Goal: Task Accomplishment & Management: Use online tool/utility

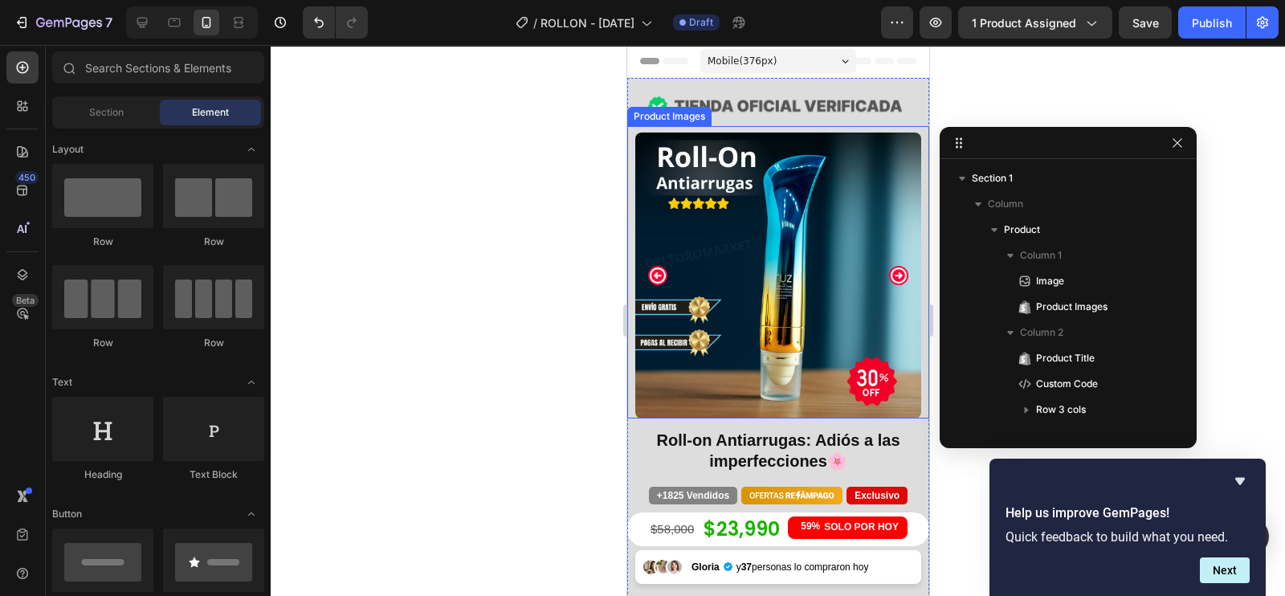
click at [767, 274] on img at bounding box center [778, 276] width 286 height 286
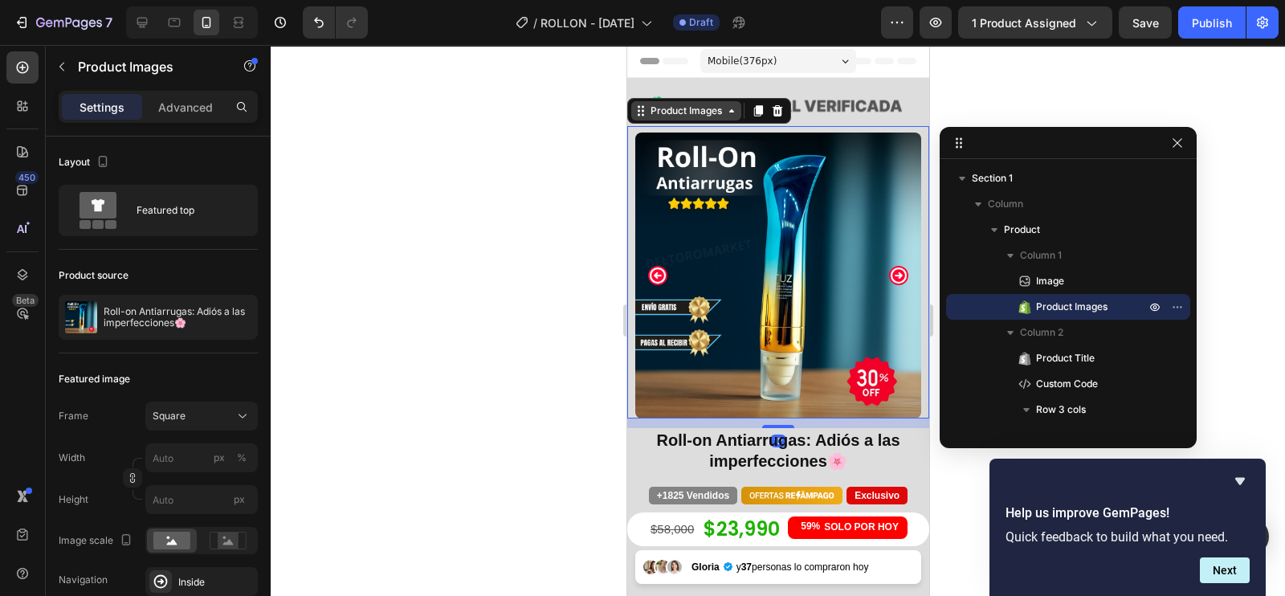
click at [680, 110] on div "Product Images" at bounding box center [686, 111] width 78 height 14
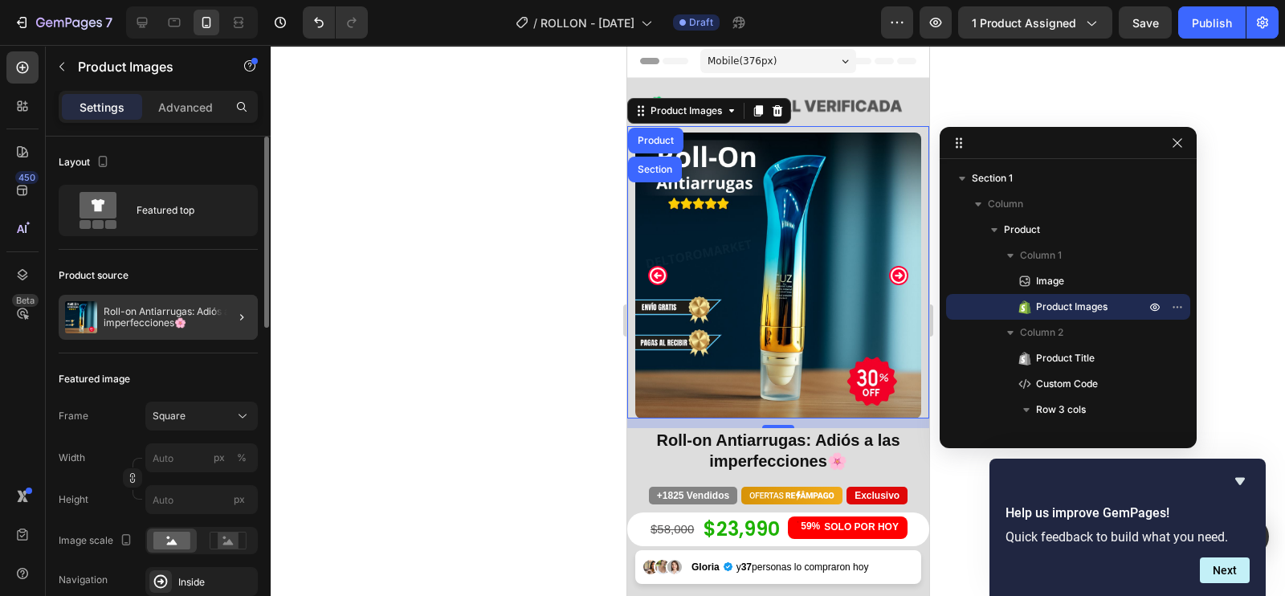
click at [222, 315] on div at bounding box center [235, 317] width 45 height 45
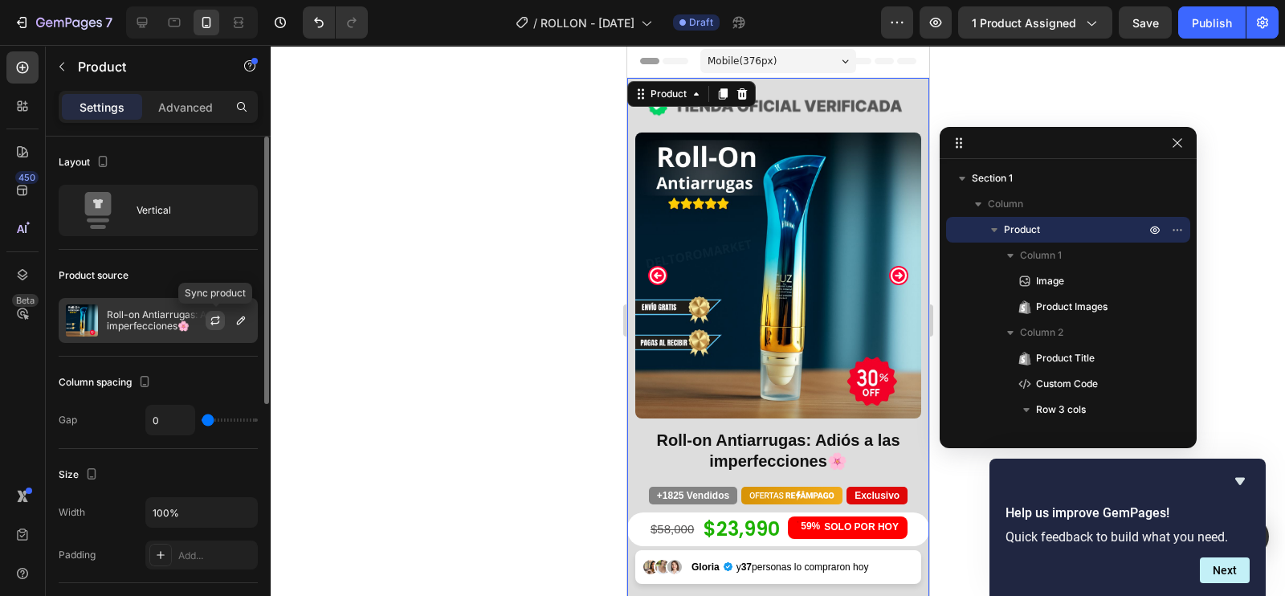
click at [215, 314] on icon "button" at bounding box center [215, 320] width 13 height 13
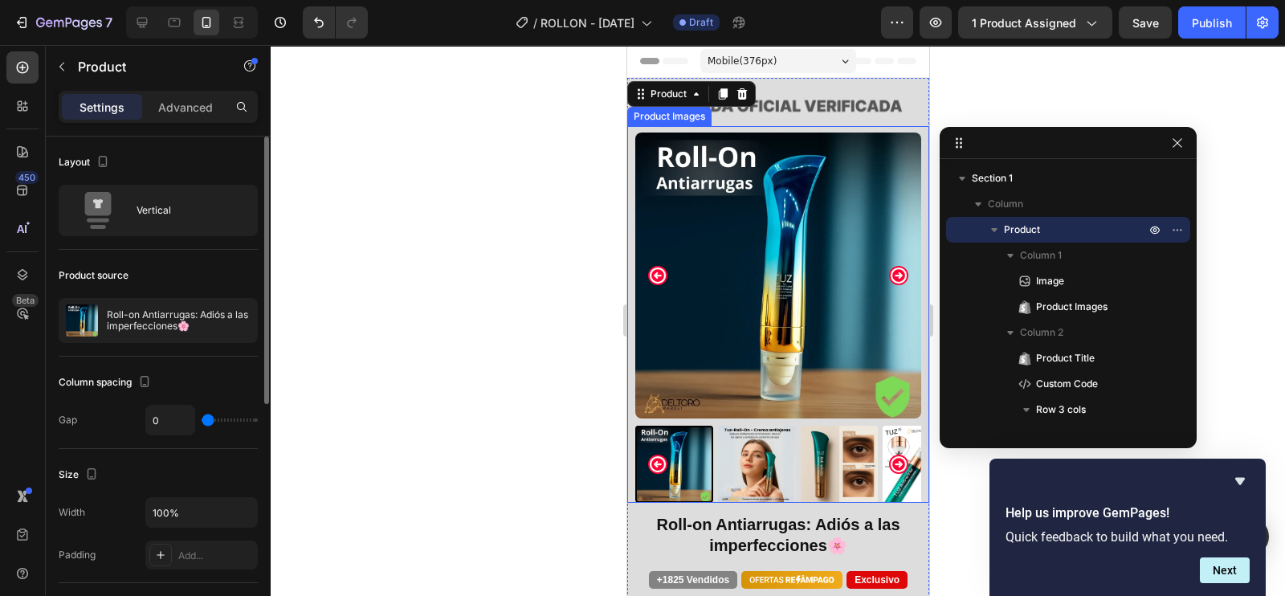
click at [889, 266] on icon "Carousel Next Arrow" at bounding box center [898, 275] width 19 height 19
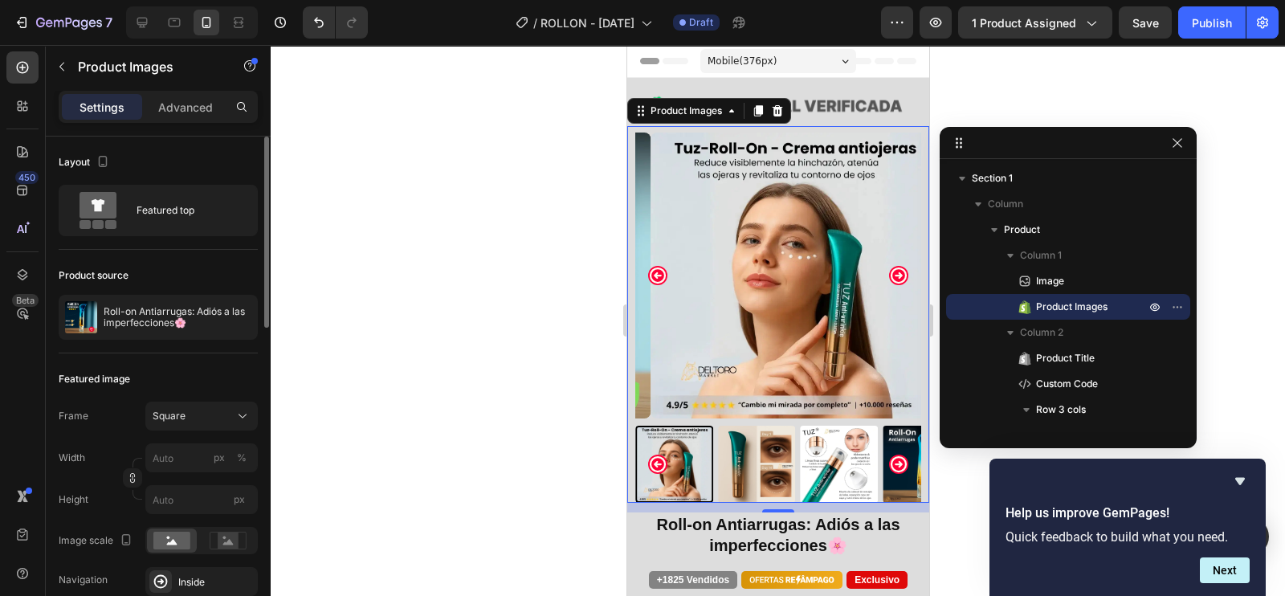
click at [889, 266] on icon "Carousel Next Arrow" at bounding box center [898, 275] width 19 height 19
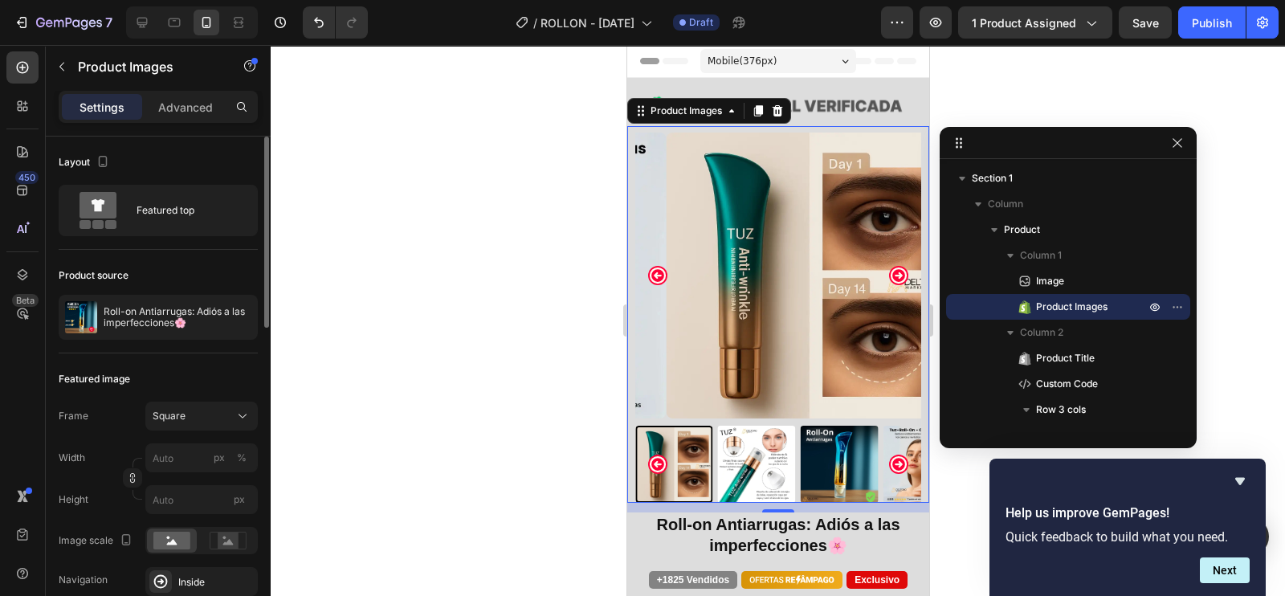
click at [889, 266] on icon "Carousel Next Arrow" at bounding box center [898, 275] width 19 height 19
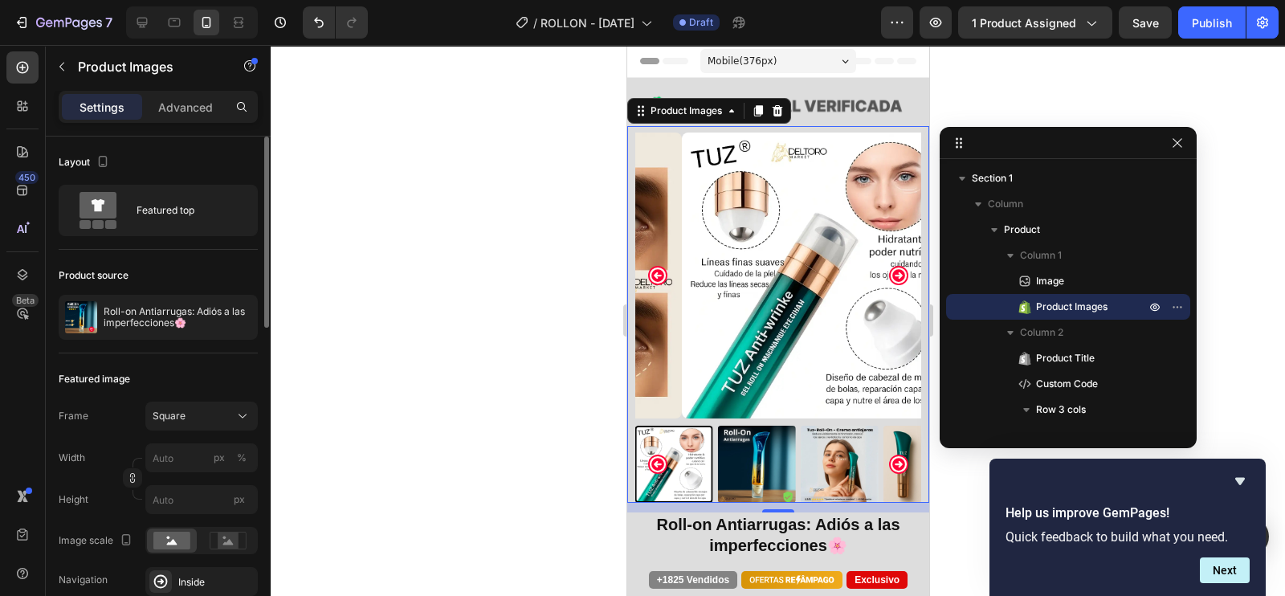
click at [889, 266] on icon "Carousel Next Arrow" at bounding box center [898, 275] width 19 height 19
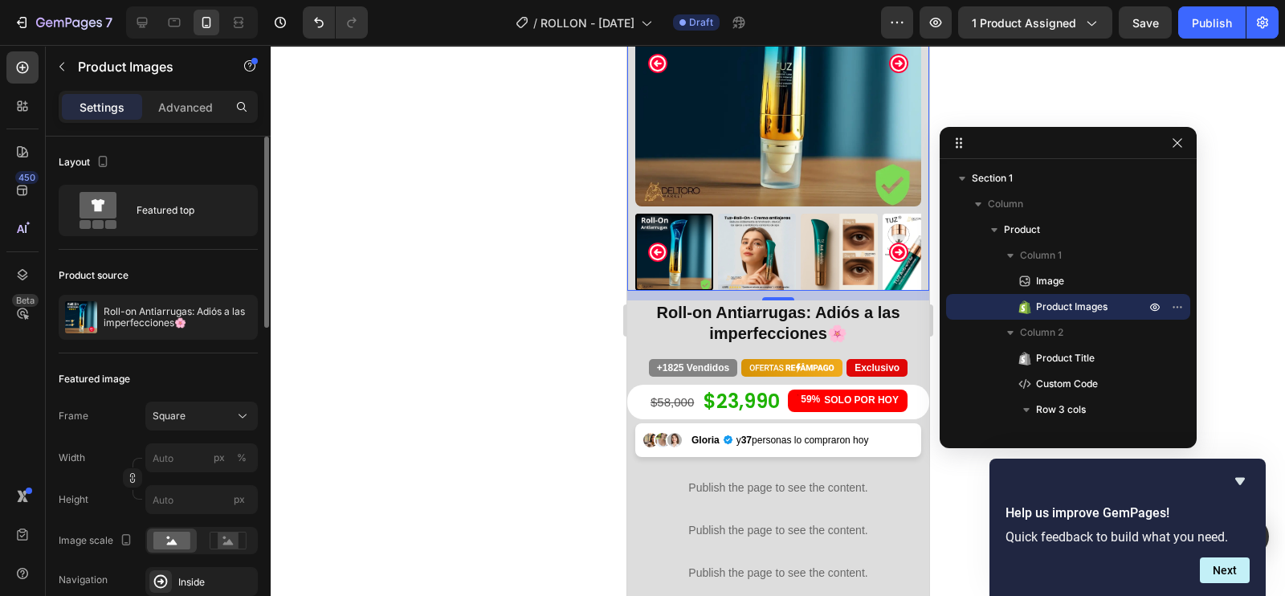
scroll to position [200, 0]
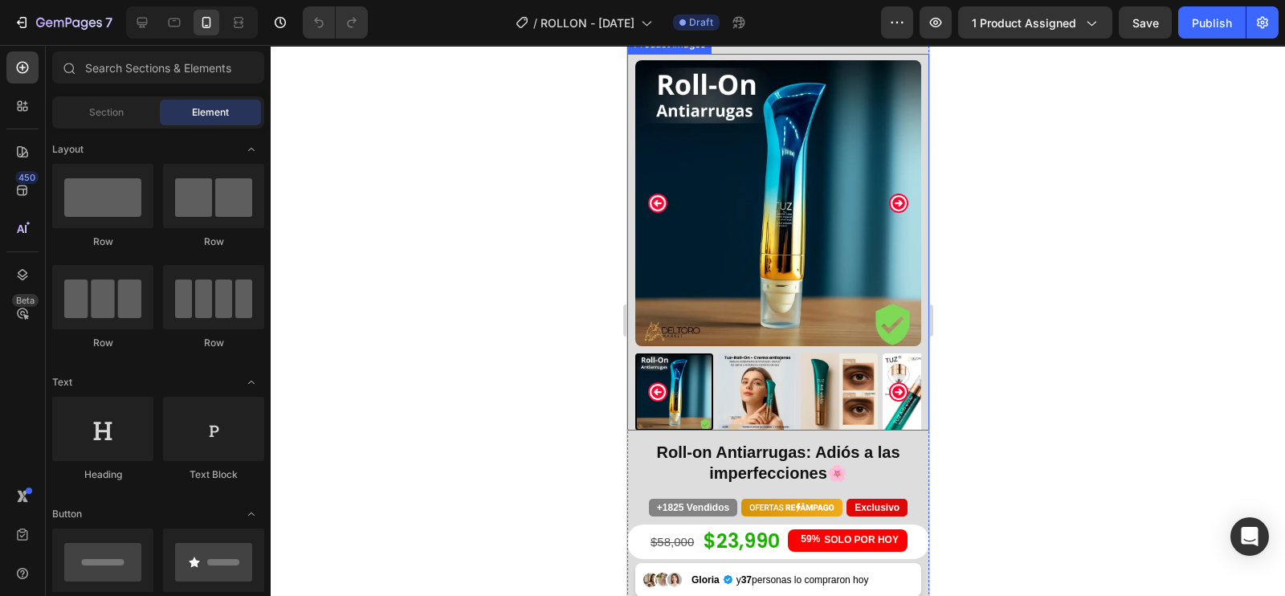
scroll to position [200, 0]
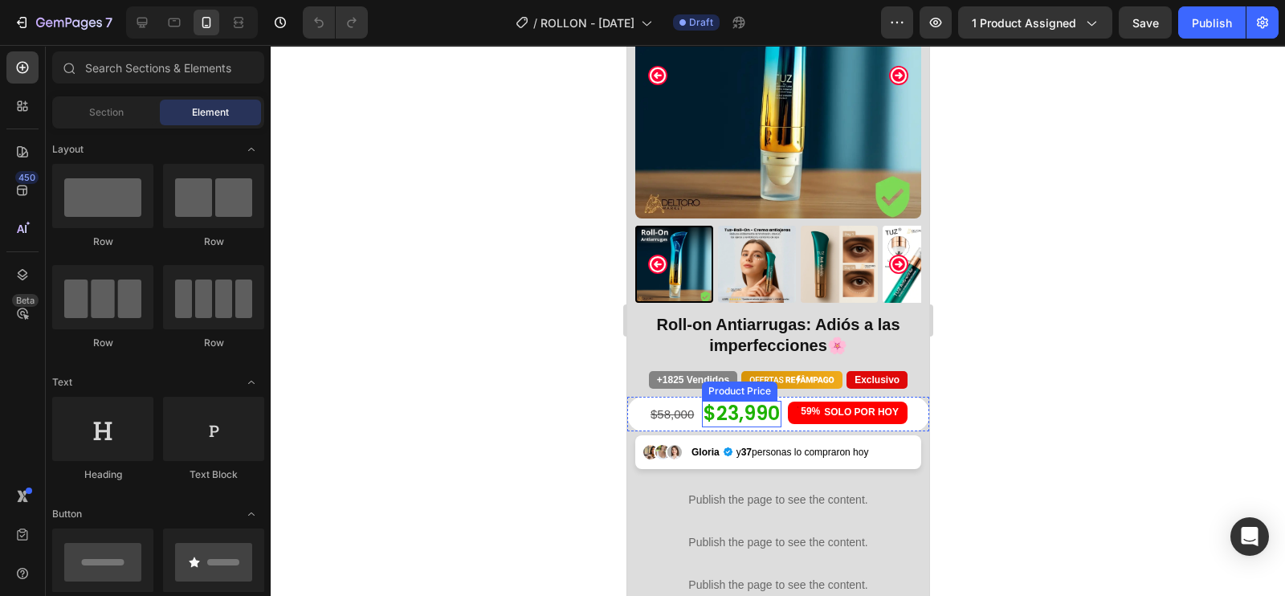
click at [711, 401] on div "$23,990" at bounding box center [741, 414] width 80 height 27
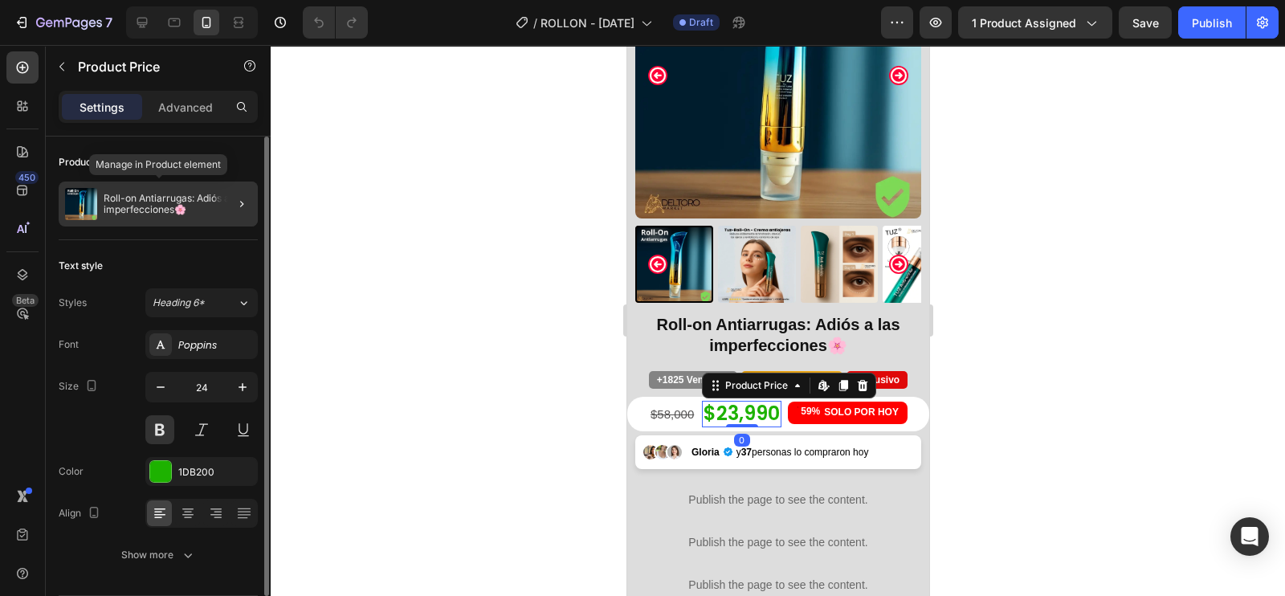
click at [204, 204] on p "Roll-on Antiarrugas: Adiós a las imperfecciones🌸" at bounding box center [178, 204] width 148 height 22
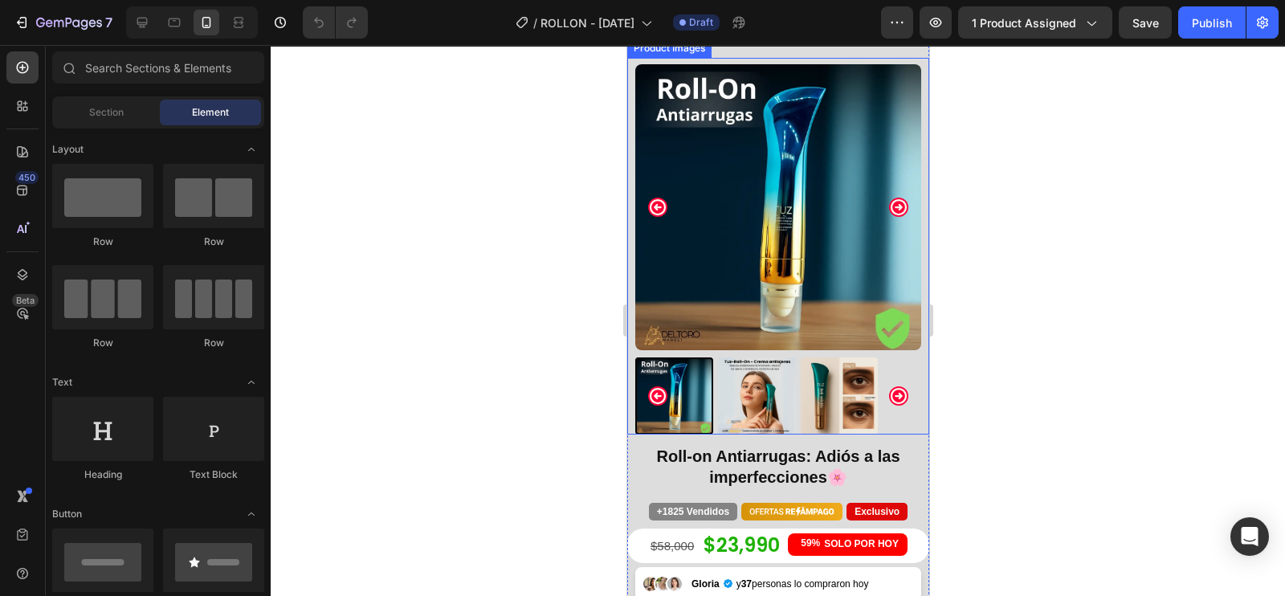
scroll to position [100, 0]
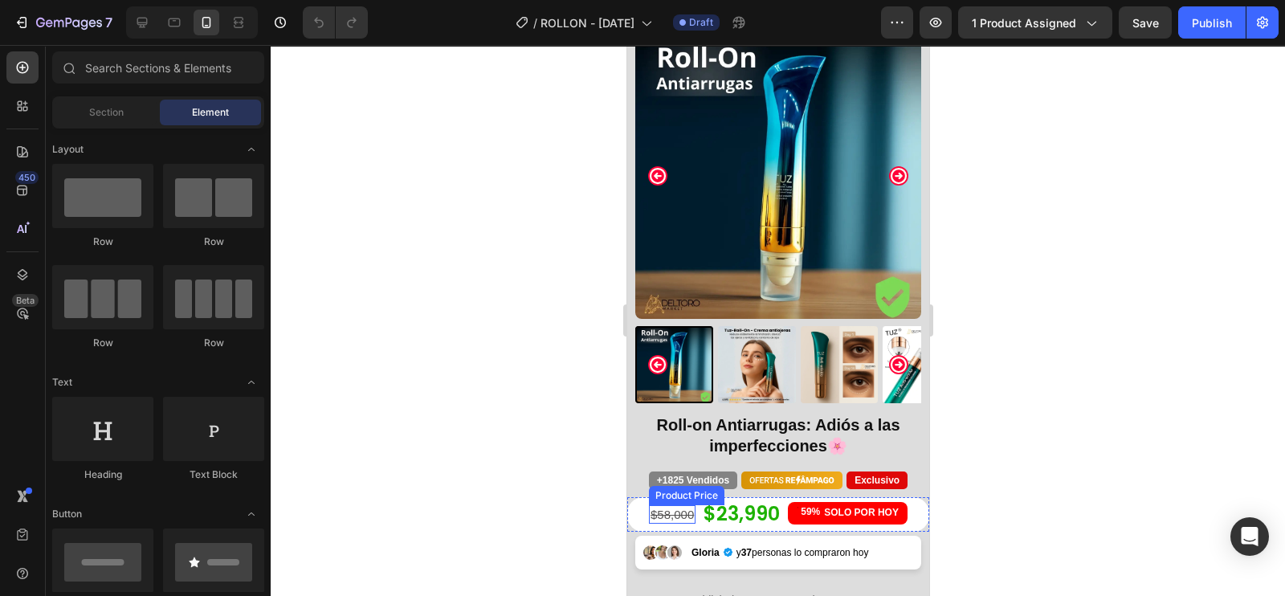
click at [658, 505] on div "$58,000" at bounding box center [671, 514] width 47 height 19
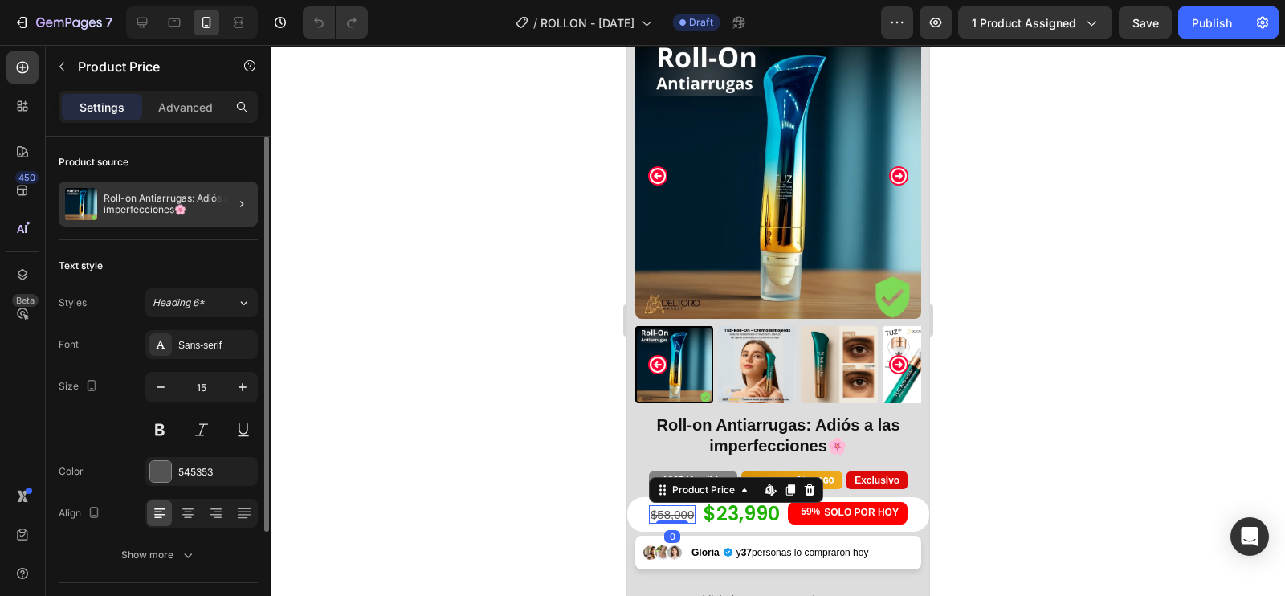
click at [219, 199] on div at bounding box center [235, 204] width 45 height 45
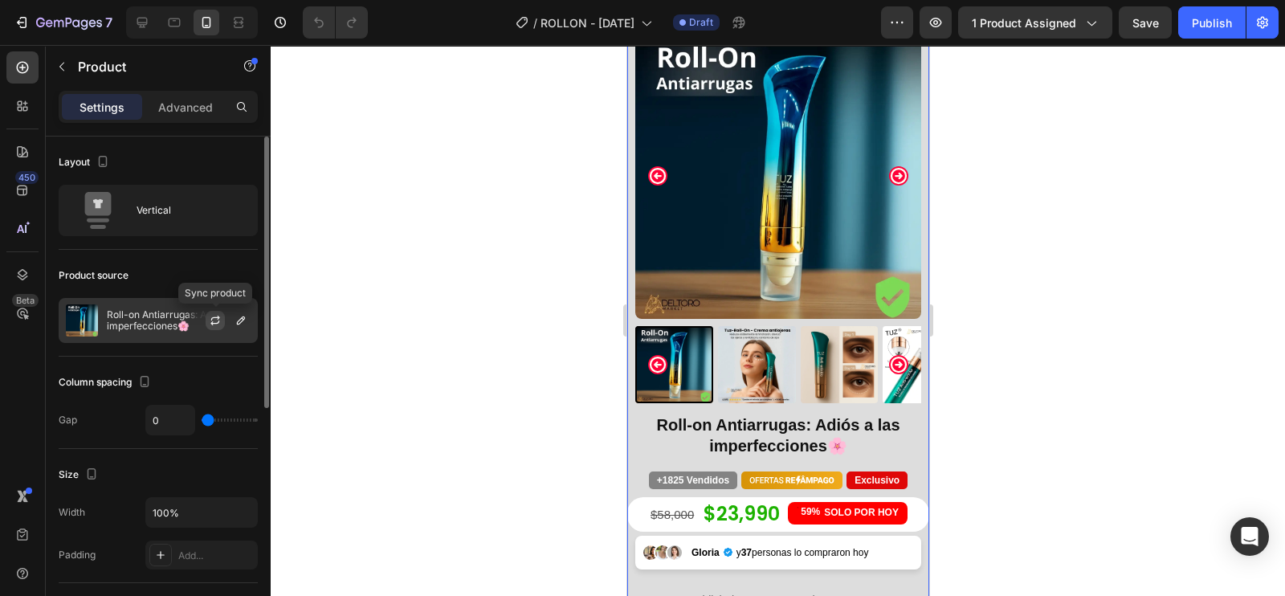
click at [212, 315] on icon "button" at bounding box center [215, 320] width 13 height 13
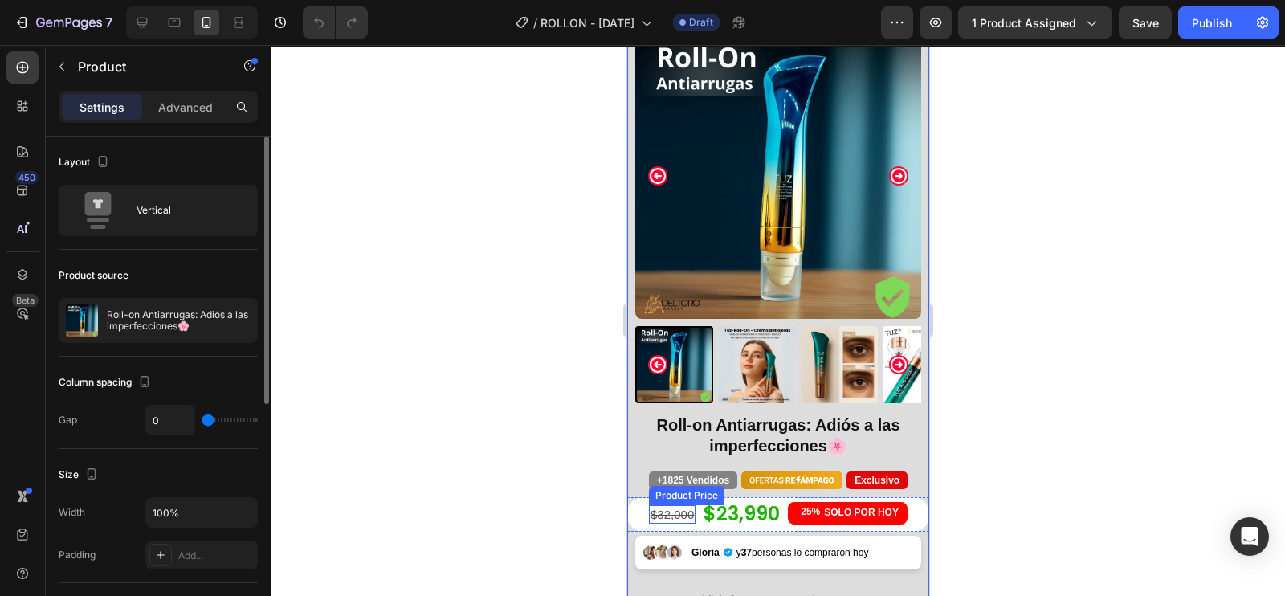
click at [672, 505] on div "$32,000" at bounding box center [671, 514] width 47 height 19
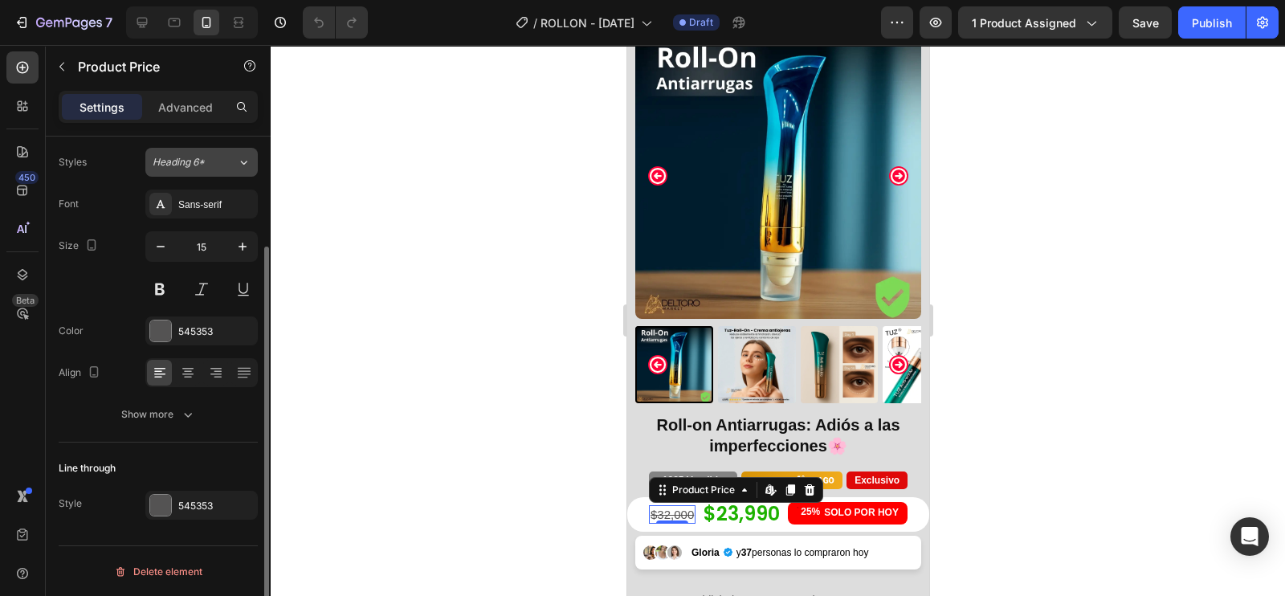
scroll to position [0, 0]
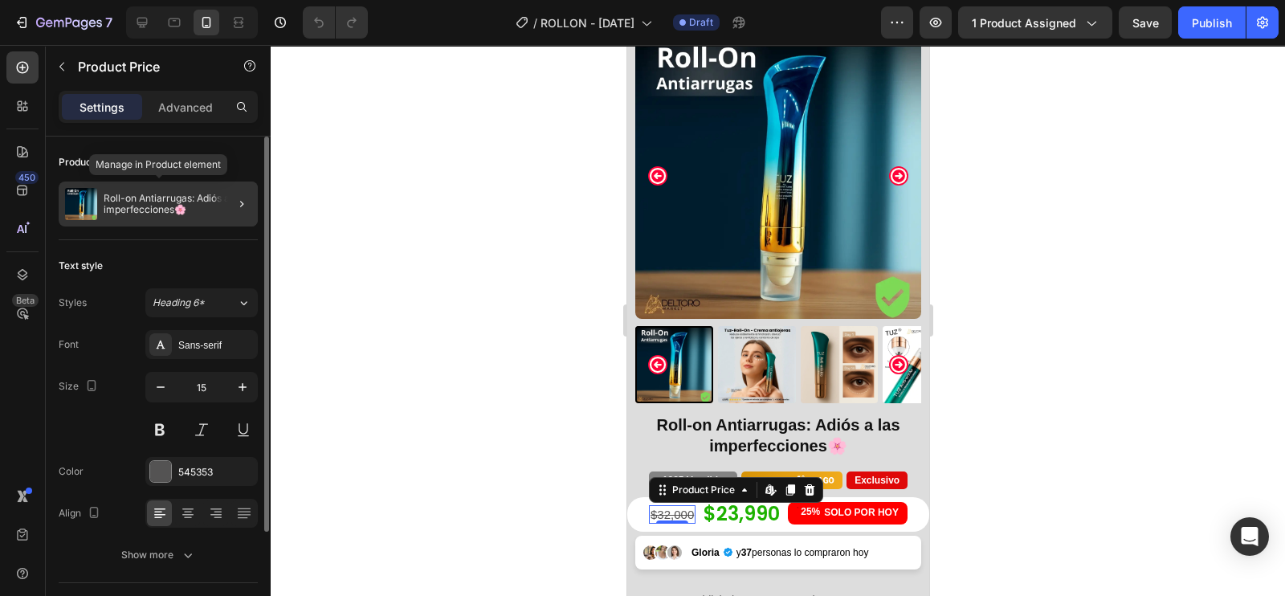
click at [133, 209] on p "Roll-on Antiarrugas: Adiós a las imperfecciones🌸" at bounding box center [178, 204] width 148 height 22
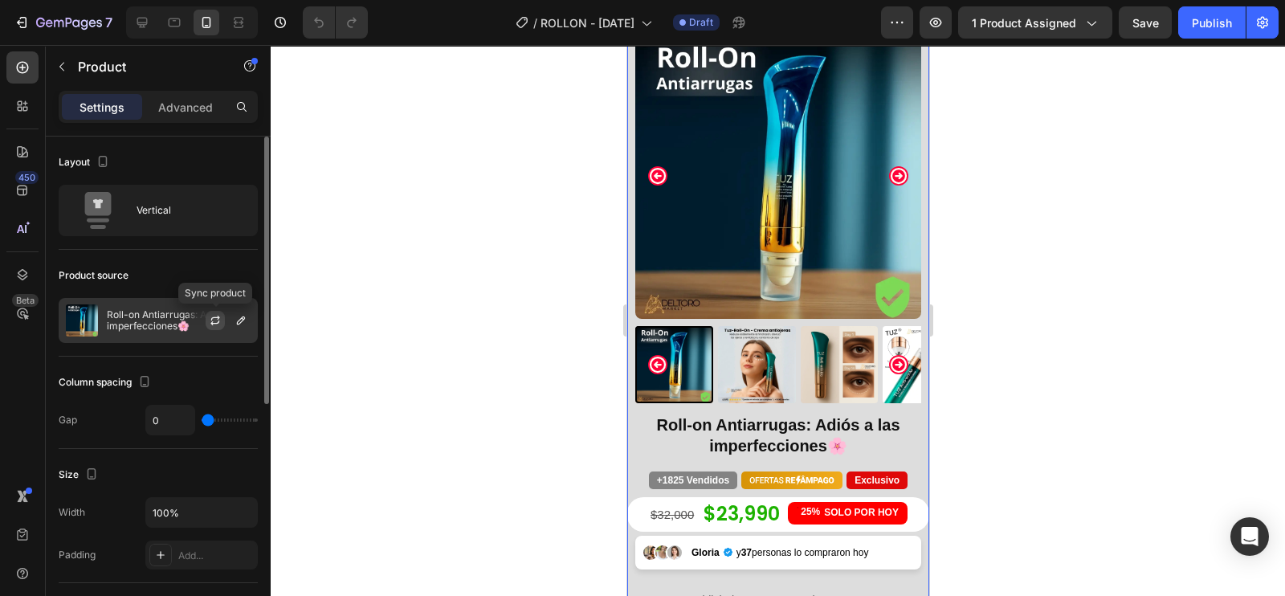
click at [213, 319] on icon "button" at bounding box center [215, 320] width 13 height 13
click at [215, 320] on icon "button" at bounding box center [215, 320] width 13 height 13
click at [153, 324] on p "Roll-on Antiarrugas: Adiós a las imperfecciones🌸" at bounding box center [179, 320] width 144 height 22
click at [210, 317] on icon "button" at bounding box center [215, 320] width 13 height 13
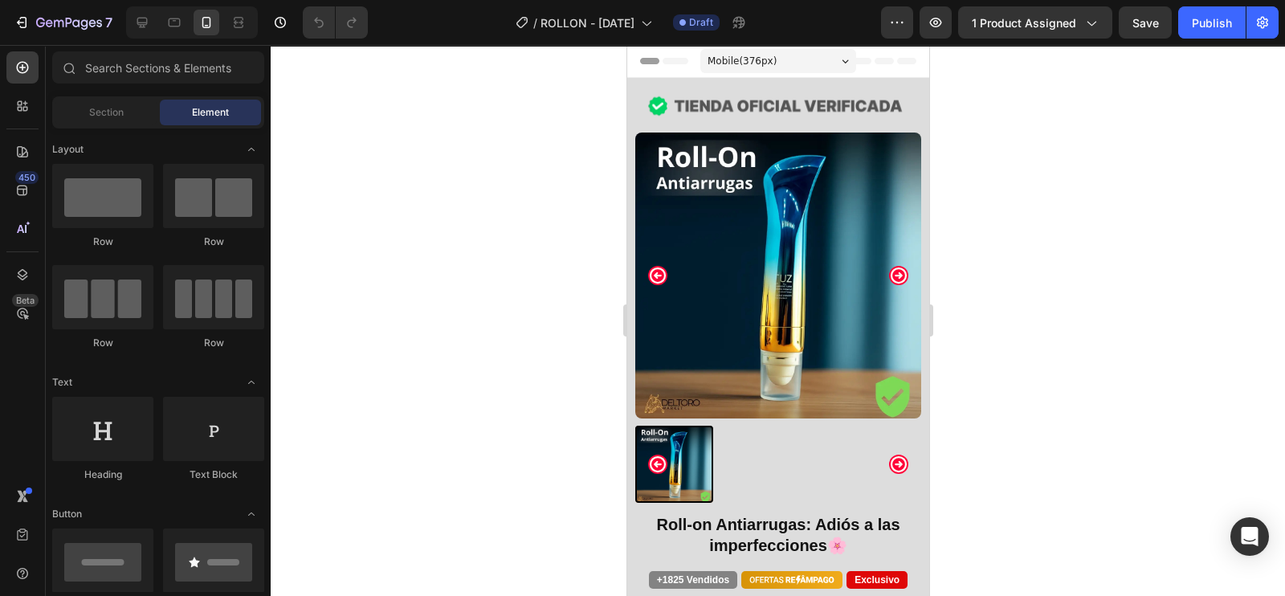
scroll to position [200, 0]
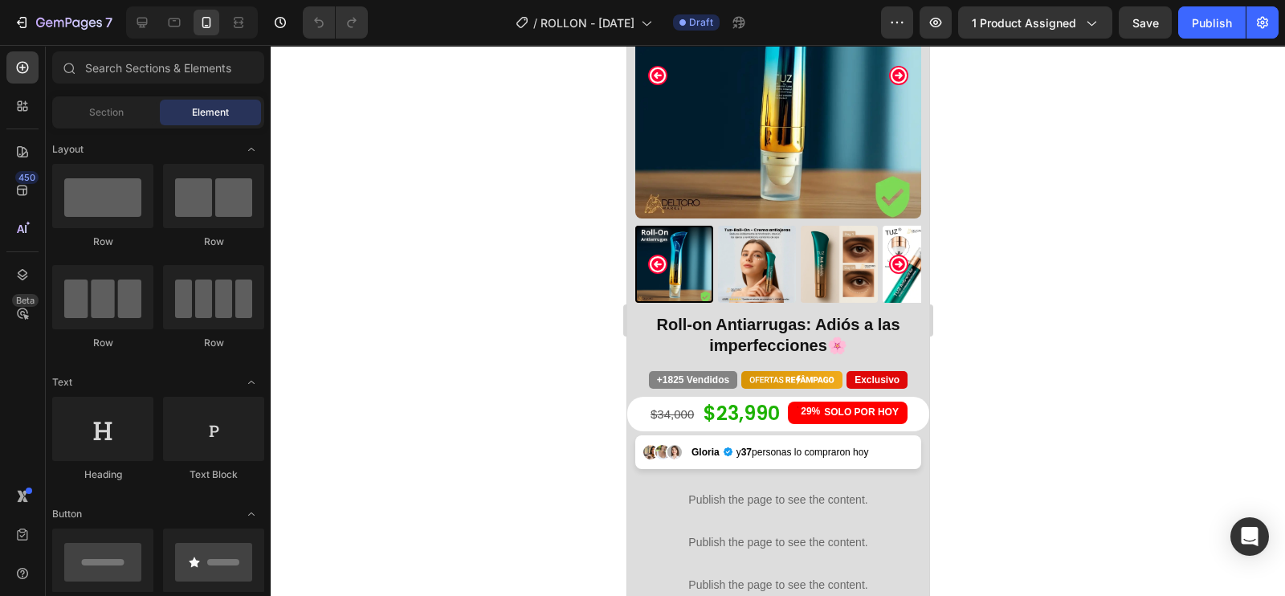
click at [648, 405] on div "$34,000" at bounding box center [671, 414] width 47 height 19
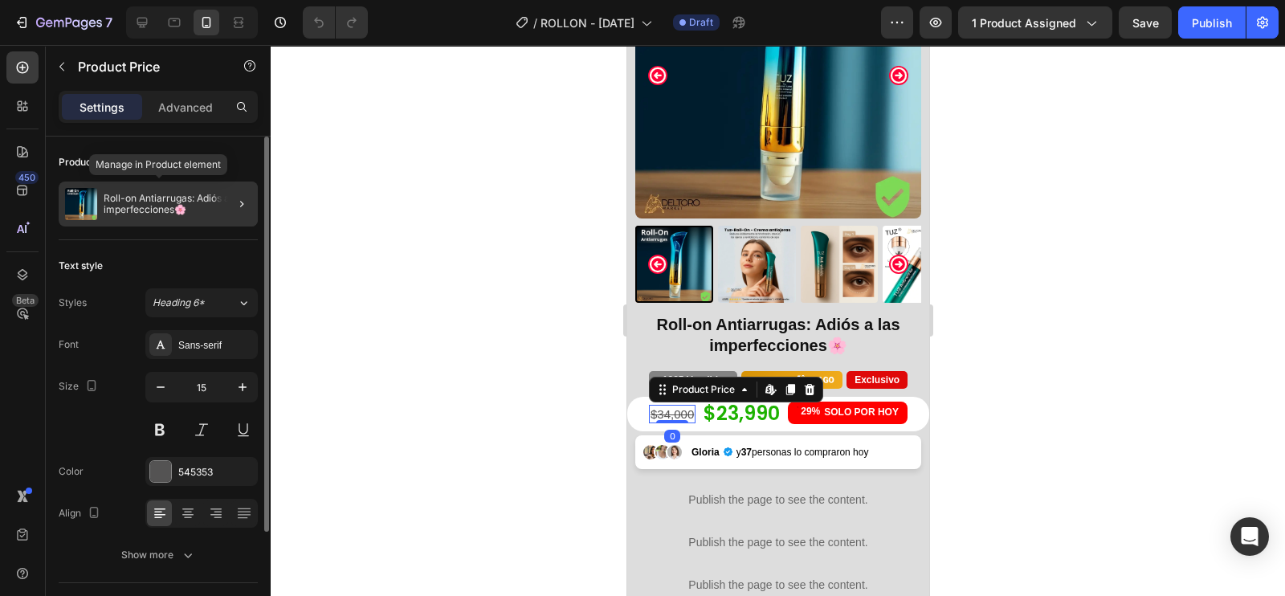
click at [185, 212] on p "Roll-on Antiarrugas: Adiós a las imperfecciones🌸" at bounding box center [178, 204] width 148 height 22
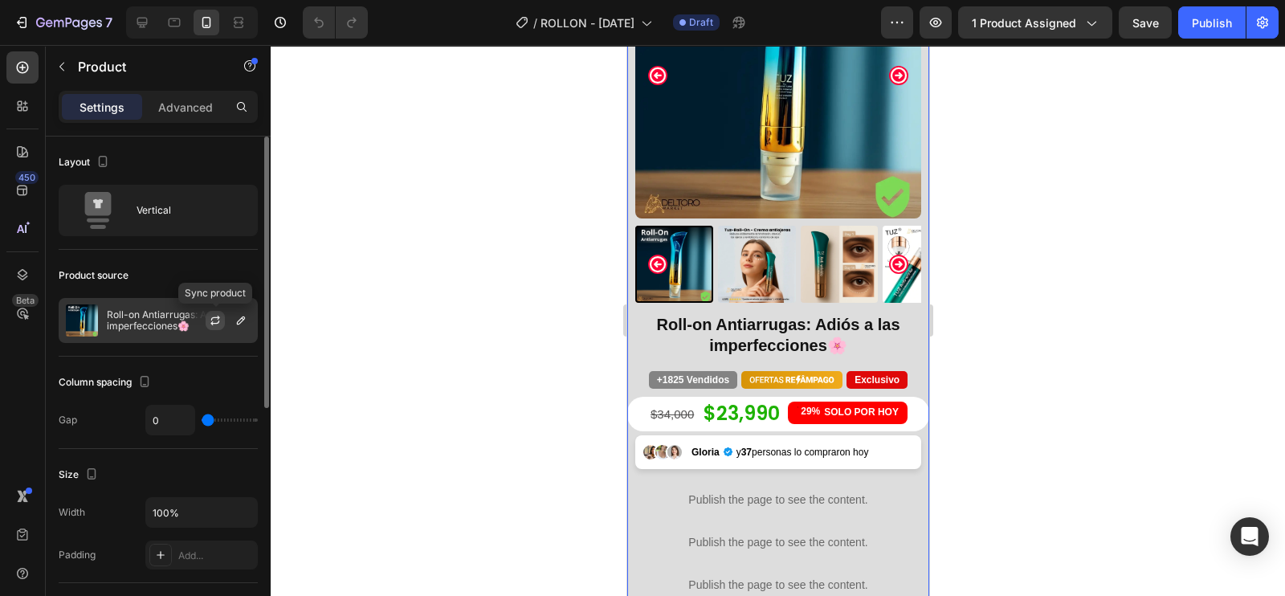
click at [206, 315] on button "button" at bounding box center [215, 320] width 19 height 19
click at [171, 330] on p "Roll-on Antiarrugas: Adiós a las imperfecciones🌸" at bounding box center [179, 320] width 144 height 22
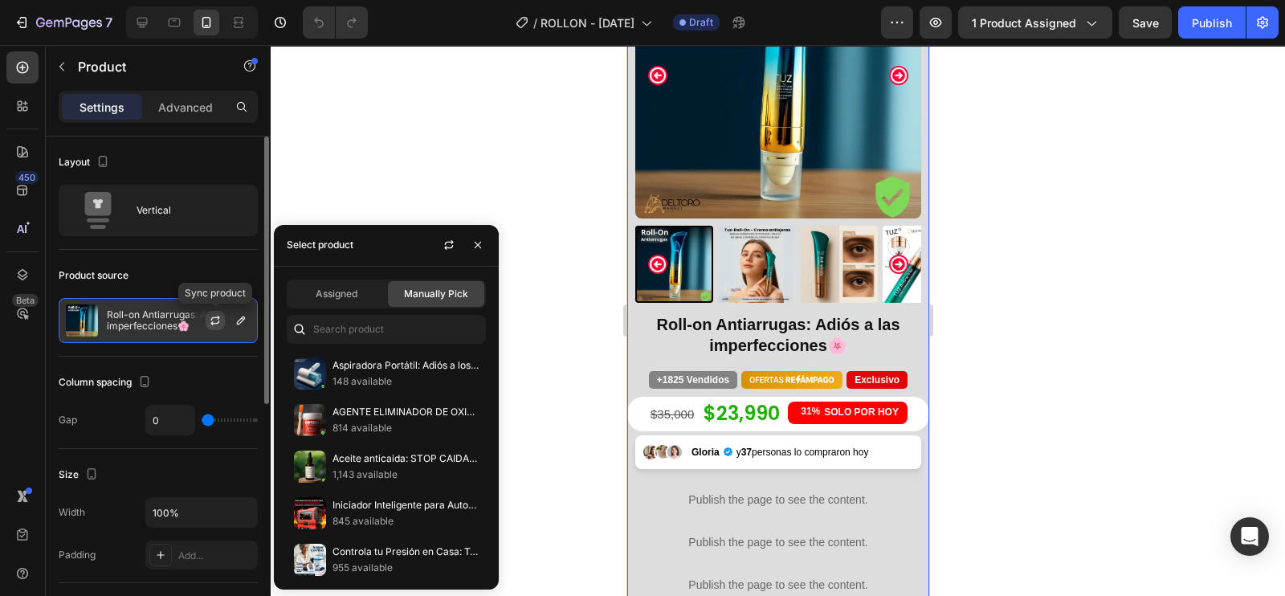
click at [221, 324] on icon "button" at bounding box center [215, 320] width 13 height 13
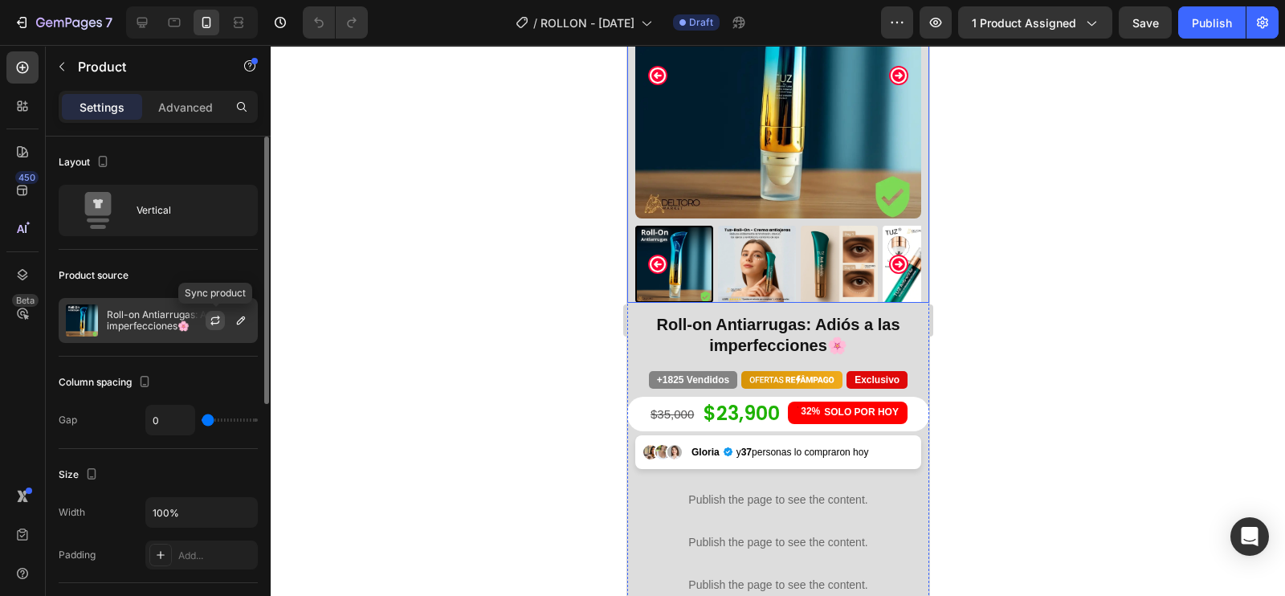
click at [215, 328] on button "button" at bounding box center [215, 320] width 19 height 19
click at [219, 323] on icon "button" at bounding box center [215, 320] width 13 height 13
click at [1052, 356] on div at bounding box center [778, 320] width 1015 height 551
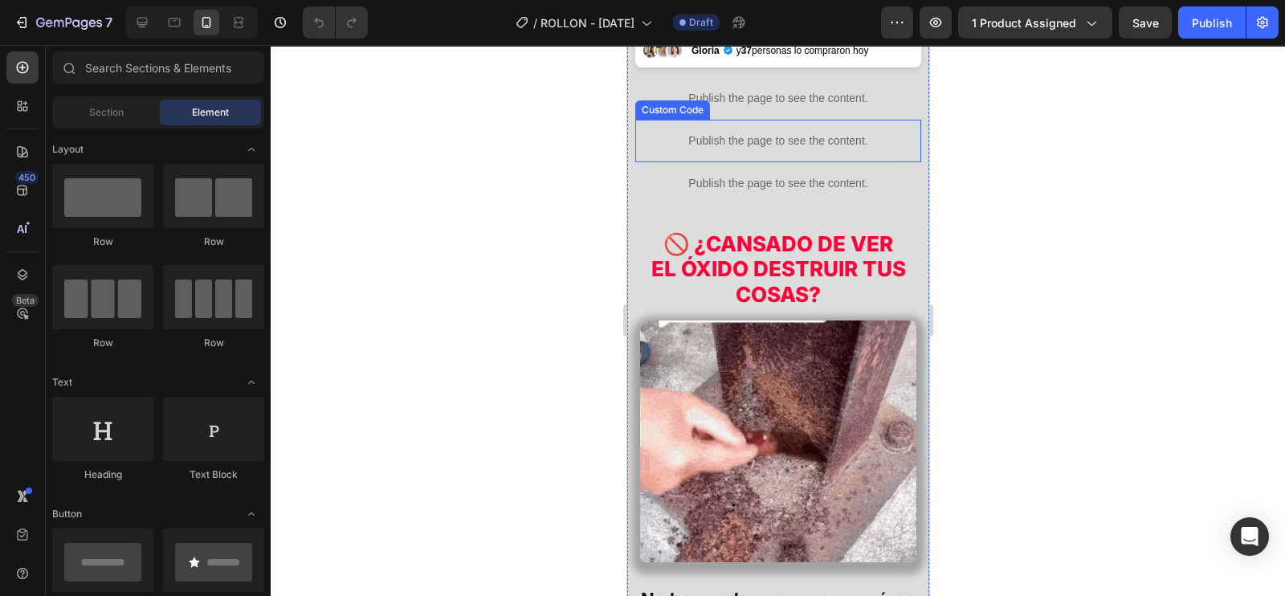
scroll to position [502, 0]
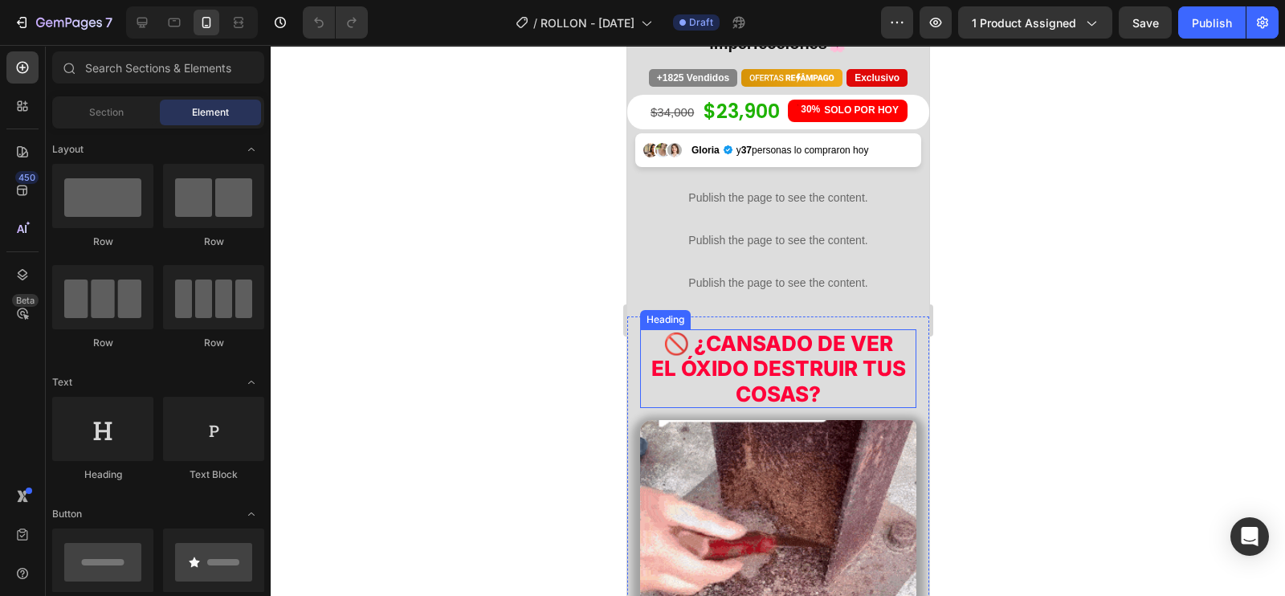
click at [737, 340] on h2 "🚫 ¿CANSADO DE VER EL ÓXIDO DESTRUIR TUS COSAS?" at bounding box center [778, 368] width 260 height 79
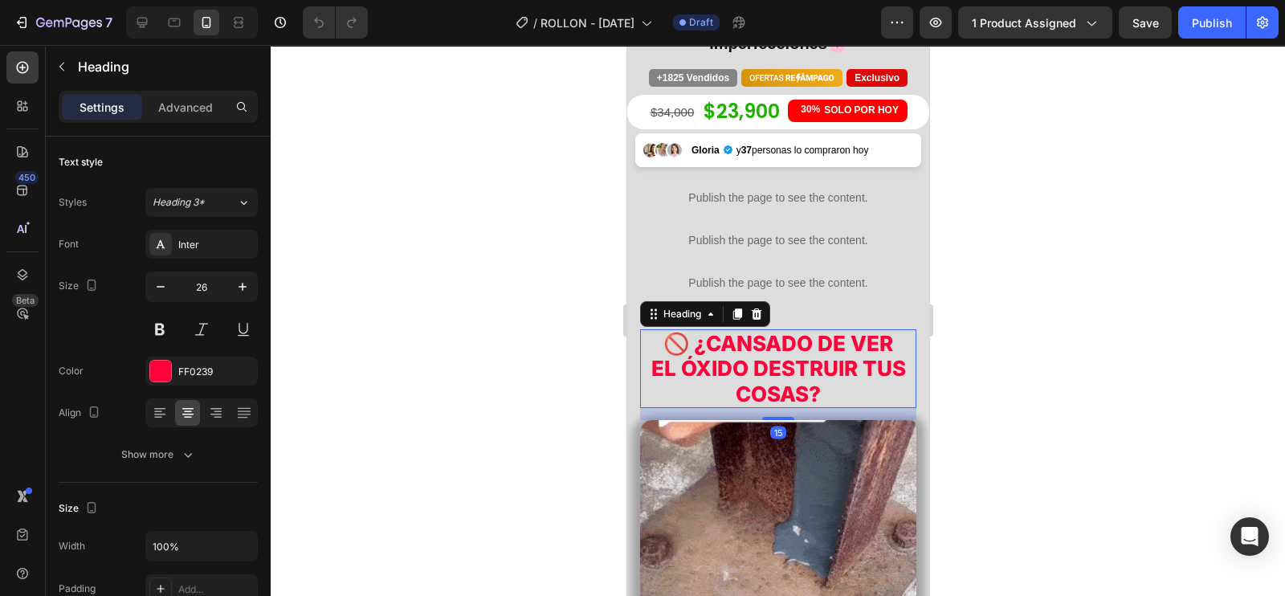
click at [842, 362] on h2 "🚫 ¿CANSADO DE VER EL ÓXIDO DESTRUIR TUS COSAS?" at bounding box center [778, 368] width 260 height 79
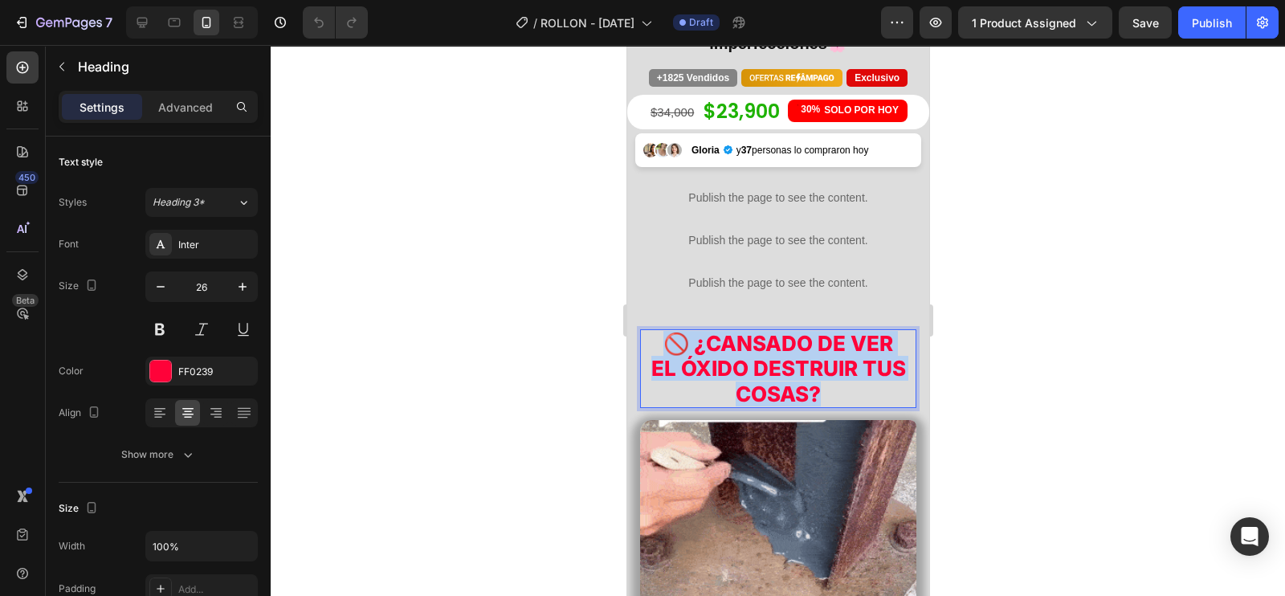
drag, startPoint x: 851, startPoint y: 367, endPoint x: 657, endPoint y: 313, distance: 201.0
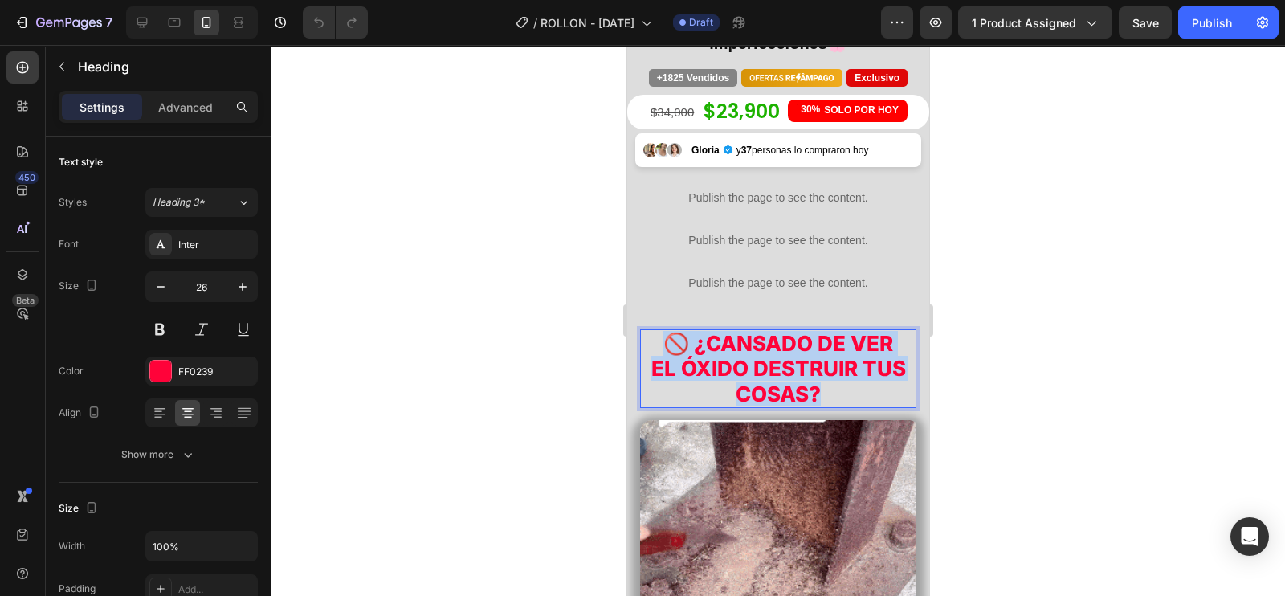
click at [657, 331] on p "🚫 ¿CANSADO DE VER EL ÓXIDO DESTRUIR TUS COSAS?" at bounding box center [777, 369] width 257 height 76
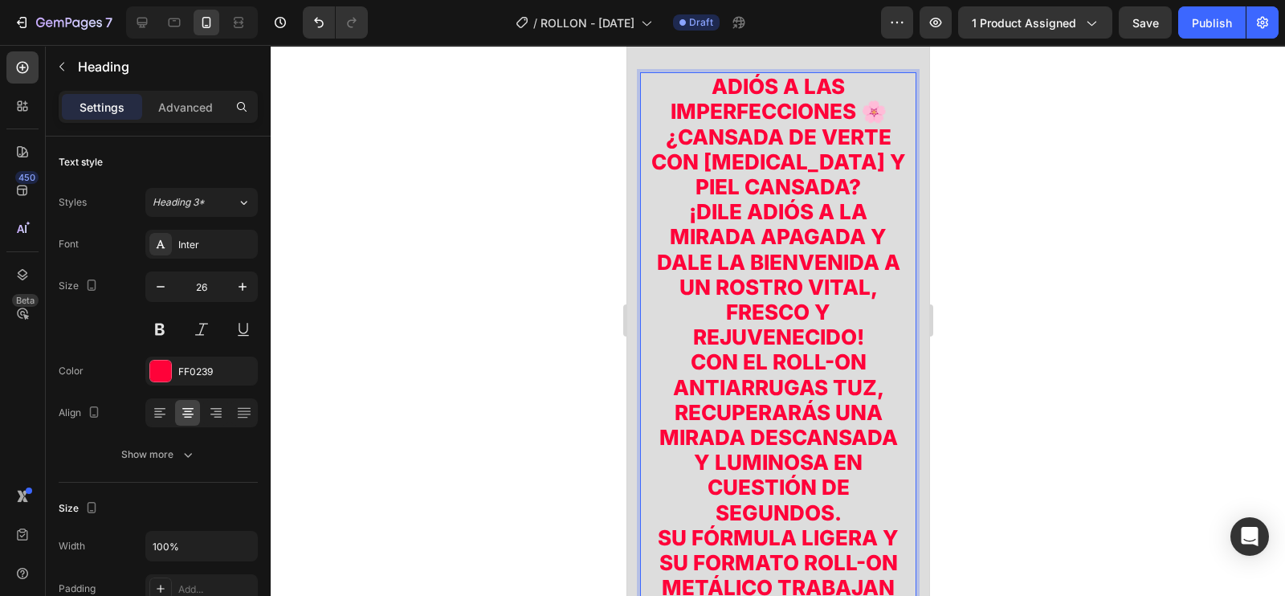
scroll to position [659, 0]
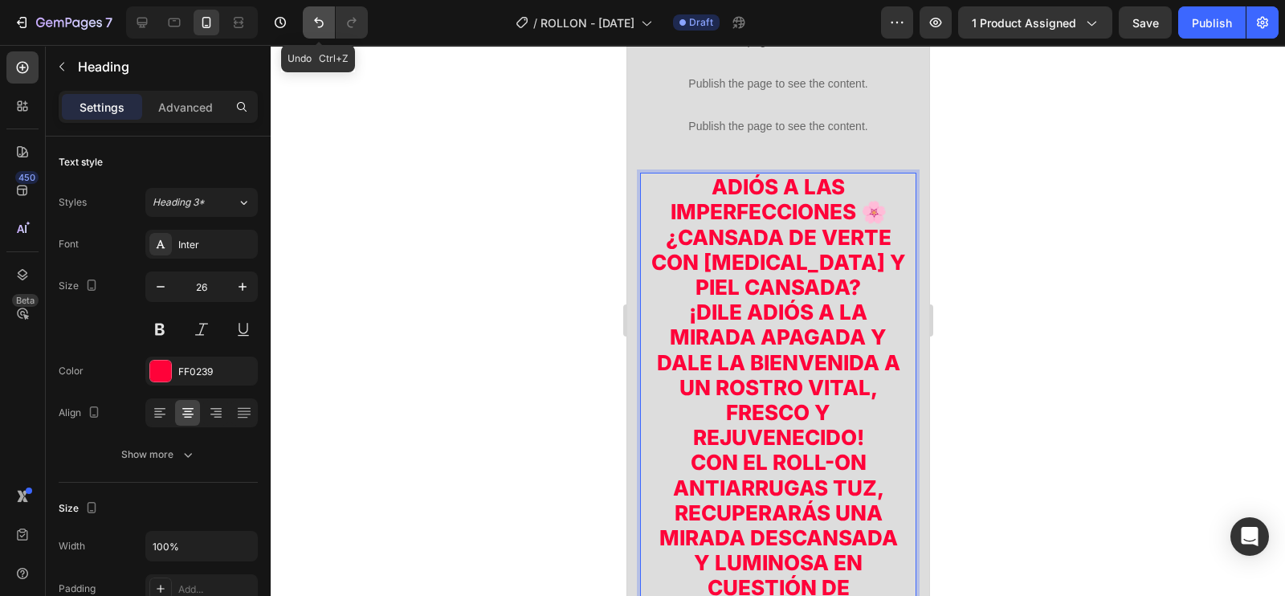
click at [323, 31] on button "Undo/Redo" at bounding box center [319, 22] width 32 height 32
click at [321, 27] on icon "Undo/Redo" at bounding box center [319, 23] width 10 height 10
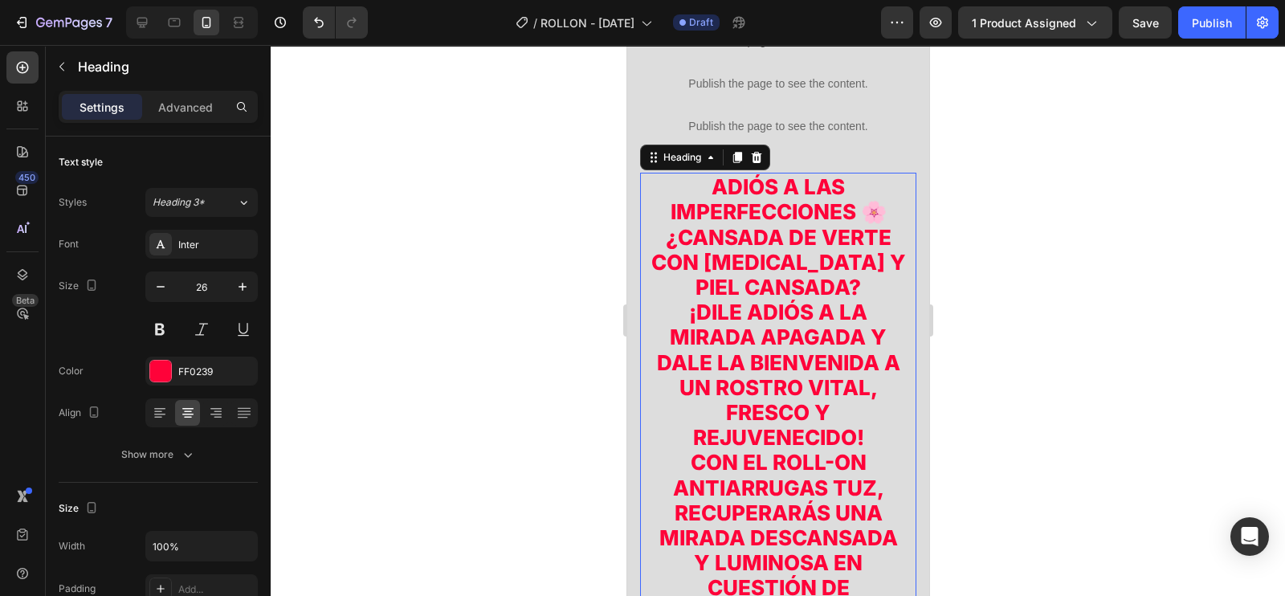
click at [759, 277] on h2 "ADIÓS A LAS IMPERFECCIONES 🌸 ¿CANSADA DE VERTE CON [MEDICAL_DATA] Y PIEL CANSAD…" at bounding box center [778, 525] width 260 height 705
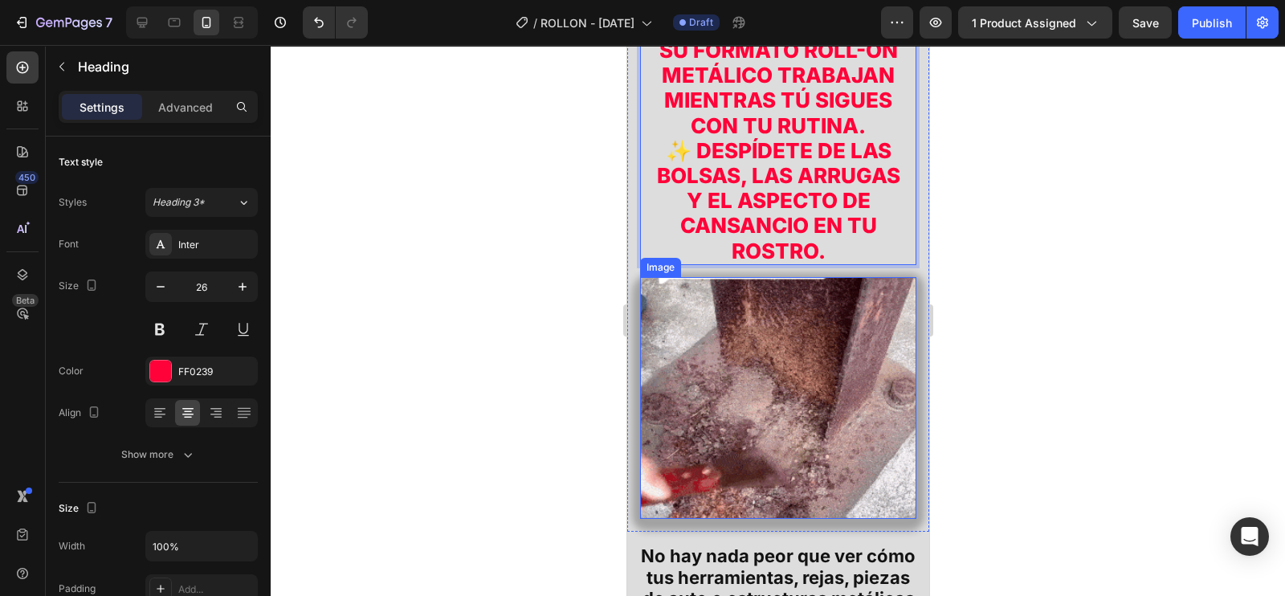
scroll to position [1105, 0]
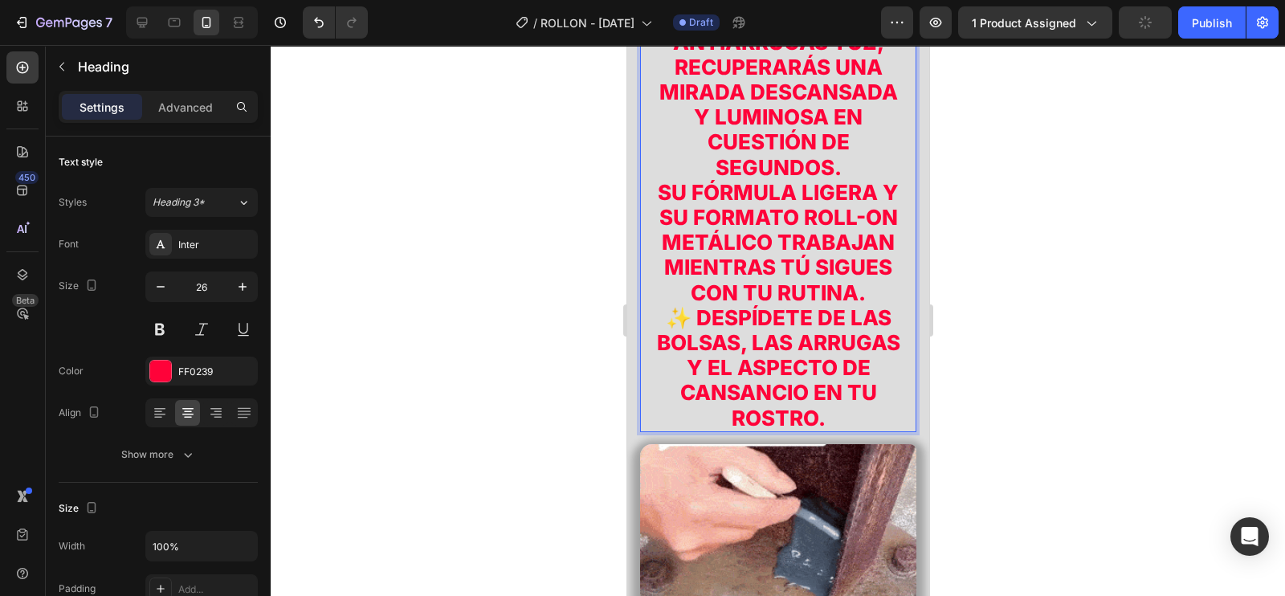
click at [817, 359] on p "ADIÓS A LAS IMPERFECCIONES 🌸 ¿CANSADA DE VERTE CON [MEDICAL_DATA] Y PIEL CANSAD…" at bounding box center [777, 79] width 257 height 702
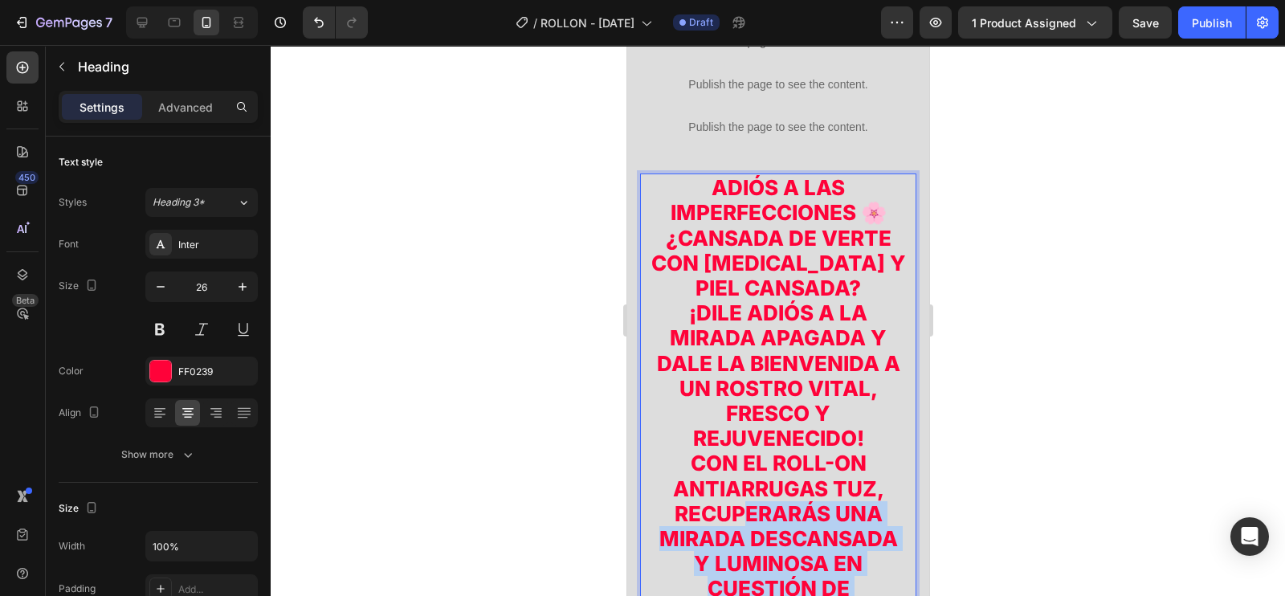
scroll to position [665, 0]
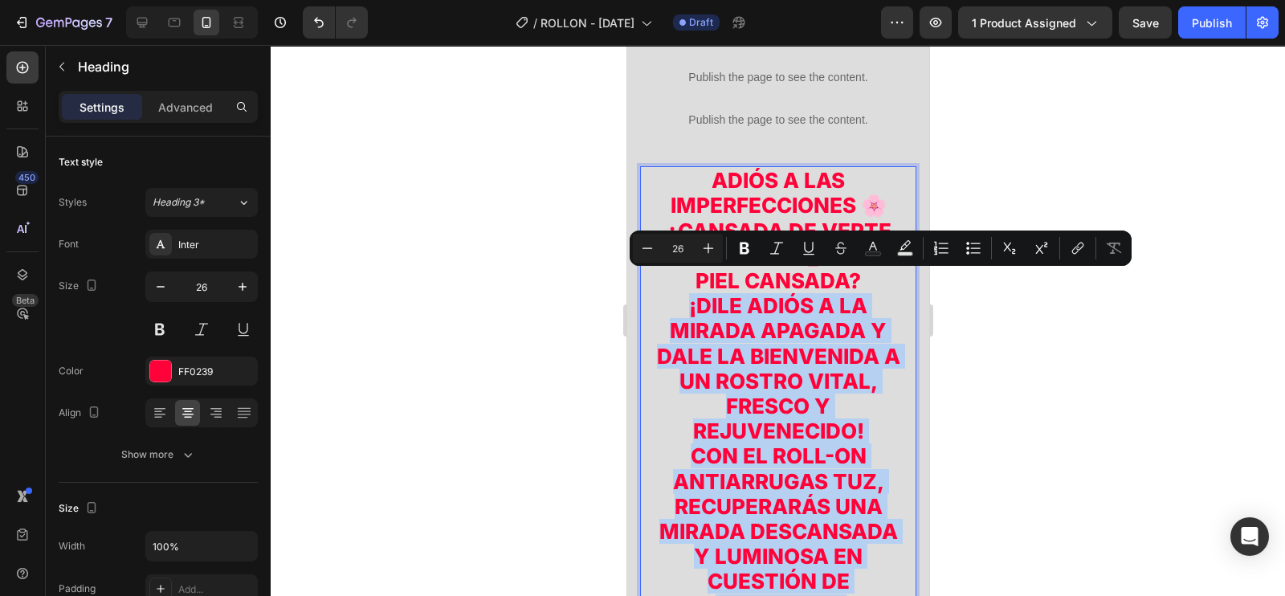
drag, startPoint x: 835, startPoint y: 418, endPoint x: 671, endPoint y: 285, distance: 210.8
click at [671, 285] on p "ADIÓS A LAS IMPERFECCIONES 🌸 ¿CANSADA DE VERTE CON [MEDICAL_DATA] Y PIEL CANSAD…" at bounding box center [777, 519] width 257 height 702
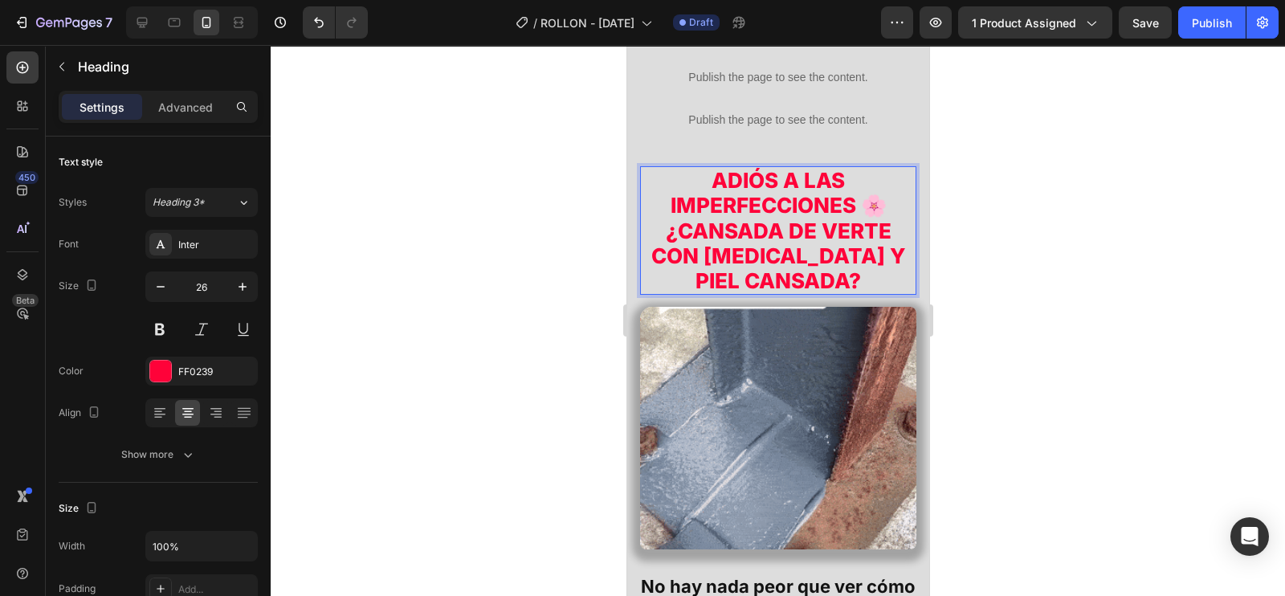
click at [801, 235] on p "ADIÓS A LAS IMPERFECCIONES 🌸 ¿CANSADA DE VERTE CON [MEDICAL_DATA] Y PIEL CANSAD…" at bounding box center [777, 230] width 257 height 125
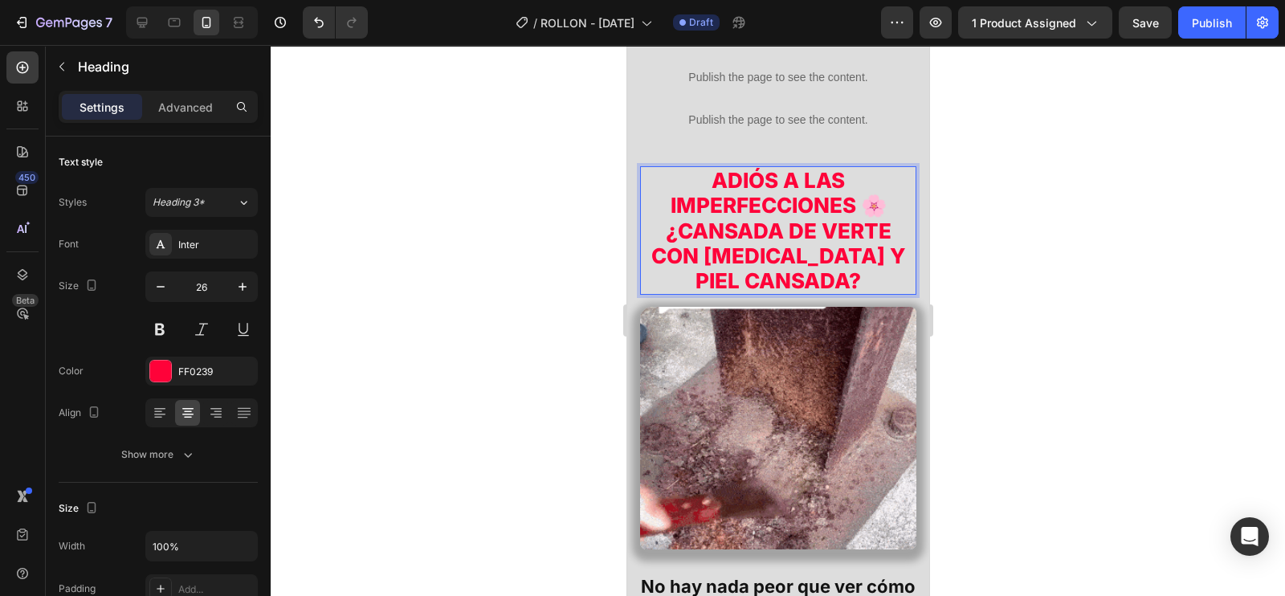
click at [1106, 272] on div at bounding box center [778, 320] width 1015 height 551
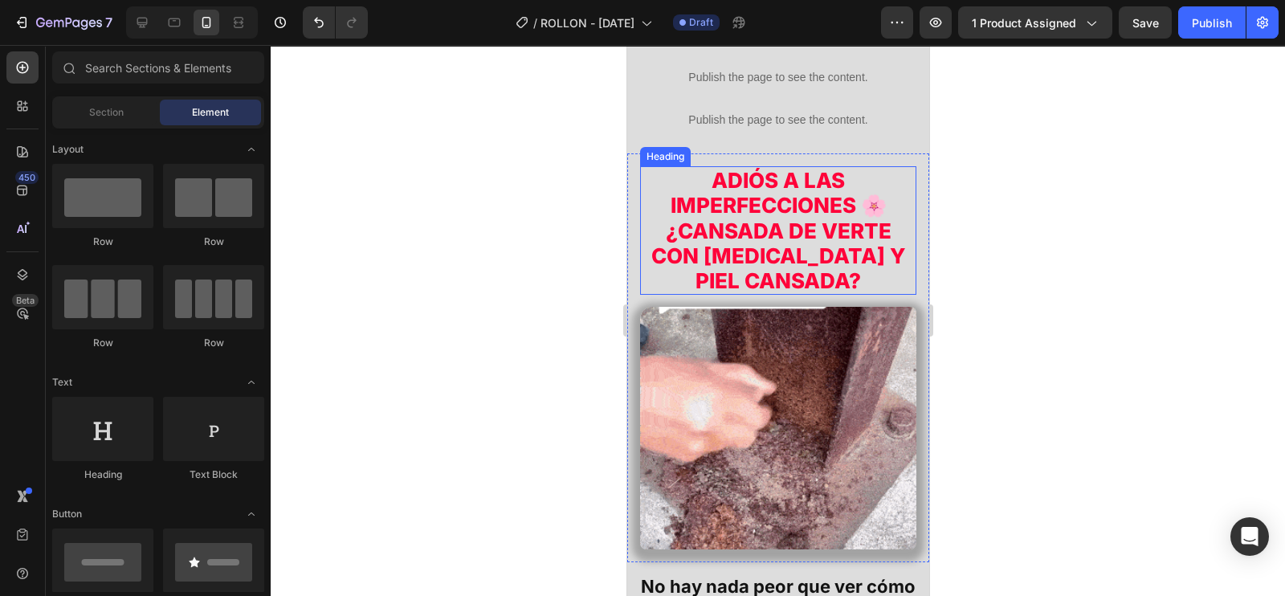
click at [856, 251] on p "ADIÓS A LAS IMPERFECCIONES 🌸 ¿CANSADA DE VERTE CON [MEDICAL_DATA] Y PIEL CANSAD…" at bounding box center [777, 230] width 257 height 125
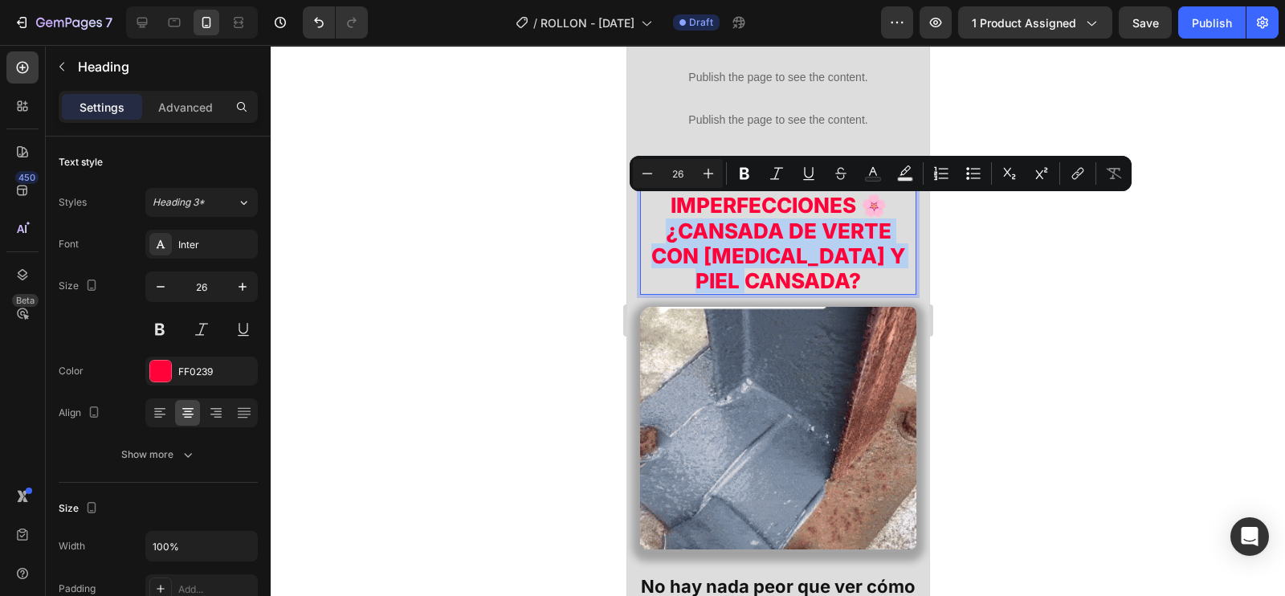
drag, startPoint x: 841, startPoint y: 268, endPoint x: 657, endPoint y: 206, distance: 194.4
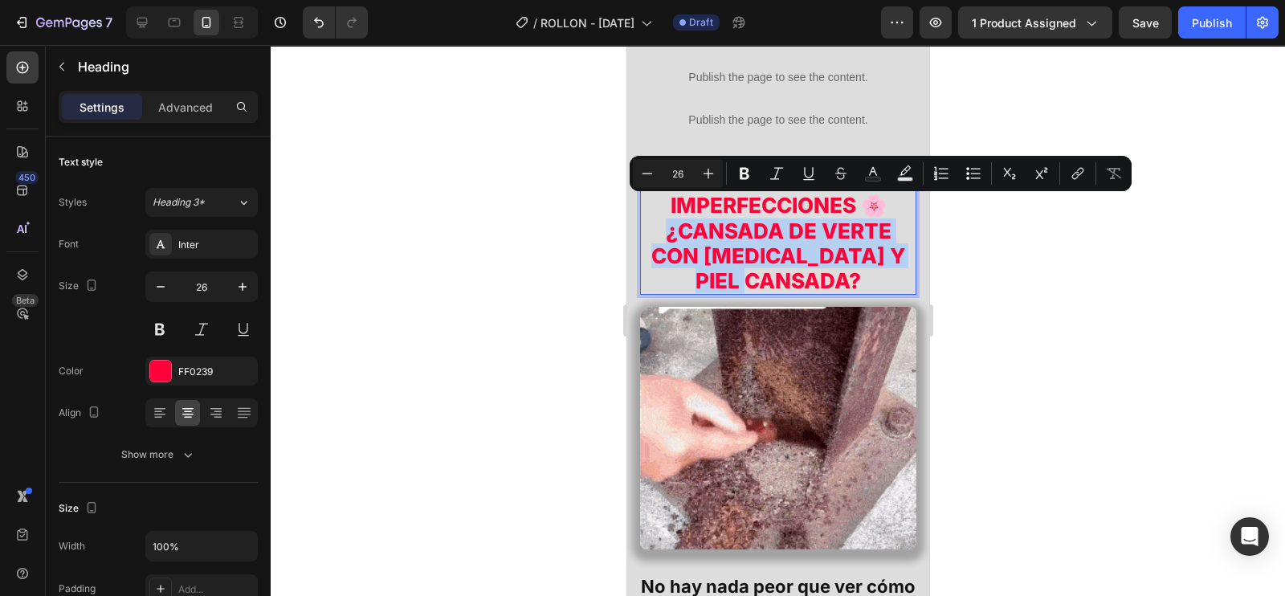
click at [741, 239] on p "ADIÓS A LAS IMPERFECCIONES 🌸 ¿CANSADA DE VERTE CON [MEDICAL_DATA] Y PIEL CANSAD…" at bounding box center [777, 230] width 257 height 125
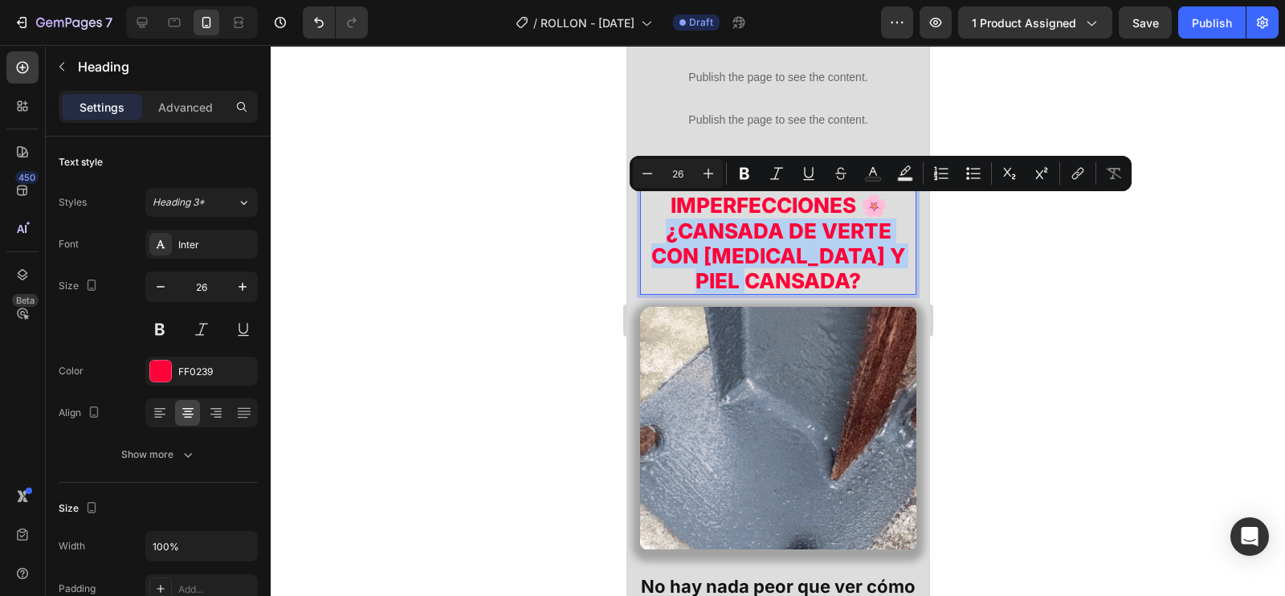
click at [850, 243] on p "ADIÓS A LAS IMPERFECCIONES 🌸 ¿CANSADA DE VERTE CON [MEDICAL_DATA] Y PIEL CANSAD…" at bounding box center [777, 230] width 257 height 125
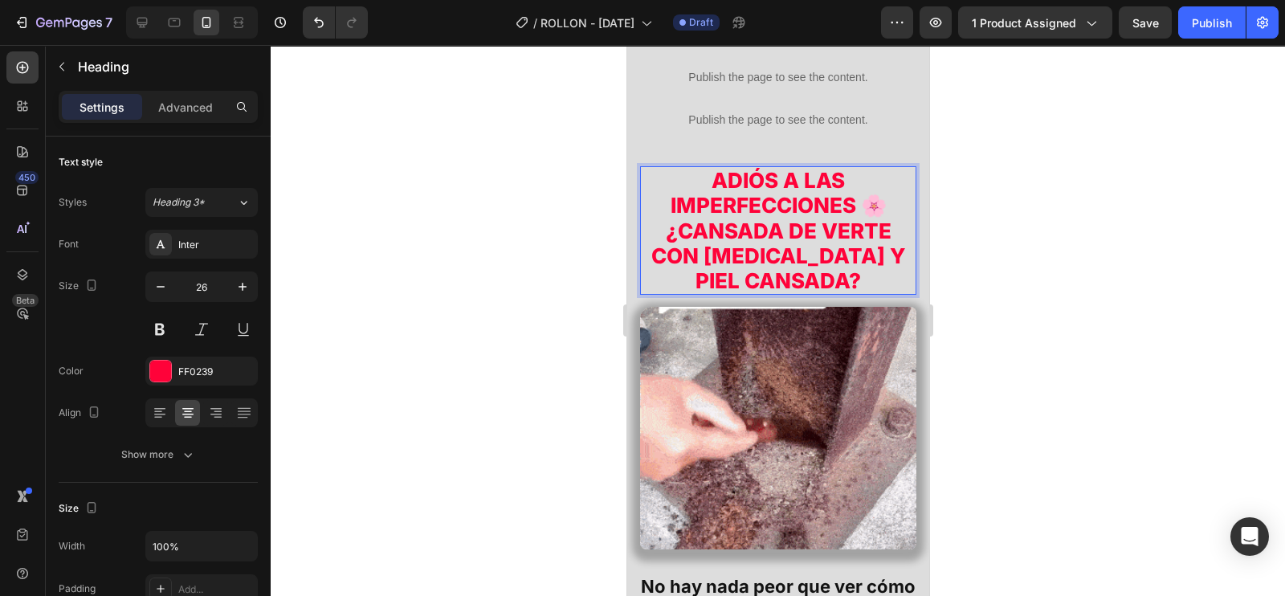
click at [1048, 269] on div at bounding box center [778, 320] width 1015 height 551
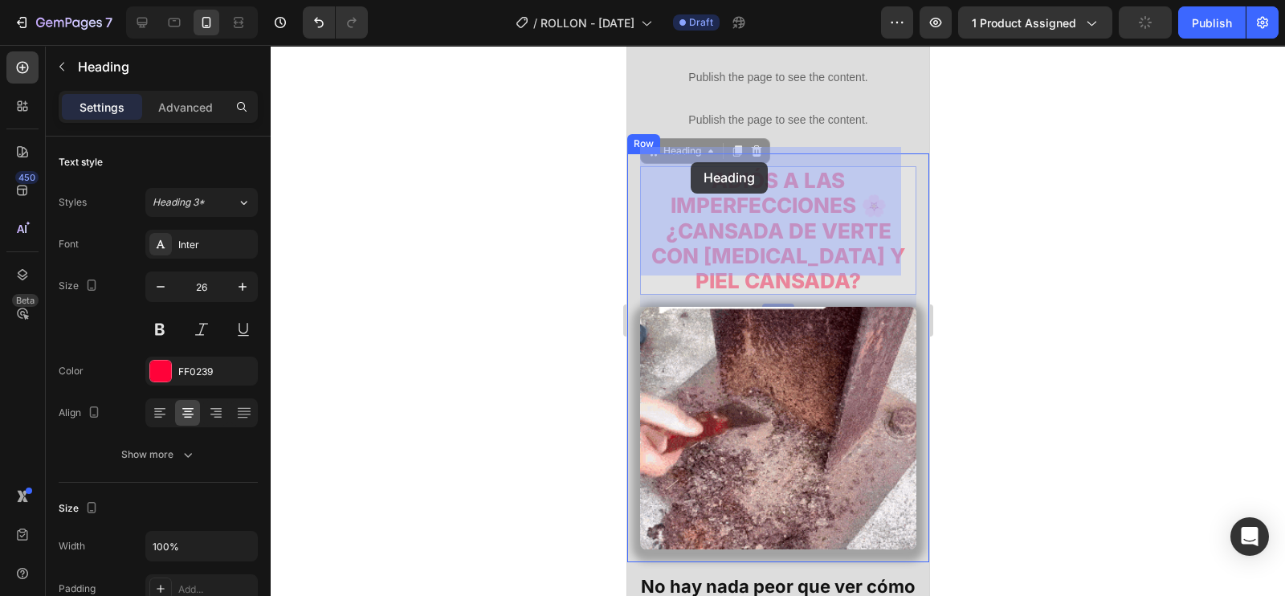
drag, startPoint x: 884, startPoint y: 185, endPoint x: 688, endPoint y: 166, distance: 196.9
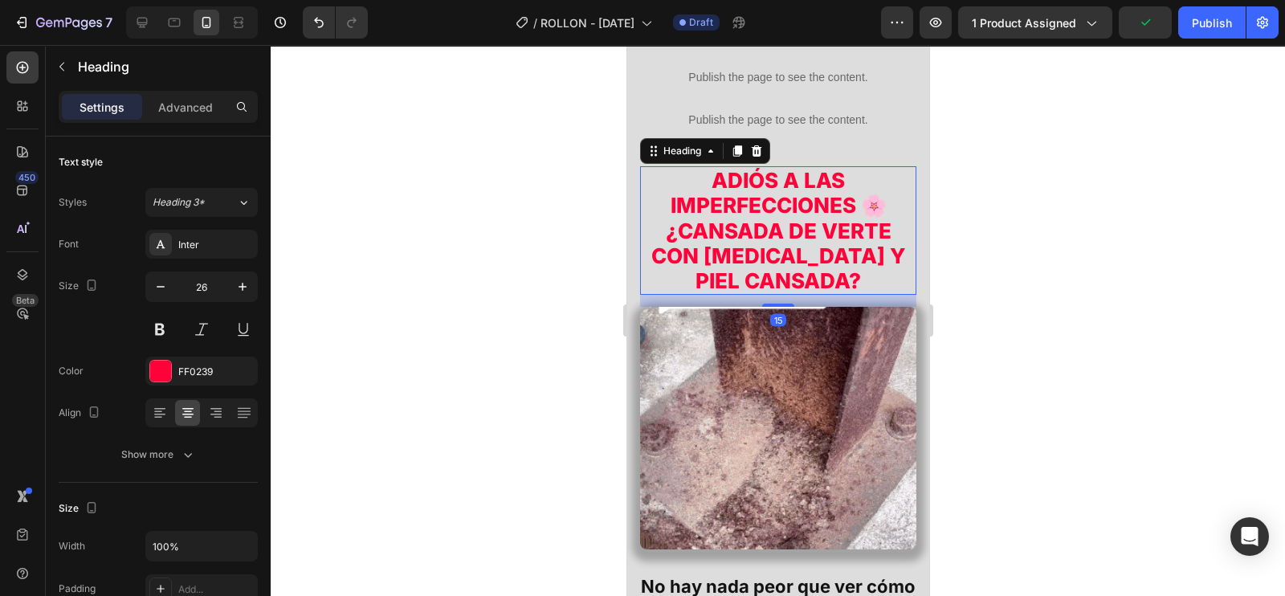
click at [1038, 233] on div at bounding box center [778, 320] width 1015 height 551
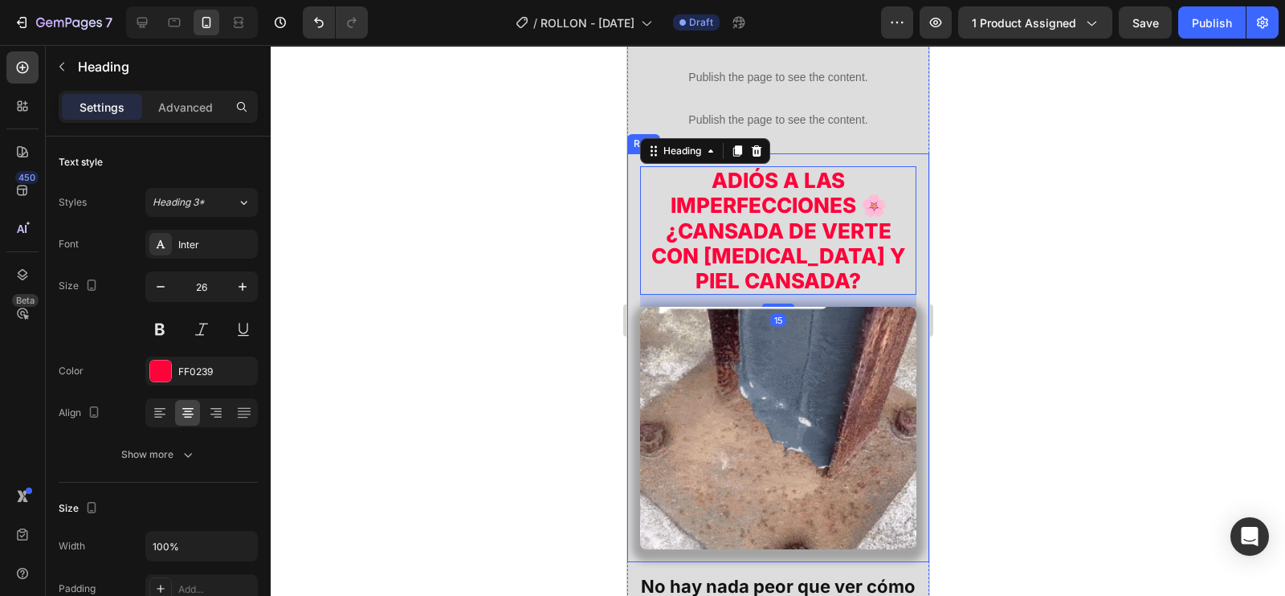
click at [984, 196] on div at bounding box center [778, 320] width 1015 height 551
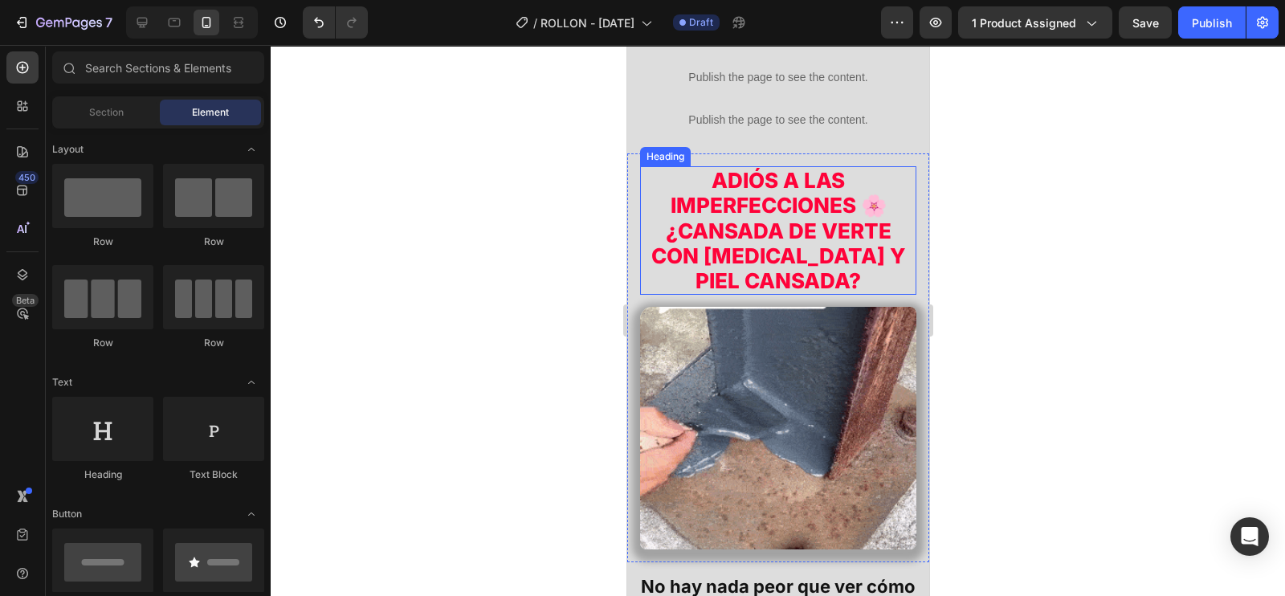
click at [875, 186] on p "ADIÓS A LAS IMPERFECCIONES 🌸 ¿CANSADA DE VERTE CON [MEDICAL_DATA] Y PIEL CANSAD…" at bounding box center [777, 230] width 257 height 125
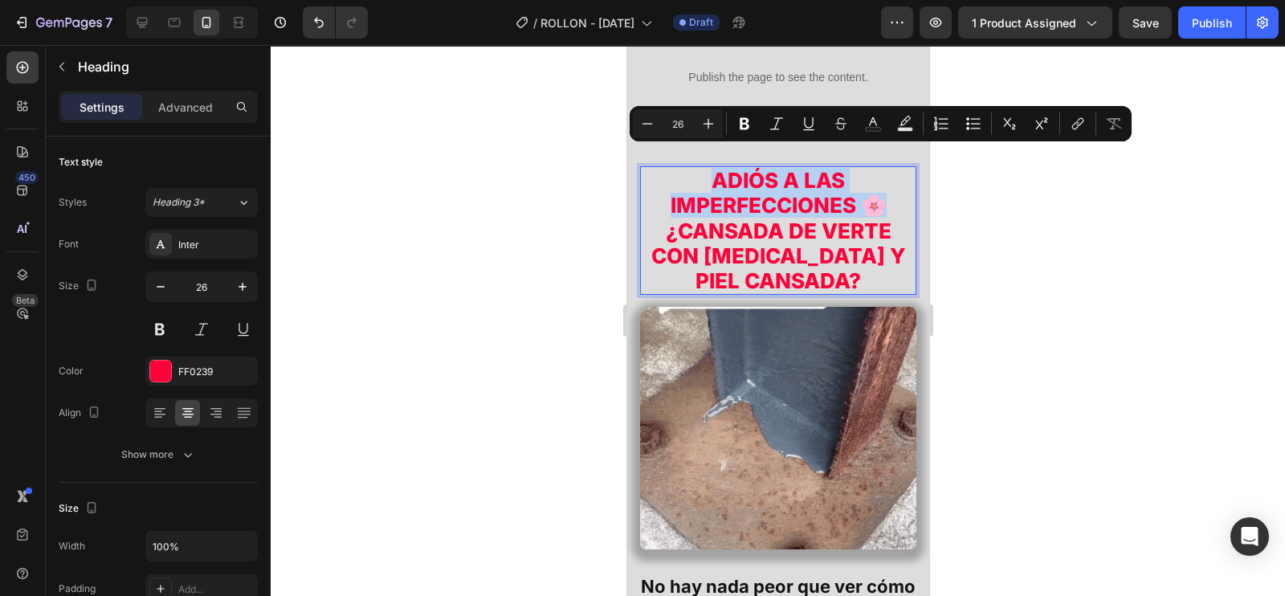
drag, startPoint x: 872, startPoint y: 186, endPoint x: 684, endPoint y: 156, distance: 189.7
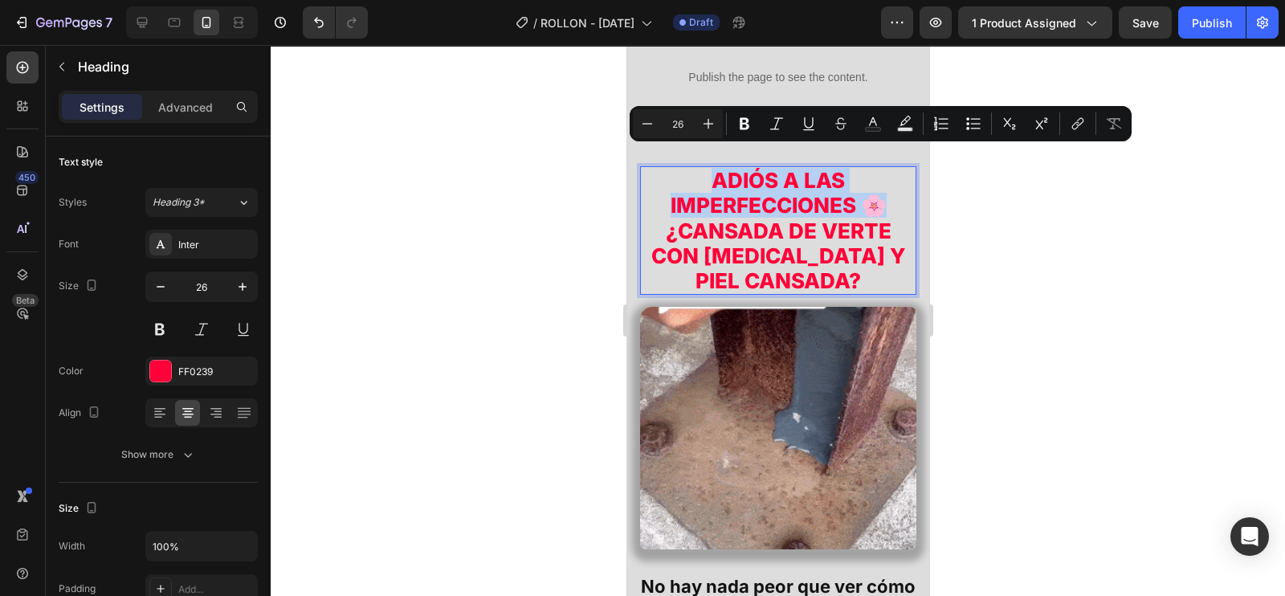
click at [684, 168] on p "ADIÓS A LAS IMPERFECCIONES 🌸 ¿CANSADA DE VERTE CON [MEDICAL_DATA] Y PIEL CANSAD…" at bounding box center [777, 230] width 257 height 125
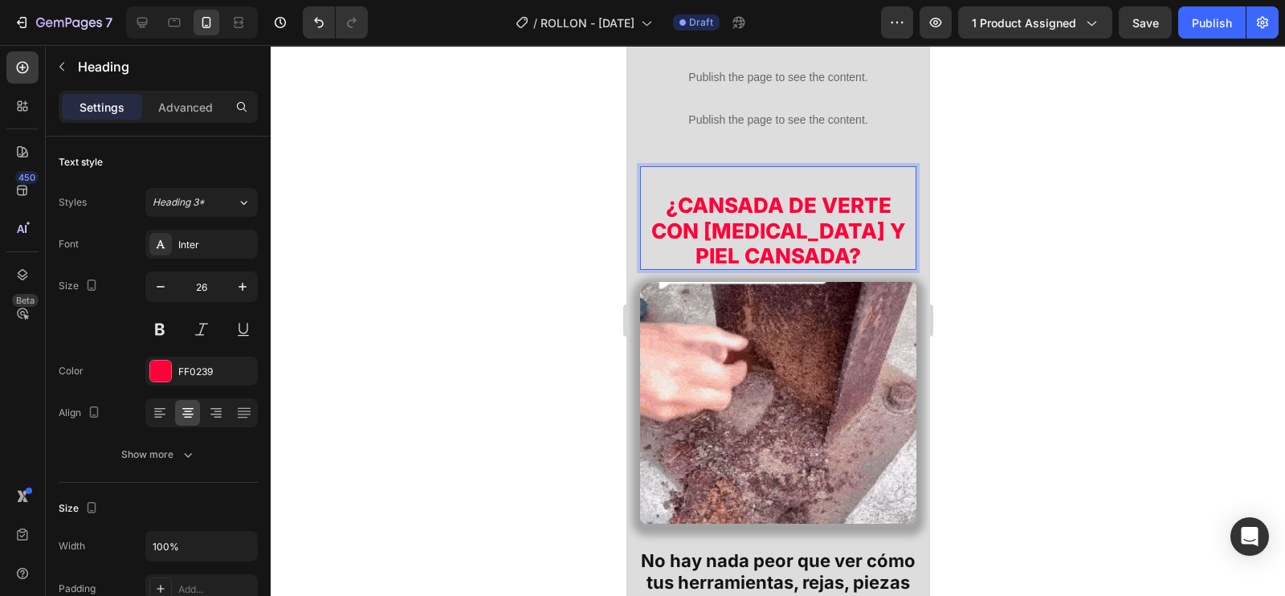
click at [641, 182] on div "⁠⁠⁠⁠⁠⁠⁠ ¿CANSADA DE VERTE CON [MEDICAL_DATA] Y PIEL CANSADA? Heading 15" at bounding box center [777, 218] width 276 height 104
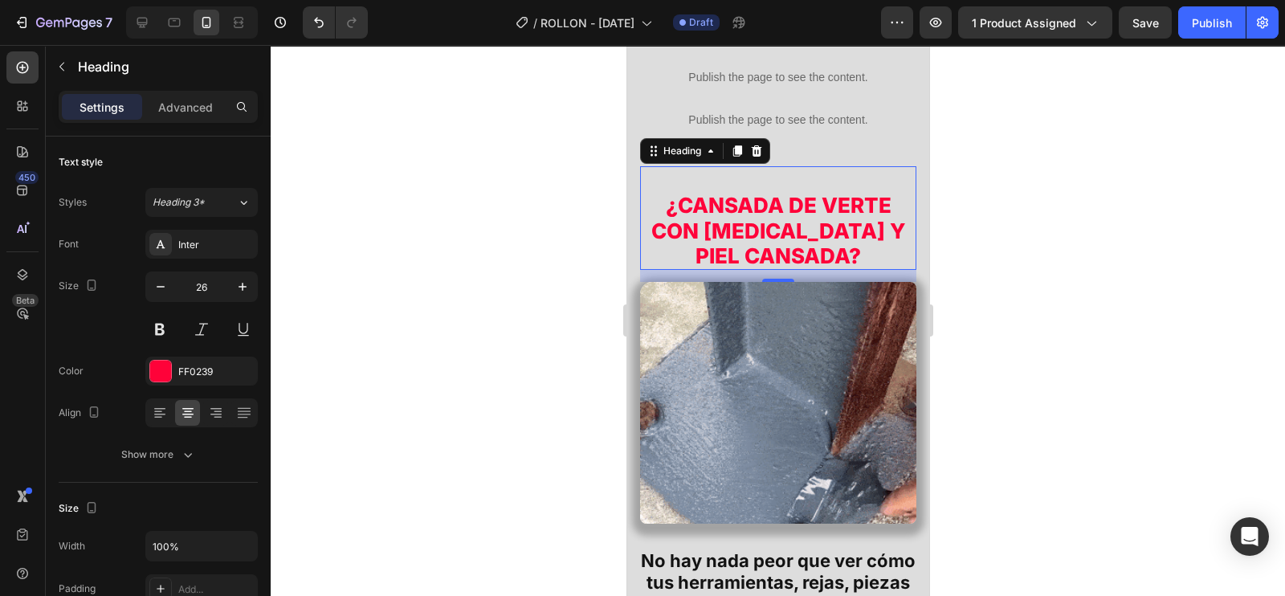
click at [656, 186] on p "⁠⁠⁠⁠⁠⁠⁠ ¿CANSADA DE VERTE CON [MEDICAL_DATA] Y PIEL CANSADA?" at bounding box center [777, 218] width 257 height 100
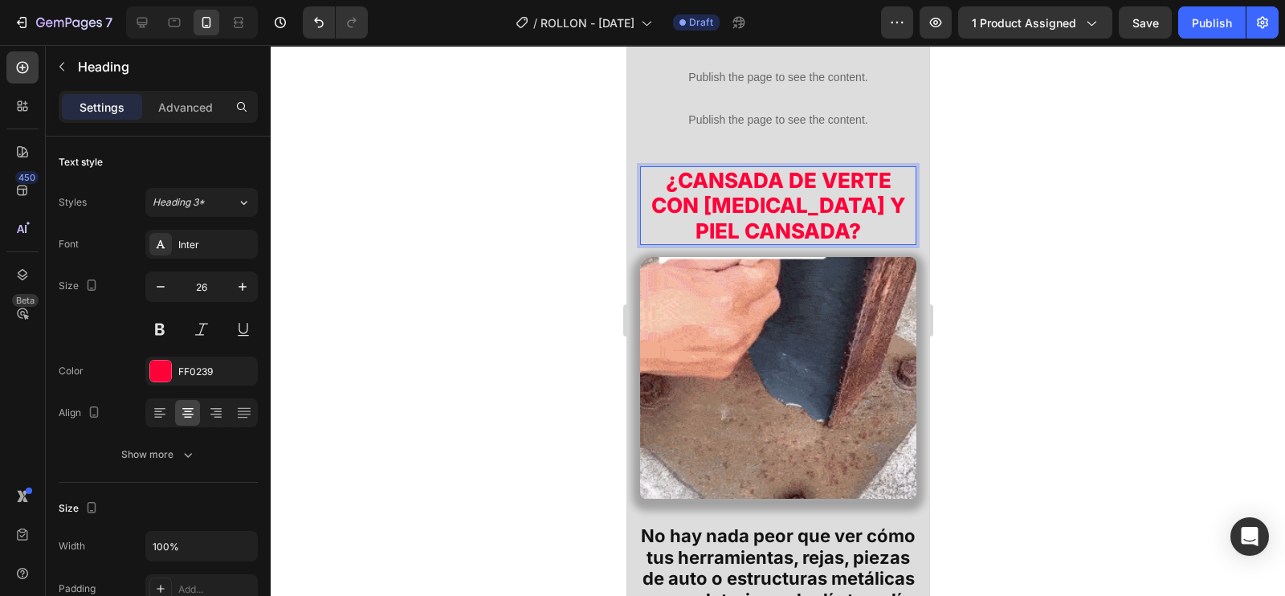
click at [754, 182] on p "¿CANSADA DE VERTE CON [MEDICAL_DATA] Y PIEL CANSADA?" at bounding box center [777, 206] width 257 height 76
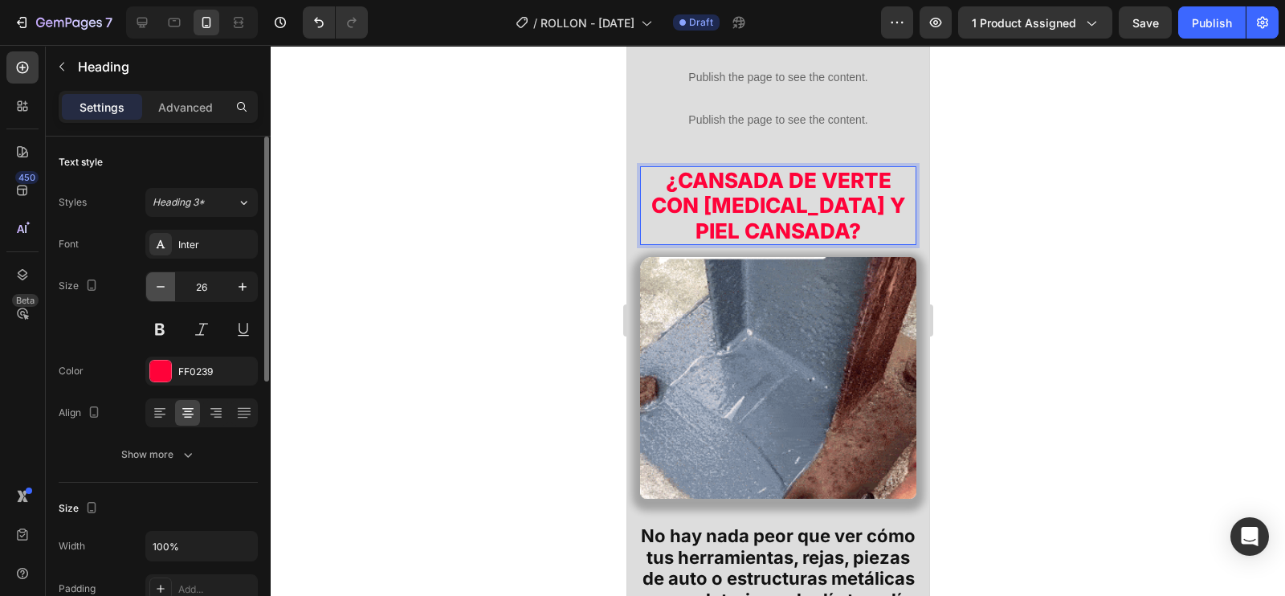
click at [149, 284] on button "button" at bounding box center [160, 286] width 29 height 29
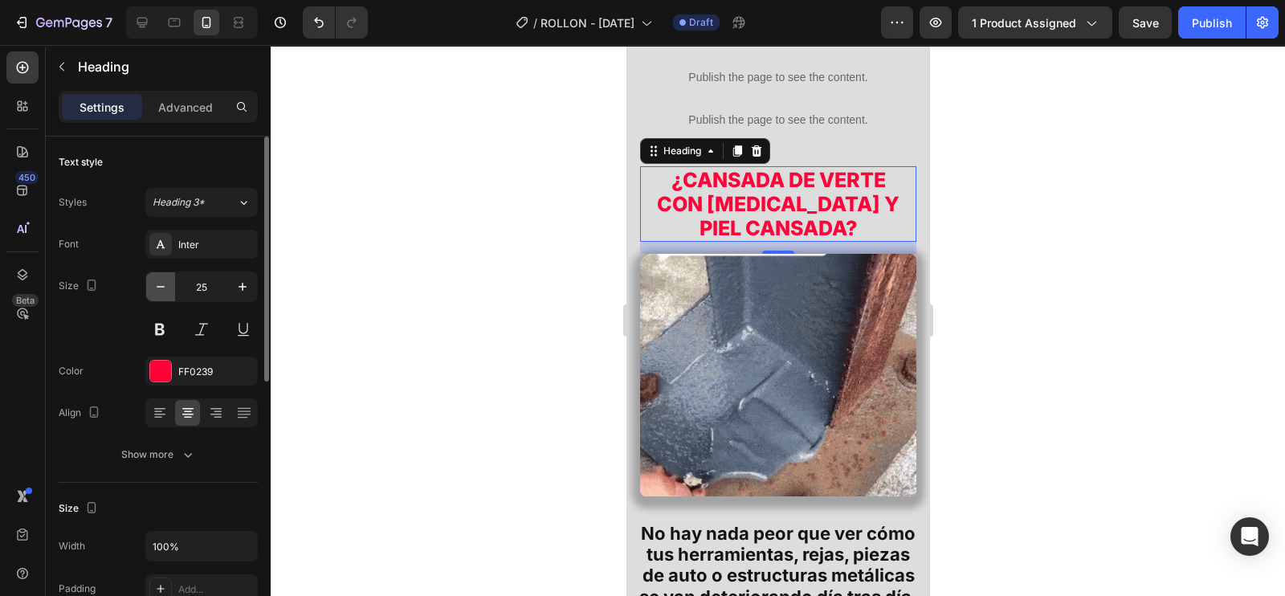
click at [149, 284] on button "button" at bounding box center [160, 286] width 29 height 29
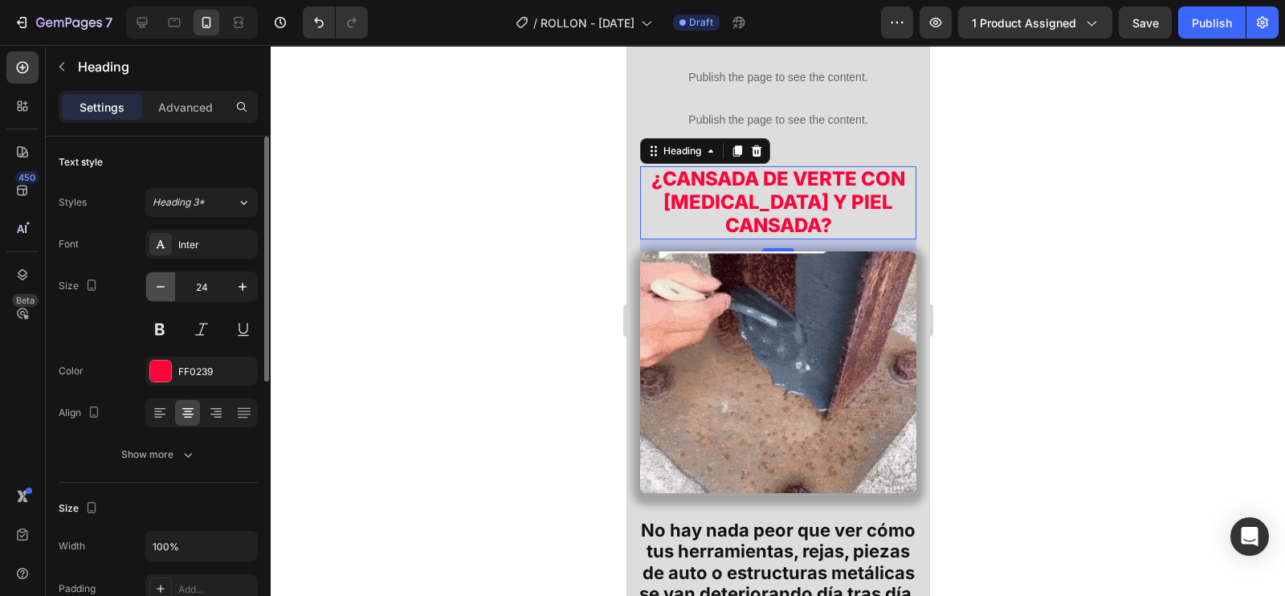
click at [149, 284] on button "button" at bounding box center [160, 286] width 29 height 29
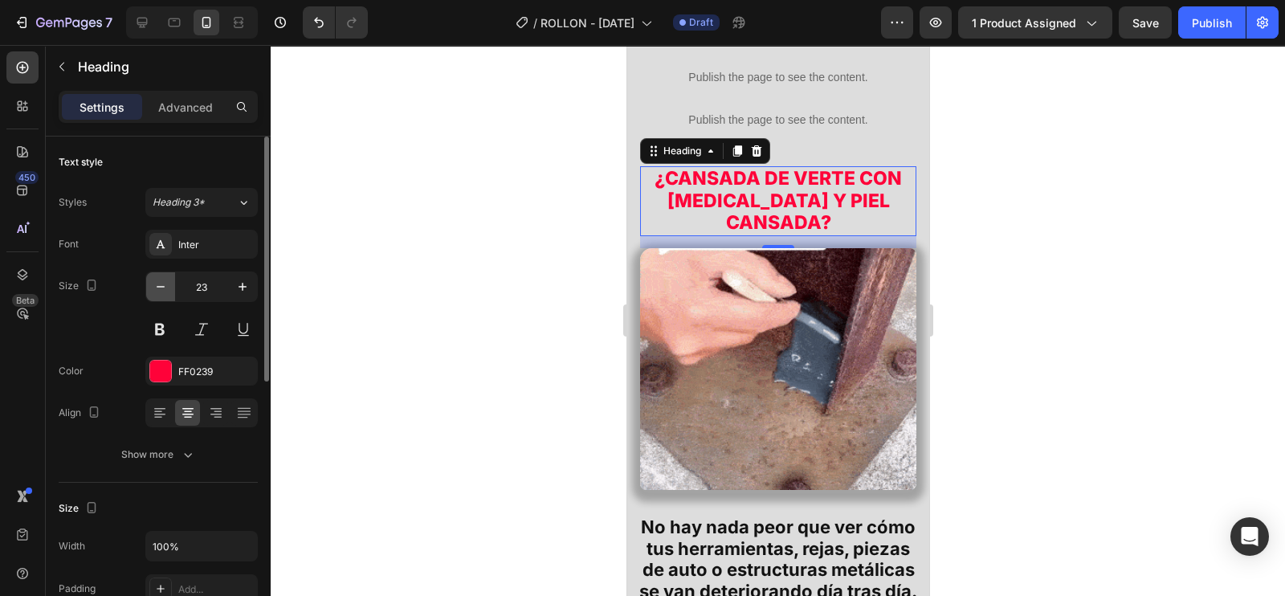
click at [149, 284] on button "button" at bounding box center [160, 286] width 29 height 29
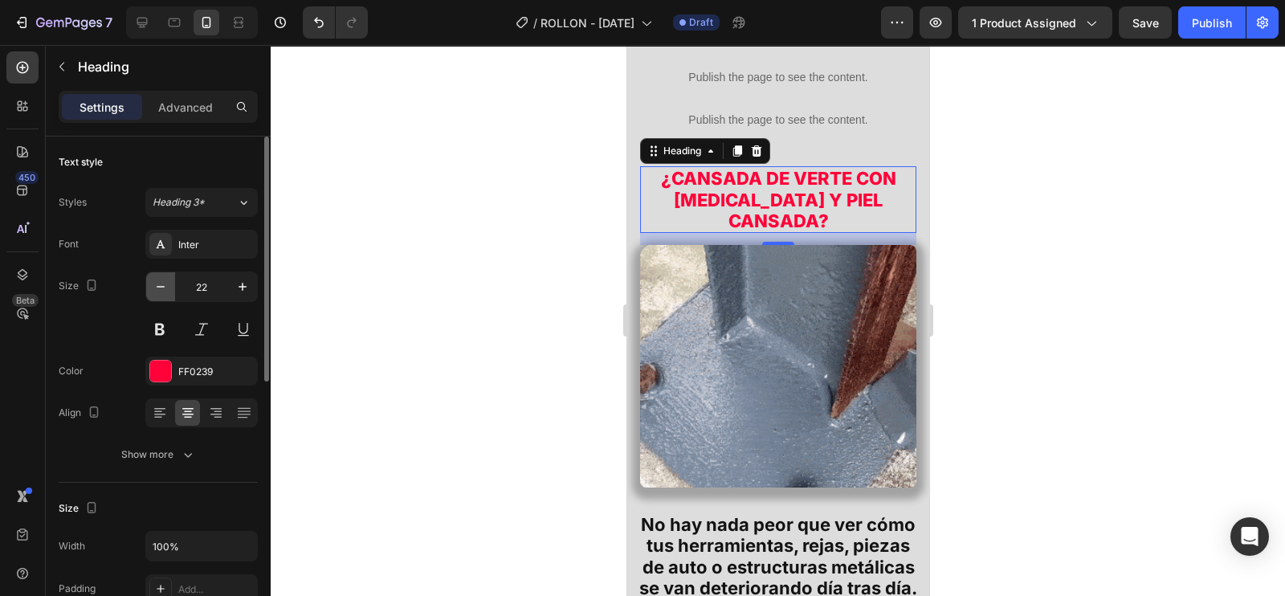
click at [149, 284] on button "button" at bounding box center [160, 286] width 29 height 29
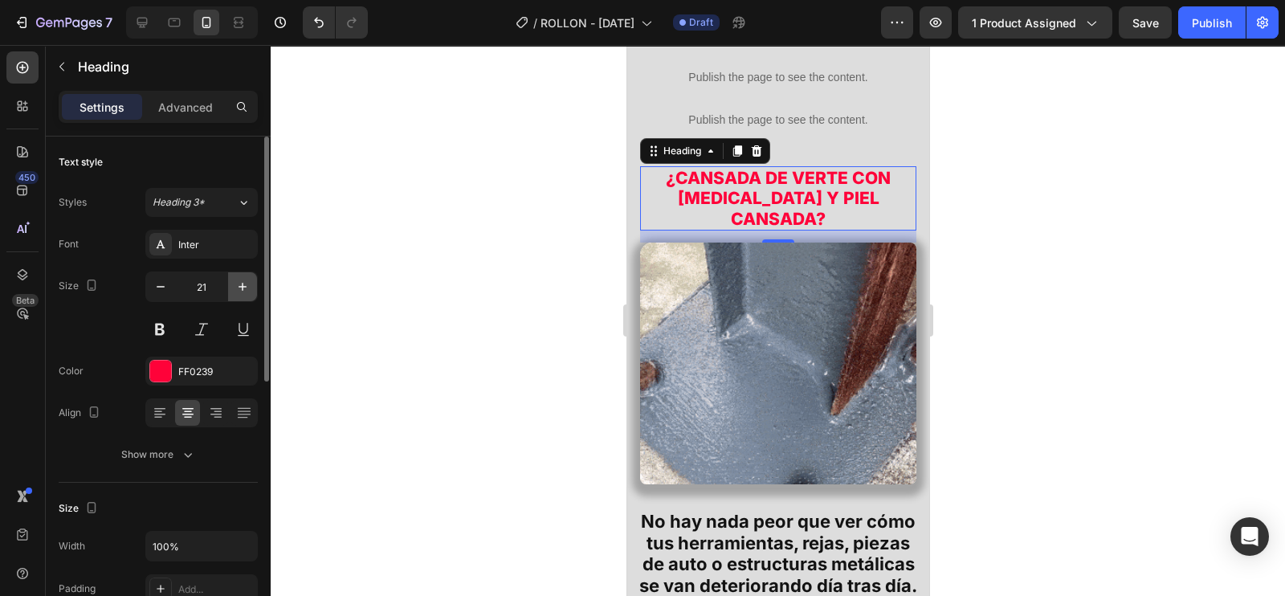
click at [241, 284] on icon "button" at bounding box center [243, 287] width 16 height 16
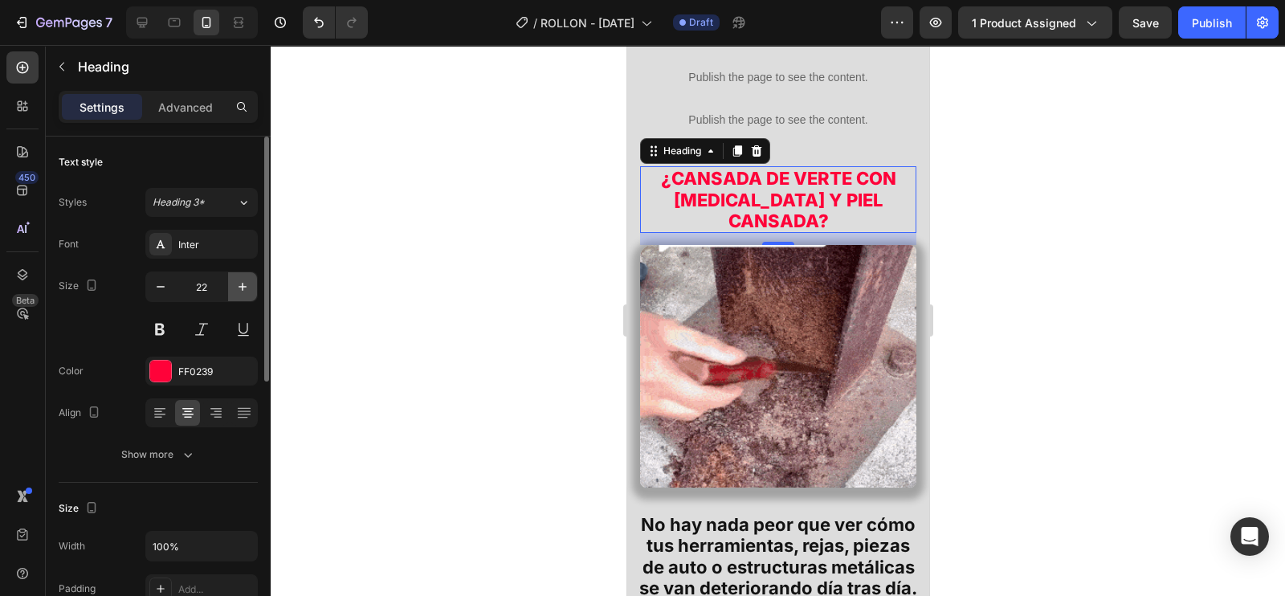
click at [241, 284] on icon "button" at bounding box center [243, 287] width 16 height 16
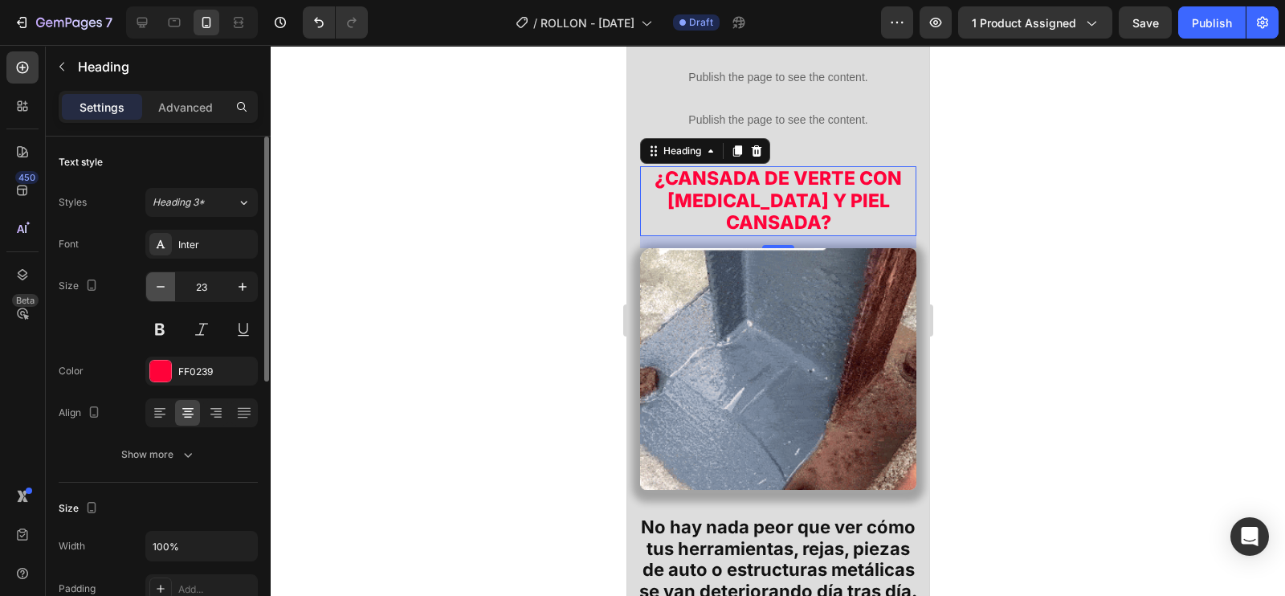
click at [168, 293] on icon "button" at bounding box center [161, 287] width 16 height 16
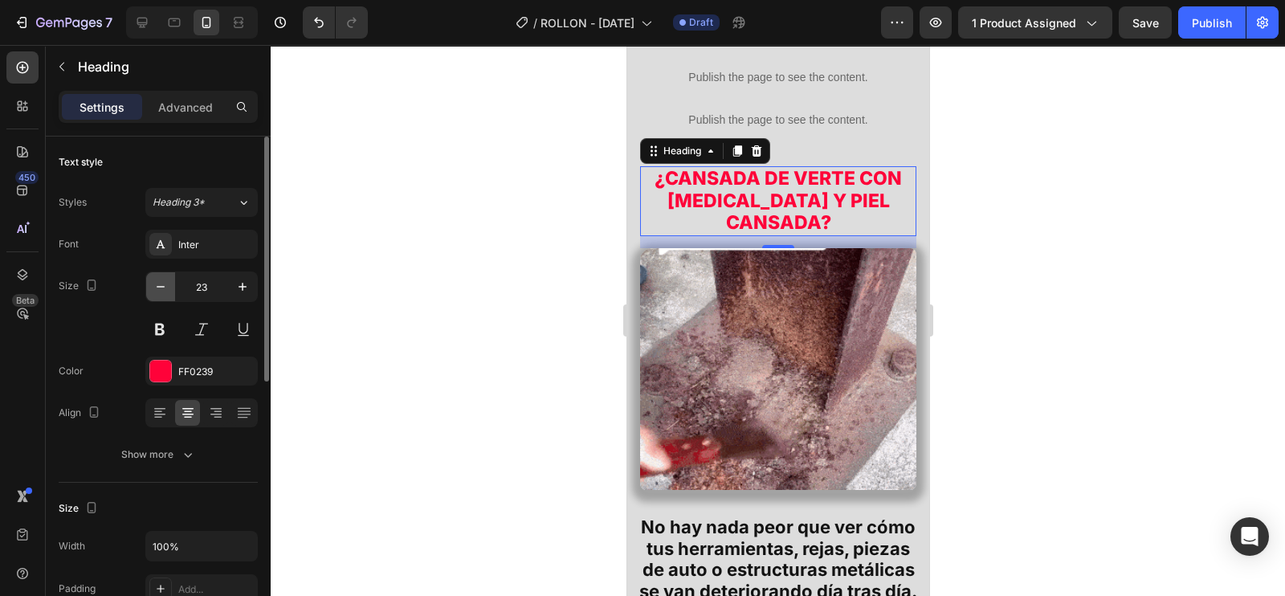
type input "22"
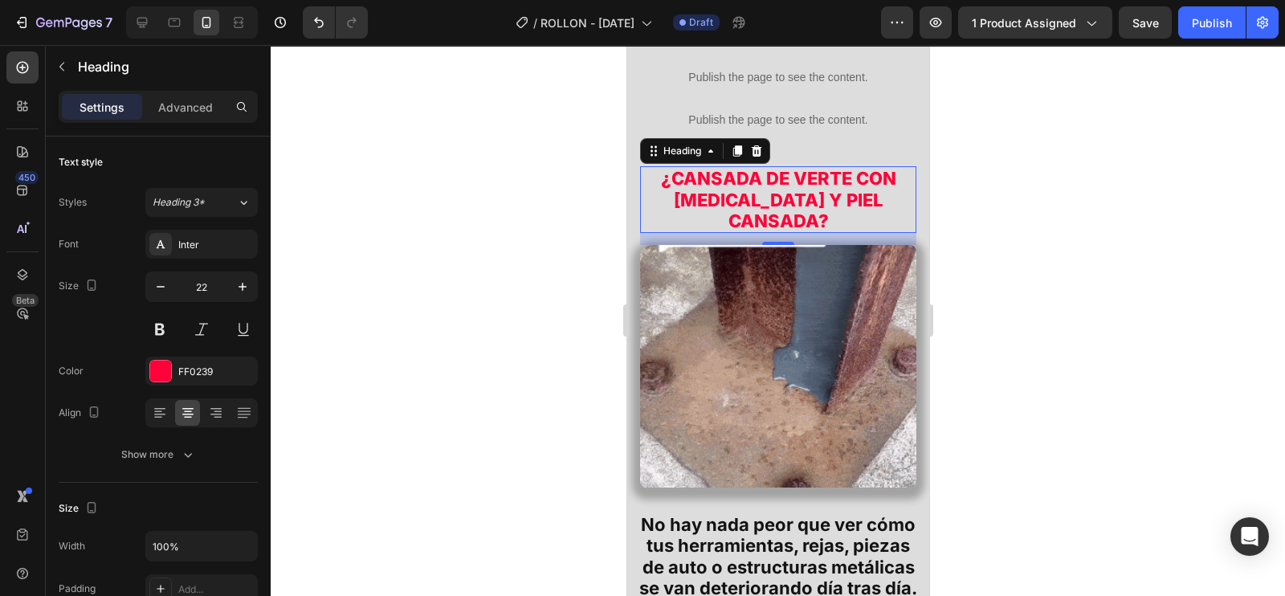
click at [1179, 174] on div at bounding box center [778, 320] width 1015 height 551
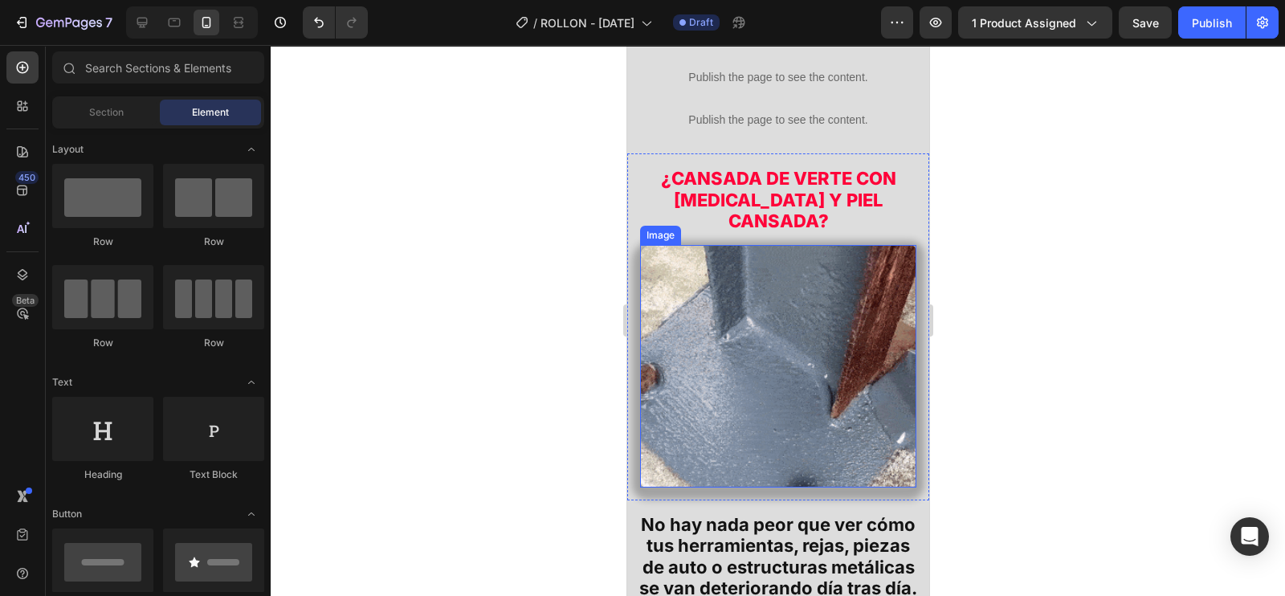
click at [872, 307] on img at bounding box center [777, 366] width 276 height 243
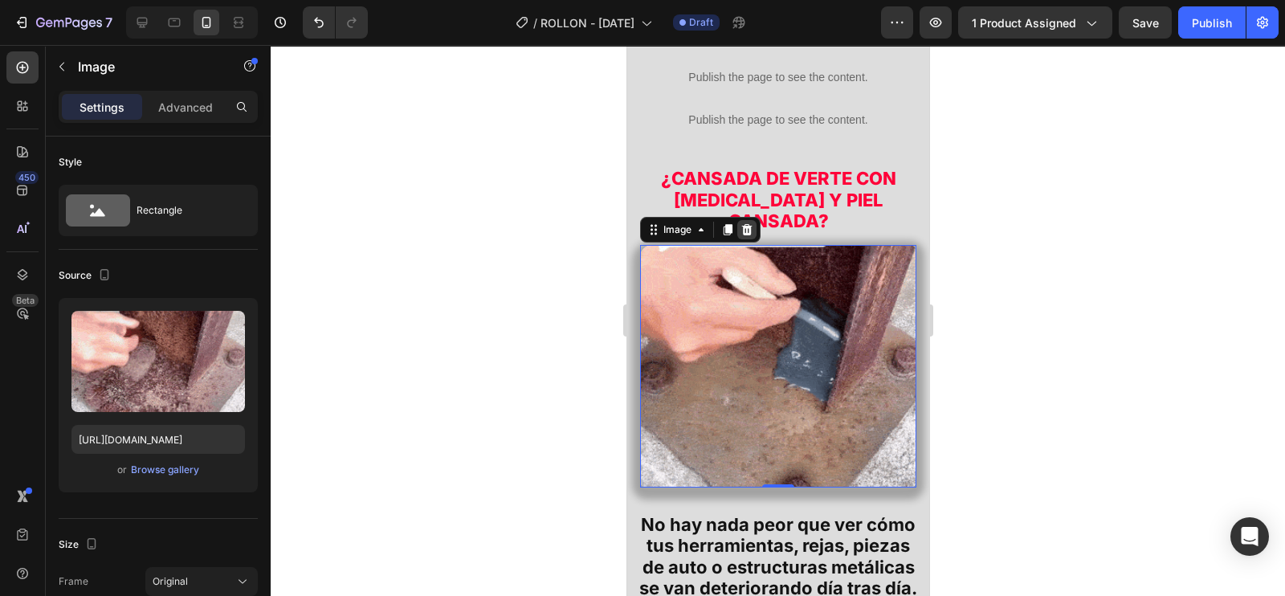
click at [751, 223] on icon at bounding box center [746, 229] width 13 height 13
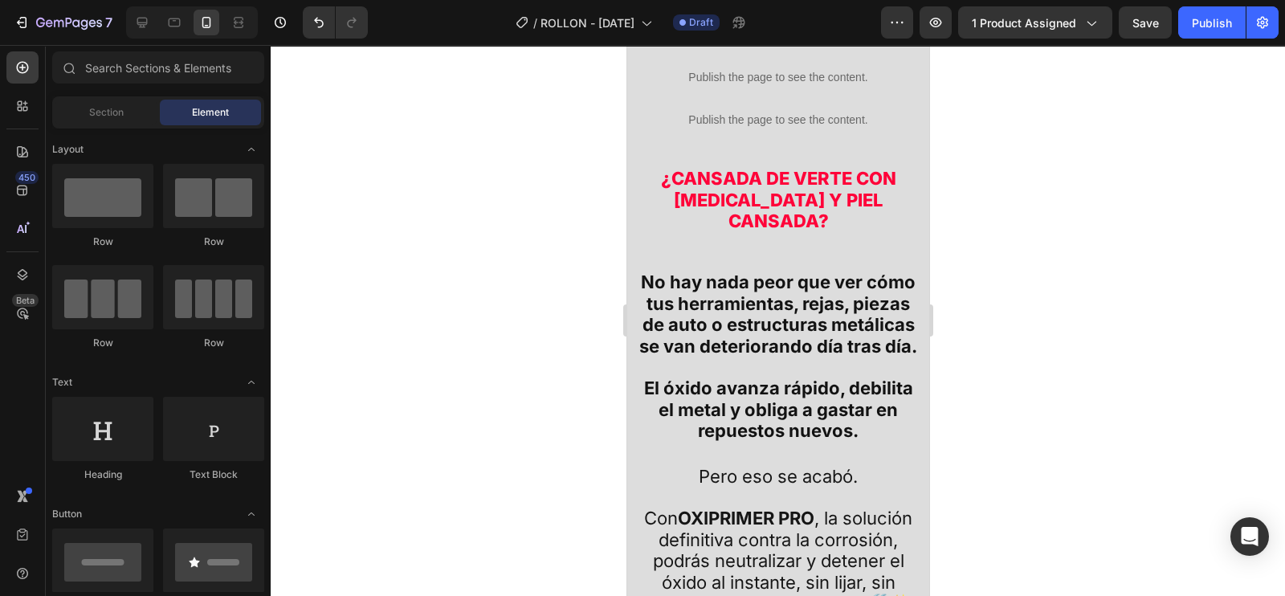
click at [301, 21] on div at bounding box center [332, 22] width 72 height 32
click at [313, 22] on icon "Undo/Redo" at bounding box center [319, 22] width 16 height 16
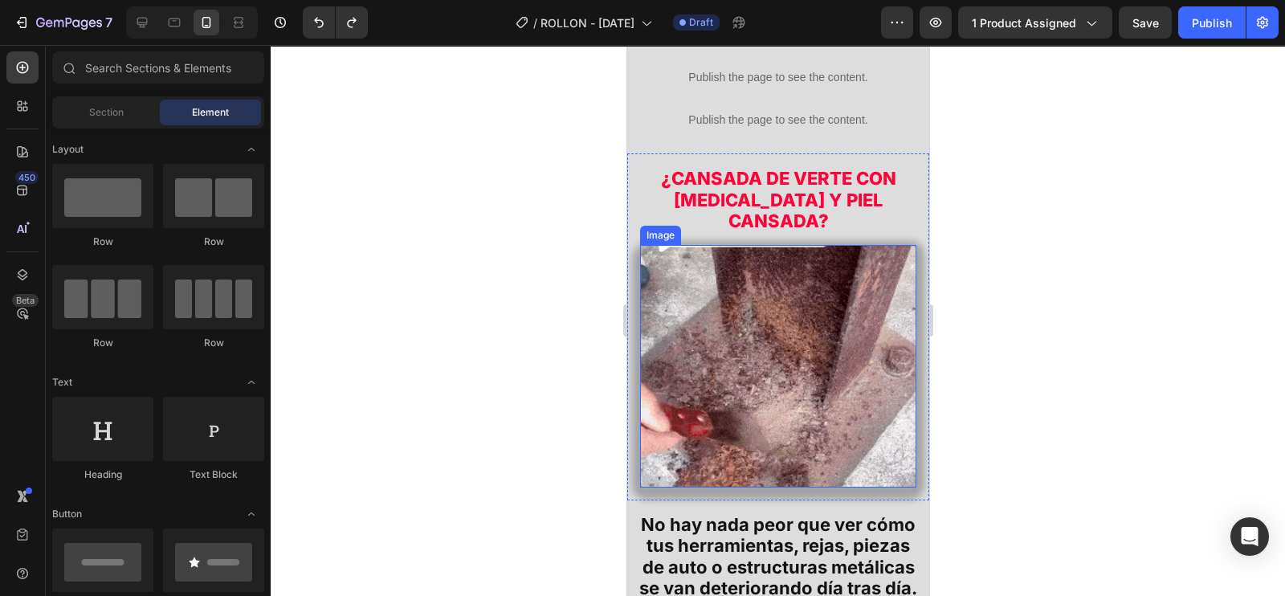
click at [677, 268] on img at bounding box center [777, 366] width 276 height 243
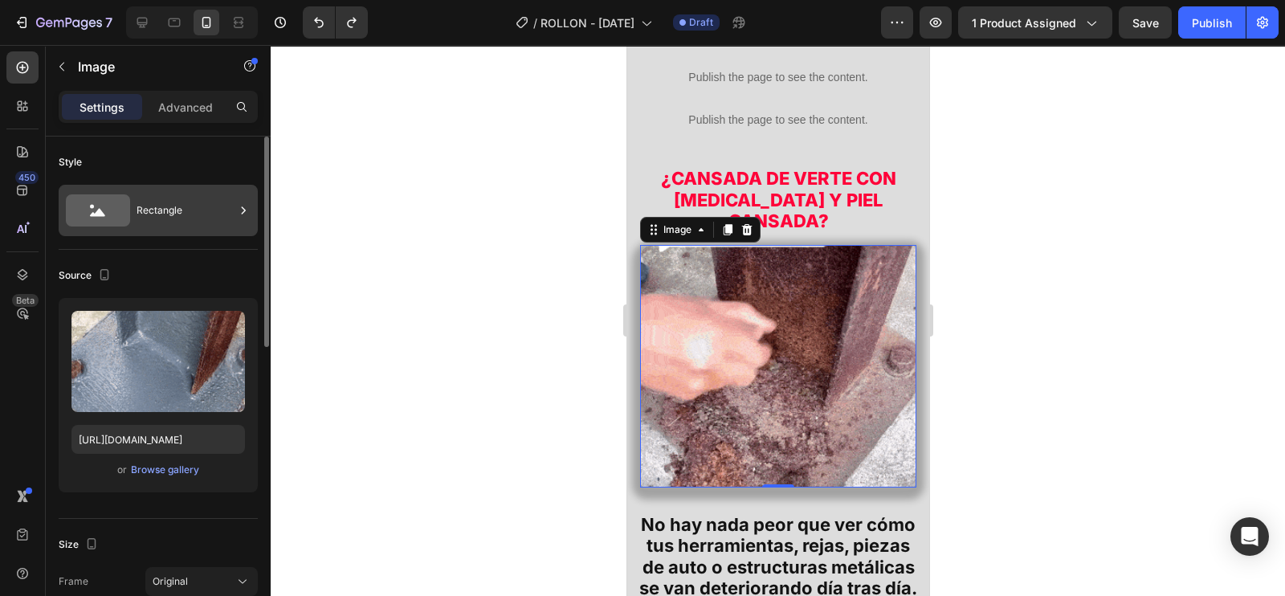
click at [175, 208] on div "Rectangle" at bounding box center [186, 210] width 98 height 37
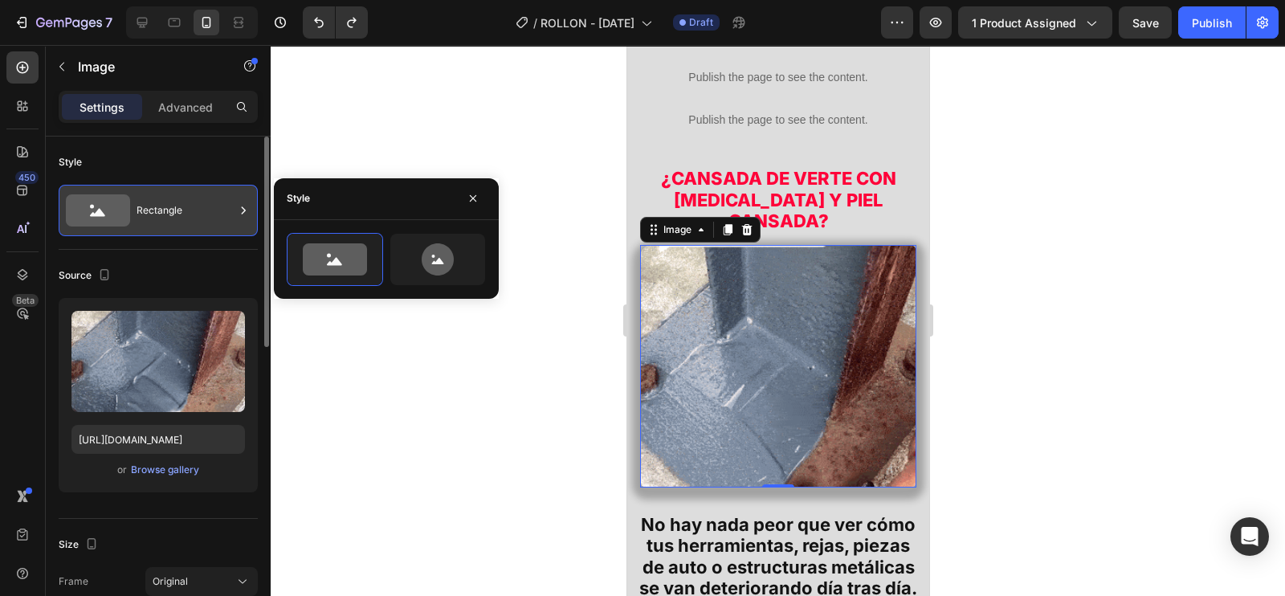
click at [175, 208] on div "Rectangle" at bounding box center [186, 210] width 98 height 37
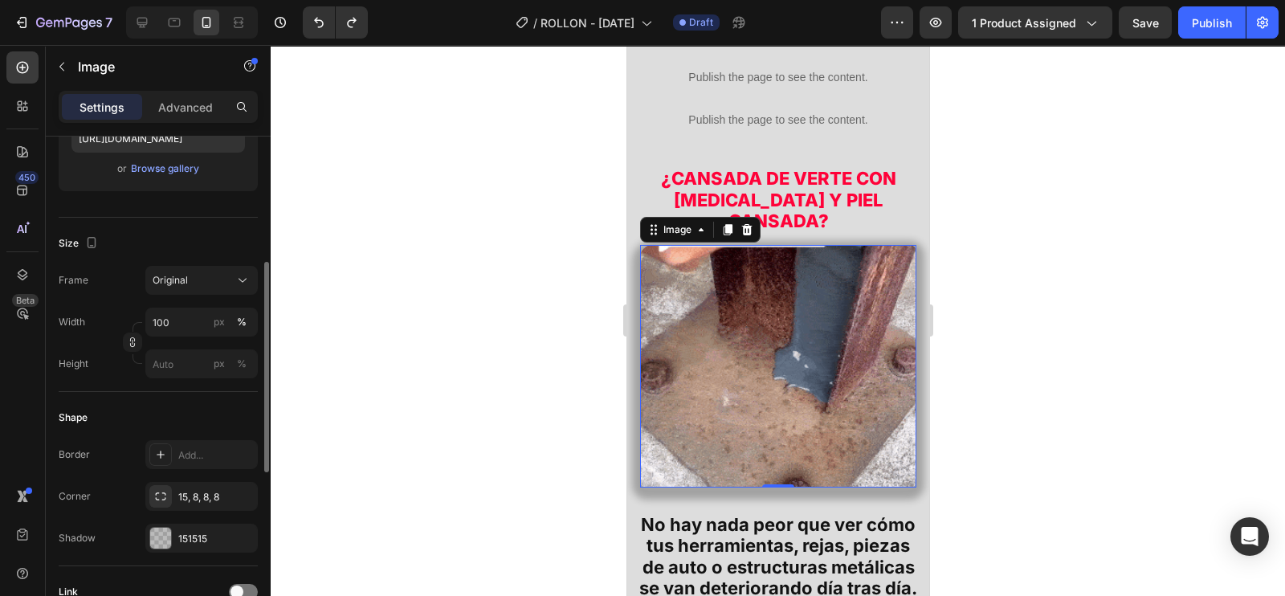
scroll to position [0, 0]
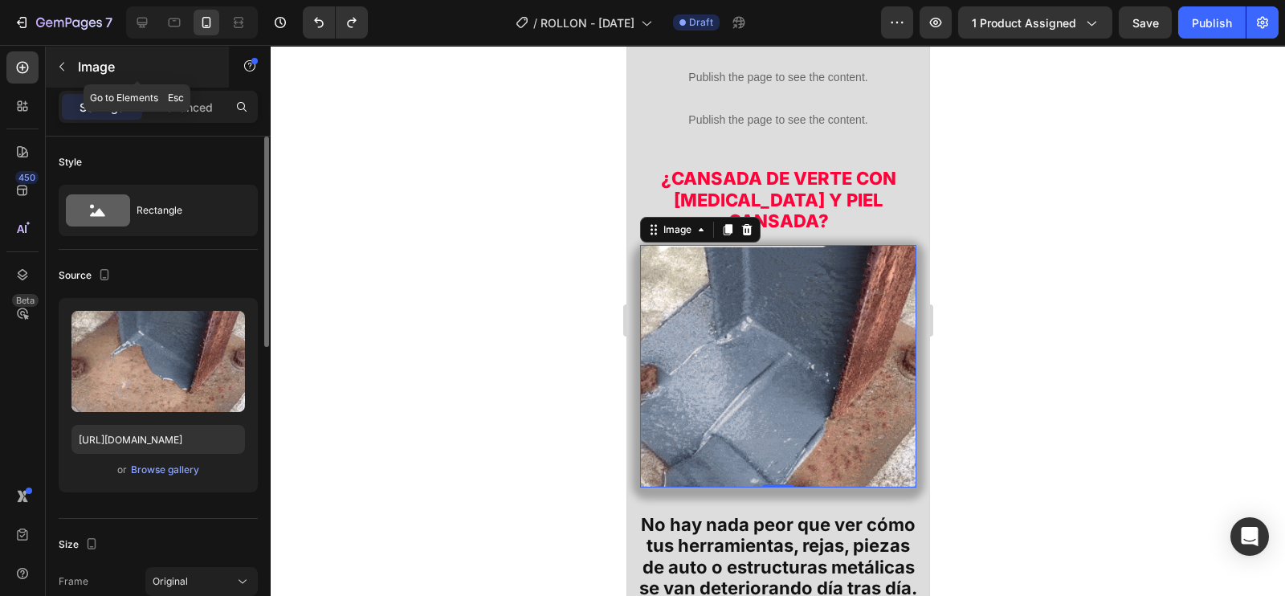
click at [72, 70] on button "button" at bounding box center [62, 67] width 26 height 26
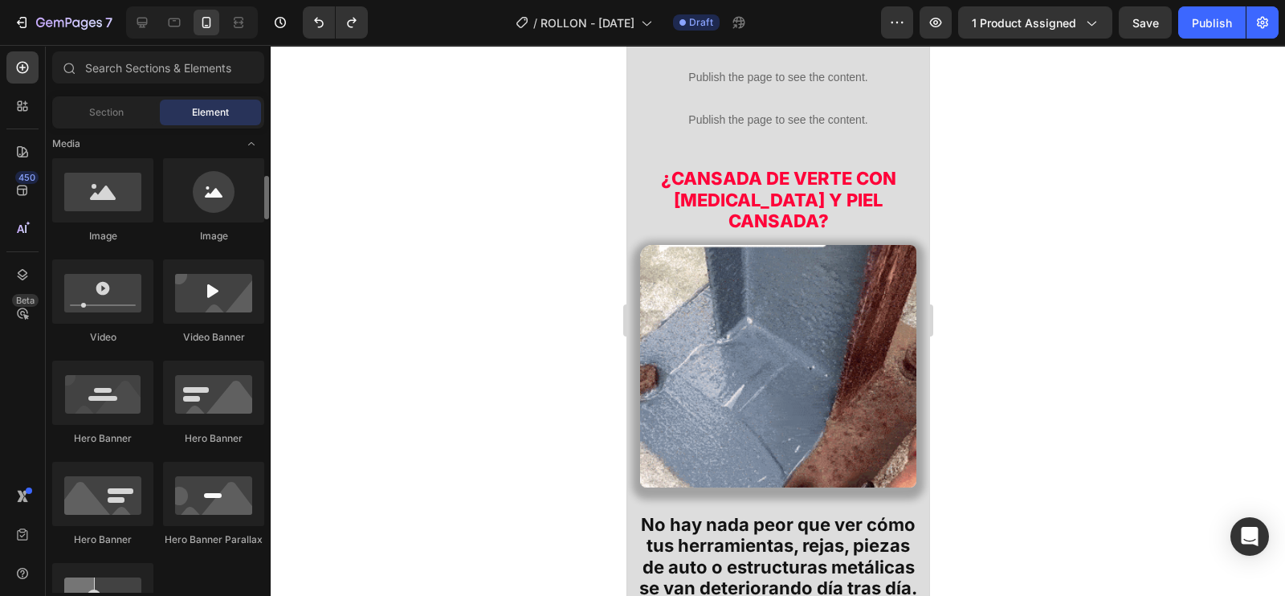
scroll to position [603, 0]
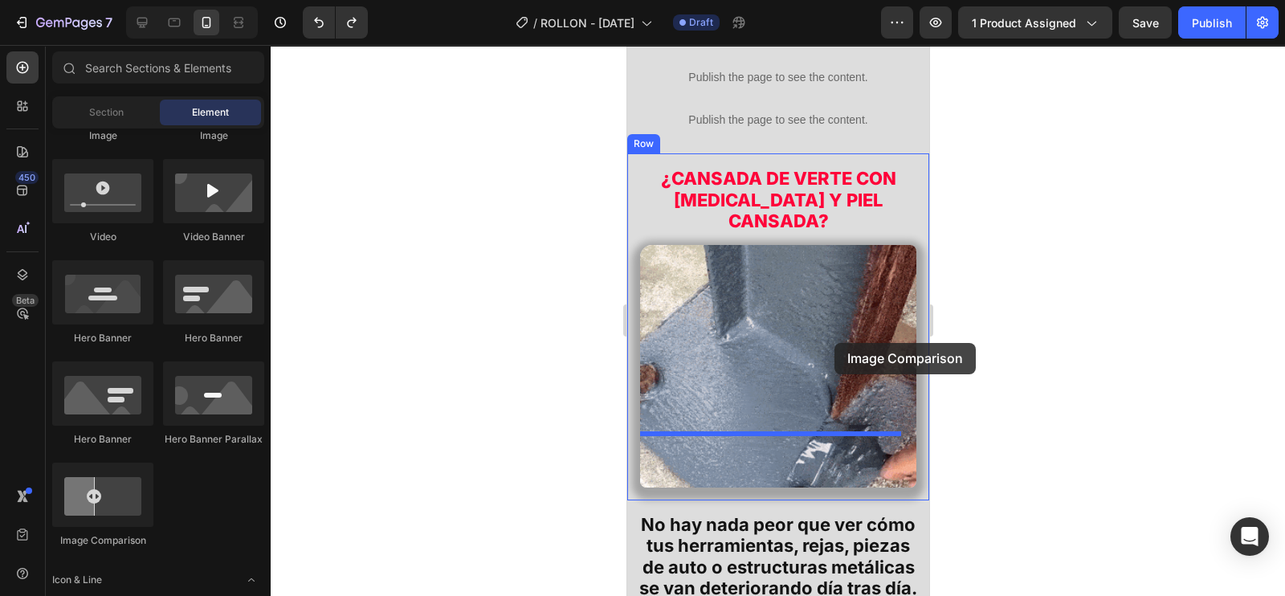
drag, startPoint x: 767, startPoint y: 541, endPoint x: 835, endPoint y: 343, distance: 208.8
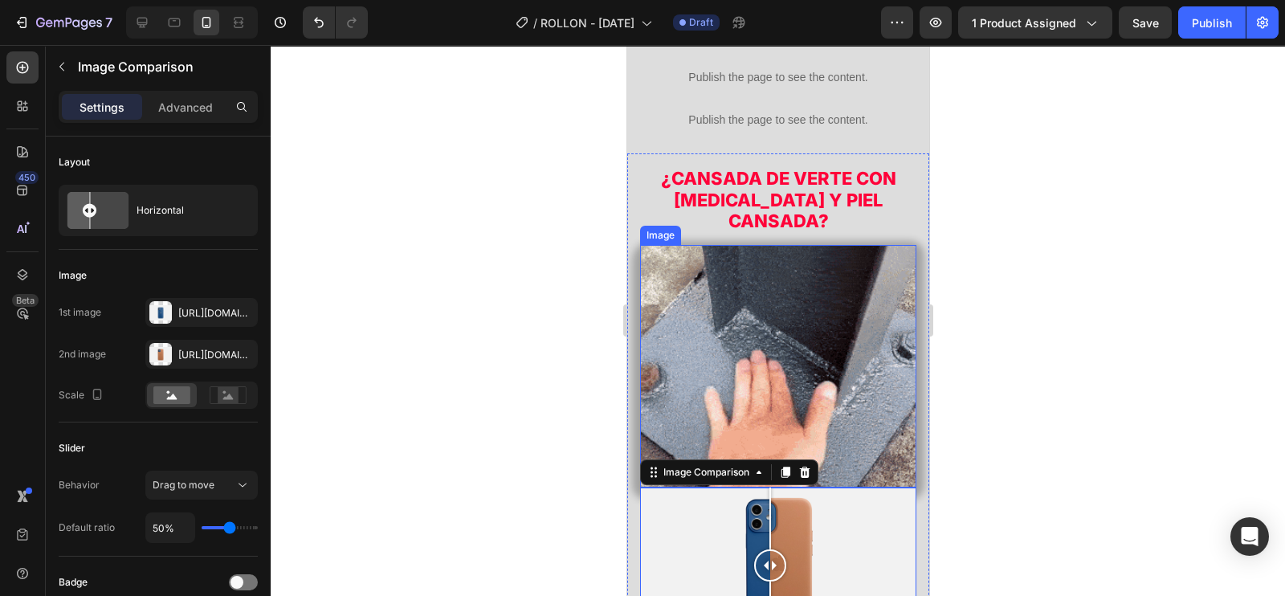
click at [799, 309] on img at bounding box center [777, 366] width 276 height 243
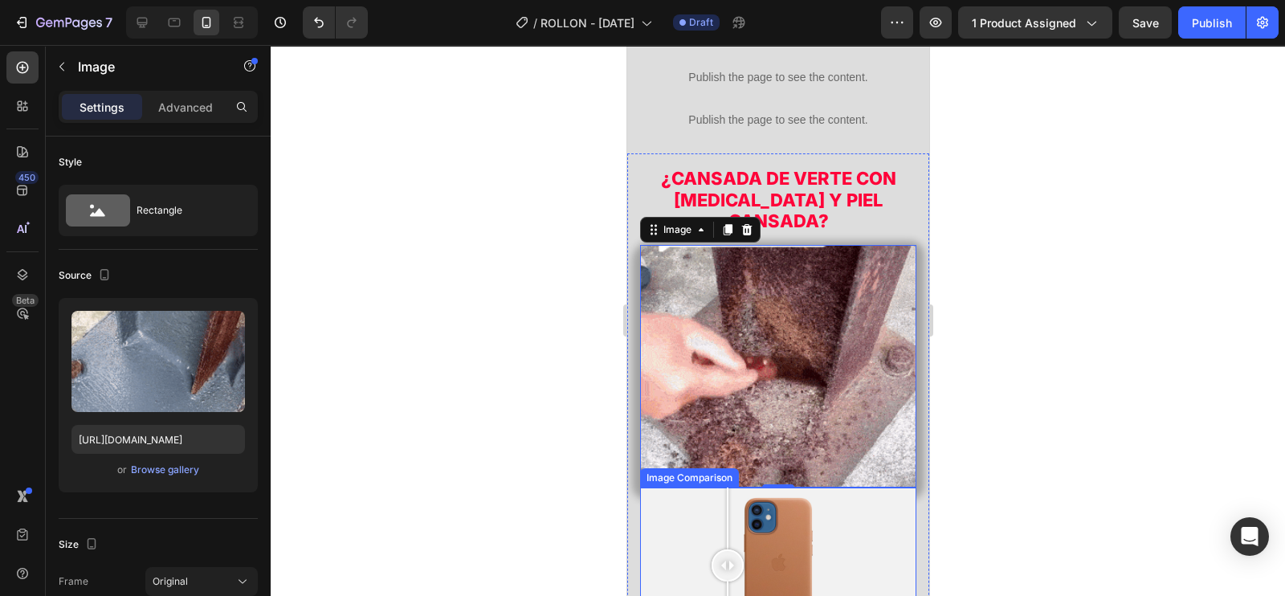
click at [727, 488] on div at bounding box center [777, 566] width 276 height 156
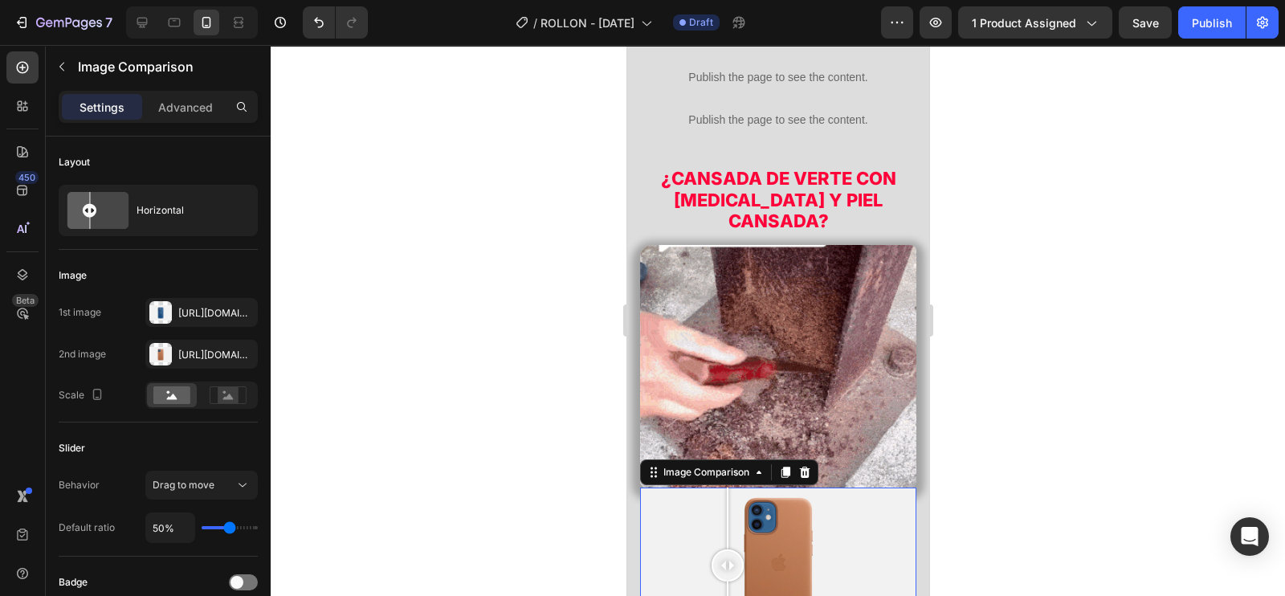
click at [790, 343] on img at bounding box center [777, 366] width 276 height 243
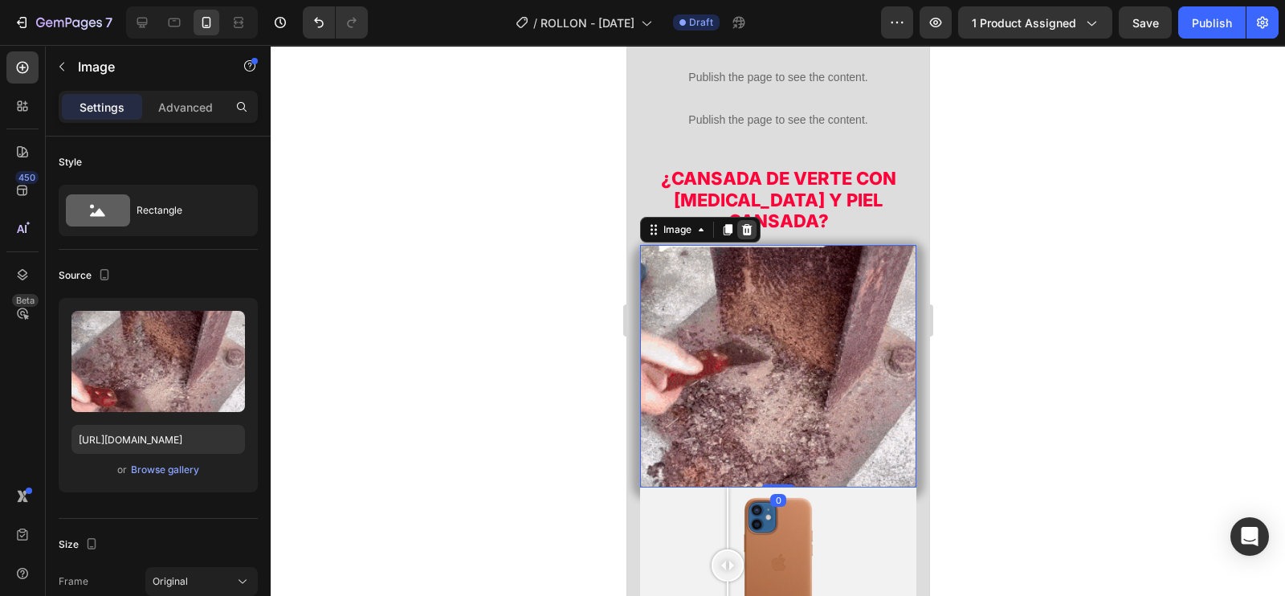
click at [747, 224] on icon at bounding box center [747, 229] width 10 height 11
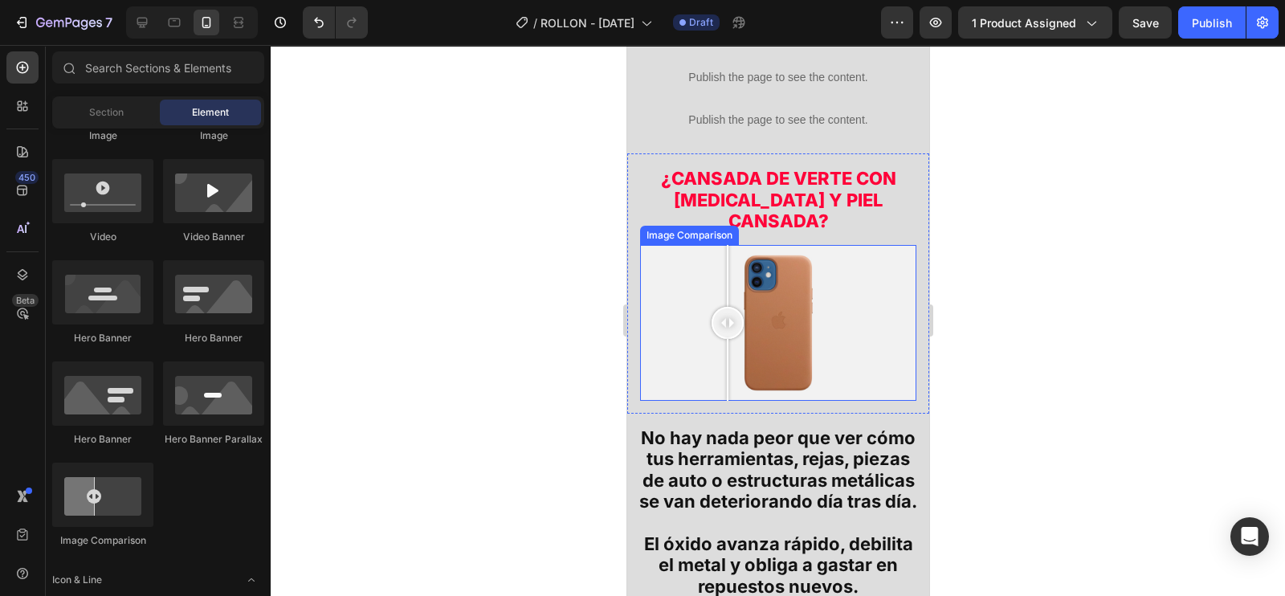
click at [813, 306] on div at bounding box center [777, 323] width 276 height 156
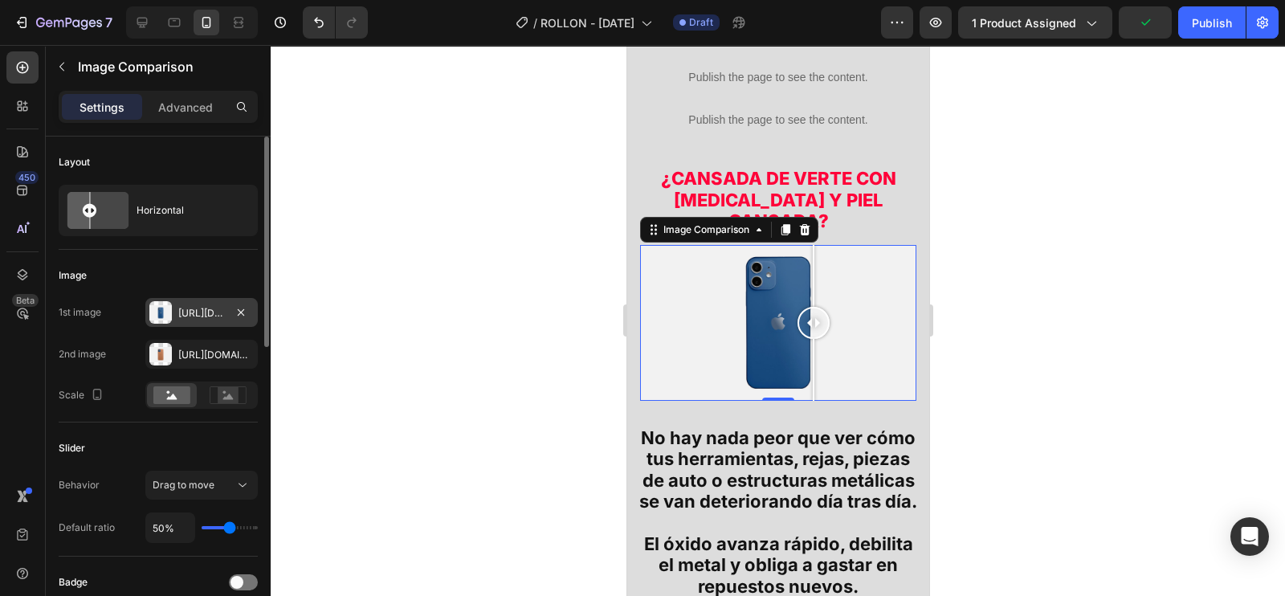
click at [202, 312] on div "[URL][DOMAIN_NAME]" at bounding box center [201, 313] width 47 height 14
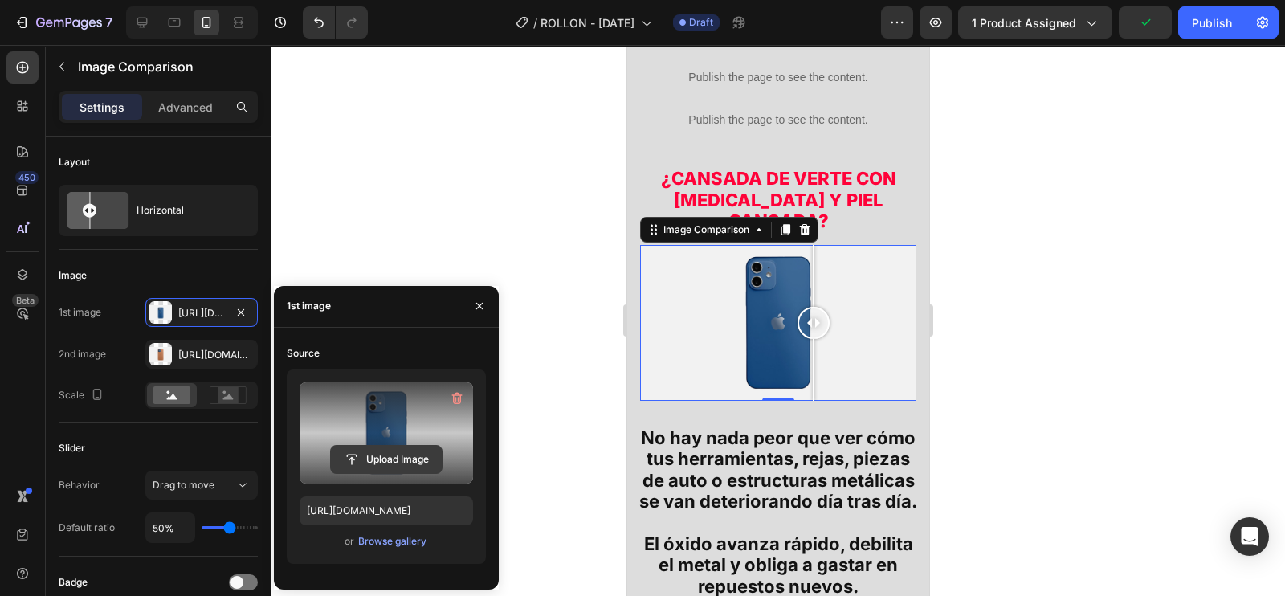
click at [400, 456] on input "file" at bounding box center [386, 459] width 111 height 27
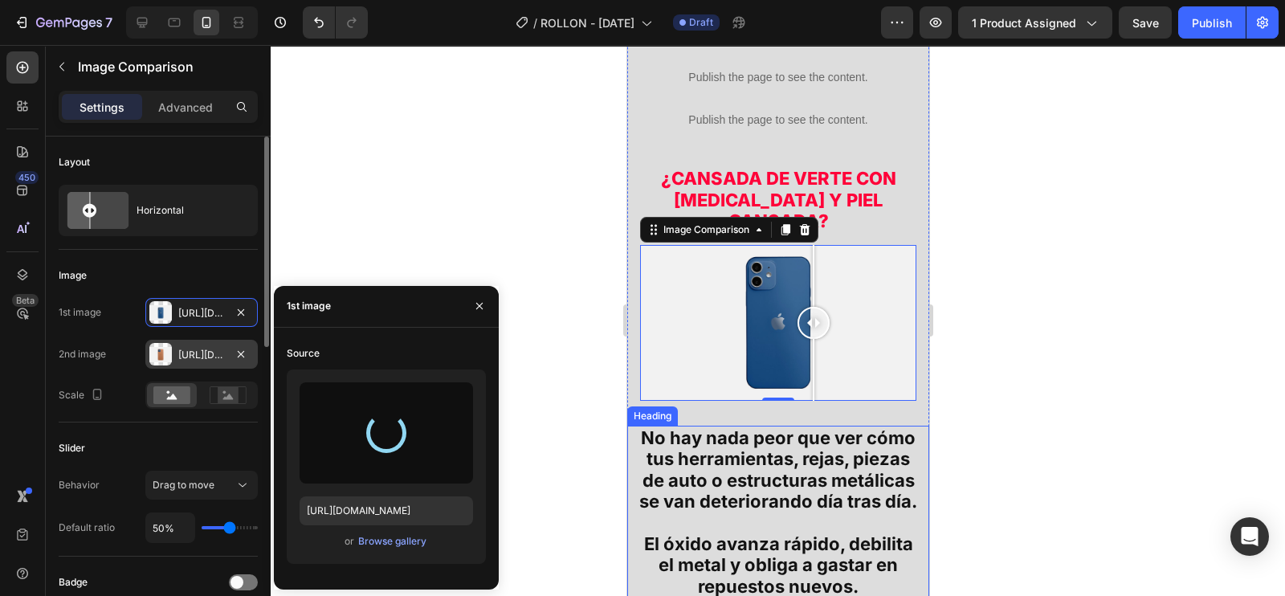
type input "[URL][DOMAIN_NAME]"
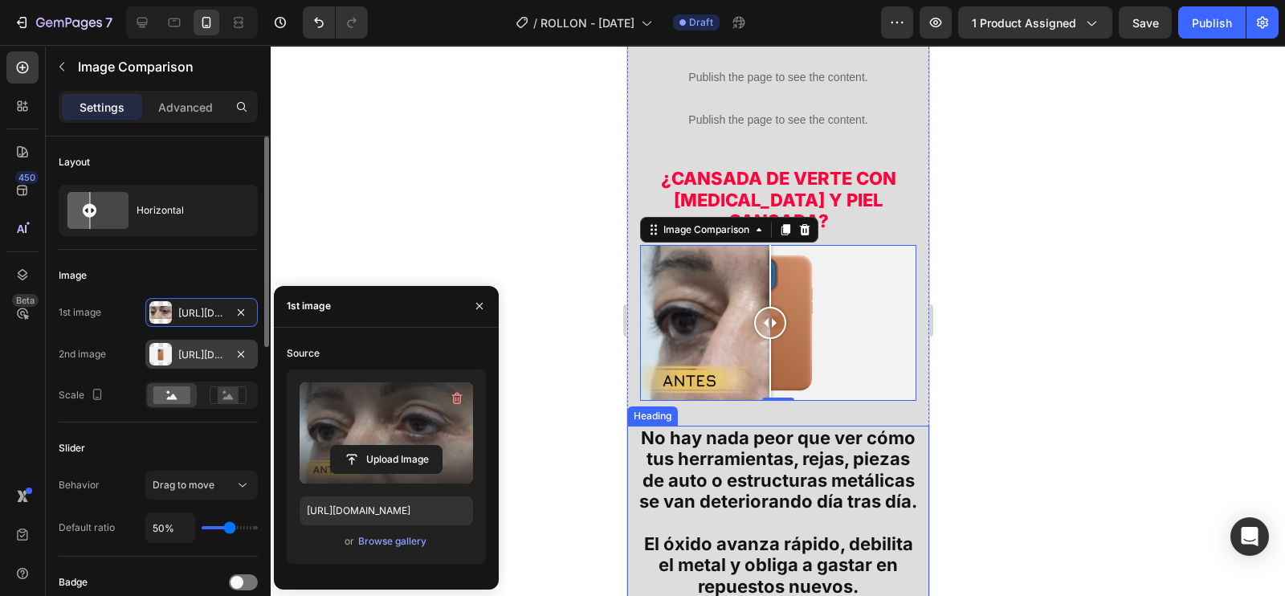
click at [185, 358] on div "[URL][DOMAIN_NAME]" at bounding box center [201, 355] width 47 height 14
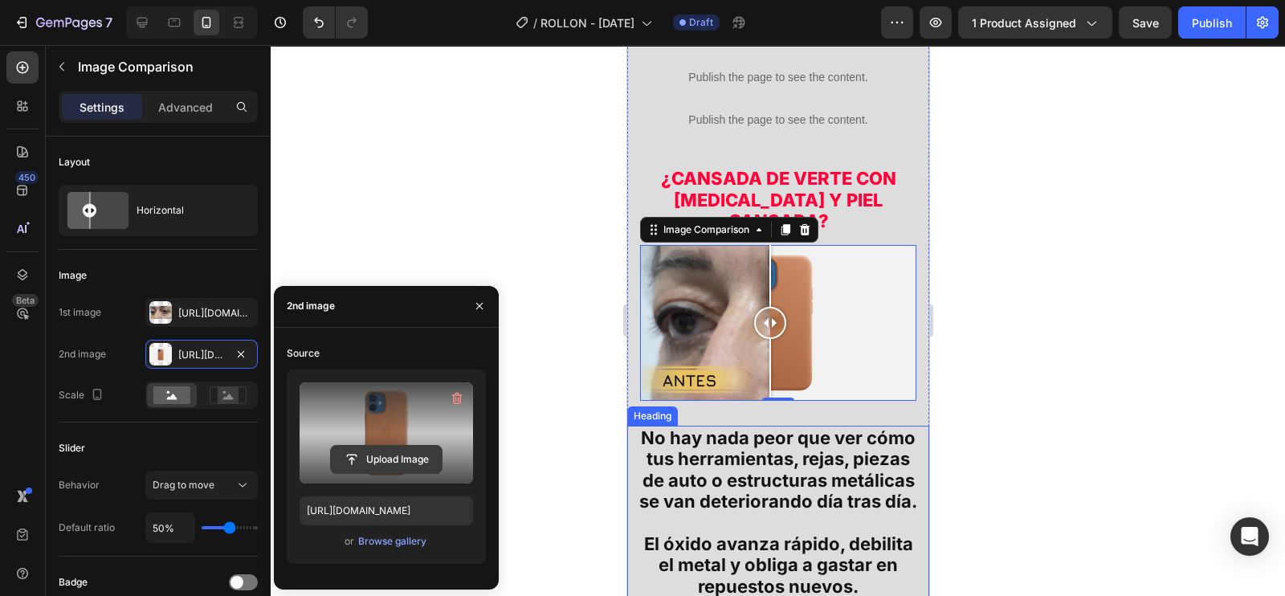
click at [395, 461] on input "file" at bounding box center [386, 459] width 111 height 27
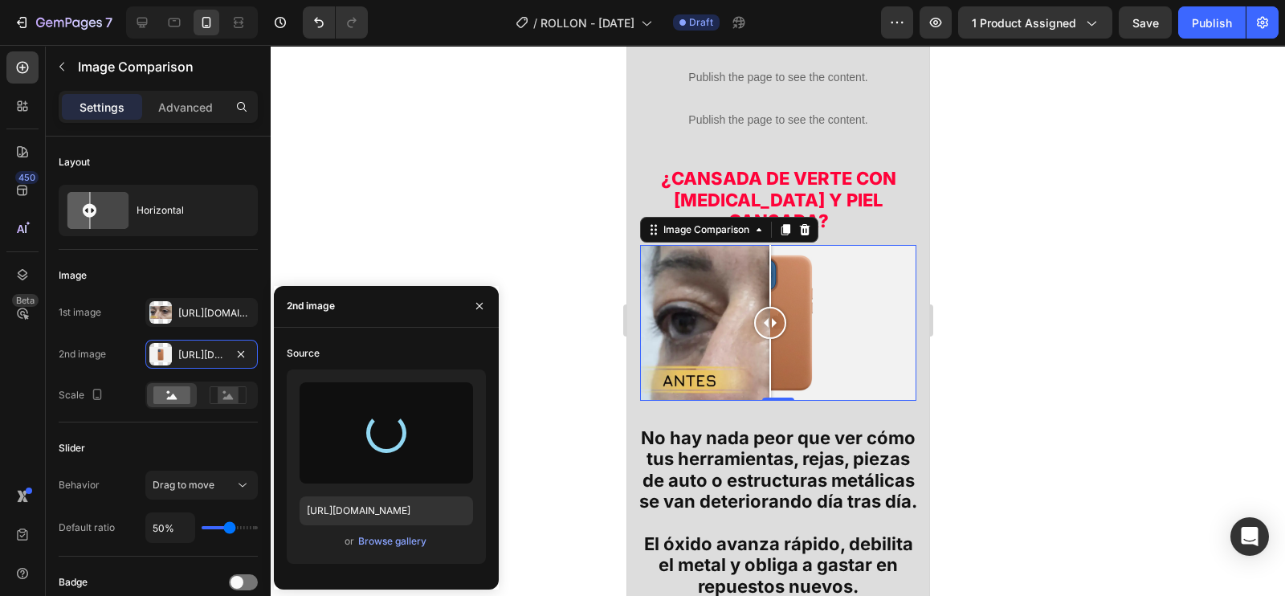
type input "[URL][DOMAIN_NAME]"
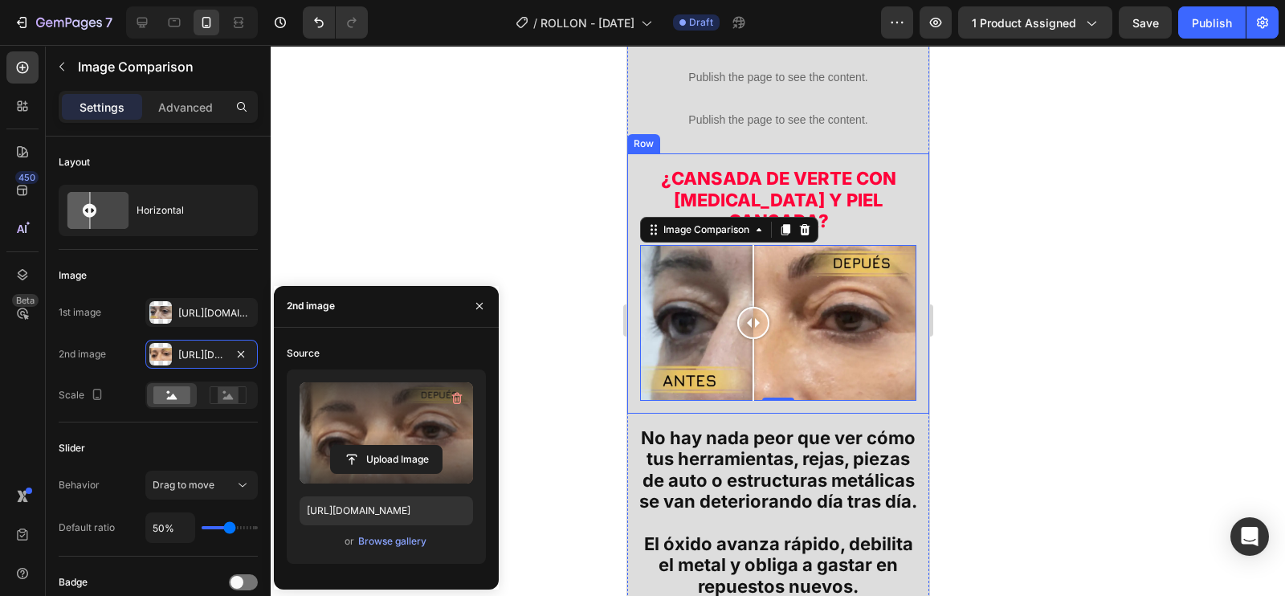
drag, startPoint x: 780, startPoint y: 281, endPoint x: 750, endPoint y: 363, distance: 87.4
click at [750, 363] on div "¿CANSADA DE VERTE CON [MEDICAL_DATA] Y PIEL CANSADA? Heading Image Comparison 0…" at bounding box center [778, 283] width 302 height 260
click at [1040, 343] on div at bounding box center [778, 320] width 1015 height 551
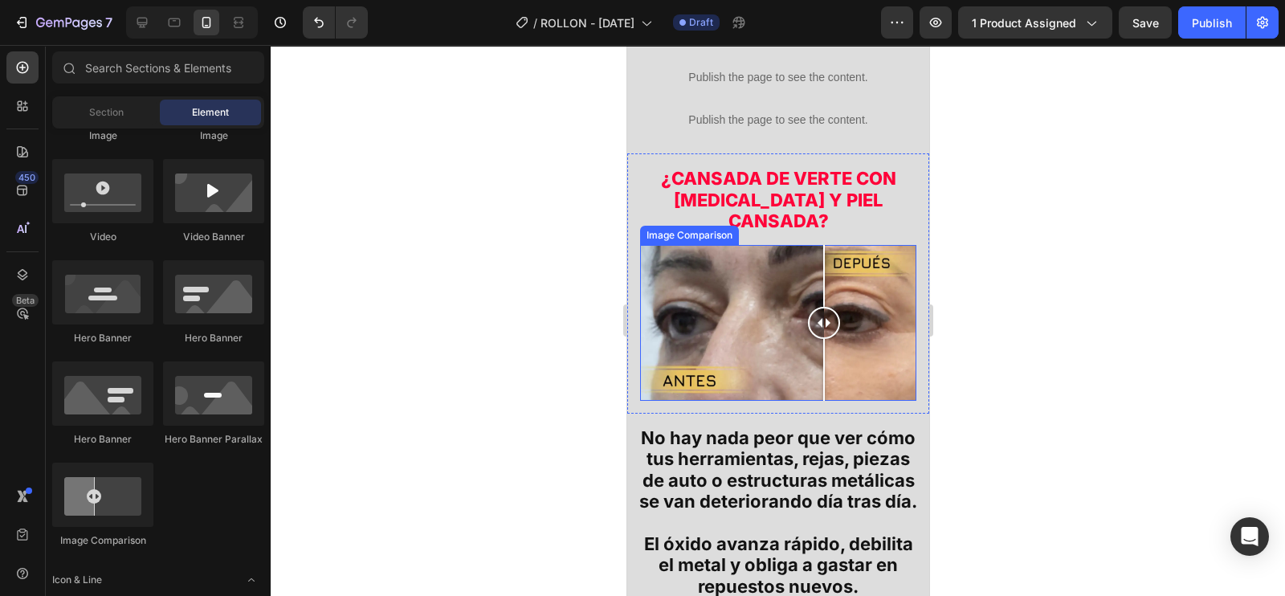
click at [823, 312] on div at bounding box center [777, 323] width 276 height 156
click at [1008, 313] on div at bounding box center [778, 320] width 1015 height 551
drag, startPoint x: 893, startPoint y: 288, endPoint x: 829, endPoint y: 322, distance: 73.0
click at [823, 322] on div at bounding box center [807, 323] width 32 height 156
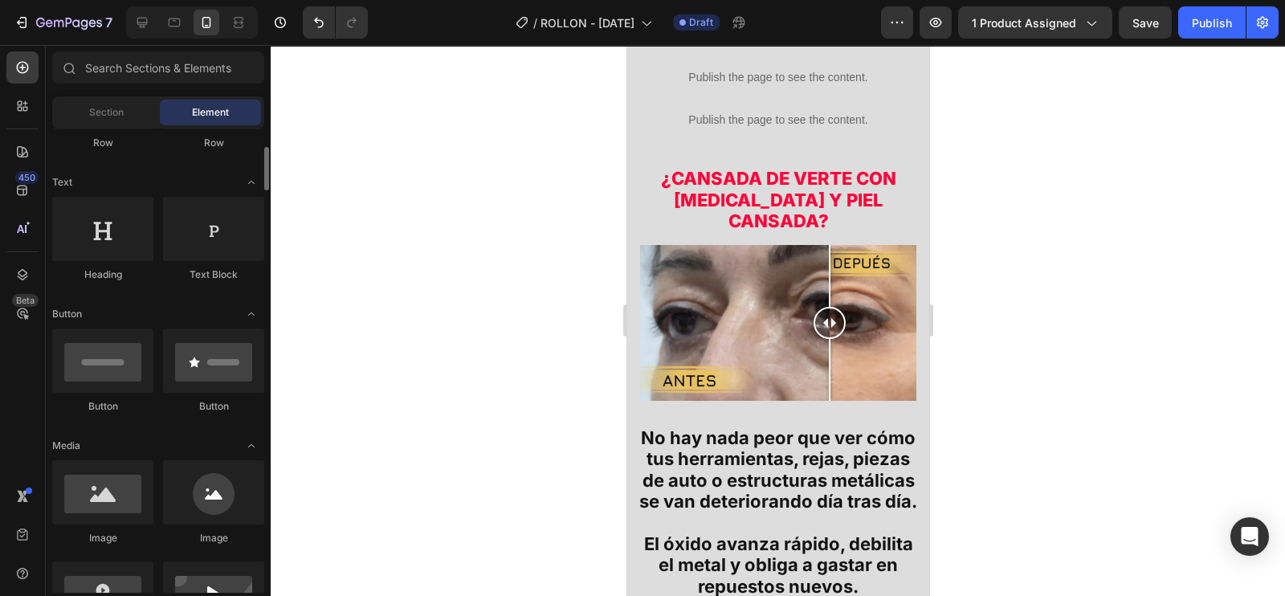
scroll to position [0, 0]
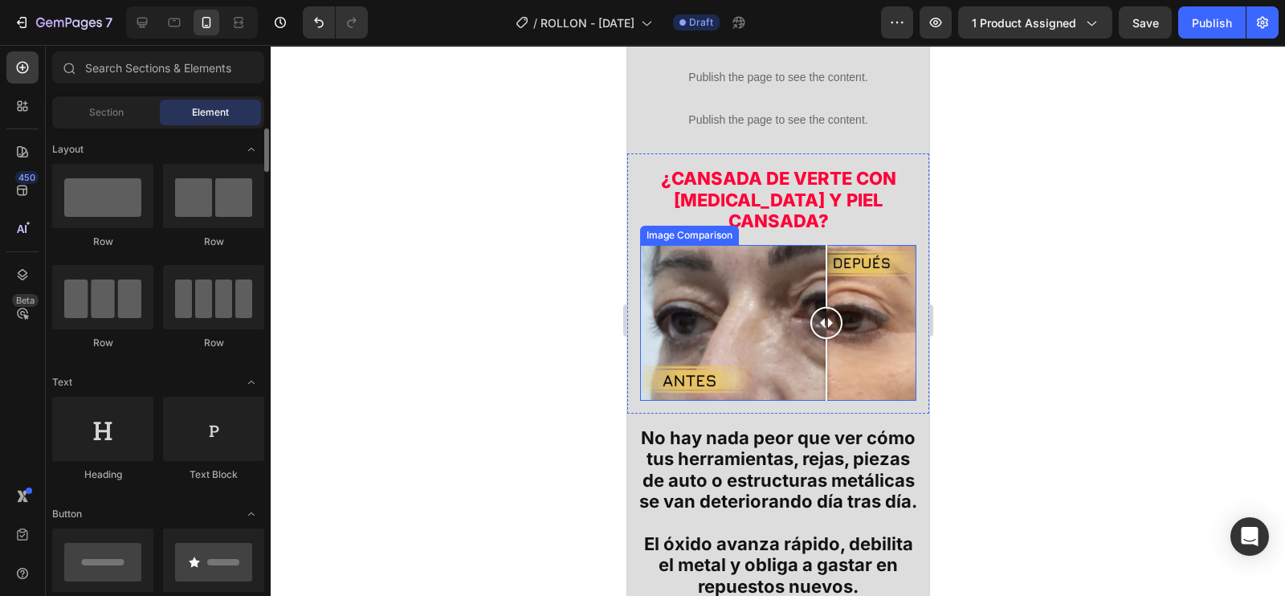
click at [826, 305] on div at bounding box center [826, 323] width 32 height 156
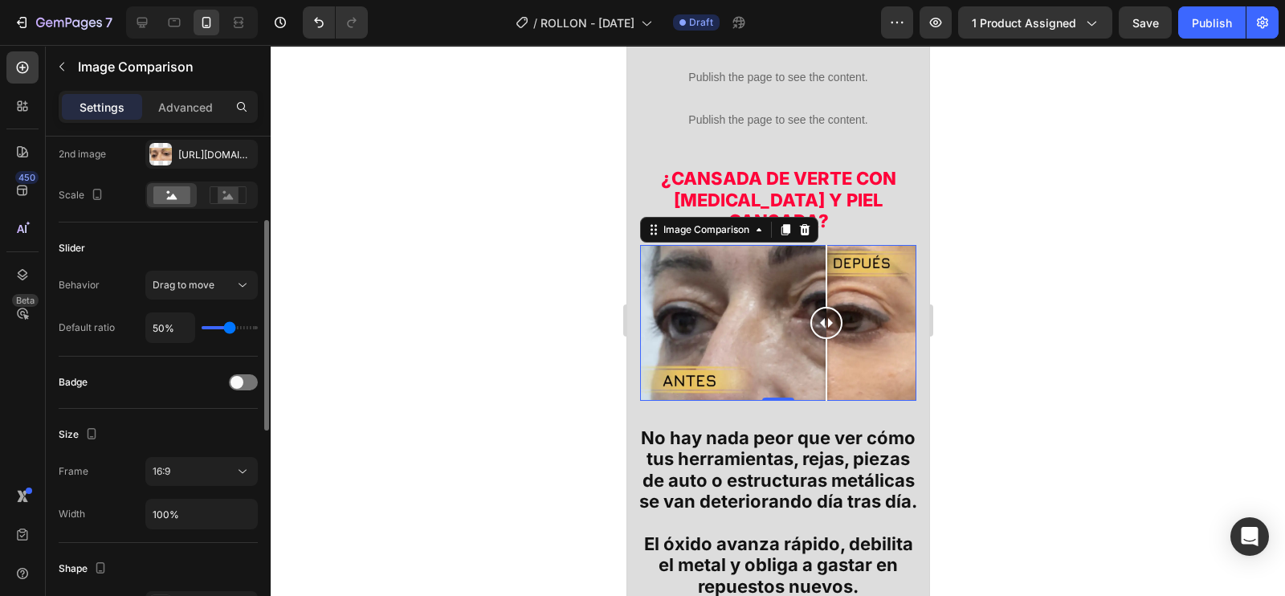
scroll to position [502, 0]
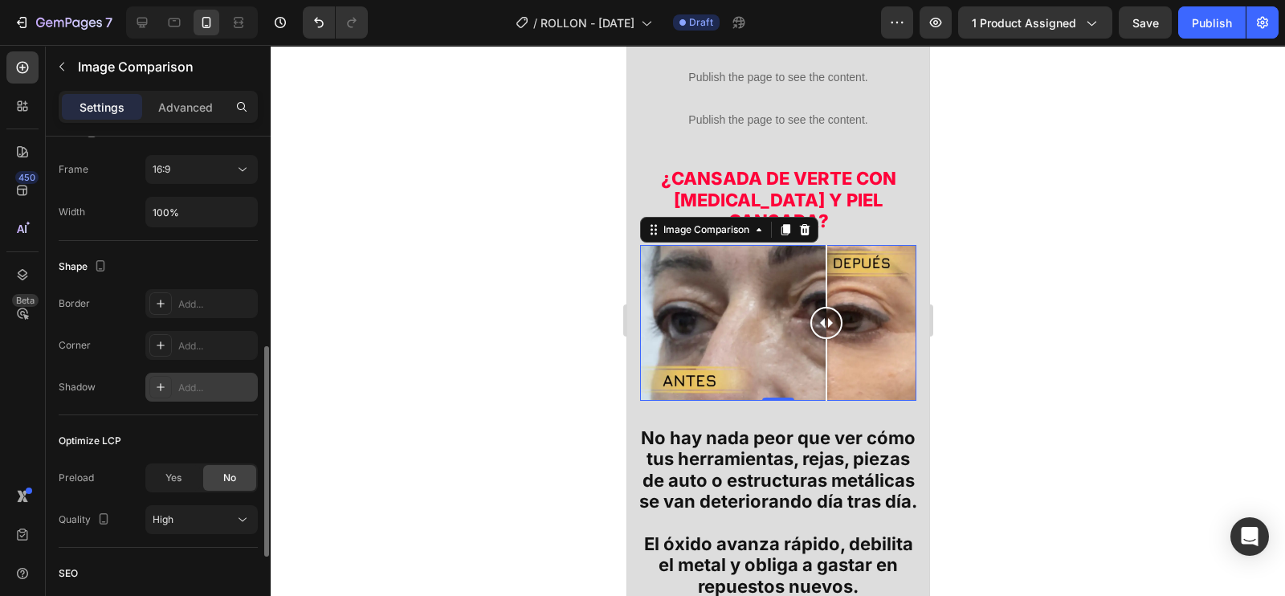
click at [177, 390] on div "Add..." at bounding box center [201, 387] width 112 height 29
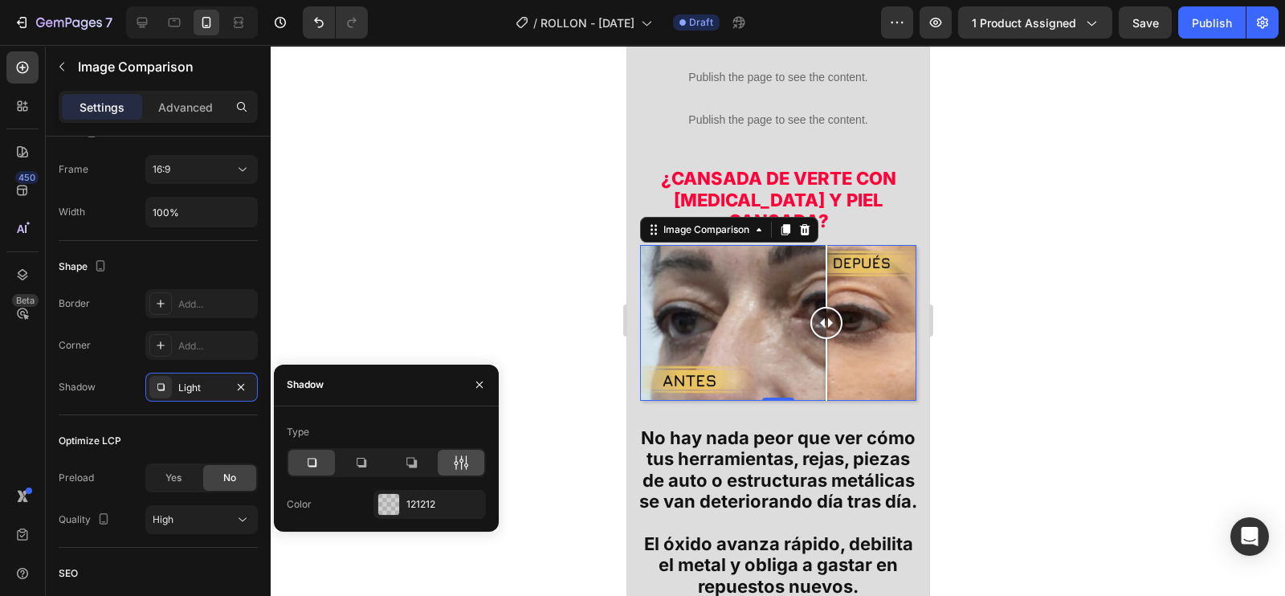
click at [457, 468] on icon at bounding box center [461, 463] width 16 height 16
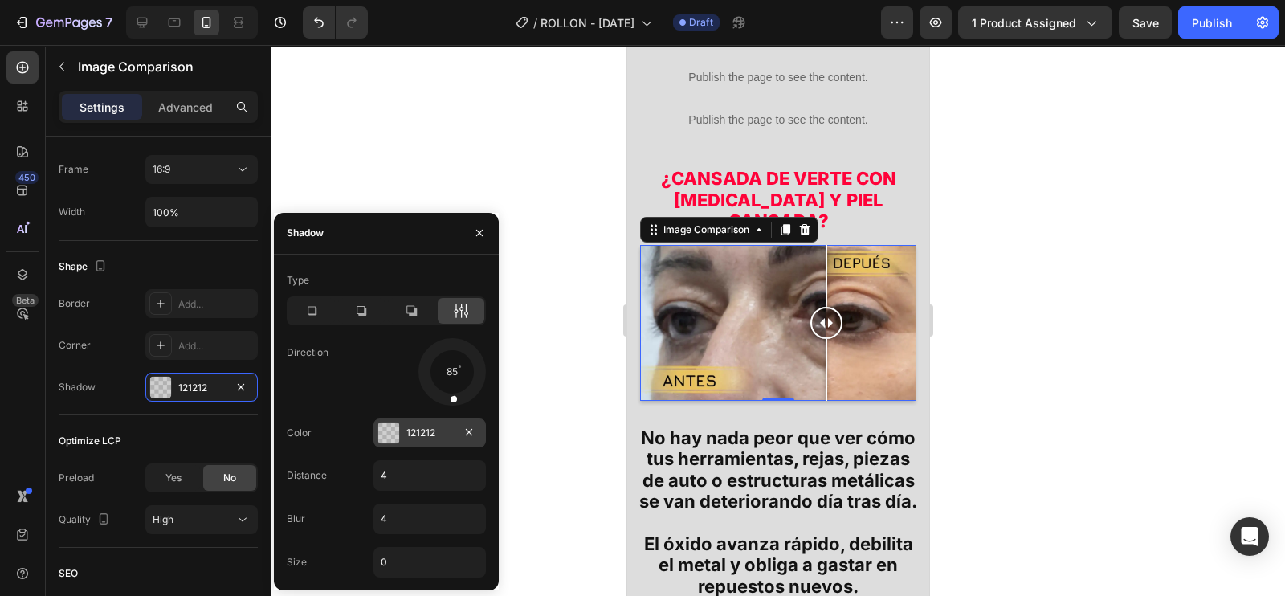
drag, startPoint x: 469, startPoint y: 398, endPoint x: 454, endPoint y: 418, distance: 24.6
click at [454, 418] on div "Type Direction 85 Color 121212 Distance 4 Blur 4 Size 0" at bounding box center [386, 423] width 225 height 310
click at [395, 468] on input "4" at bounding box center [429, 475] width 111 height 29
type input "5"
click at [397, 517] on input "4" at bounding box center [429, 519] width 111 height 29
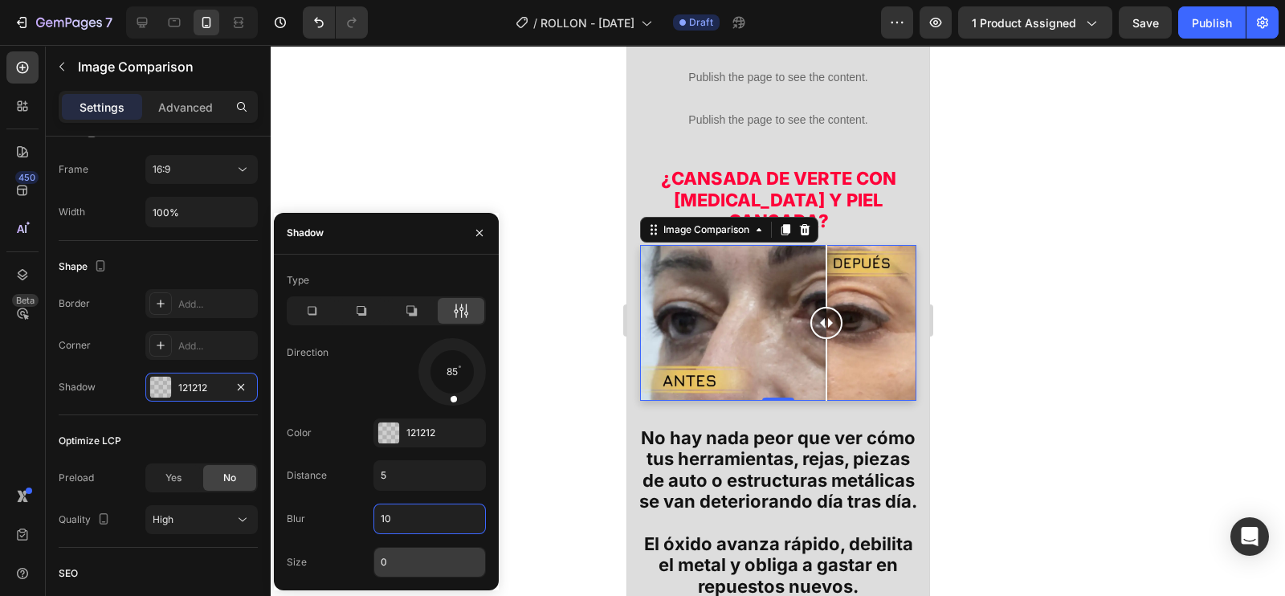
type input "10"
click at [402, 556] on input "0" at bounding box center [429, 562] width 111 height 29
type input "10"
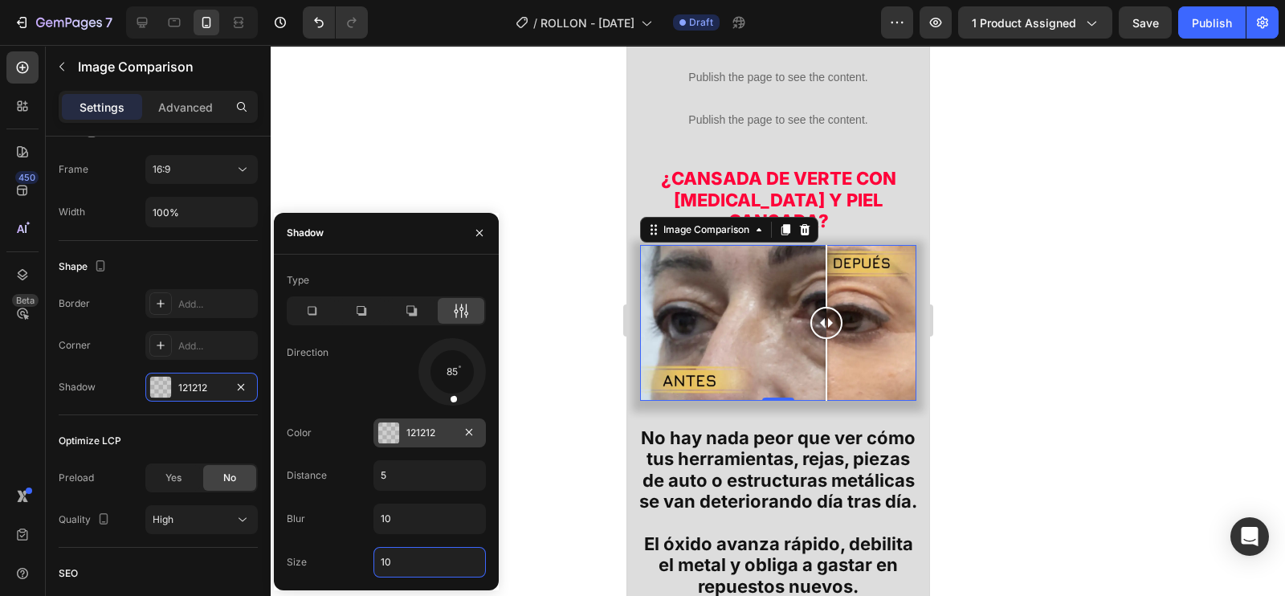
click at [397, 431] on div at bounding box center [388, 433] width 21 height 21
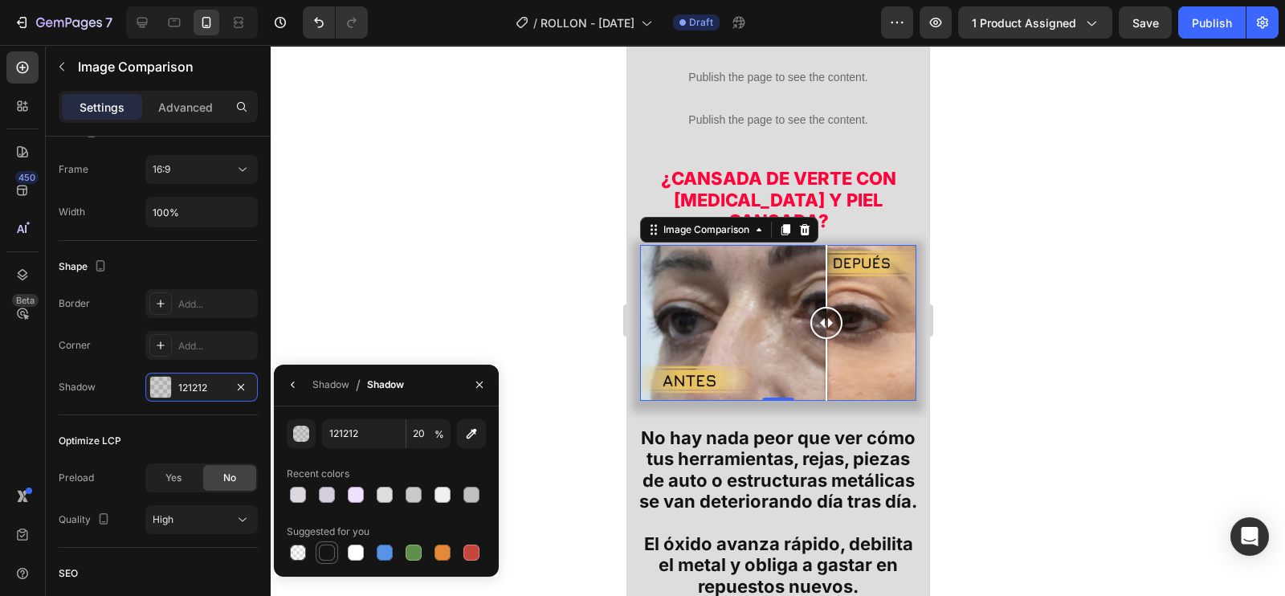
click at [325, 560] on div at bounding box center [326, 552] width 19 height 19
type input "151515"
type input "100"
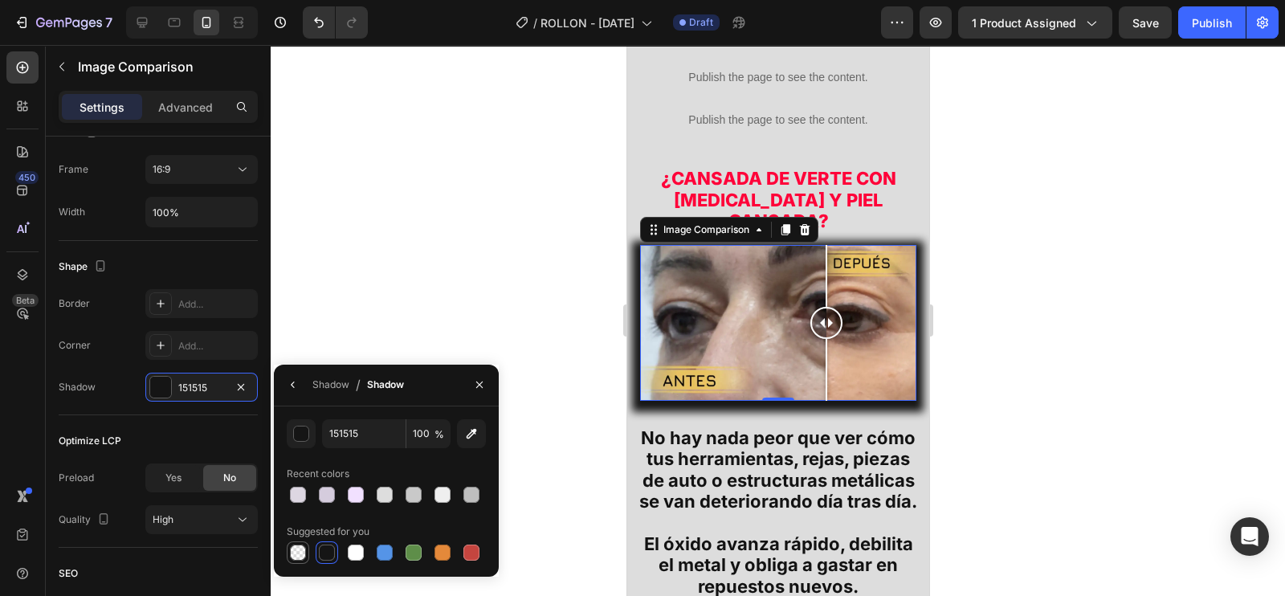
click at [300, 555] on div at bounding box center [298, 553] width 16 height 16
type input "000000"
type input "0"
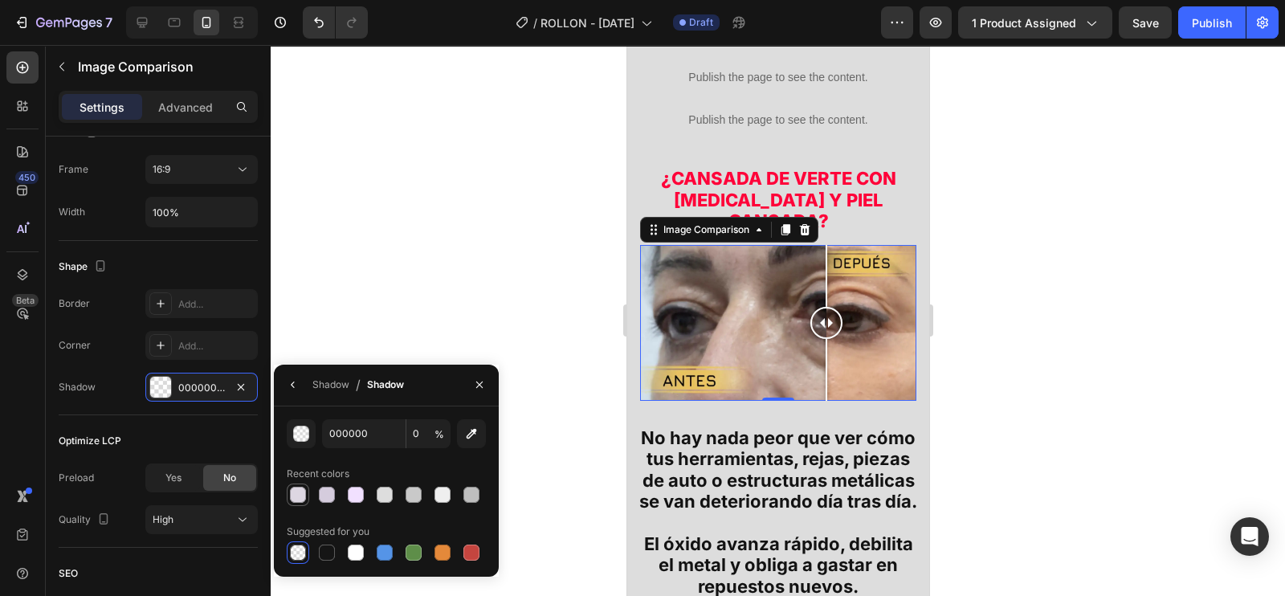
click at [293, 501] on div at bounding box center [298, 495] width 16 height 16
type input "DDD7E2"
type input "100"
click at [331, 554] on div at bounding box center [327, 553] width 16 height 16
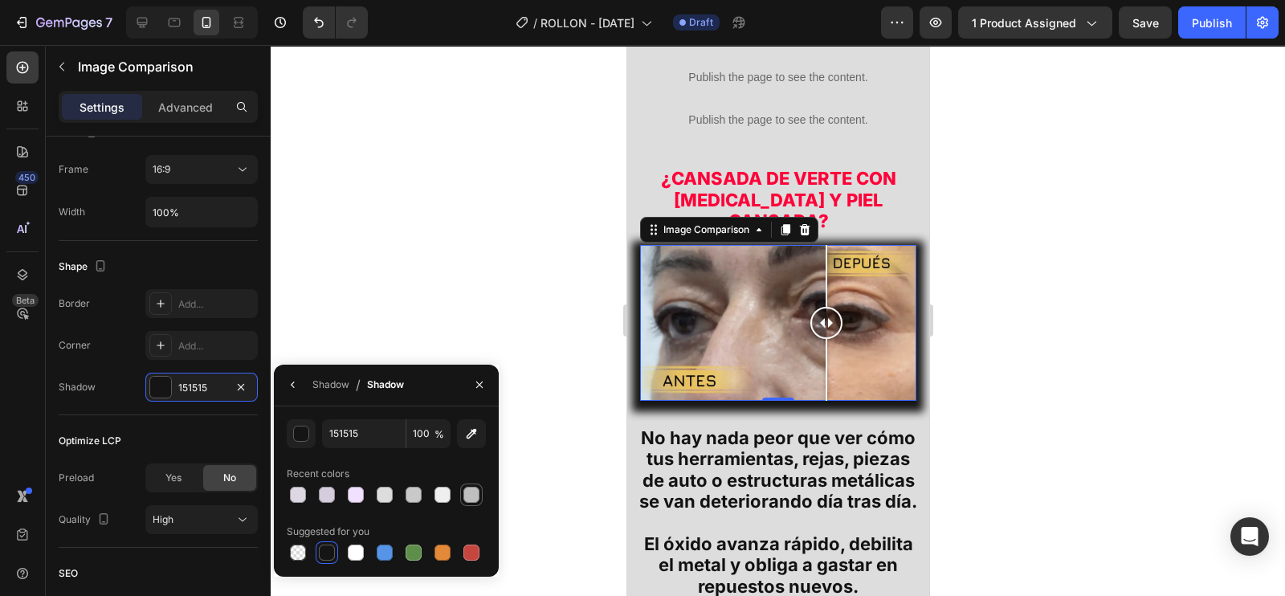
click at [474, 496] on div at bounding box center [472, 495] width 16 height 16
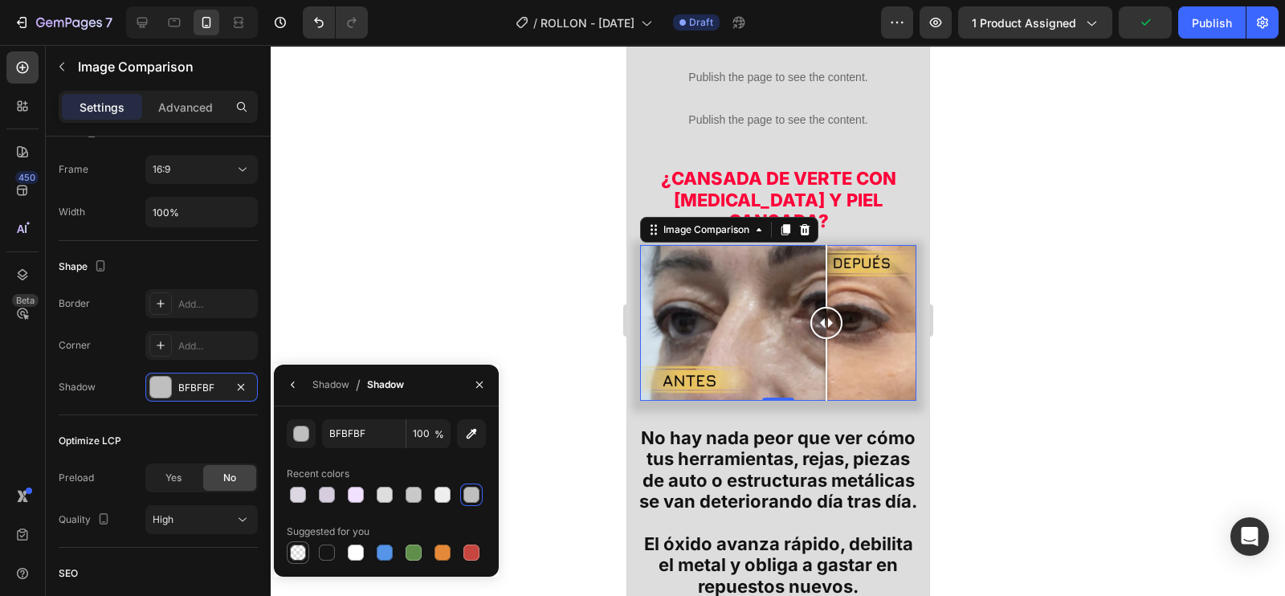
click at [297, 554] on div at bounding box center [298, 553] width 16 height 16
type input "000000"
type input "0"
click at [357, 558] on div at bounding box center [356, 553] width 16 height 16
type input "FFFFFF"
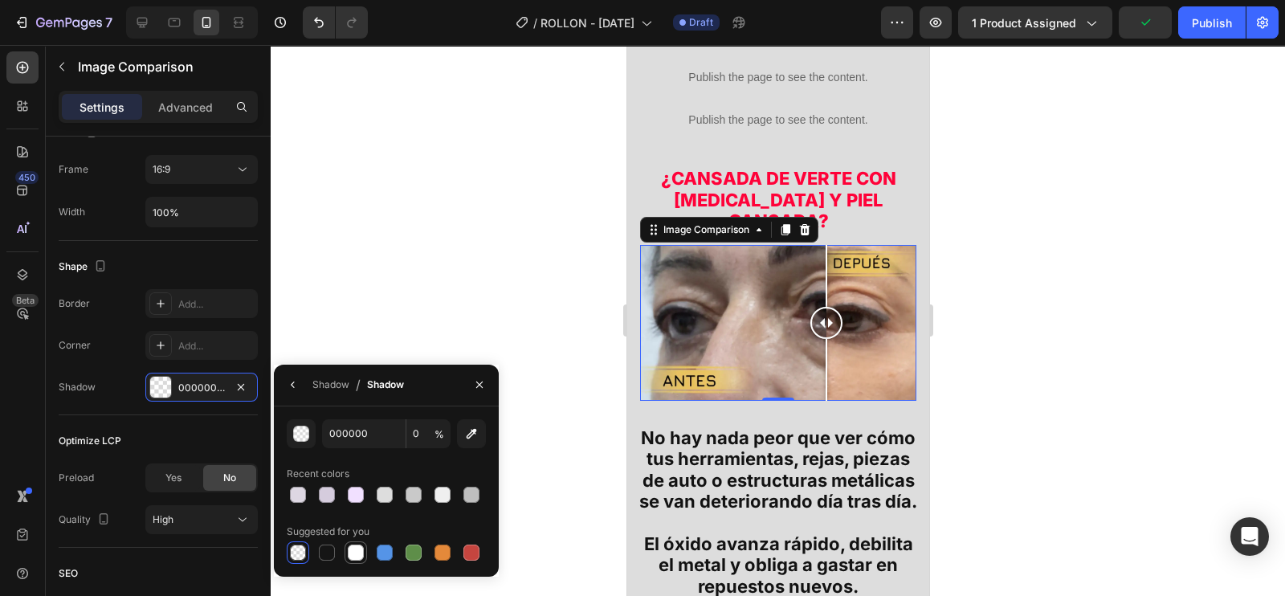
type input "100"
click at [390, 502] on div at bounding box center [384, 494] width 19 height 19
click at [410, 494] on div at bounding box center [414, 495] width 16 height 16
type input "C9C9C9"
click at [1024, 296] on div at bounding box center [778, 320] width 1015 height 551
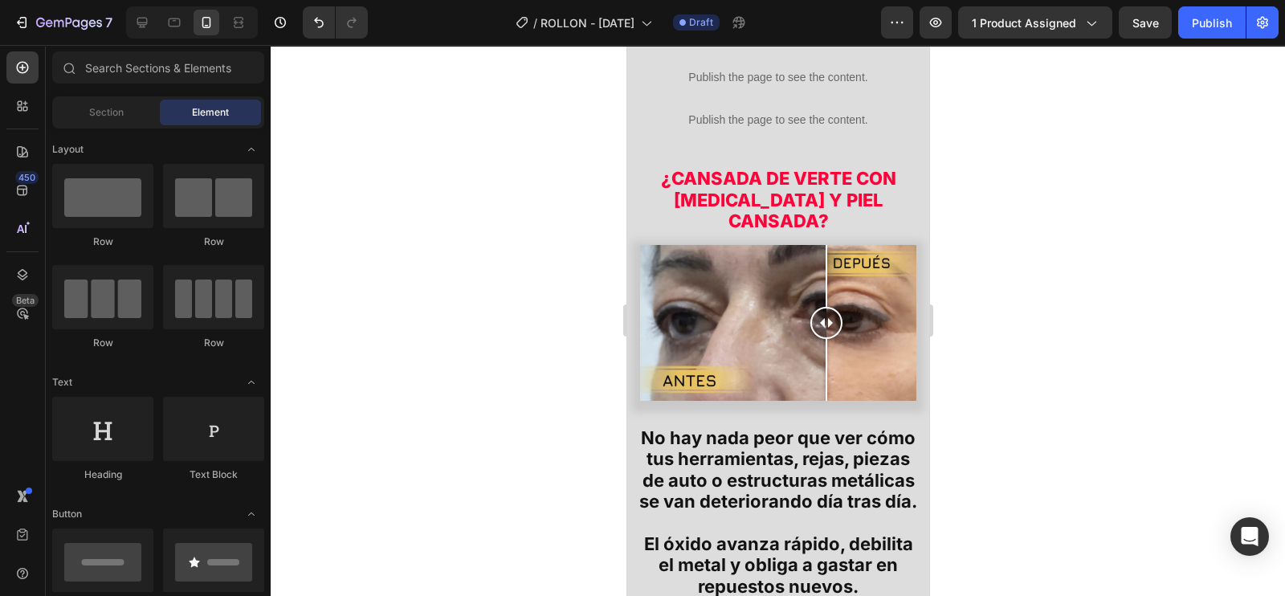
click at [1024, 296] on div at bounding box center [778, 320] width 1015 height 551
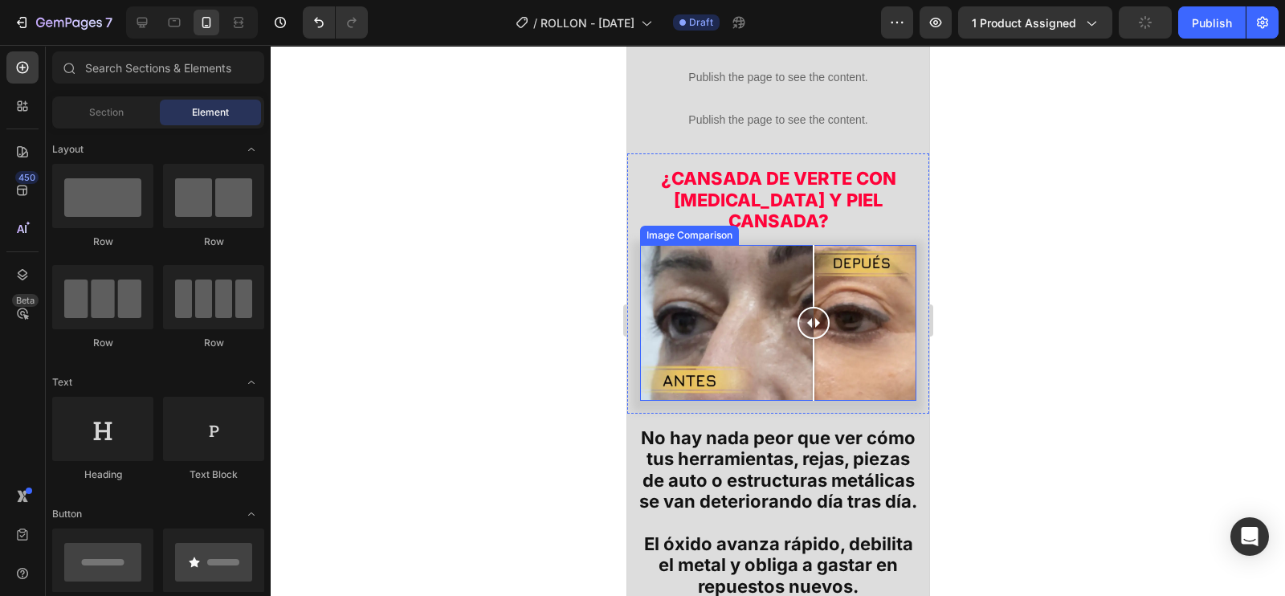
drag, startPoint x: 833, startPoint y: 288, endPoint x: 820, endPoint y: 279, distance: 16.1
click at [819, 307] on div at bounding box center [813, 323] width 32 height 32
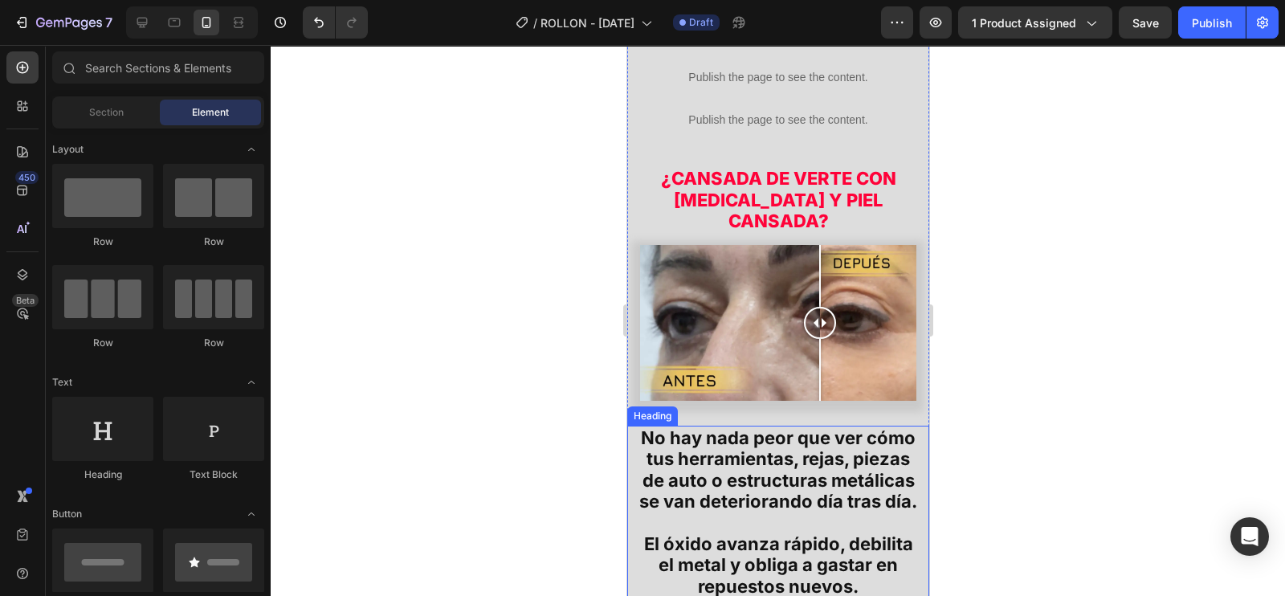
click at [736, 426] on h2 "No hay nada peor que ver cómo tus herramientas, rejas, piezas de auto o estruct…" at bounding box center [778, 512] width 286 height 173
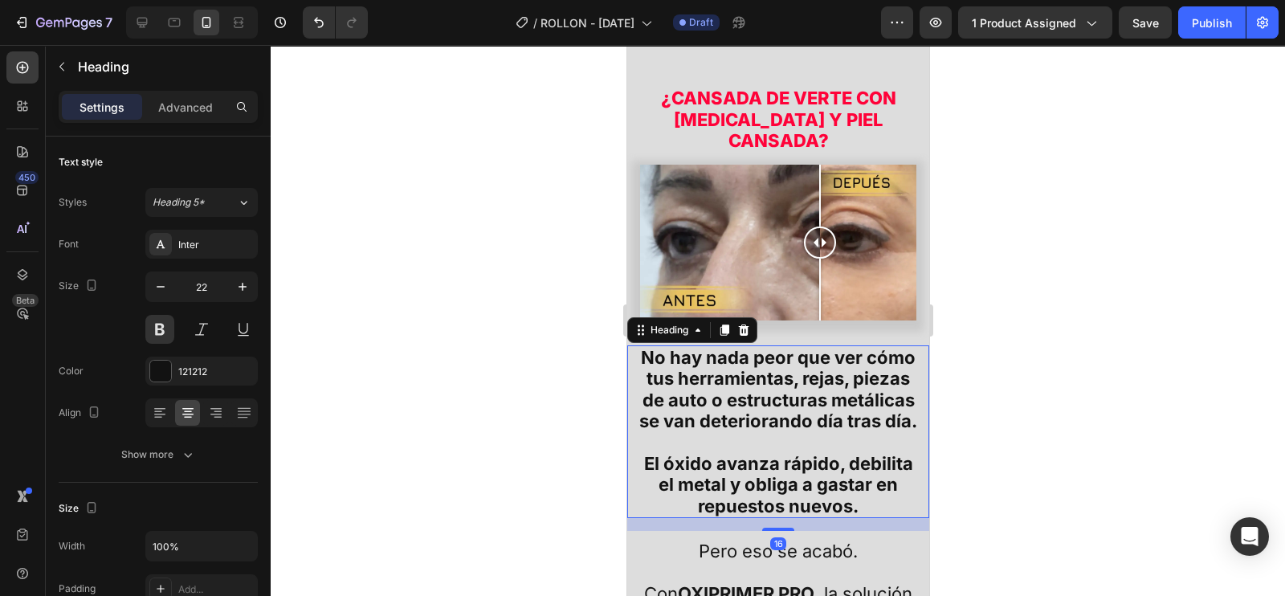
scroll to position [866, 0]
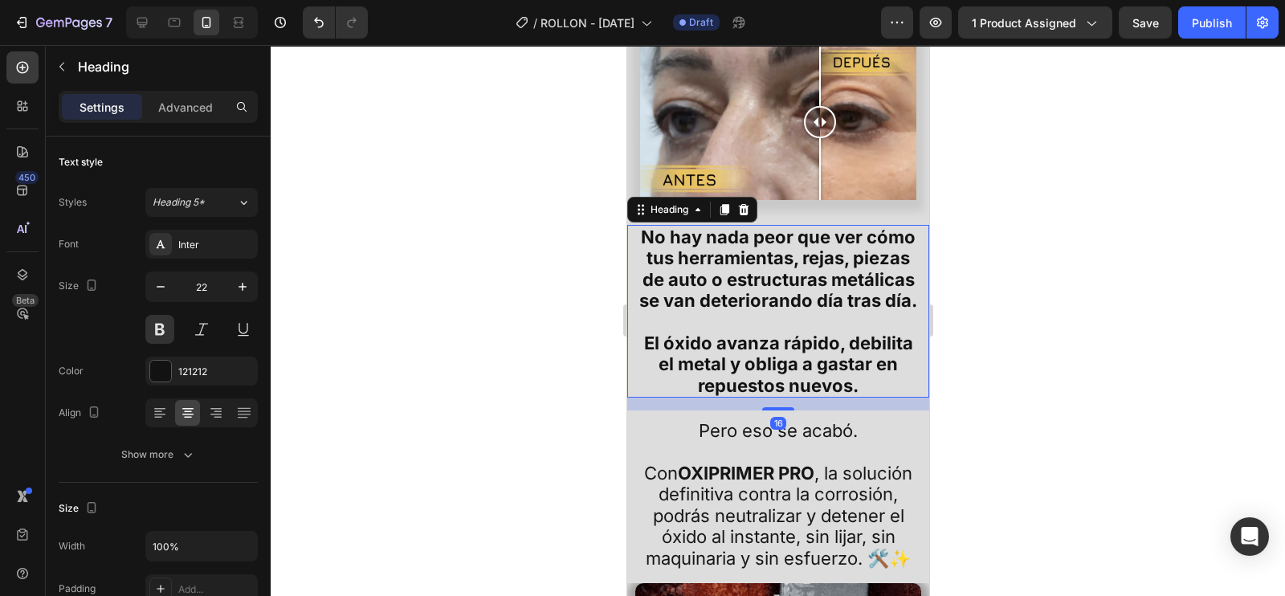
click at [856, 330] on h2 "No hay nada peor que ver cómo tus herramientas, rejas, piezas de auto o estruct…" at bounding box center [778, 311] width 286 height 173
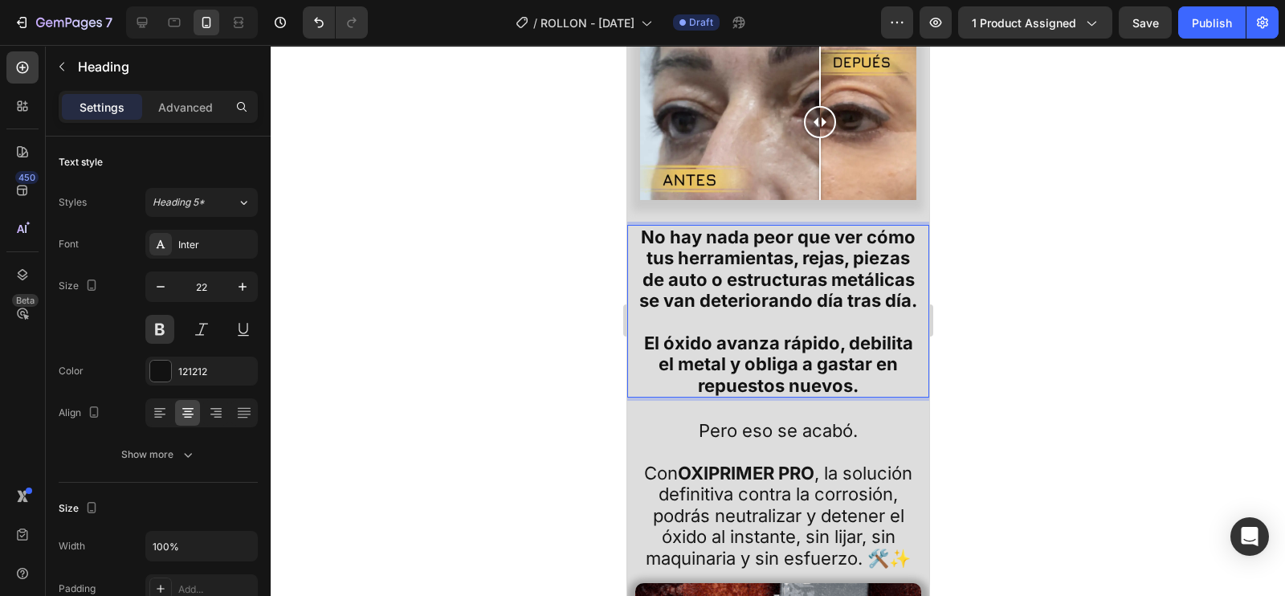
click at [725, 272] on p "No hay nada peor que ver cómo tus herramientas, rejas, piezas de auto o estruct…" at bounding box center [777, 312] width 283 height 170
click at [869, 344] on p "No hay nada peor que ver cómo tus herramientas, rejas, piezas de auto o estruct…" at bounding box center [777, 312] width 283 height 170
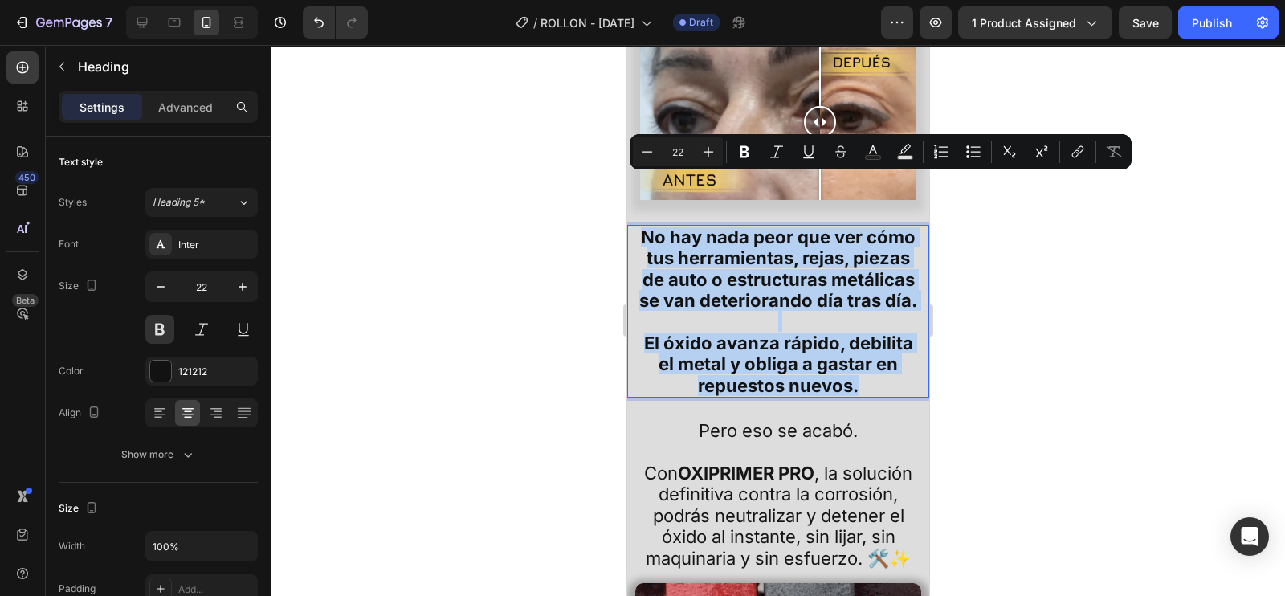
drag, startPoint x: 869, startPoint y: 357, endPoint x: 650, endPoint y: 194, distance: 272.8
click at [650, 227] on p "No hay nada peor que ver cómo tus herramientas, rejas, piezas de auto o estruct…" at bounding box center [777, 312] width 283 height 170
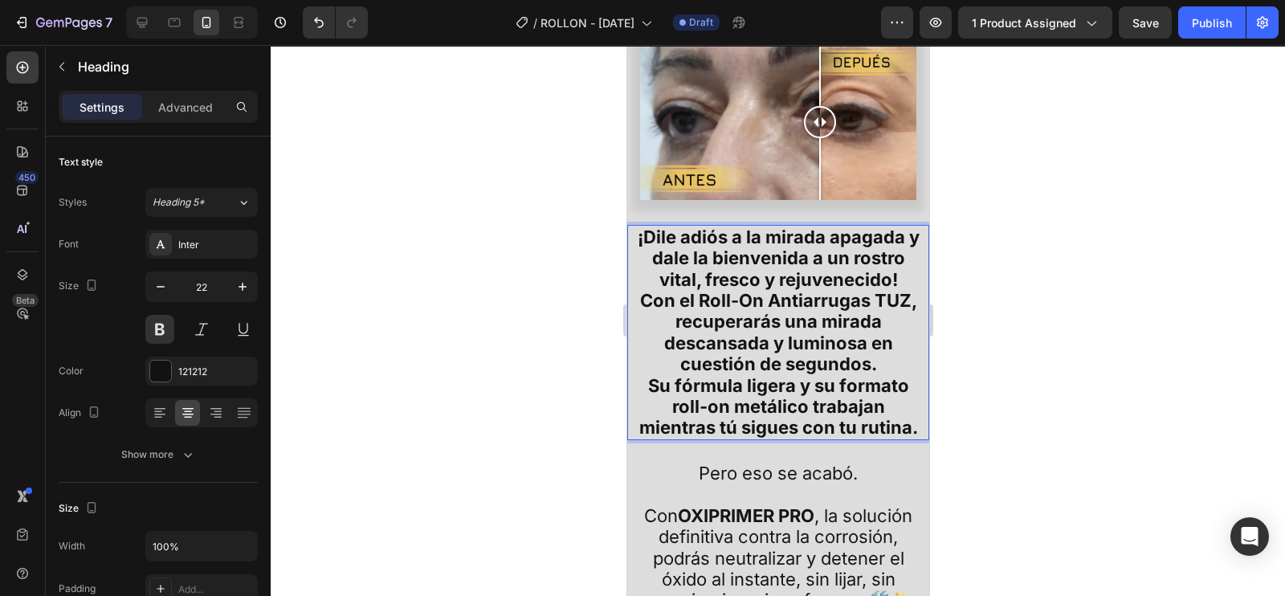
click at [885, 229] on p "¡Dile adiós a la mirada apagada y dale la bienvenida a un rostro vital, fresco …" at bounding box center [777, 258] width 283 height 63
click at [891, 232] on p "¡Dile adiós a la mirada apagada y dale la bienvenida a un rostro vital, fresco …" at bounding box center [777, 258] width 283 height 63
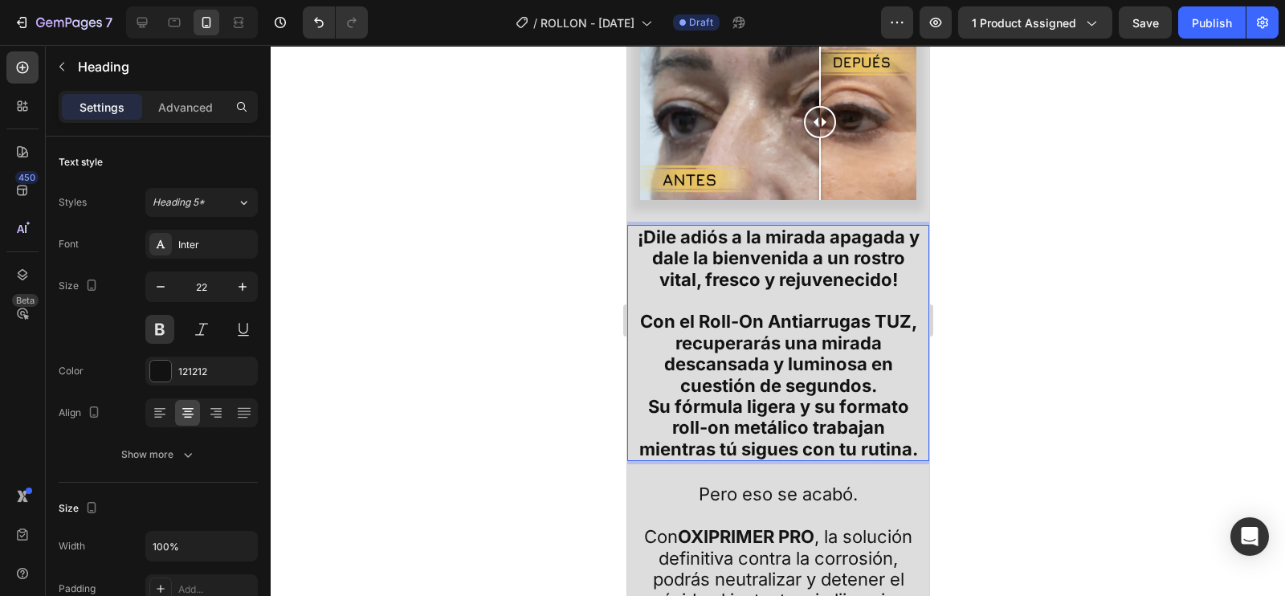
click at [875, 337] on p "Con el Roll-On Antiarrugas TUZ, recuperarás una mirada descansada y luminosa en…" at bounding box center [777, 385] width 283 height 149
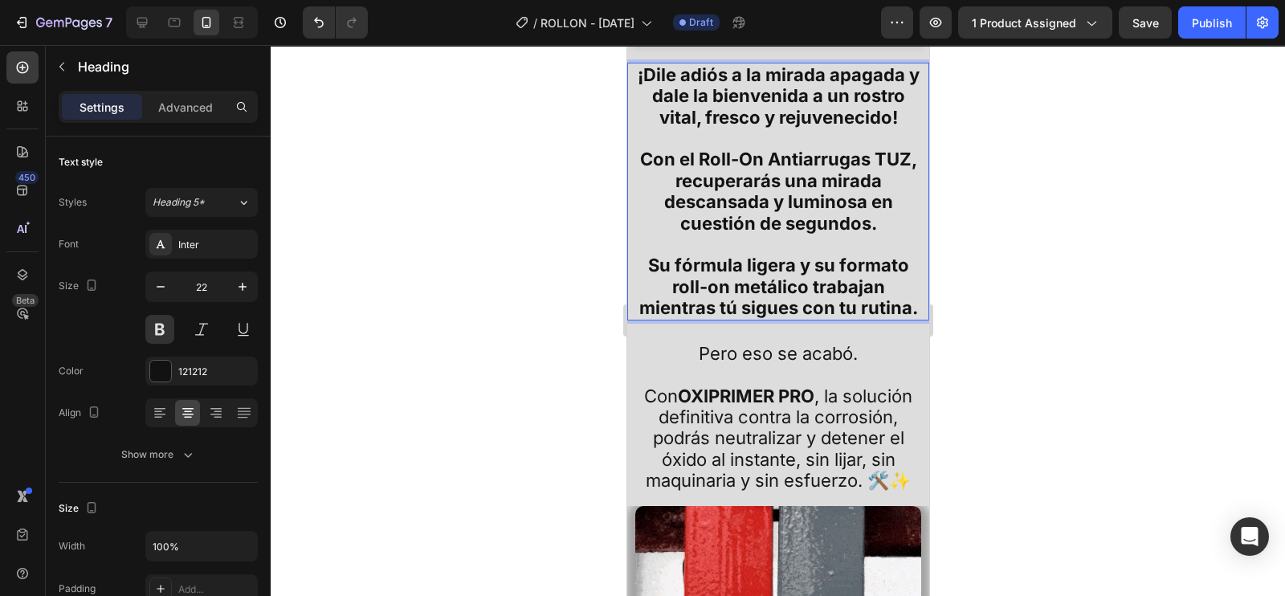
scroll to position [1067, 0]
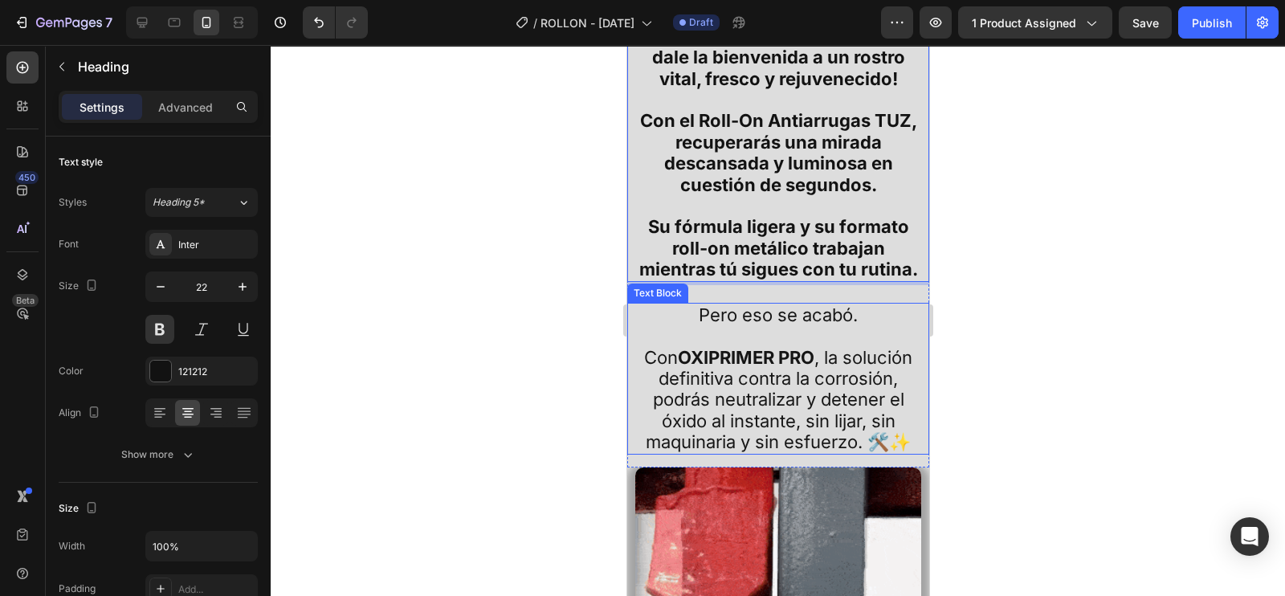
click at [862, 406] on p "Con OXIPRIMER PRO , la solución definitiva contra la corrosión, podrás neutrali…" at bounding box center [778, 400] width 280 height 106
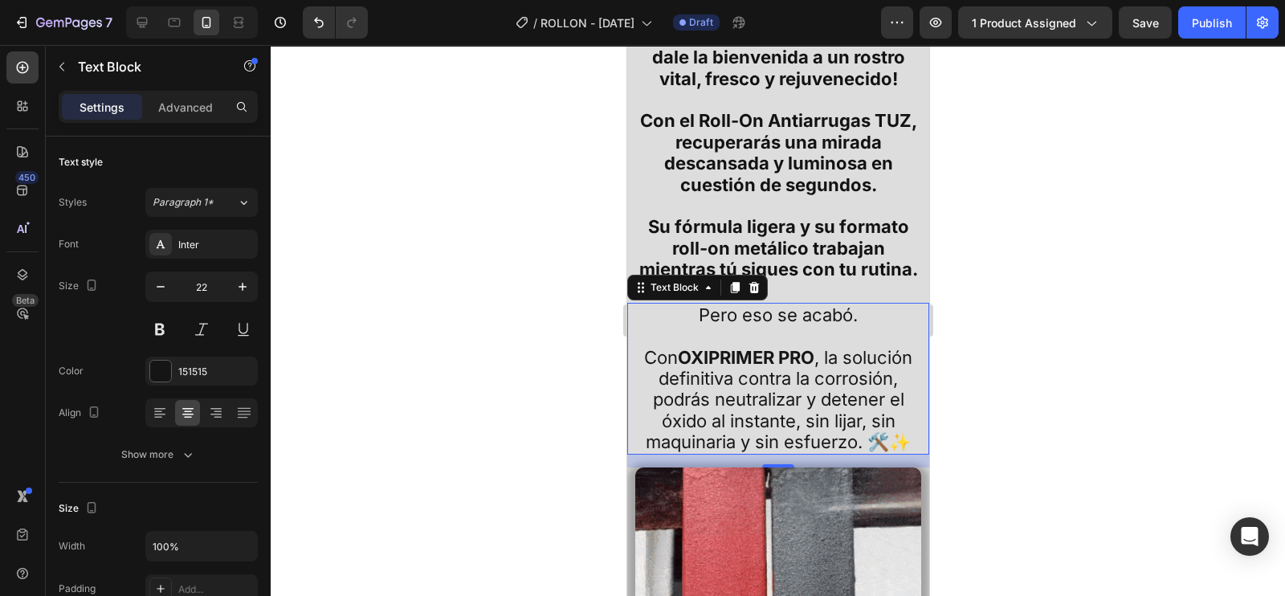
click at [851, 415] on p "Con OXIPRIMER PRO , la solución definitiva contra la corrosión, podrás neutrali…" at bounding box center [778, 400] width 280 height 106
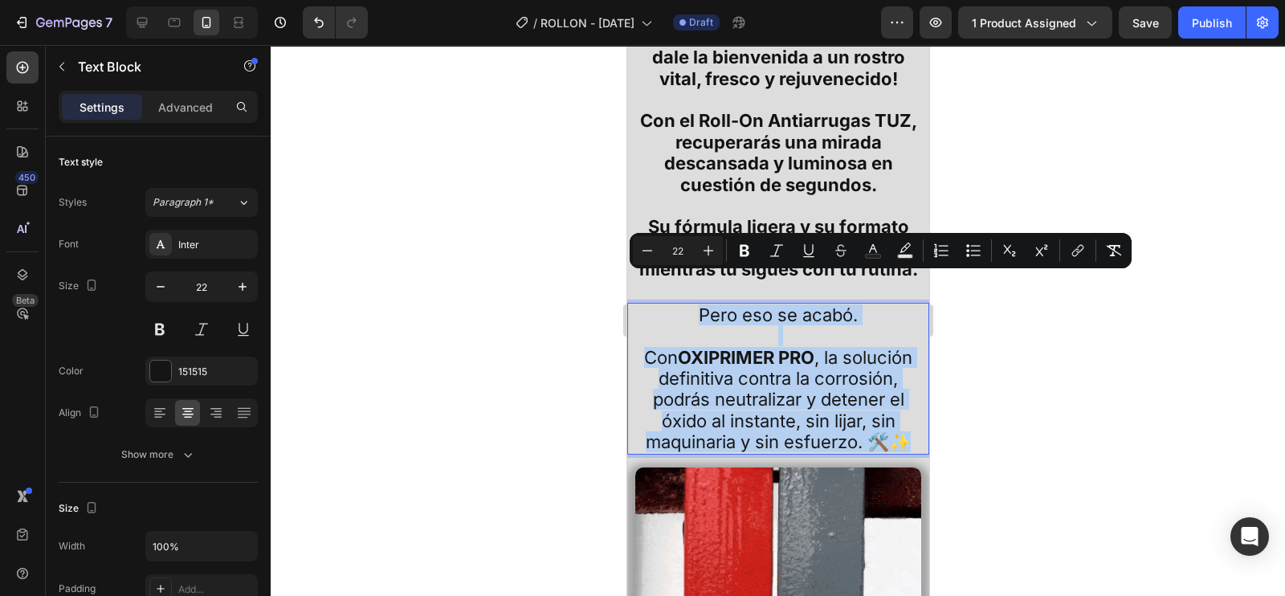
drag, startPoint x: 833, startPoint y: 424, endPoint x: 656, endPoint y: 284, distance: 226.5
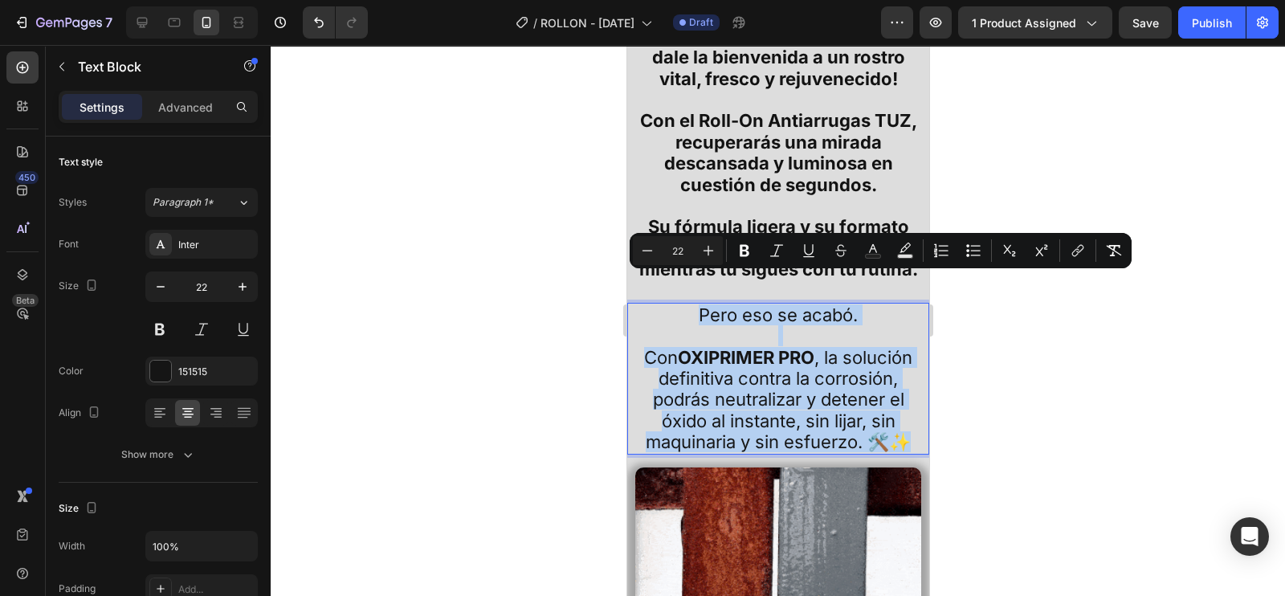
click at [656, 303] on div "Pero eso se acabó. Con OXIPRIMER PRO , la solución definitiva contra la corrosi…" at bounding box center [777, 379] width 283 height 152
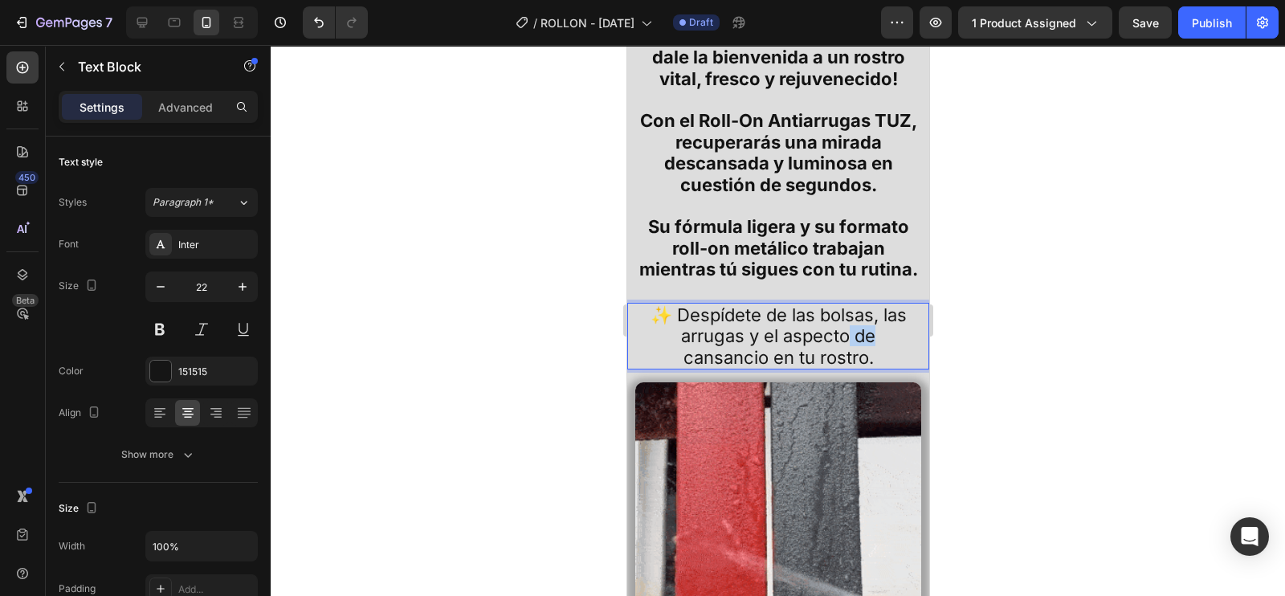
drag, startPoint x: 879, startPoint y: 318, endPoint x: 841, endPoint y: 313, distance: 38.2
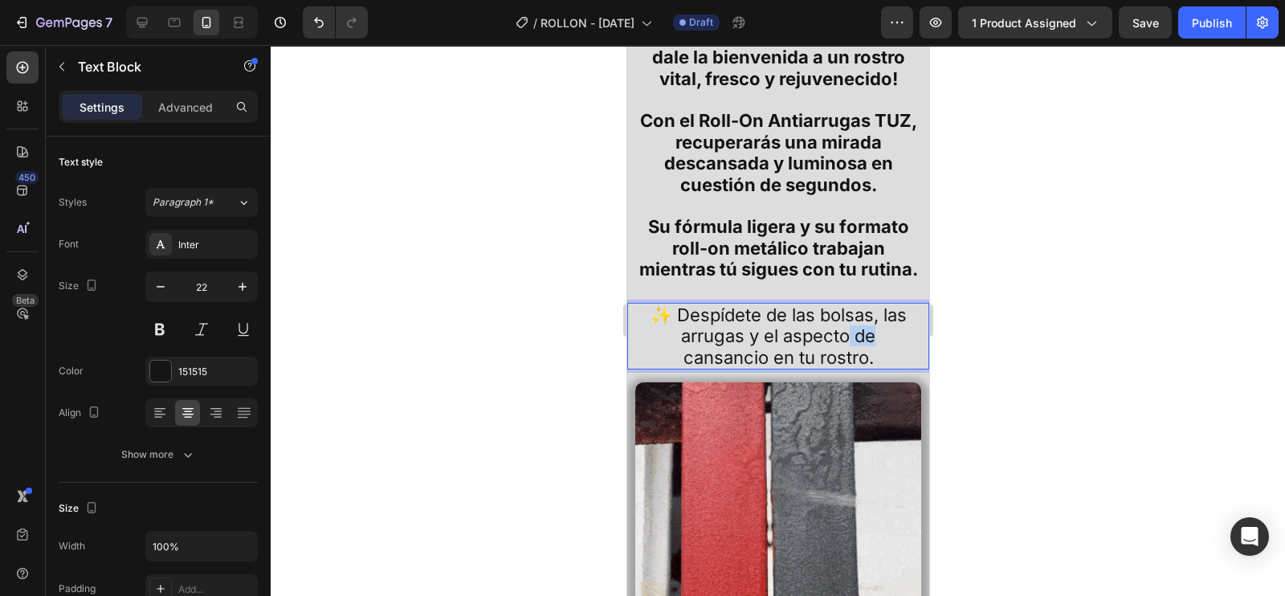
click at [841, 313] on p "✨ Despídete de las bolsas, las arrugas y el aspecto de cansancio en tu rostro." at bounding box center [778, 335] width 280 height 63
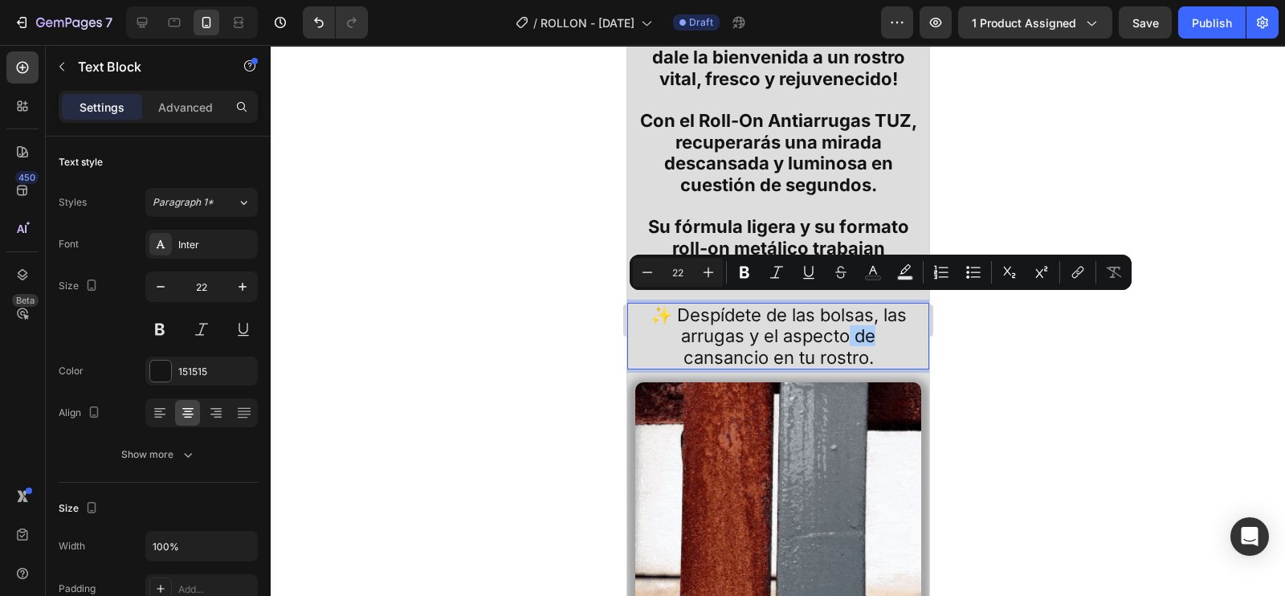
click at [980, 300] on div at bounding box center [778, 320] width 1015 height 551
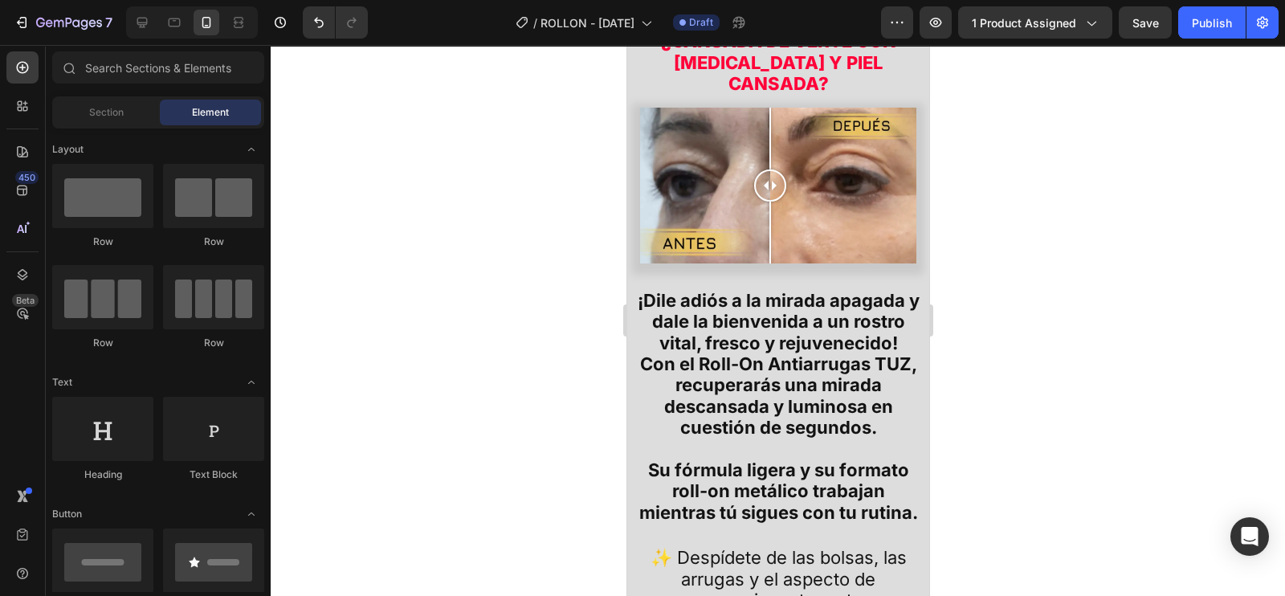
scroll to position [1004, 0]
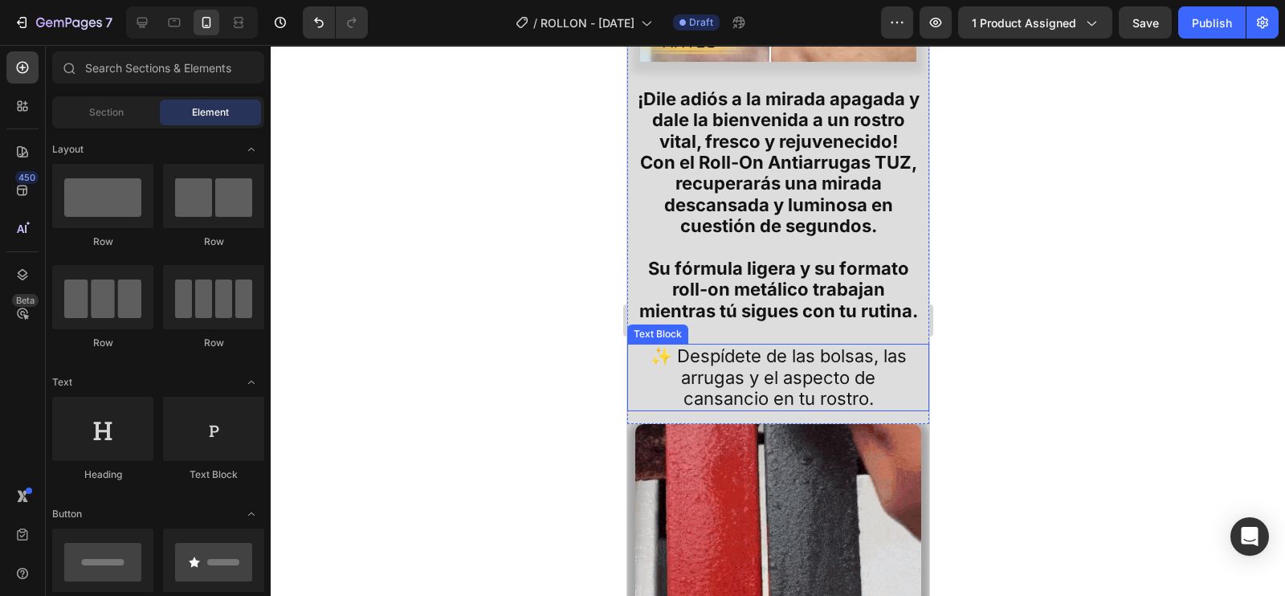
click at [855, 345] on p "✨ Despídete de las bolsas, las arrugas y el aspecto de cansancio en tu rostro." at bounding box center [778, 376] width 280 height 63
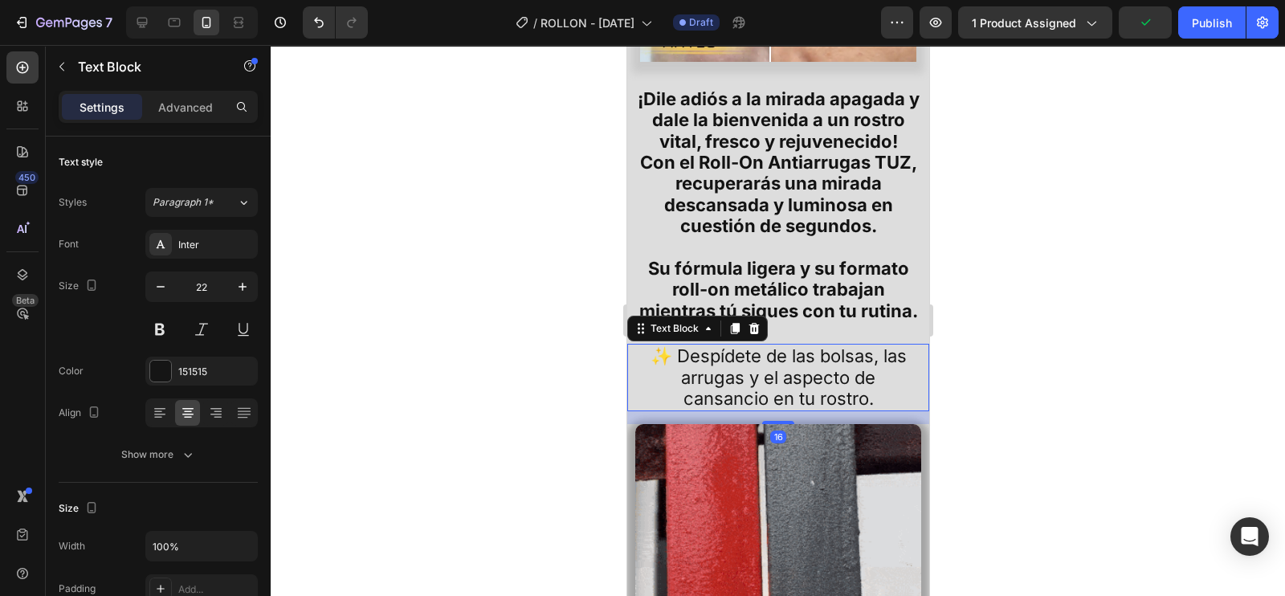
click at [761, 345] on p "✨ Despídete de las bolsas, las arrugas y el aspecto de cansancio en tu rostro." at bounding box center [778, 376] width 280 height 63
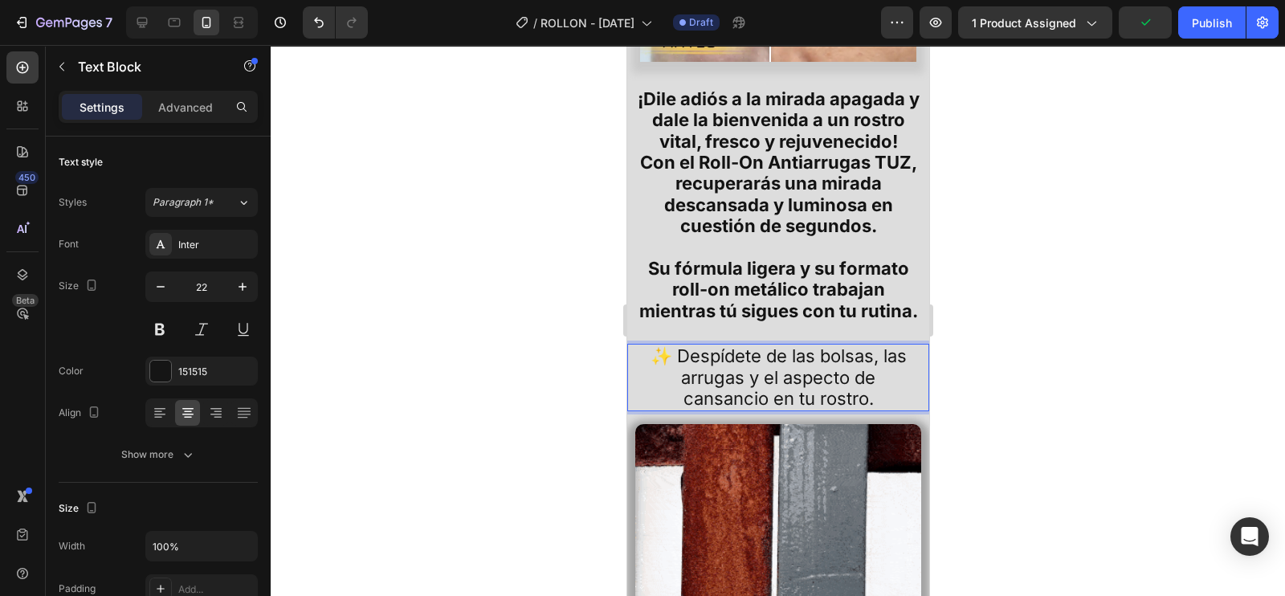
scroll to position [803, 0]
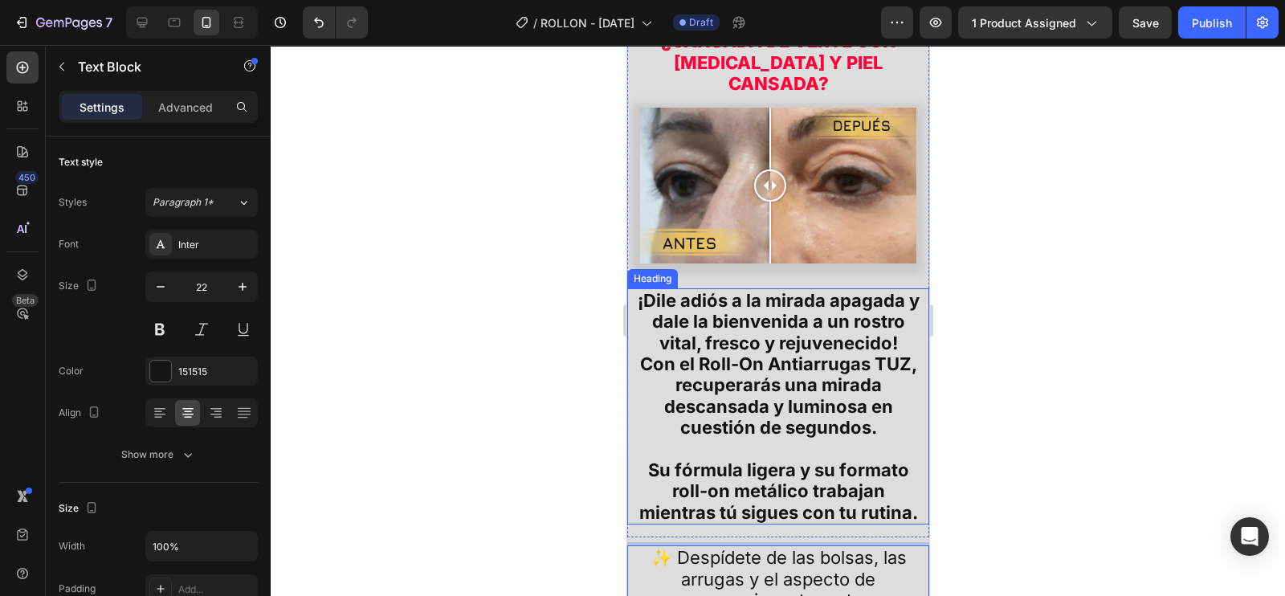
click at [807, 486] on h2 "¡Dile adiós a la mirada apagada y dale la bienvenida a un rostro vital, fresco …" at bounding box center [778, 406] width 286 height 236
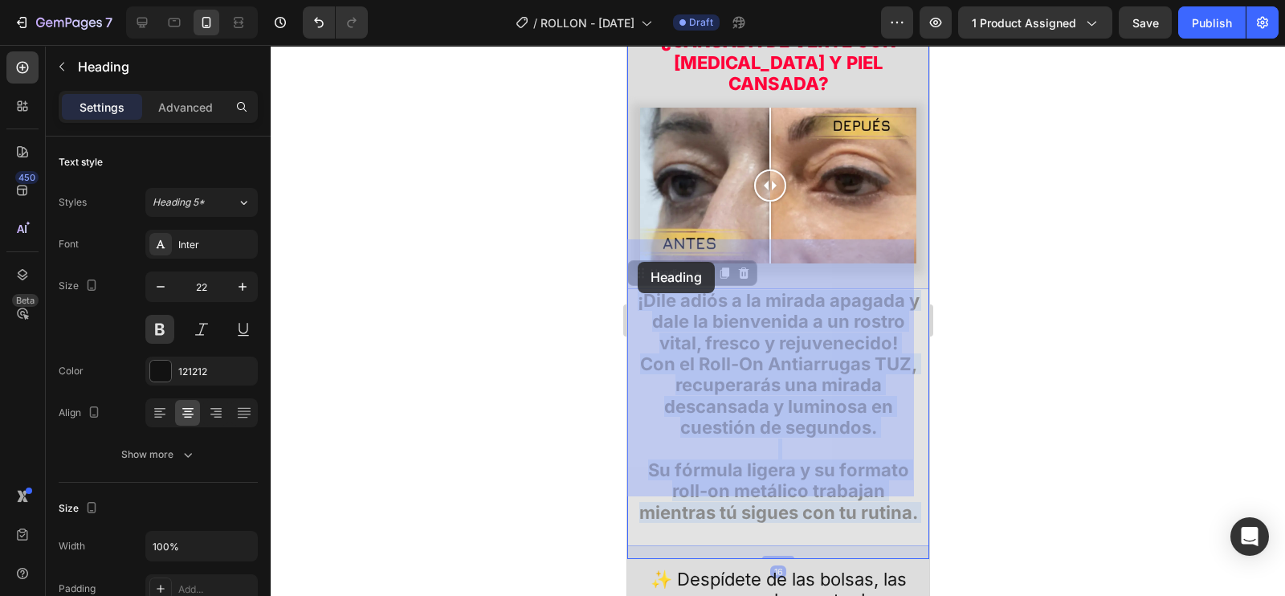
drag, startPoint x: 809, startPoint y: 485, endPoint x: 638, endPoint y: 262, distance: 281.4
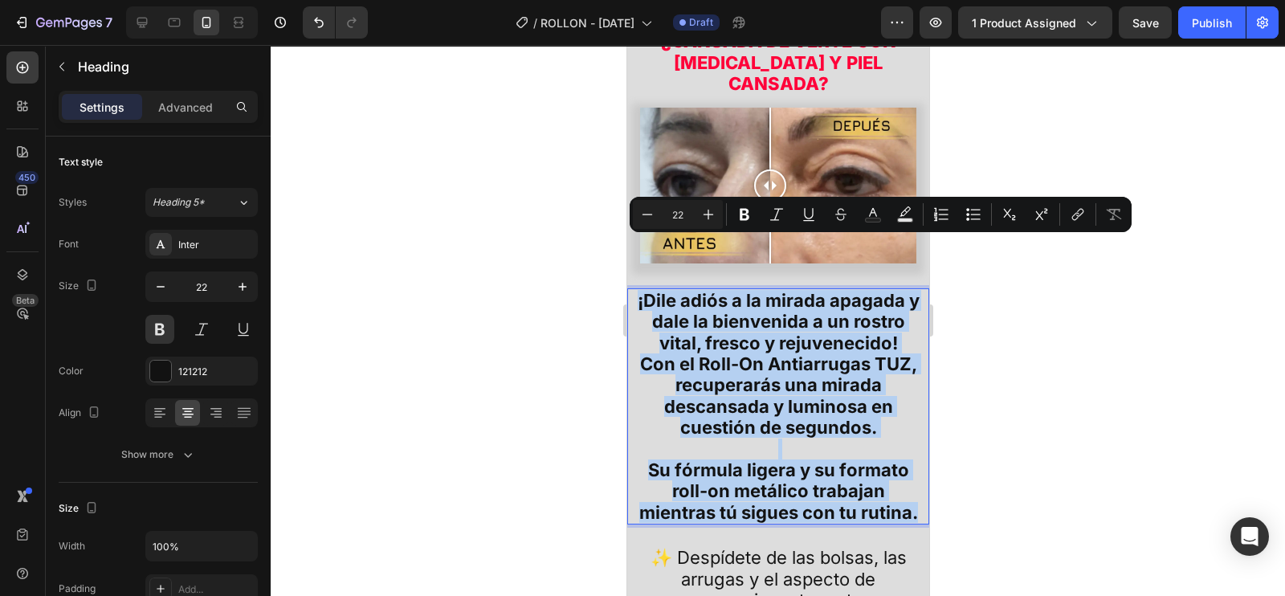
drag, startPoint x: 814, startPoint y: 479, endPoint x: 636, endPoint y: 245, distance: 293.6
click at [636, 290] on p "¡Dile adiós a la mirada apagada y dale la bienvenida a un rostro vital, fresco …" at bounding box center [777, 406] width 283 height 233
click at [743, 215] on icon "Editor contextual toolbar" at bounding box center [745, 215] width 10 height 12
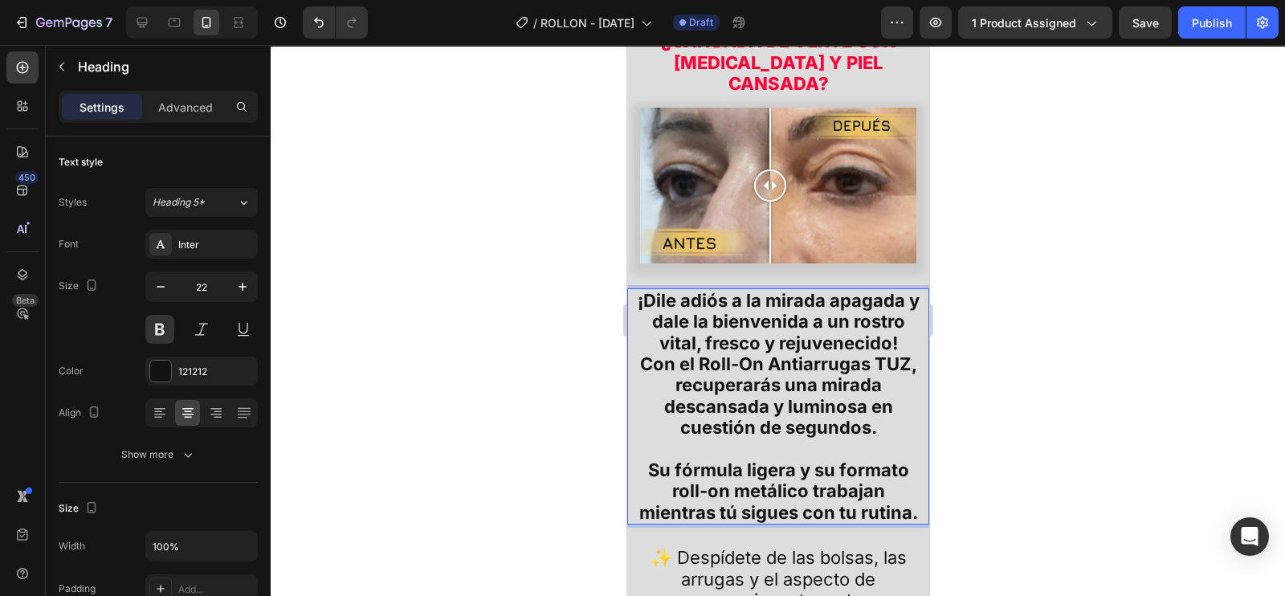
click at [772, 353] on strong "Con el Roll-On Antiarrugas TUZ, recuperarás una mirada descansada y luminosa en…" at bounding box center [777, 395] width 277 height 84
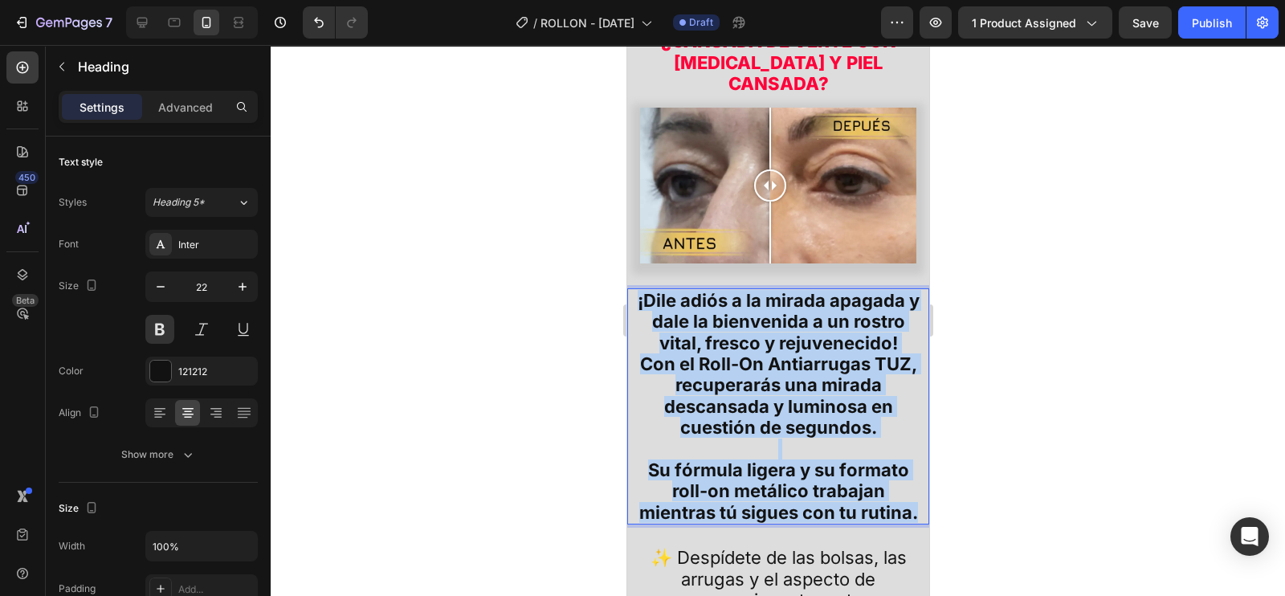
drag, startPoint x: 797, startPoint y: 476, endPoint x: 633, endPoint y: 255, distance: 275.7
click at [633, 288] on div "¡Dile adiós a la mirada apagada y dale la bienvenida a un rostro vital, fresco …" at bounding box center [778, 406] width 302 height 236
click at [165, 326] on button at bounding box center [159, 329] width 29 height 29
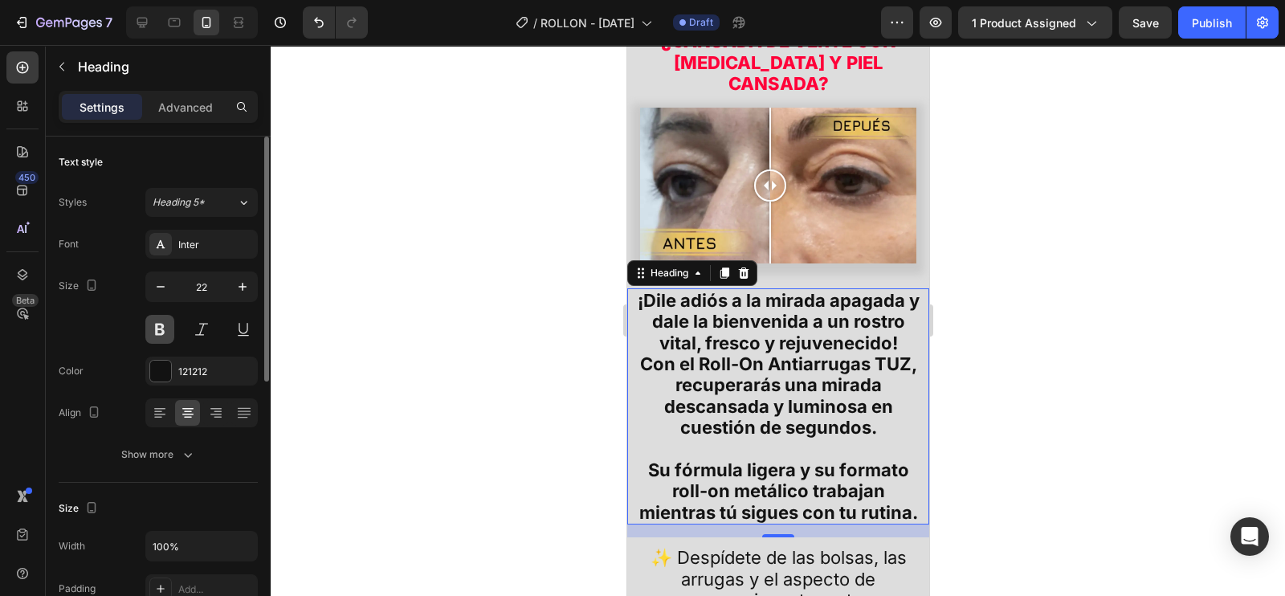
click at [165, 331] on button at bounding box center [159, 329] width 29 height 29
click at [840, 473] on p "¡Dile adiós a la mirada apagada y dale la bienvenida a un rostro vital, fresco …" at bounding box center [777, 406] width 283 height 233
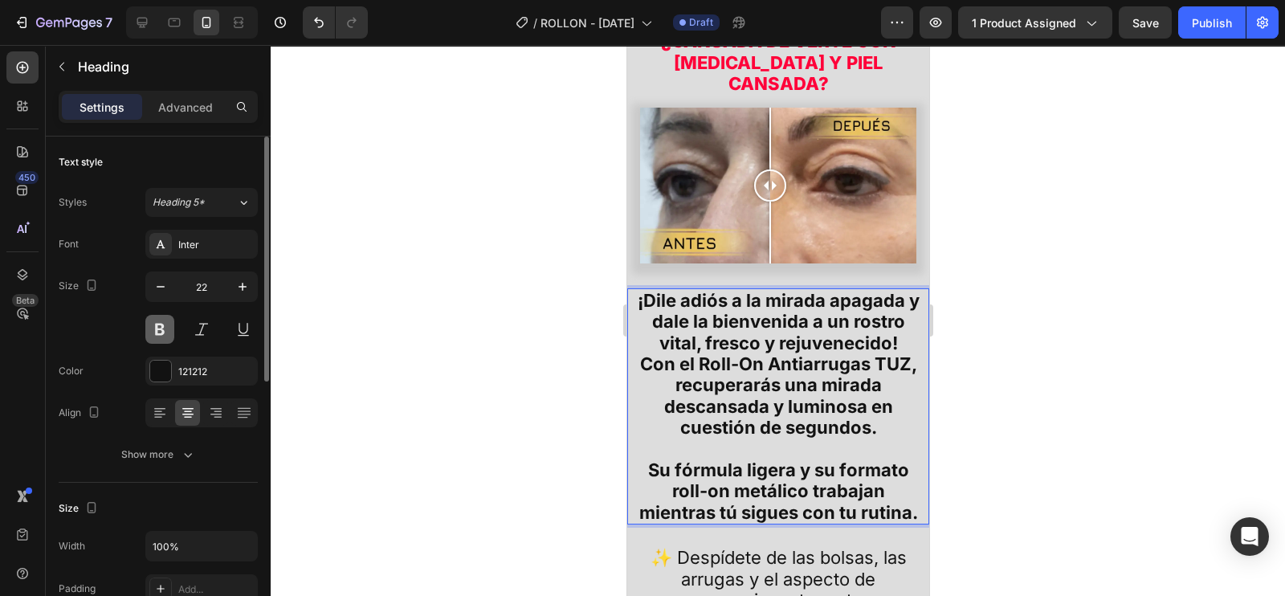
click at [165, 341] on button at bounding box center [159, 329] width 29 height 29
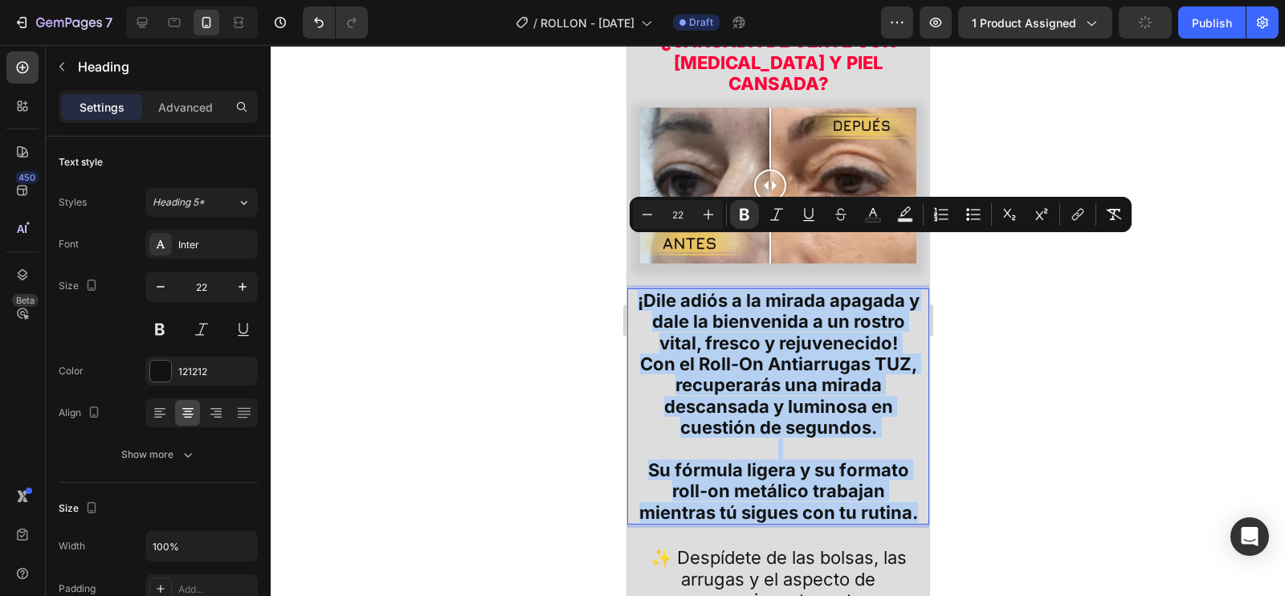
drag, startPoint x: 813, startPoint y: 480, endPoint x: 634, endPoint y: 246, distance: 294.5
click at [635, 288] on h2 "¡Dile adiós a la mirada apagada y dale la bienvenida a un rostro vital, fresco …" at bounding box center [778, 406] width 286 height 236
click at [740, 219] on icon "Editor contextual toolbar" at bounding box center [745, 215] width 10 height 12
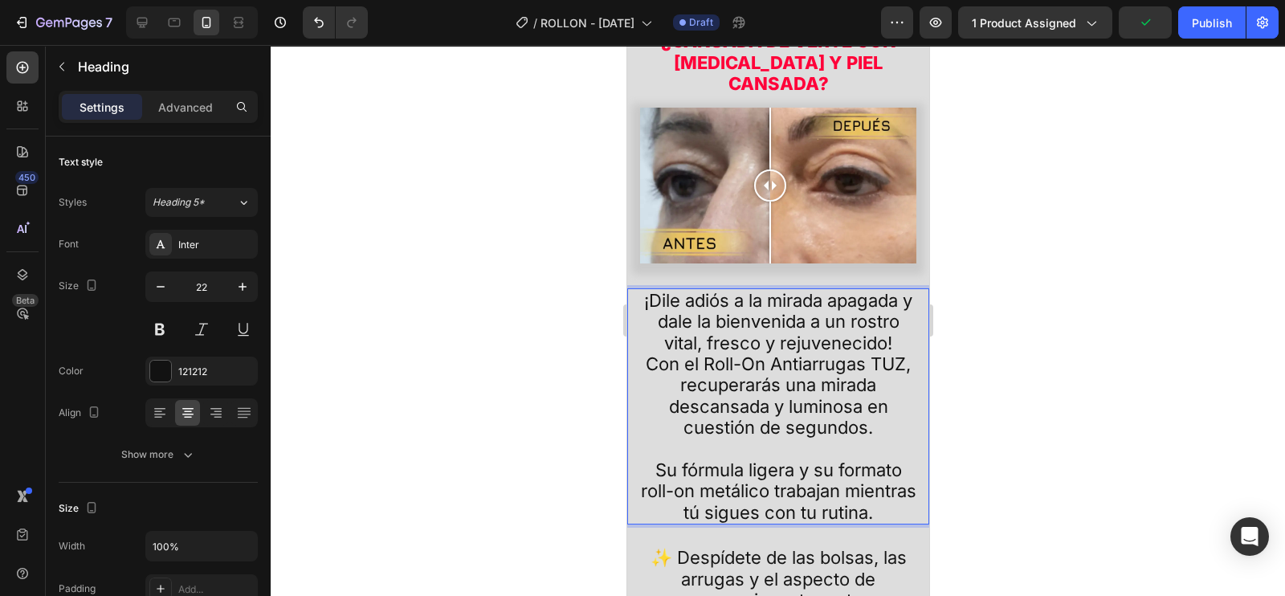
click at [837, 367] on p "¡Dile adiós a la mirada apagada y dale la bienvenida a un rostro vital, fresco …" at bounding box center [777, 406] width 283 height 233
click at [897, 290] on p "¡Dile adiós a la mirada apagada y dale la bienvenida a un rostro vital, fresco …" at bounding box center [777, 406] width 283 height 233
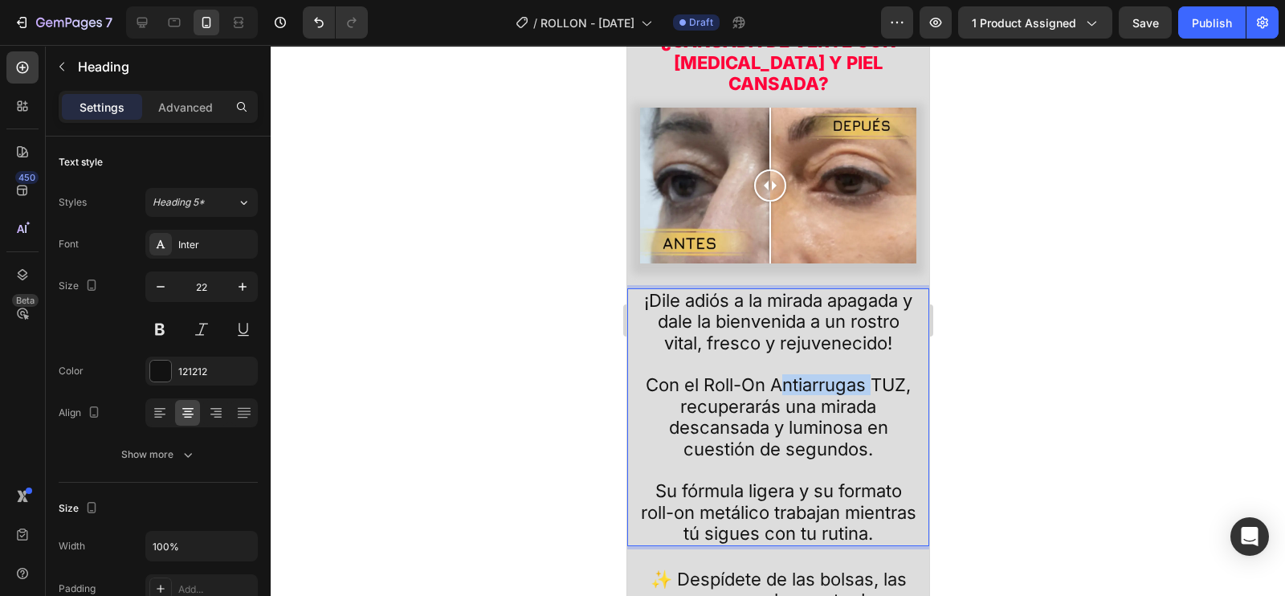
drag, startPoint x: 794, startPoint y: 327, endPoint x: 881, endPoint y: 335, distance: 87.9
click at [881, 335] on p "¡Dile adiós a la mirada apagada y dale la bienvenida a un rostro vital, fresco …" at bounding box center [777, 417] width 283 height 255
drag, startPoint x: 720, startPoint y: 333, endPoint x: 884, endPoint y: 339, distance: 164.0
click at [884, 339] on p "¡Dile adiós a la mirada apagada y dale la bienvenida a un rostro vital, fresco …" at bounding box center [777, 417] width 283 height 255
click at [171, 327] on button at bounding box center [159, 329] width 29 height 29
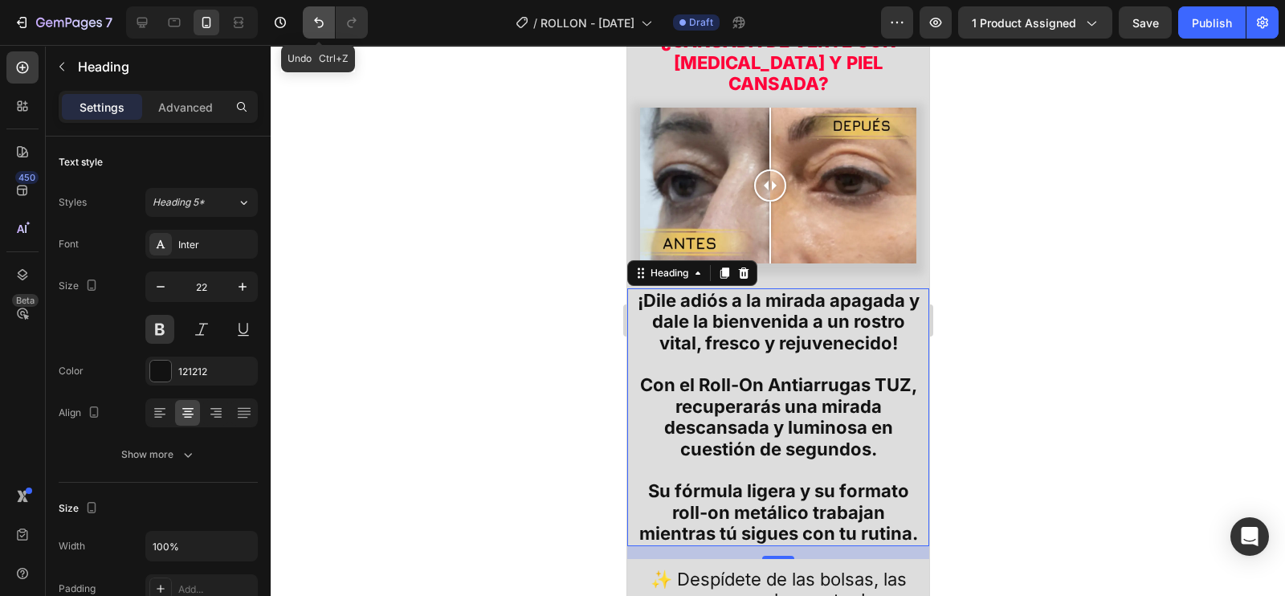
click at [325, 24] on icon "Undo/Redo" at bounding box center [319, 22] width 16 height 16
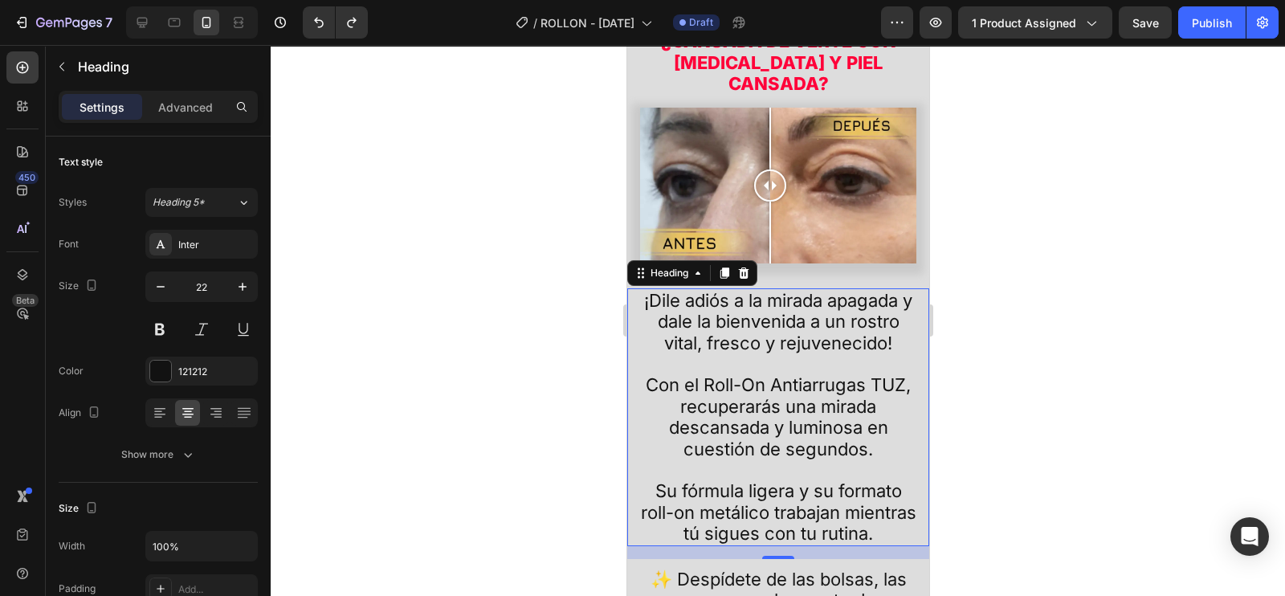
drag, startPoint x: 727, startPoint y: 251, endPoint x: 820, endPoint y: 312, distance: 111.0
click at [731, 290] on p "¡Dile adiós a la mirada apagada y dale la bienvenida a un rostro vital, fresco …" at bounding box center [777, 417] width 283 height 255
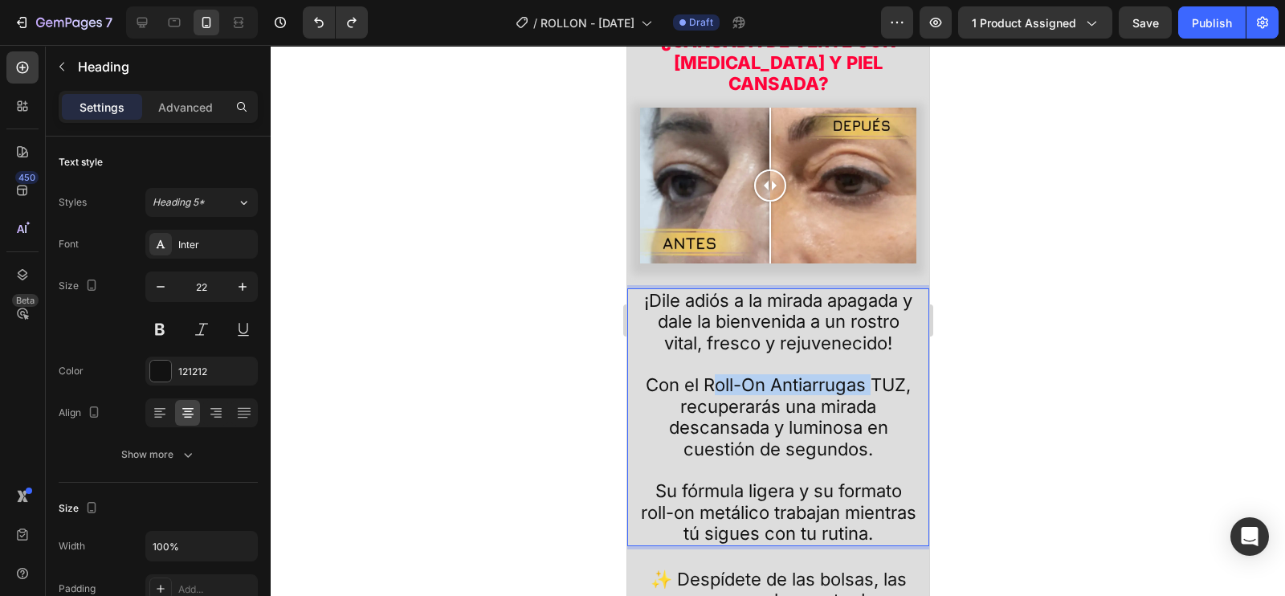
drag, startPoint x: 881, startPoint y: 337, endPoint x: 725, endPoint y: 331, distance: 156.8
click at [725, 331] on p "¡Dile adiós a la mirada apagada y dale la bienvenida a un rostro vital, fresco …" at bounding box center [777, 417] width 283 height 255
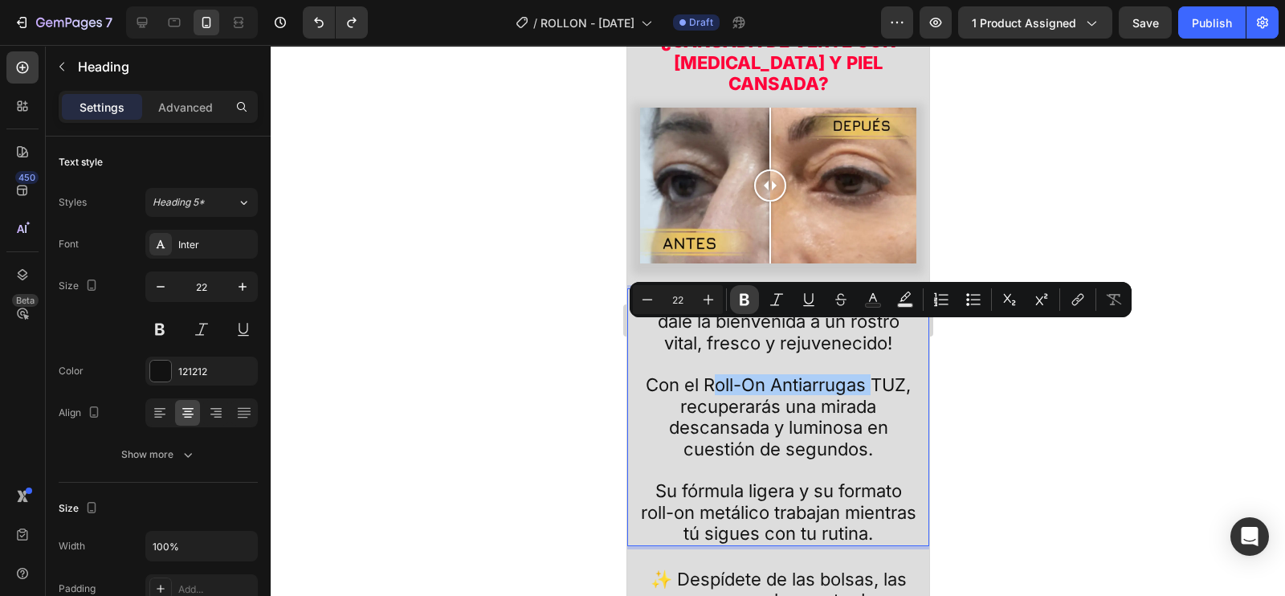
click at [747, 302] on icon "Editor contextual toolbar" at bounding box center [745, 300] width 10 height 12
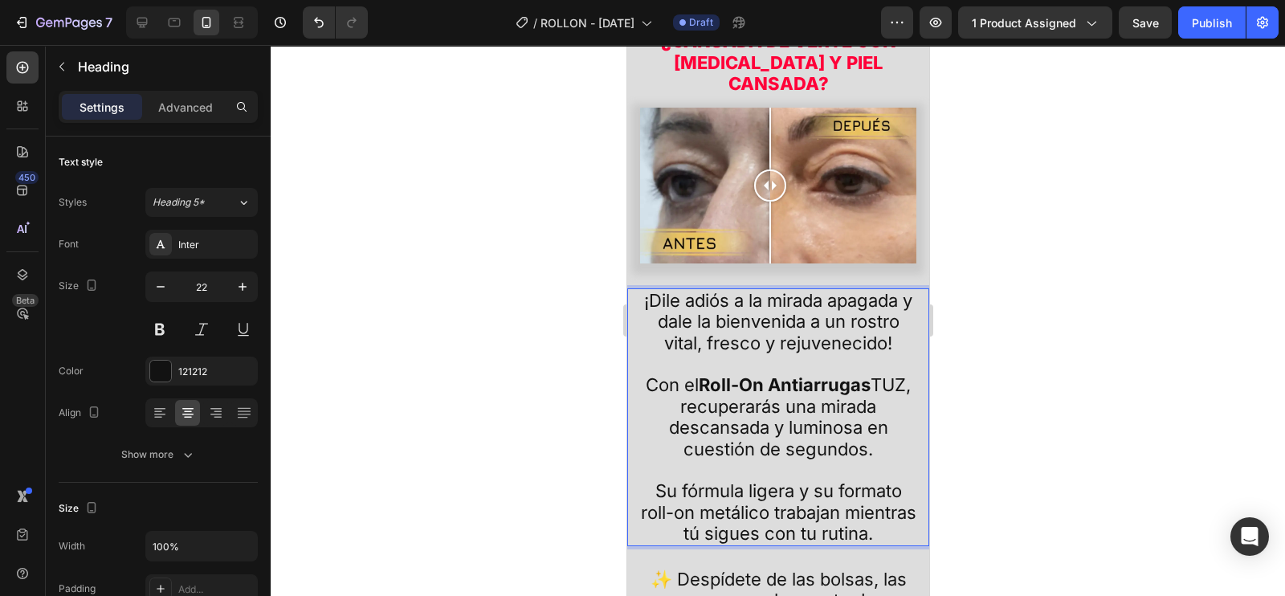
click at [778, 386] on p "¡Dile adiós a la mirada apagada y dale la bienvenida a un rostro vital, fresco …" at bounding box center [777, 417] width 283 height 255
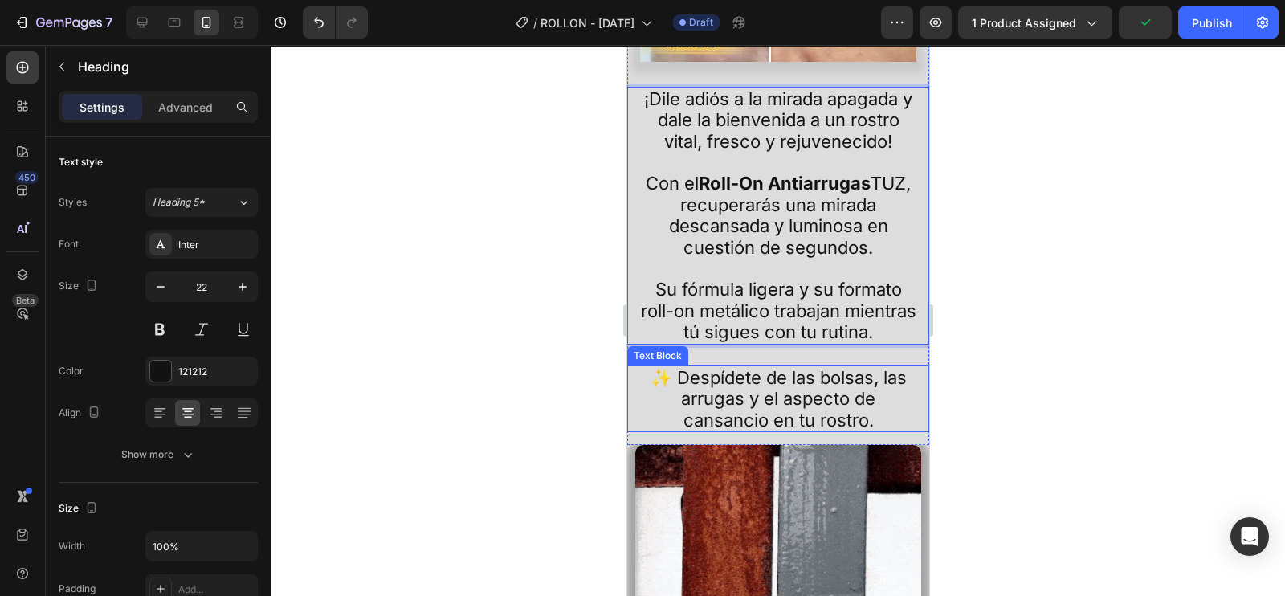
click at [863, 390] on p "✨ Despídete de las bolsas, las arrugas y el aspecto de cansancio en tu rostro." at bounding box center [778, 398] width 280 height 63
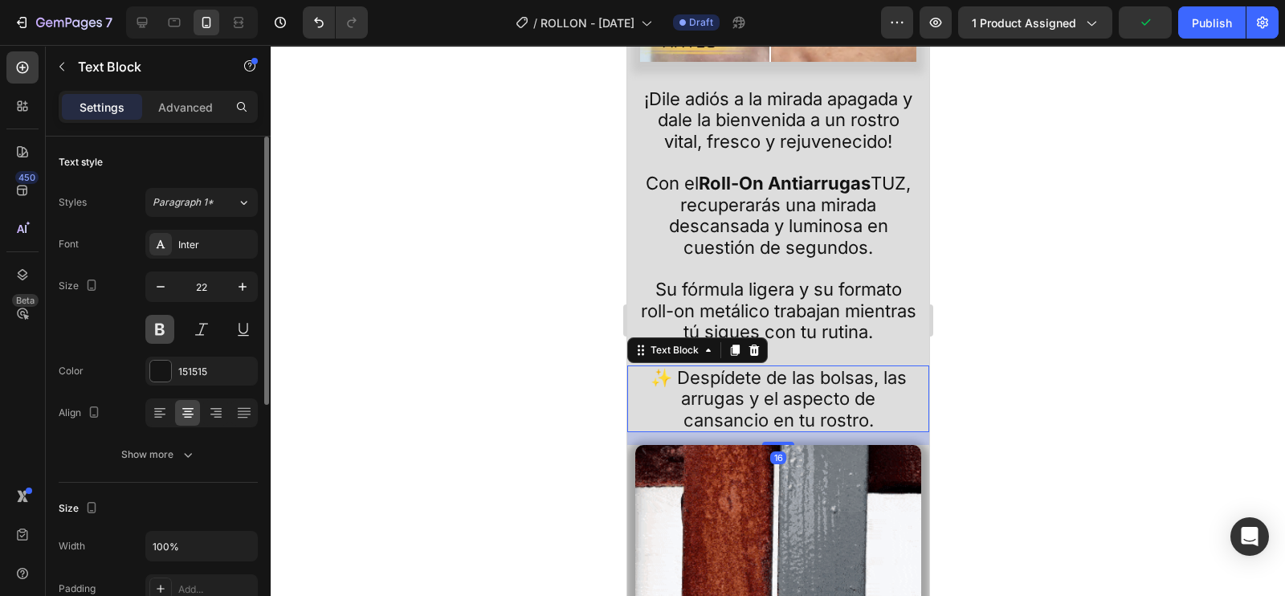
click at [170, 329] on button at bounding box center [159, 329] width 29 height 29
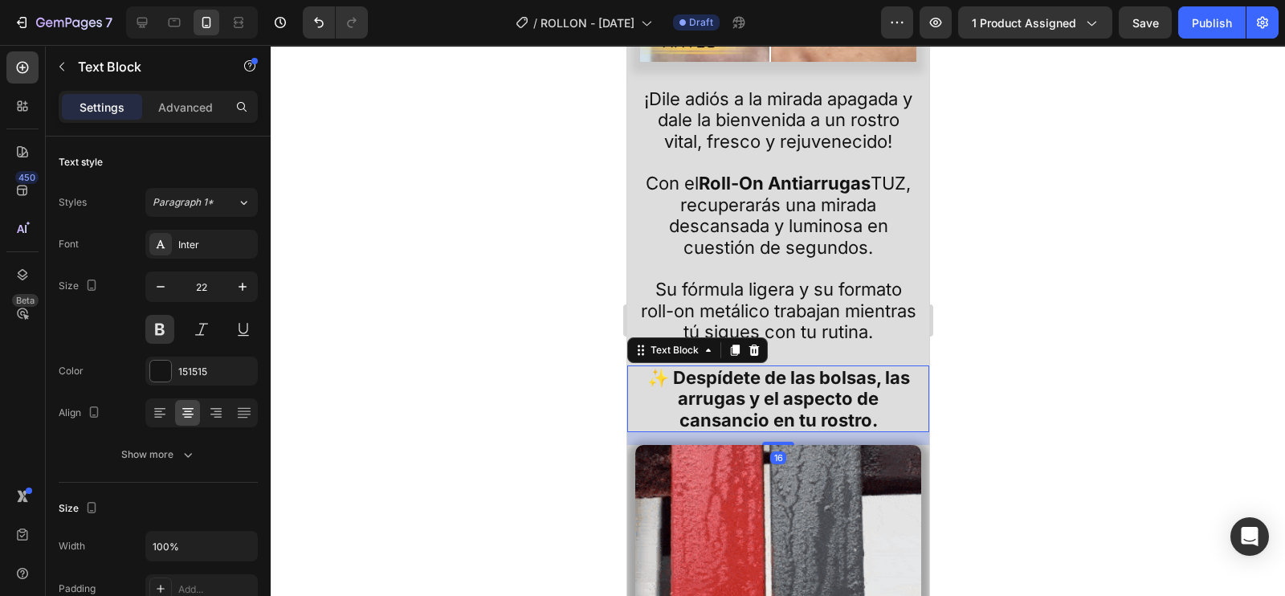
click at [1033, 439] on div at bounding box center [778, 320] width 1015 height 551
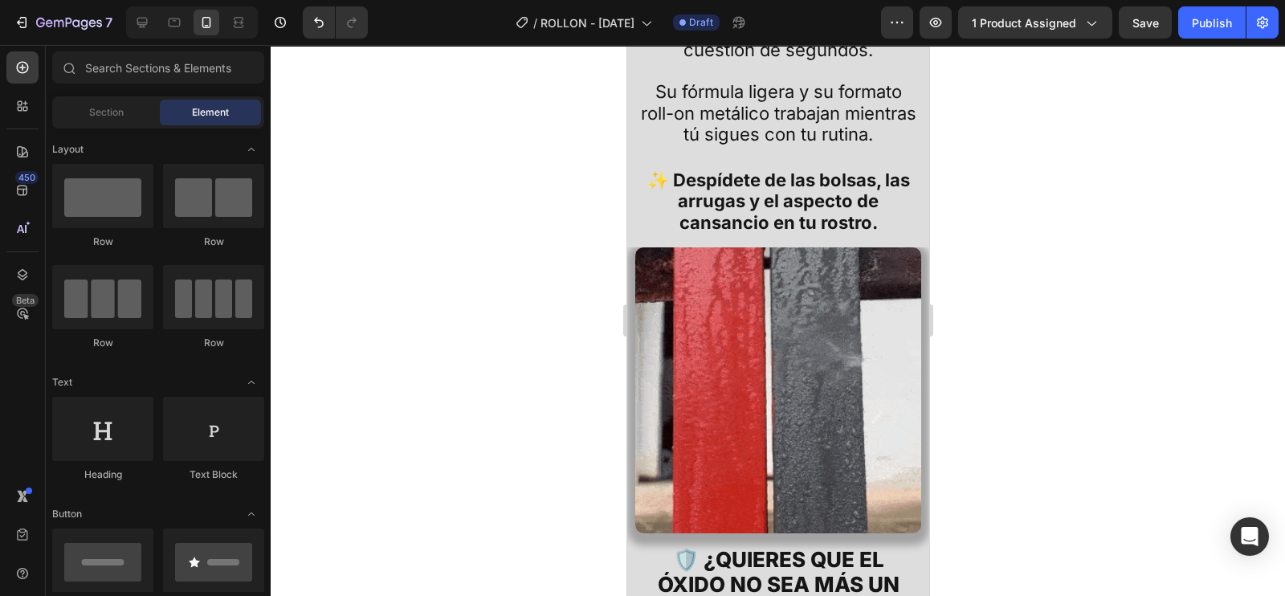
scroll to position [1205, 0]
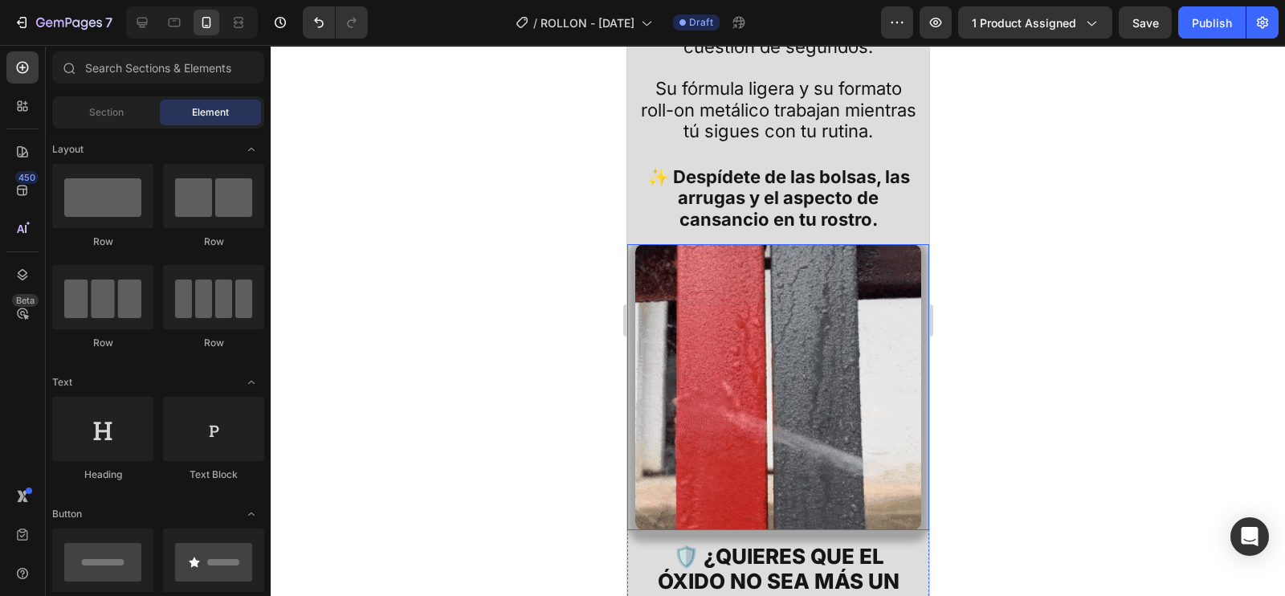
click at [780, 380] on img at bounding box center [778, 387] width 286 height 286
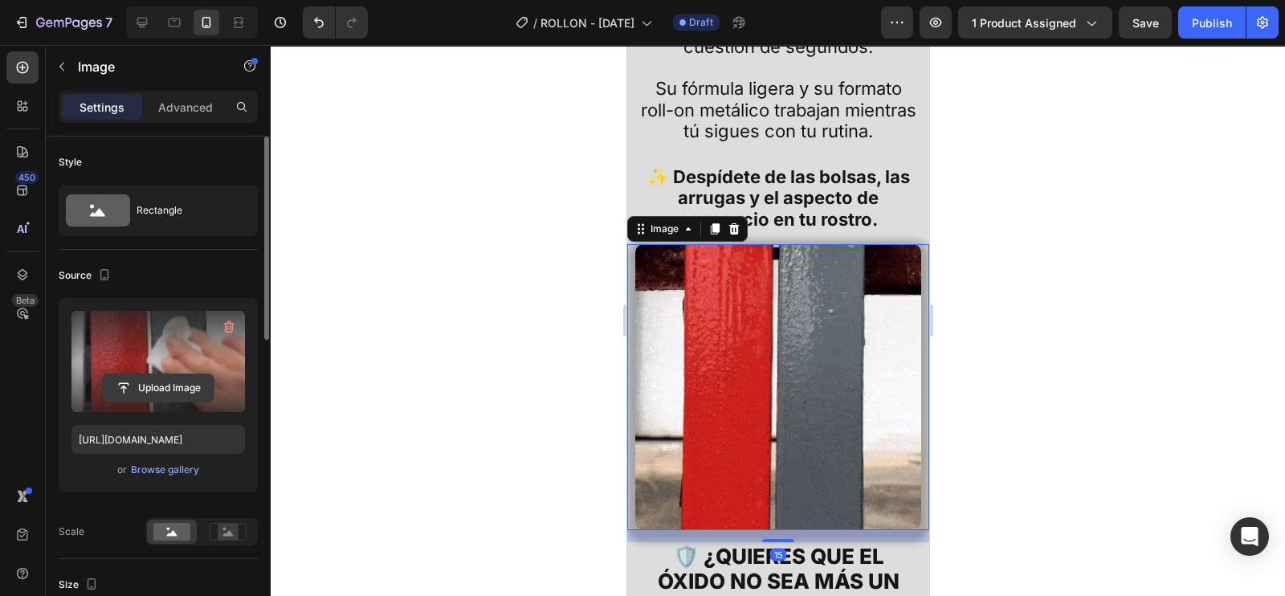
click at [159, 378] on input "file" at bounding box center [158, 387] width 111 height 27
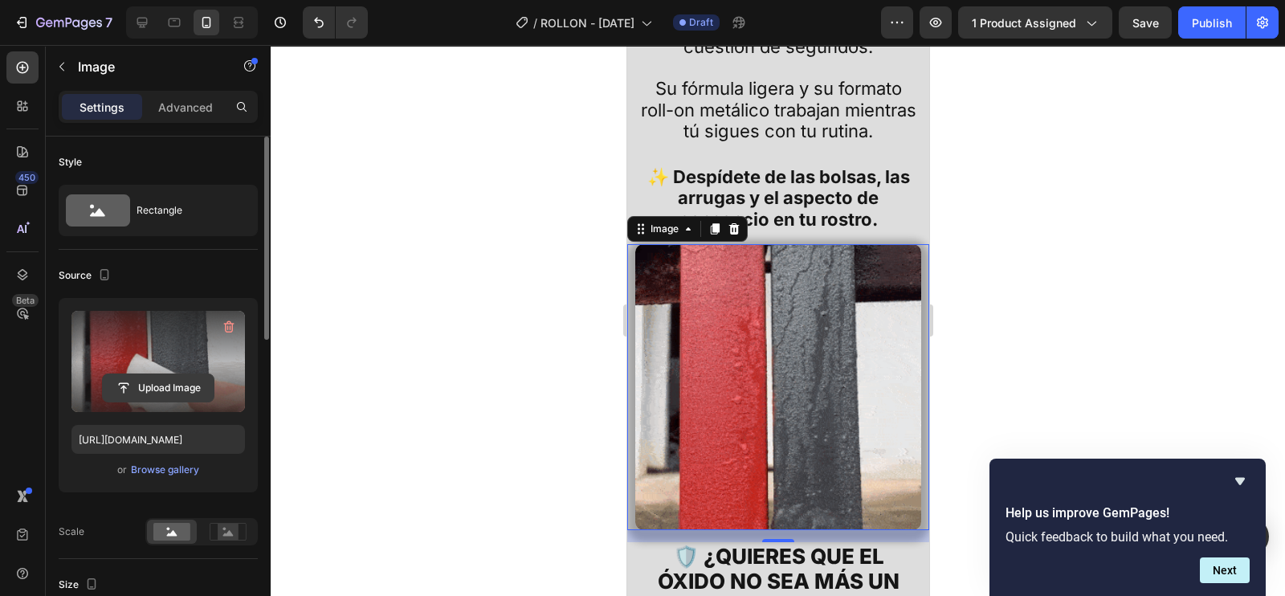
click at [141, 387] on input "file" at bounding box center [158, 387] width 111 height 27
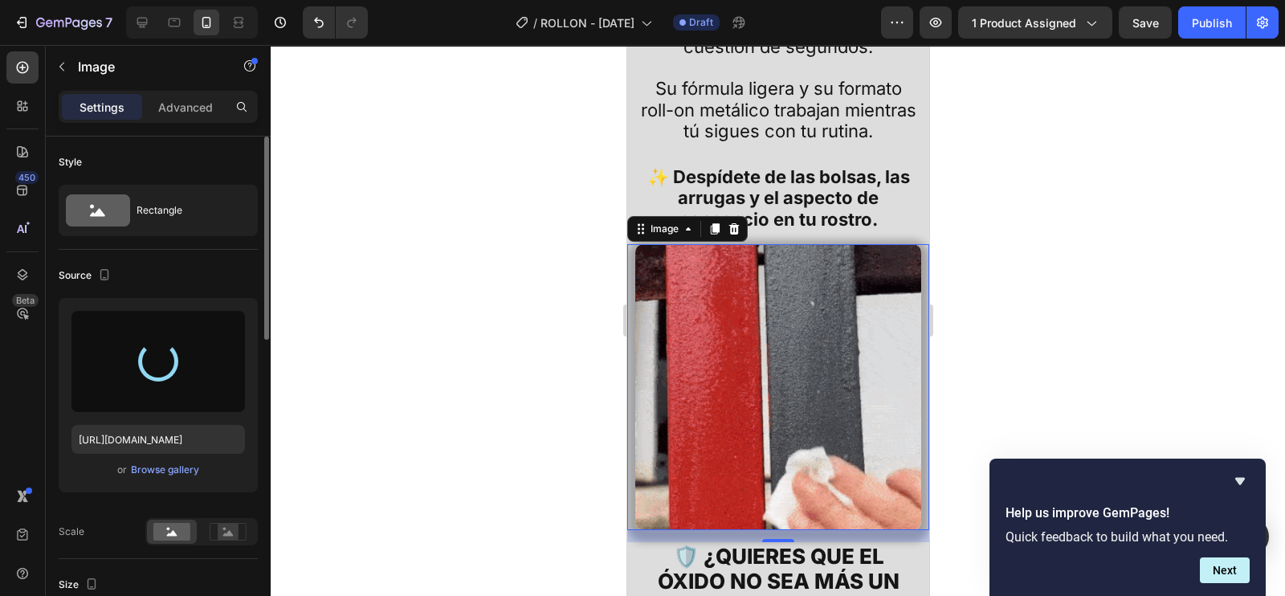
type input "[URL][DOMAIN_NAME]"
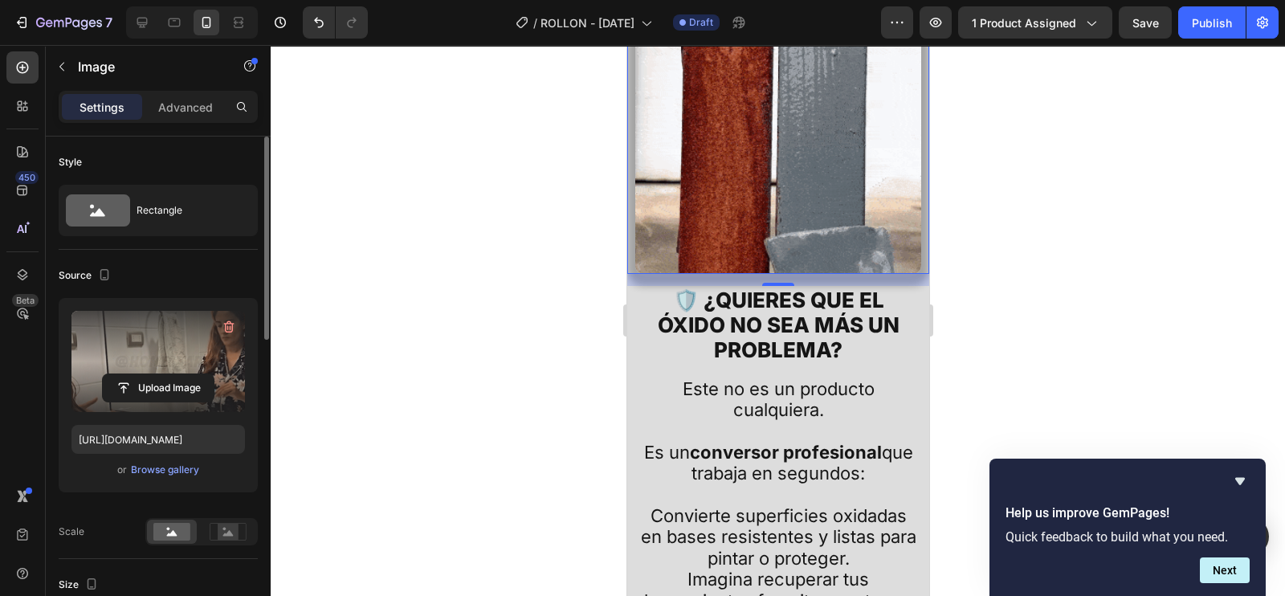
scroll to position [1506, 0]
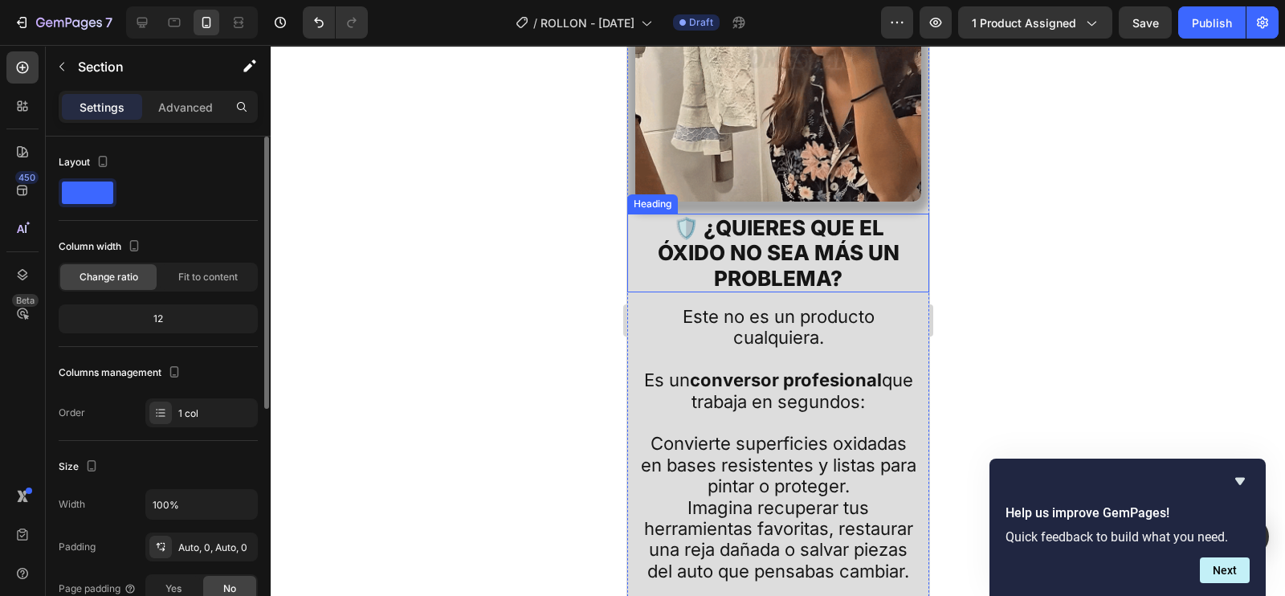
click at [848, 255] on h2 "🛡️ ¿QUIERES QUE EL ÓXIDO NO SEA MÁS UN PROBLEMA?" at bounding box center [778, 253] width 286 height 79
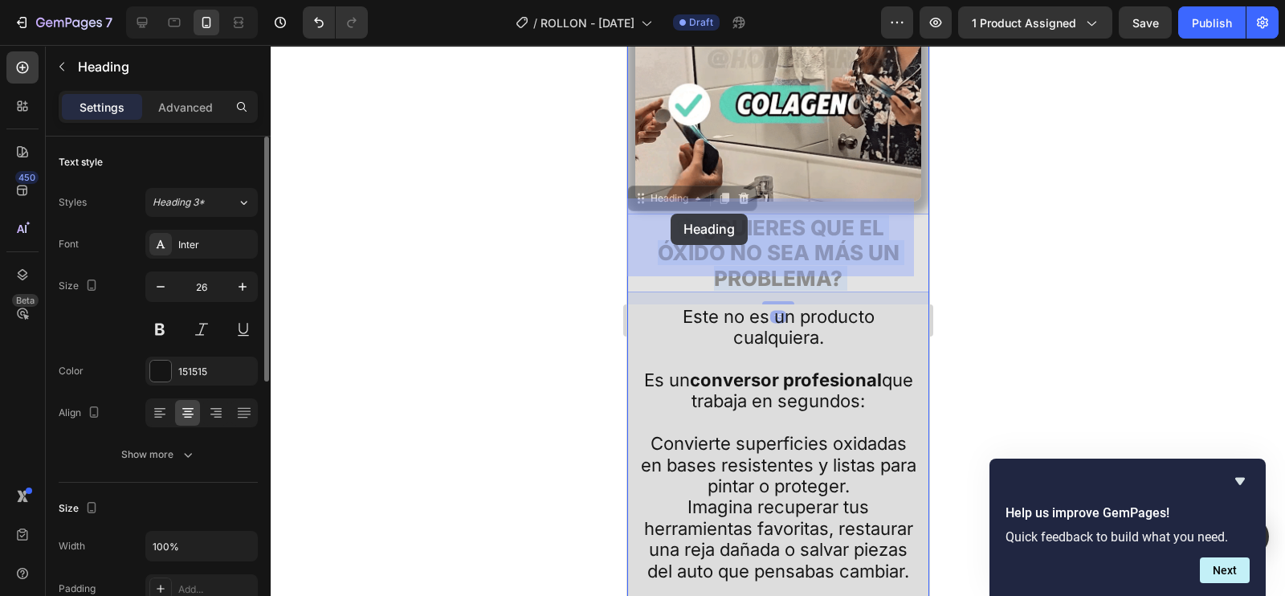
drag, startPoint x: 850, startPoint y: 255, endPoint x: 671, endPoint y: 214, distance: 184.0
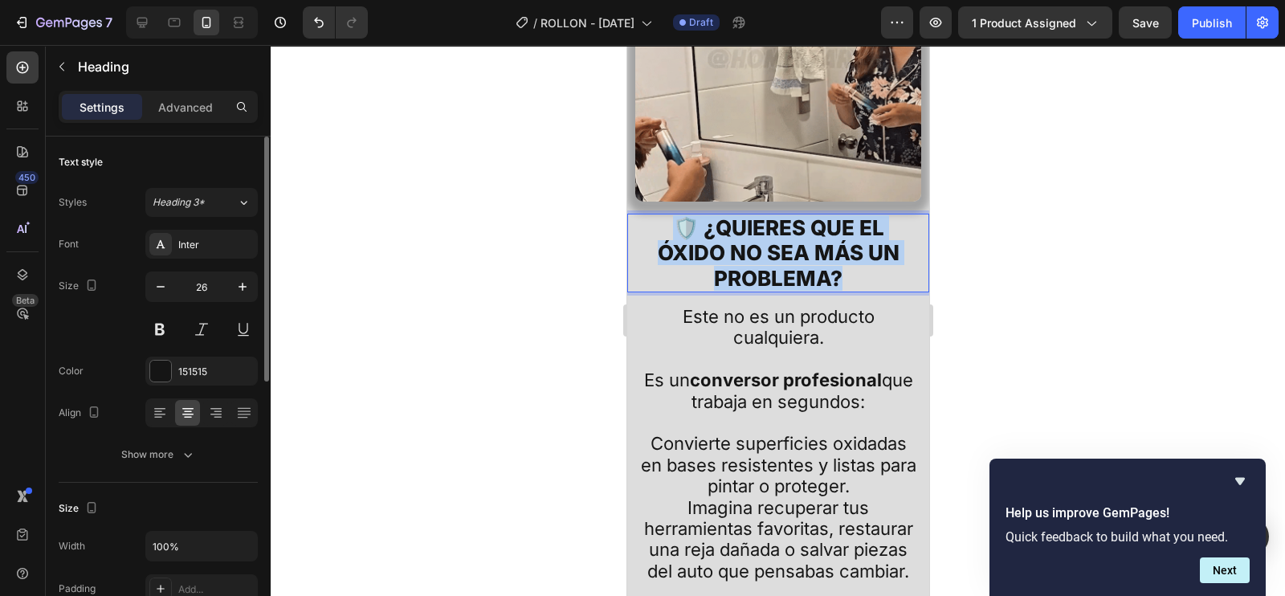
drag, startPoint x: 846, startPoint y: 259, endPoint x: 701, endPoint y: 201, distance: 156.8
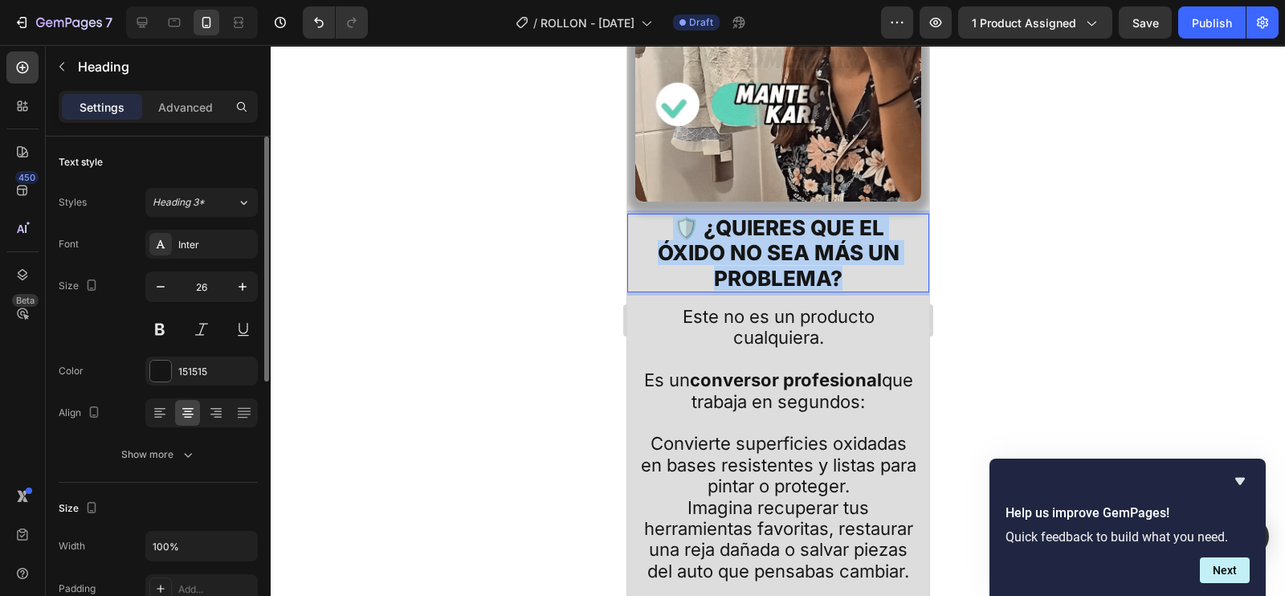
click at [674, 215] on p "🛡️ ¿QUIERES QUE EL ÓXIDO NO SEA MÁS UN PROBLEMA?" at bounding box center [777, 253] width 283 height 76
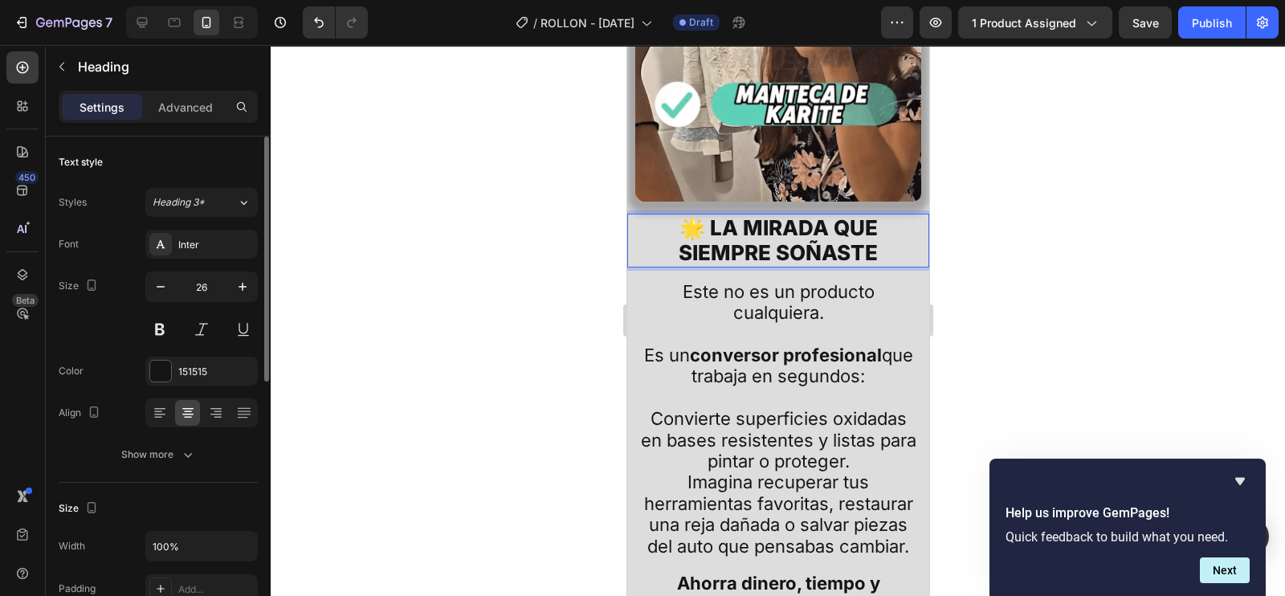
click at [1020, 259] on div at bounding box center [778, 320] width 1015 height 551
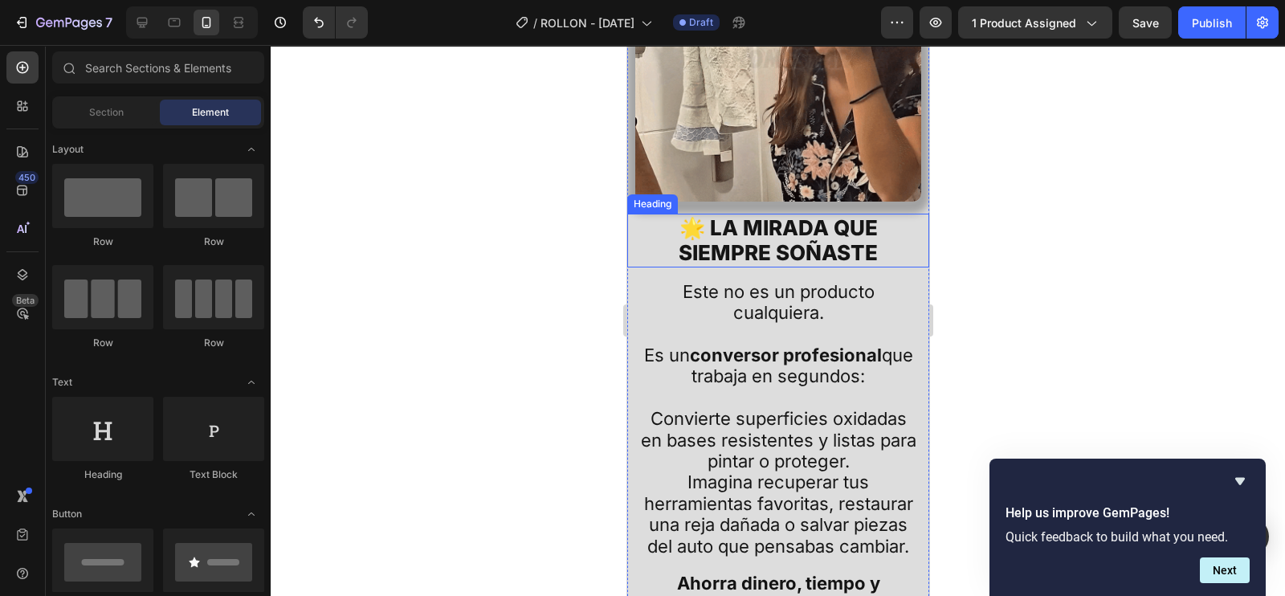
click at [881, 237] on p "🌟 LA MIRADA QUE SIEMPRE SOÑASTE" at bounding box center [777, 240] width 283 height 50
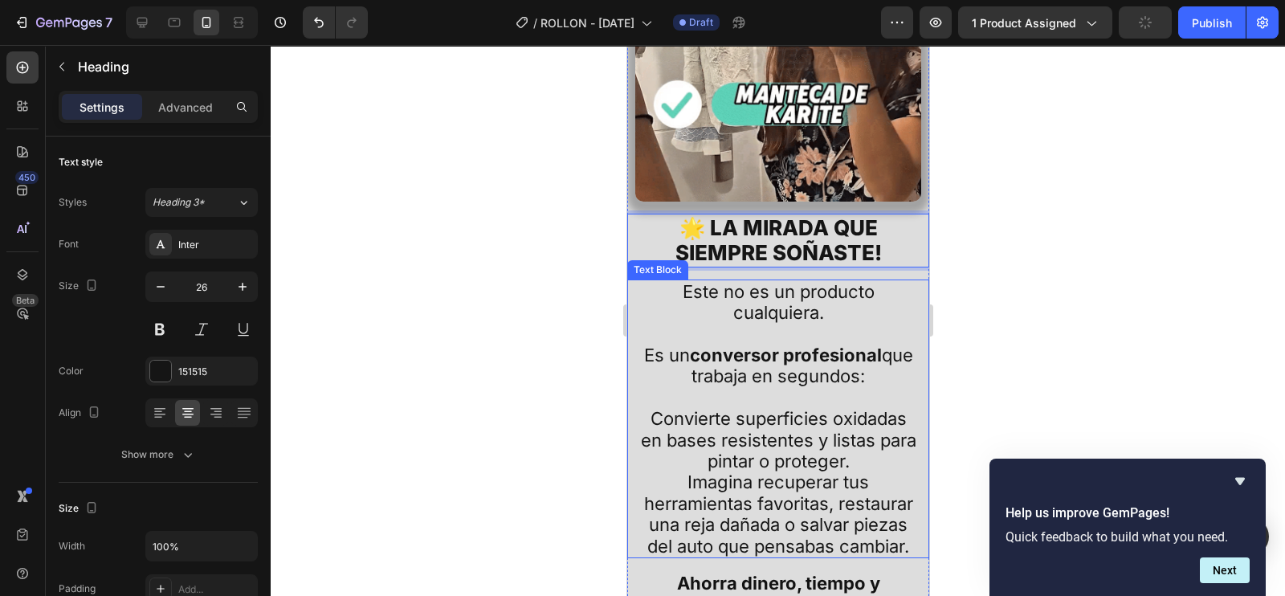
drag, startPoint x: 877, startPoint y: 314, endPoint x: 831, endPoint y: 267, distance: 65.9
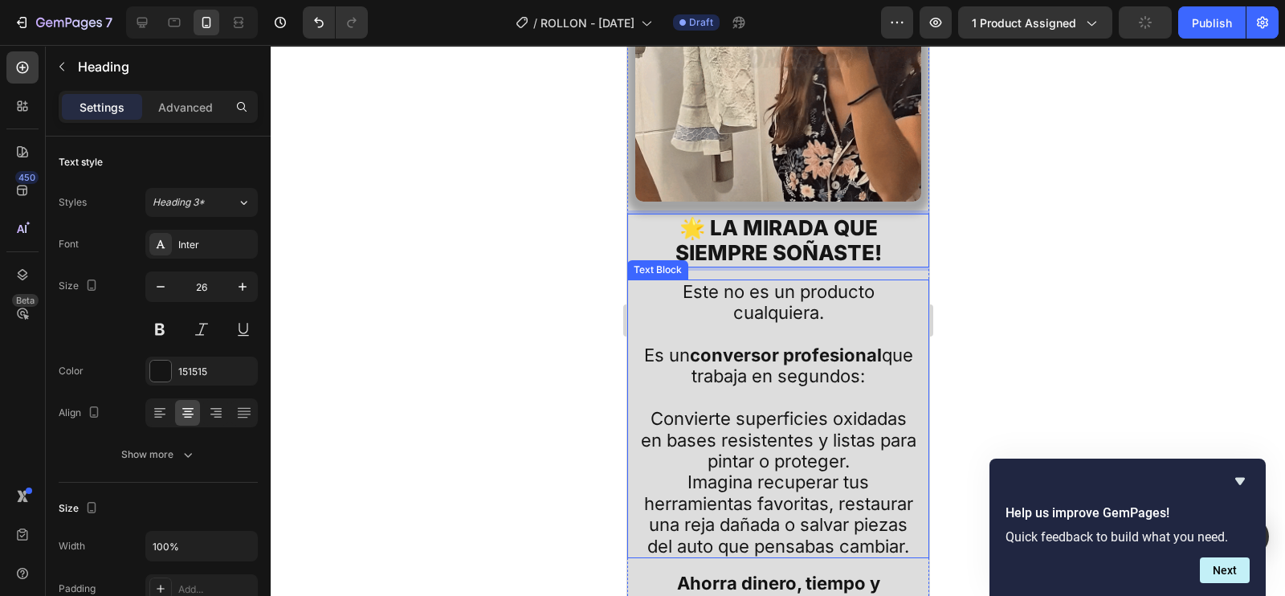
click at [877, 323] on p at bounding box center [778, 333] width 280 height 21
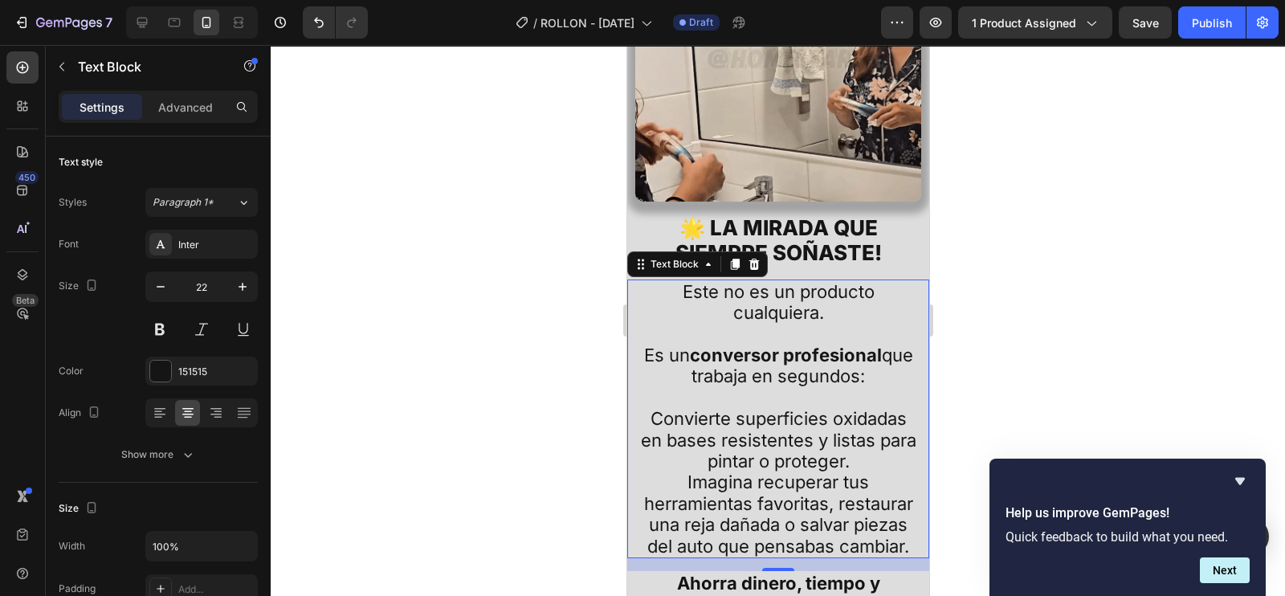
click at [656, 387] on p "Convierte superficies oxidadas en bases resistentes y listas para pintar o prot…" at bounding box center [778, 429] width 280 height 85
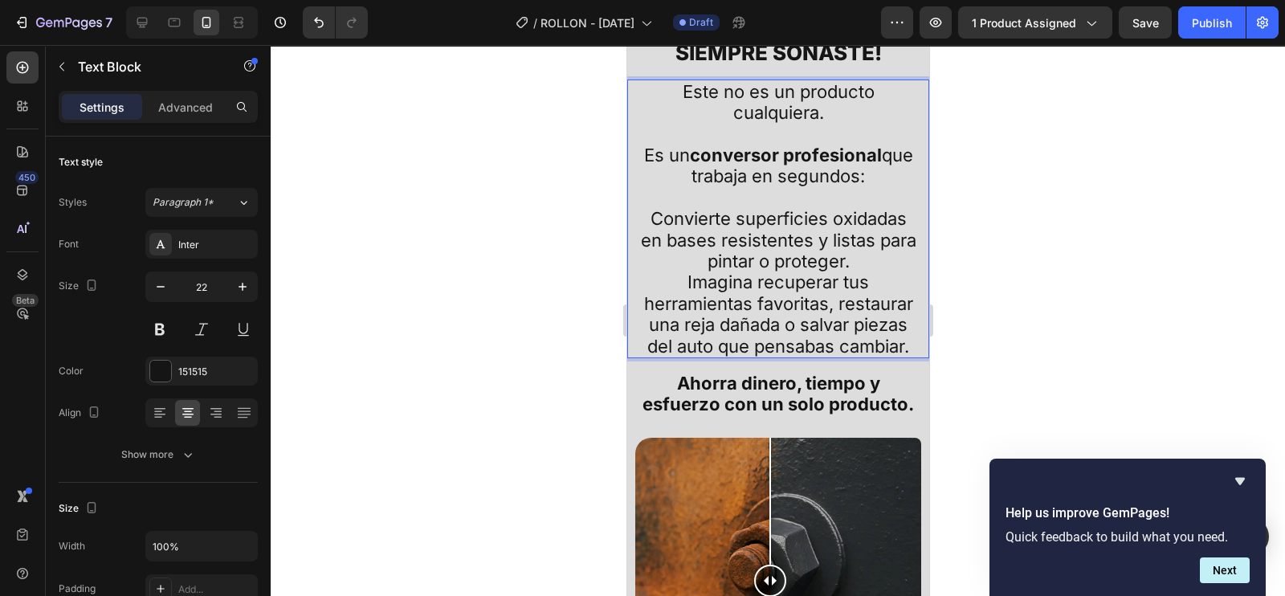
scroll to position [1707, 0]
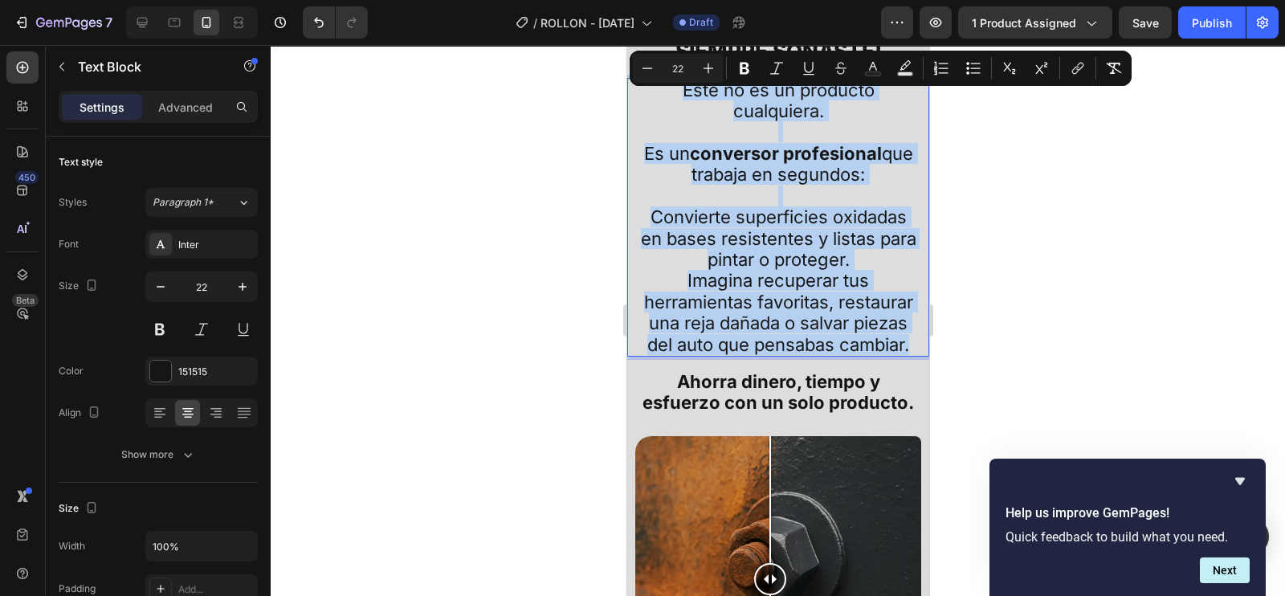
drag, startPoint x: 863, startPoint y: 345, endPoint x: 1300, endPoint y: 117, distance: 493.0
click at [673, 78] on div "Este no es un producto cualquiera. Es un conversor profesional que trabaja en s…" at bounding box center [777, 217] width 283 height 279
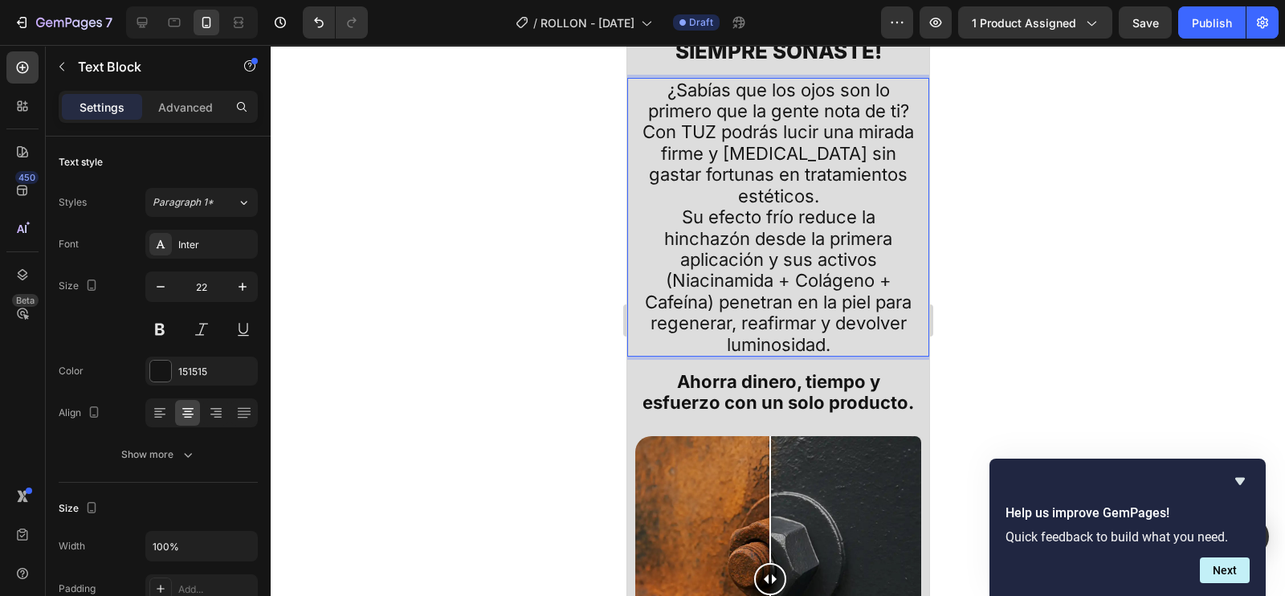
click at [822, 115] on p "¿Sabías que los ojos son lo primero que la gente nota de ti? Con TUZ podrás luc…" at bounding box center [778, 143] width 280 height 127
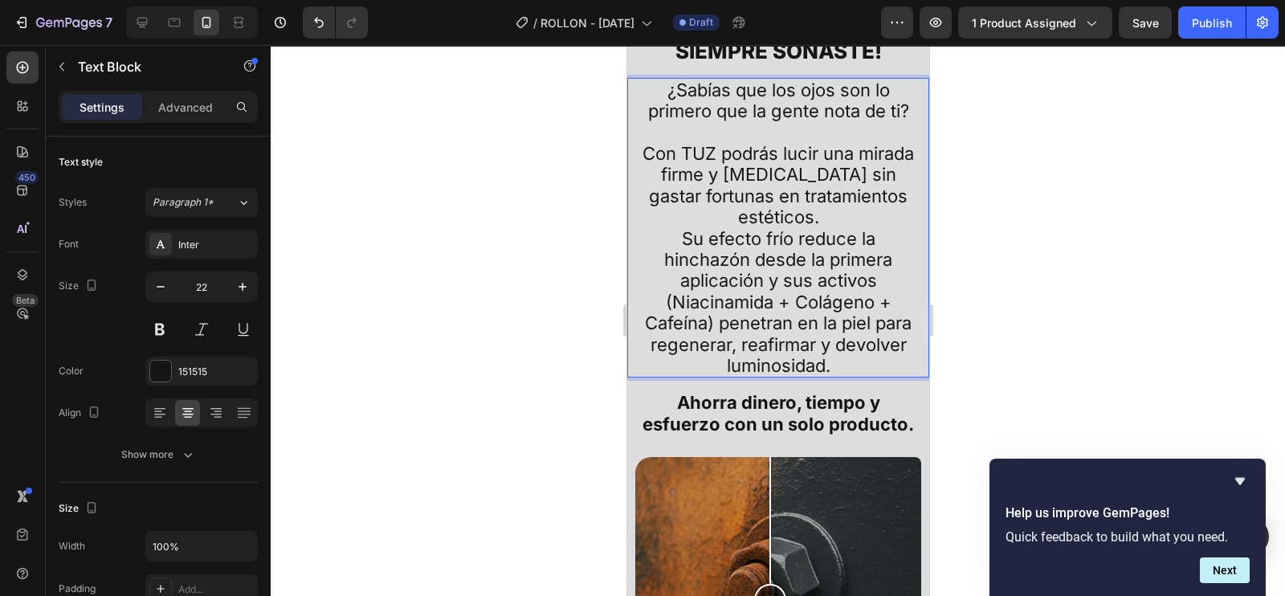
click at [837, 219] on p "⁠⁠⁠⁠⁠⁠⁠ Con TUZ podrás lucir una mirada firme y [MEDICAL_DATA] sin gastar fortu…" at bounding box center [778, 174] width 280 height 106
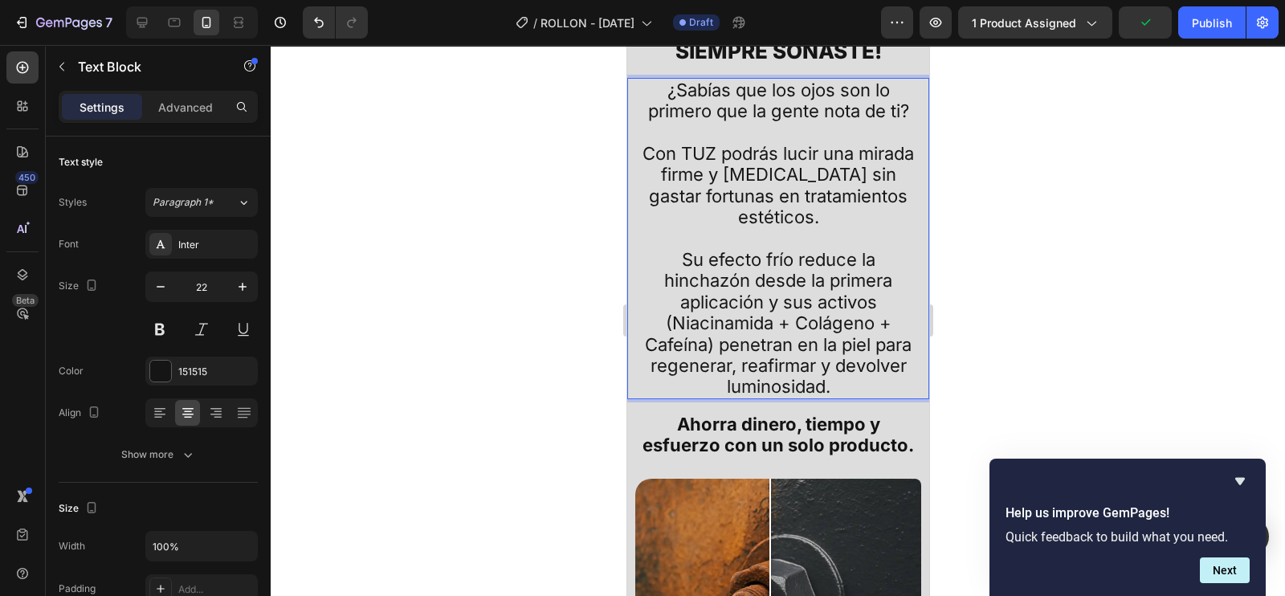
click at [876, 304] on p "Su efecto frío reduce la hinchazón desde la primera aplicación y sus activos (N…" at bounding box center [778, 323] width 280 height 149
click at [876, 308] on p "Su efecto frío reduce la hinchazón desde la primera aplicación y sus activos" at bounding box center [778, 280] width 280 height 63
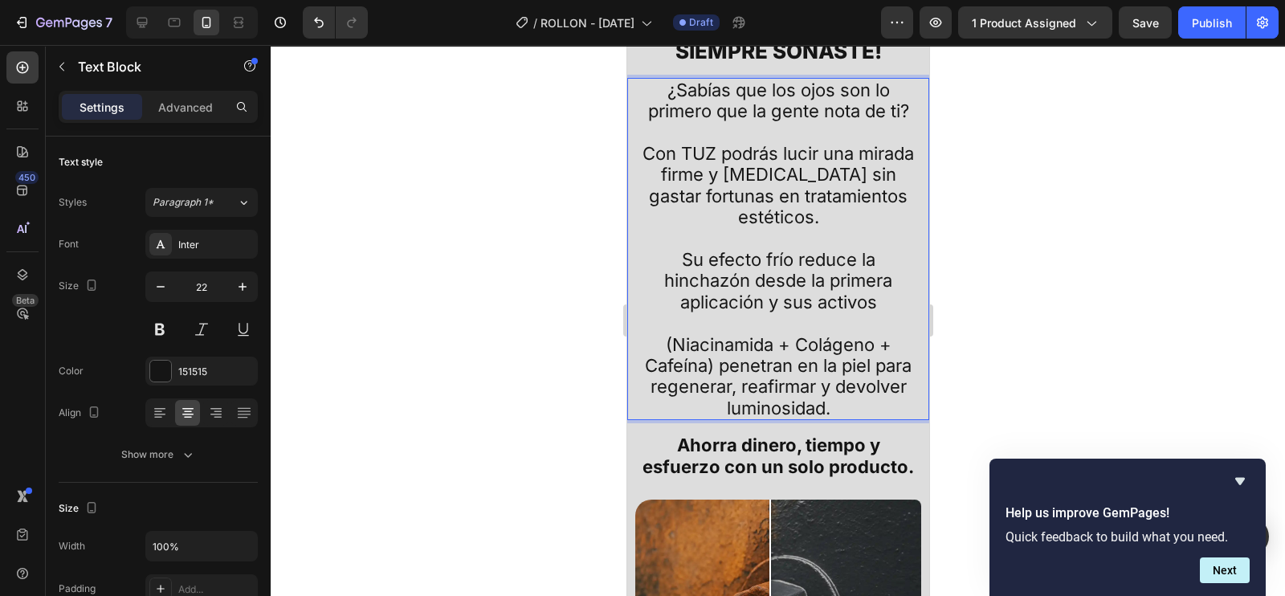
click at [725, 369] on p "(Niacinamida + Colágeno + Cafeína) penetran en la piel para regenerar, reafirma…" at bounding box center [778, 376] width 280 height 85
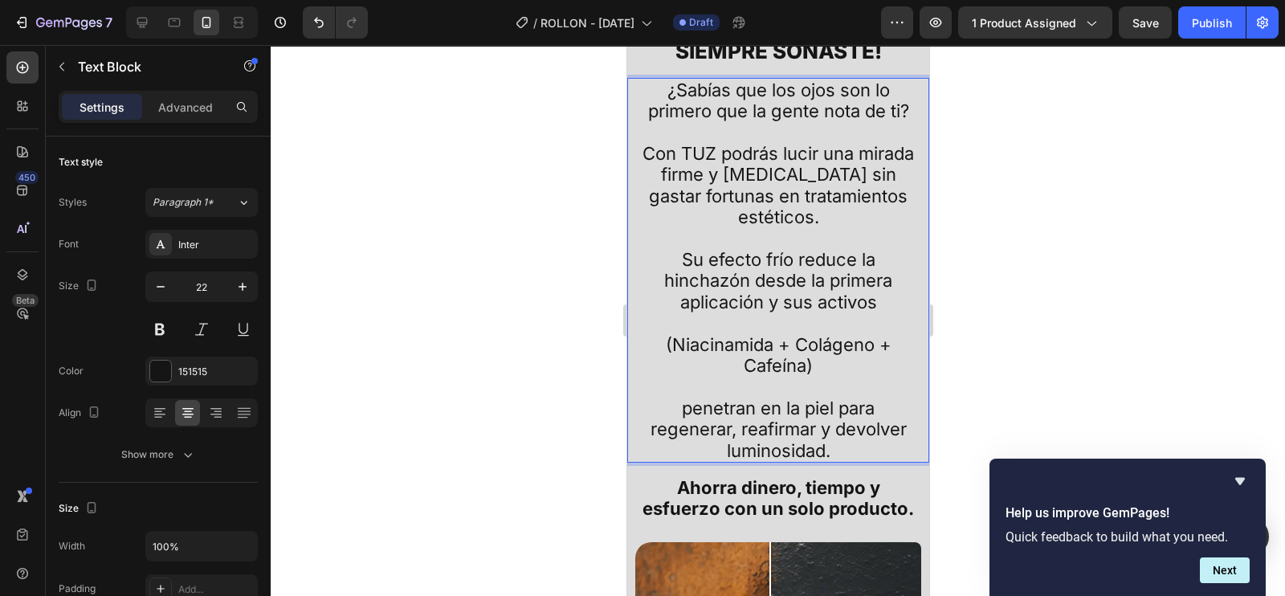
drag, startPoint x: 770, startPoint y: 363, endPoint x: 657, endPoint y: 349, distance: 113.4
click at [657, 349] on p "(Niacinamida + Colágeno + Cafeína)" at bounding box center [778, 355] width 280 height 43
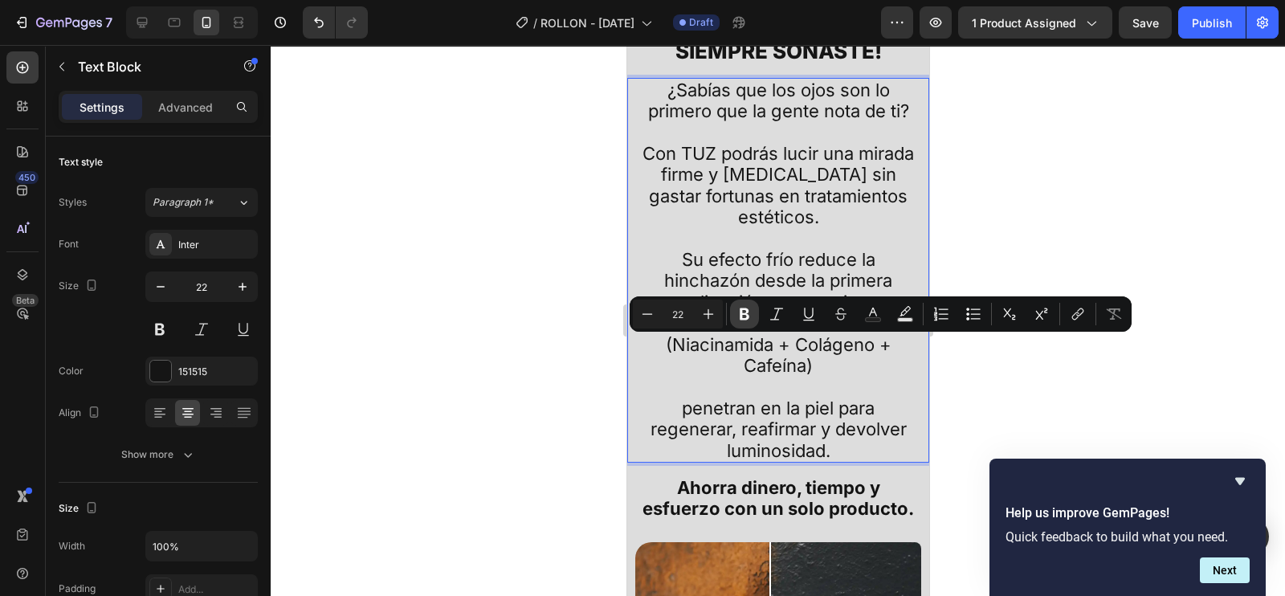
click at [743, 319] on icon "Editor contextual toolbar" at bounding box center [745, 314] width 10 height 12
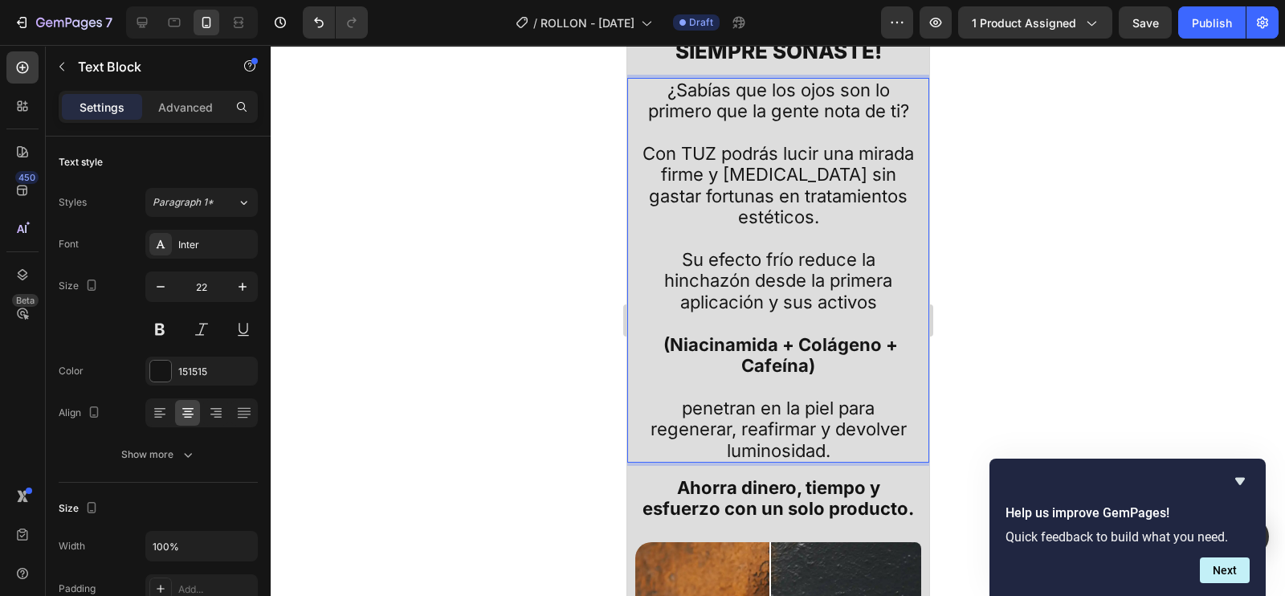
click at [770, 198] on p "Con TUZ podrás lucir una mirada firme y [MEDICAL_DATA] sin gastar fortunas en t…" at bounding box center [778, 174] width 280 height 106
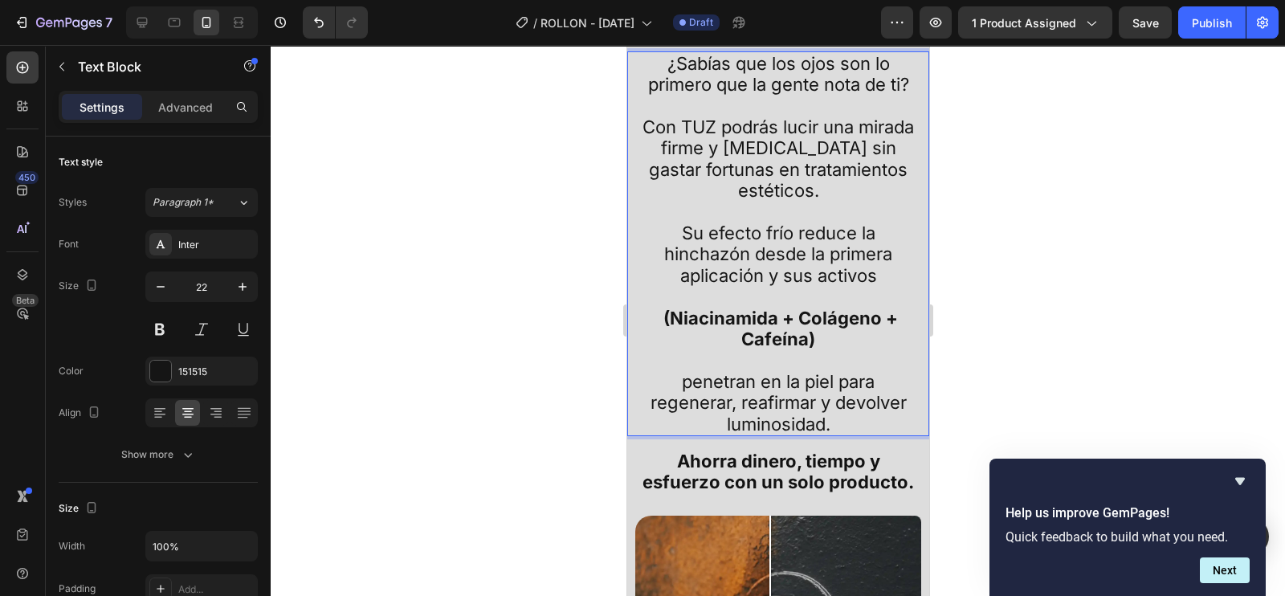
scroll to position [1808, 0]
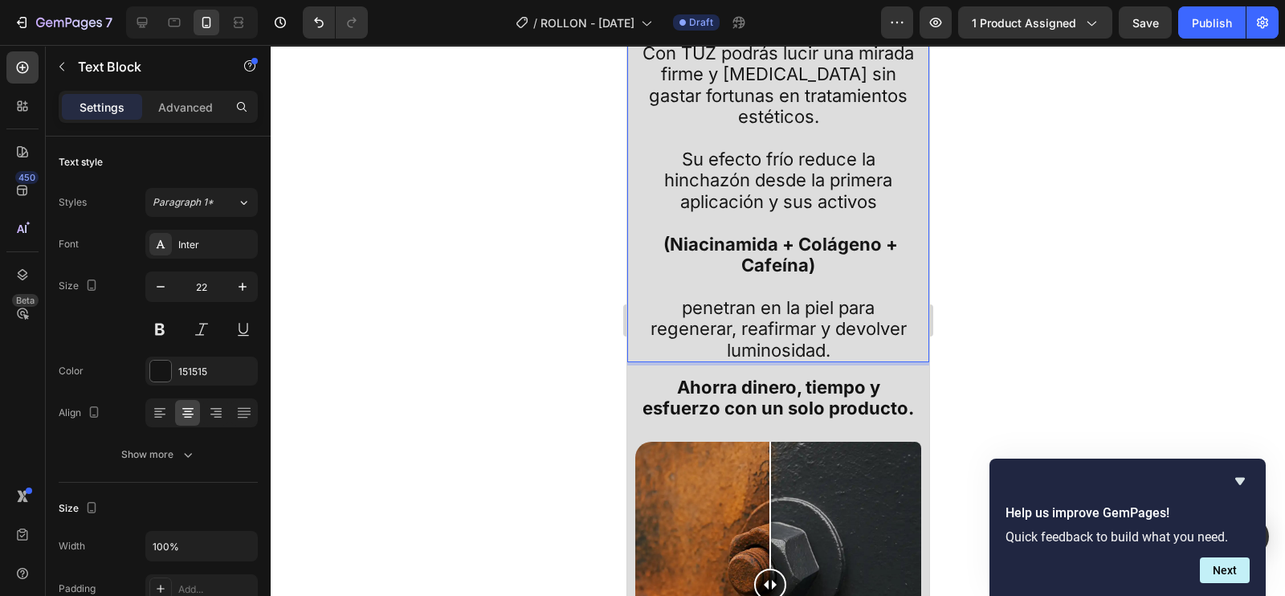
click at [688, 313] on p "penetran en la piel para regenerar, reafirmar y devolver luminosidad." at bounding box center [778, 328] width 280 height 63
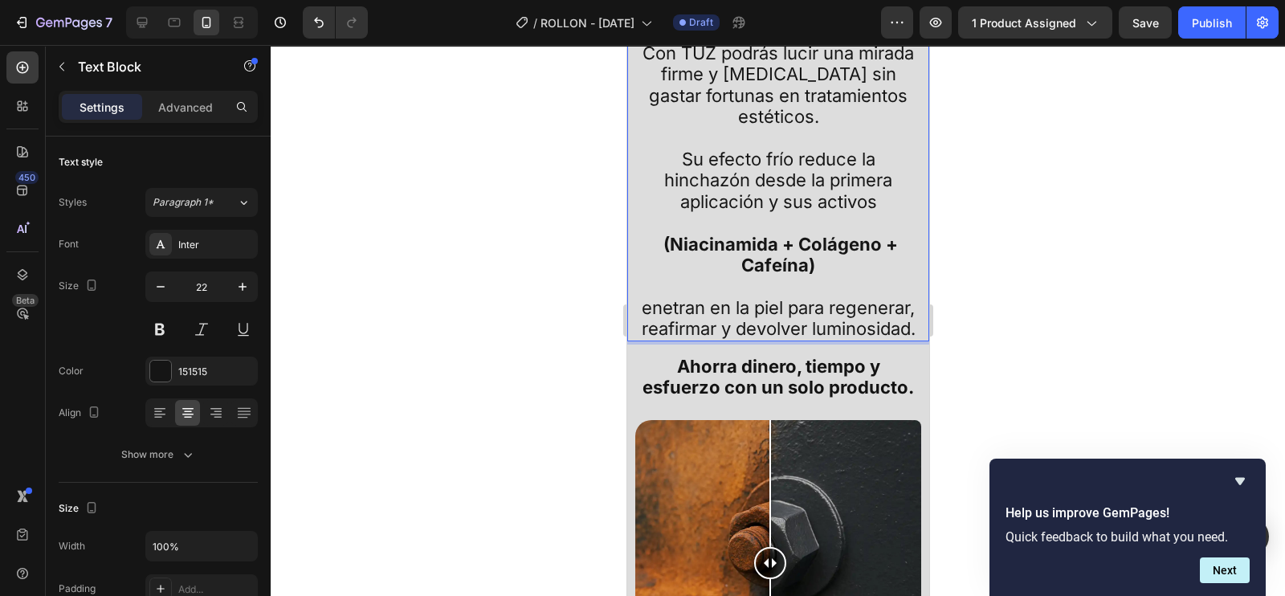
click at [678, 310] on p "enetran en la piel para regenerar, reafirmar y devolver luminosidad." at bounding box center [778, 318] width 280 height 43
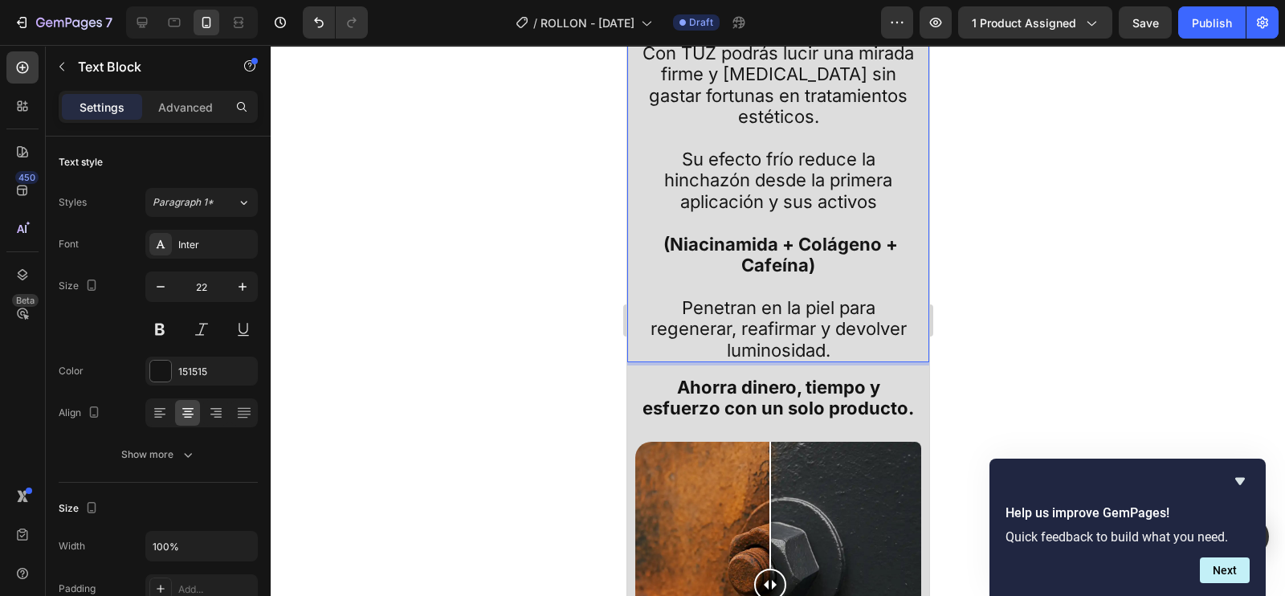
click at [818, 360] on p "Penetran en la piel para regenerar, reafirmar y devolver luminosidad." at bounding box center [778, 328] width 280 height 63
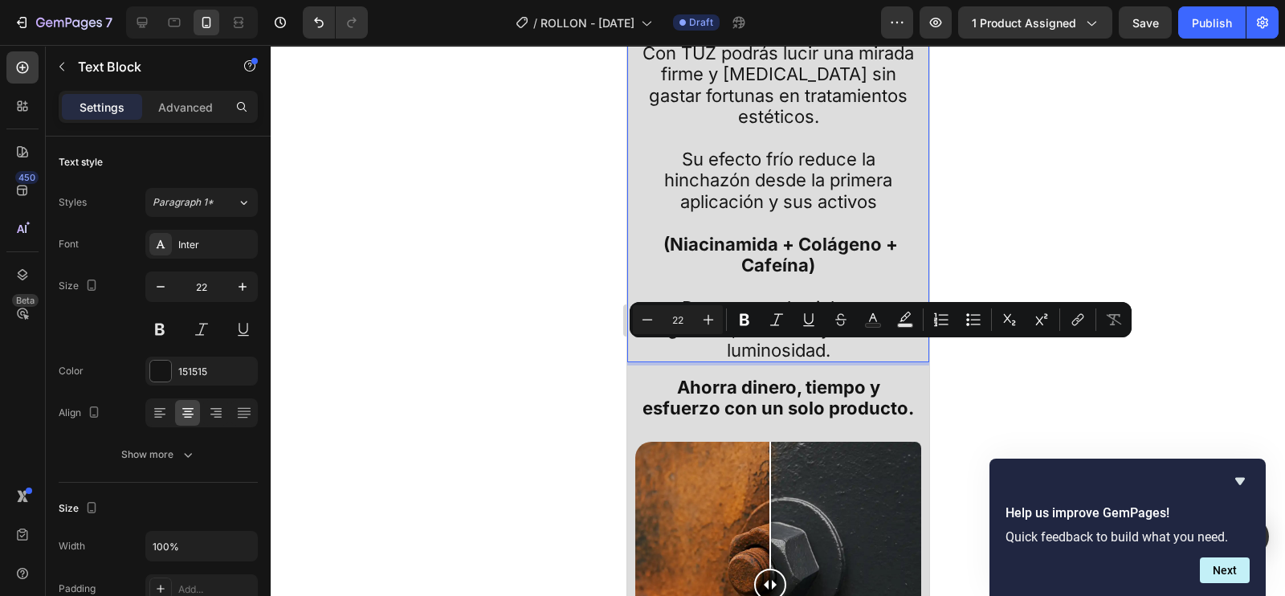
drag, startPoint x: 821, startPoint y: 355, endPoint x: 721, endPoint y: 357, distance: 99.6
click at [721, 357] on p "Penetran en la piel para regenerar, reafirmar y devolver luminosidad." at bounding box center [778, 328] width 280 height 63
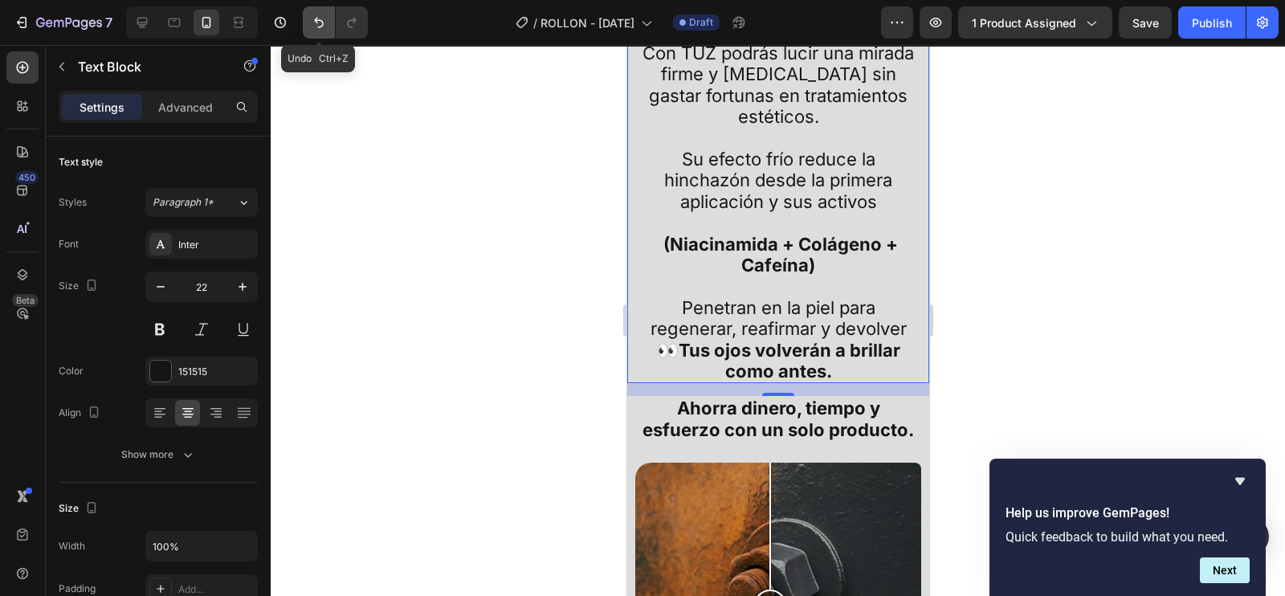
click at [321, 33] on button "Undo/Redo" at bounding box center [319, 22] width 32 height 32
click at [319, 30] on icon "Undo/Redo" at bounding box center [319, 22] width 16 height 16
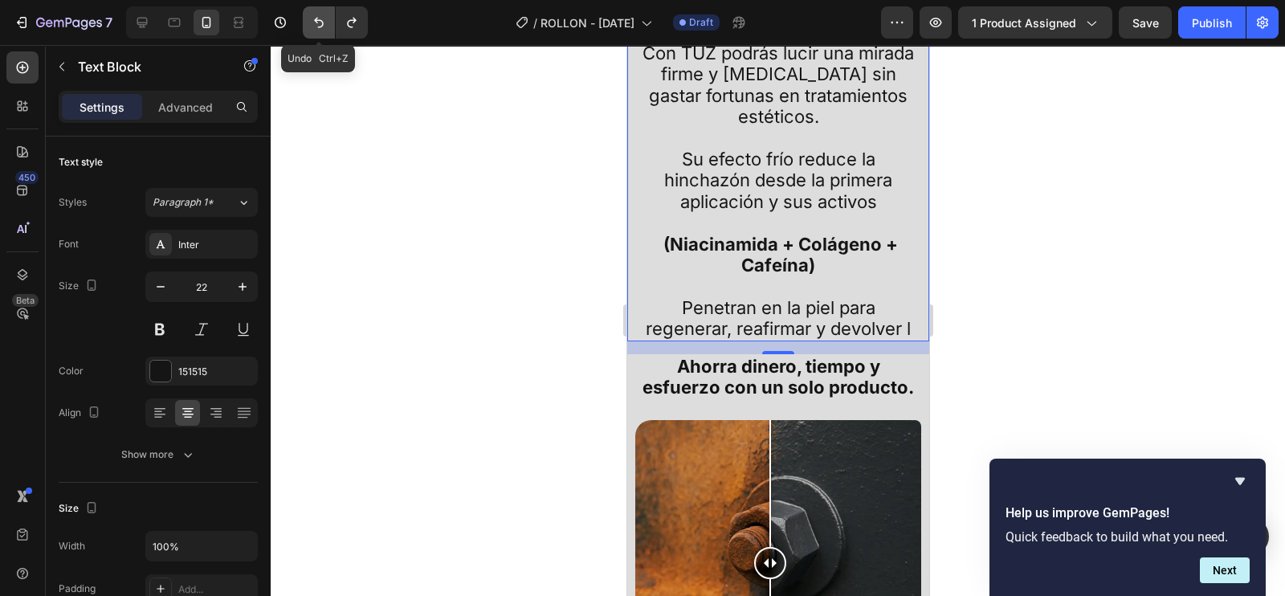
click at [323, 26] on icon "Undo/Redo" at bounding box center [319, 22] width 16 height 16
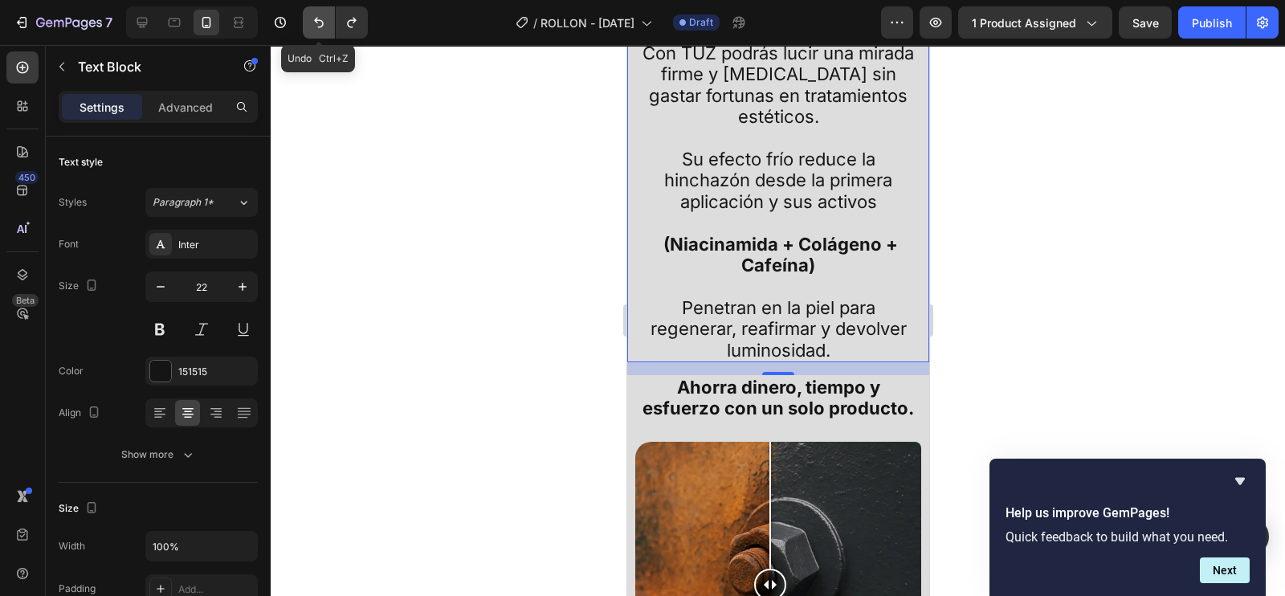
click at [323, 20] on icon "Undo/Redo" at bounding box center [319, 22] width 16 height 16
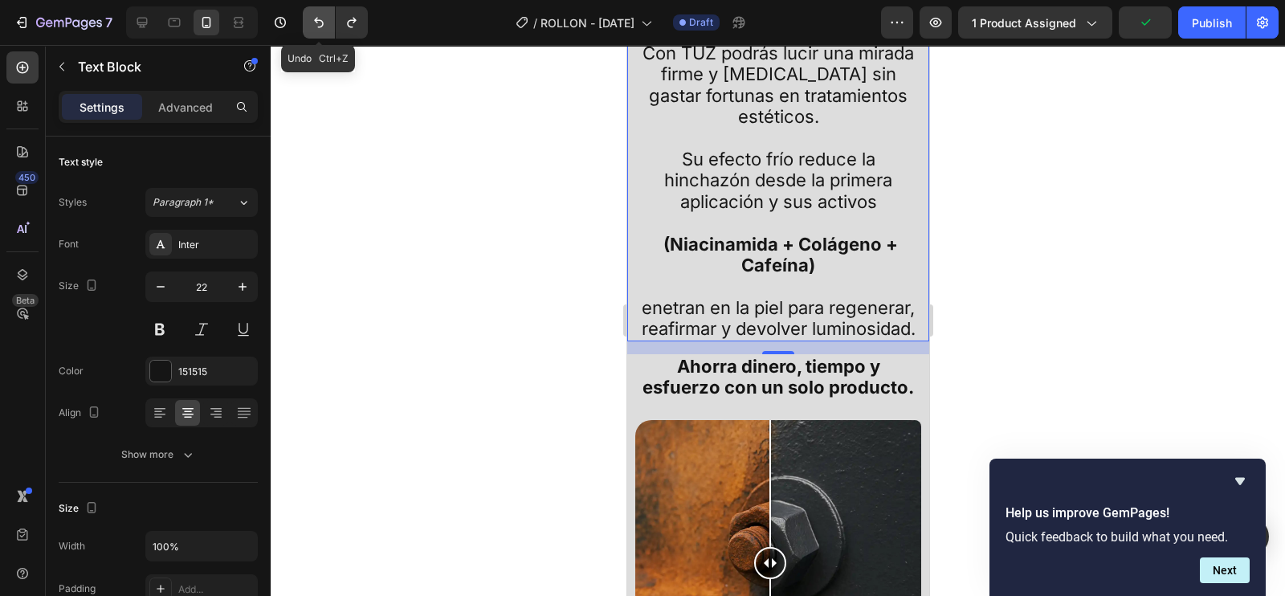
click at [323, 20] on icon "Undo/Redo" at bounding box center [319, 22] width 16 height 16
click at [350, 19] on icon "Undo/Redo" at bounding box center [351, 23] width 9 height 10
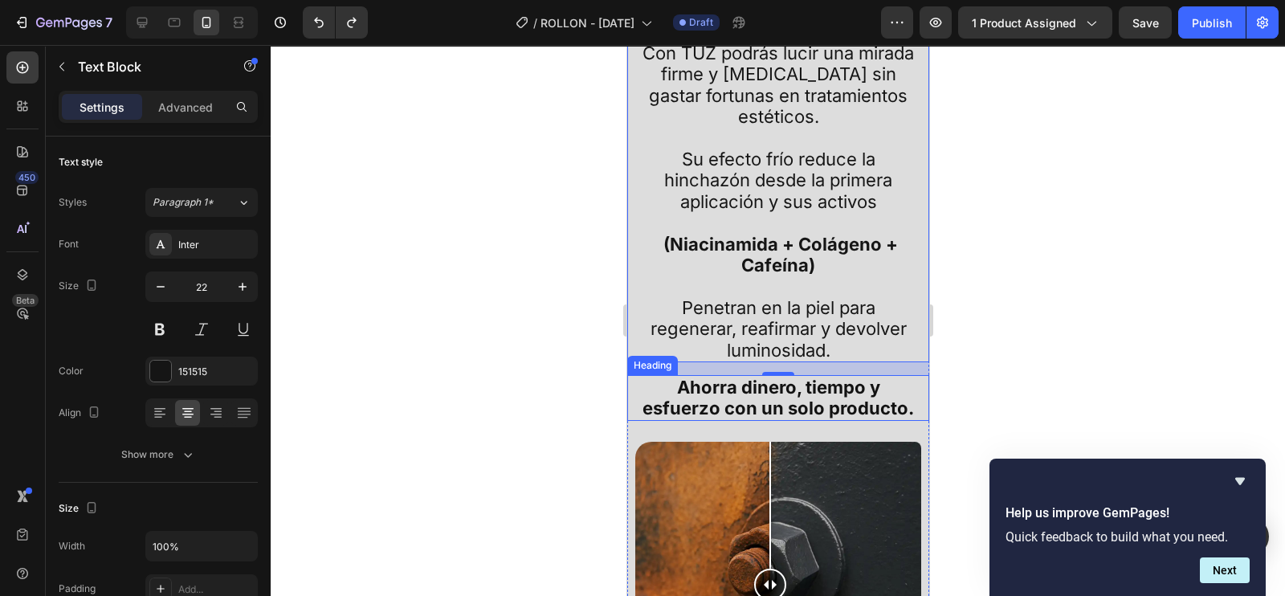
click at [830, 409] on h2 "Ahorra dinero, tiempo y esfuerzo con un solo producto." at bounding box center [778, 398] width 286 height 46
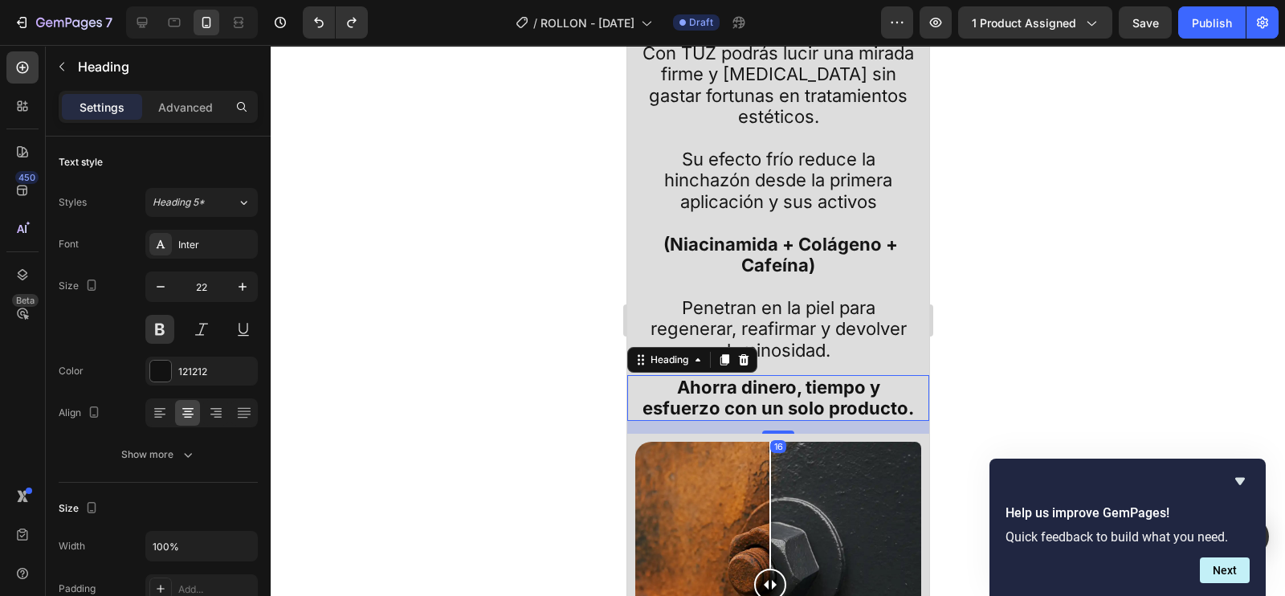
click at [811, 421] on h2 "Ahorra dinero, tiempo y esfuerzo con un solo producto." at bounding box center [778, 398] width 286 height 46
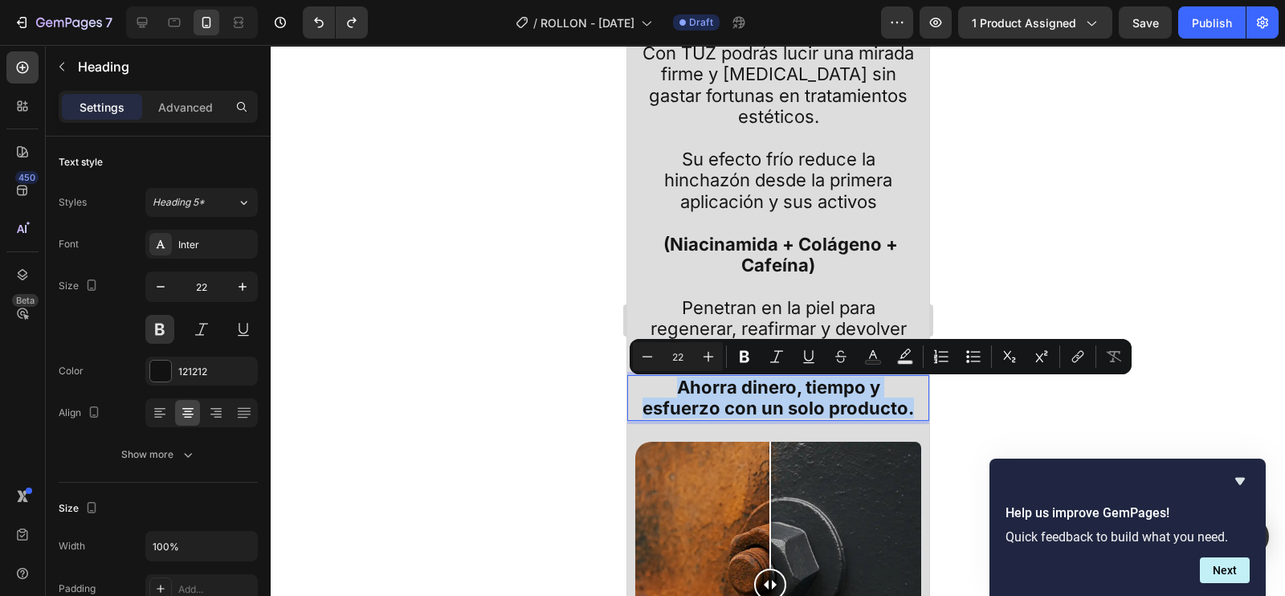
drag, startPoint x: 681, startPoint y: 402, endPoint x: 655, endPoint y: 393, distance: 28.2
click at [655, 393] on p "Ahorra dinero, tiempo y esfuerzo con un solo producto." at bounding box center [777, 398] width 283 height 43
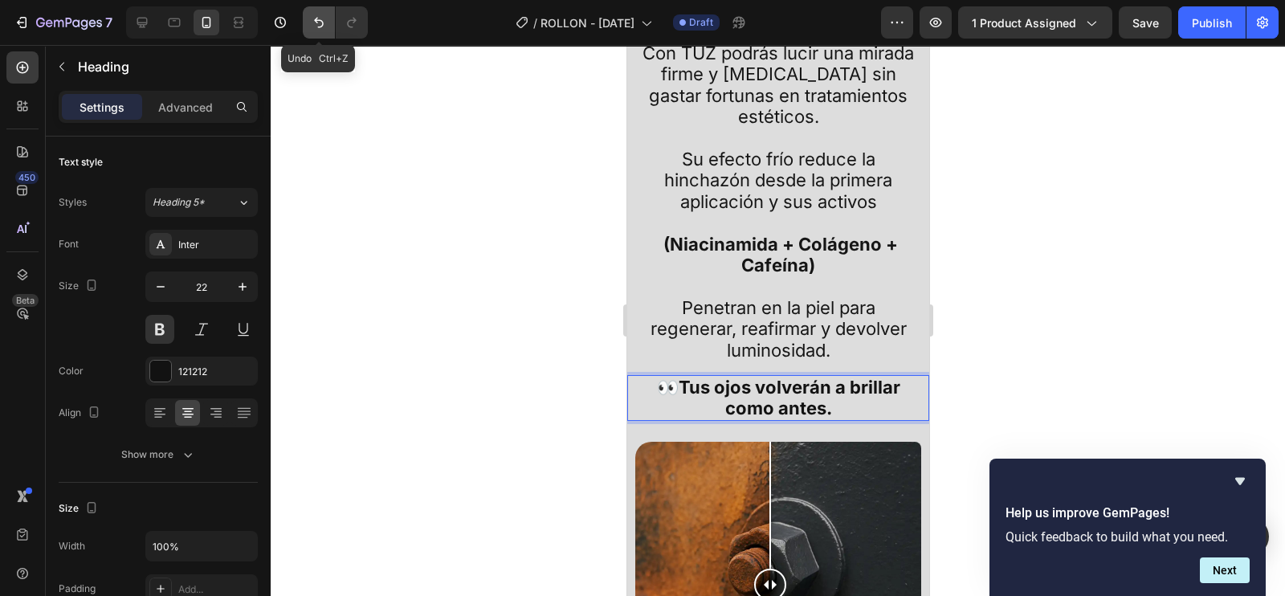
click at [308, 24] on button "Undo/Redo" at bounding box center [319, 22] width 32 height 32
click at [313, 27] on icon "Undo/Redo" at bounding box center [319, 22] width 16 height 16
click at [312, 19] on icon "Undo/Redo" at bounding box center [319, 22] width 16 height 16
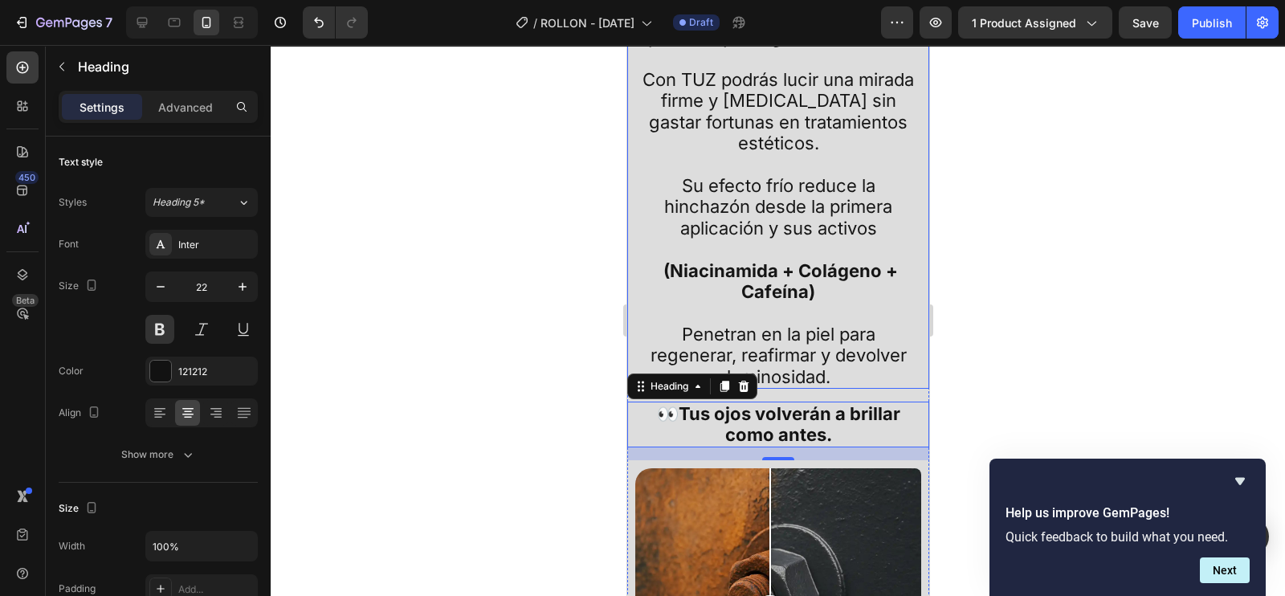
scroll to position [1908, 0]
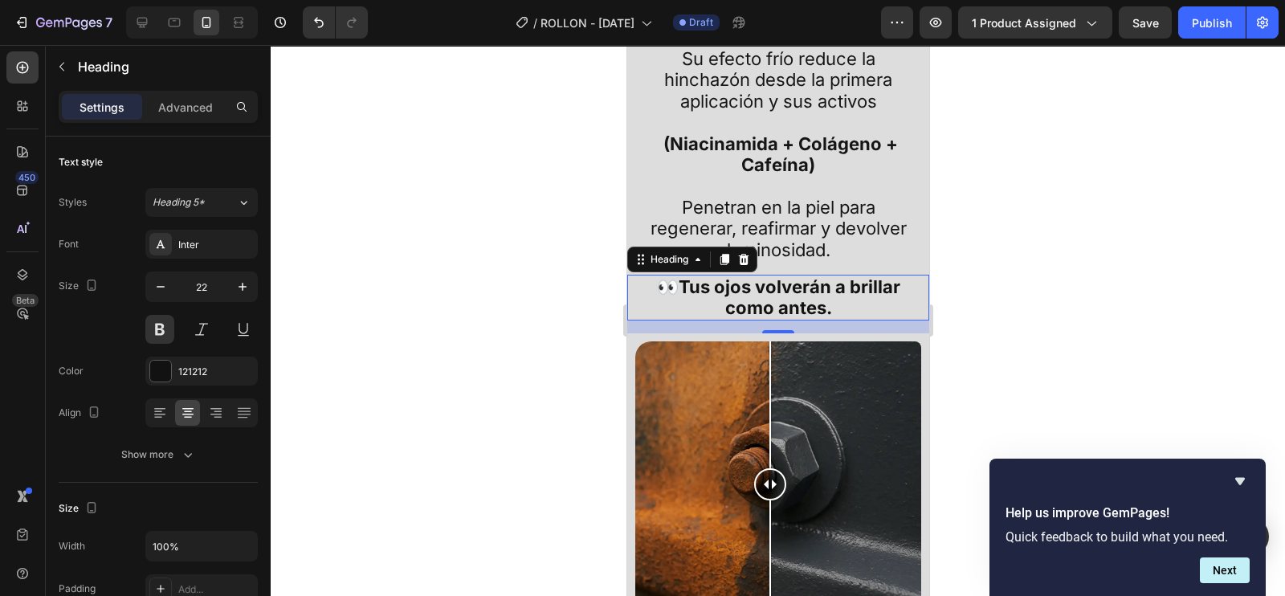
click at [1015, 224] on div at bounding box center [778, 320] width 1015 height 551
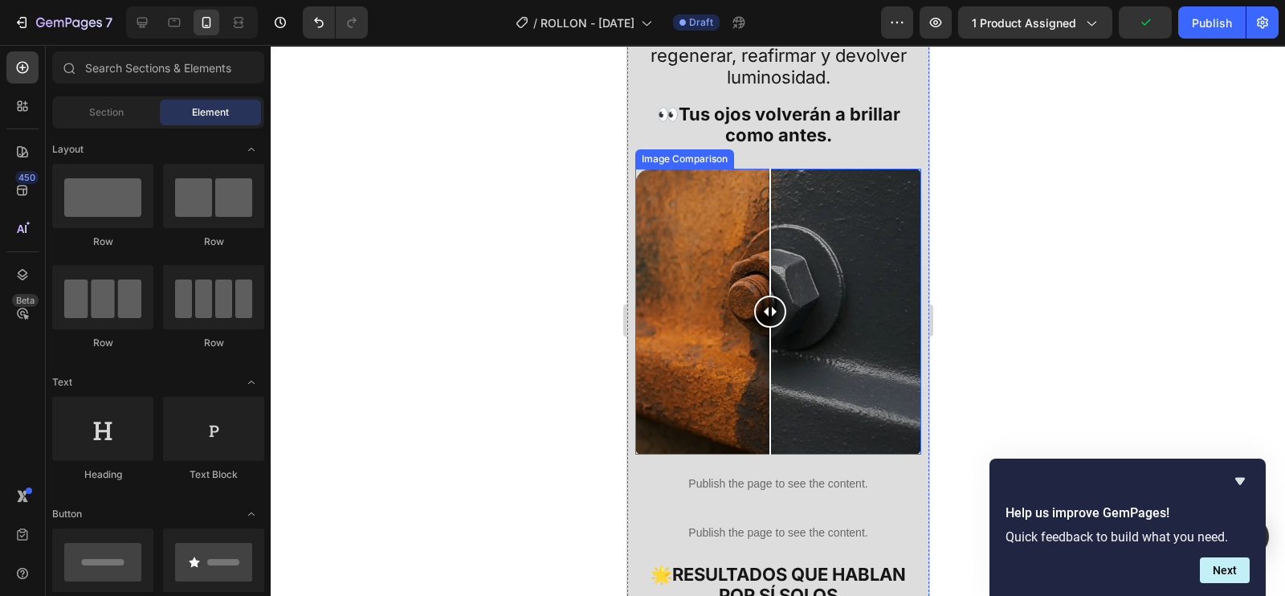
scroll to position [2209, 0]
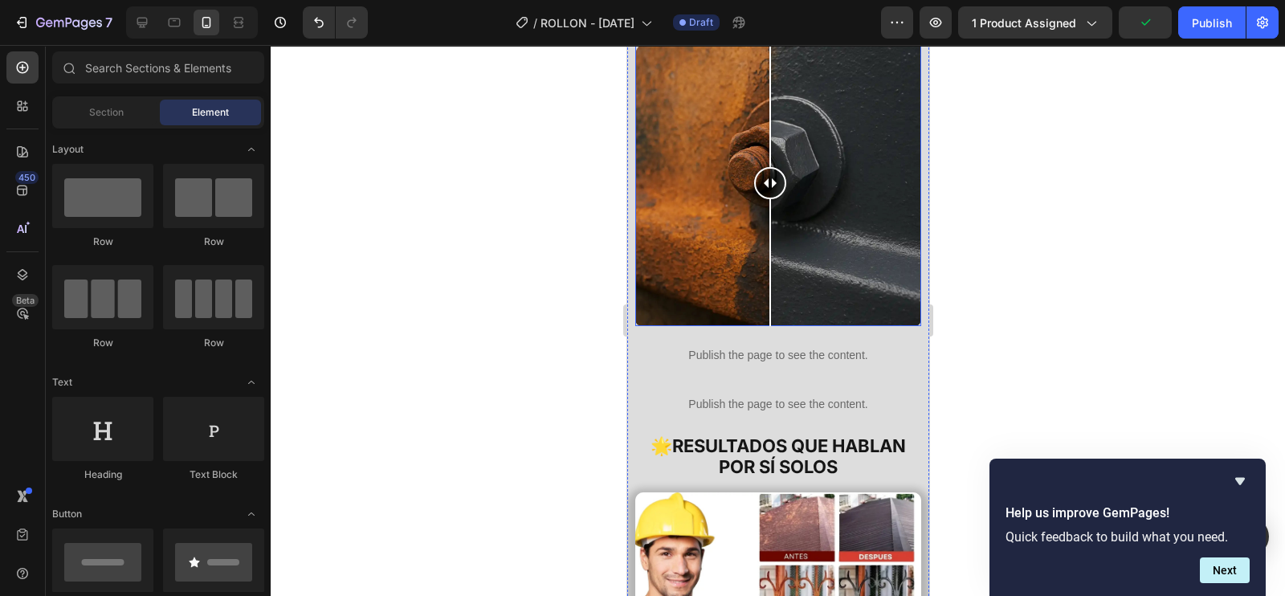
click at [810, 242] on div at bounding box center [778, 183] width 286 height 286
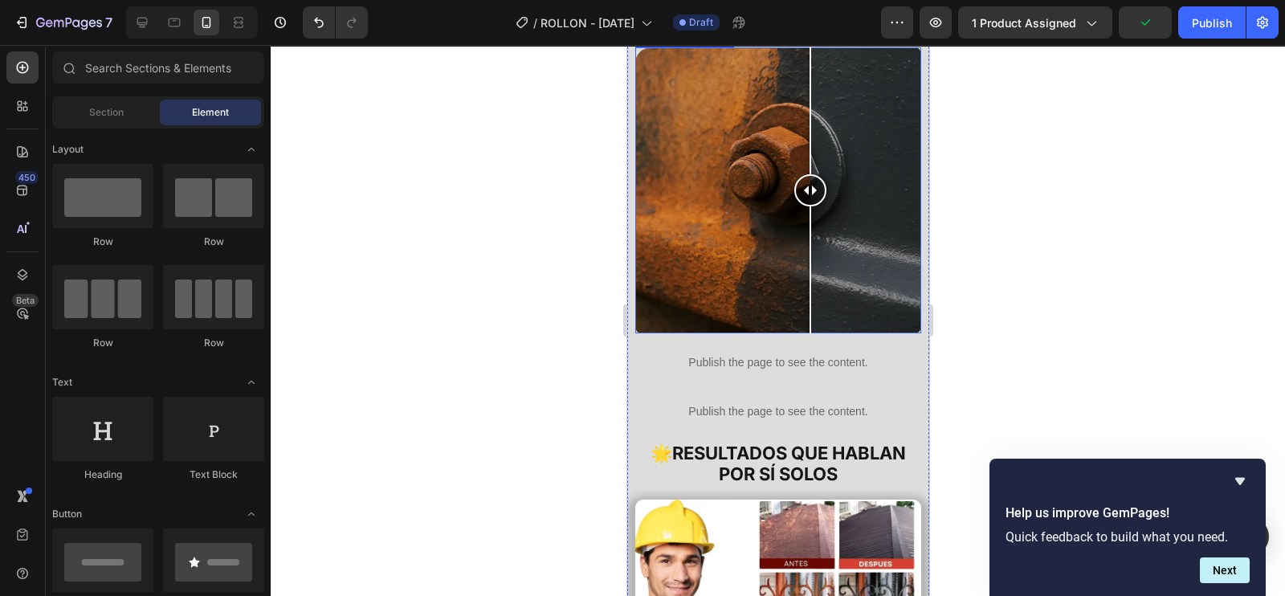
scroll to position [1908, 0]
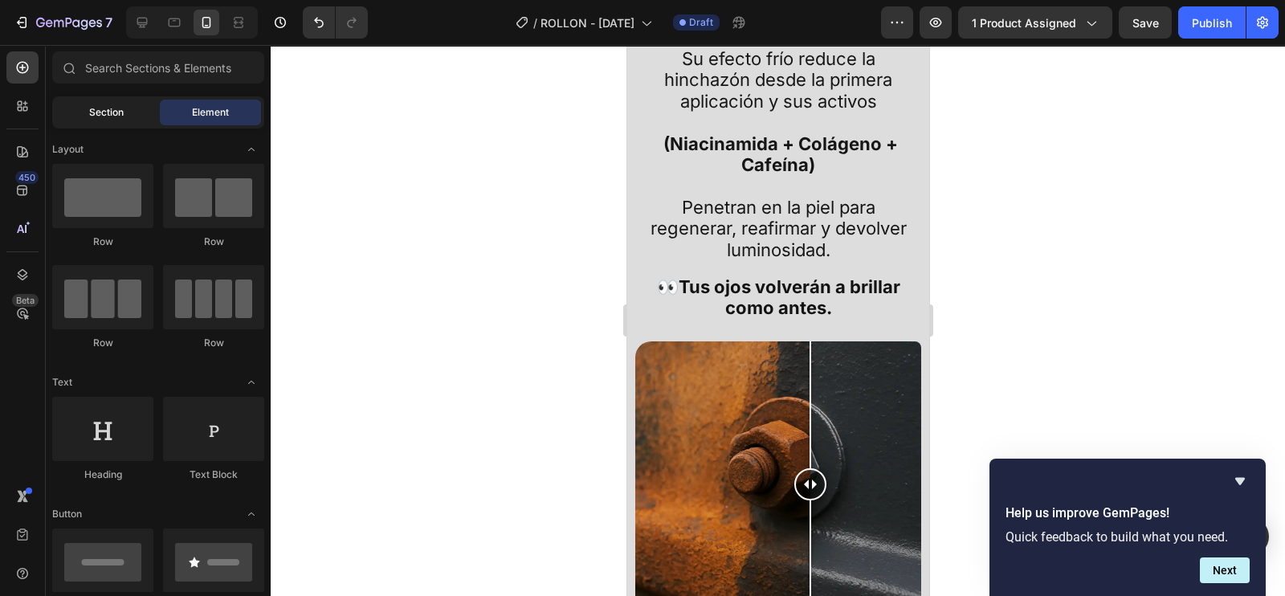
click at [110, 120] on div "Section" at bounding box center [105, 113] width 101 height 26
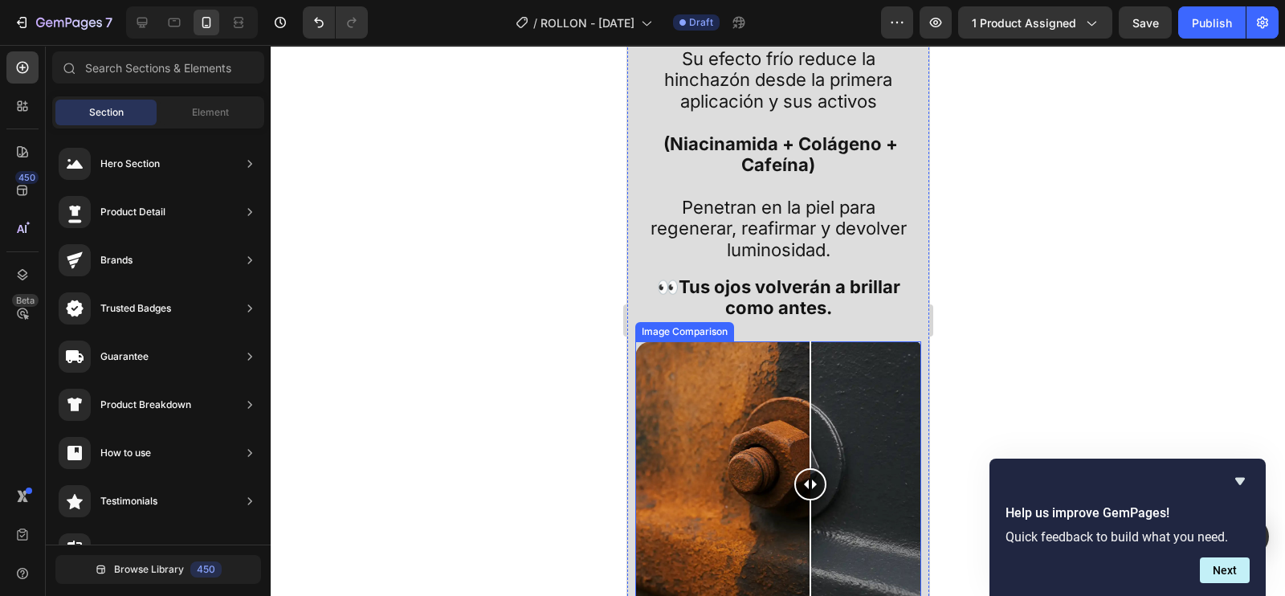
click at [821, 420] on div at bounding box center [810, 484] width 32 height 286
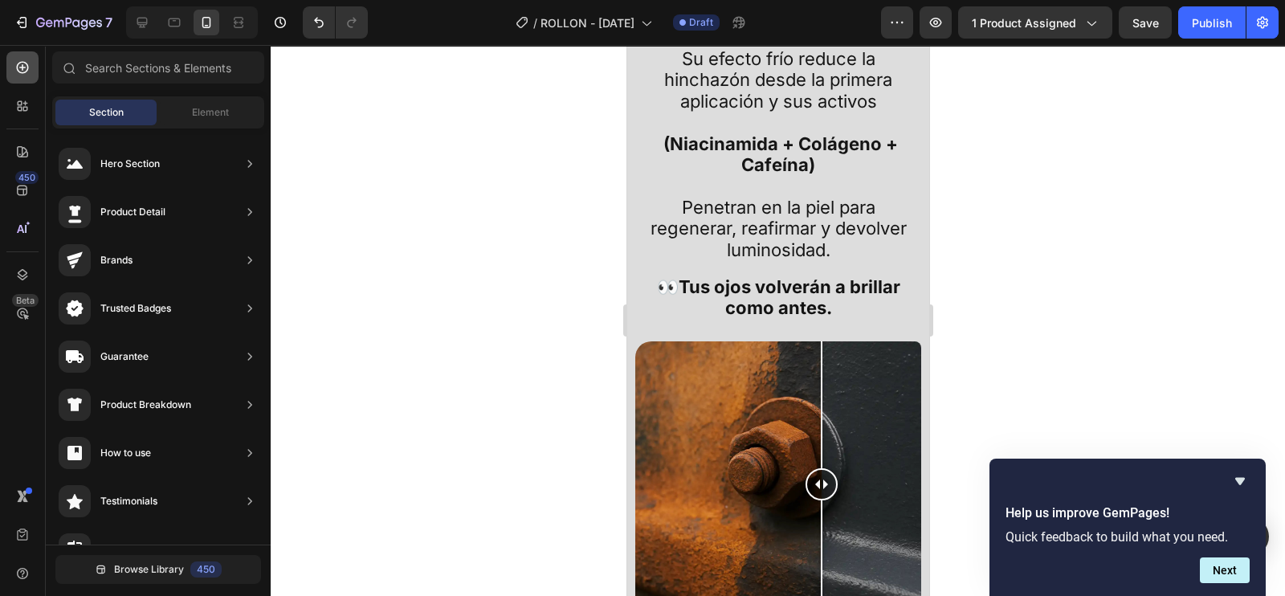
click at [28, 69] on icon at bounding box center [23, 68] width 12 height 12
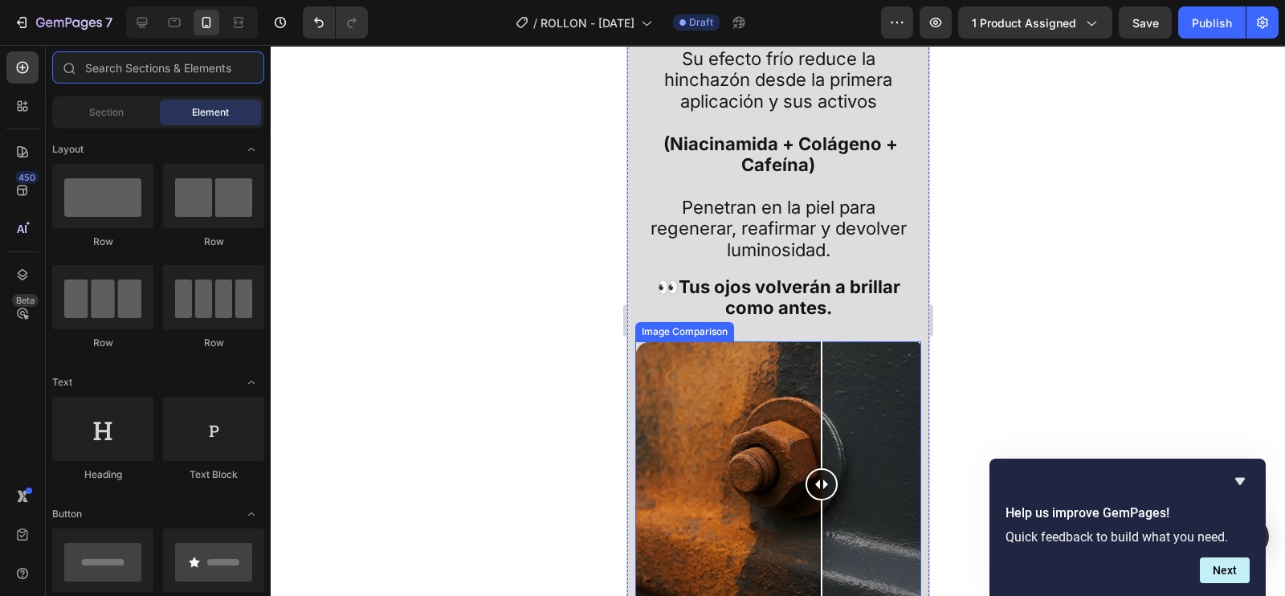
click at [774, 434] on div at bounding box center [778, 484] width 286 height 286
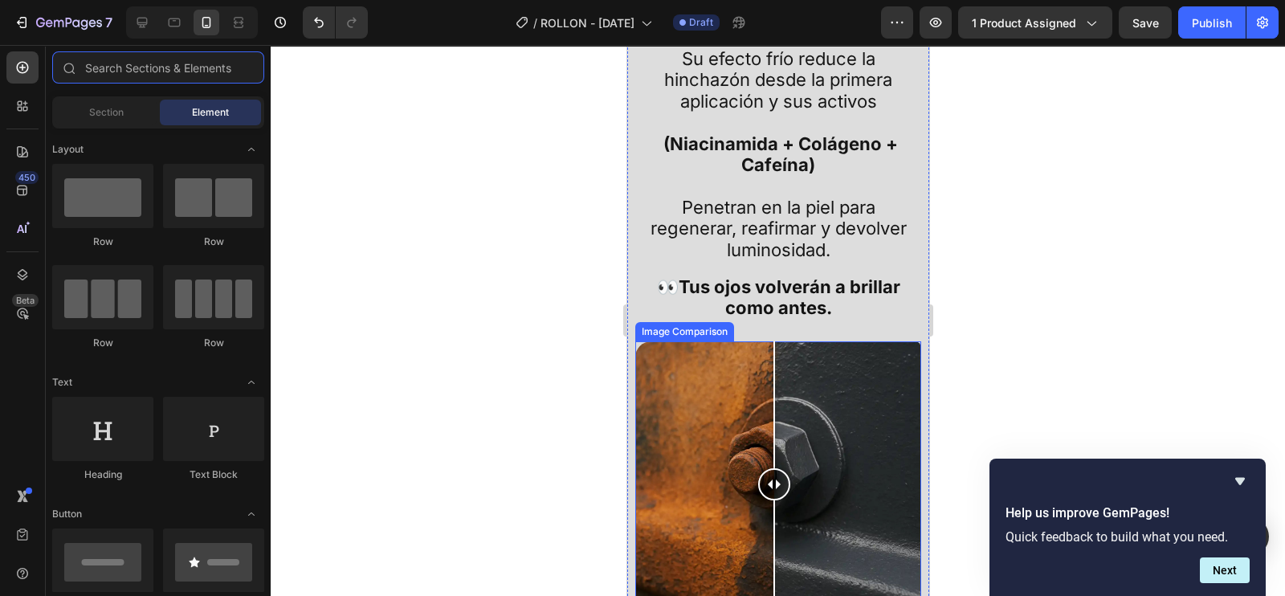
click at [683, 431] on div at bounding box center [778, 484] width 286 height 286
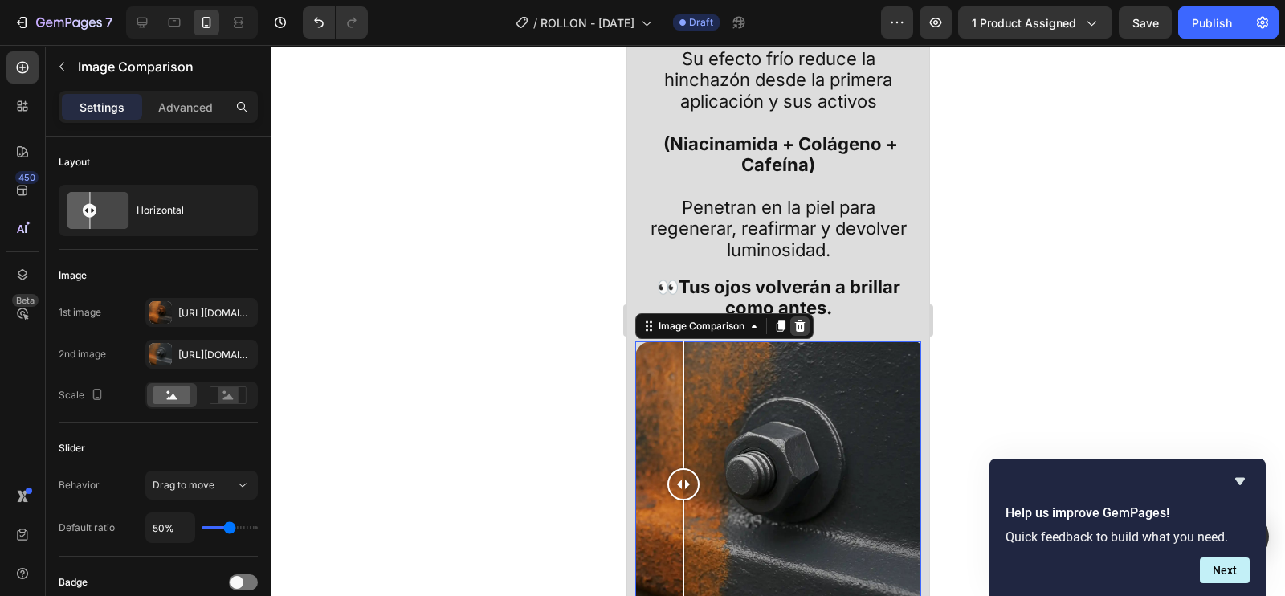
click at [799, 333] on icon at bounding box center [799, 326] width 13 height 13
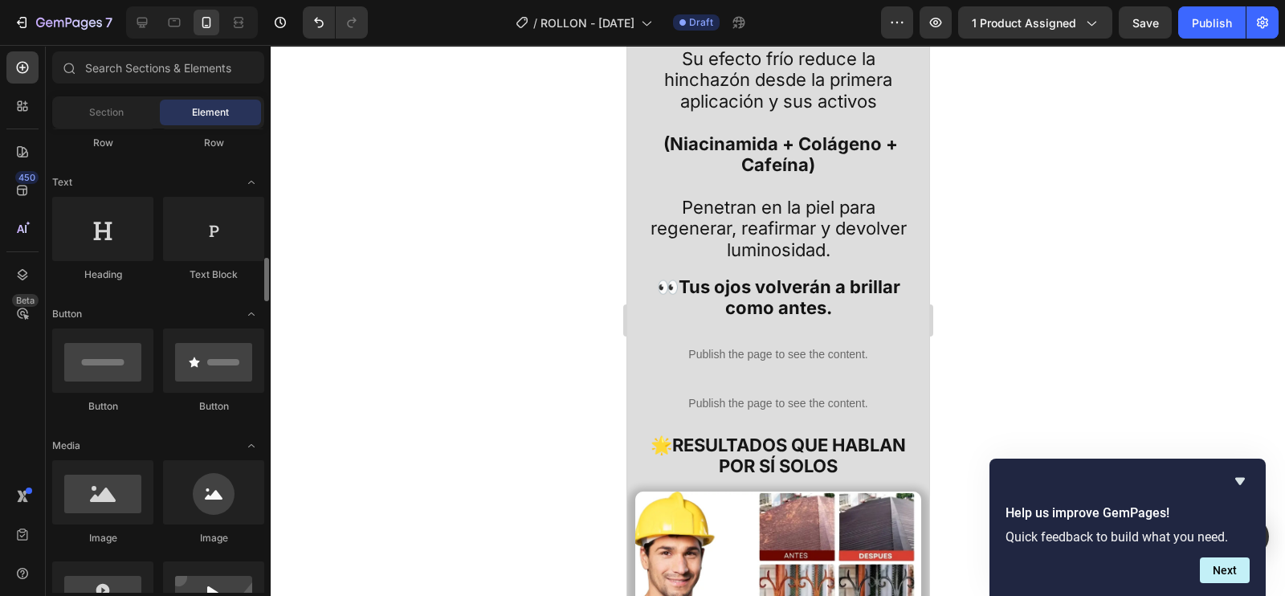
scroll to position [301, 0]
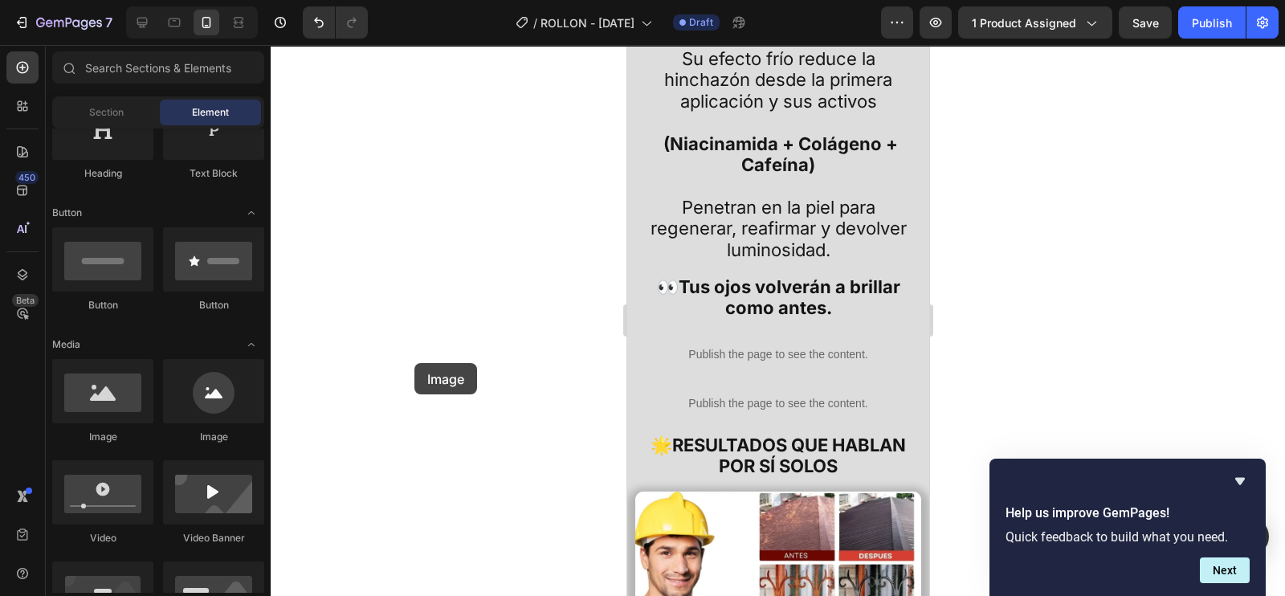
drag, startPoint x: 116, startPoint y: 402, endPoint x: 415, endPoint y: 363, distance: 300.6
click at [415, 0] on div "7 Version history / ROLLON - [DATE] Draft Preview 1 product assigned Save Publi…" at bounding box center [642, 0] width 1285 height 0
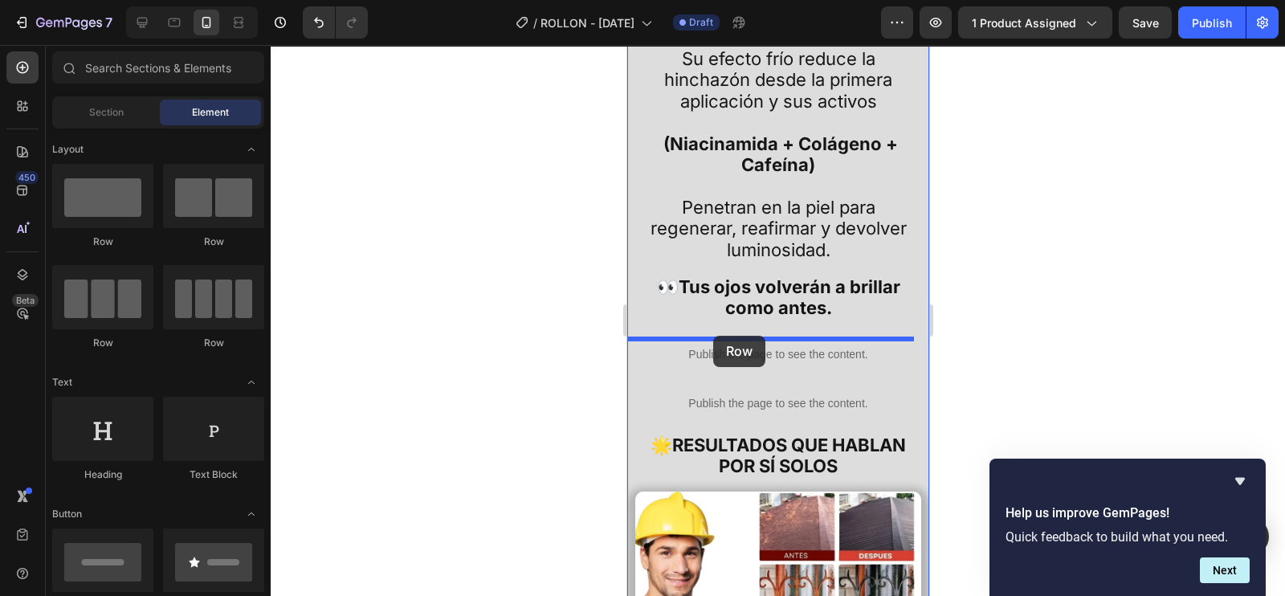
drag, startPoint x: 752, startPoint y: 257, endPoint x: 713, endPoint y: 336, distance: 87.7
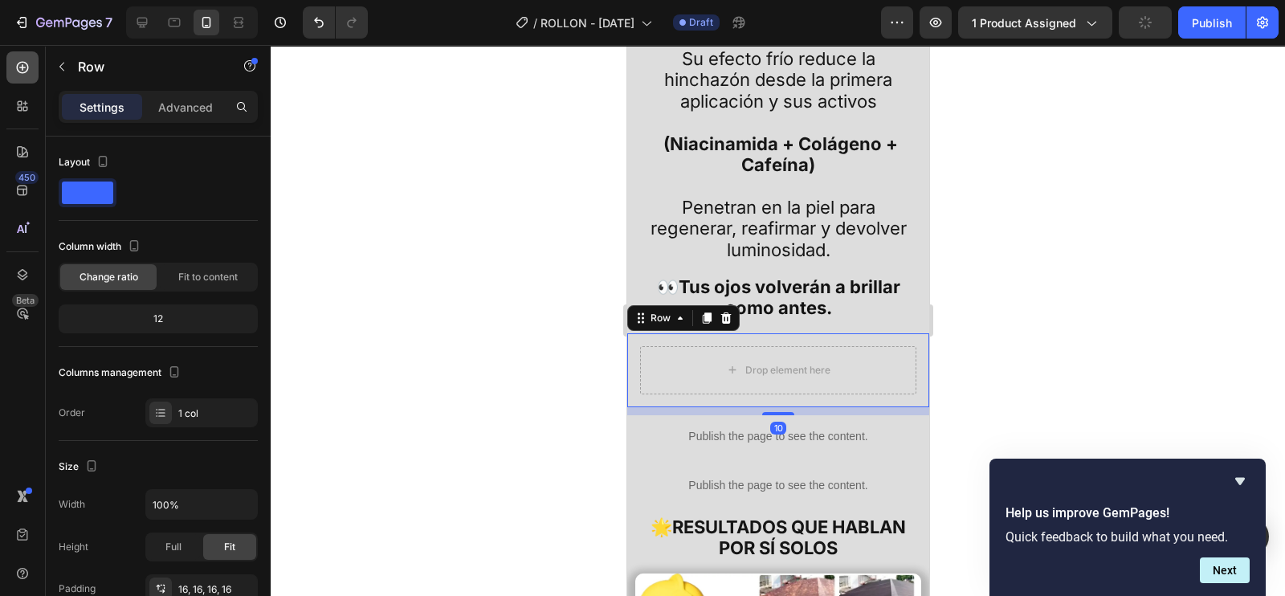
click at [18, 62] on icon at bounding box center [22, 67] width 16 height 16
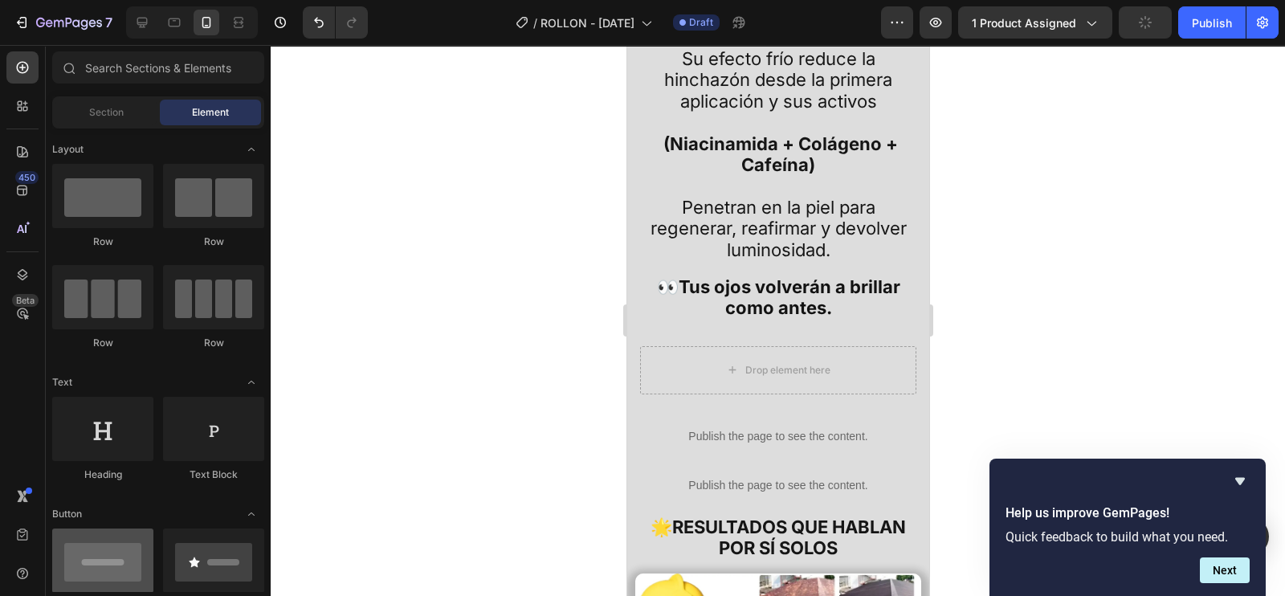
scroll to position [301, 0]
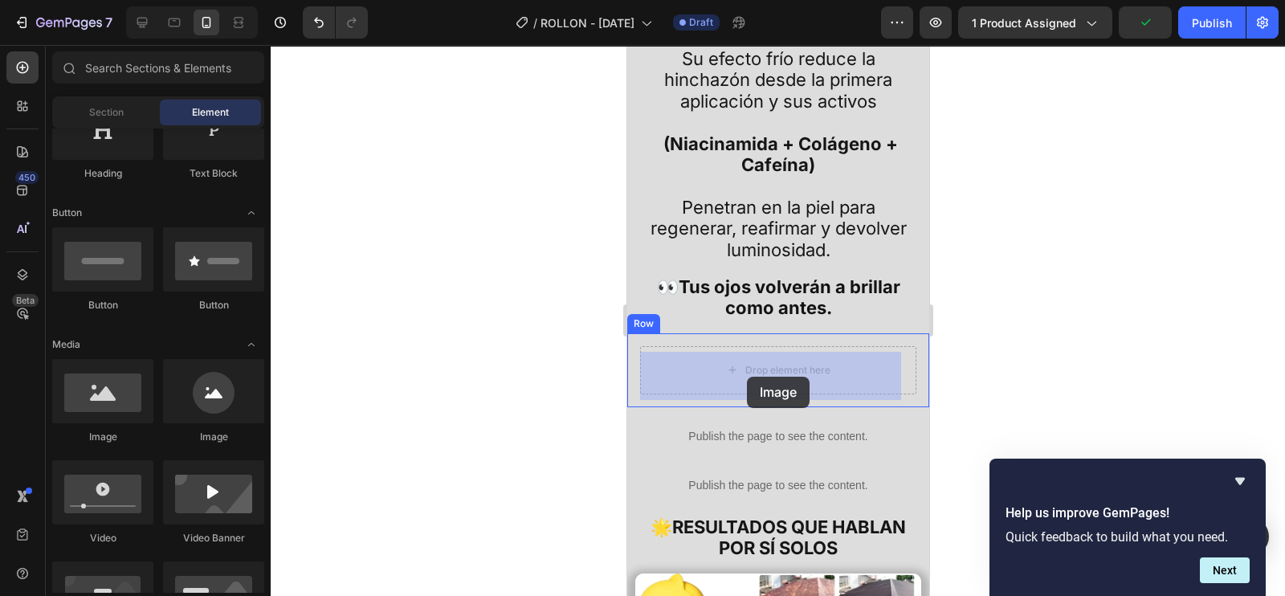
drag, startPoint x: 742, startPoint y: 452, endPoint x: 747, endPoint y: 377, distance: 75.7
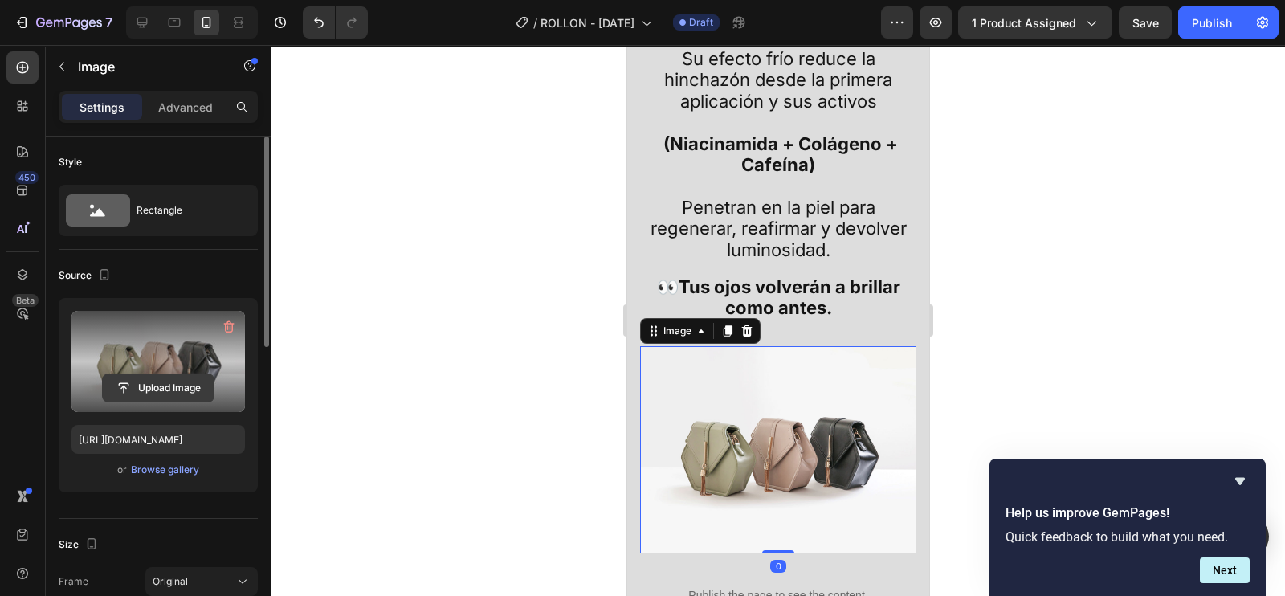
click at [161, 379] on input "file" at bounding box center [158, 387] width 111 height 27
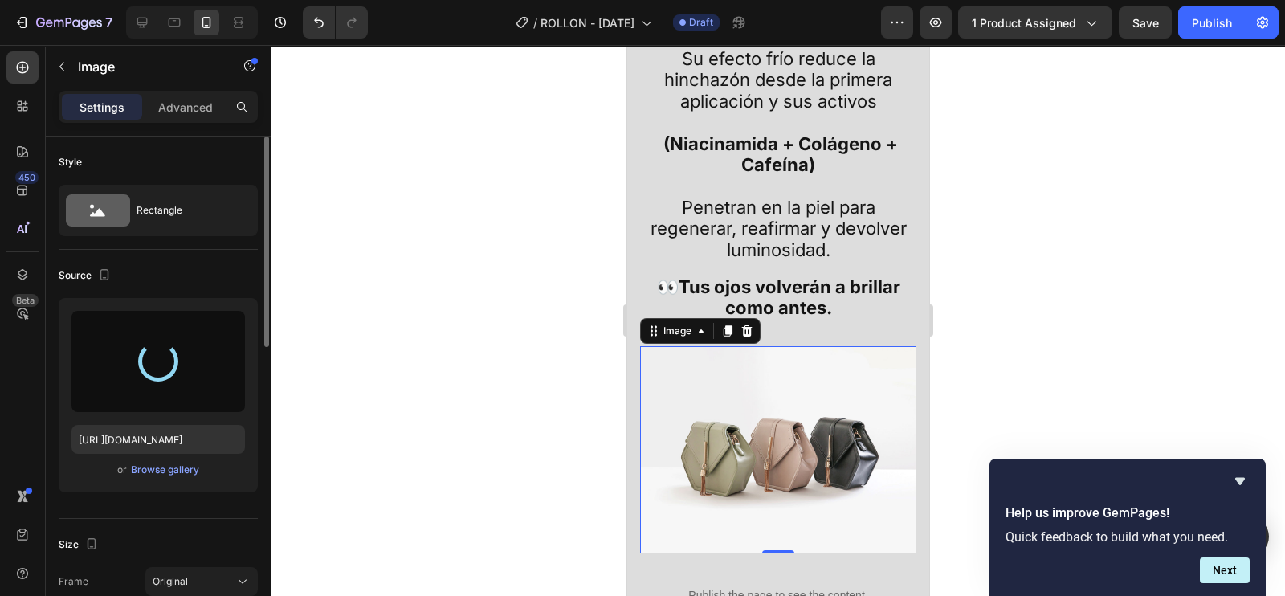
type input "[URL][DOMAIN_NAME]"
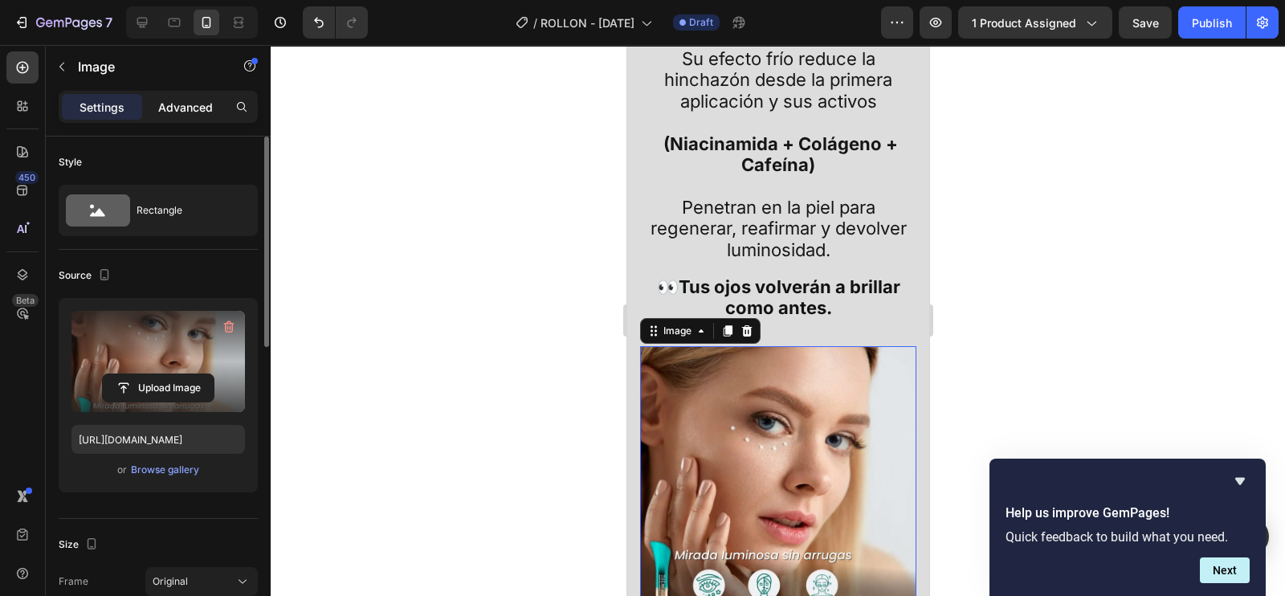
click at [168, 104] on p "Advanced" at bounding box center [185, 107] width 55 height 17
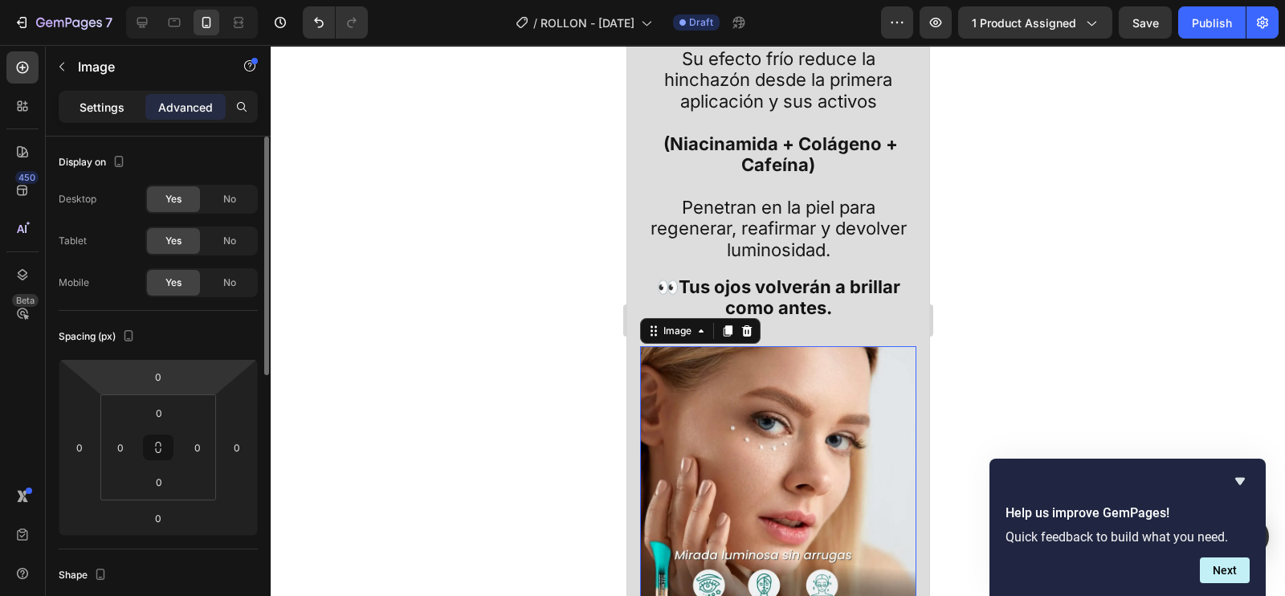
click at [108, 101] on p "Settings" at bounding box center [102, 107] width 45 height 17
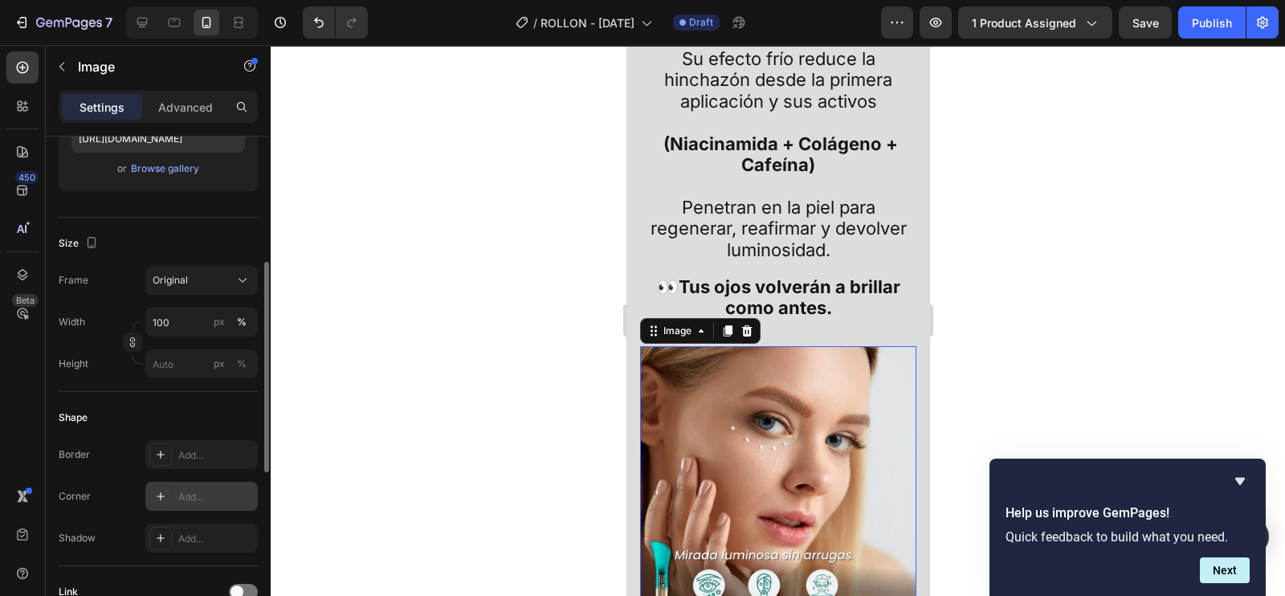
click at [179, 496] on div "Add..." at bounding box center [216, 497] width 76 height 14
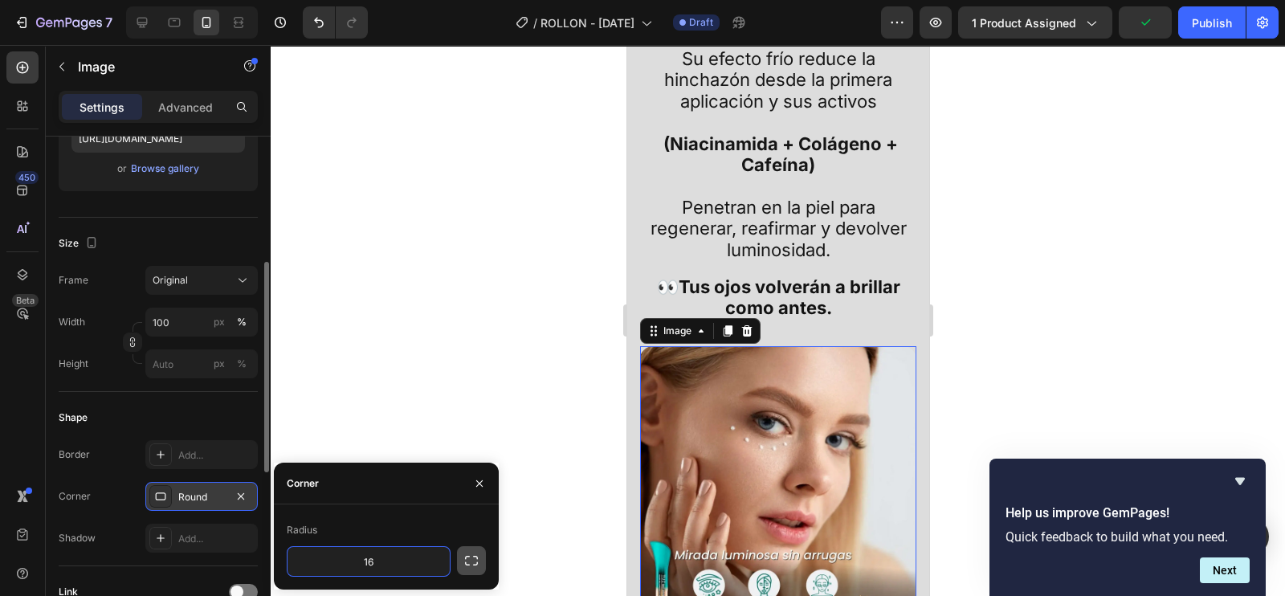
type input "16"
click at [458, 554] on button "button" at bounding box center [471, 560] width 29 height 29
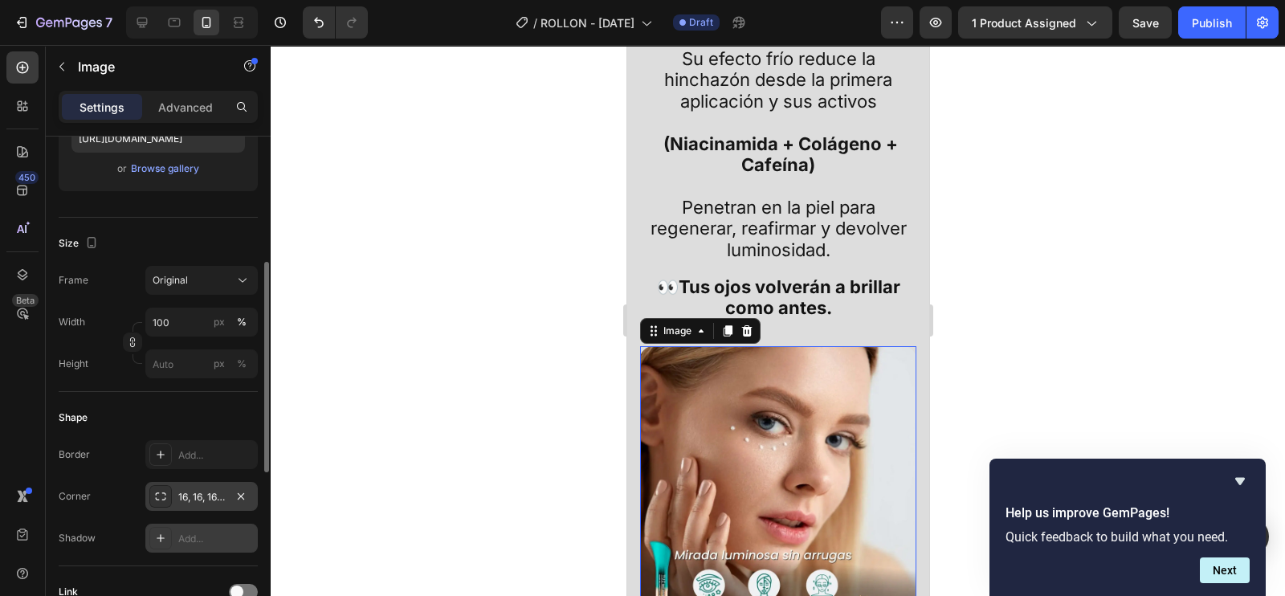
click at [163, 539] on icon at bounding box center [160, 538] width 13 height 13
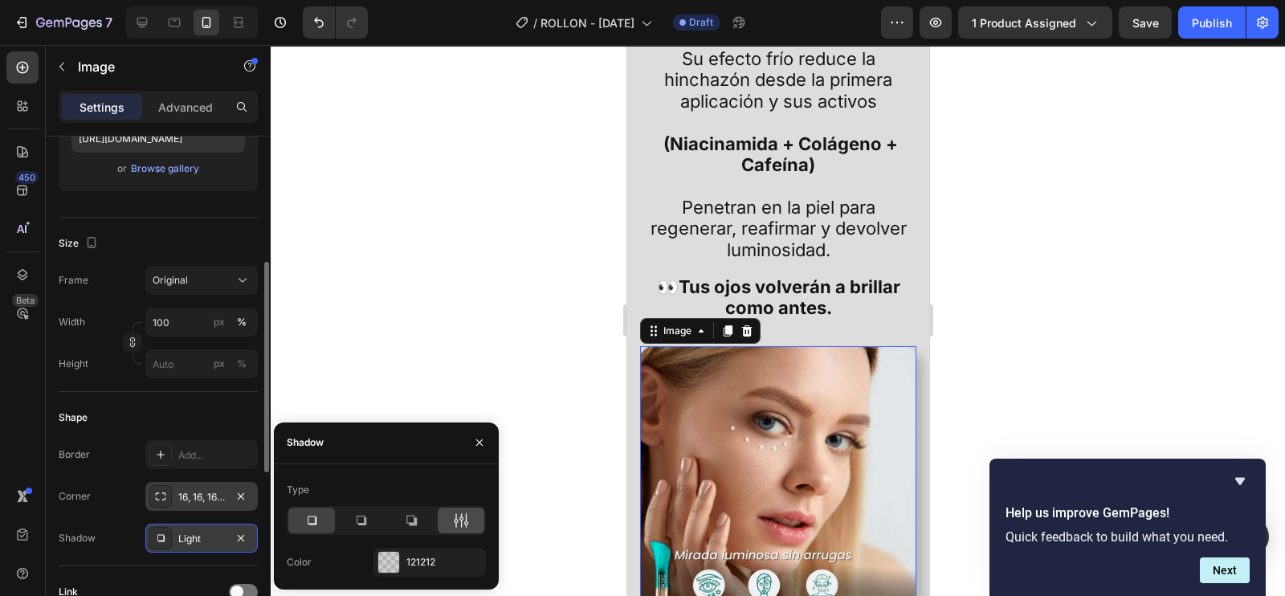
click at [470, 522] on div at bounding box center [461, 521] width 47 height 26
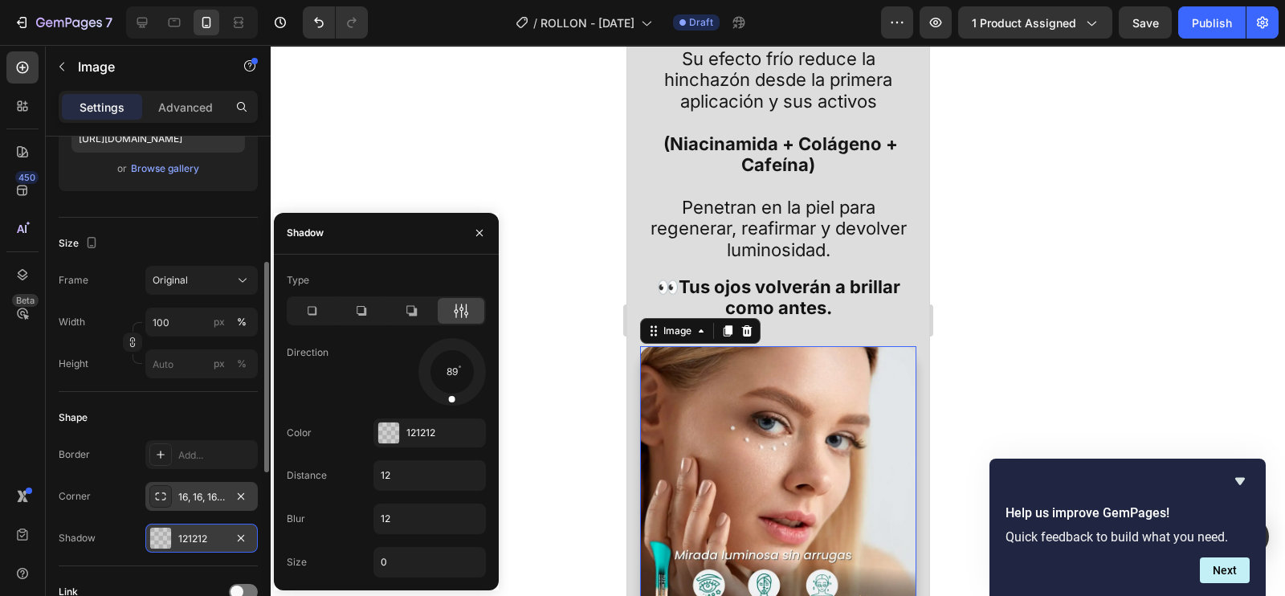
drag, startPoint x: 465, startPoint y: 395, endPoint x: 426, endPoint y: 453, distance: 70.0
click at [450, 411] on div "Type Direction 89 Color 121212 Distance 12 Blur 12 Size 0" at bounding box center [386, 423] width 225 height 310
click at [409, 479] on input "12" at bounding box center [429, 475] width 111 height 29
type input "5"
click at [406, 526] on input "12" at bounding box center [429, 519] width 111 height 29
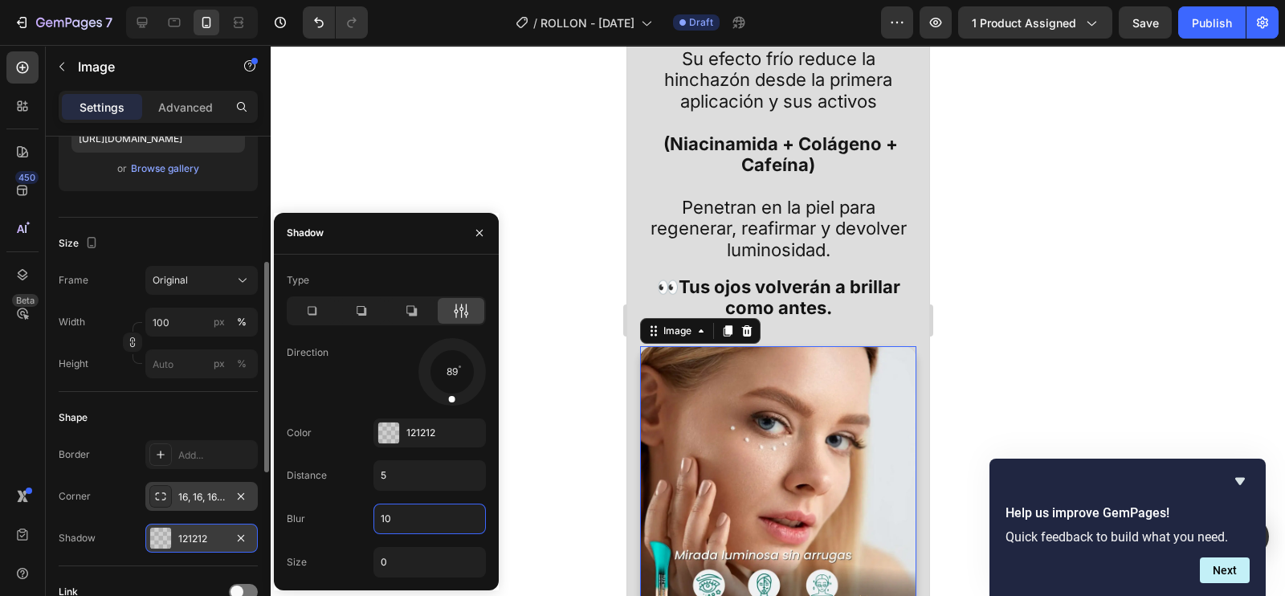
type input "10"
click at [411, 543] on div "Type Direction 89 Color 121212 Distance 5 Blur 10 Size 0" at bounding box center [386, 423] width 225 height 310
click at [410, 552] on input "0" at bounding box center [429, 562] width 111 height 29
type input "10"
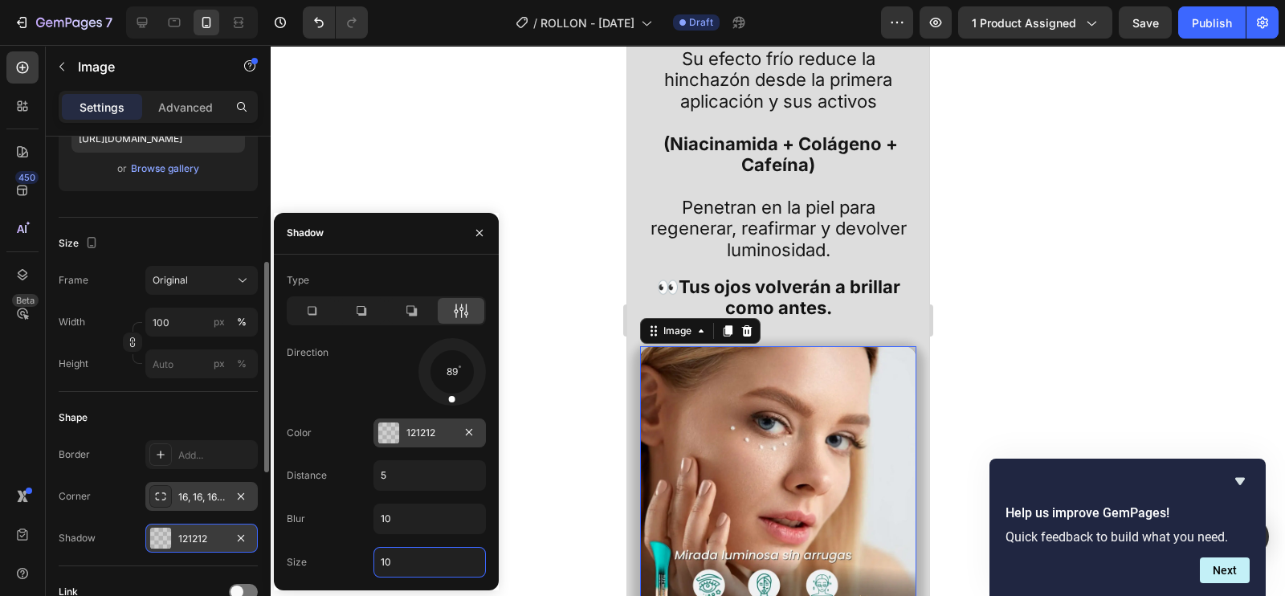
click at [395, 423] on div at bounding box center [388, 433] width 21 height 21
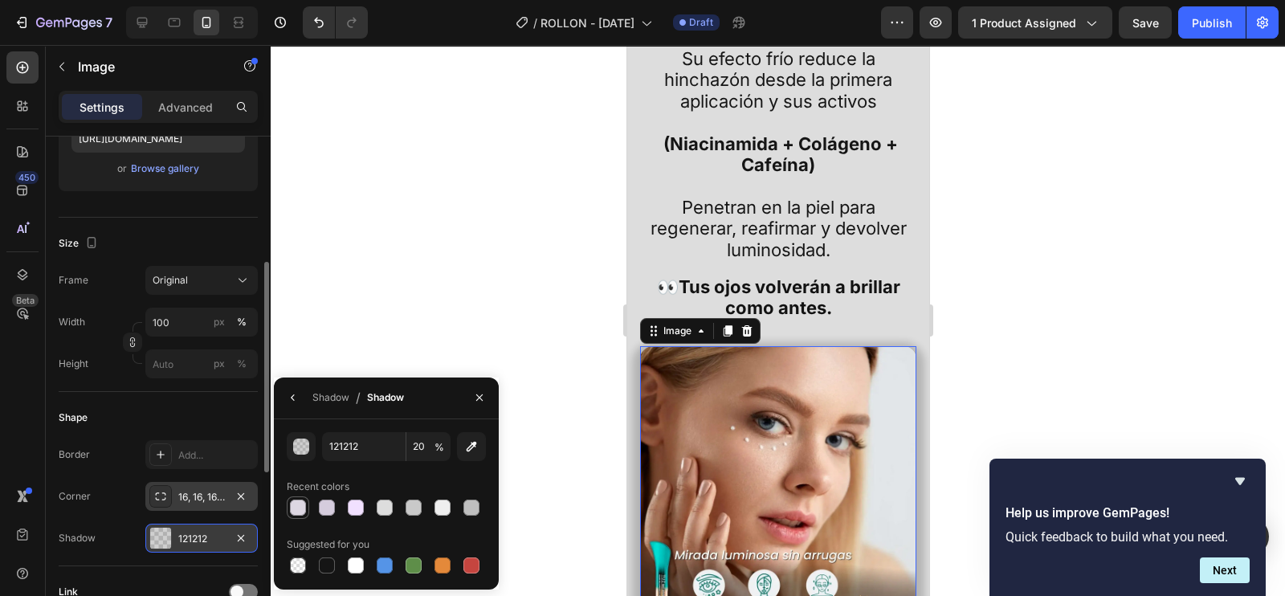
click at [298, 512] on div at bounding box center [298, 508] width 16 height 16
type input "DDD7E2"
type input "100"
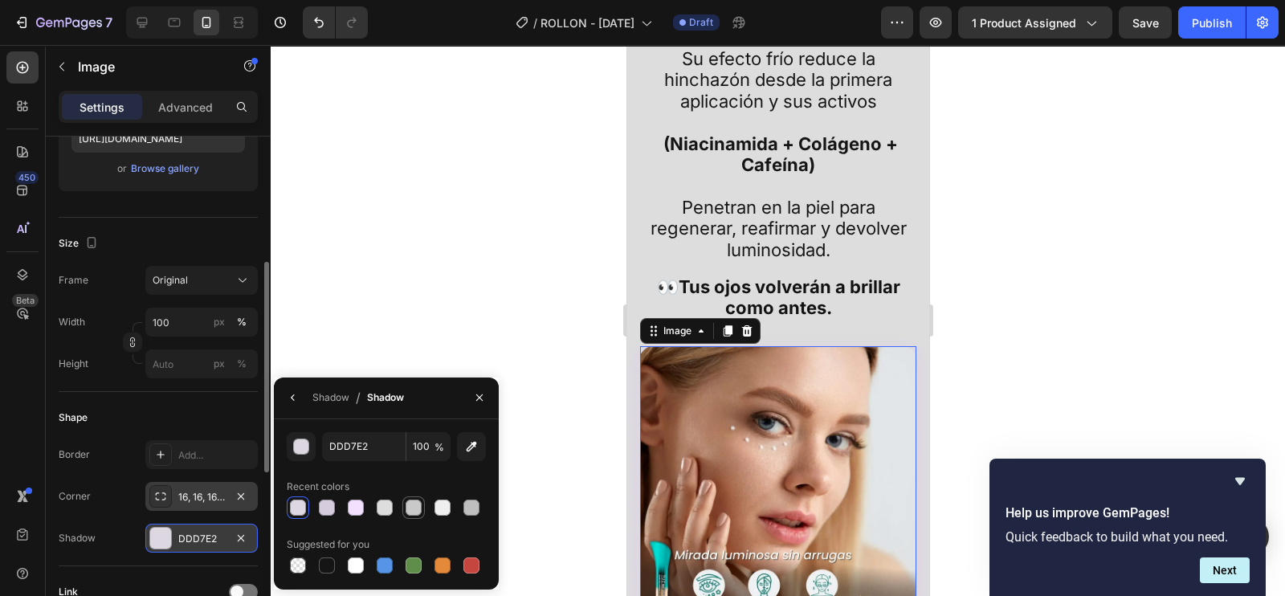
click at [407, 514] on div at bounding box center [414, 508] width 16 height 16
click at [462, 509] on div at bounding box center [471, 507] width 19 height 19
type input "BFBFBF"
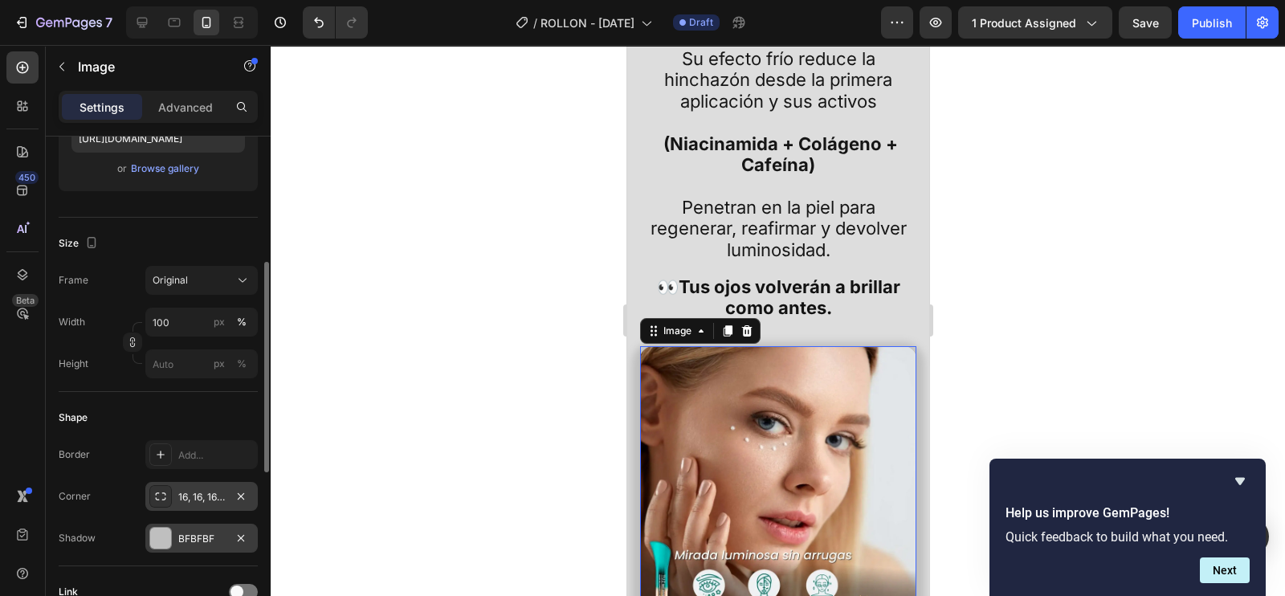
click at [1055, 399] on div at bounding box center [778, 320] width 1015 height 551
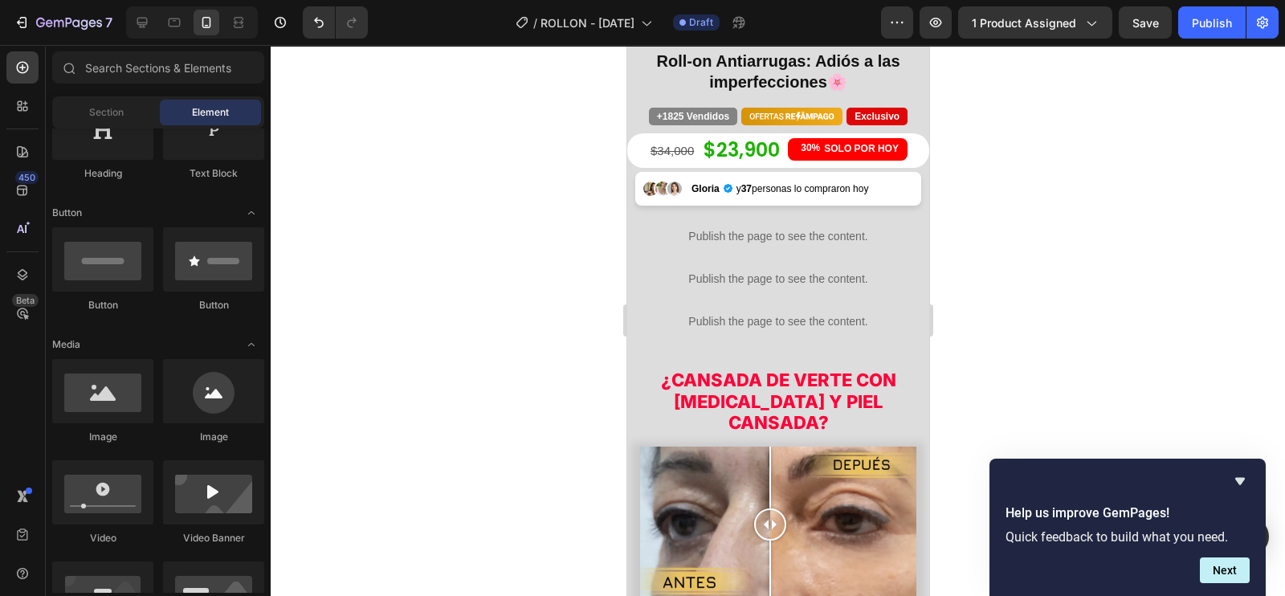
scroll to position [648, 0]
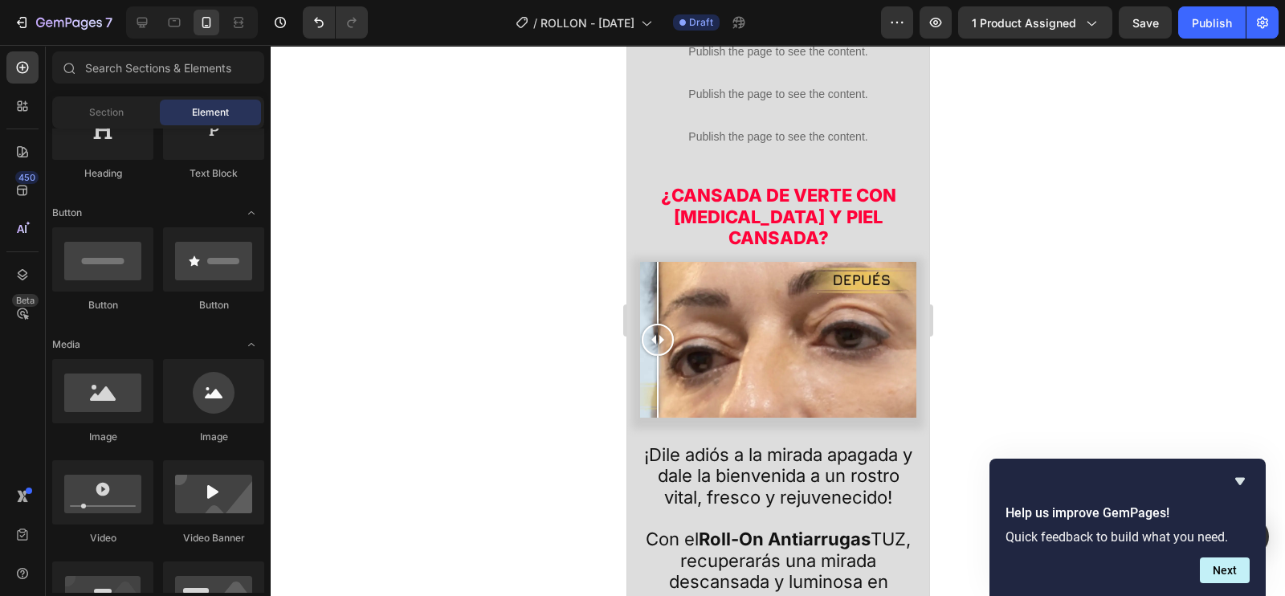
drag, startPoint x: 785, startPoint y: 296, endPoint x: 769, endPoint y: 387, distance: 92.2
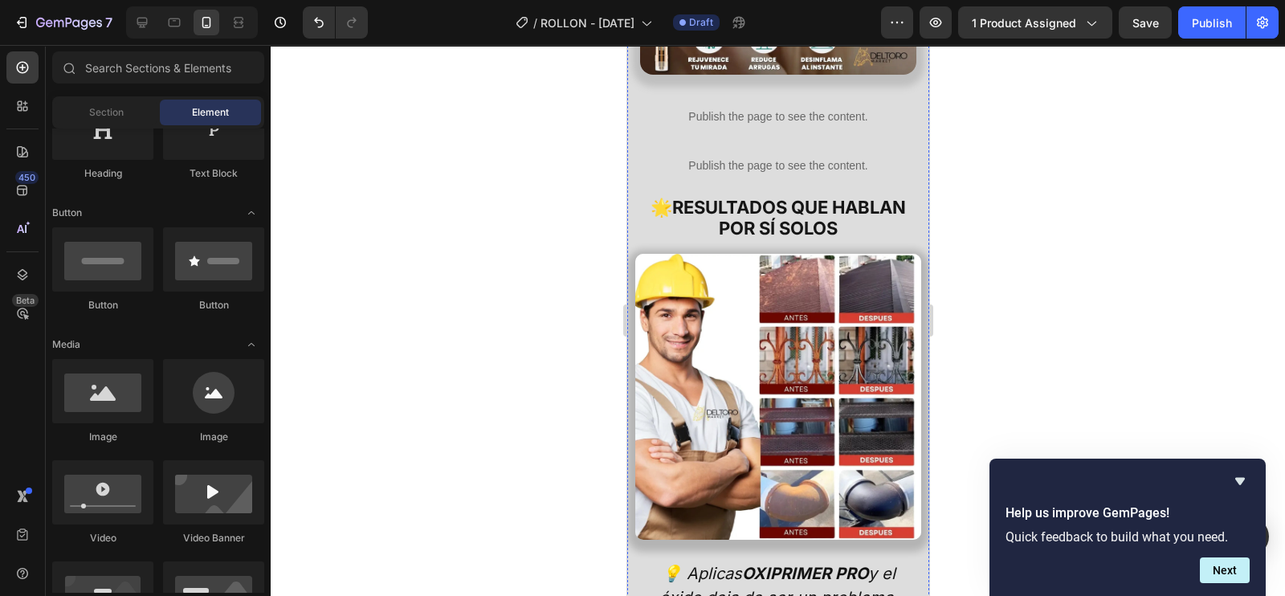
scroll to position [2556, 0]
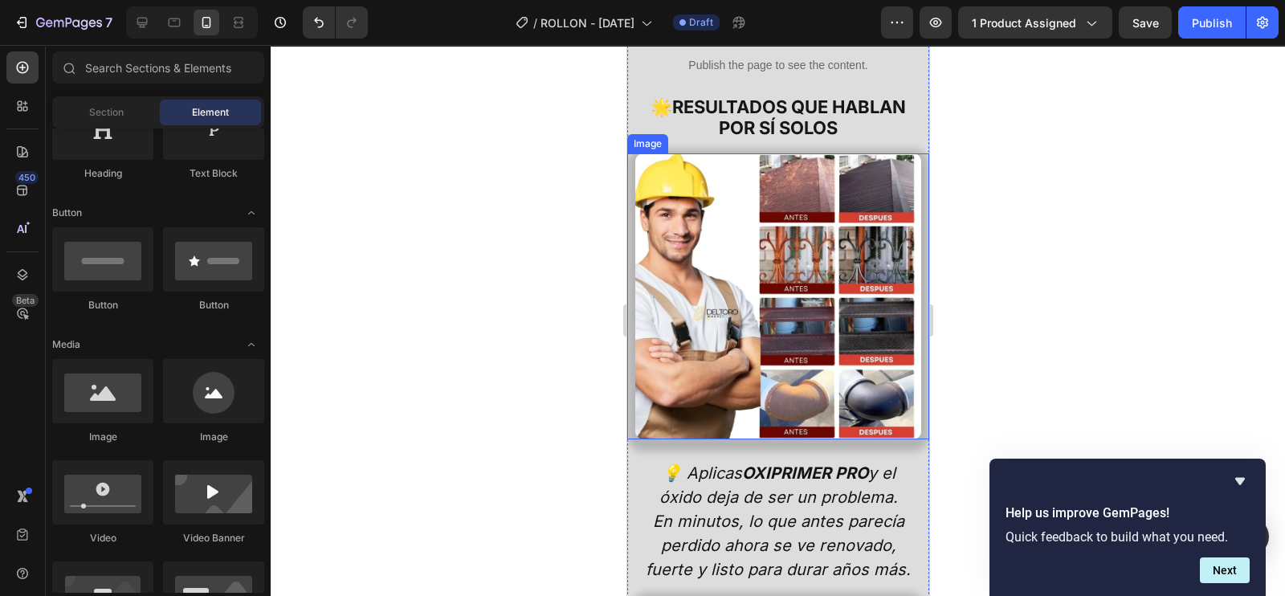
click at [742, 342] on img at bounding box center [778, 296] width 286 height 286
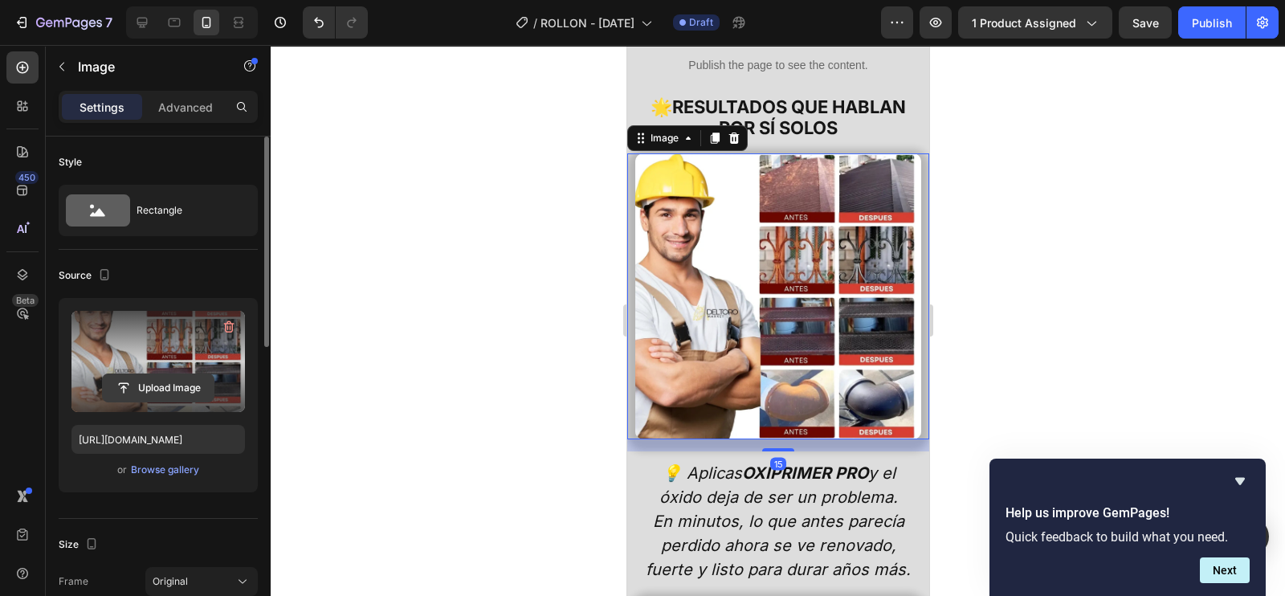
click at [170, 386] on input "file" at bounding box center [158, 387] width 111 height 27
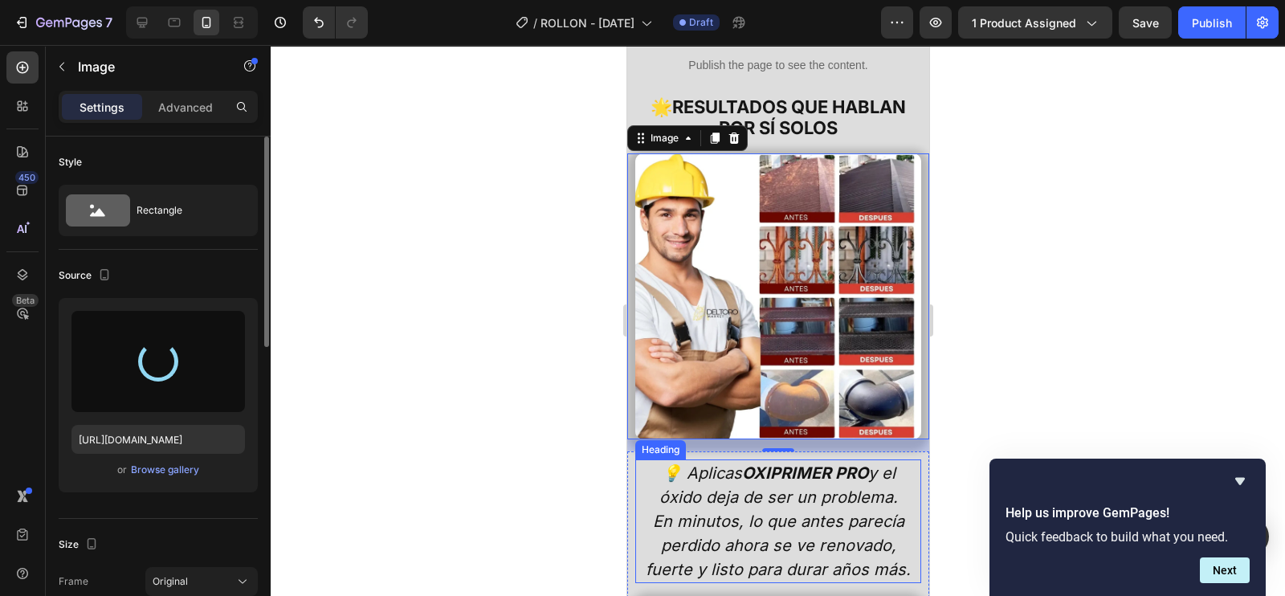
type input "[URL][DOMAIN_NAME]"
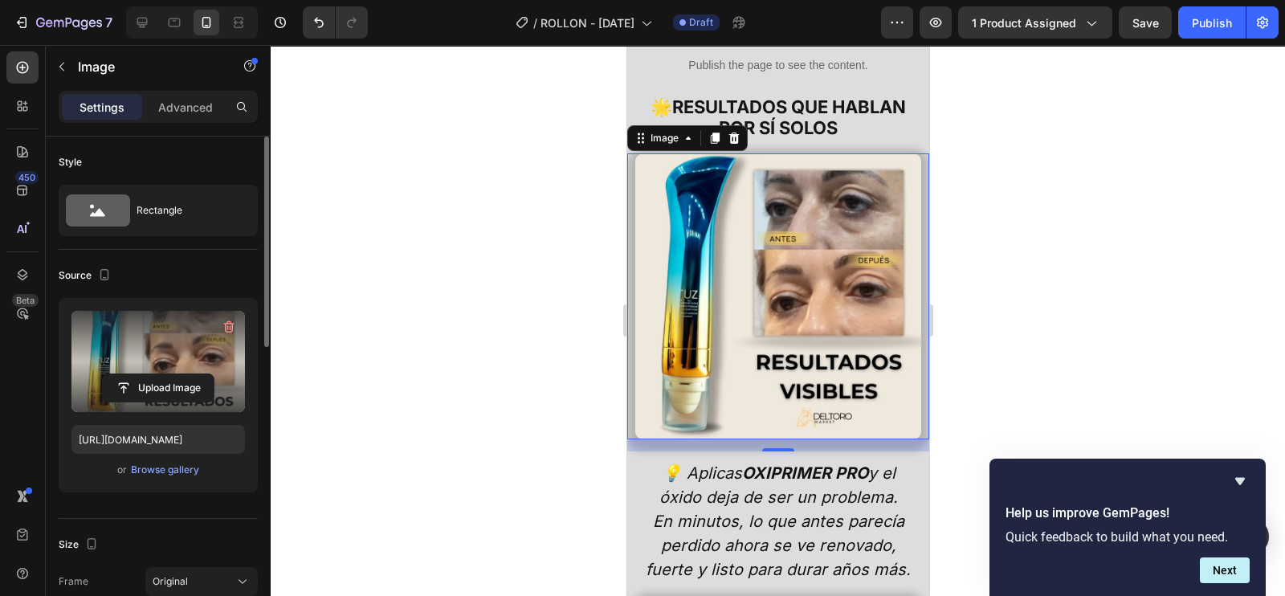
click at [558, 376] on div at bounding box center [778, 320] width 1015 height 551
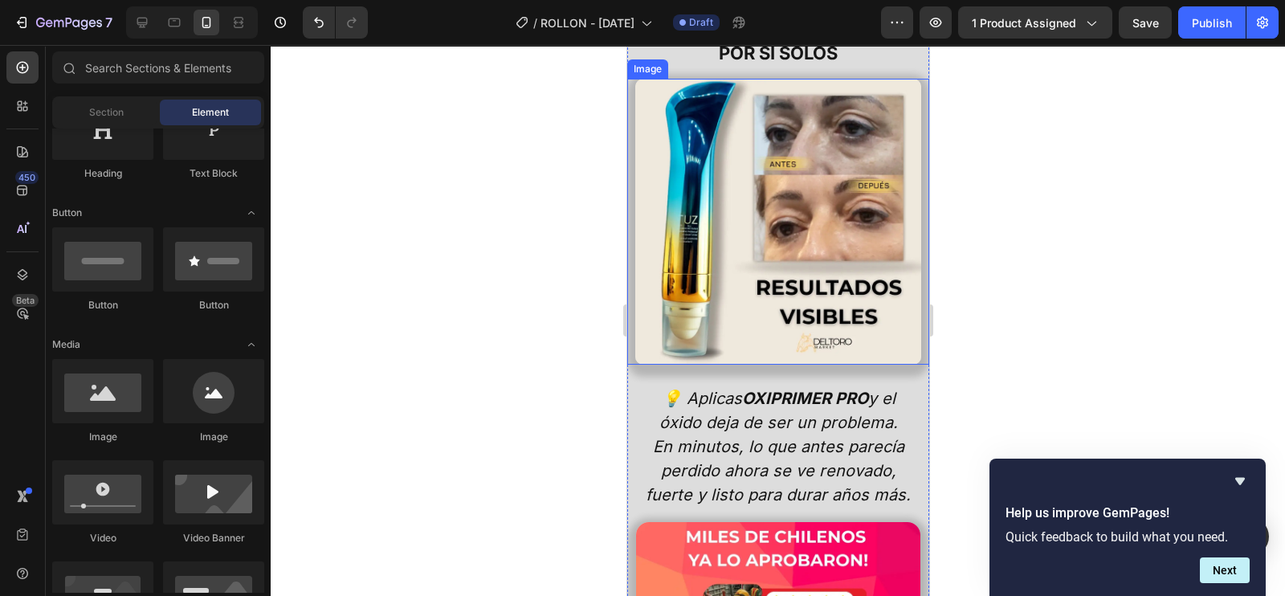
scroll to position [2757, 0]
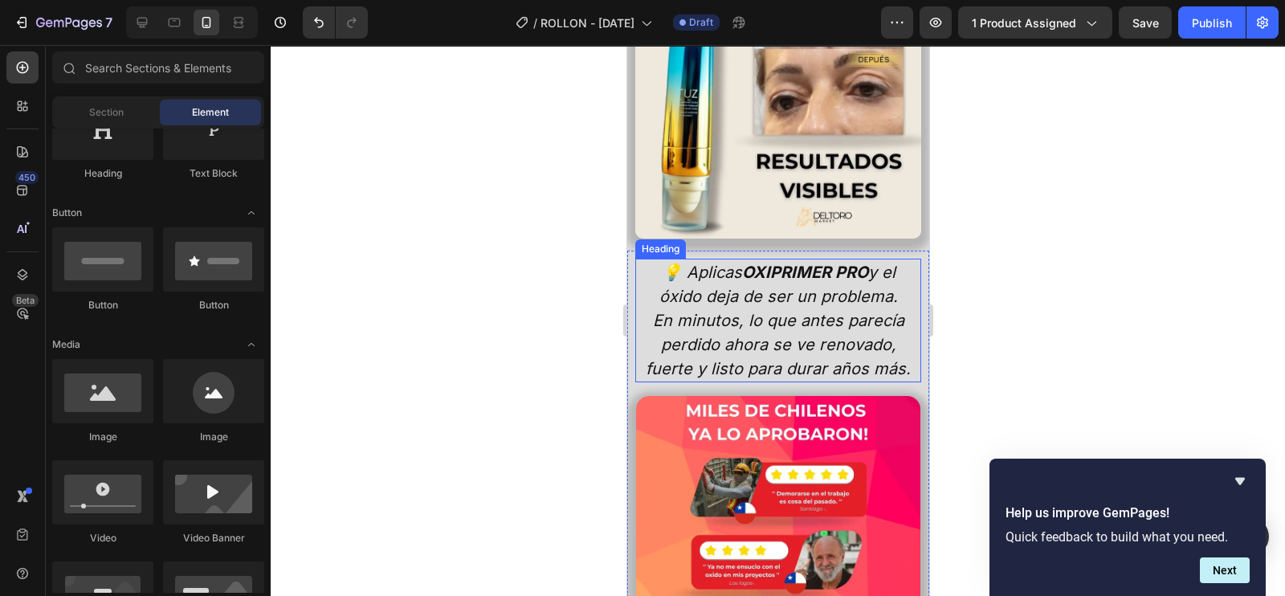
click at [769, 325] on h2 "💡 Aplicas OXIPRIMER PRO y el óxido deja de ser un problema. En minutos, lo que …" at bounding box center [778, 321] width 270 height 124
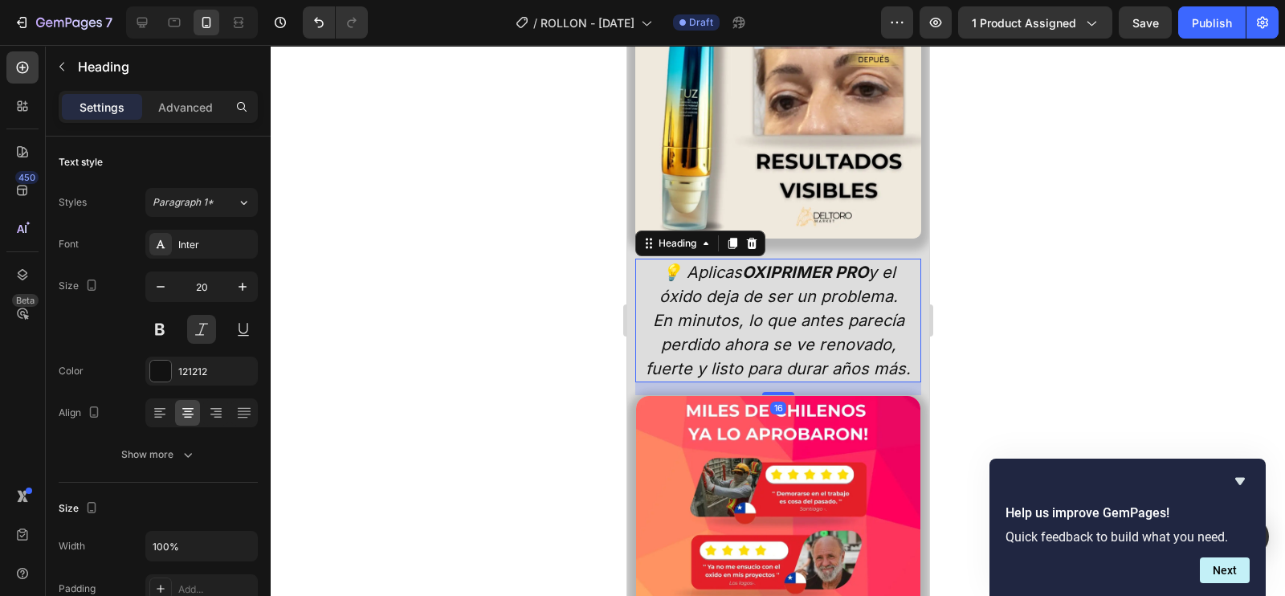
click at [815, 365] on h2 "💡 Aplicas OXIPRIMER PRO y el óxido deja de ser un problema. En minutos, lo que …" at bounding box center [778, 321] width 270 height 124
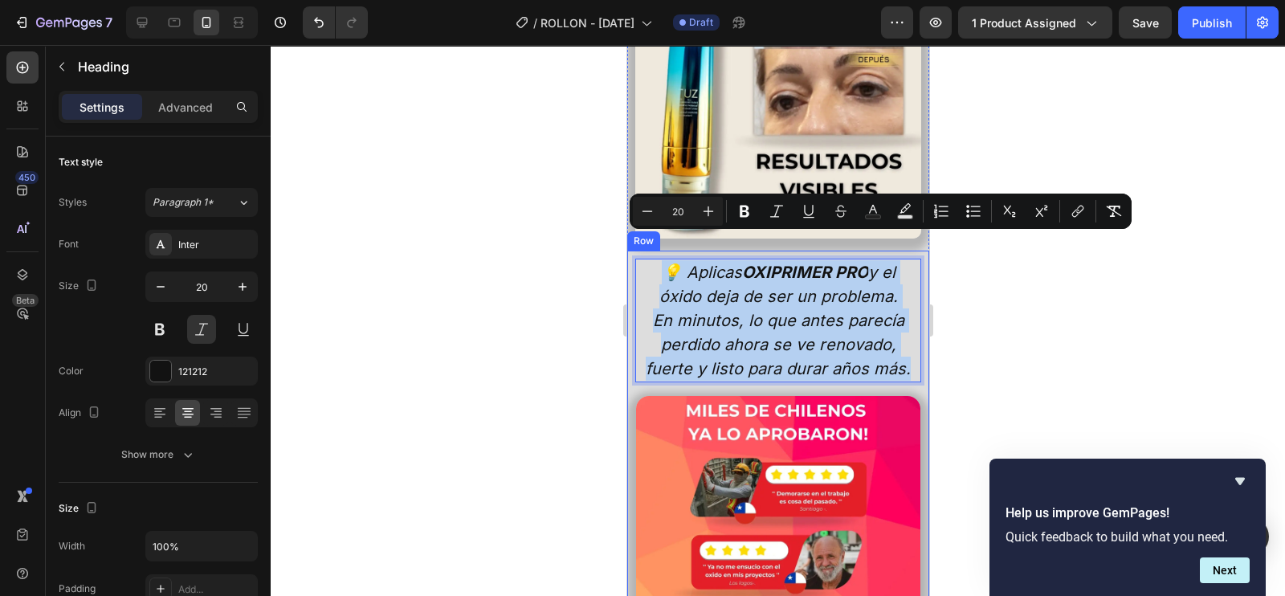
drag, startPoint x: 813, startPoint y: 365, endPoint x: 632, endPoint y: 243, distance: 217.7
click at [632, 251] on div "💡 Aplicas OXIPRIMER PRO y el óxido deja de ser un problema. En minutos, lo que …" at bounding box center [778, 470] width 302 height 439
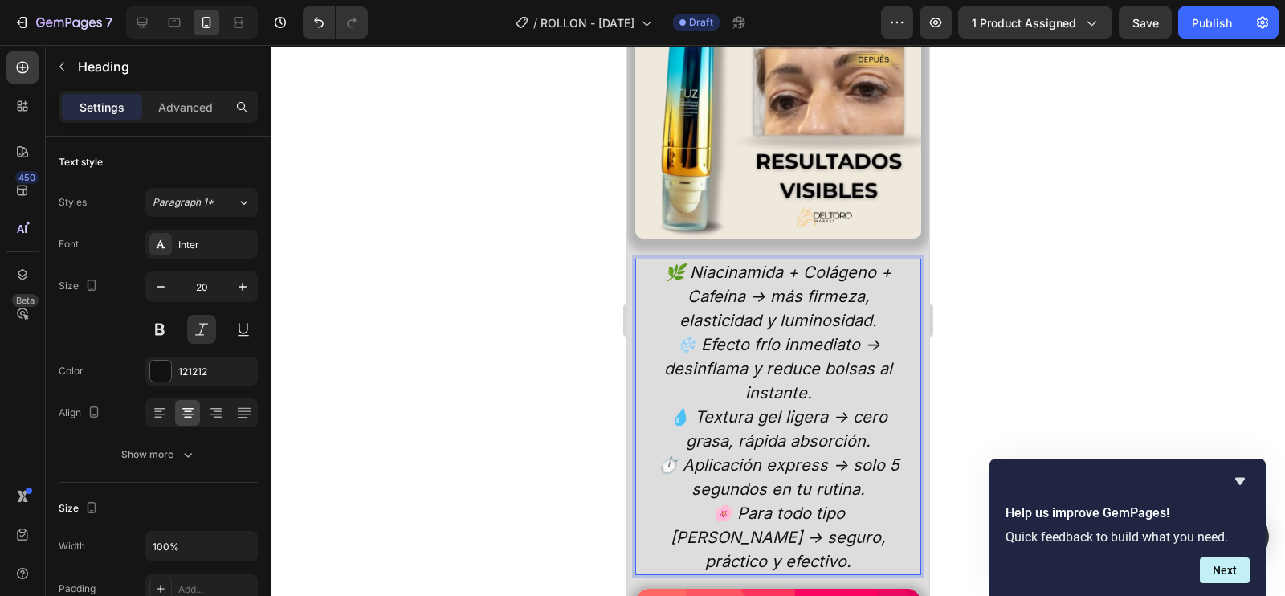
click at [863, 266] on p "🌿 Niacinamida + Colágeno + Cafeína → más firmeza, elasticidad y luminosidad." at bounding box center [777, 296] width 267 height 72
click at [880, 286] on p "🌿 Niacinamida + Colágeno + Cafeína → más firmeza, elasticidad y luminosidad." at bounding box center [777, 296] width 267 height 72
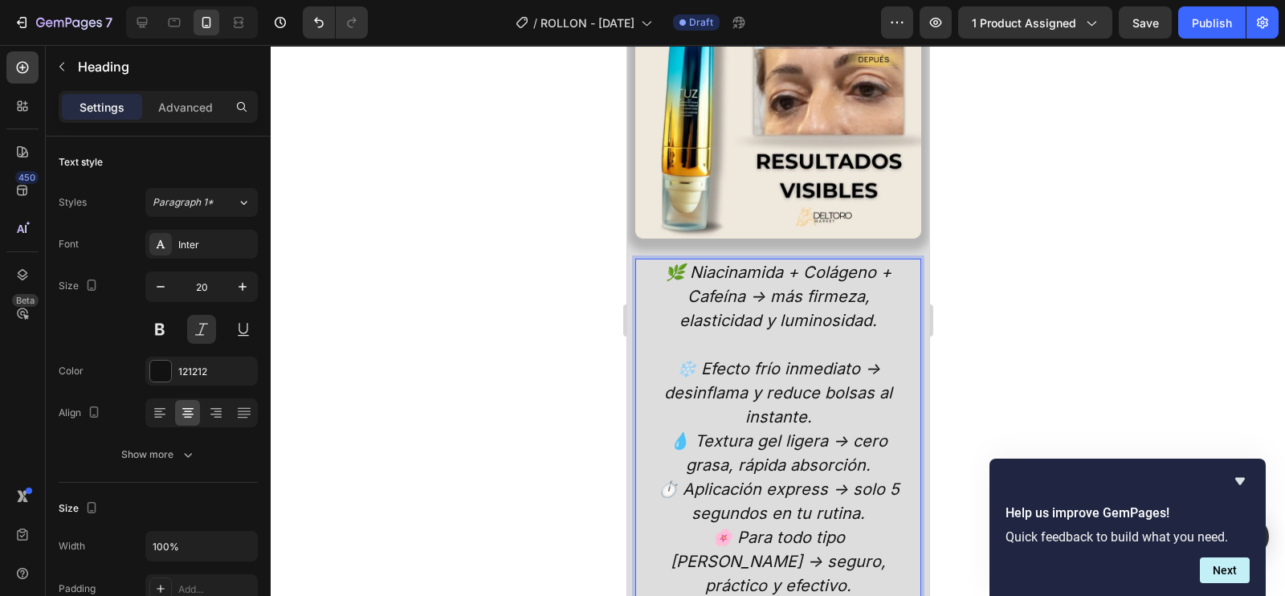
click at [820, 386] on p "❄️ Efecto frío inmediato → desinflama y reduce bolsas al instante." at bounding box center [777, 393] width 267 height 72
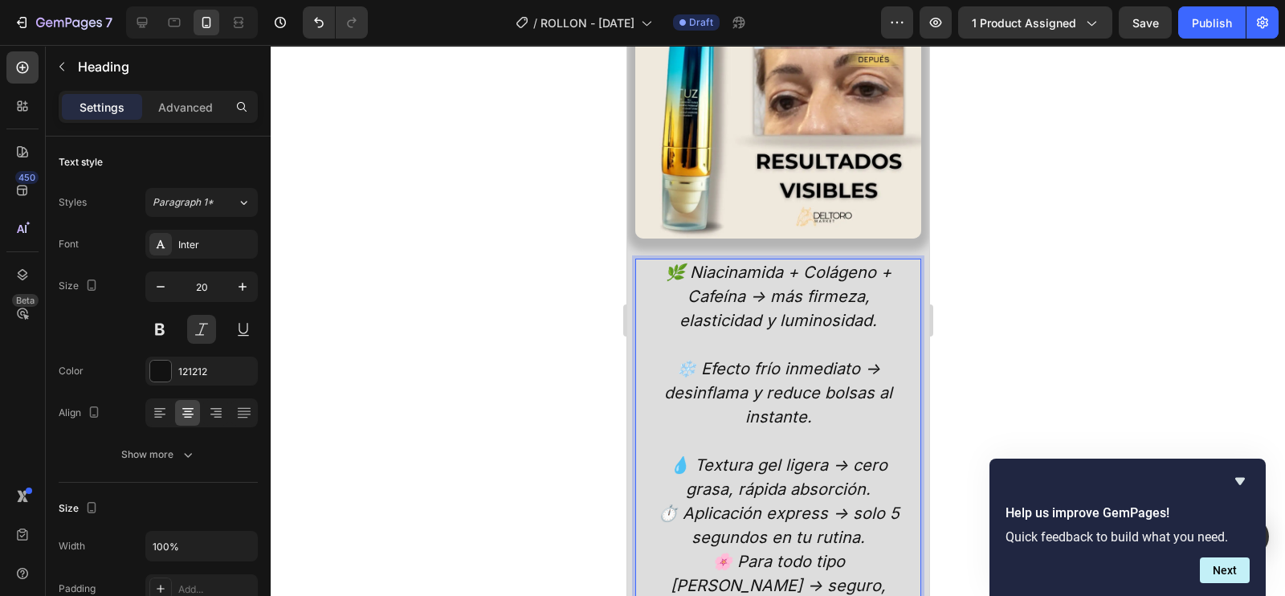
click at [871, 458] on p "💧 Textura gel ligera → cero grasa, rápida absorción." at bounding box center [777, 477] width 267 height 48
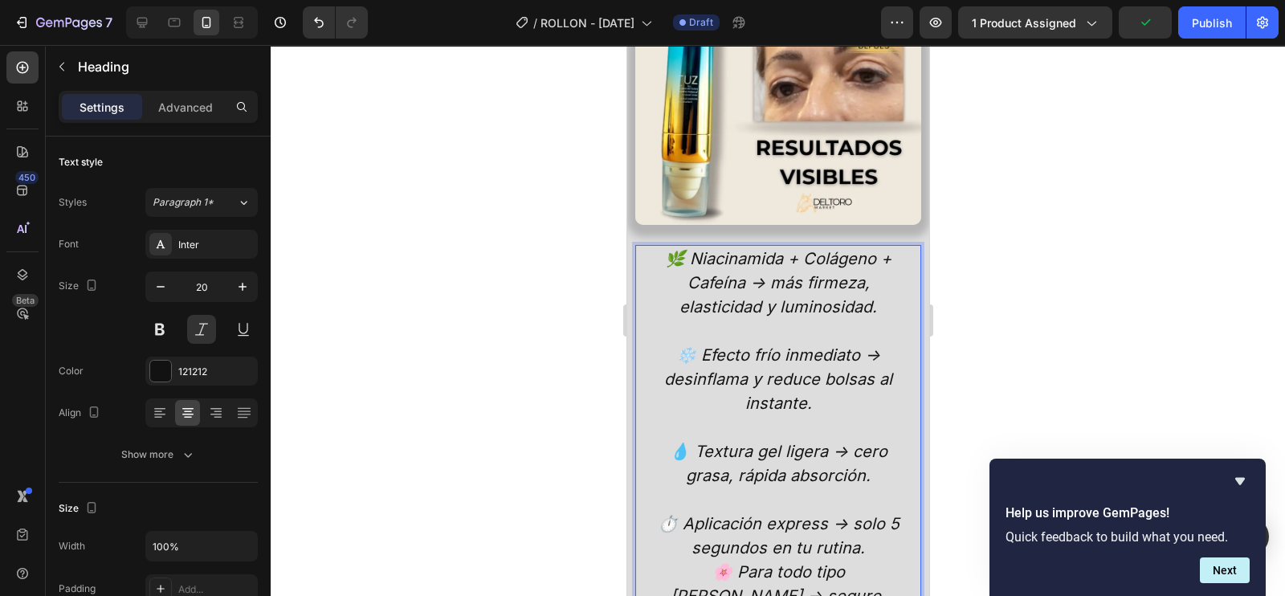
scroll to position [2858, 0]
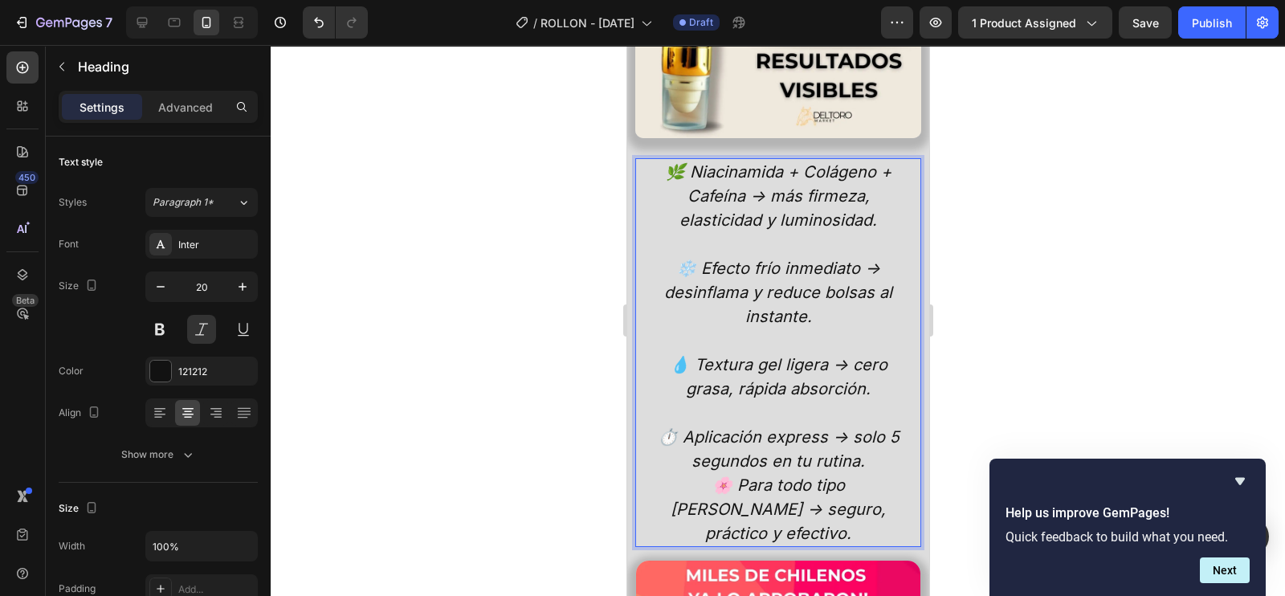
click at [864, 435] on p "⏱️ Aplicación express → solo 5 segundos en tu rutina." at bounding box center [777, 449] width 267 height 48
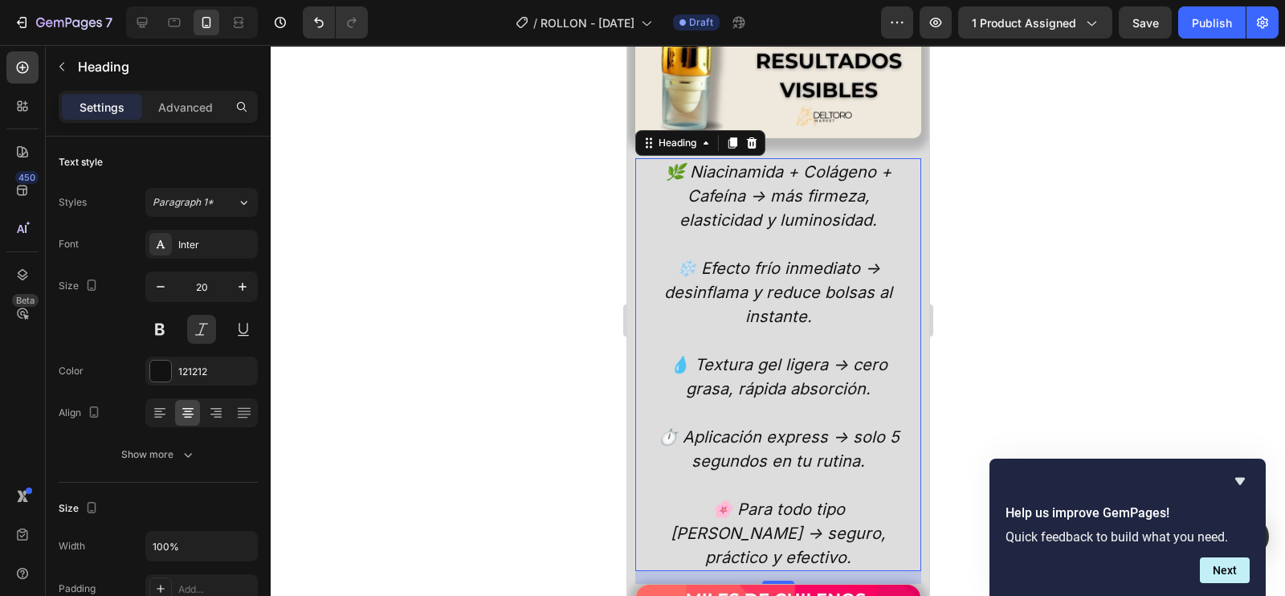
click at [991, 266] on div at bounding box center [778, 320] width 1015 height 551
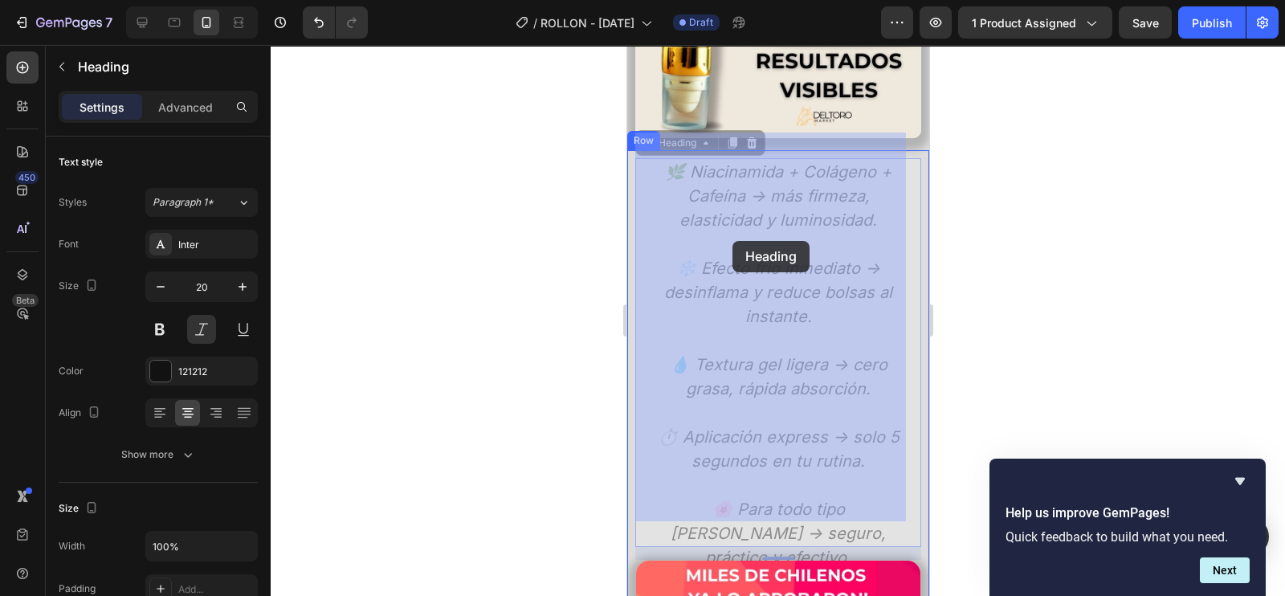
drag, startPoint x: 851, startPoint y: 241, endPoint x: 740, endPoint y: 241, distance: 110.9
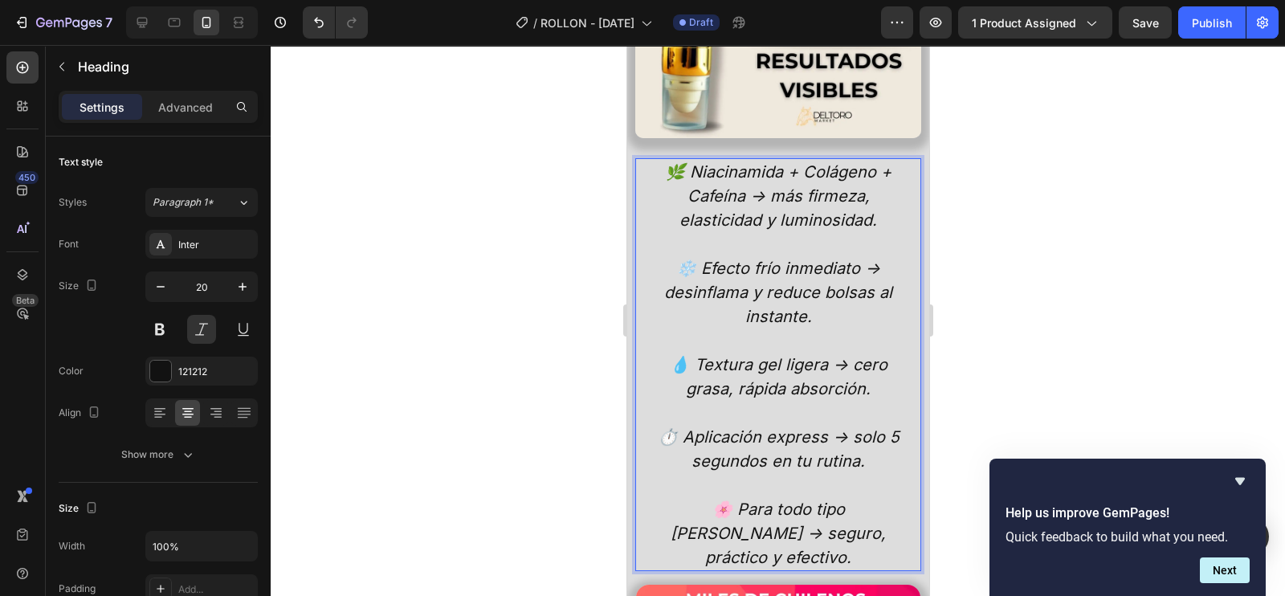
click at [1061, 210] on div at bounding box center [778, 320] width 1015 height 551
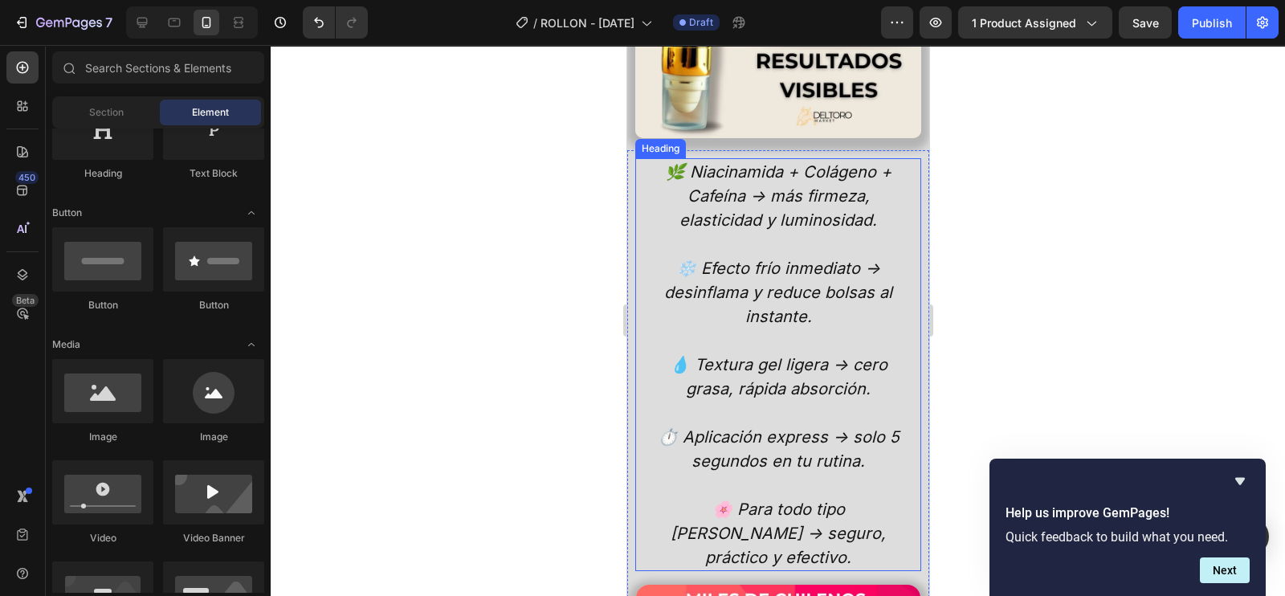
click at [688, 160] on p "🌿 Niacinamida + Colágeno + Cafeína → más firmeza, elasticidad y luminosidad. ❄️…" at bounding box center [777, 365] width 267 height 410
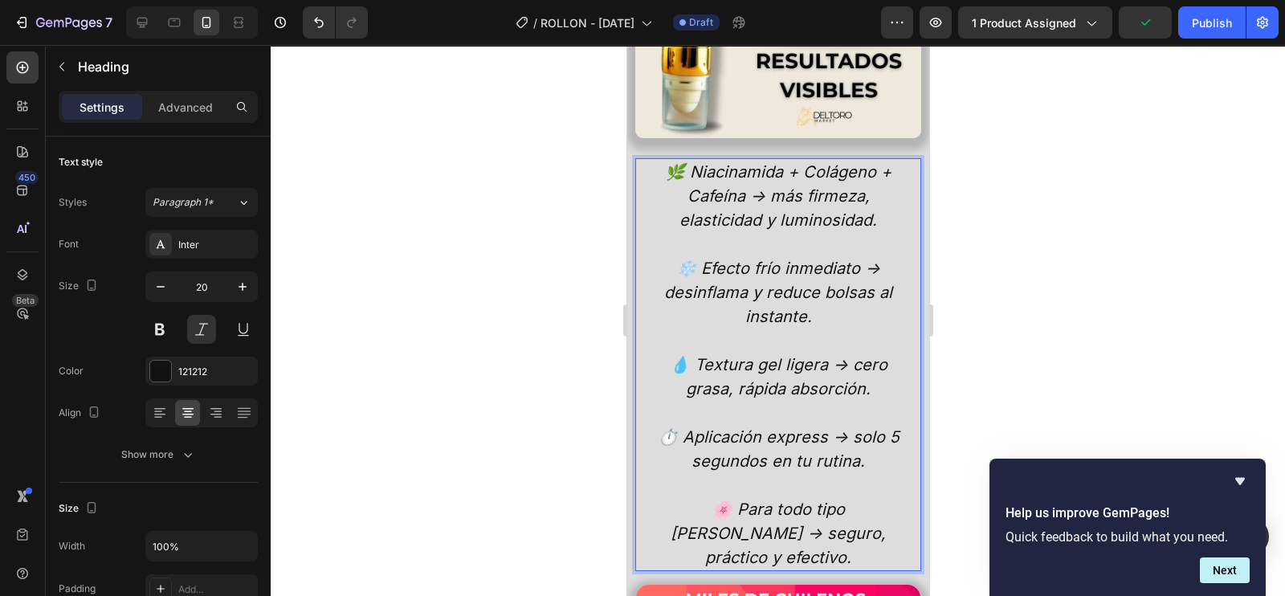
click at [756, 169] on p "🌿 Niacinamida + Colágeno + Cafeína → más firmeza, elasticidad y luminosidad. ❄️…" at bounding box center [777, 365] width 267 height 410
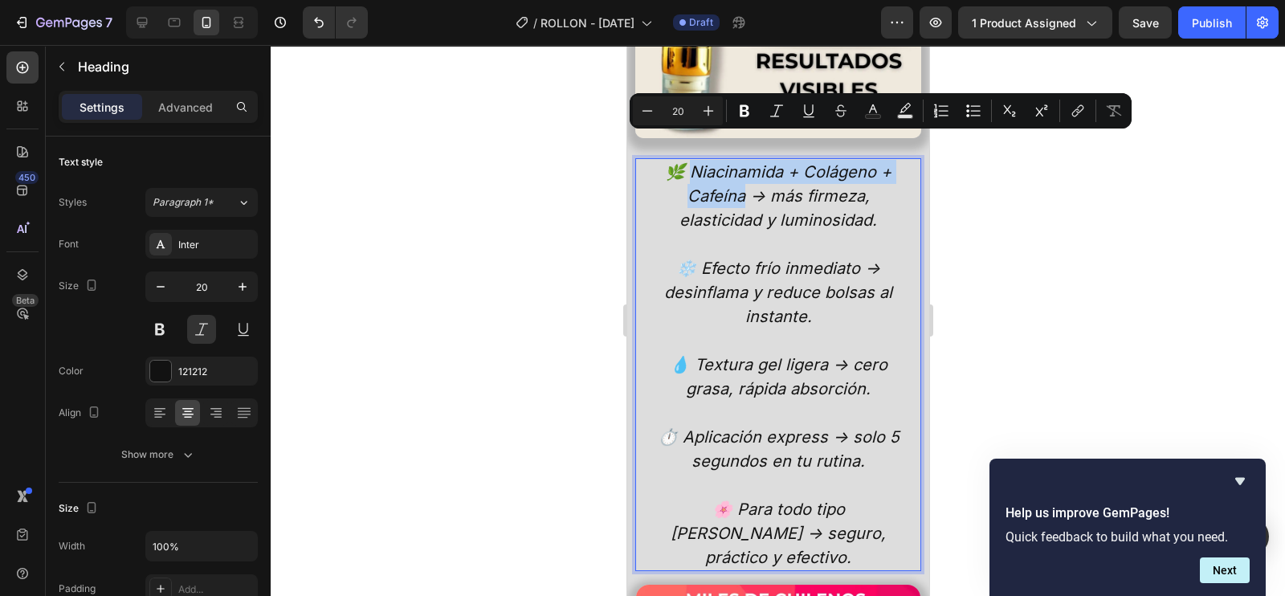
drag, startPoint x: 737, startPoint y: 174, endPoint x: 680, endPoint y: 149, distance: 61.5
click at [680, 160] on p "🌿 Niacinamida + Colágeno + Cafeína → más firmeza, elasticidad y luminosidad. ❄️…" at bounding box center [777, 365] width 267 height 410
click at [745, 112] on icon "Editor contextual toolbar" at bounding box center [745, 111] width 16 height 16
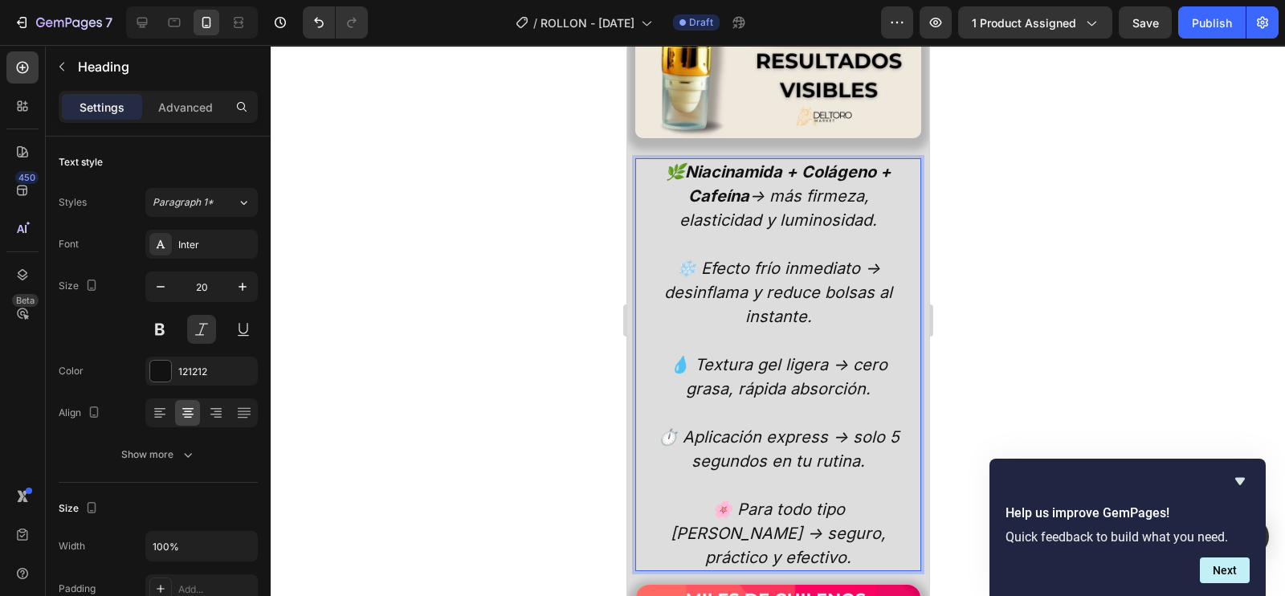
click at [807, 263] on p "🌿 Niacinamida + Colágeno + Cafeína → más firmeza, elasticidad y luminosidad. ❄️…" at bounding box center [777, 365] width 267 height 410
drag, startPoint x: 851, startPoint y: 243, endPoint x: 698, endPoint y: 239, distance: 152.7
click at [698, 239] on p "🌿 Niacinamida + Colágeno + Cafeína → más firmeza, elasticidad y luminosidad. ❄️…" at bounding box center [777, 365] width 267 height 410
click at [799, 251] on p "🌿 Niacinamida + Colágeno + Cafeína → más firmeza, elasticidad y luminosidad. ❄️…" at bounding box center [777, 365] width 267 height 410
drag, startPoint x: 819, startPoint y: 279, endPoint x: 894, endPoint y: 282, distance: 74.8
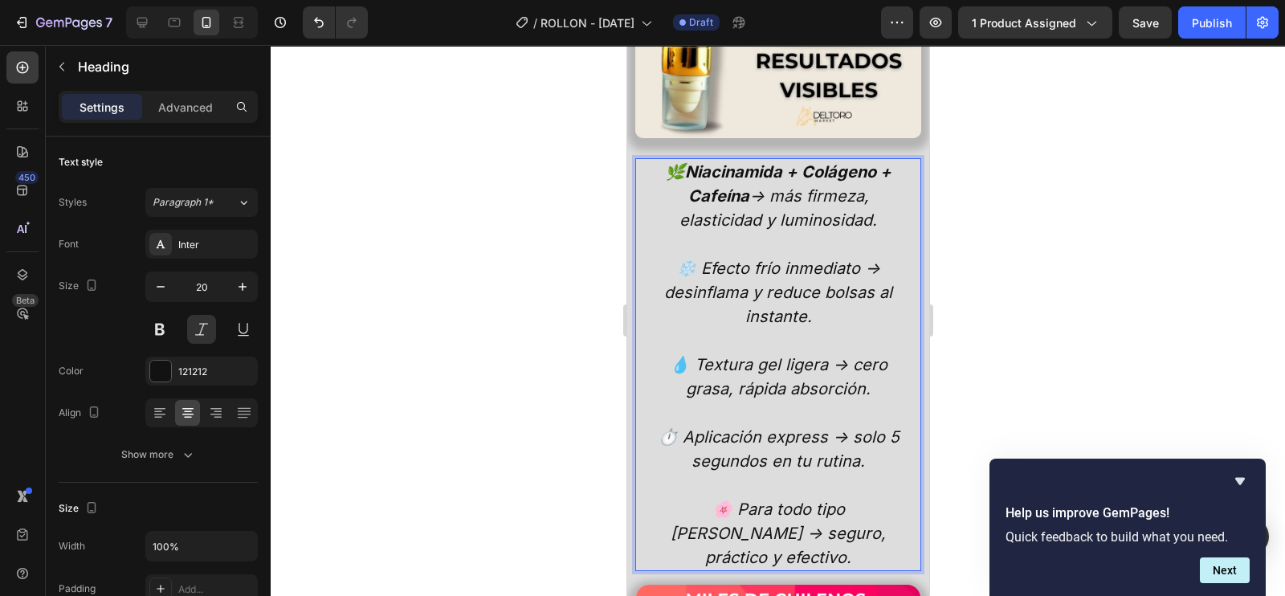
click at [819, 278] on p "🌿 Niacinamida + Colágeno + Cafeína → más firmeza, elasticidad y luminosidad. ❄️…" at bounding box center [777, 365] width 267 height 410
click at [1046, 241] on div at bounding box center [778, 320] width 1015 height 551
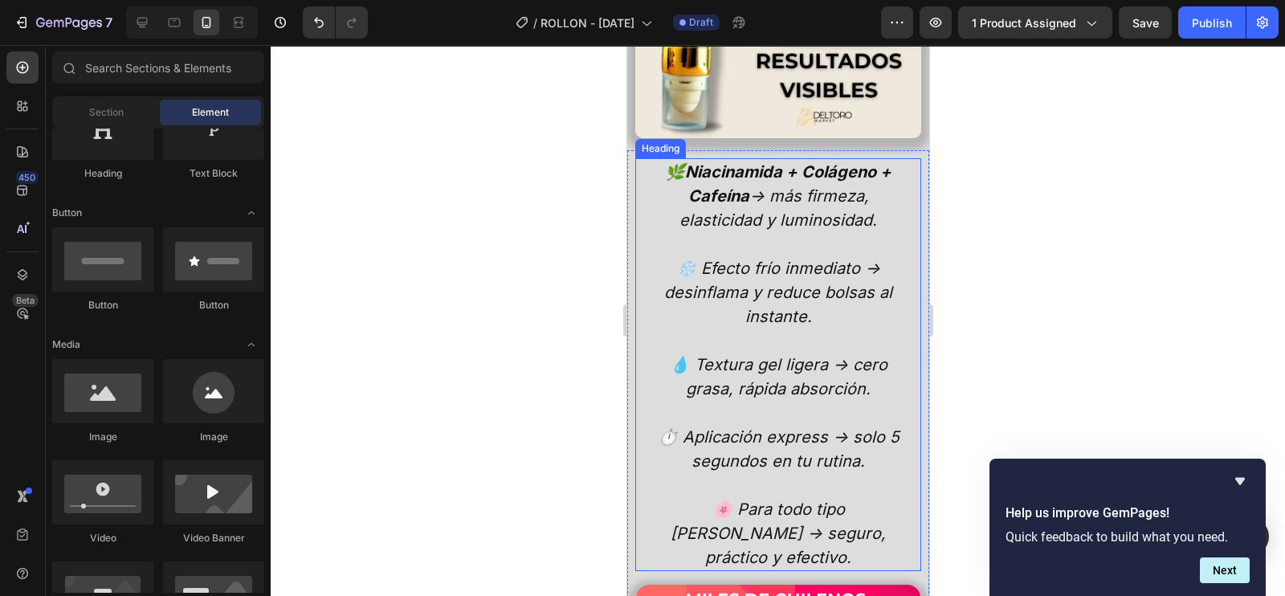
click at [845, 241] on p "🌿 Niacinamida + Colágeno + Cafeína → más firmeza, elasticidad y luminosidad. ❄️…" at bounding box center [777, 365] width 267 height 410
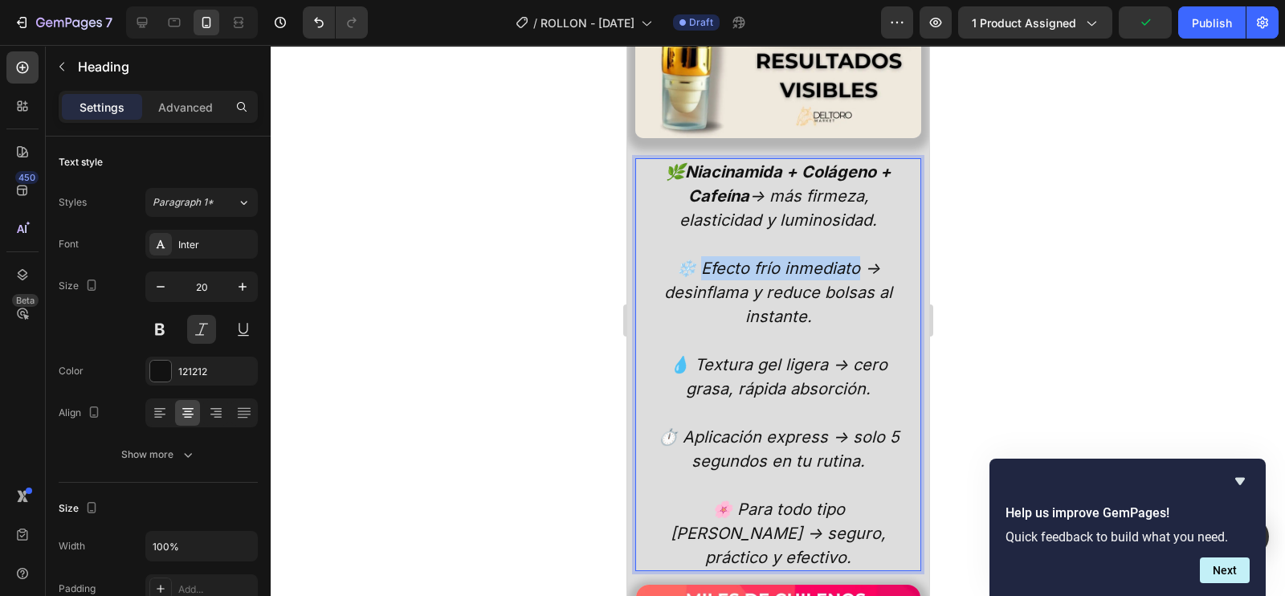
drag, startPoint x: 851, startPoint y: 240, endPoint x: 693, endPoint y: 240, distance: 157.5
click at [693, 240] on p "🌿 Niacinamida + Colágeno + Cafeína → más firmeza, elasticidad y luminosidad. ❄️…" at bounding box center [777, 365] width 267 height 410
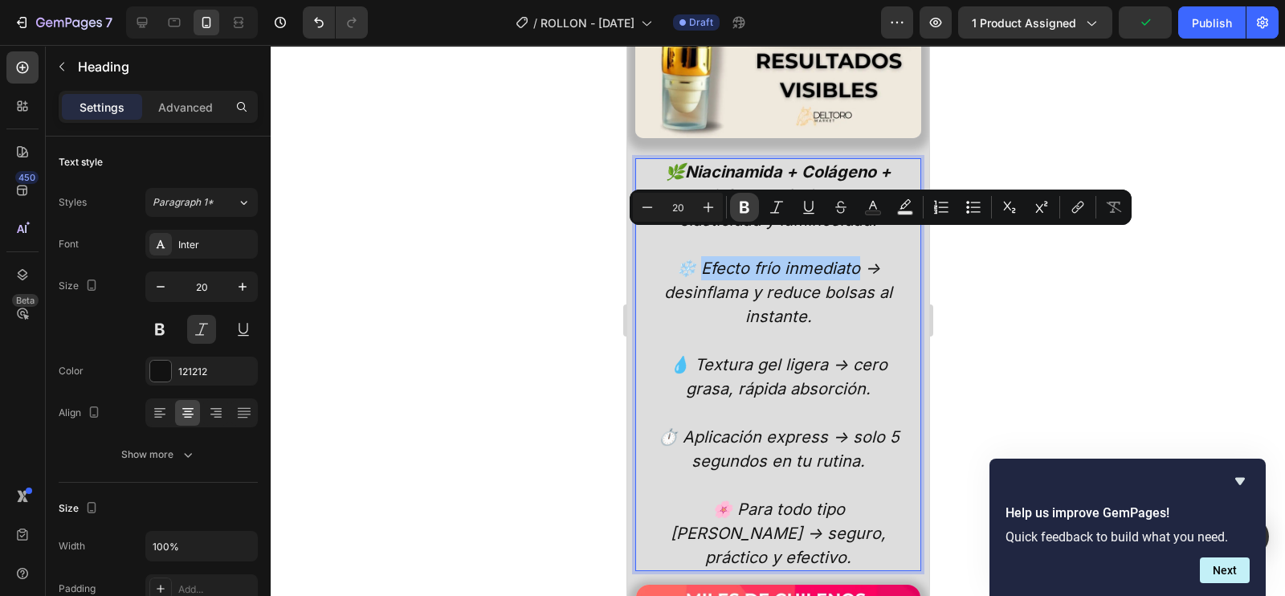
click at [737, 199] on icon "Editor contextual toolbar" at bounding box center [745, 207] width 16 height 16
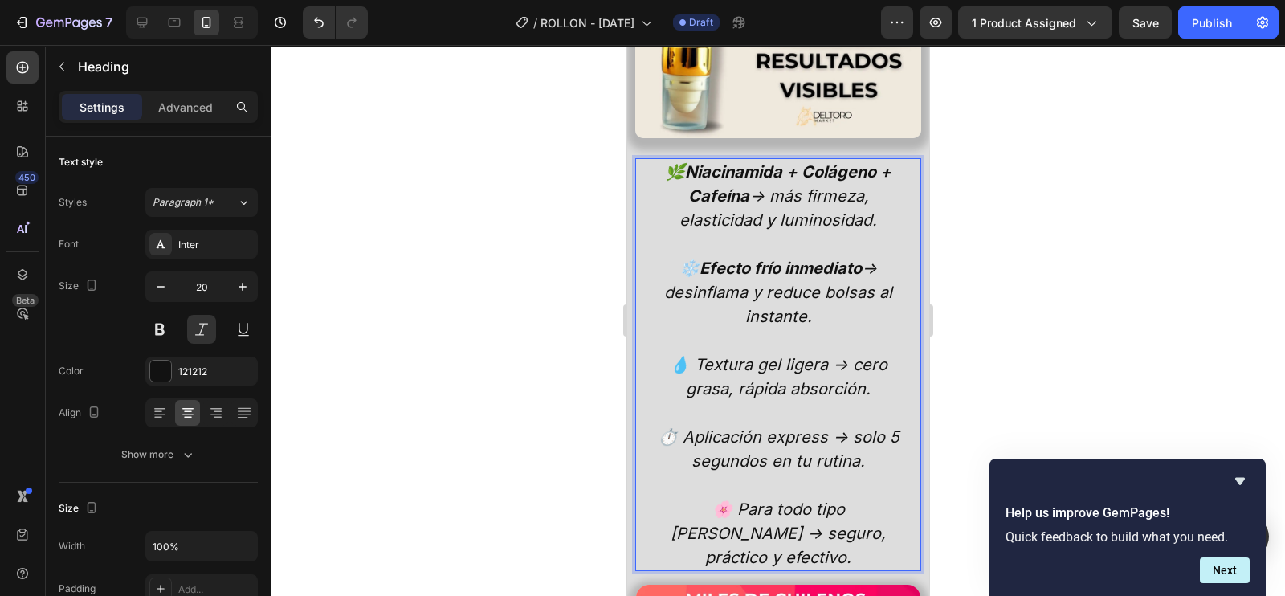
click at [817, 335] on p "🌿 Niacinamida + Colágeno + Cafeína → más firmeza, elasticidad y luminosidad. ❄️…" at bounding box center [777, 365] width 267 height 410
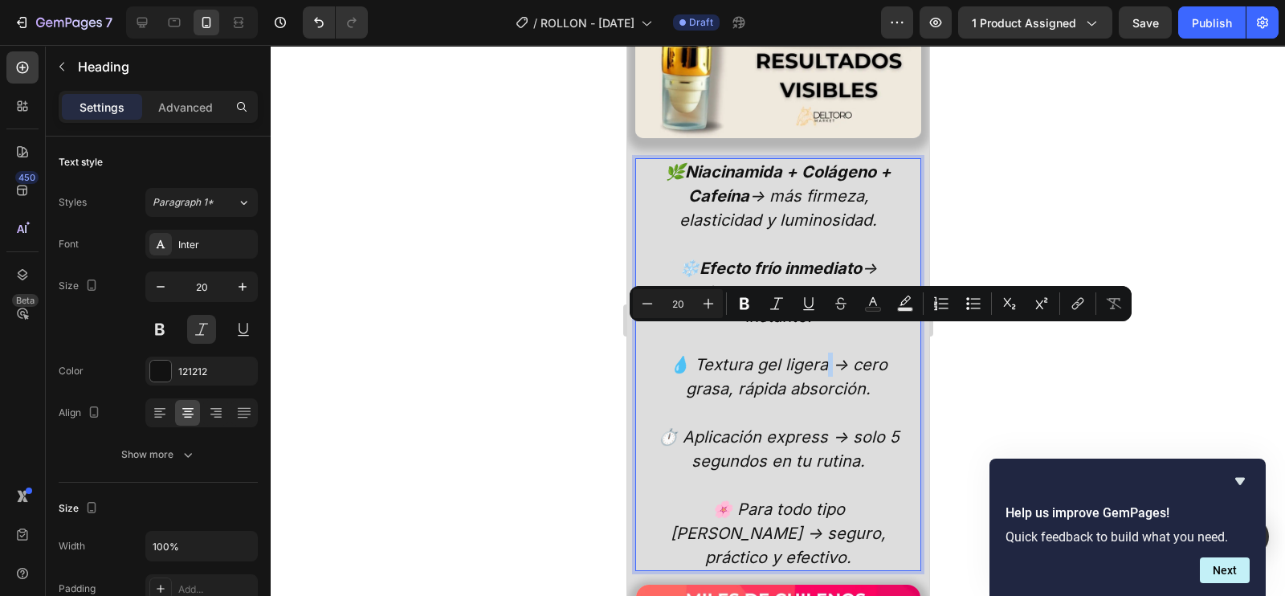
click at [818, 338] on p "🌿 Niacinamida + Colágeno + Cafeína → más firmeza, elasticidad y luminosidad. ❄️…" at bounding box center [777, 365] width 267 height 410
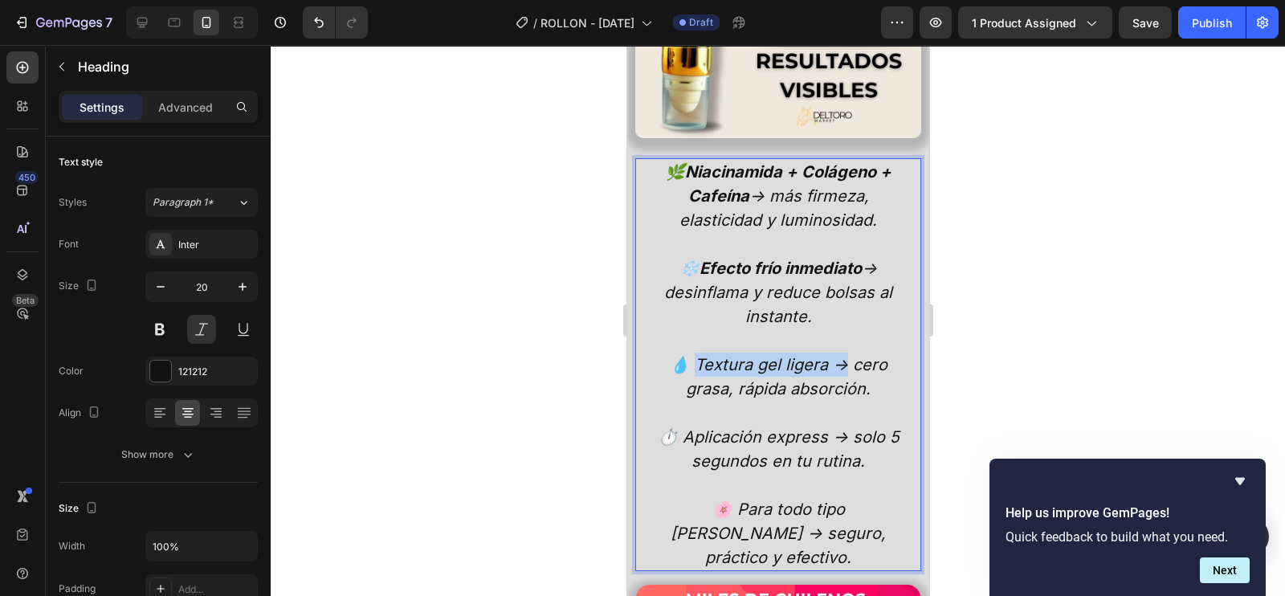
drag, startPoint x: 818, startPoint y: 338, endPoint x: 709, endPoint y: 342, distance: 108.5
click at [709, 342] on p "🌿 Niacinamida + Colágeno + Cafeína → más firmeza, elasticidad y luminosidad. ❄️…" at bounding box center [777, 365] width 267 height 410
click at [718, 343] on p "🌿 Niacinamida + Colágeno + Cafeína → más firmeza, elasticidad y luminosidad. ❄️…" at bounding box center [777, 365] width 267 height 410
drag, startPoint x: 815, startPoint y: 341, endPoint x: 688, endPoint y: 338, distance: 126.2
click at [688, 338] on p "🌿 Niacinamida + Colágeno + Cafeína → más firmeza, elasticidad y luminosidad. ❄️…" at bounding box center [777, 365] width 267 height 410
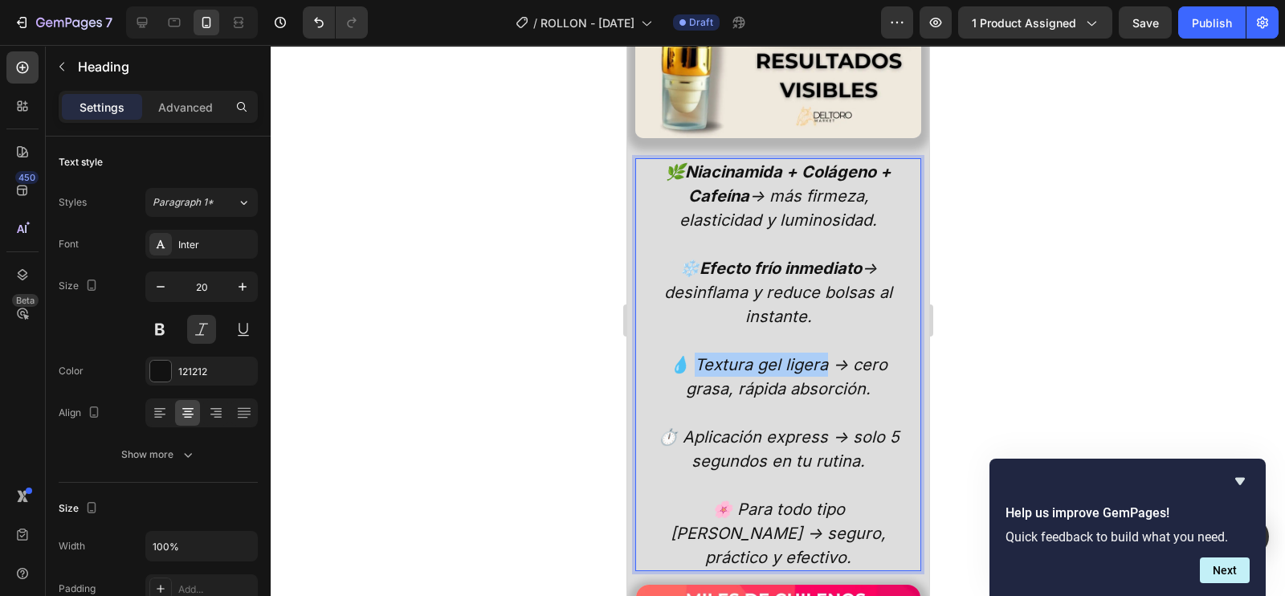
click at [980, 295] on div at bounding box center [778, 320] width 1015 height 551
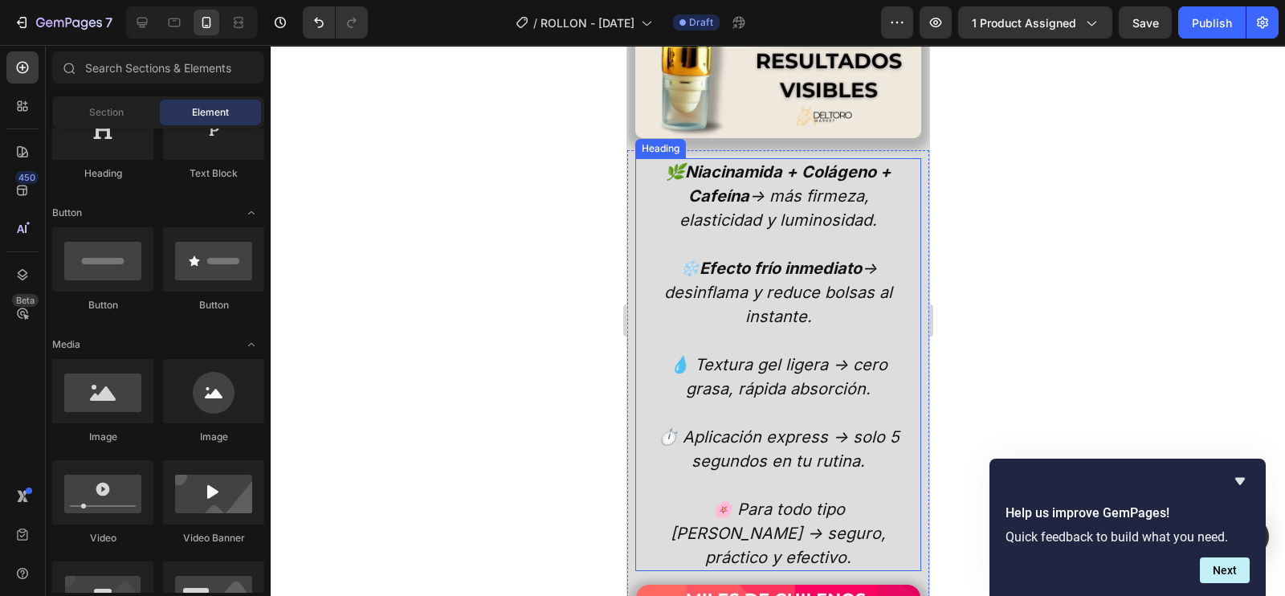
click at [815, 344] on p "🌿 Niacinamida + Colágeno + Cafeína → más firmeza, elasticidad y luminosidad. ❄️…" at bounding box center [777, 365] width 267 height 410
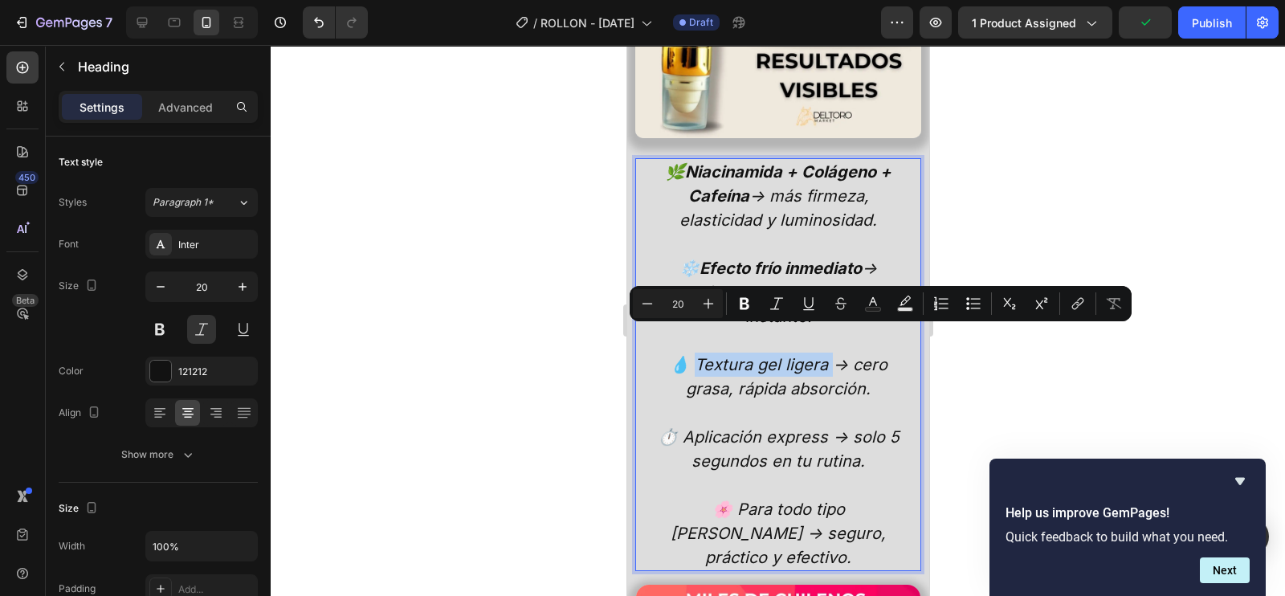
drag, startPoint x: 816, startPoint y: 341, endPoint x: 687, endPoint y: 341, distance: 129.3
click at [687, 341] on p "🌿 Niacinamida + Colágeno + Cafeína → más firmeza, elasticidad y luminosidad. ❄️…" at bounding box center [777, 365] width 267 height 410
click at [754, 298] on button "Bold" at bounding box center [744, 303] width 29 height 29
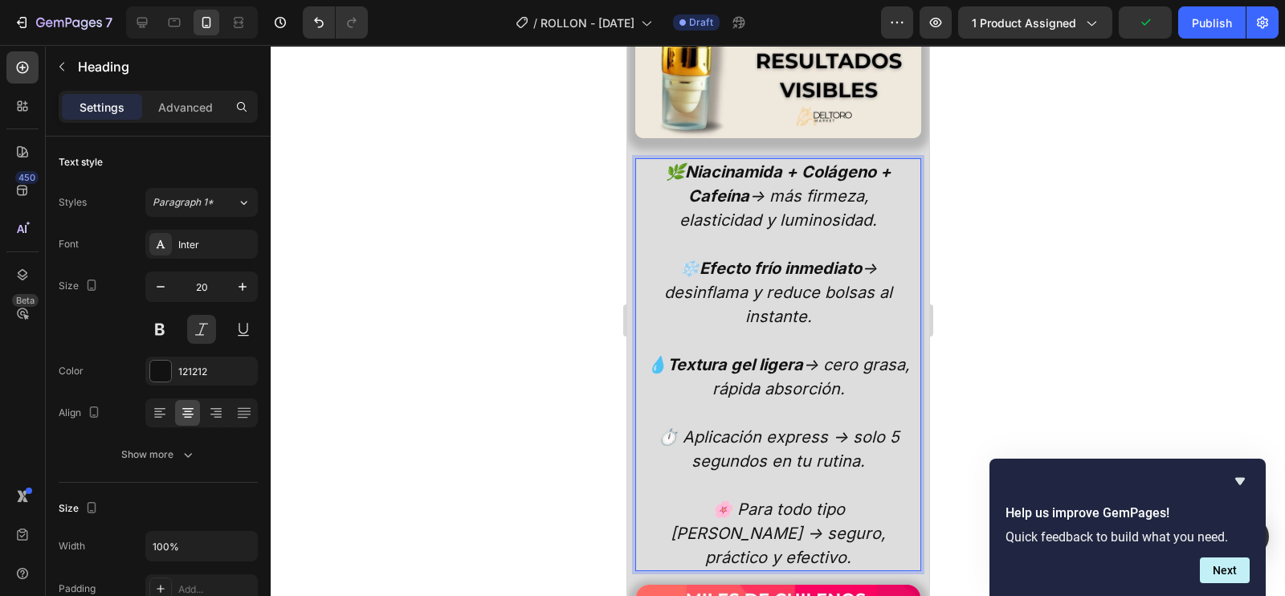
drag, startPoint x: 793, startPoint y: 388, endPoint x: 918, endPoint y: 379, distance: 125.6
click at [801, 388] on p "🌿 Niacinamida + Colágeno + Cafeína → más firmeza, elasticidad y luminosidad. ❄️…" at bounding box center [777, 365] width 267 height 410
drag, startPoint x: 1020, startPoint y: 343, endPoint x: 928, endPoint y: 379, distance: 99.2
click at [1020, 343] on div at bounding box center [778, 320] width 1015 height 551
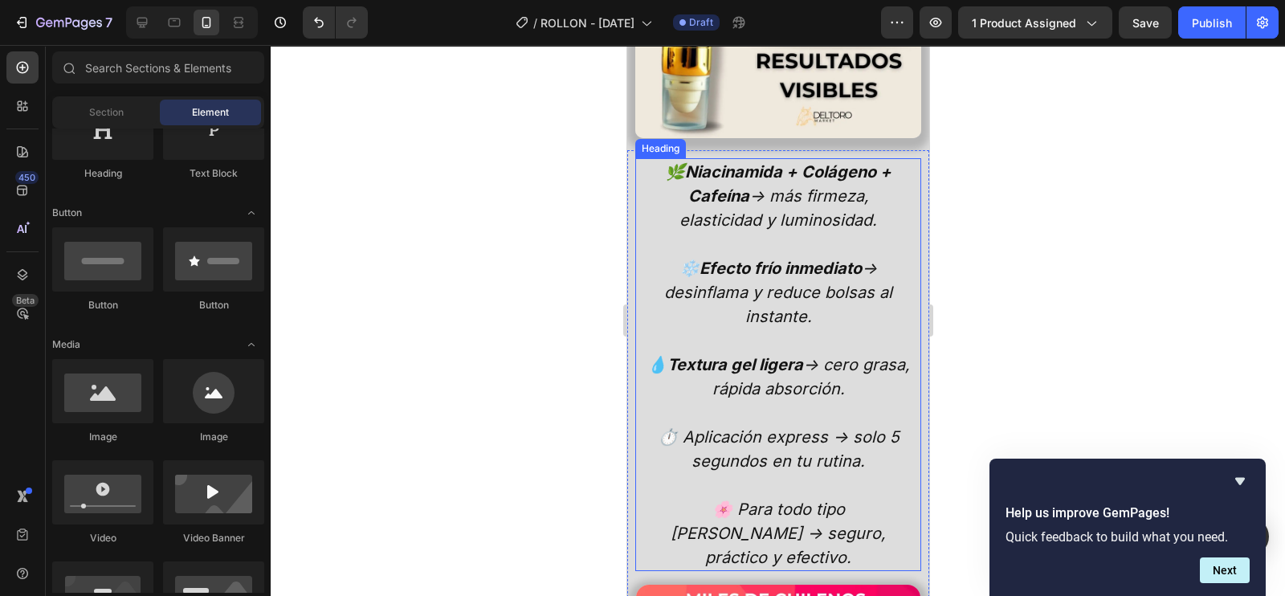
click at [811, 407] on p "🌿 Niacinamida + Colágeno + Cafeína → más firmeza, elasticidad y luminosidad. ❄️…" at bounding box center [777, 365] width 267 height 410
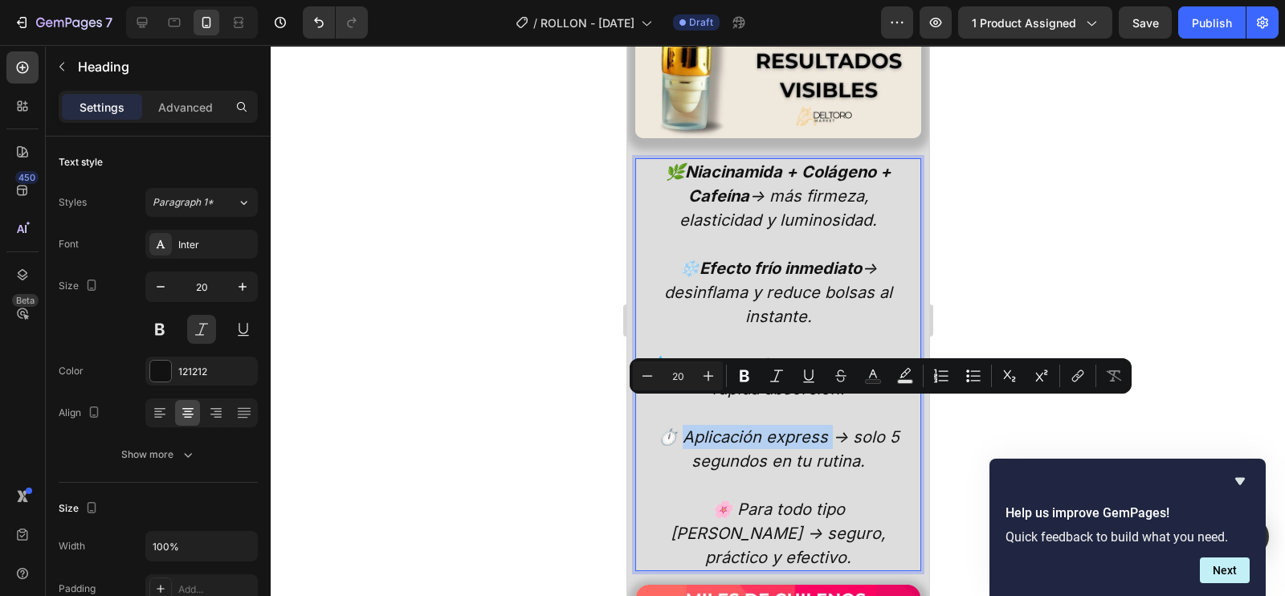
drag, startPoint x: 818, startPoint y: 411, endPoint x: 713, endPoint y: 399, distance: 105.8
click at [717, 404] on p "🌿 Niacinamida + Colágeno + Cafeína → más firmeza, elasticidad y luminosidad. ❄️…" at bounding box center [777, 365] width 267 height 410
click at [746, 381] on icon "Editor contextual toolbar" at bounding box center [745, 376] width 10 height 12
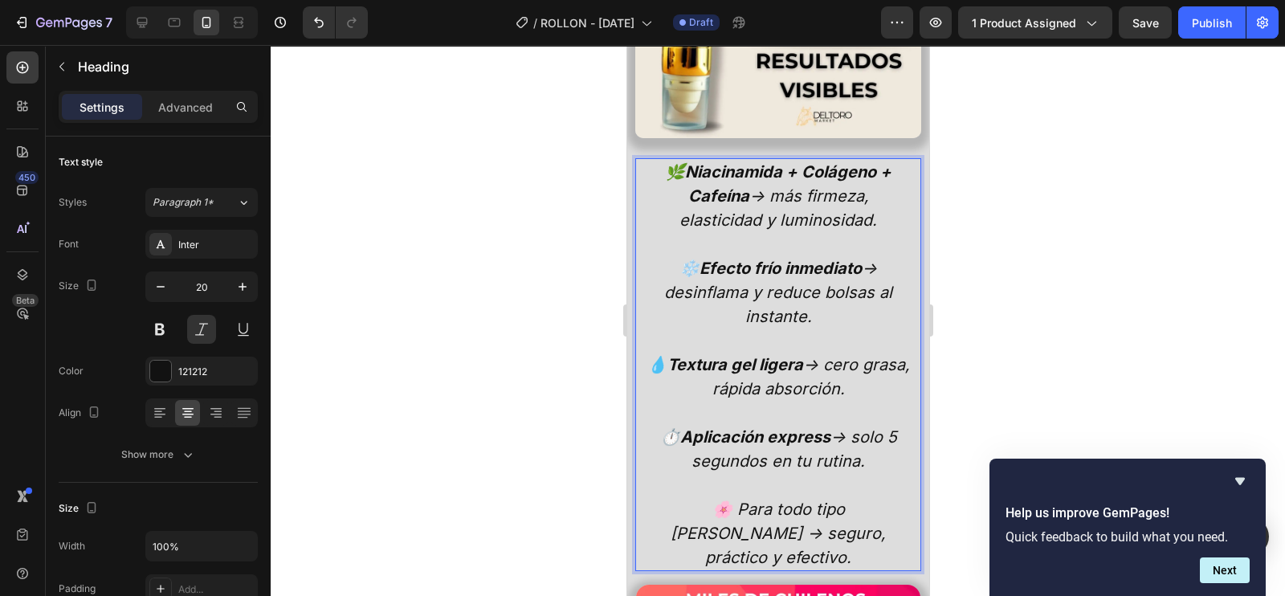
click at [1048, 353] on div at bounding box center [778, 320] width 1015 height 551
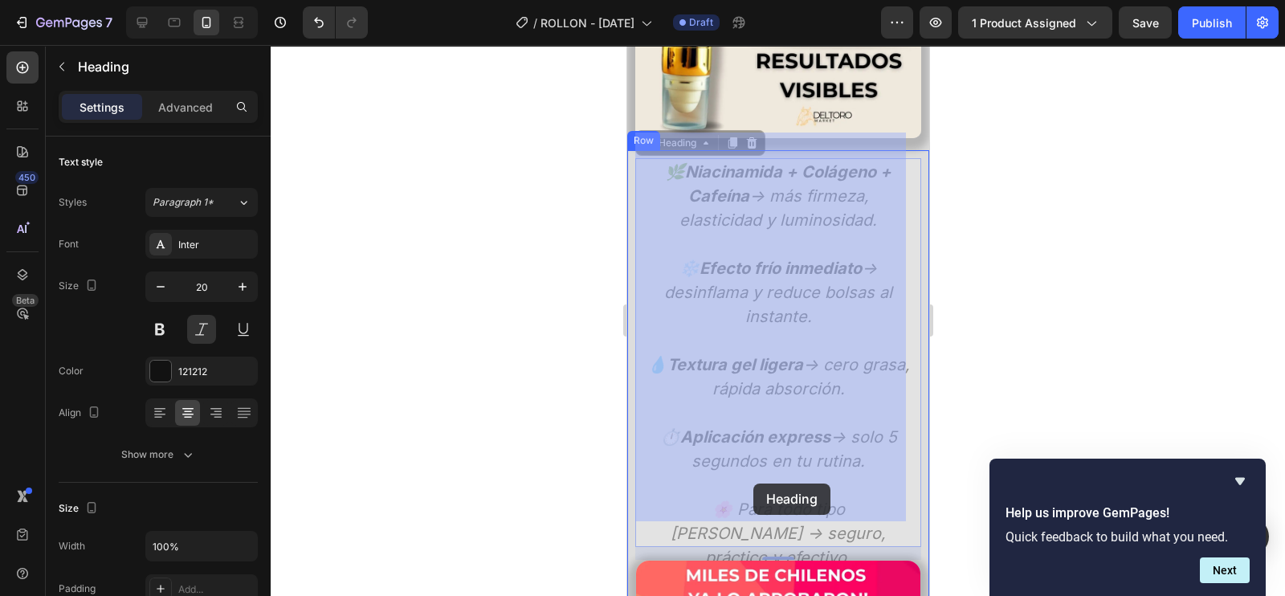
drag, startPoint x: 854, startPoint y: 479, endPoint x: 760, endPoint y: 480, distance: 94.0
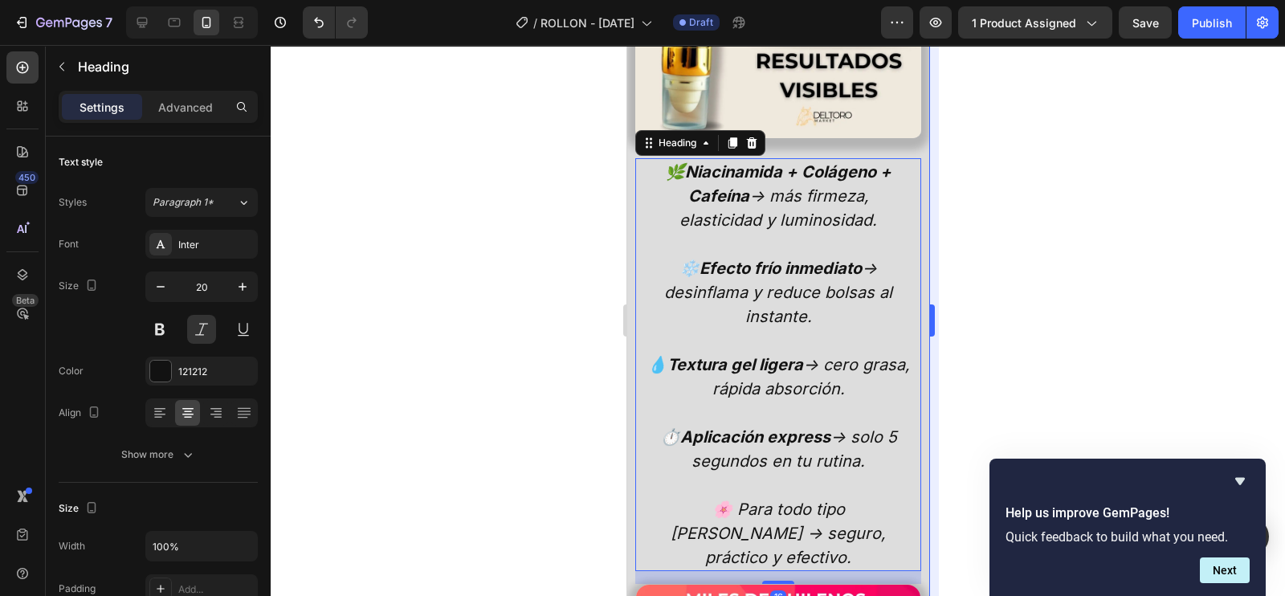
drag, startPoint x: 1087, startPoint y: 374, endPoint x: 930, endPoint y: 452, distance: 175.3
click at [1078, 374] on div at bounding box center [778, 320] width 1015 height 551
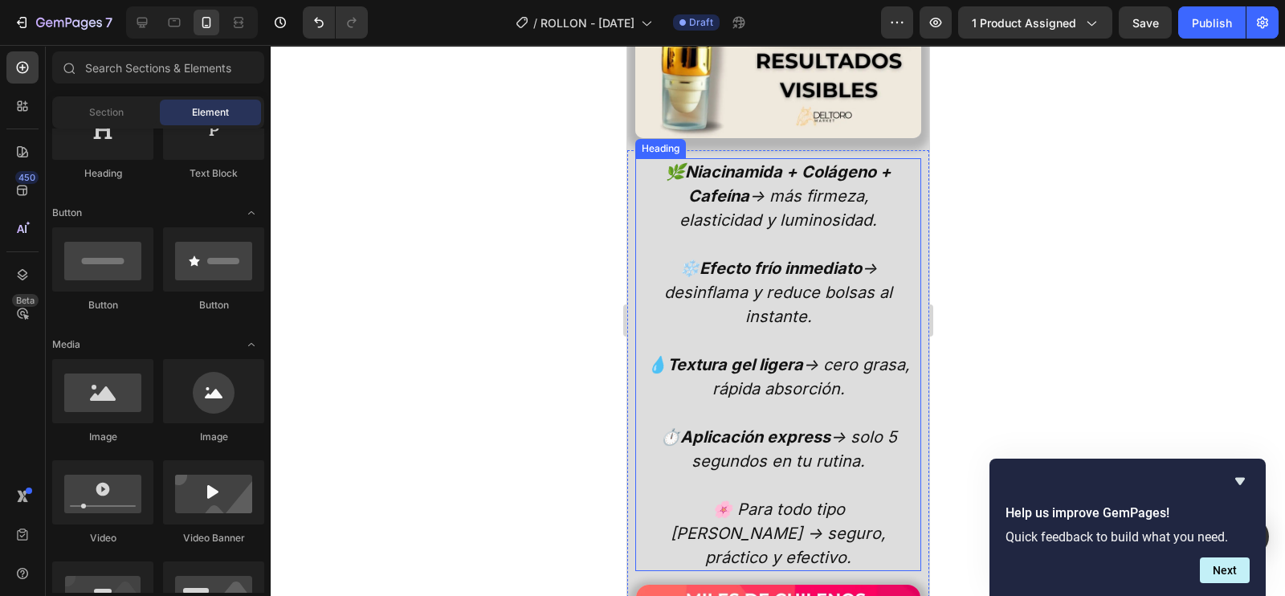
click at [853, 481] on p "🌿 Niacinamida + Colágeno + Cafeína → más firmeza, elasticidad y luminosidad. ❄️…" at bounding box center [777, 365] width 267 height 410
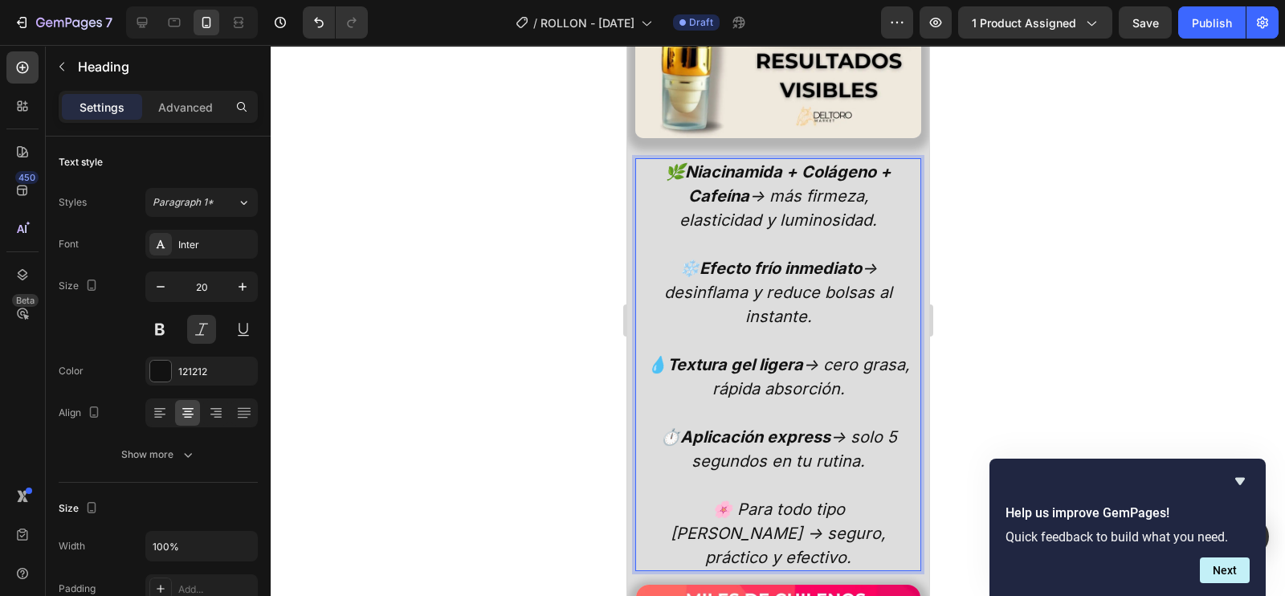
drag, startPoint x: 853, startPoint y: 481, endPoint x: 869, endPoint y: 478, distance: 16.4
click at [858, 482] on p "🌿 Niacinamida + Colágeno + Cafeína → más firmeza, elasticidad y luminosidad. ❄️…" at bounding box center [777, 365] width 267 height 410
drag, startPoint x: 856, startPoint y: 483, endPoint x: 821, endPoint y: 482, distance: 34.6
click at [807, 482] on p "🌿 Niacinamida + Colágeno + Cafeína → más firmeza, elasticidad y luminosidad. ❄️…" at bounding box center [777, 365] width 267 height 410
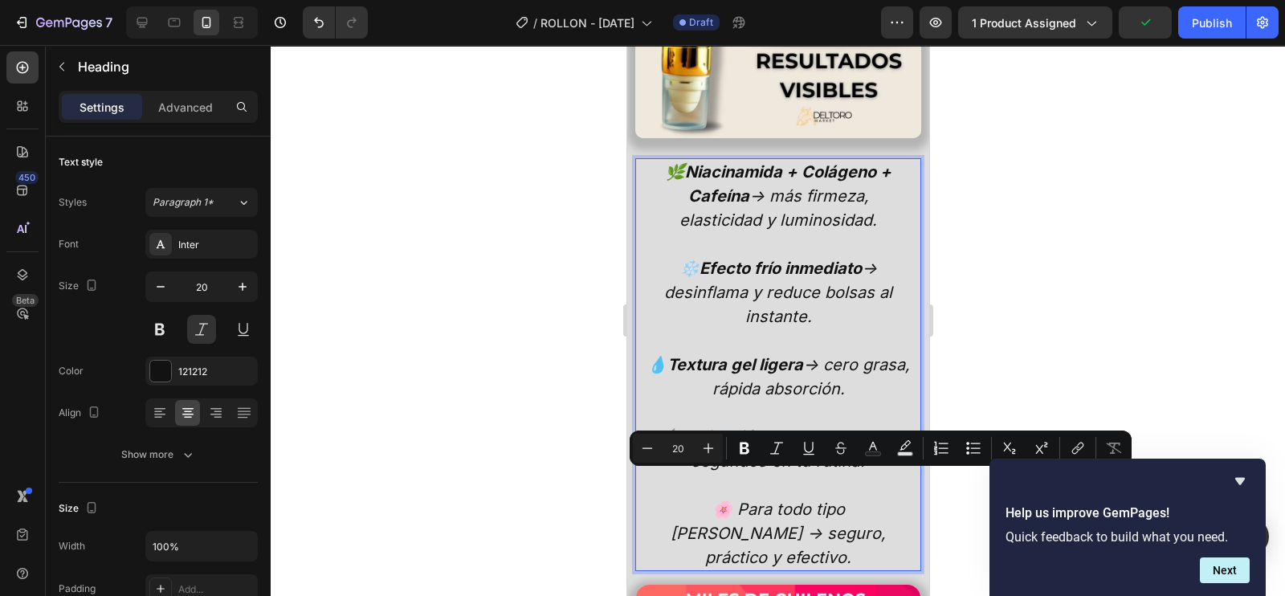
click at [860, 482] on p "🌿 Niacinamida + Colágeno + Cafeína → más firmeza, elasticidad y luminosidad. ❄️…" at bounding box center [777, 365] width 267 height 410
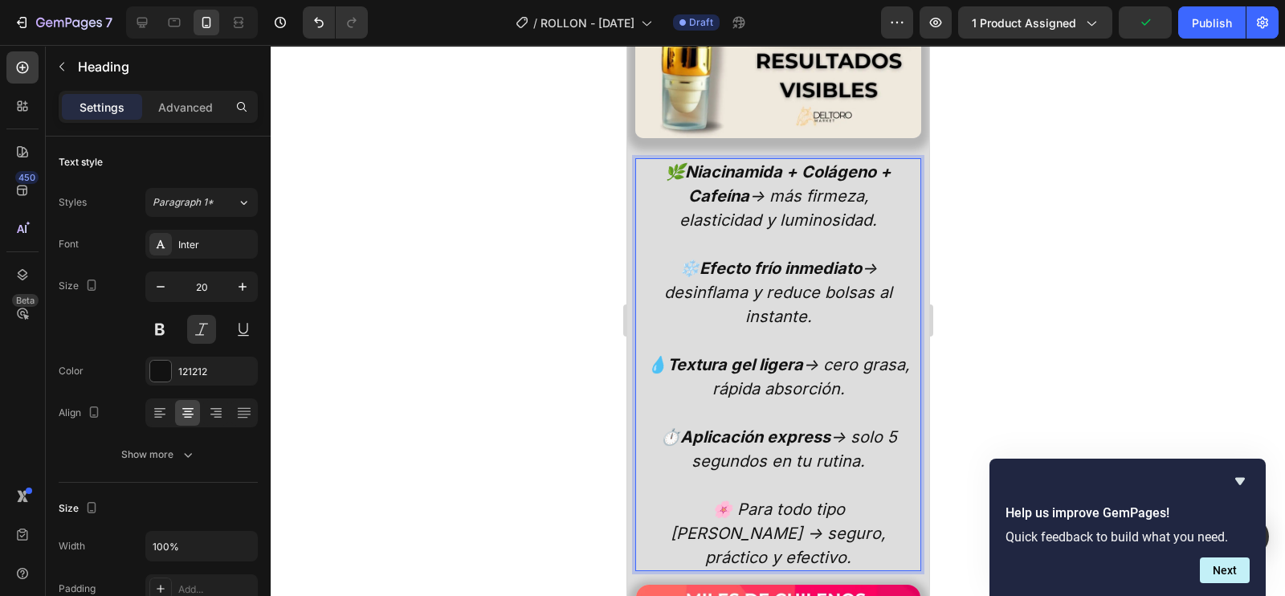
drag, startPoint x: 1036, startPoint y: 426, endPoint x: 1015, endPoint y: 431, distance: 21.6
click at [1015, 431] on div at bounding box center [778, 320] width 1015 height 551
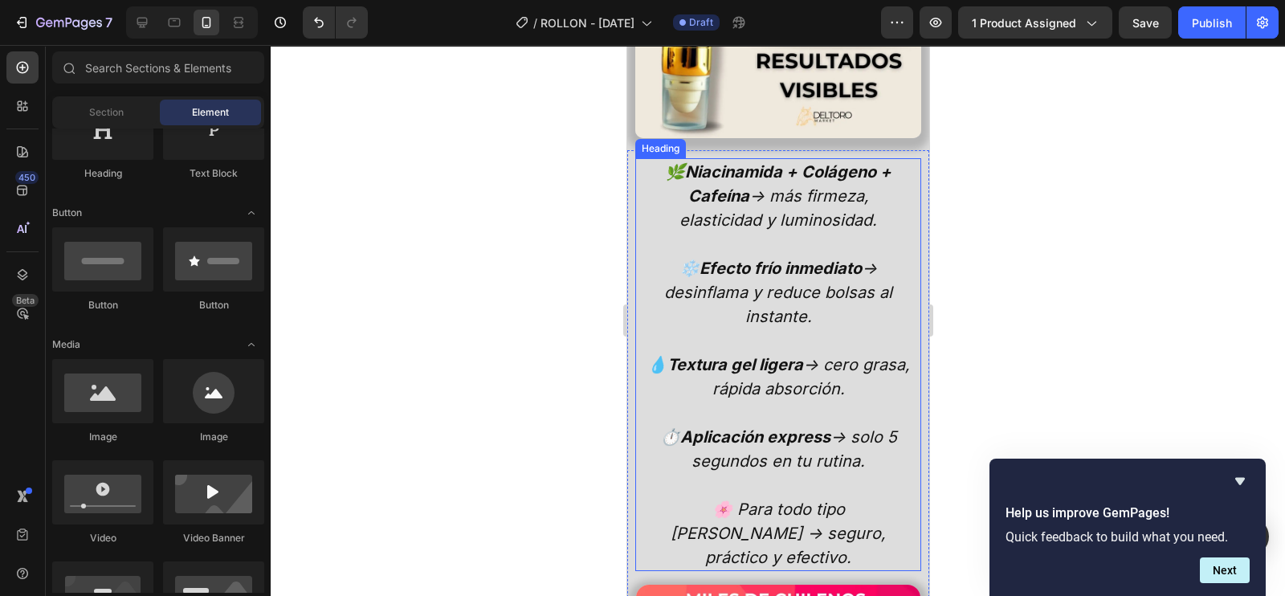
click at [854, 483] on p "🌿 Niacinamida + Colágeno + Cafeína → más firmeza, elasticidad y luminosidad. ❄️…" at bounding box center [777, 365] width 267 height 410
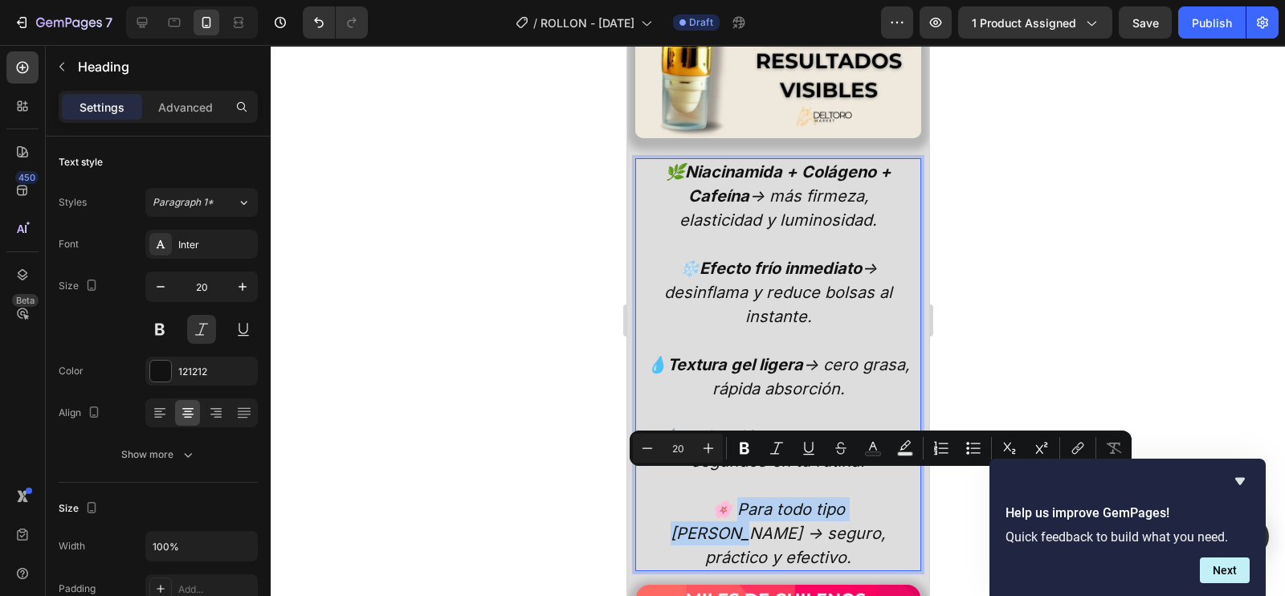
drag, startPoint x: 860, startPoint y: 484, endPoint x: 695, endPoint y: 483, distance: 164.7
click at [743, 448] on icon "Editor contextual toolbar" at bounding box center [745, 449] width 10 height 12
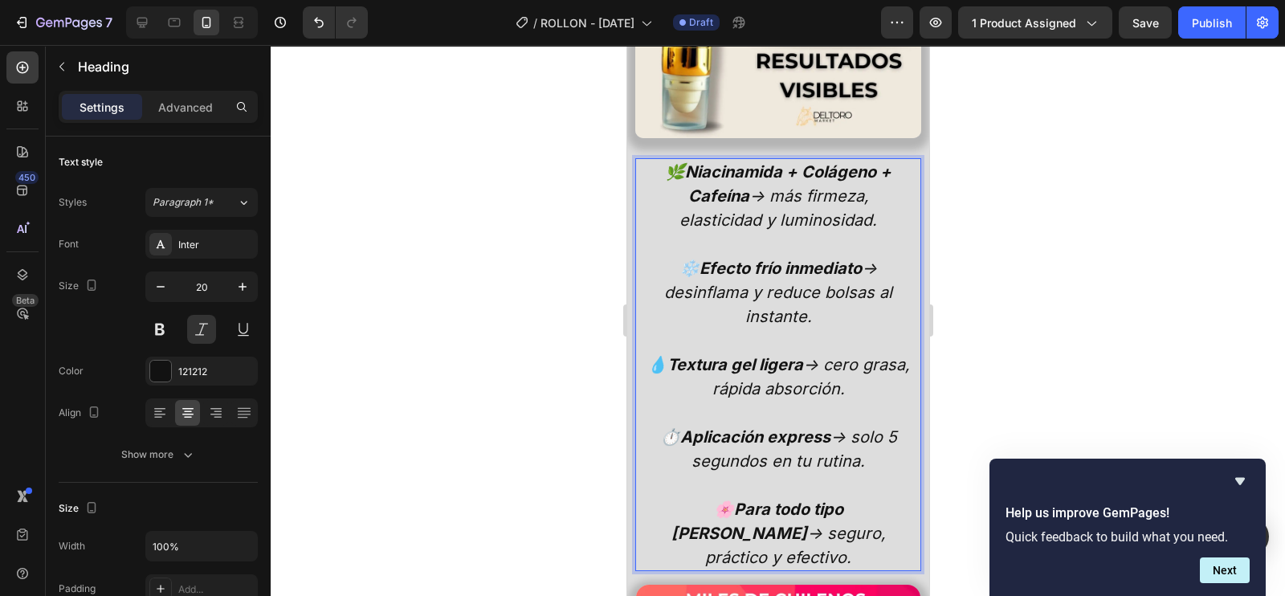
click at [1049, 258] on div at bounding box center [778, 320] width 1015 height 551
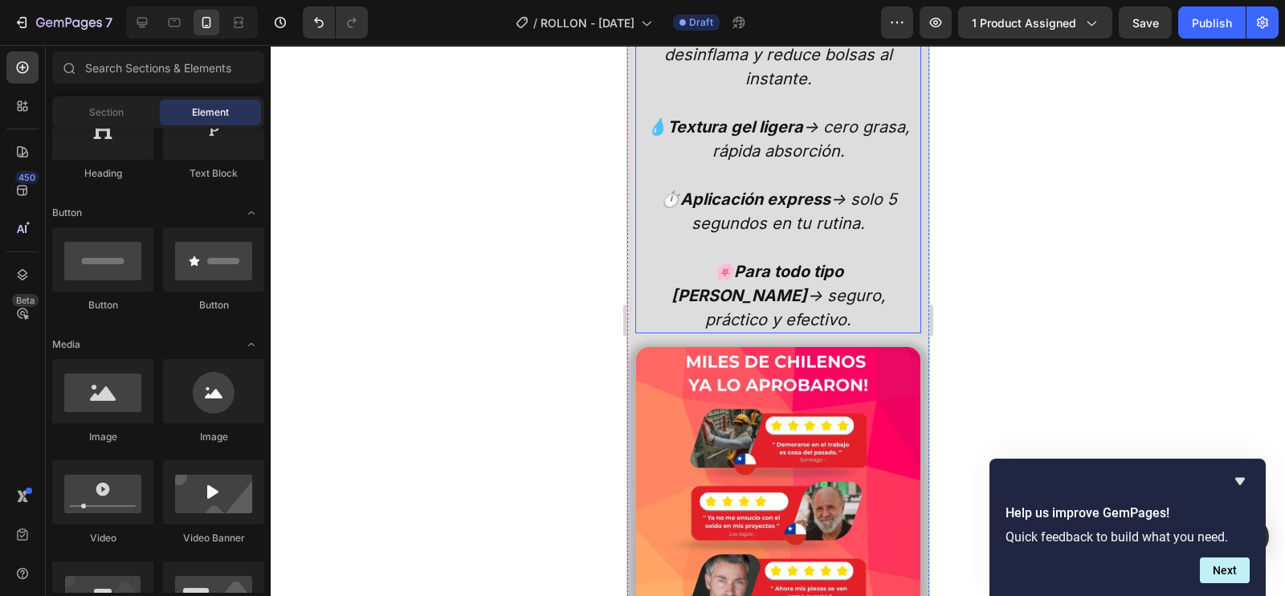
scroll to position [3159, 0]
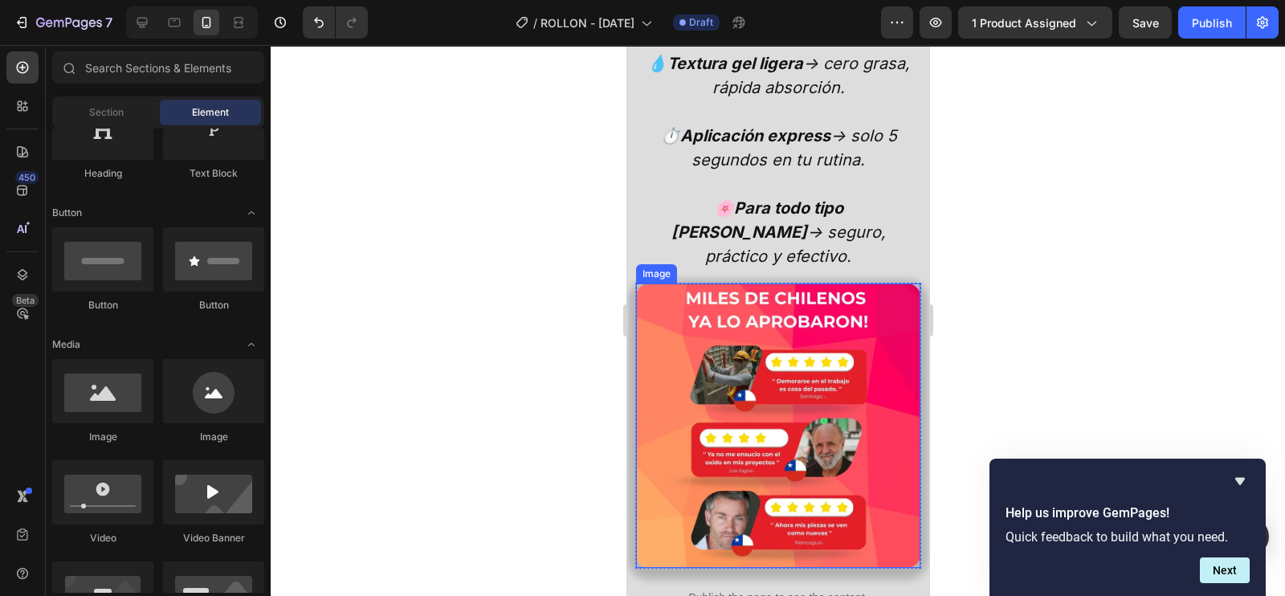
click at [808, 284] on img at bounding box center [777, 426] width 284 height 284
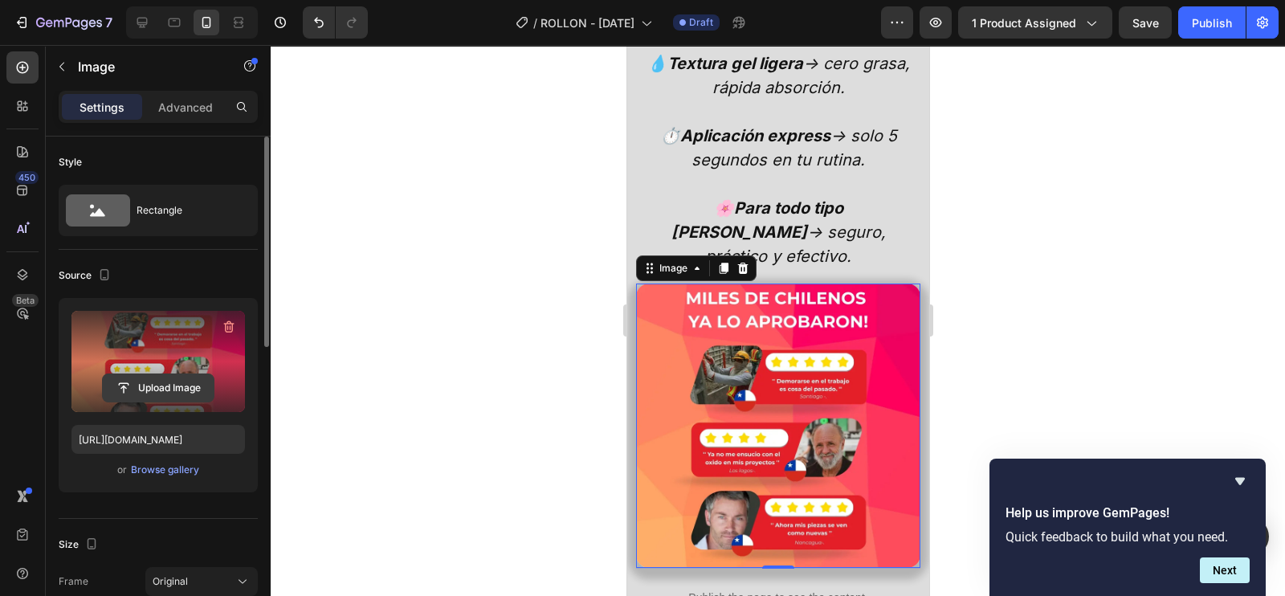
click at [192, 380] on input "file" at bounding box center [158, 387] width 111 height 27
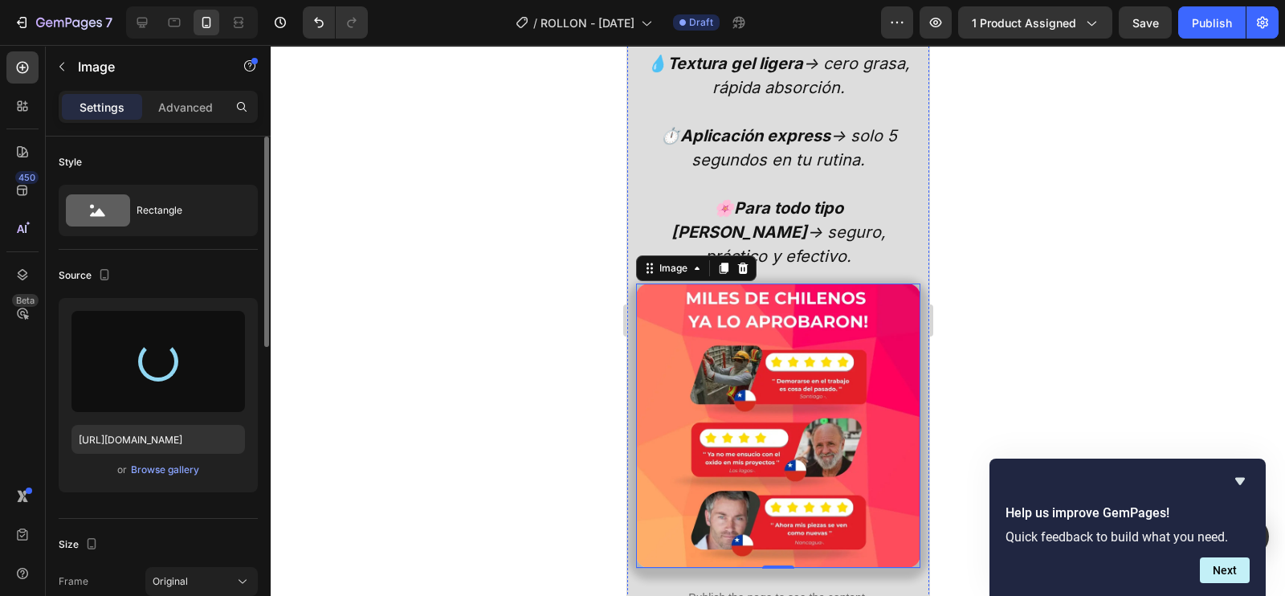
type input "[URL][DOMAIN_NAME]"
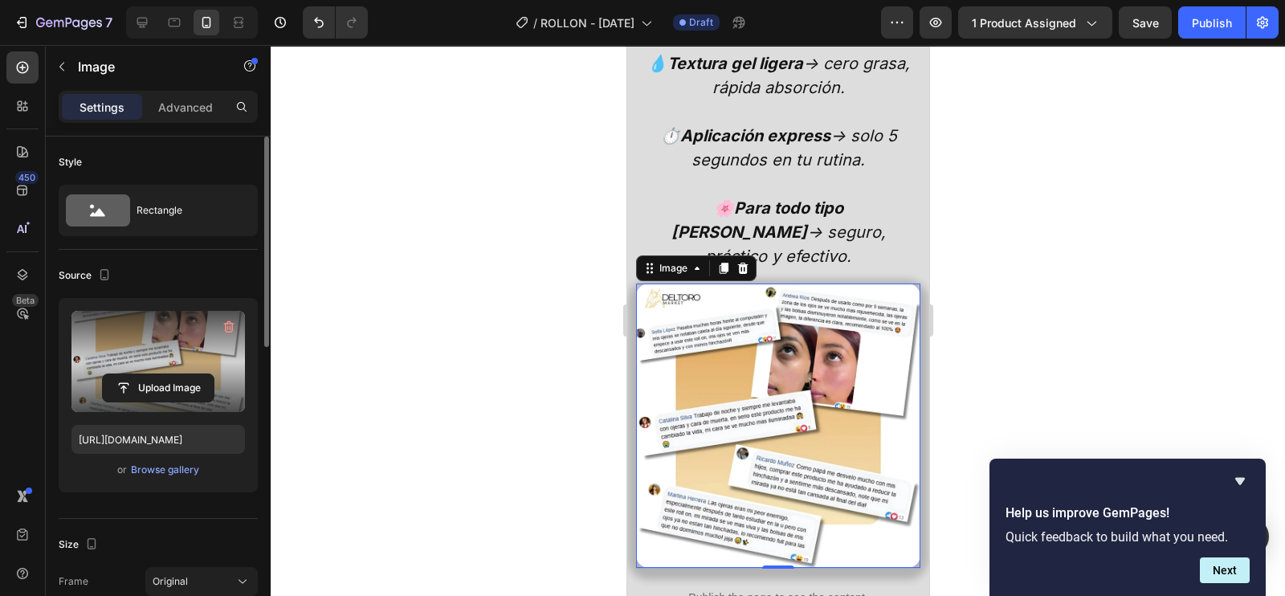
scroll to position [301, 0]
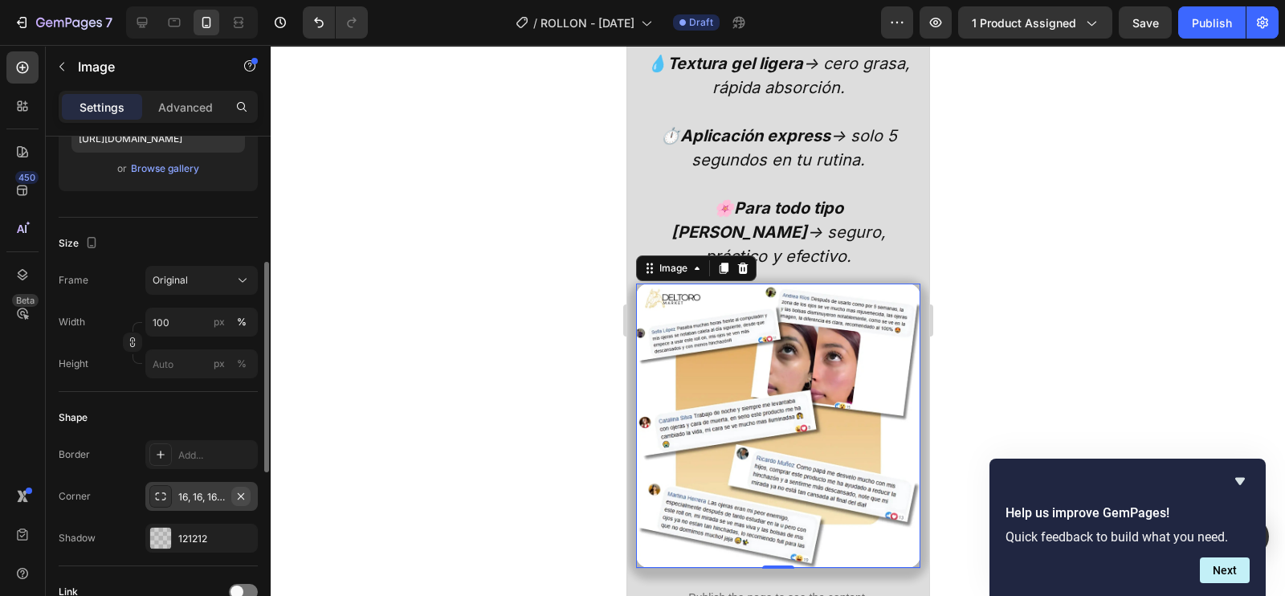
click at [241, 499] on icon "button" at bounding box center [241, 496] width 13 height 13
drag, startPoint x: 198, startPoint y: 108, endPoint x: 198, endPoint y: 119, distance: 11.3
click at [198, 107] on p "Advanced" at bounding box center [185, 107] width 55 height 17
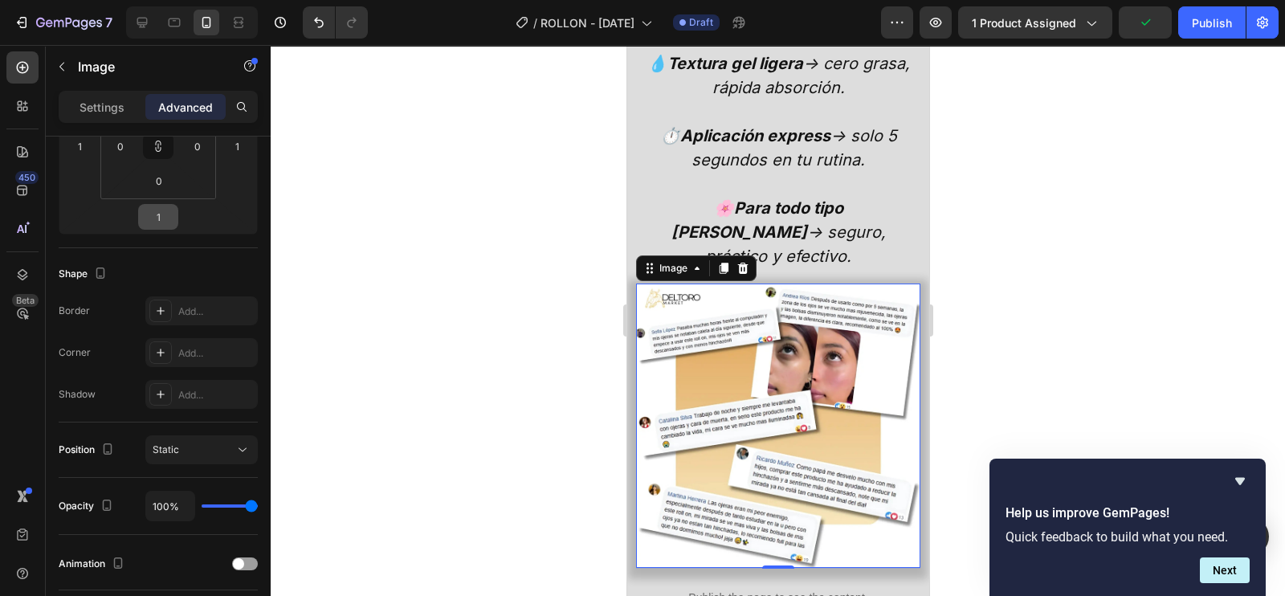
scroll to position [100, 0]
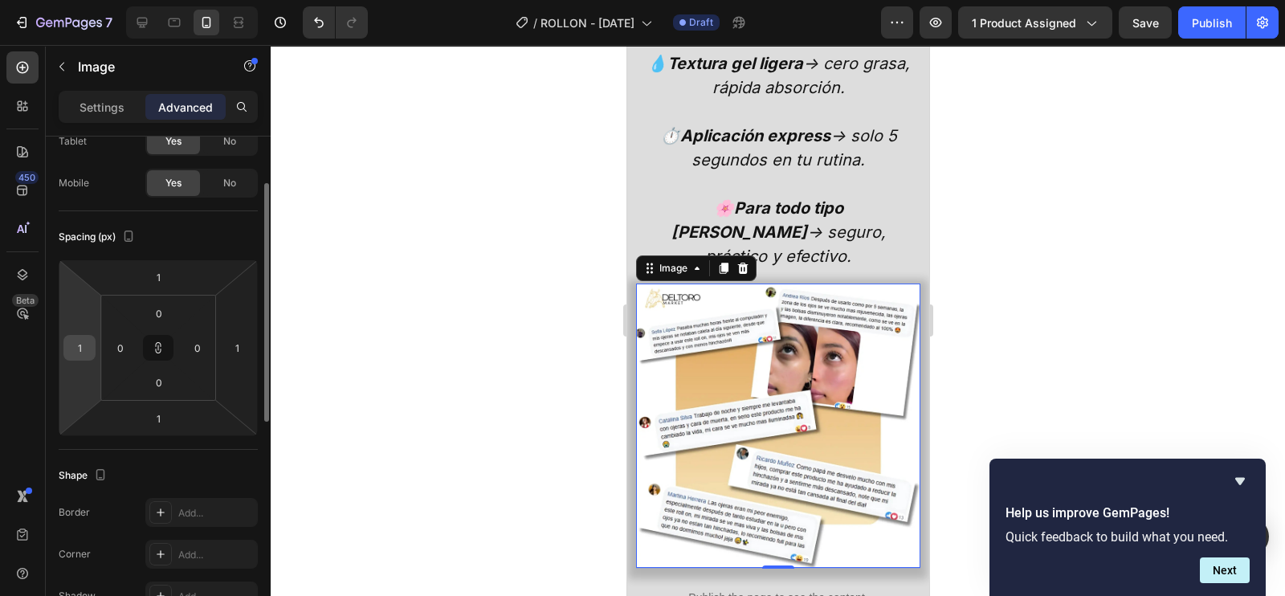
click at [72, 355] on input "1" at bounding box center [79, 348] width 24 height 24
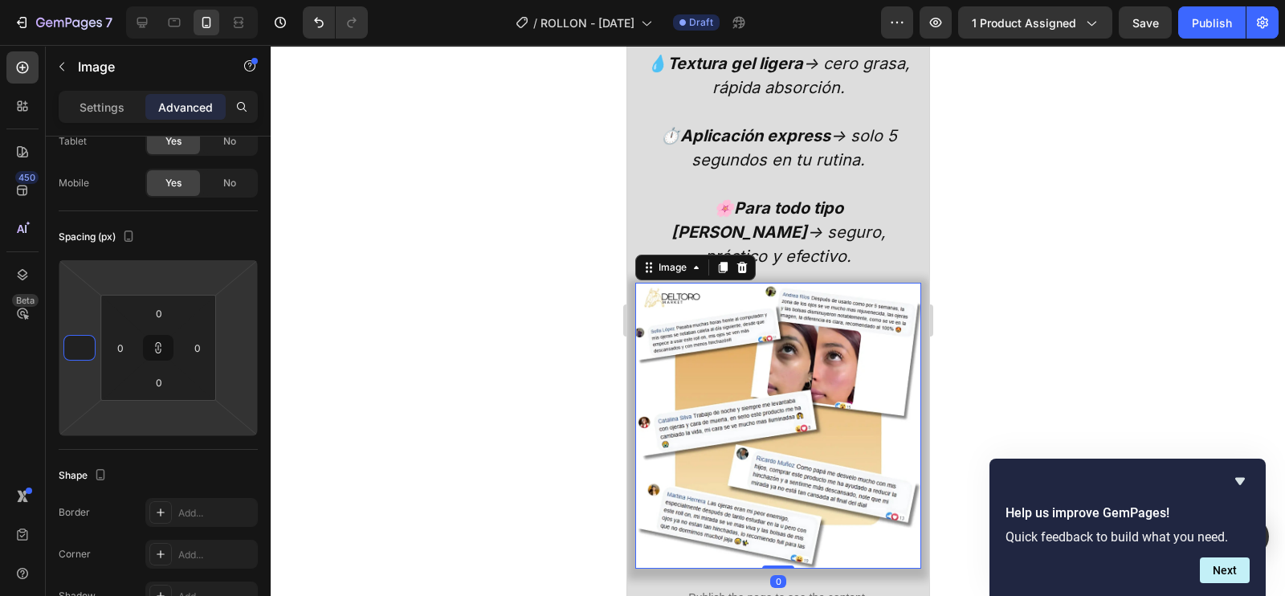
click at [354, 344] on div at bounding box center [778, 320] width 1015 height 551
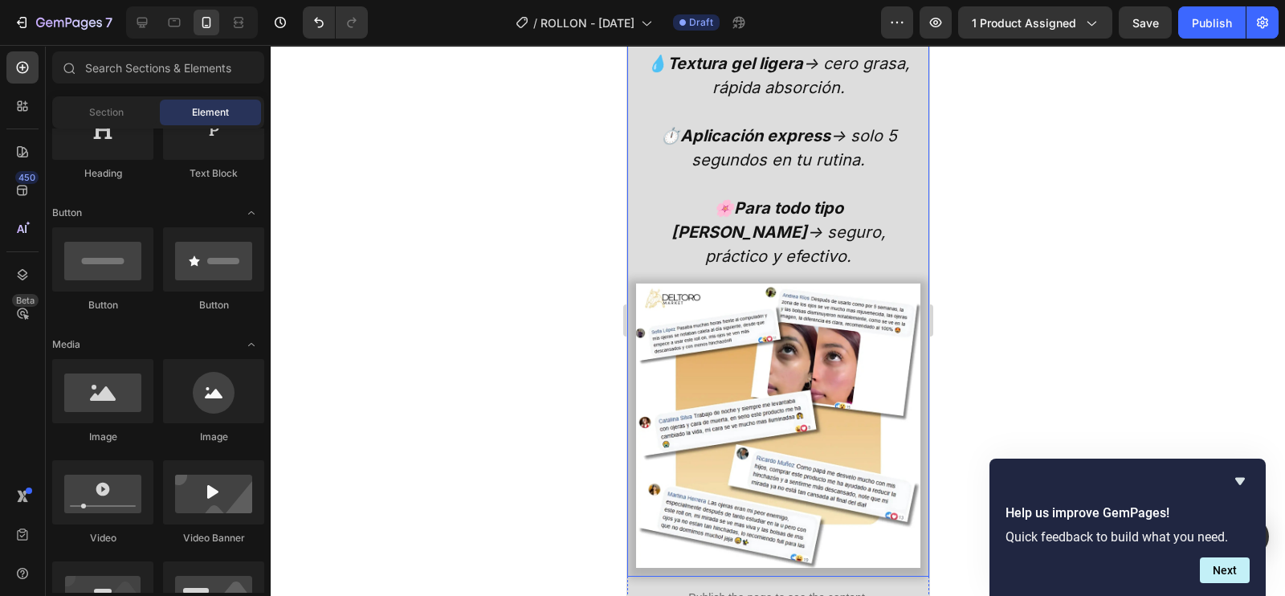
click at [629, 276] on div "🌿 Niacinamida + Colágeno + Cafeína → más firmeza, elasticidad y luminosidad. ❄️…" at bounding box center [778, 213] width 302 height 728
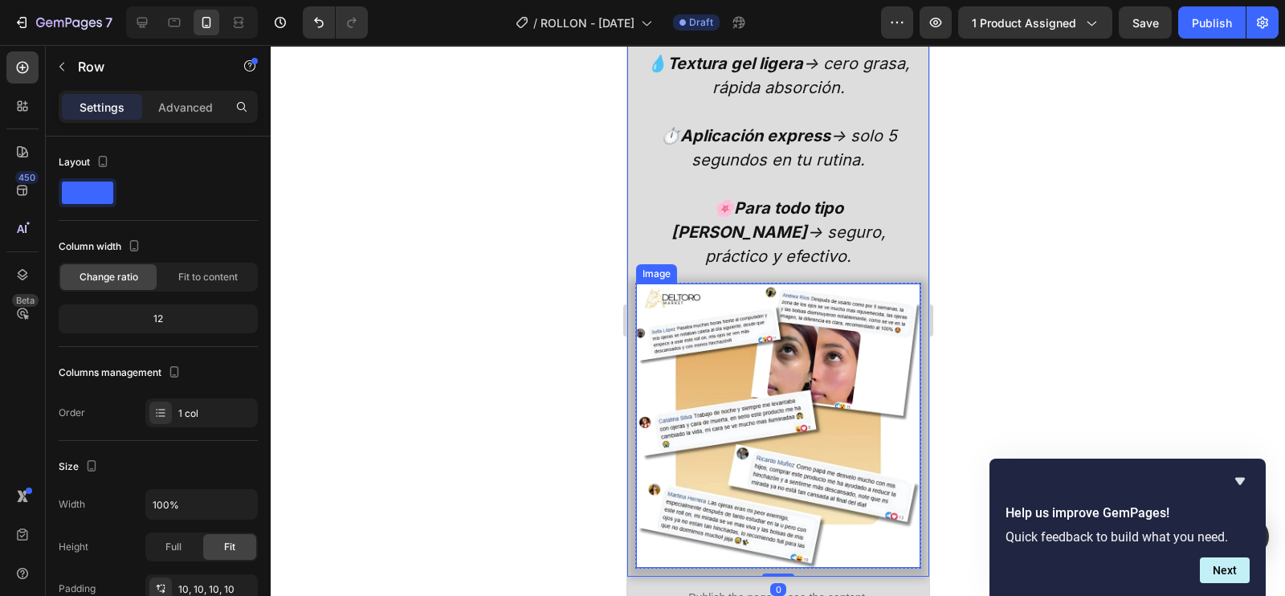
click at [654, 284] on img at bounding box center [777, 426] width 284 height 284
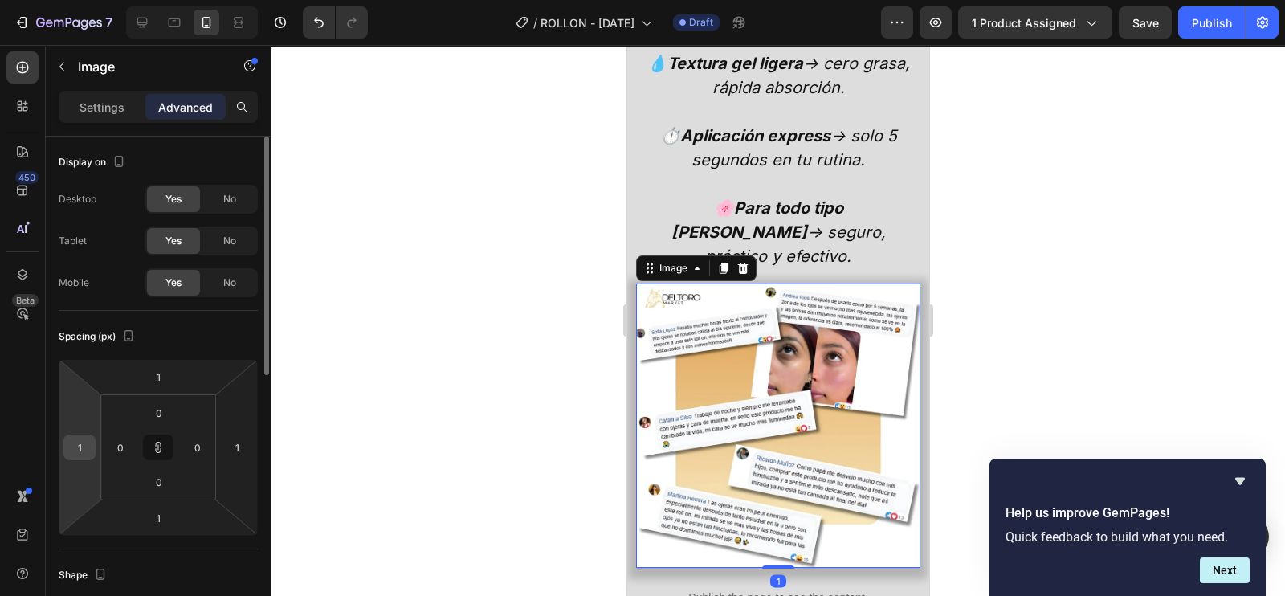
click at [74, 446] on input "1" at bounding box center [79, 447] width 24 height 24
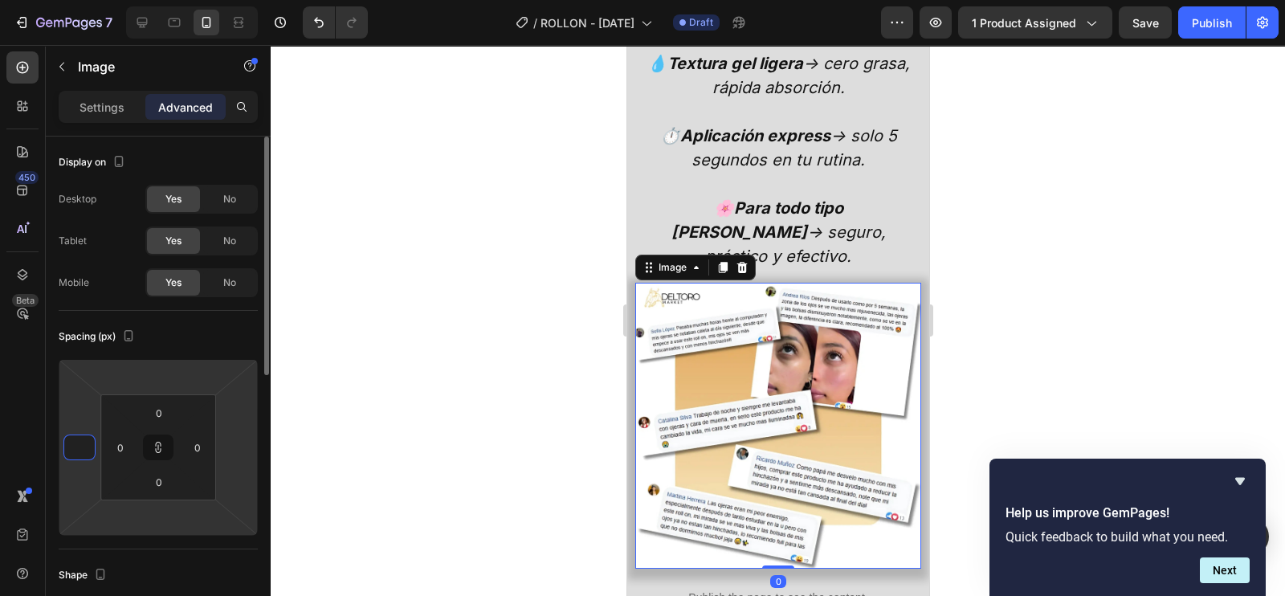
type input "0"
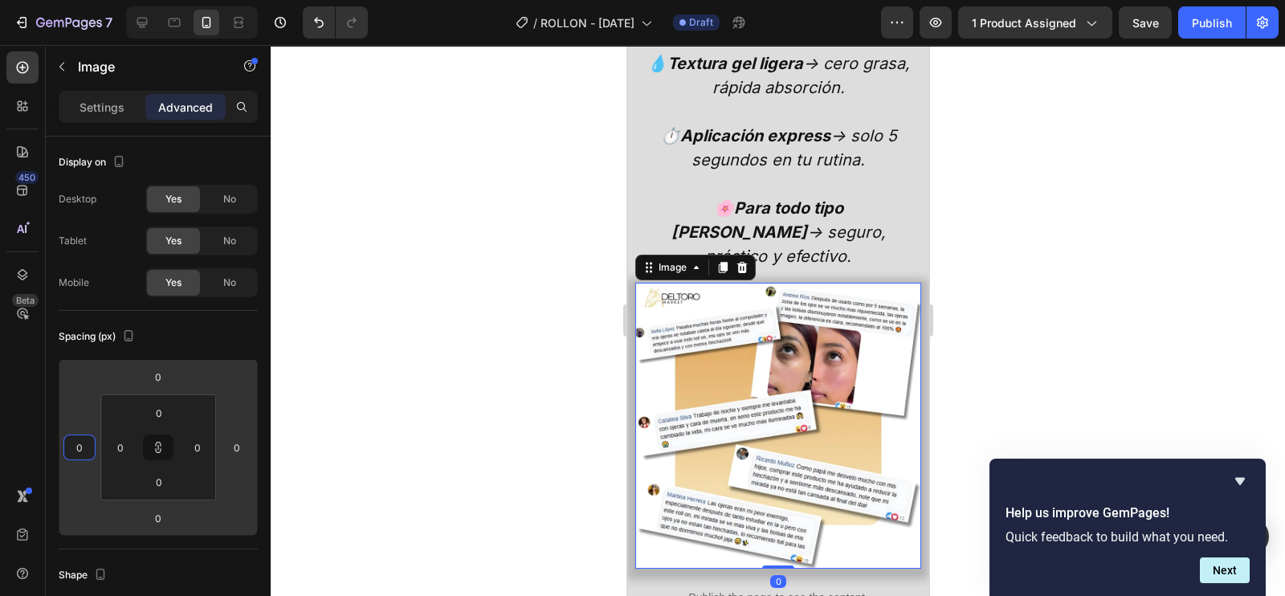
click at [414, 374] on div at bounding box center [778, 320] width 1015 height 551
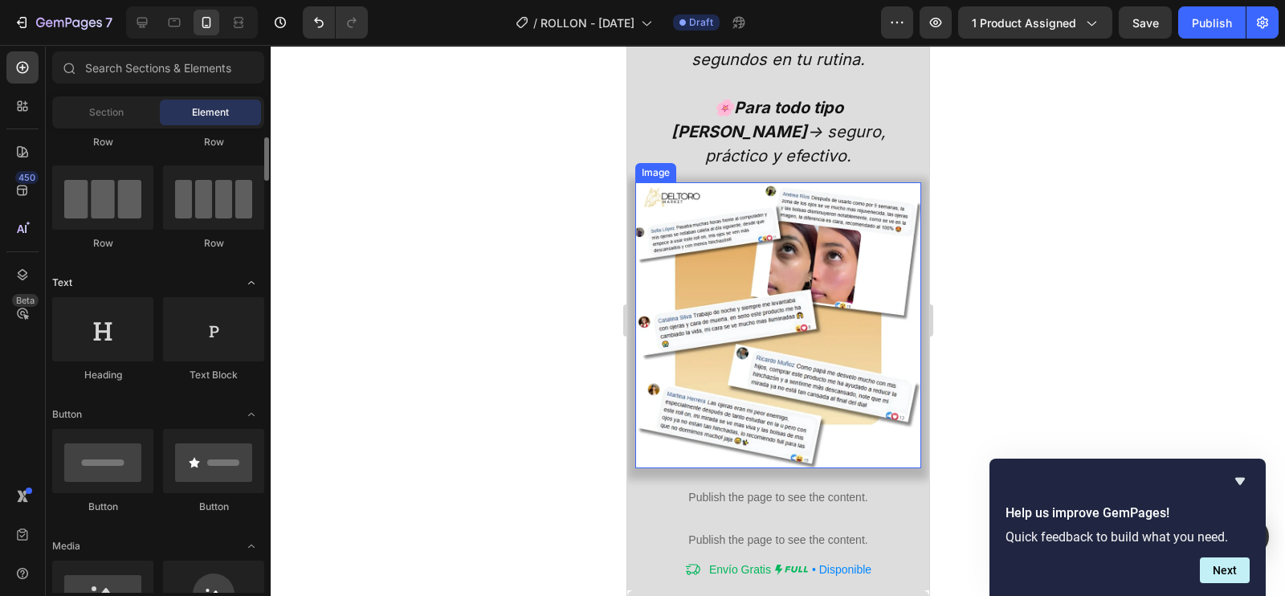
scroll to position [0, 0]
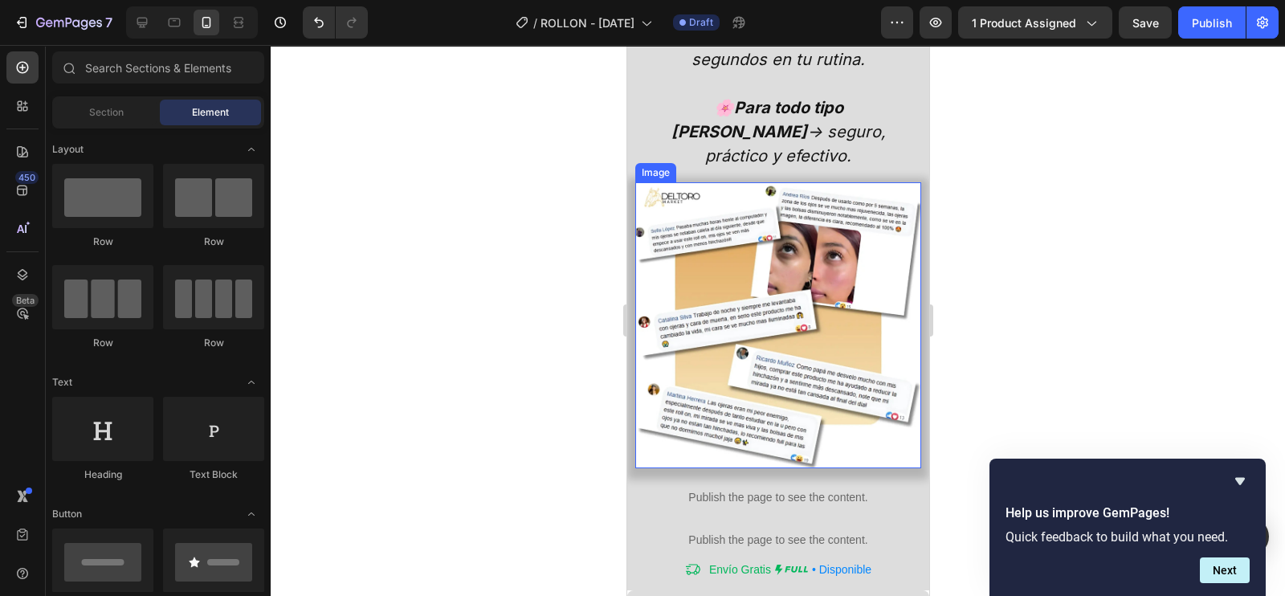
click at [705, 296] on img at bounding box center [778, 325] width 286 height 286
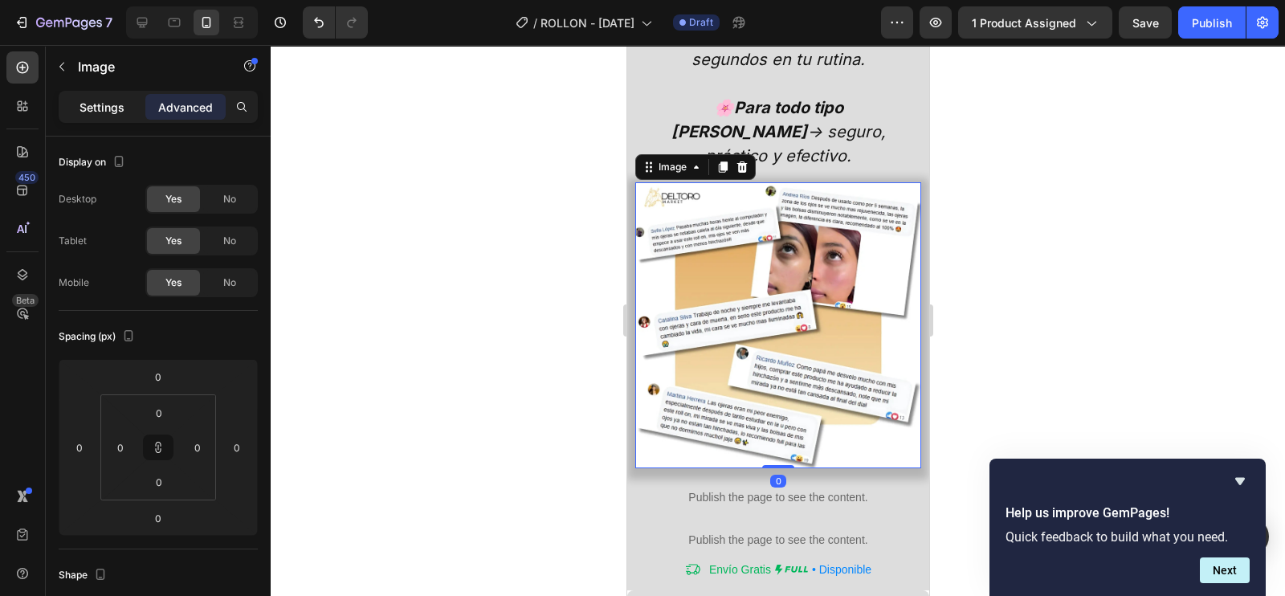
click at [125, 104] on div "Settings" at bounding box center [102, 107] width 80 height 26
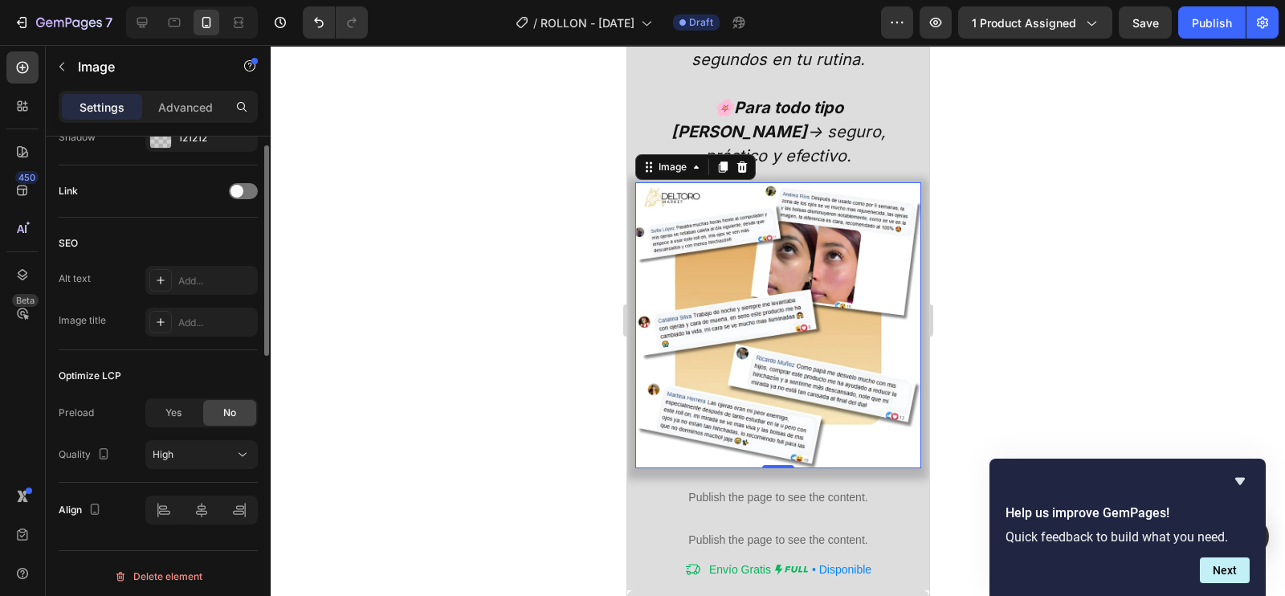
scroll to position [502, 0]
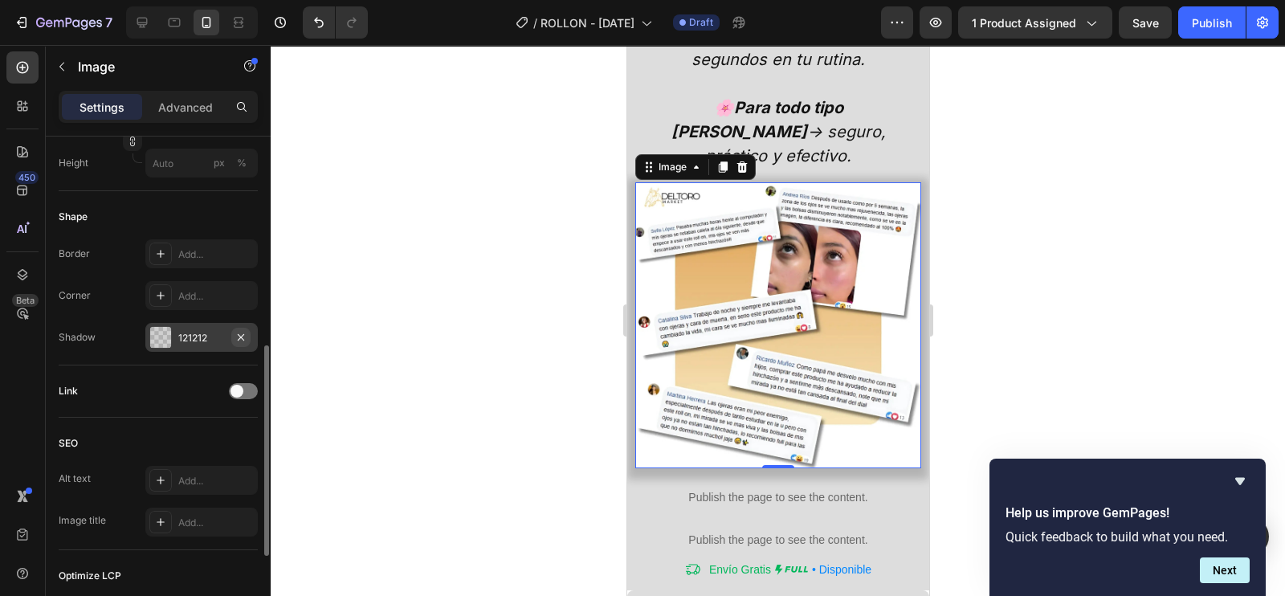
click at [245, 334] on icon "button" at bounding box center [241, 337] width 13 height 13
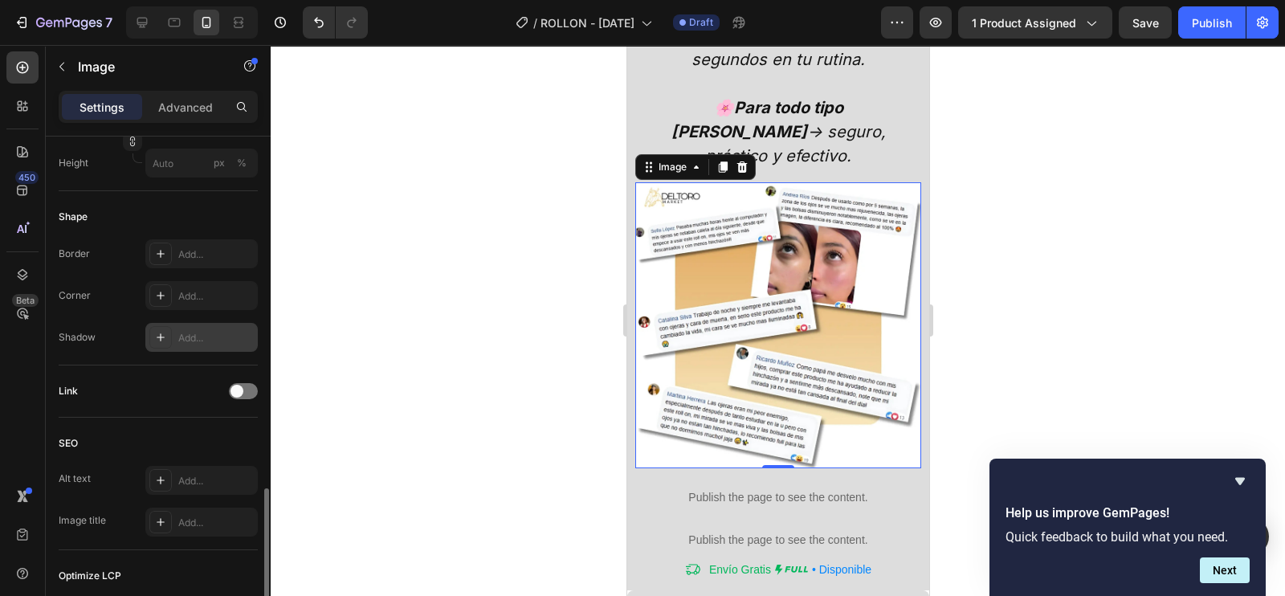
scroll to position [706, 0]
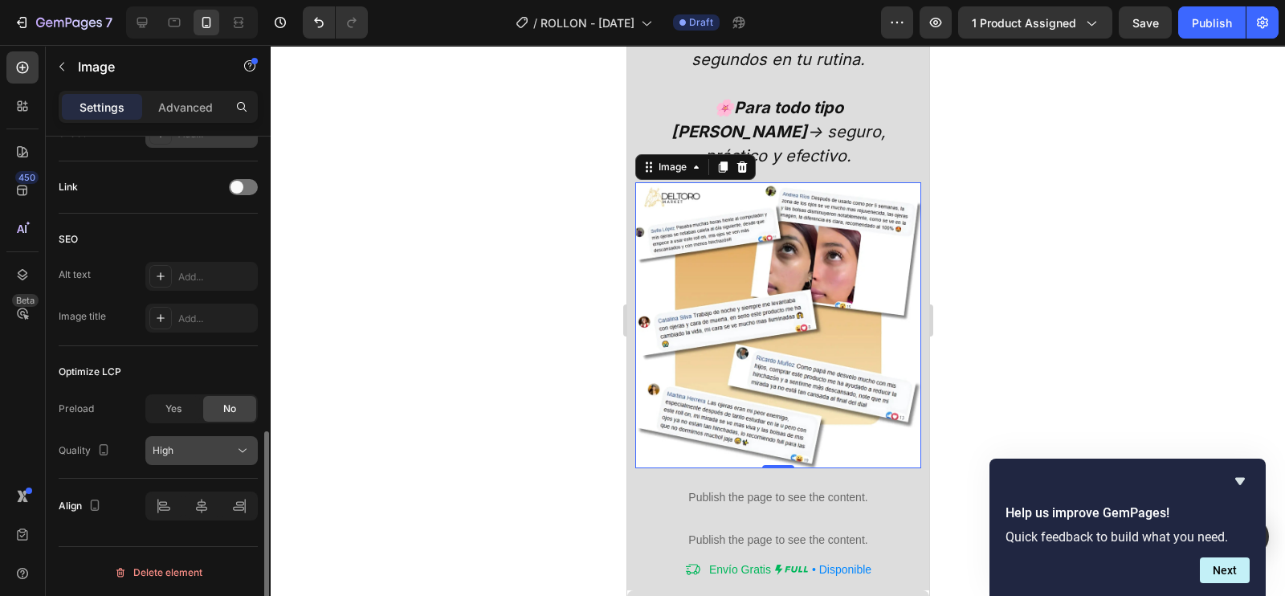
click at [191, 451] on div "High" at bounding box center [194, 450] width 82 height 14
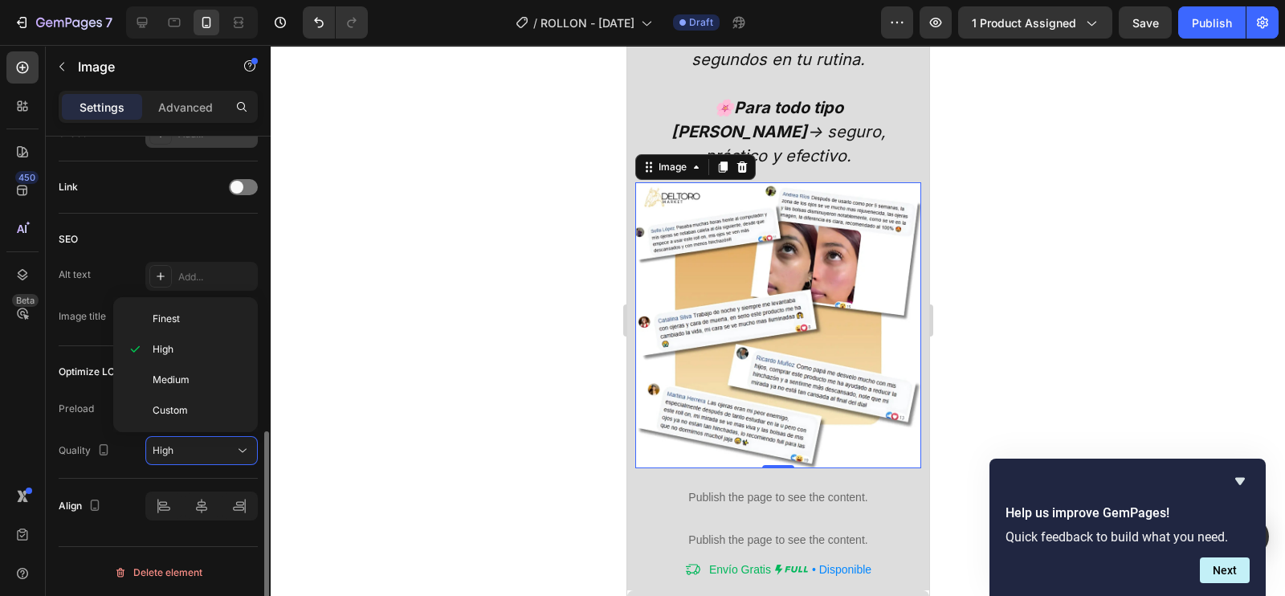
click at [182, 206] on div "Link" at bounding box center [158, 187] width 199 height 52
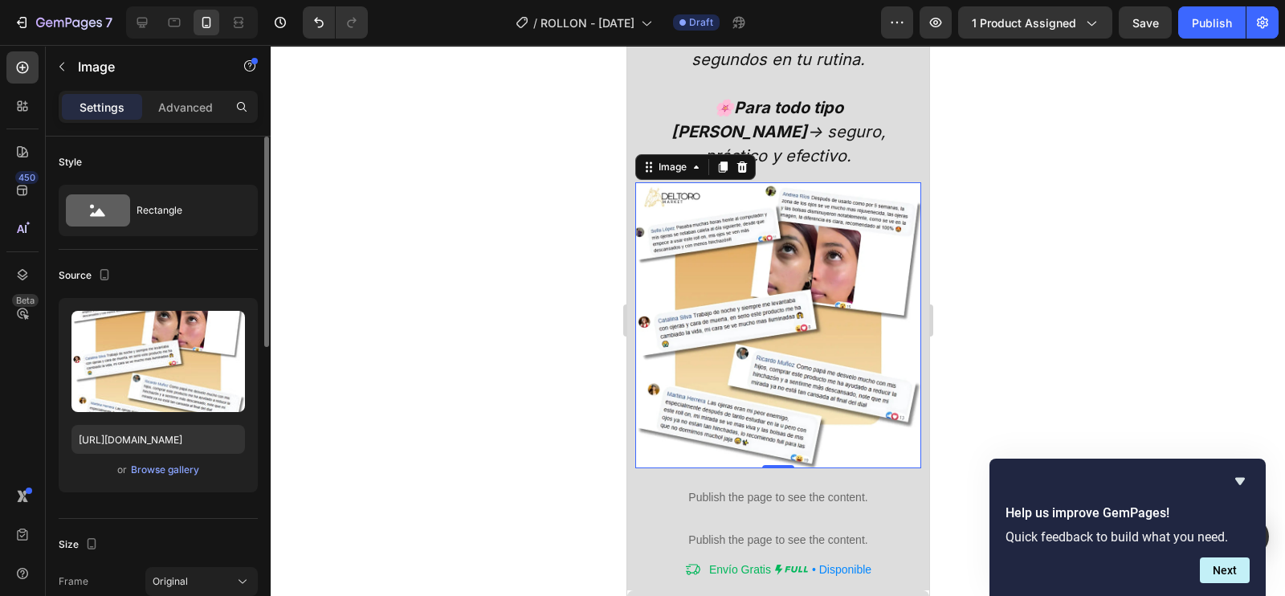
scroll to position [200, 0]
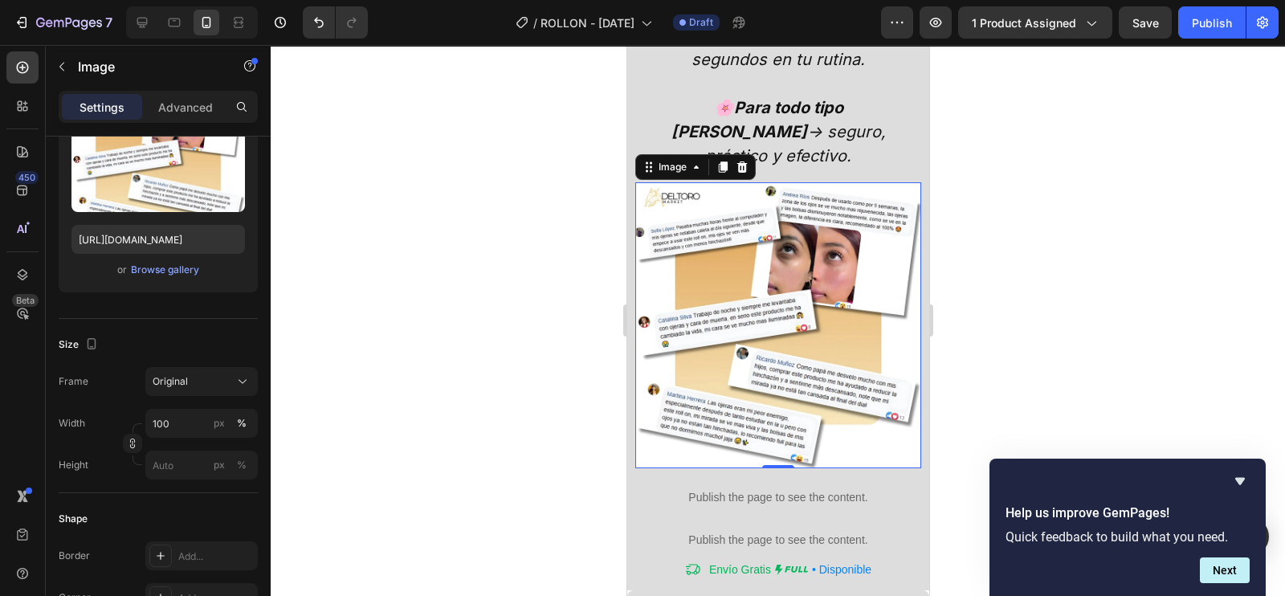
drag, startPoint x: 684, startPoint y: 291, endPoint x: 1172, endPoint y: 244, distance: 489.9
click at [684, 290] on img at bounding box center [778, 325] width 286 height 286
click at [177, 110] on p "Advanced" at bounding box center [185, 107] width 55 height 17
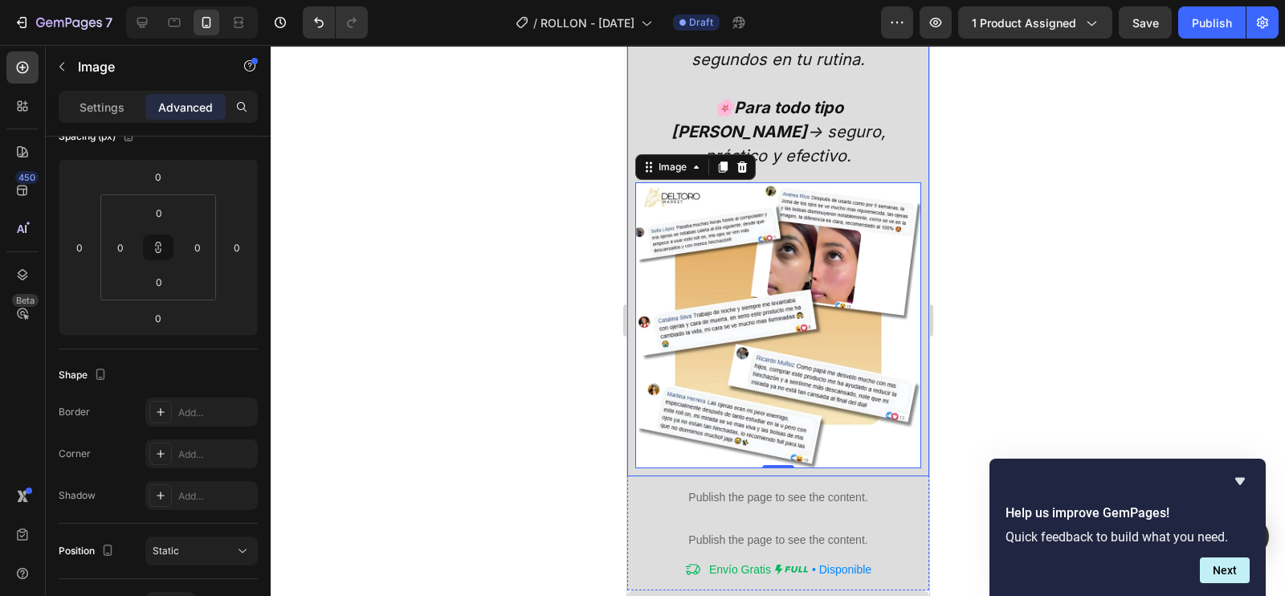
click at [629, 244] on div "🌿 Niacinamida + Colágeno + Cafeína → más firmeza, elasticidad y luminosidad. ❄️…" at bounding box center [778, 113] width 302 height 728
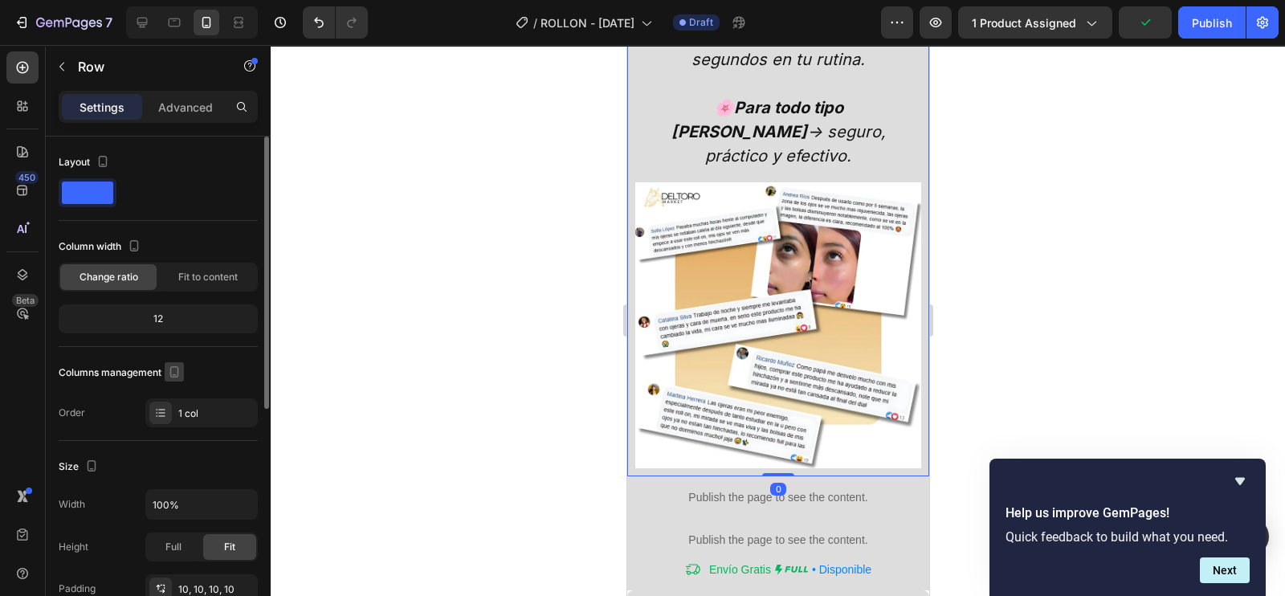
scroll to position [100, 0]
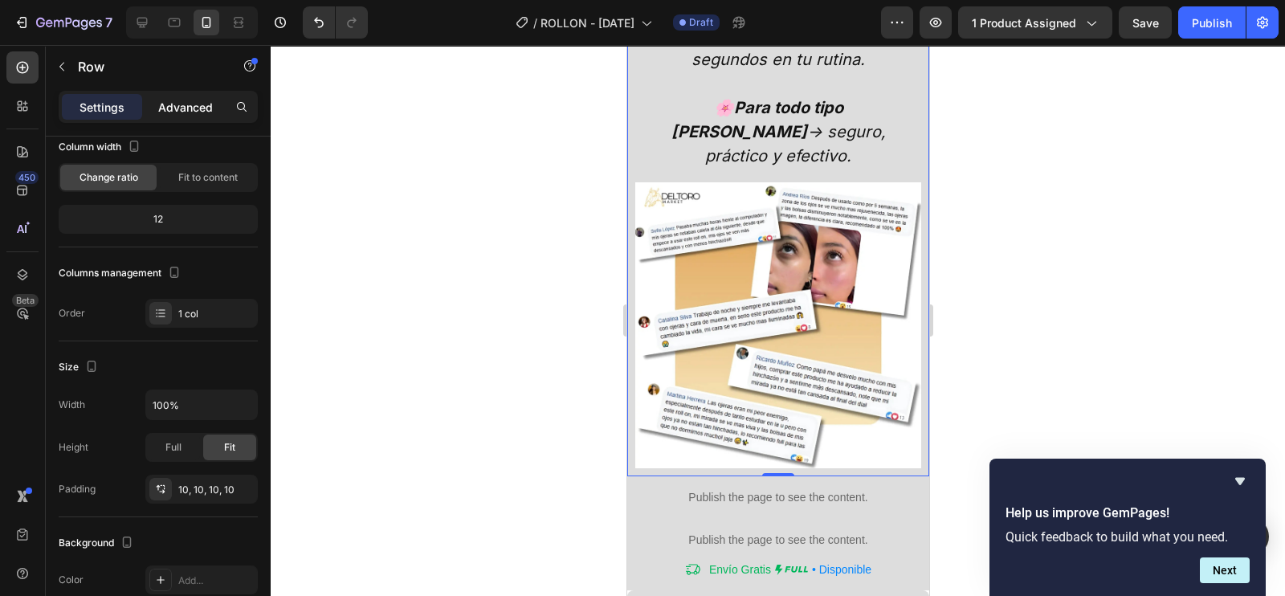
click at [184, 107] on p "Advanced" at bounding box center [185, 107] width 55 height 17
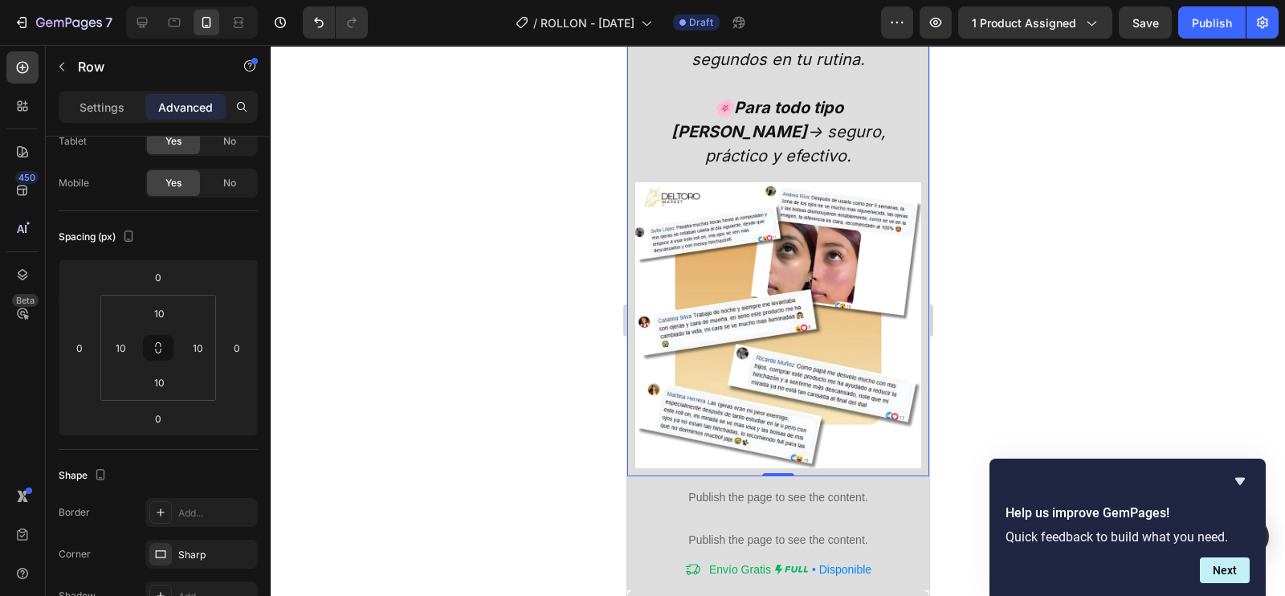
click at [1020, 278] on div at bounding box center [778, 320] width 1015 height 551
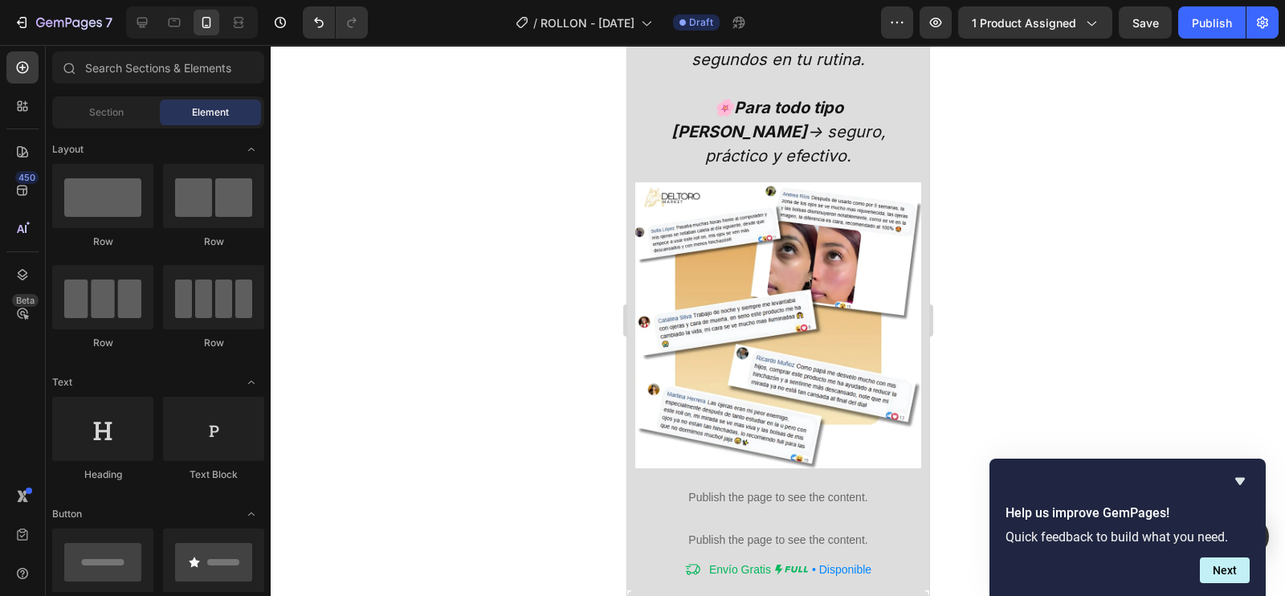
click at [787, 294] on img at bounding box center [778, 325] width 286 height 286
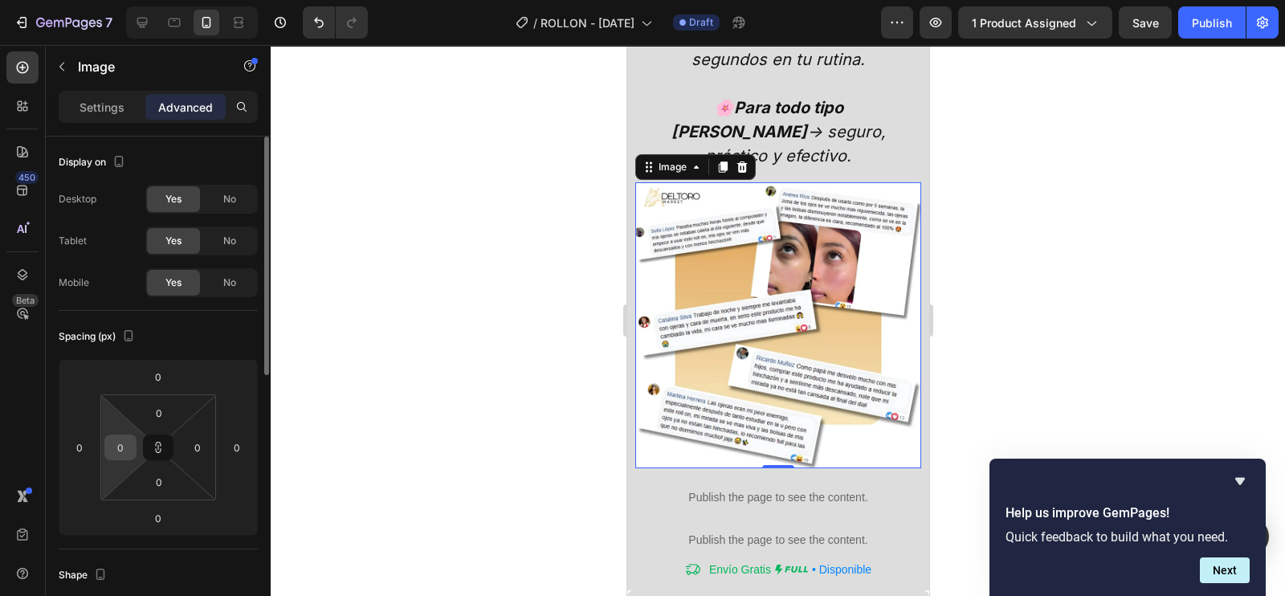
click at [121, 445] on input "0" at bounding box center [120, 447] width 24 height 24
type input "-"
type input "1"
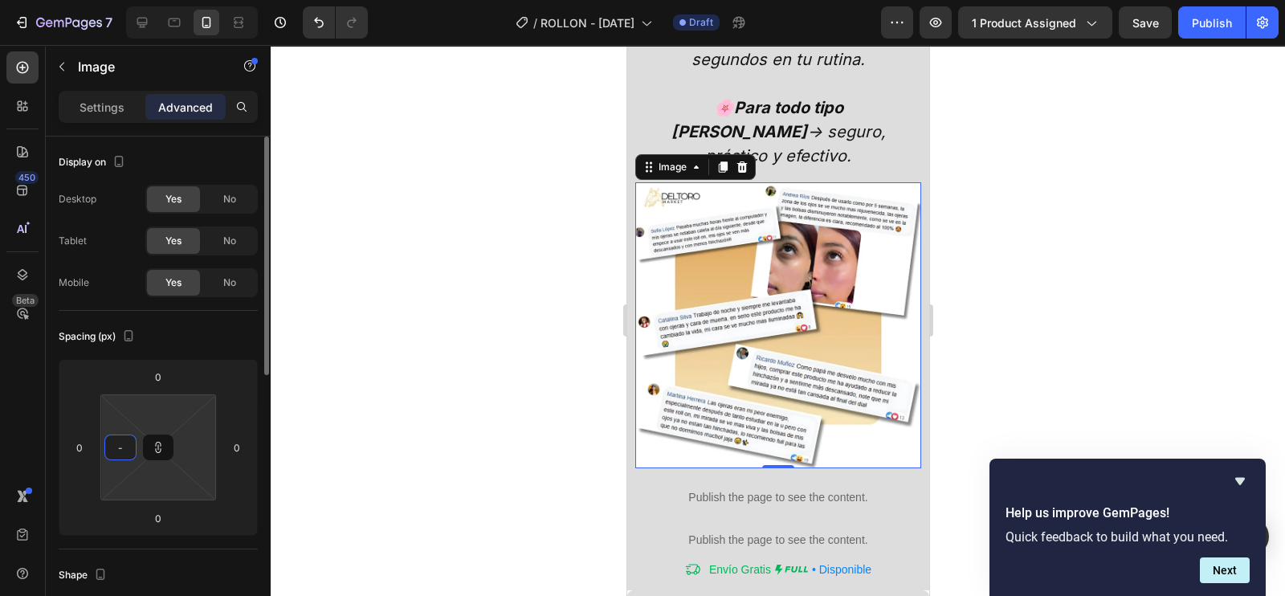
type input "1"
type input "10"
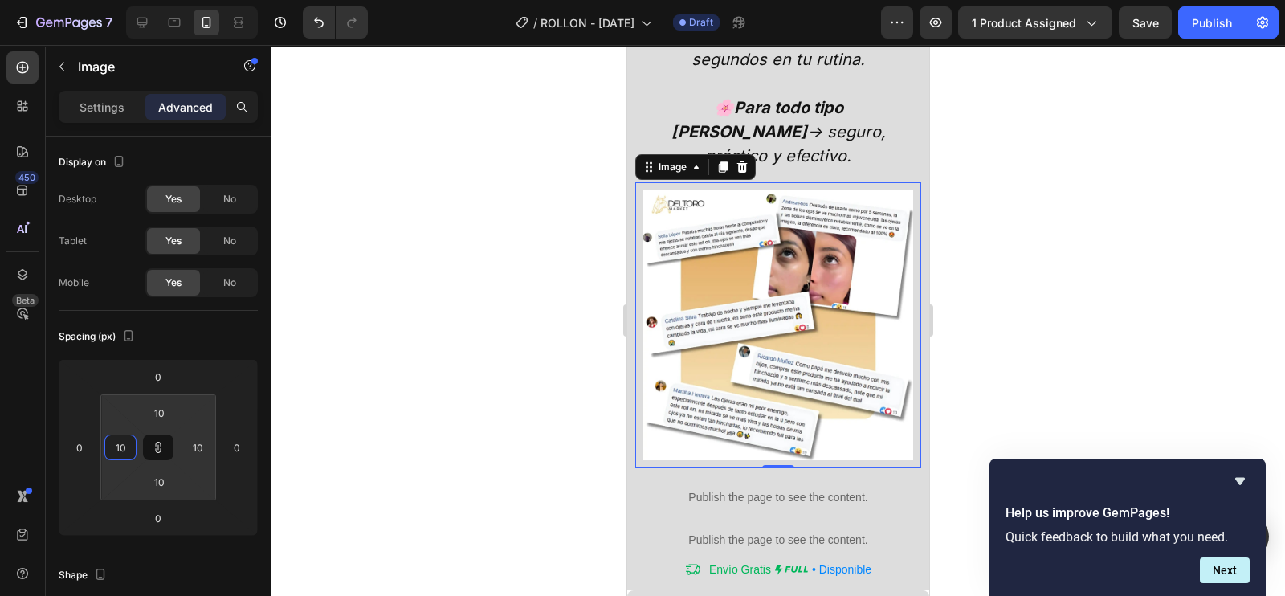
type input "1"
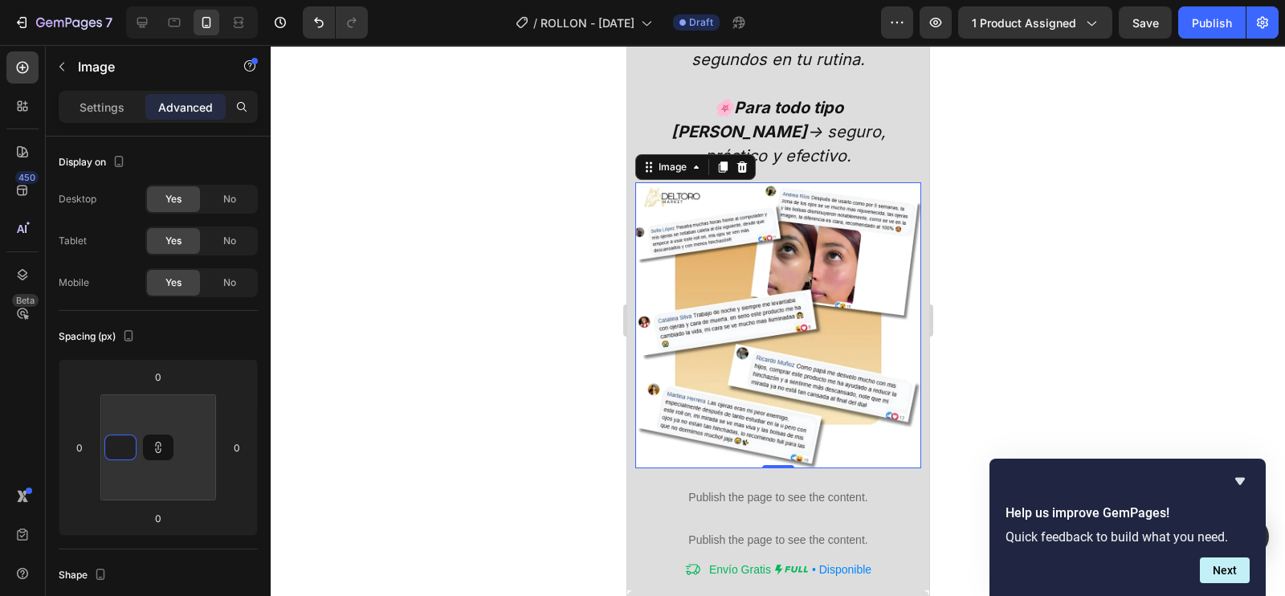
type input "-"
type input "1"
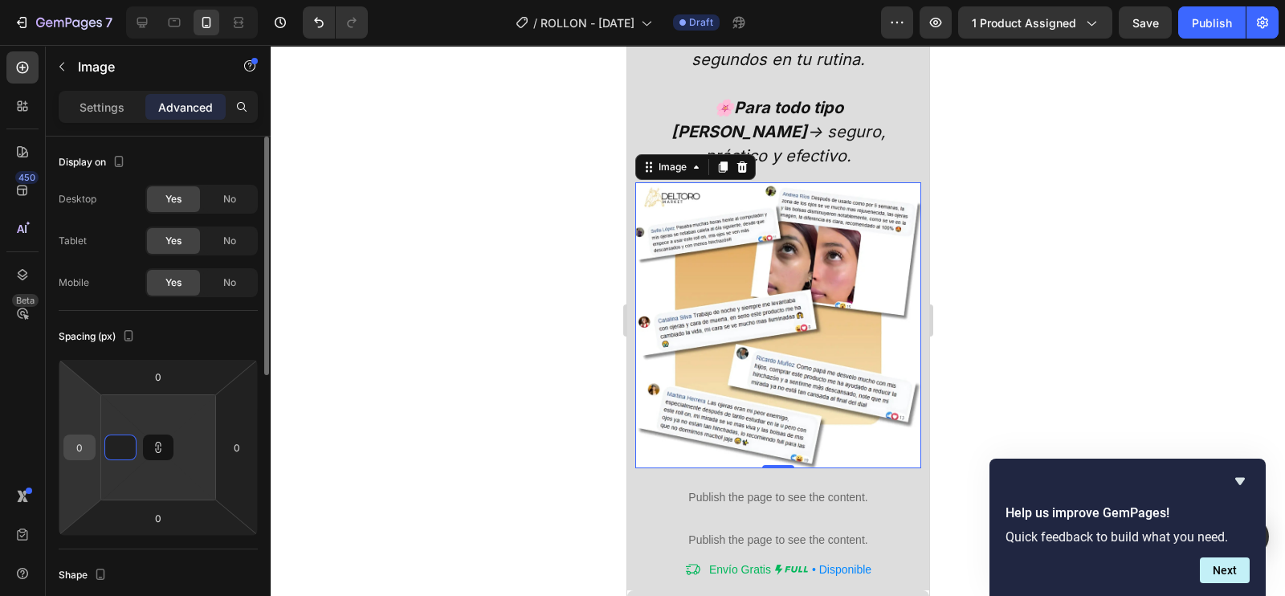
click at [74, 452] on input "0" at bounding box center [79, 447] width 24 height 24
type input "1"
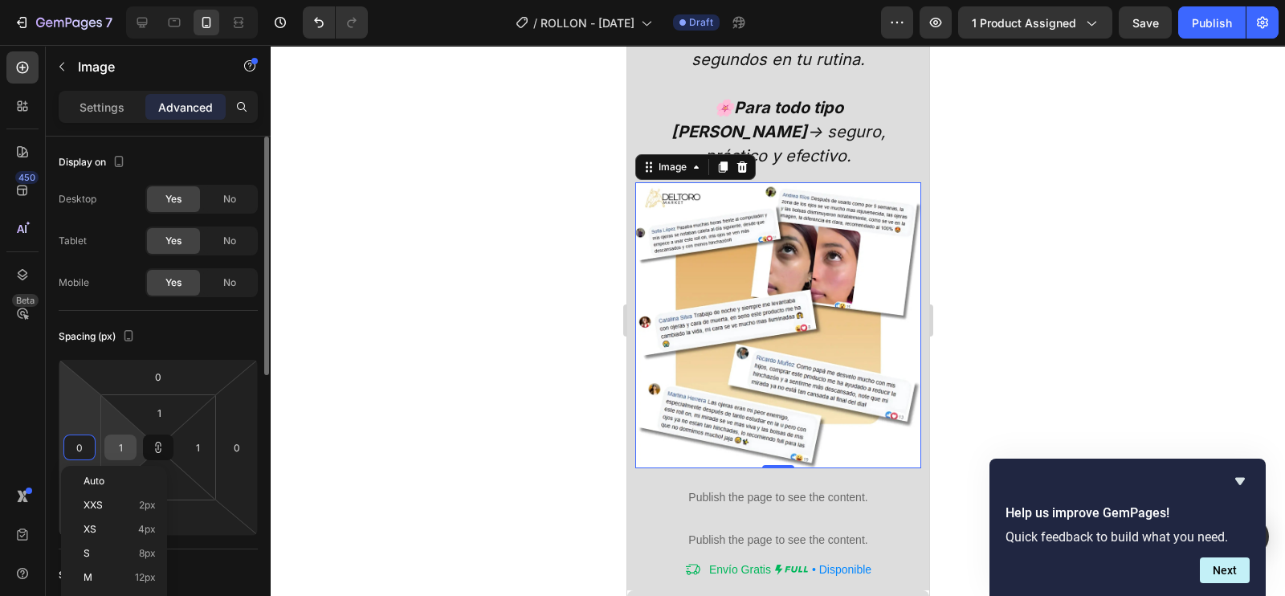
click at [124, 443] on input "1" at bounding box center [120, 447] width 24 height 24
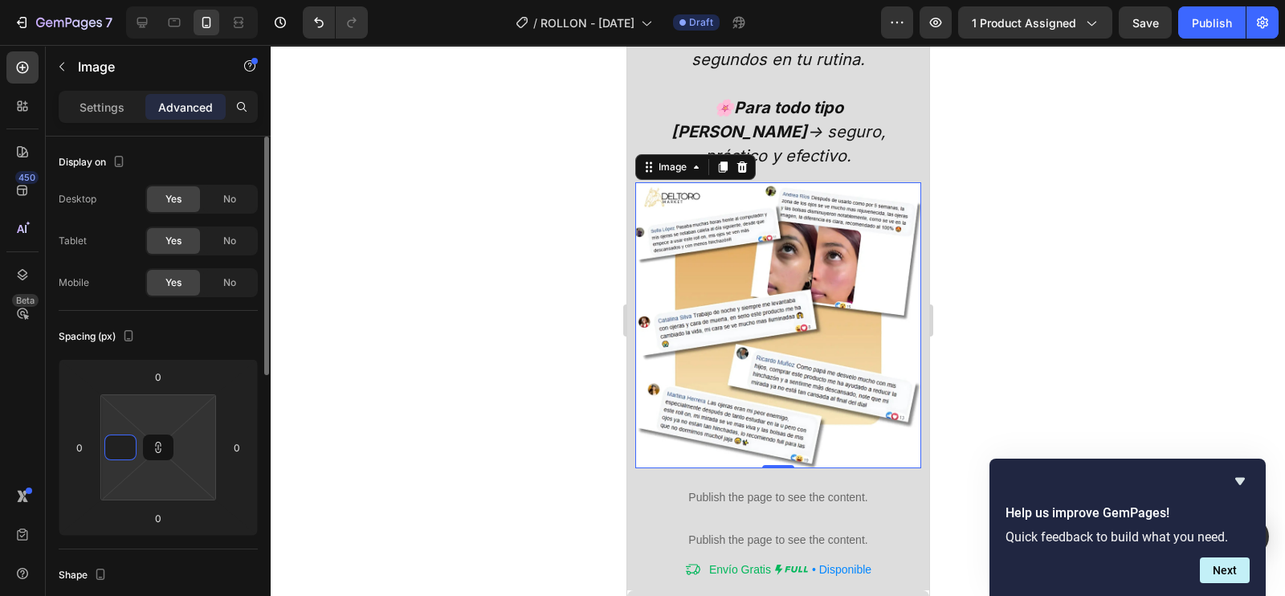
type input "0"
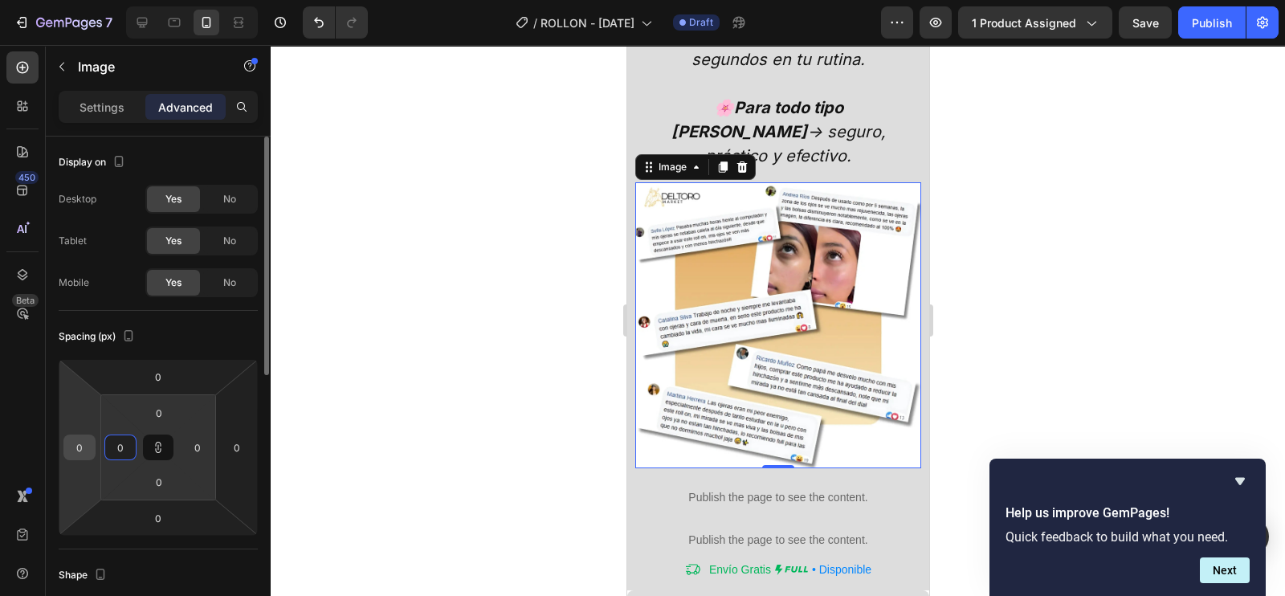
click at [80, 449] on input "0" at bounding box center [79, 447] width 24 height 24
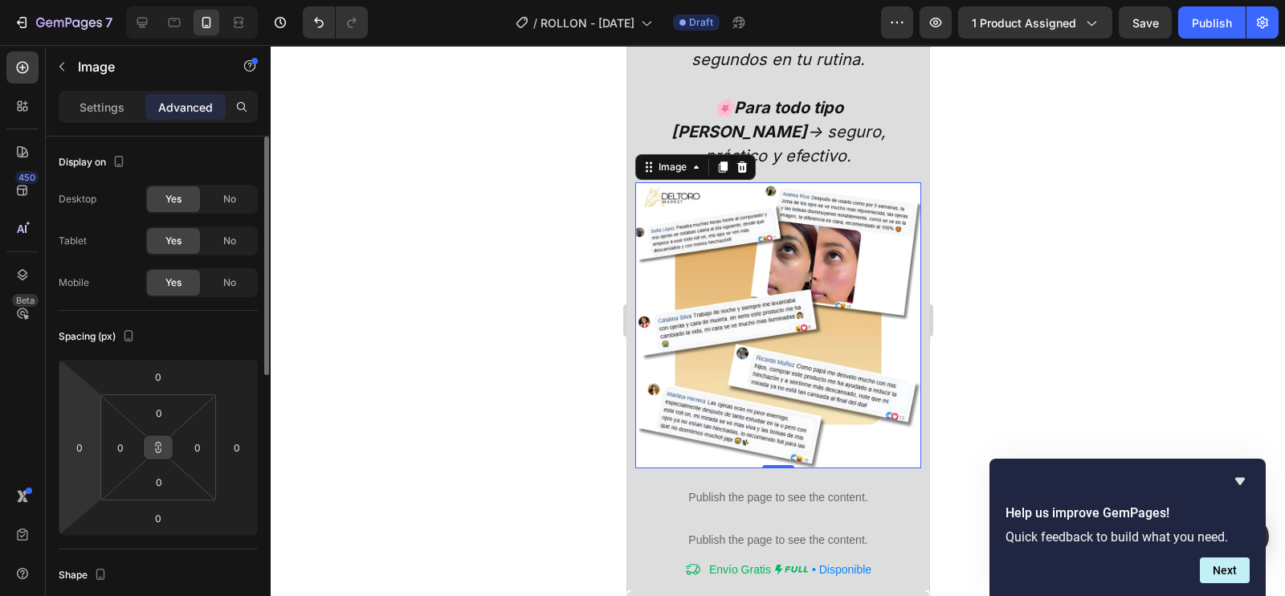
click at [162, 449] on icon at bounding box center [158, 447] width 13 height 13
click at [79, 451] on input "0" at bounding box center [79, 447] width 24 height 24
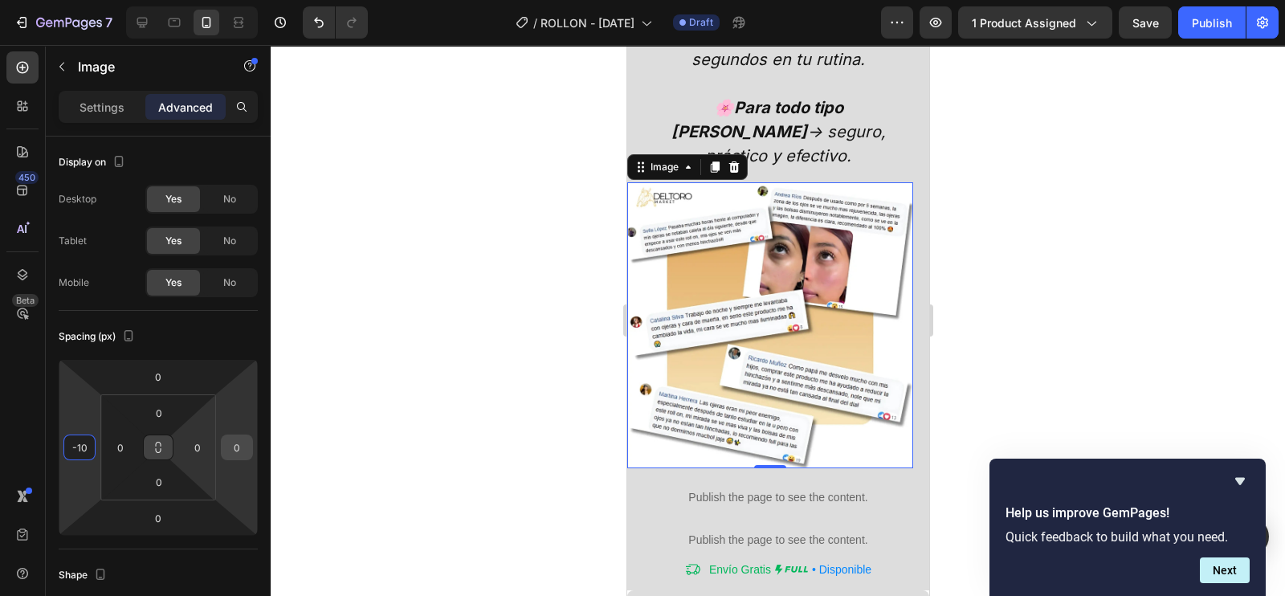
drag, startPoint x: 215, startPoint y: 439, endPoint x: 239, endPoint y: 444, distance: 25.4
click at [214, 0] on html "7 Version history / ROLLON - [DATE] Draft Preview 1 product assigned Save Publi…" at bounding box center [642, 0] width 1285 height 0
click at [241, 444] on input "0" at bounding box center [237, 447] width 24 height 24
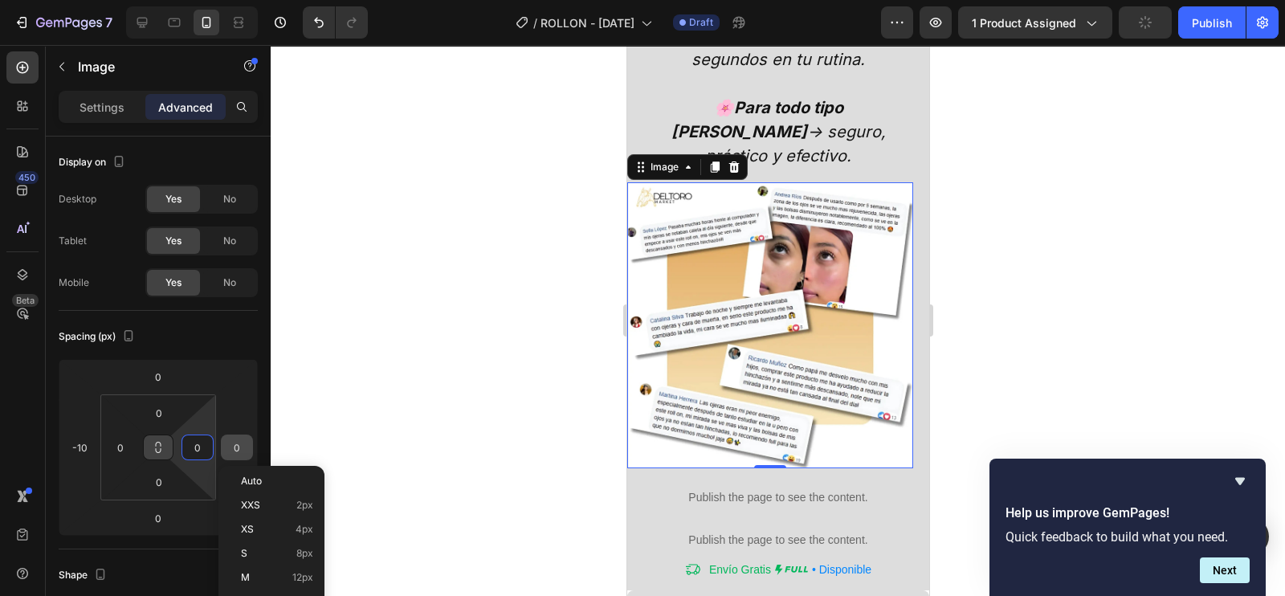
click at [229, 438] on input "0" at bounding box center [237, 447] width 24 height 24
click at [231, 443] on input "0" at bounding box center [237, 447] width 24 height 24
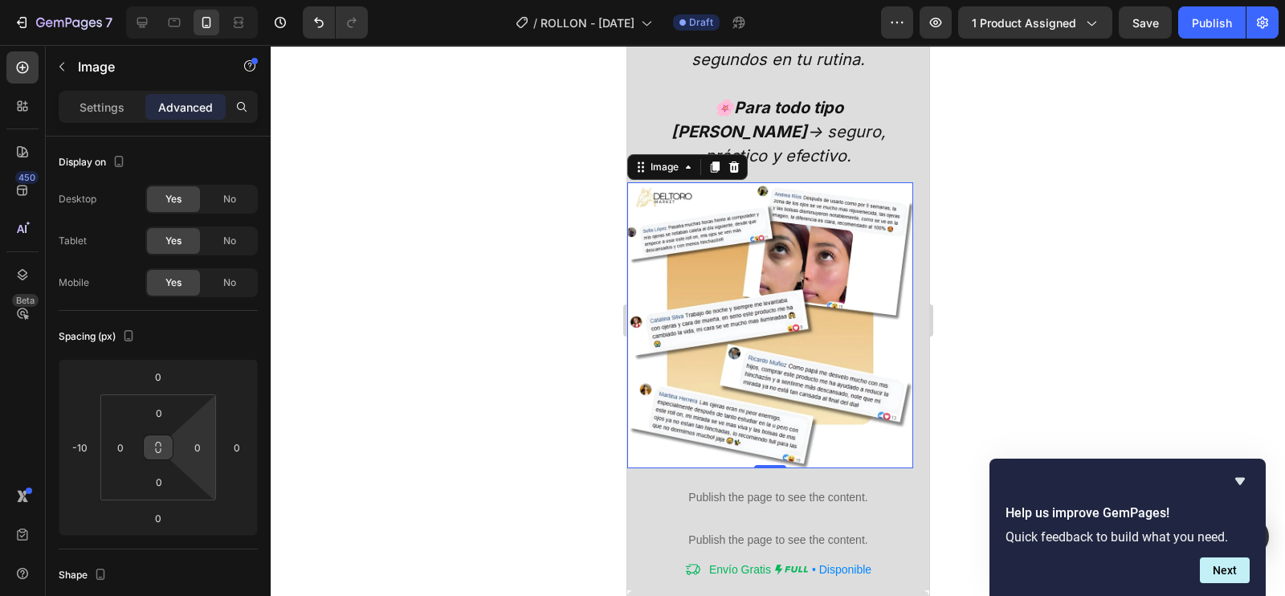
click at [166, 451] on button at bounding box center [158, 448] width 31 height 26
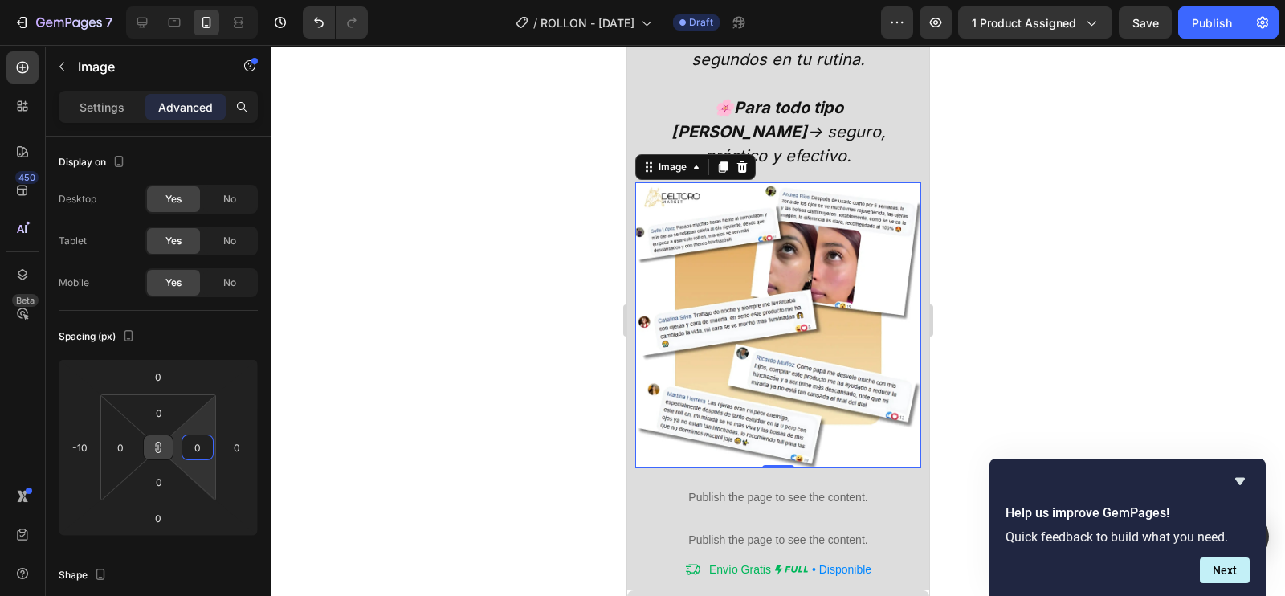
type input "0"
click at [84, 447] on input "0" at bounding box center [79, 447] width 24 height 24
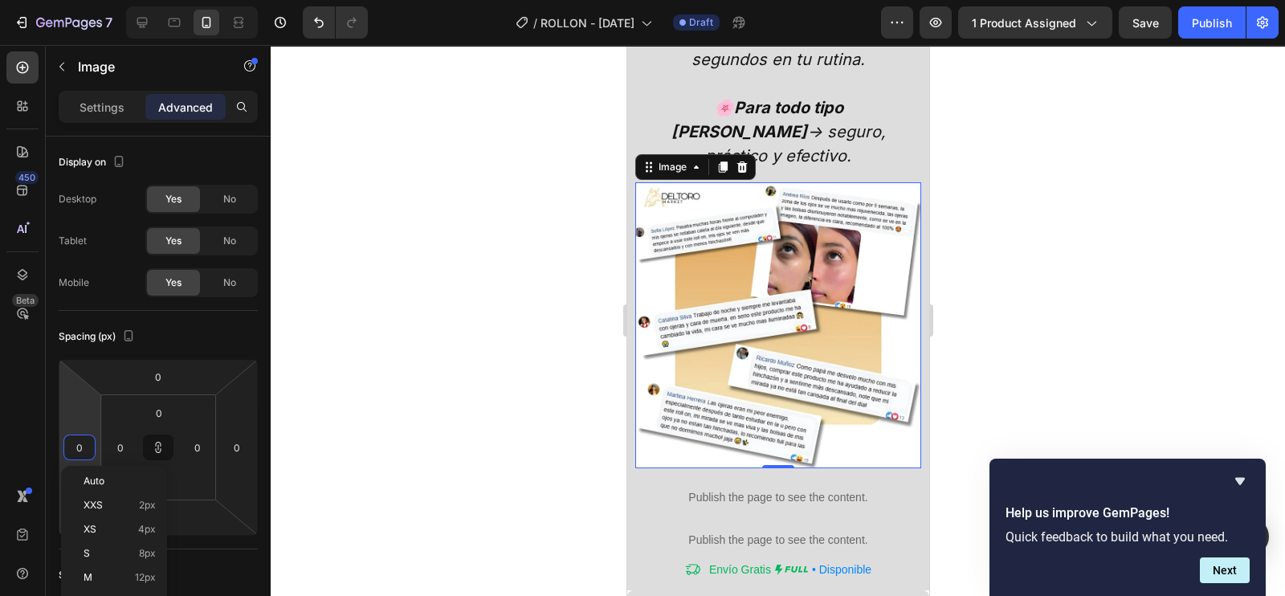
click at [84, 447] on input "0" at bounding box center [79, 447] width 24 height 24
click at [358, 412] on div at bounding box center [778, 320] width 1015 height 551
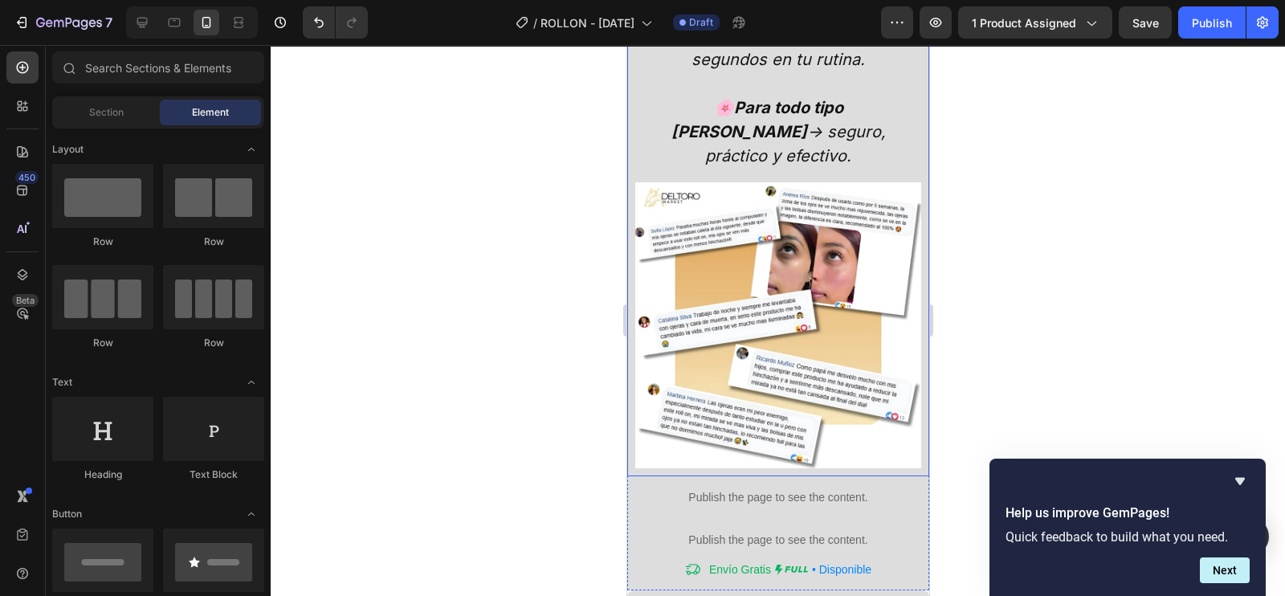
click at [855, 398] on img at bounding box center [778, 325] width 286 height 286
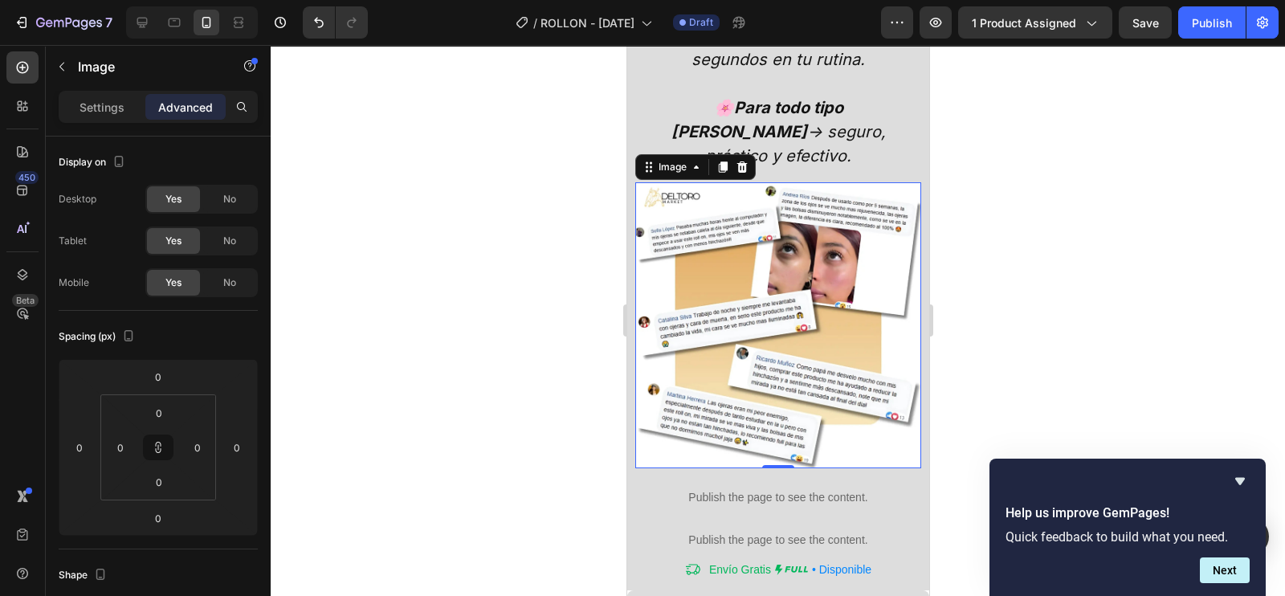
click at [799, 355] on img at bounding box center [778, 325] width 286 height 286
click at [161, 442] on icon at bounding box center [158, 447] width 13 height 13
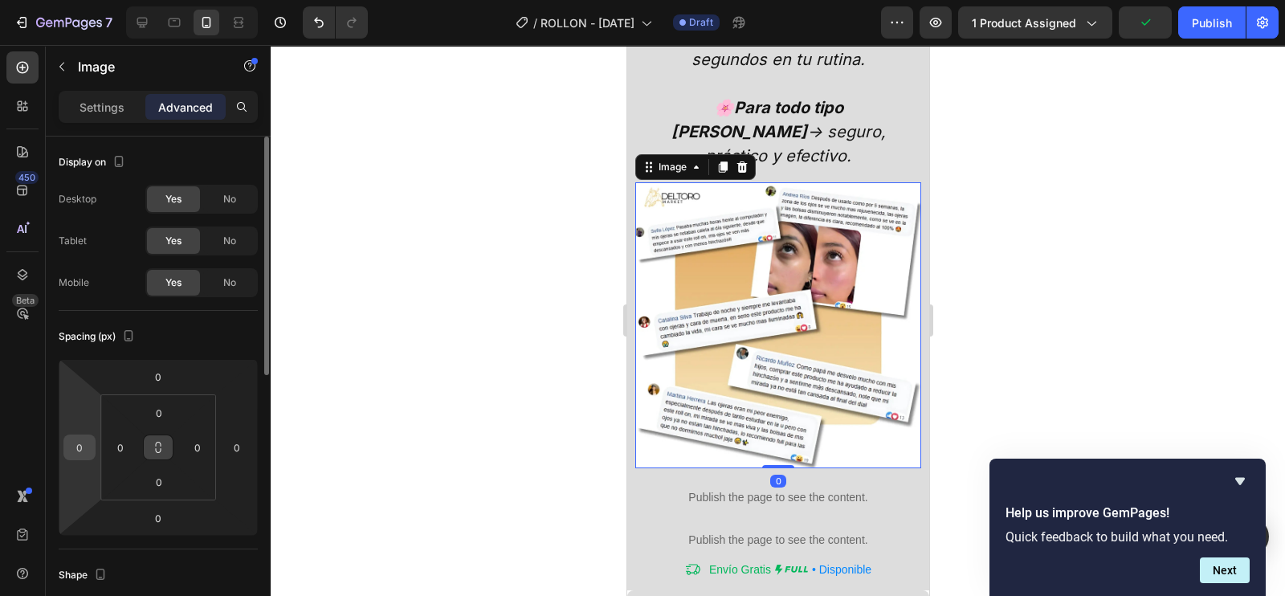
click at [84, 447] on input "0" at bounding box center [79, 447] width 24 height 24
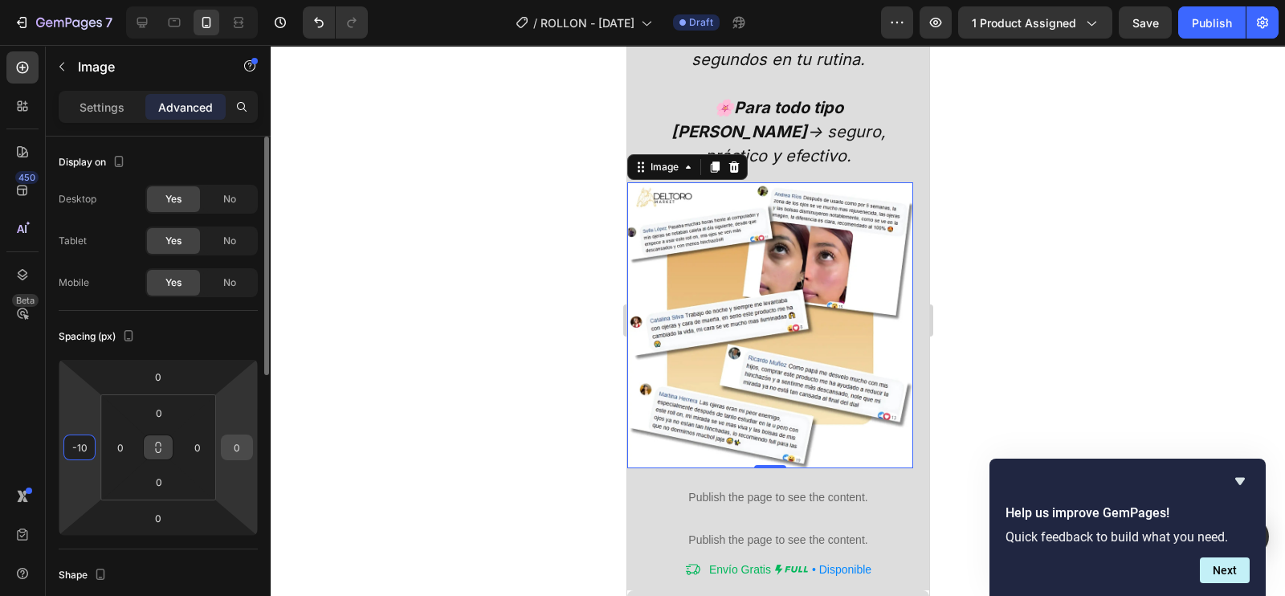
type input "-10"
click at [236, 453] on input "0" at bounding box center [237, 447] width 24 height 24
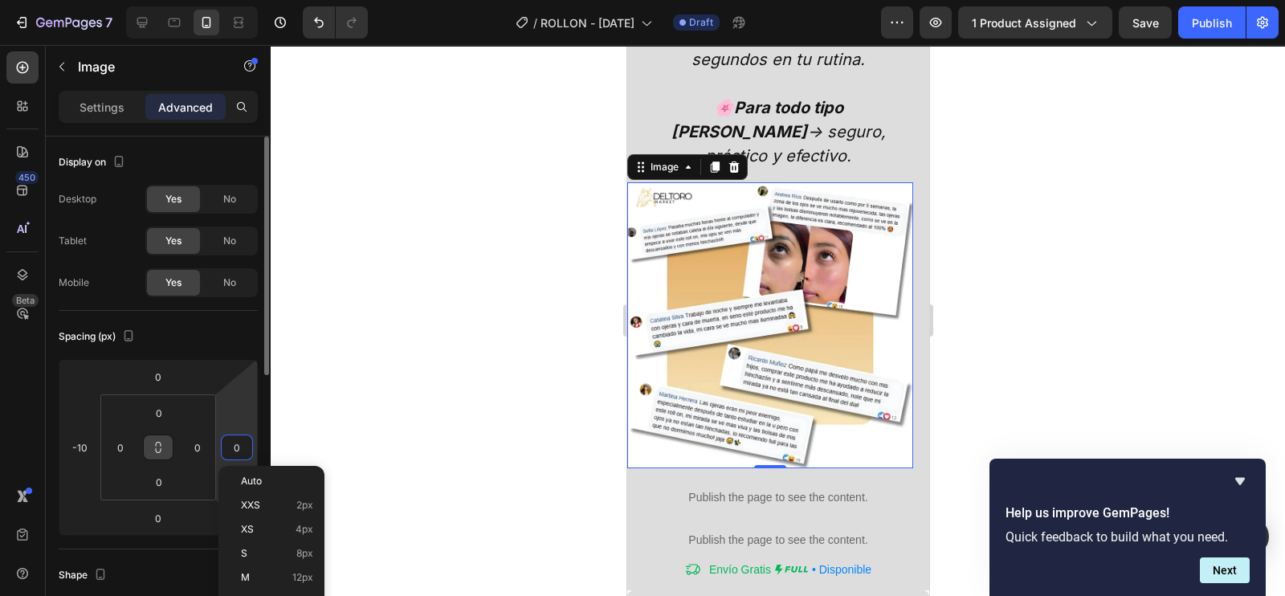
click at [239, 451] on input "0" at bounding box center [237, 447] width 24 height 24
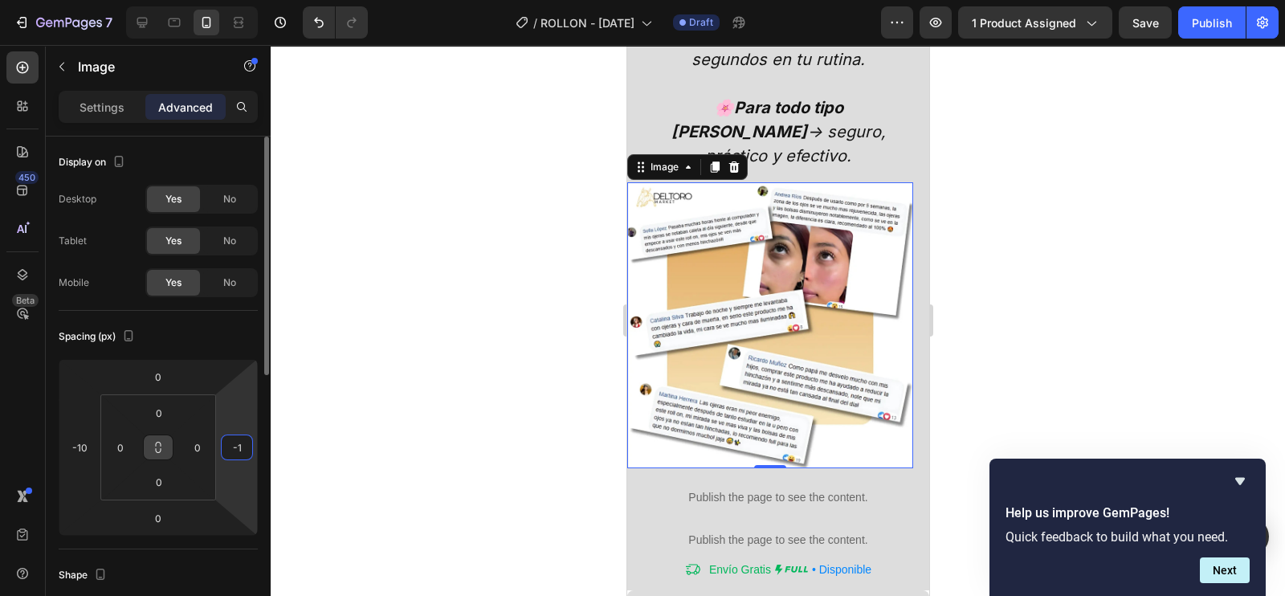
type input "-10"
click at [468, 407] on div at bounding box center [778, 320] width 1015 height 551
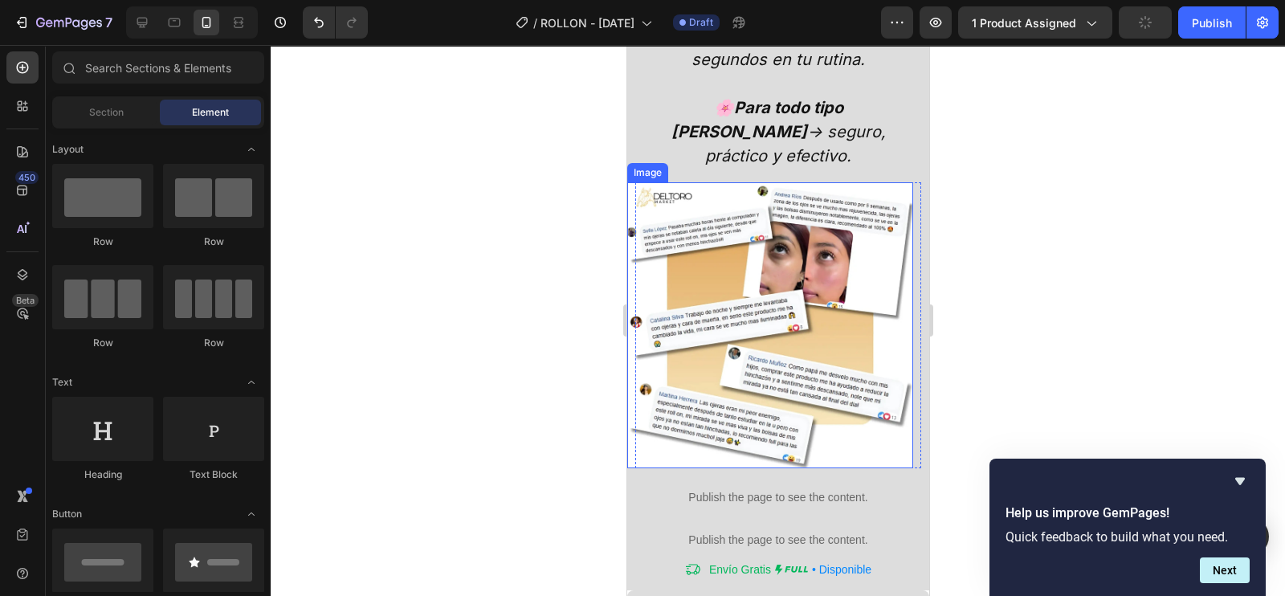
click at [652, 343] on img at bounding box center [770, 325] width 286 height 286
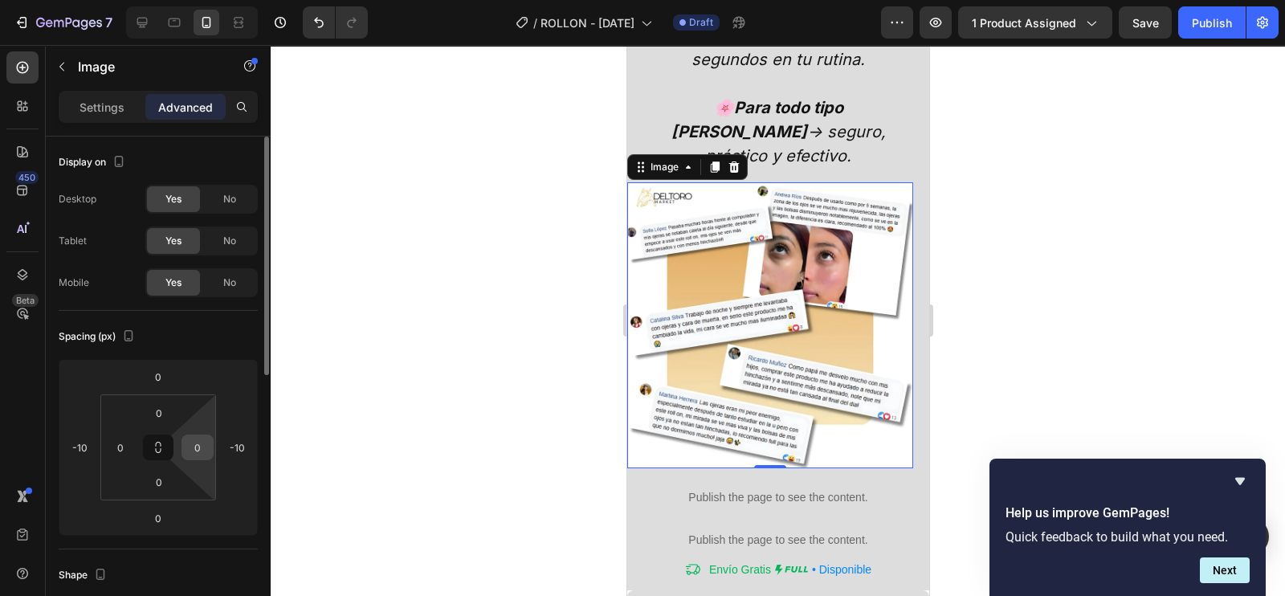
click at [201, 444] on input "0" at bounding box center [198, 447] width 24 height 24
type input "-10"
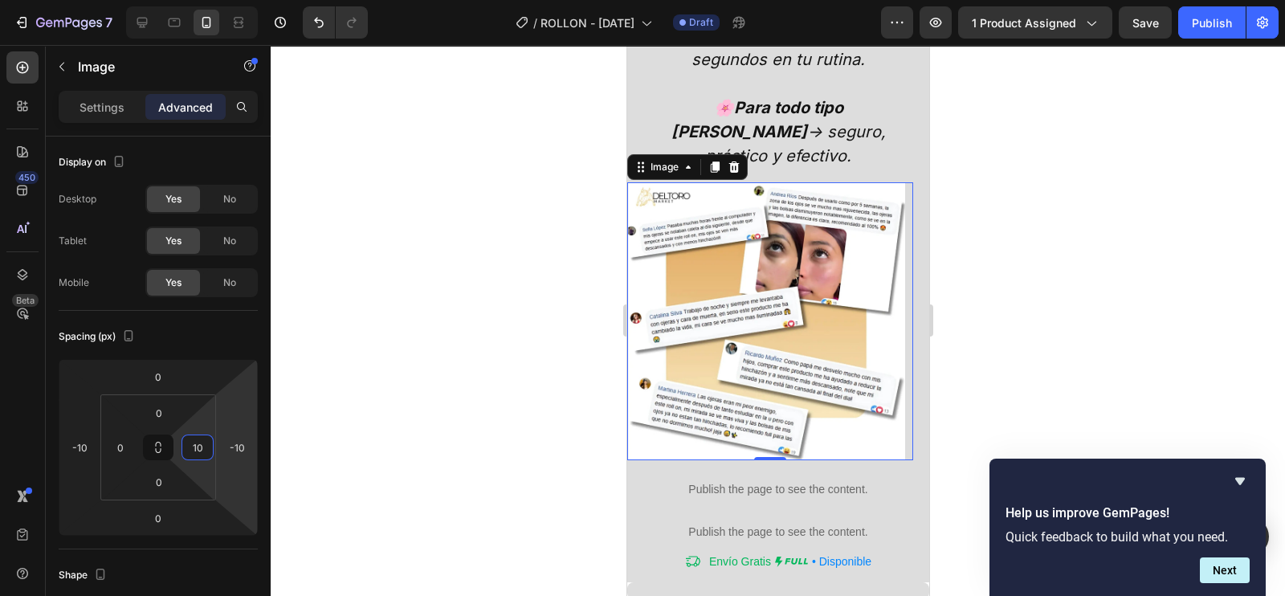
click at [454, 429] on div at bounding box center [778, 320] width 1015 height 551
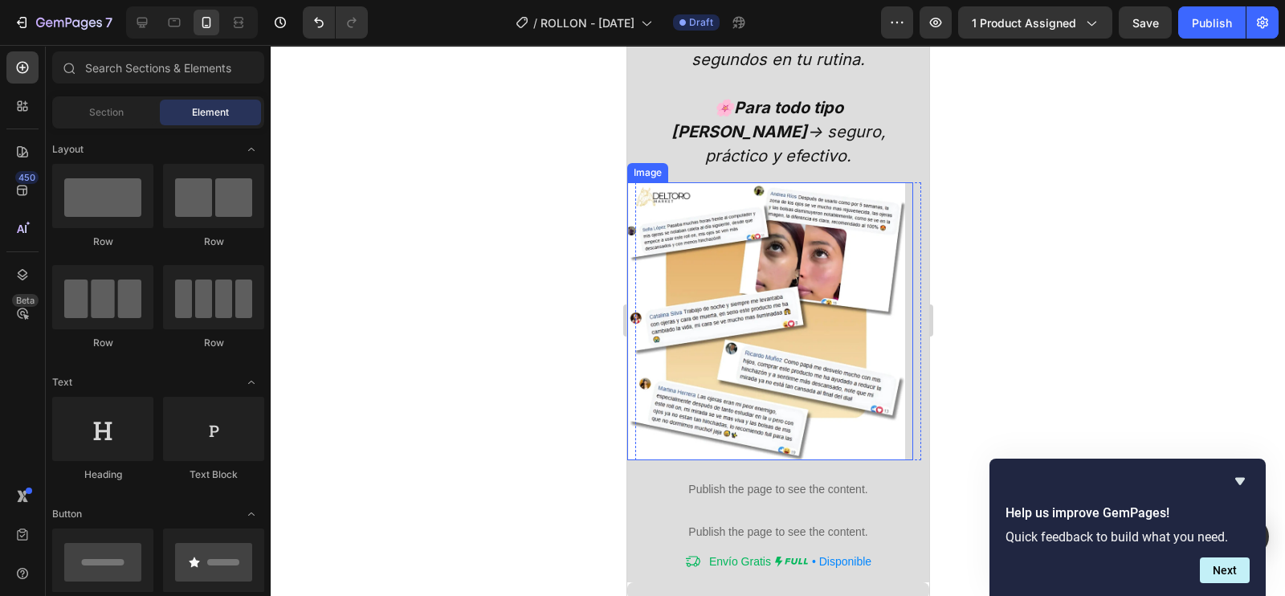
click at [795, 306] on img at bounding box center [766, 321] width 278 height 278
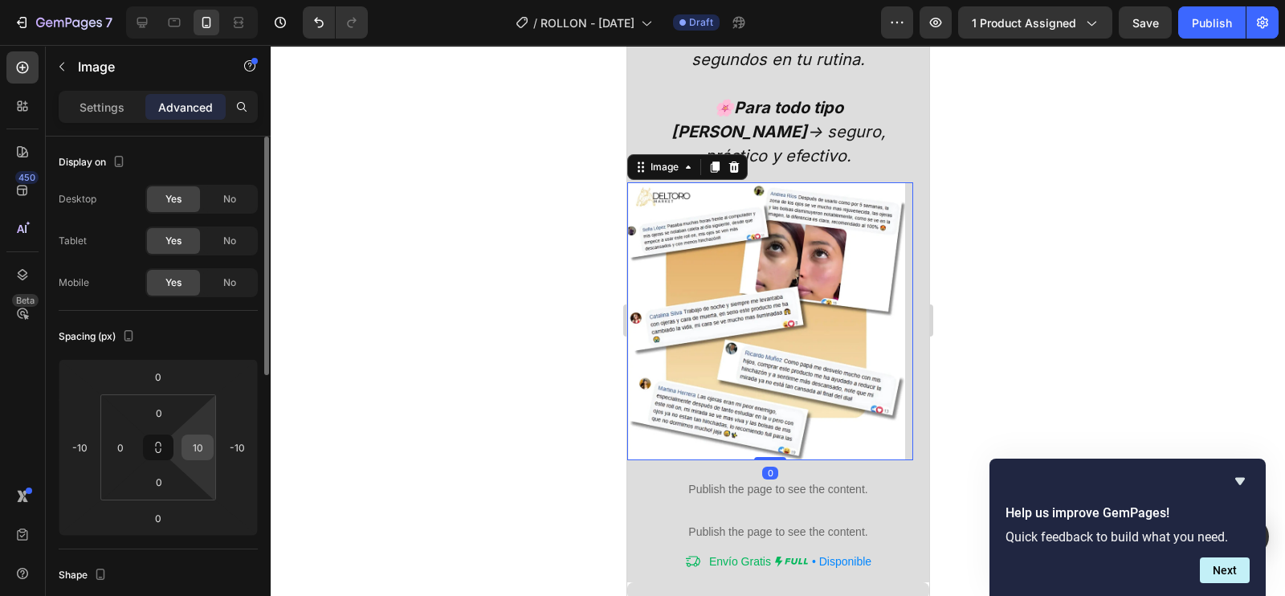
click at [202, 447] on input "10" at bounding box center [198, 447] width 24 height 24
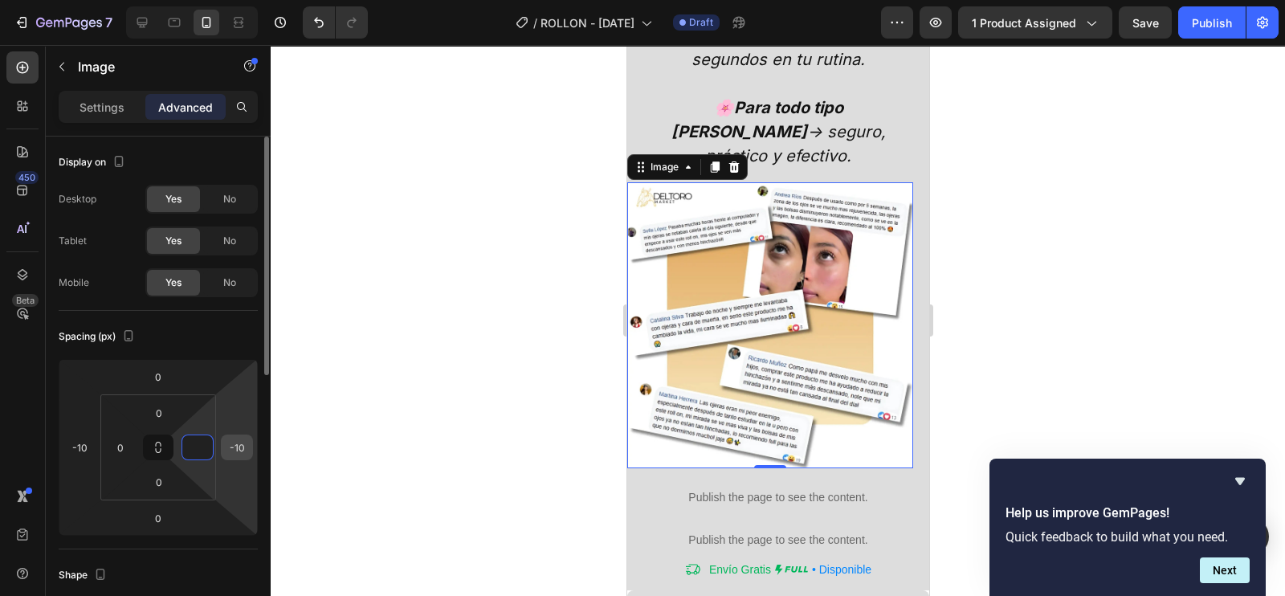
type input "0"
click at [243, 447] on input "-10" at bounding box center [237, 447] width 24 height 24
click at [349, 431] on div at bounding box center [778, 320] width 1015 height 551
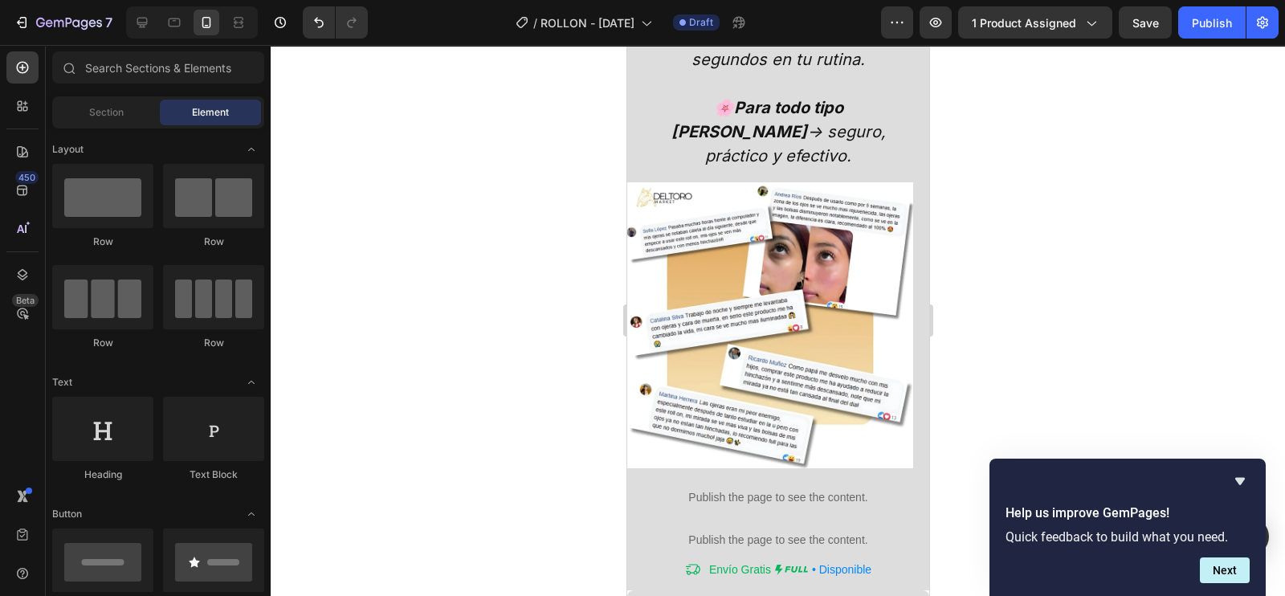
click at [813, 351] on img at bounding box center [770, 325] width 286 height 286
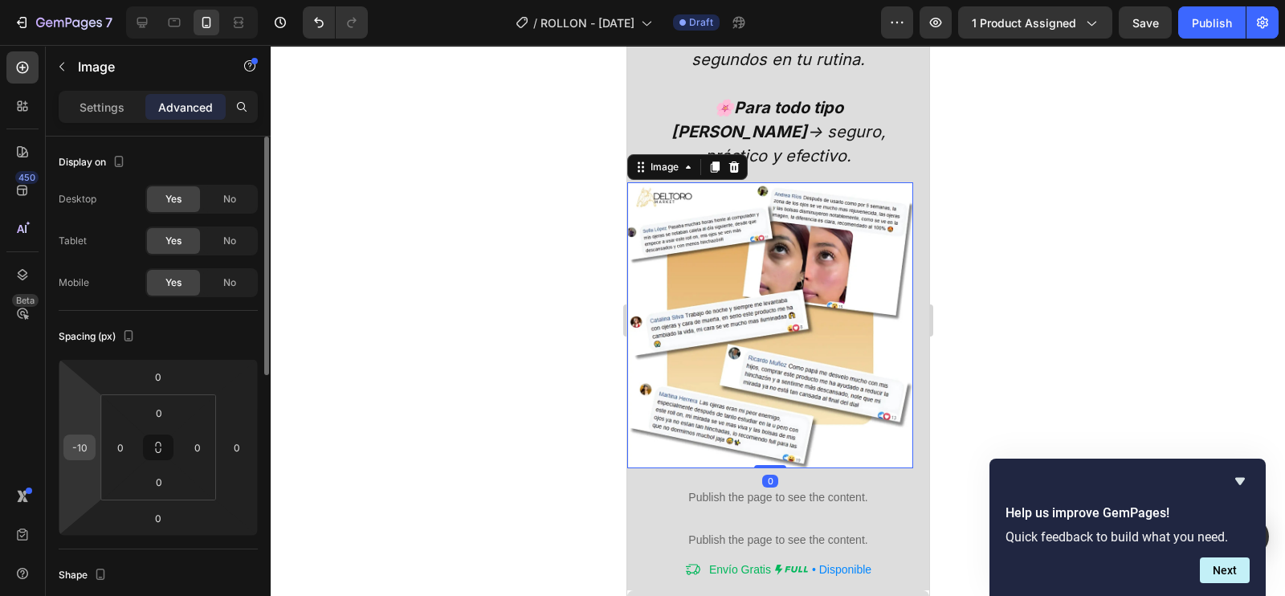
click at [80, 444] on input "-10" at bounding box center [79, 447] width 24 height 24
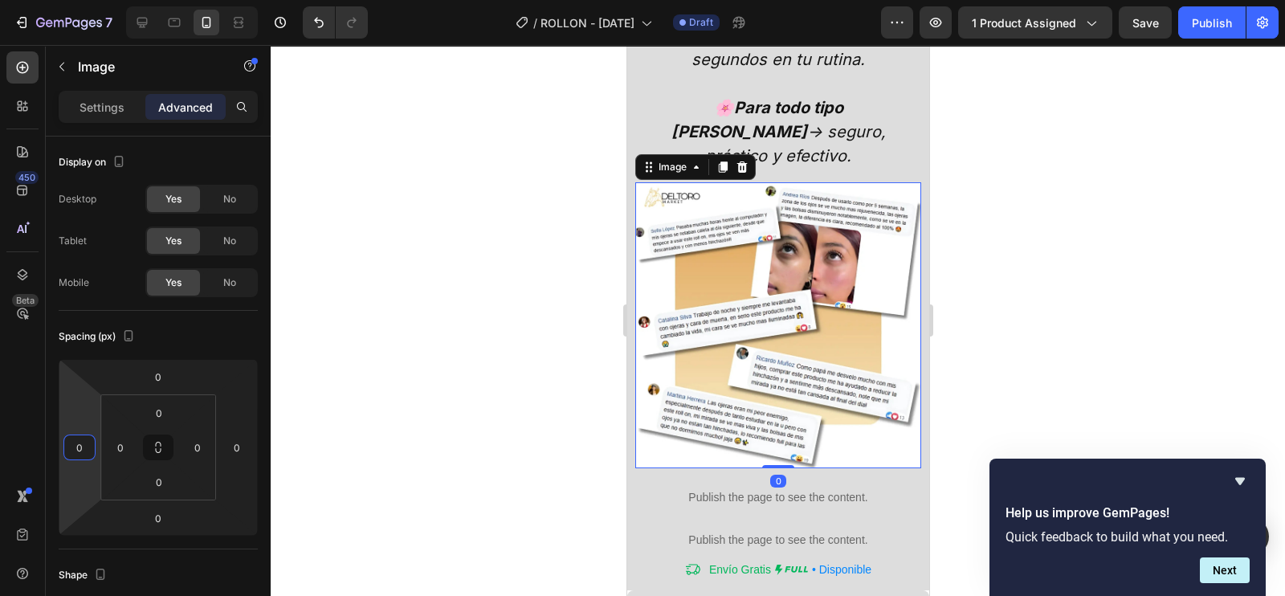
click at [472, 394] on div at bounding box center [778, 320] width 1015 height 551
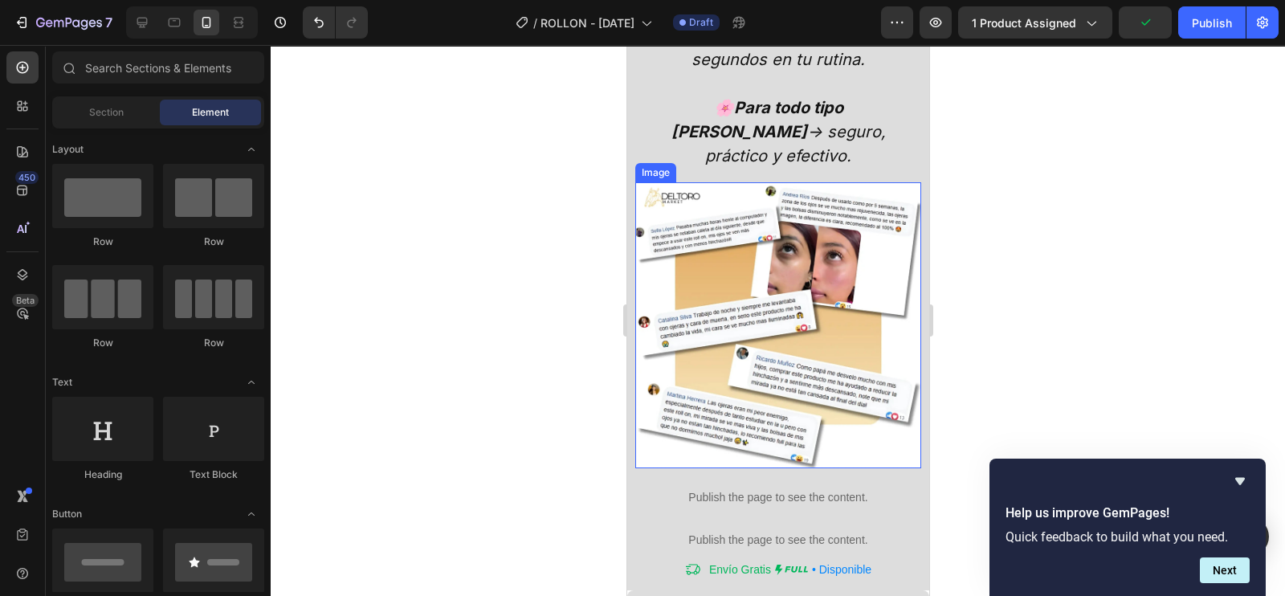
click at [860, 292] on img at bounding box center [778, 325] width 286 height 286
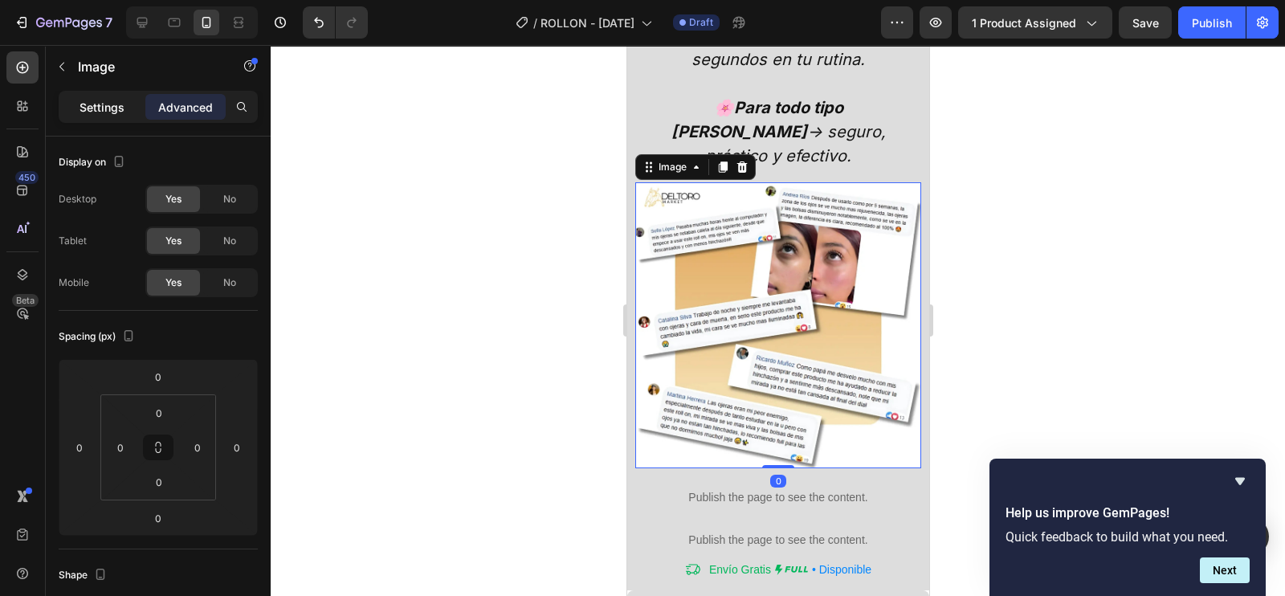
click at [109, 96] on div "Settings" at bounding box center [102, 107] width 80 height 26
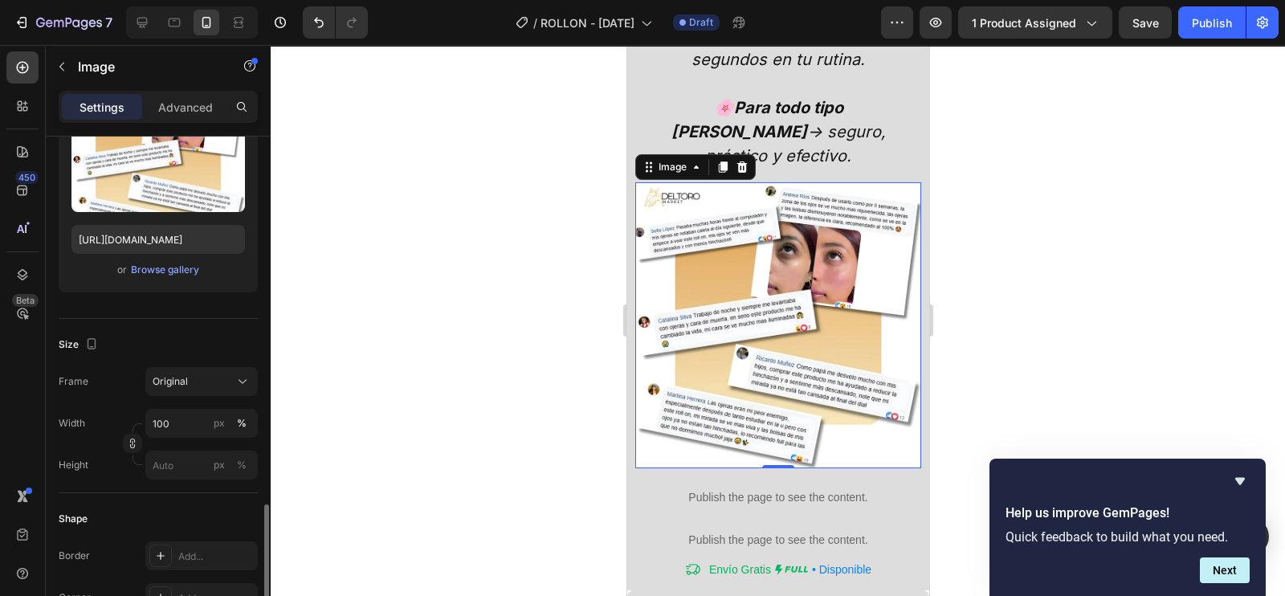
scroll to position [401, 0]
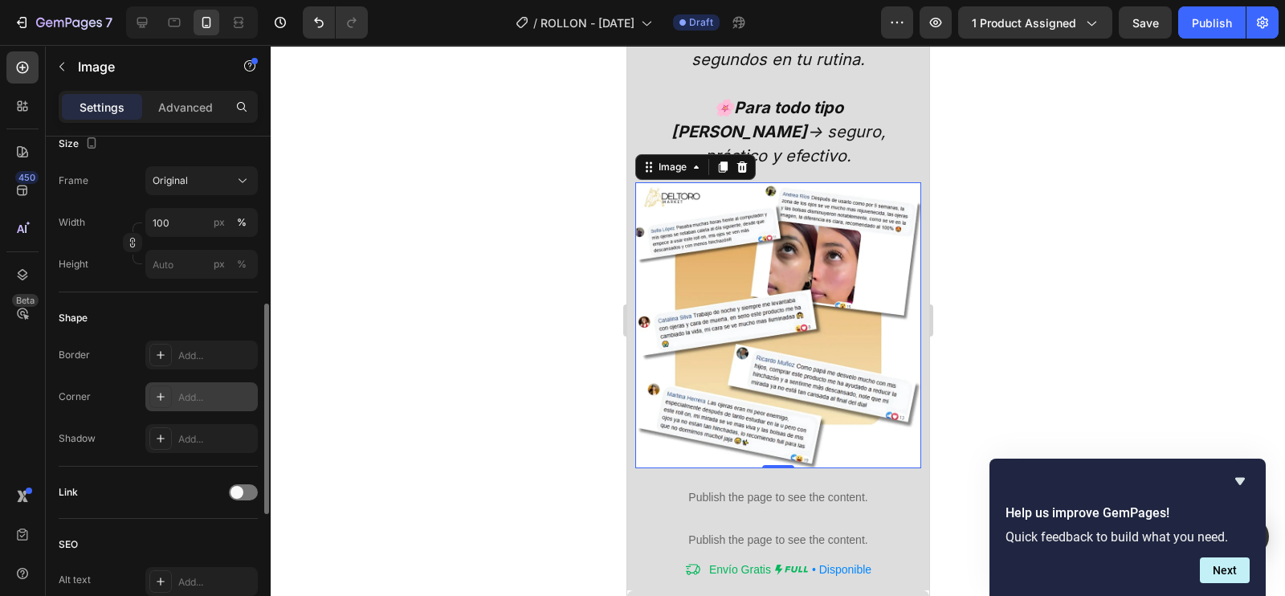
click at [214, 399] on div "Add..." at bounding box center [216, 397] width 76 height 14
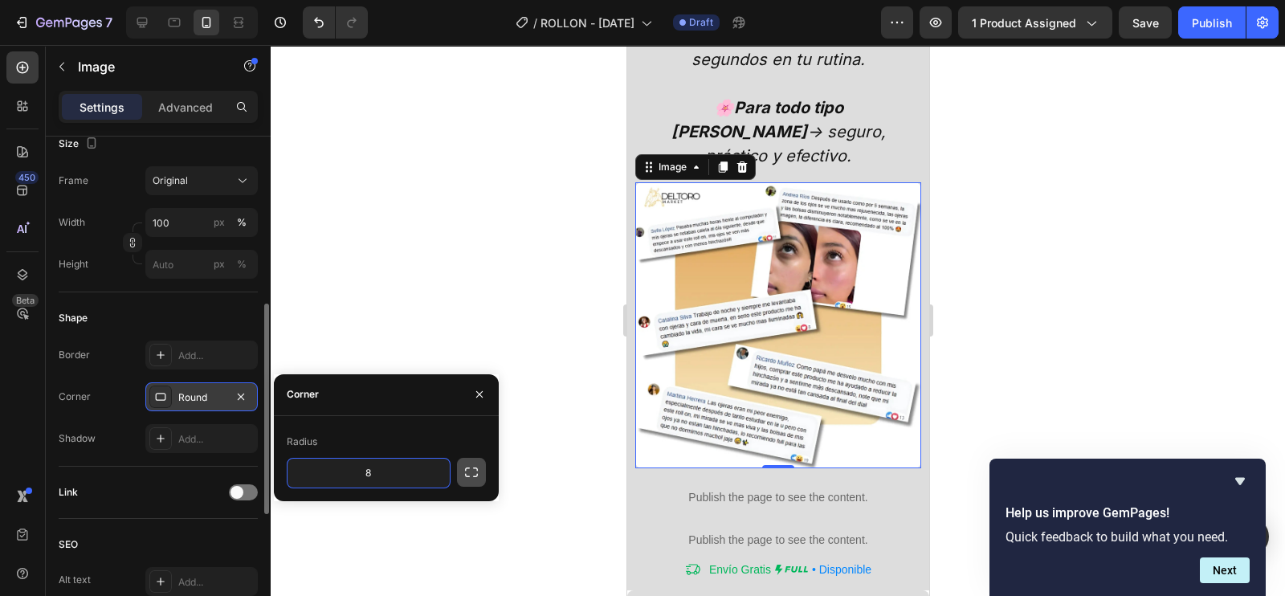
click at [470, 465] on icon "button" at bounding box center [472, 472] width 16 height 16
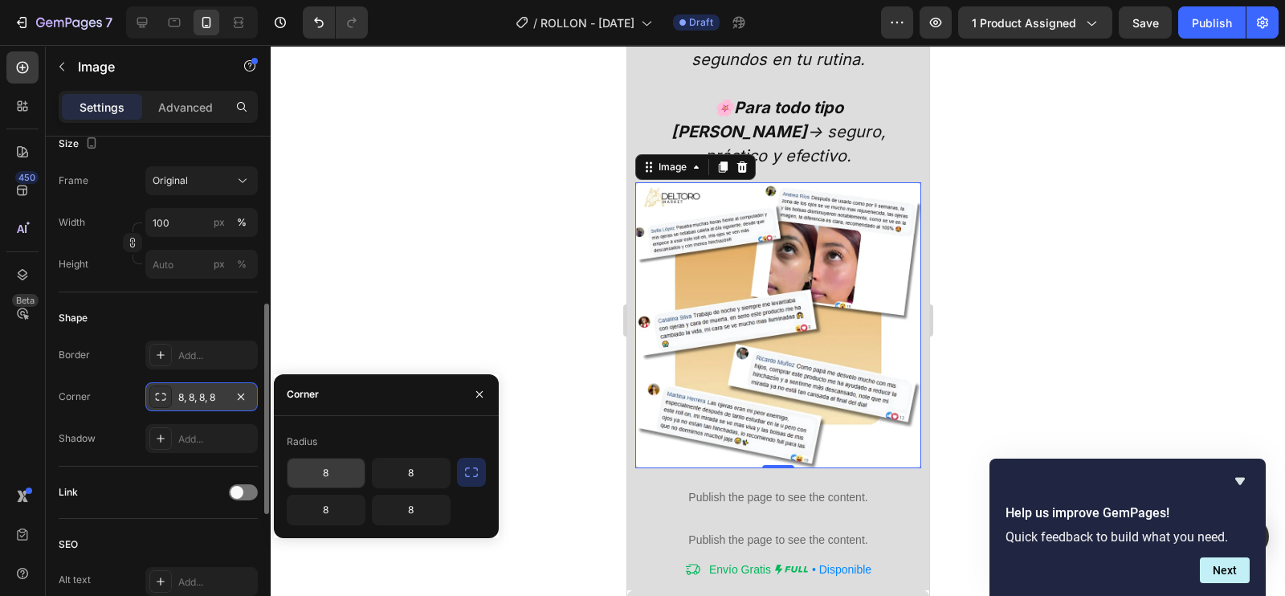
click at [352, 480] on input "8" at bounding box center [326, 473] width 77 height 29
type input "20"
click at [454, 473] on div "20 8 8 8" at bounding box center [386, 491] width 199 height 67
click at [464, 472] on icon "button" at bounding box center [472, 472] width 16 height 16
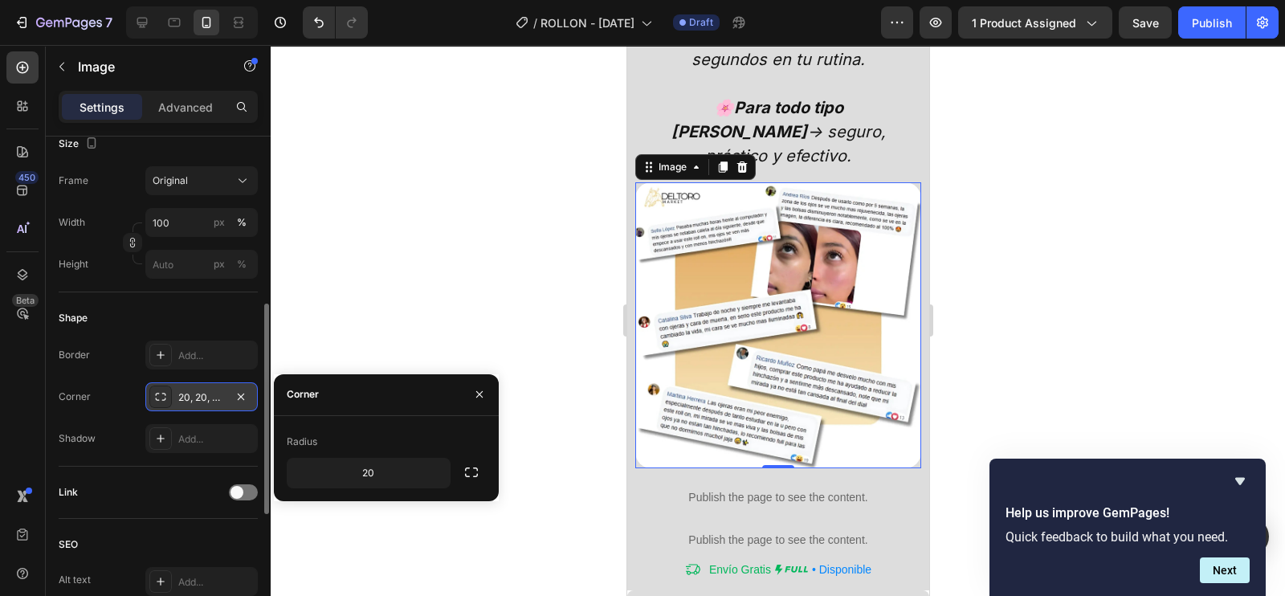
click at [436, 303] on div at bounding box center [778, 320] width 1015 height 551
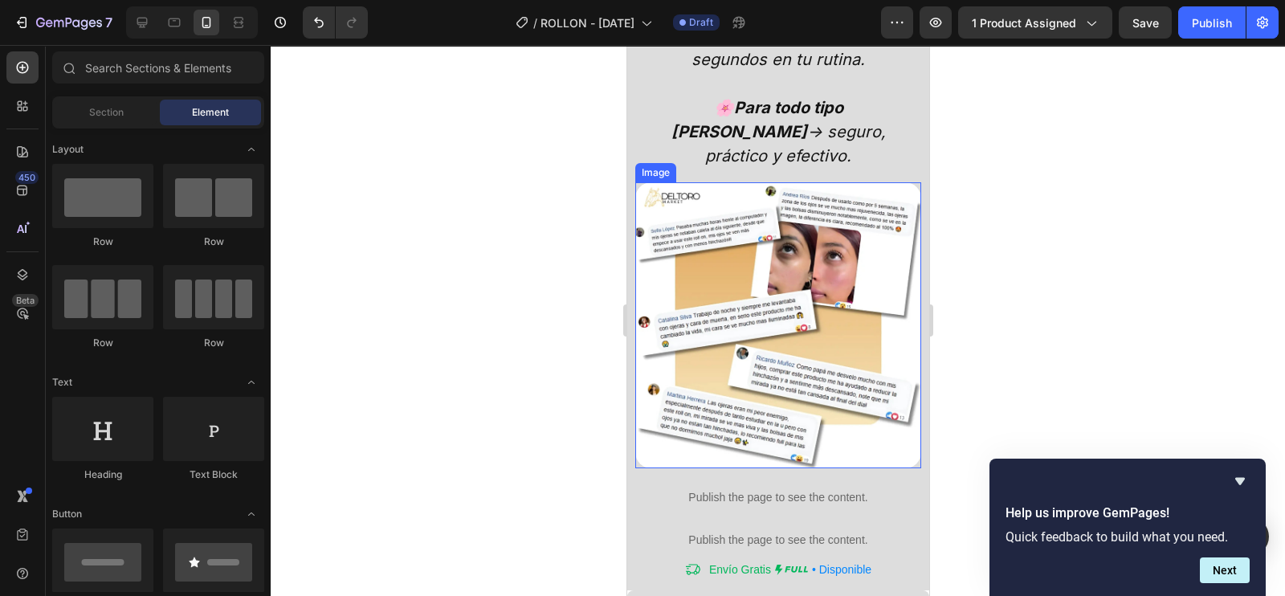
click at [1064, 245] on div at bounding box center [778, 320] width 1015 height 551
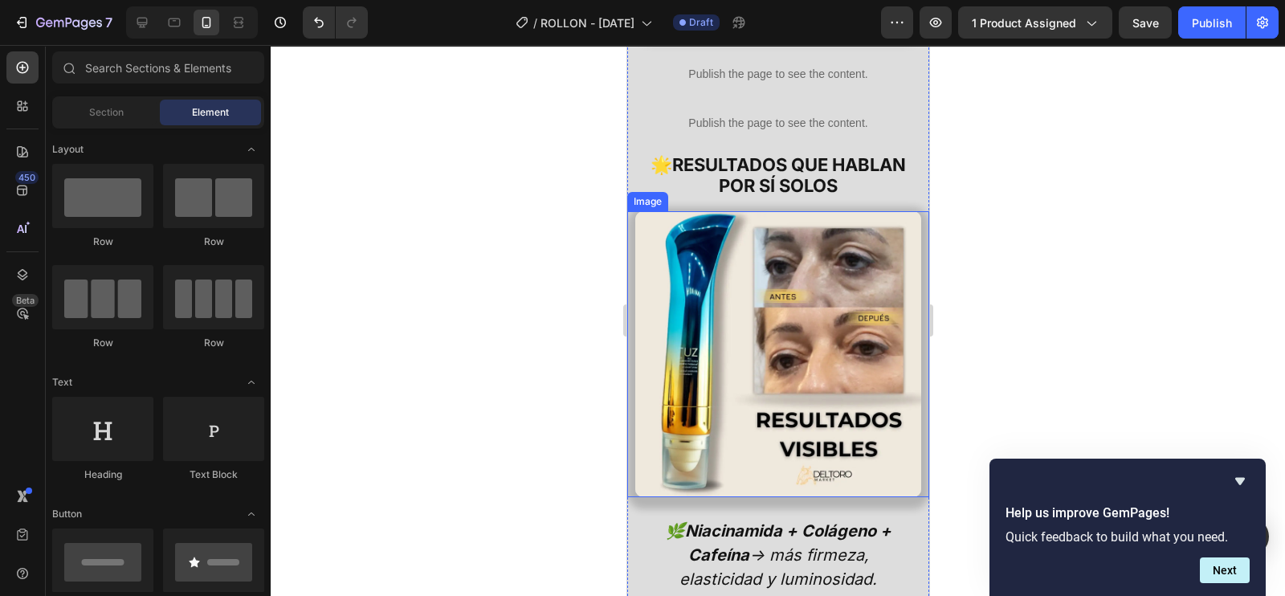
scroll to position [2456, 0]
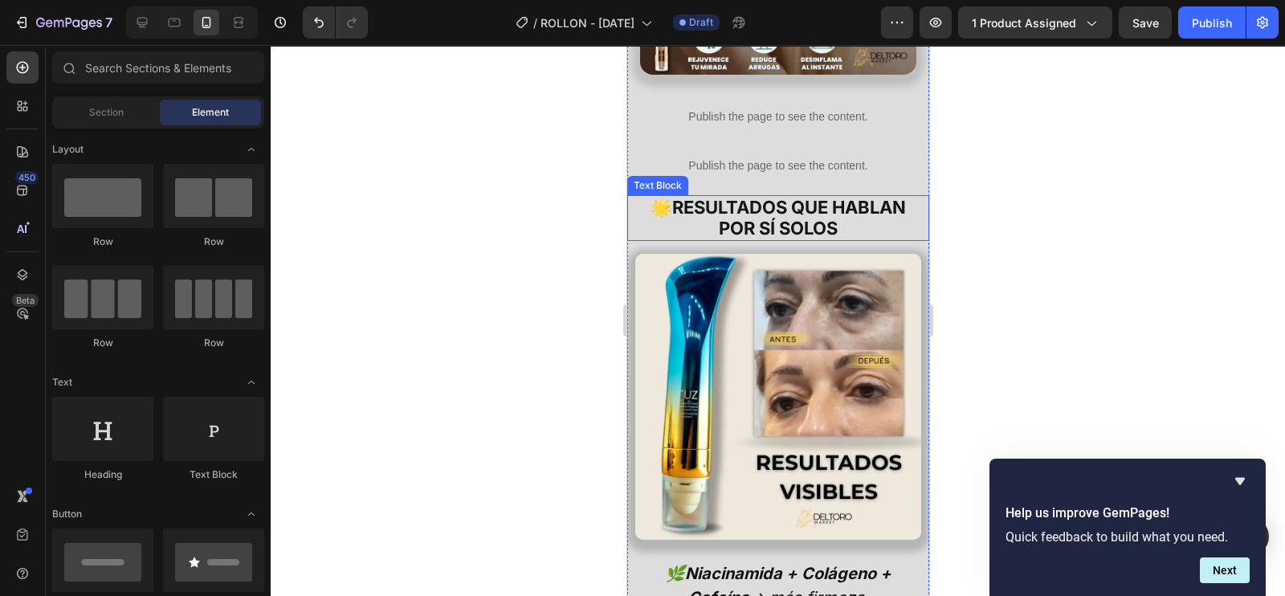
click at [737, 197] on strong "RESULTADOS QUE HABLAN POR SÍ SOLOS" at bounding box center [789, 218] width 234 height 42
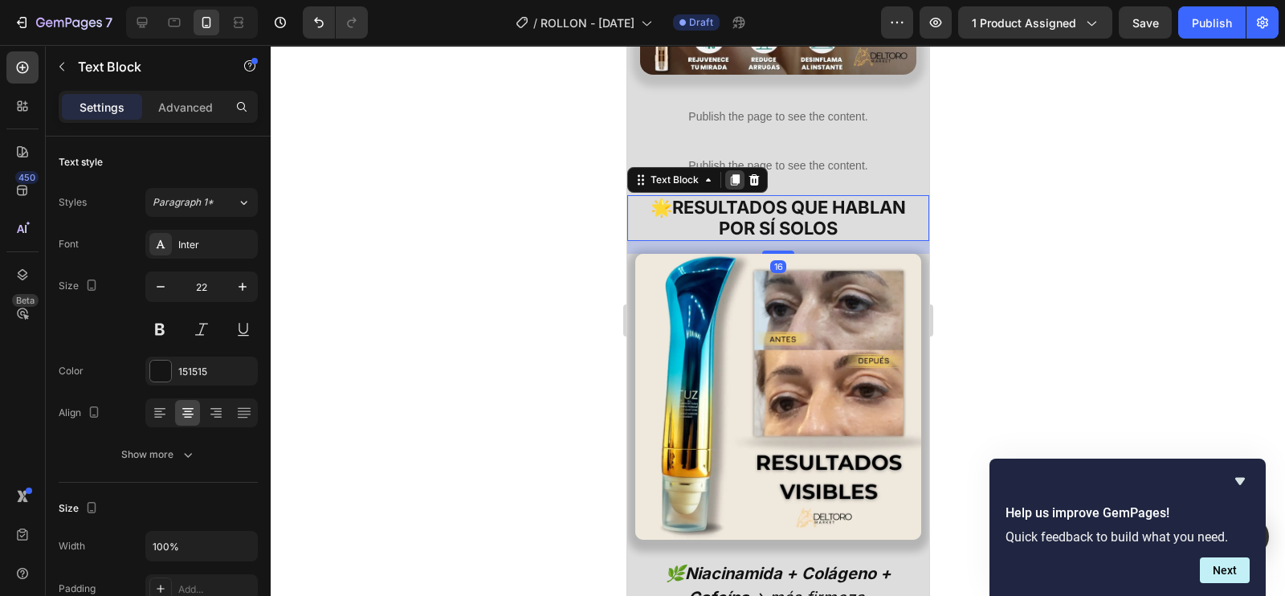
click at [733, 174] on icon at bounding box center [734, 179] width 9 height 11
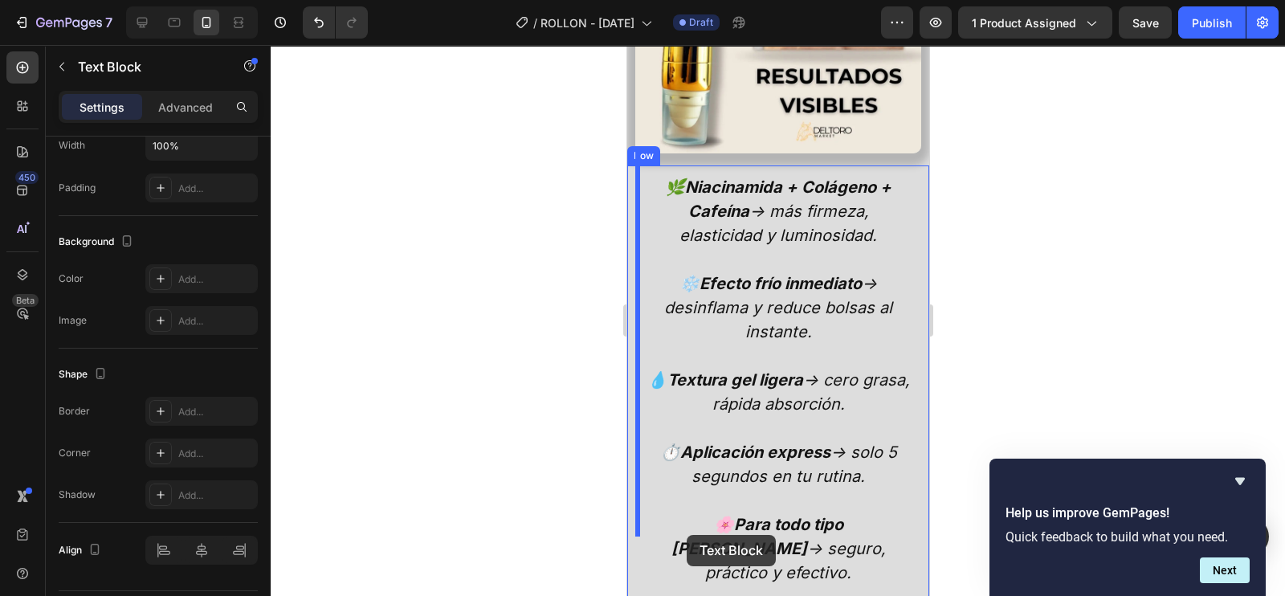
scroll to position [3173, 0]
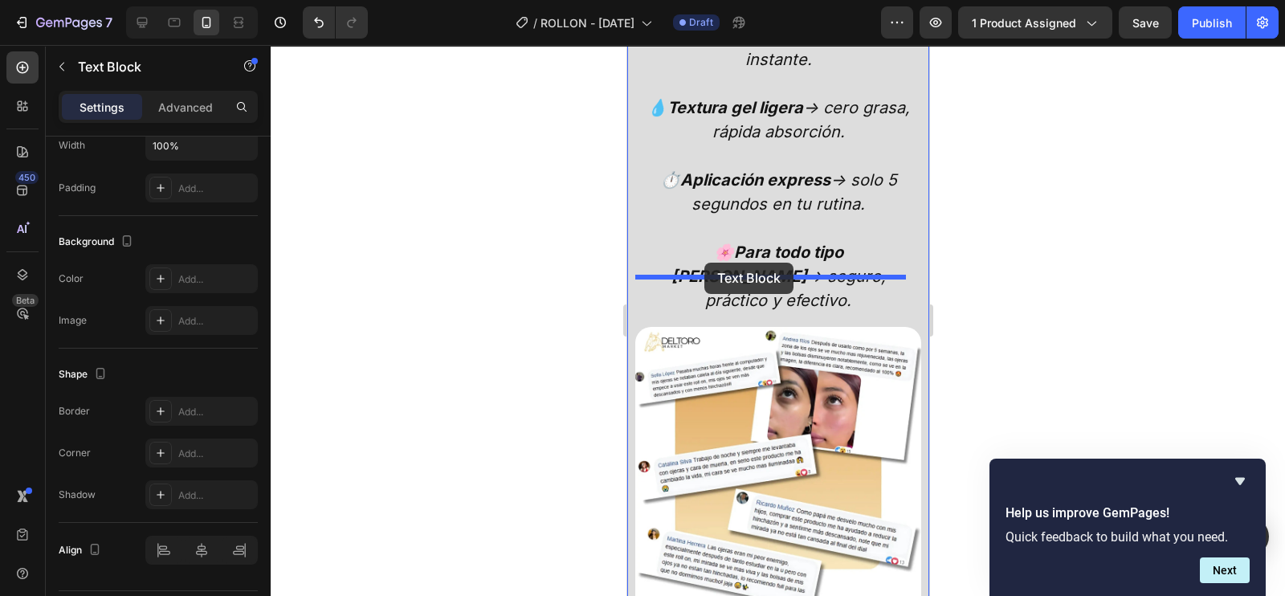
drag, startPoint x: 643, startPoint y: 227, endPoint x: 705, endPoint y: 263, distance: 71.2
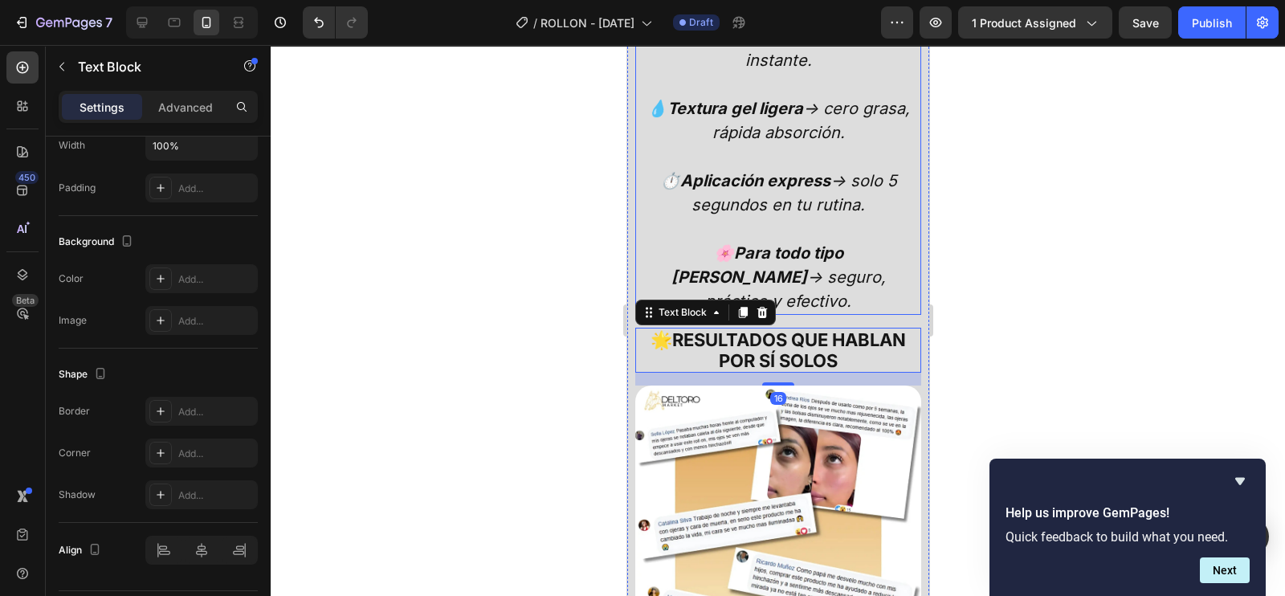
scroll to position [2712, 0]
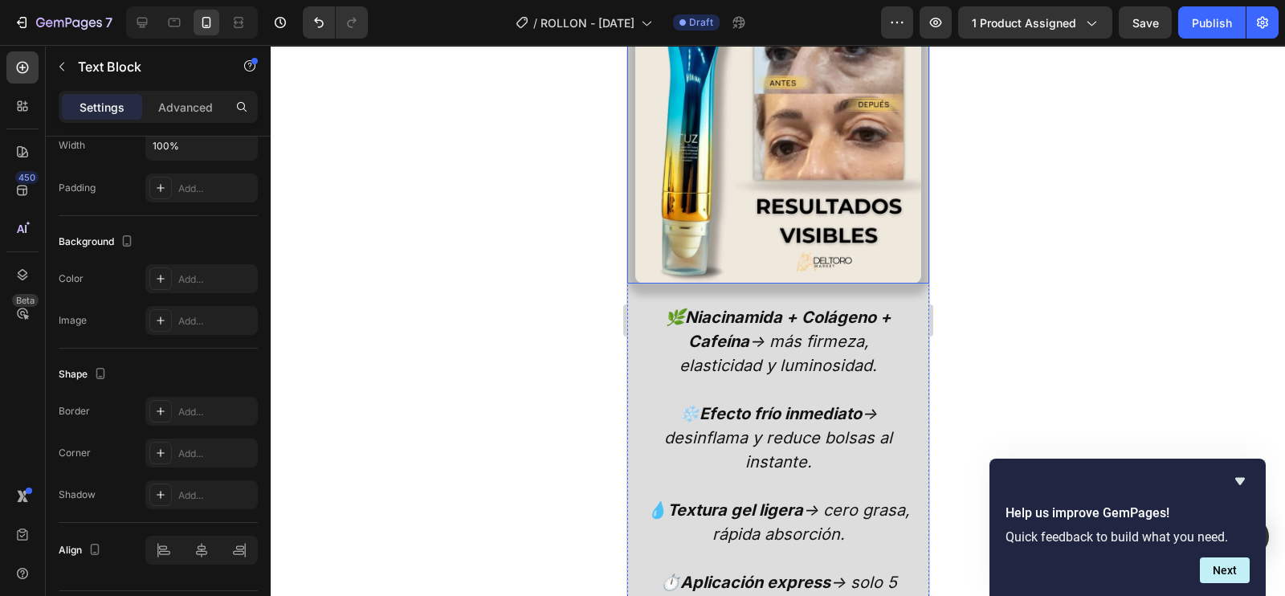
click at [755, 227] on img at bounding box center [778, 141] width 286 height 286
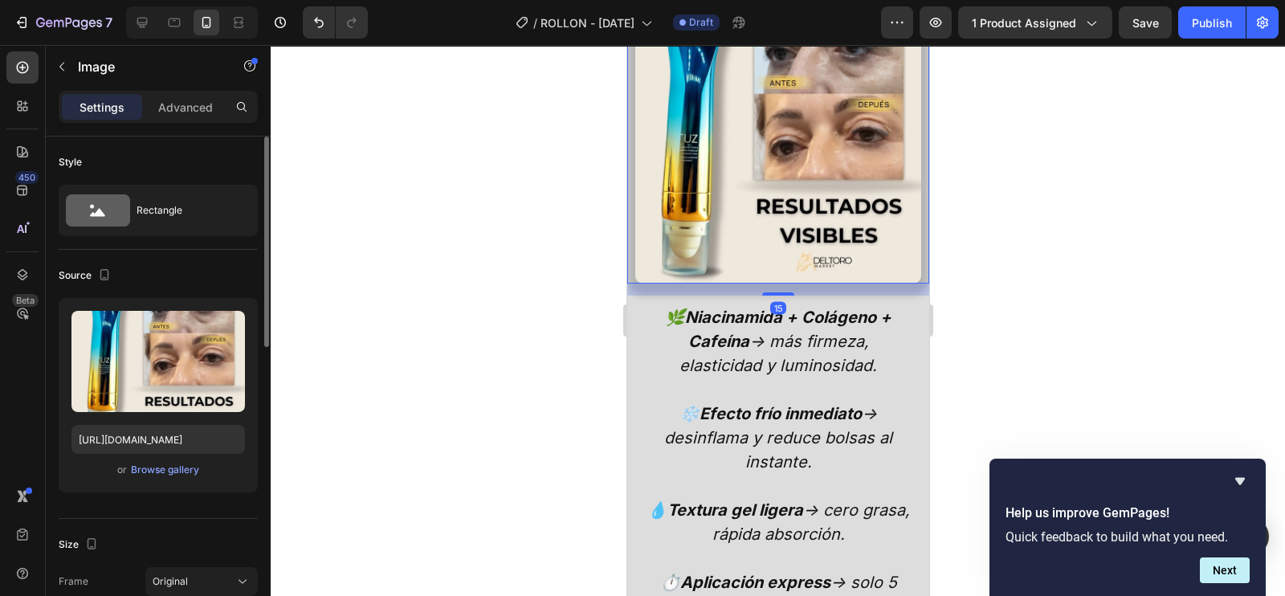
scroll to position [2411, 0]
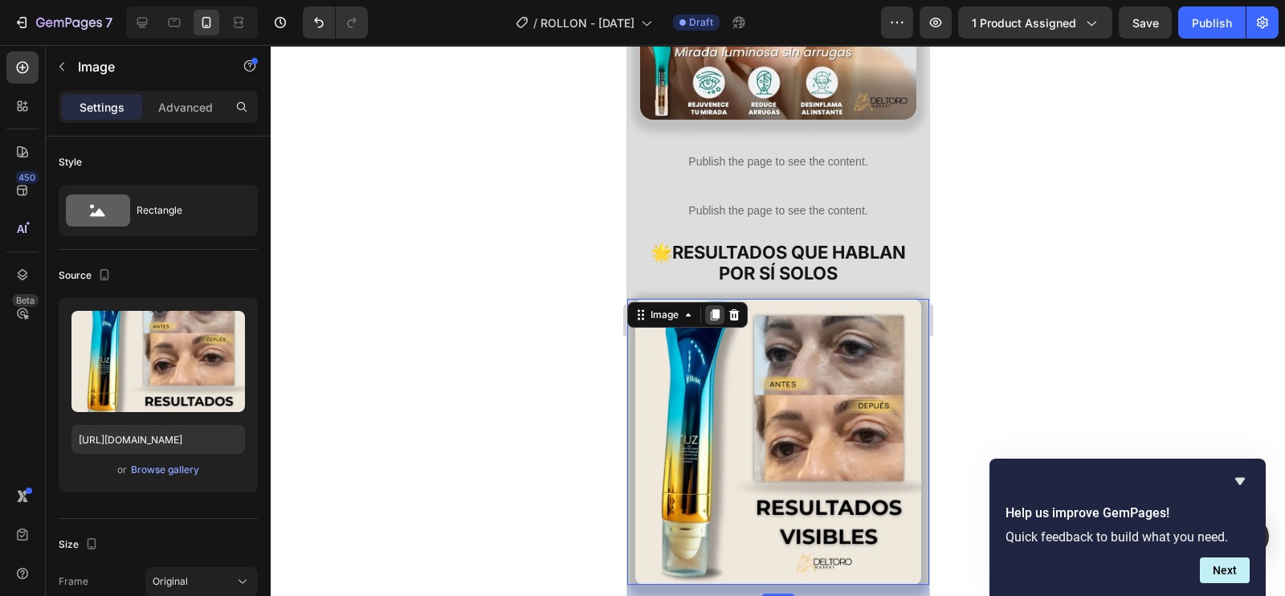
click at [710, 309] on icon at bounding box center [714, 314] width 9 height 11
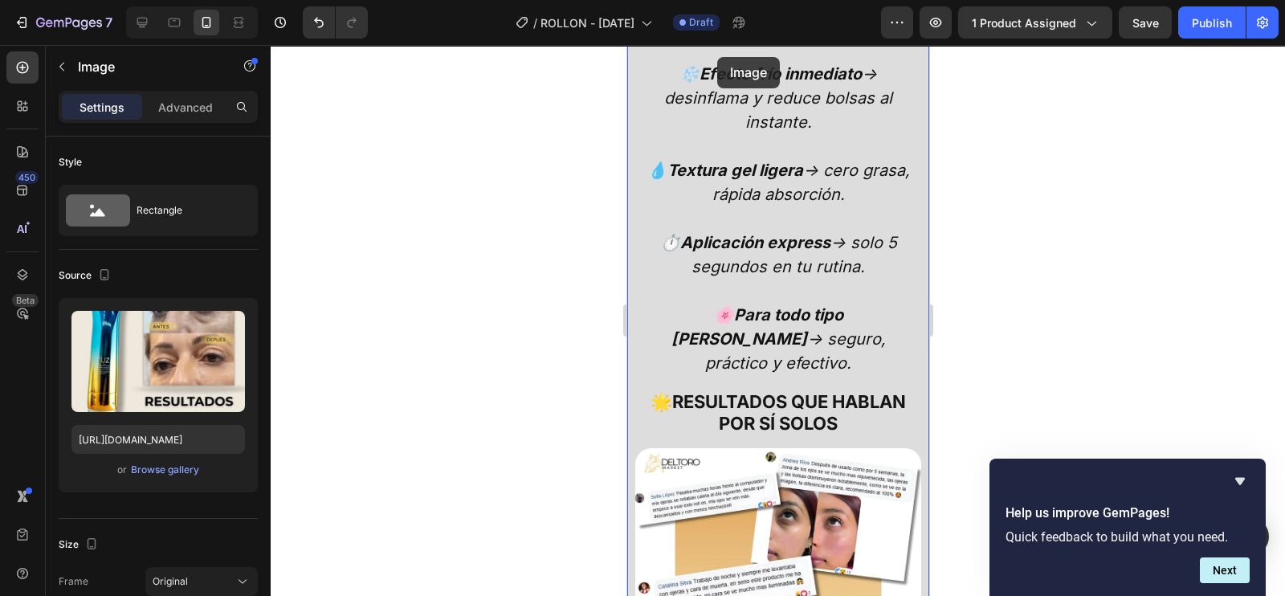
scroll to position [3236, 0]
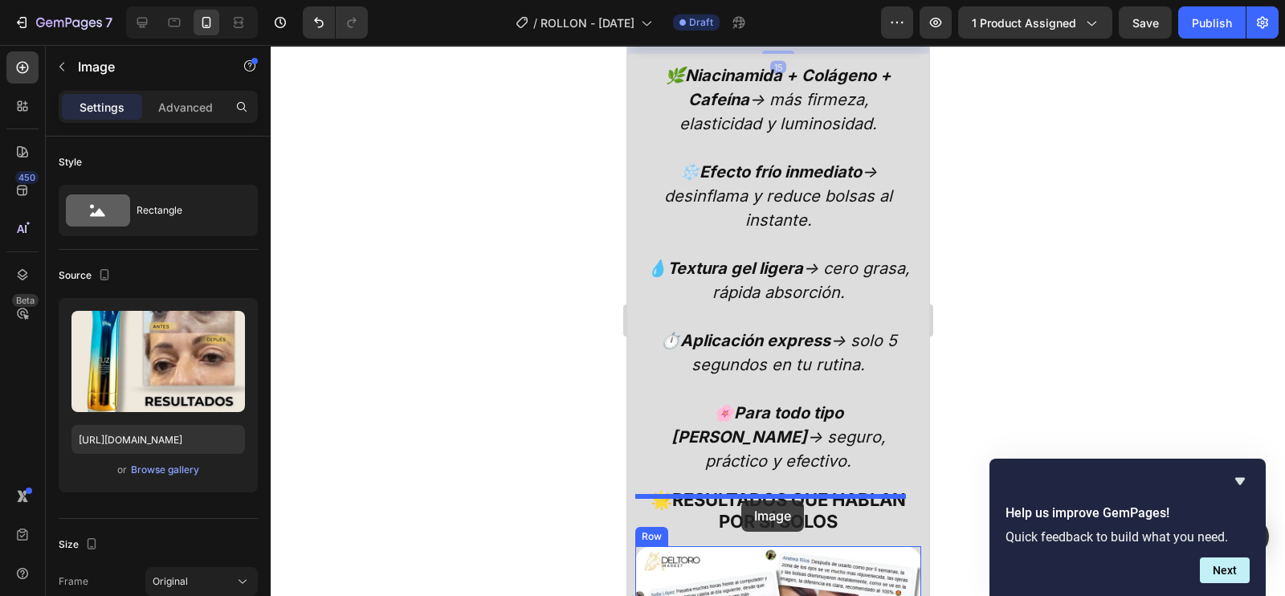
drag, startPoint x: 649, startPoint y: 87, endPoint x: 742, endPoint y: 501, distance: 423.9
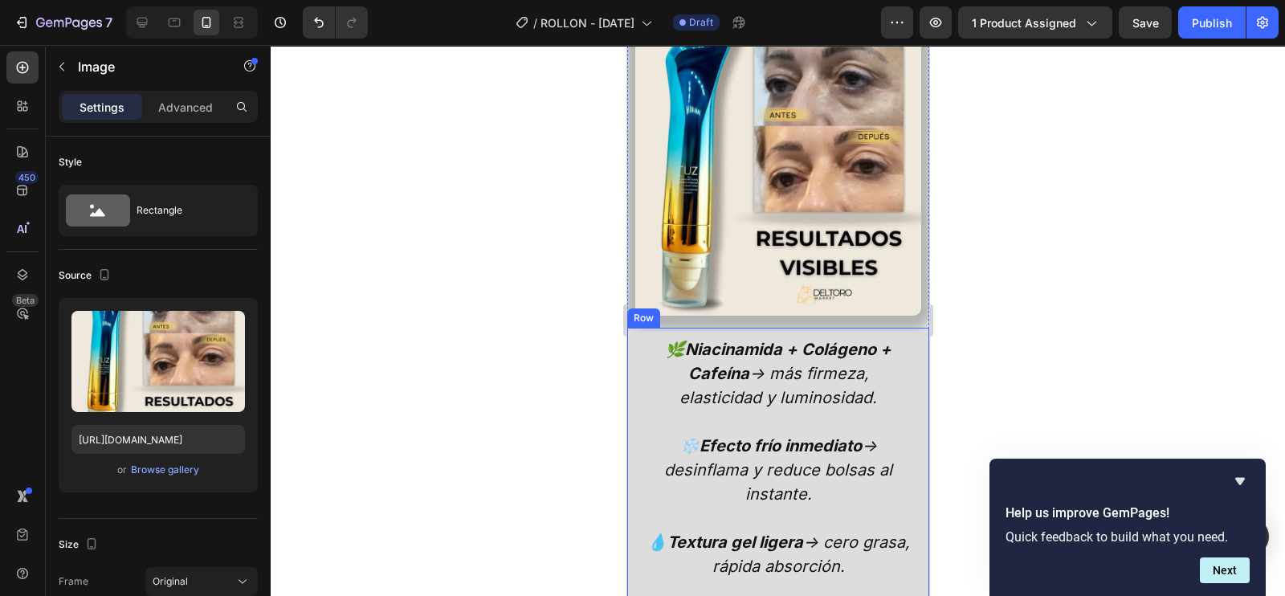
scroll to position [2752, 0]
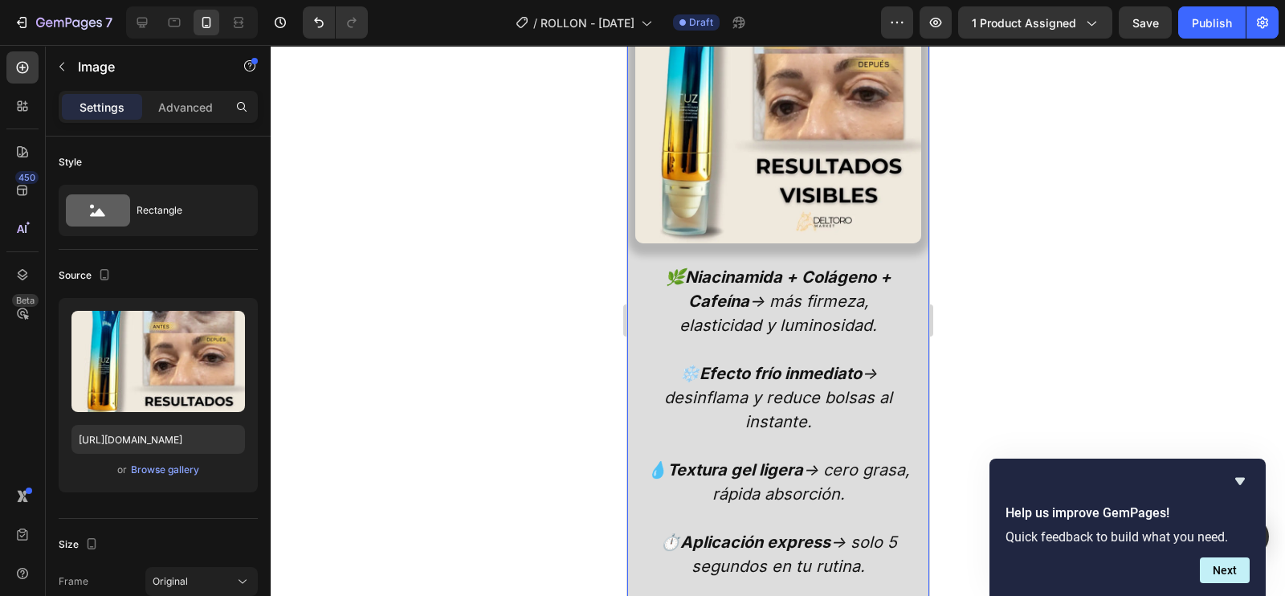
click at [785, 320] on p "🌿 Niacinamida + Colágeno + Cafeína → más firmeza, elasticidad y luminosidad. ❄️…" at bounding box center [777, 470] width 267 height 410
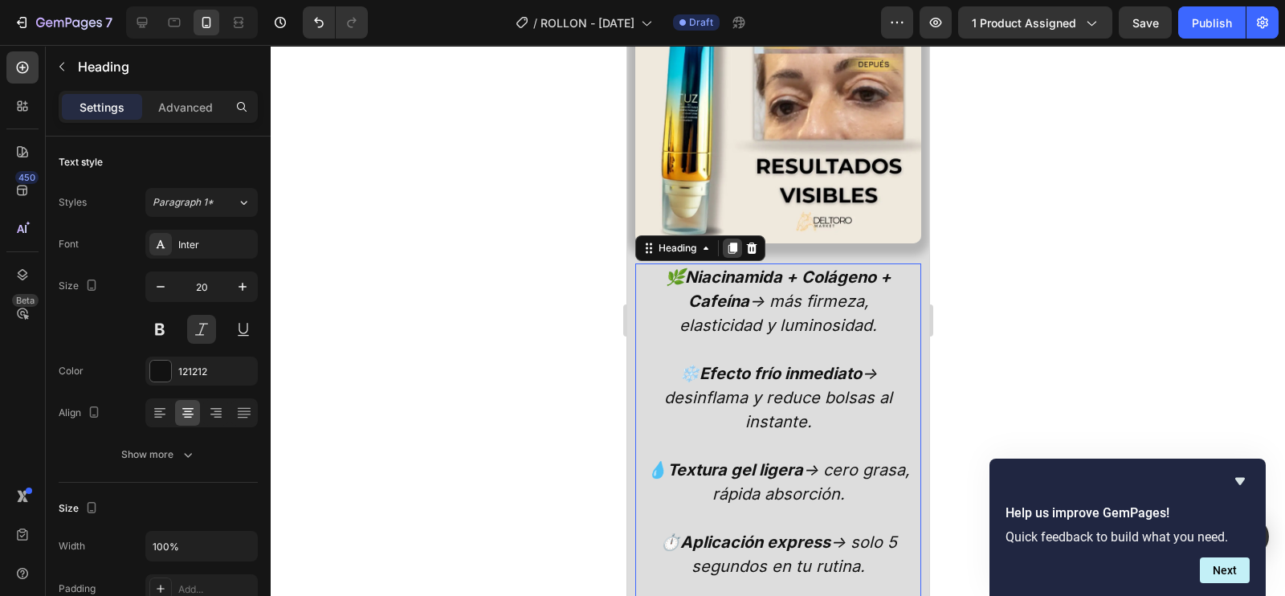
click at [737, 239] on div at bounding box center [731, 248] width 19 height 19
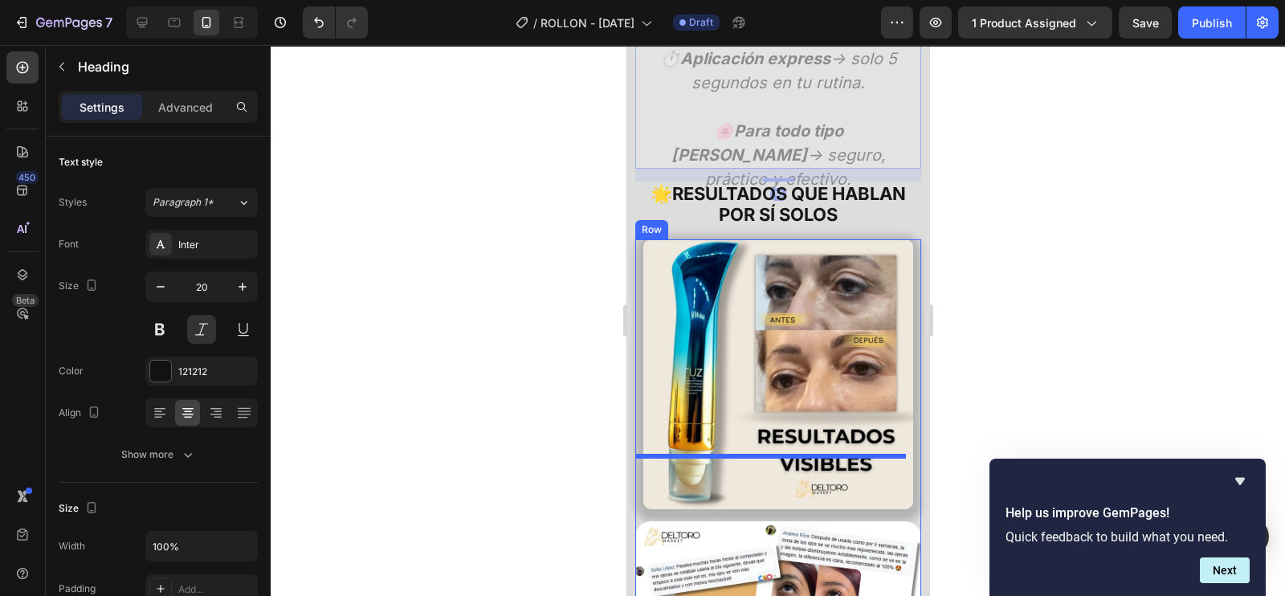
scroll to position [3799, 0]
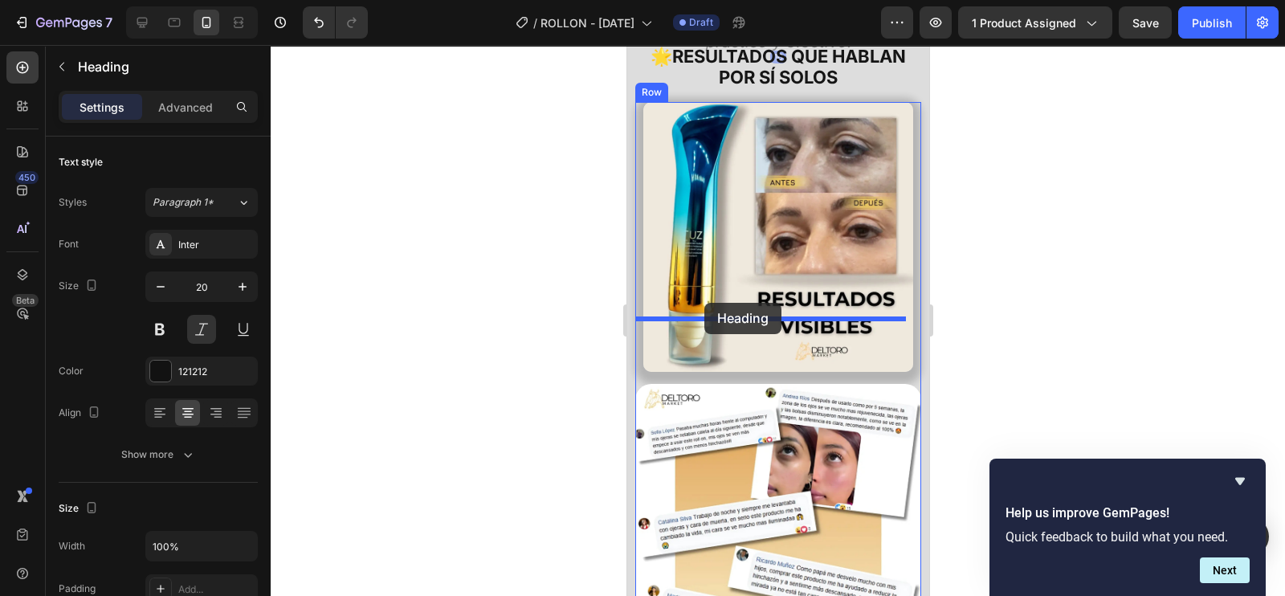
drag, startPoint x: 651, startPoint y: 86, endPoint x: 705, endPoint y: 303, distance: 223.5
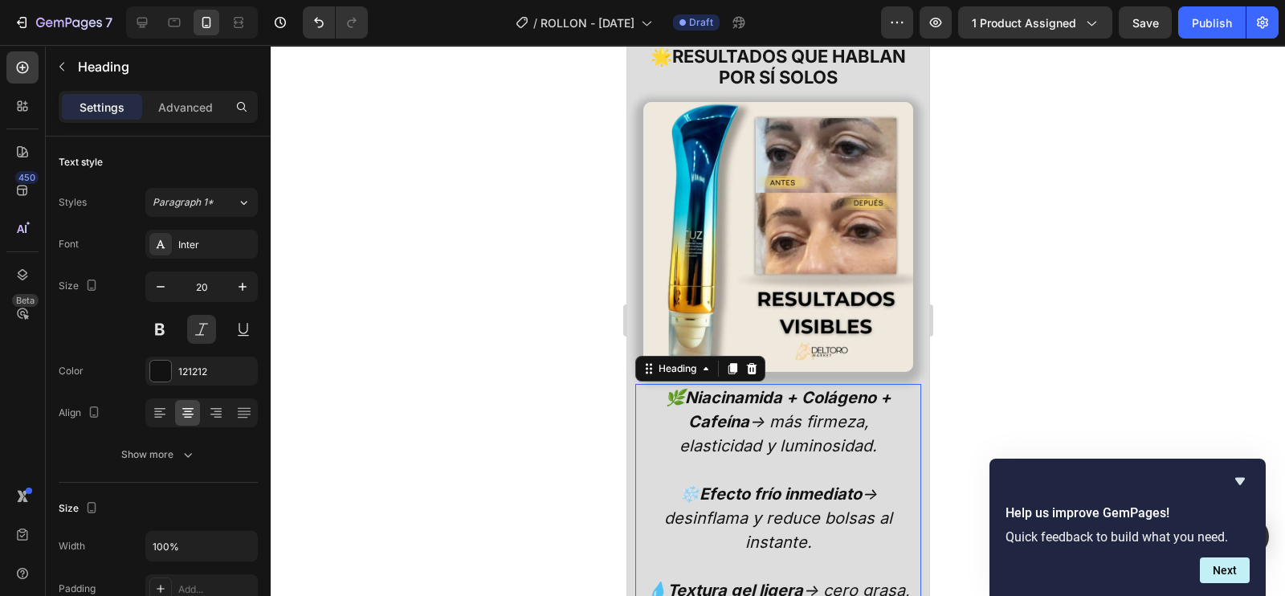
scroll to position [3096, 0]
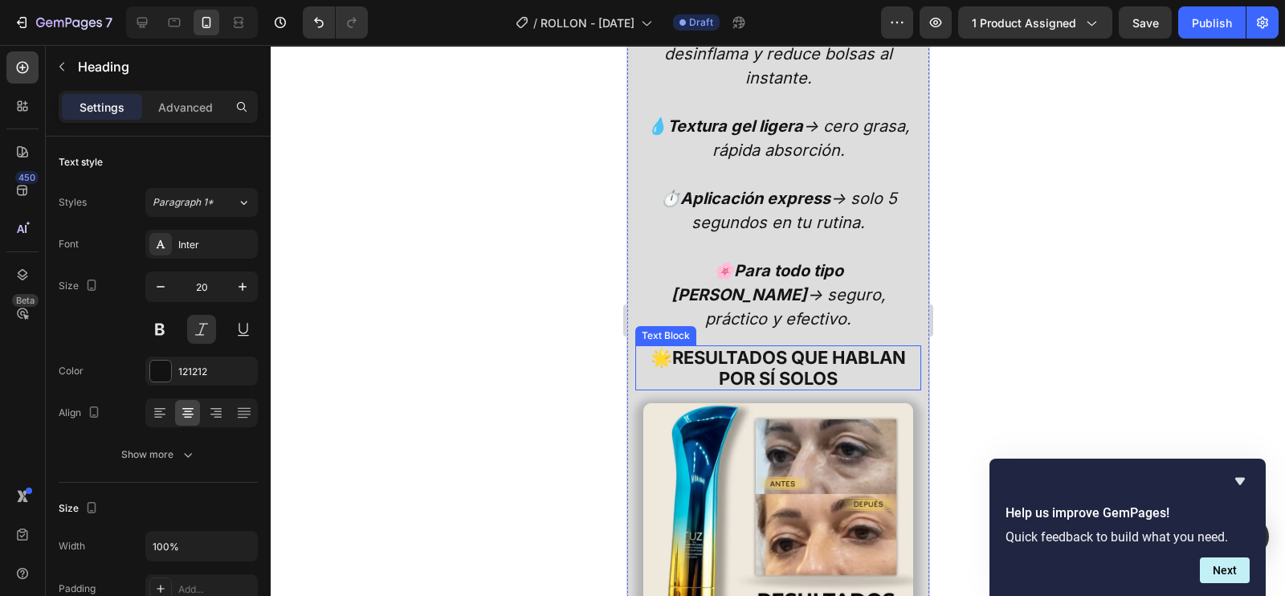
click at [769, 347] on strong "RESULTADOS QUE HABLAN POR SÍ SOLOS" at bounding box center [789, 368] width 234 height 42
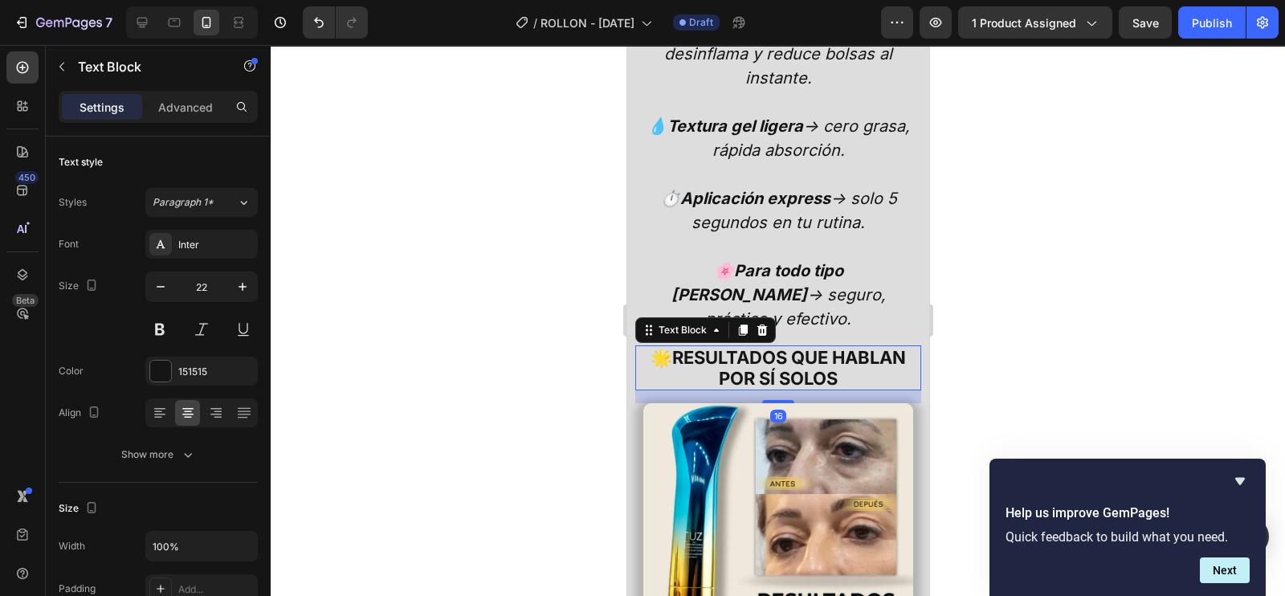
click at [880, 347] on p "🌟 RESULTADOS QUE HABLAN POR SÍ SOLOS" at bounding box center [778, 368] width 264 height 43
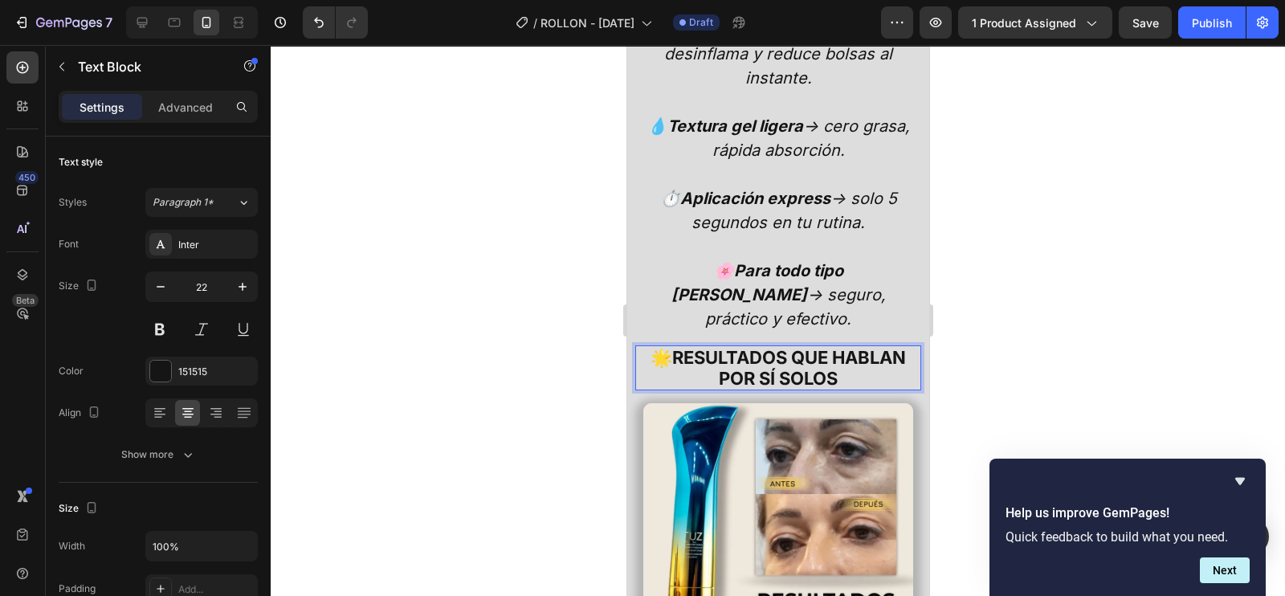
drag, startPoint x: 875, startPoint y: 326, endPoint x: 683, endPoint y: 308, distance: 192.9
click at [683, 347] on p "🌟 RESULTADOS QUE HABLAN POR SÍ SOLOS" at bounding box center [778, 368] width 264 height 43
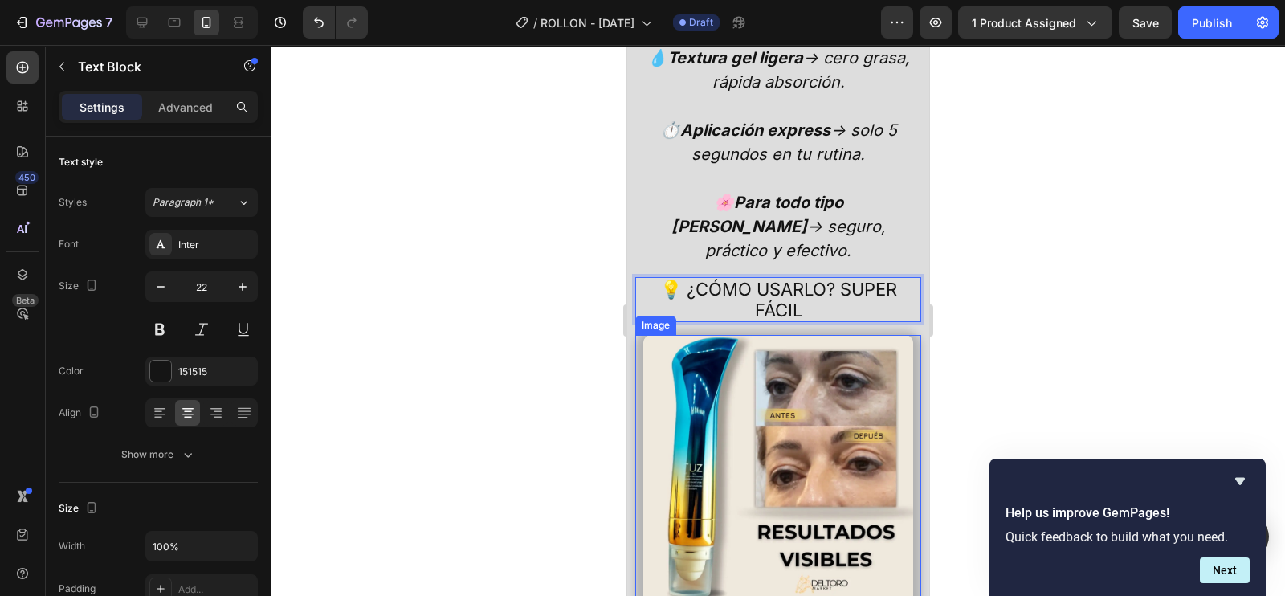
scroll to position [3197, 0]
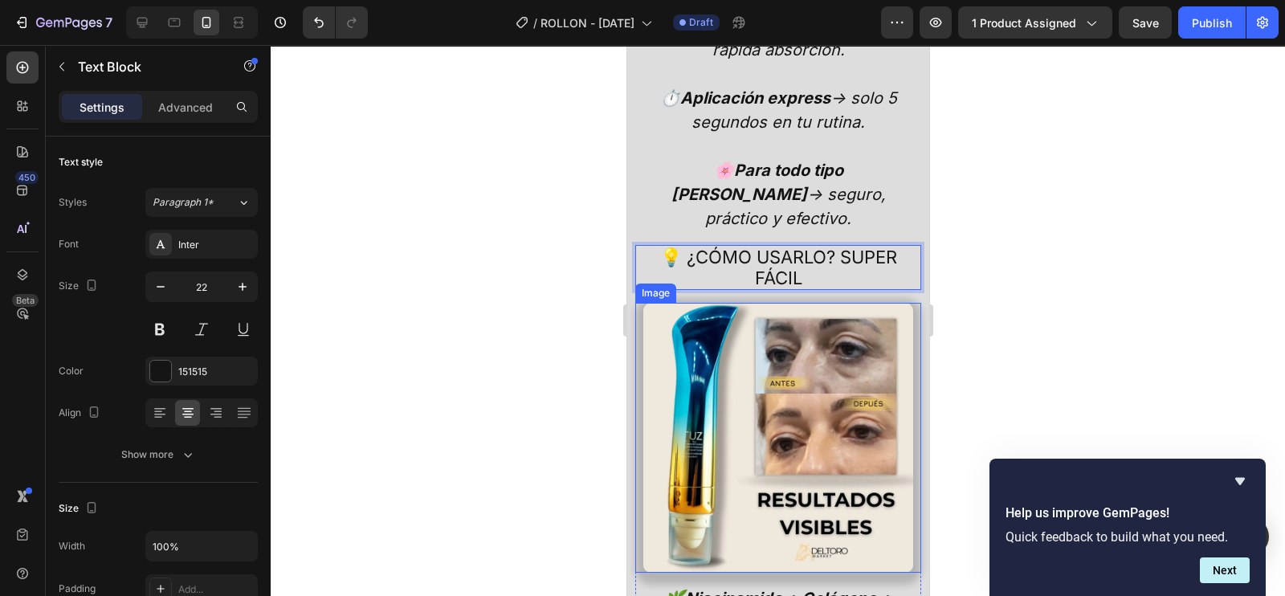
click at [790, 379] on img at bounding box center [778, 438] width 270 height 270
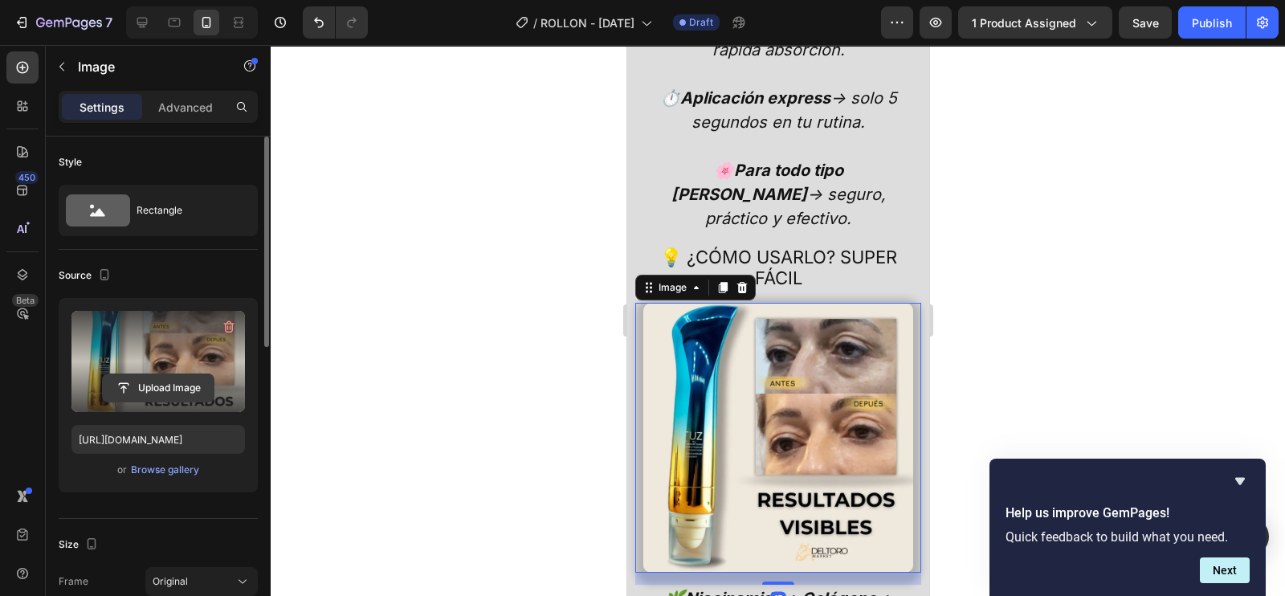
click at [170, 389] on input "file" at bounding box center [158, 387] width 111 height 27
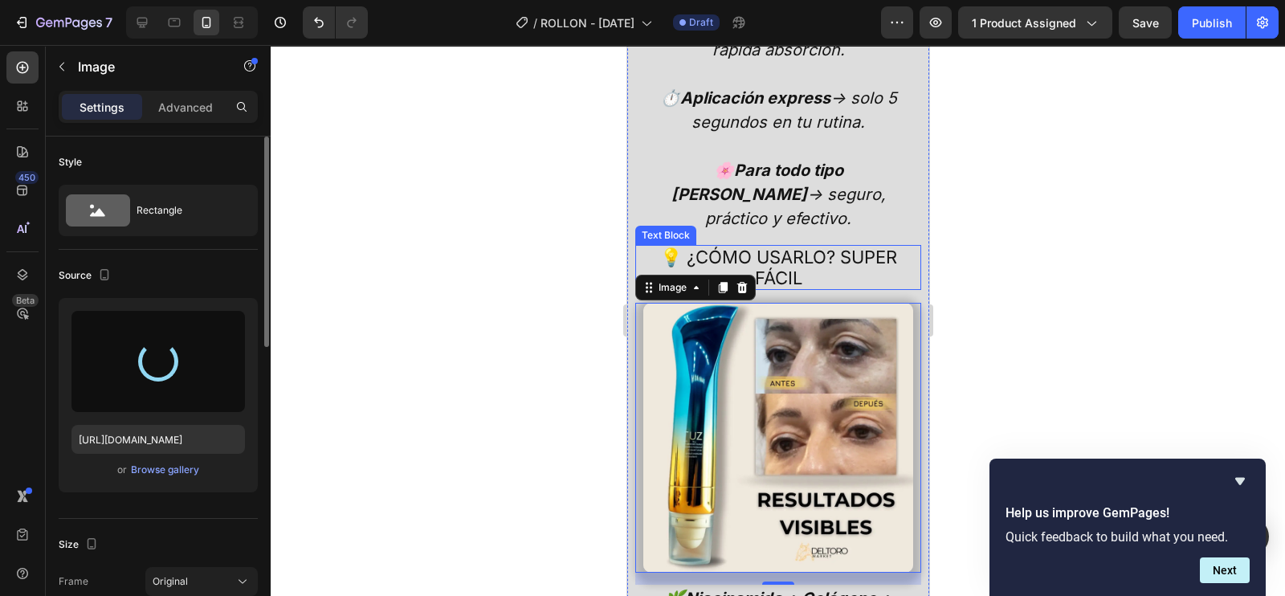
type input "[URL][DOMAIN_NAME]"
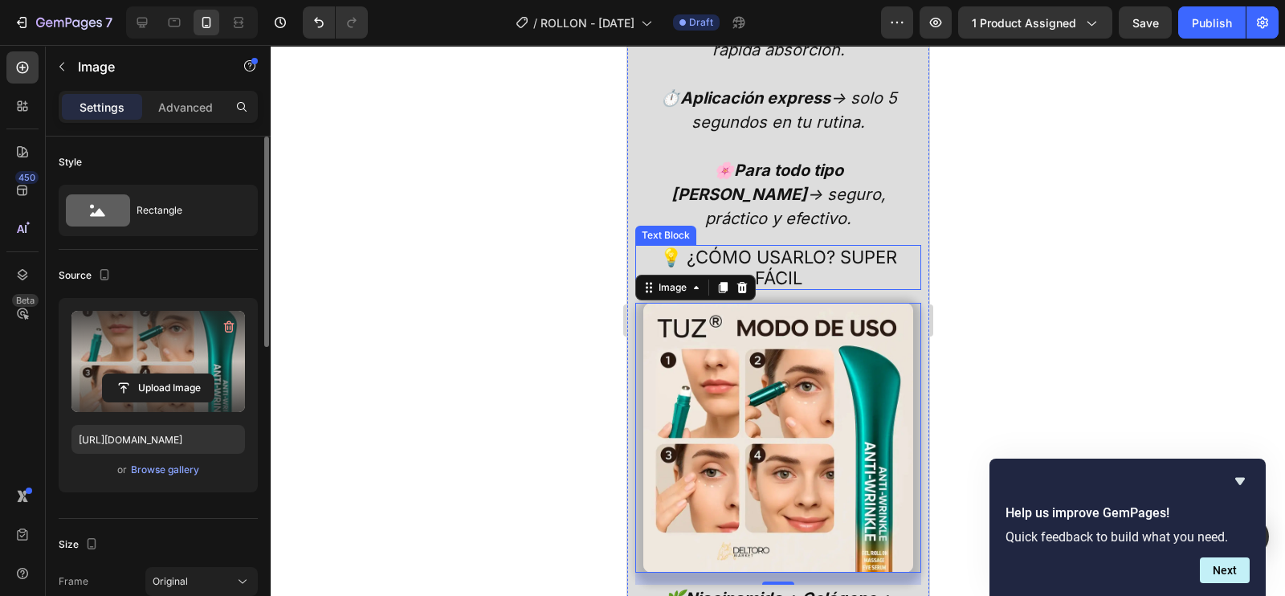
click at [805, 247] on p "💡 ¿CÓMO USARLO? SUPER FÁCIL" at bounding box center [778, 268] width 264 height 43
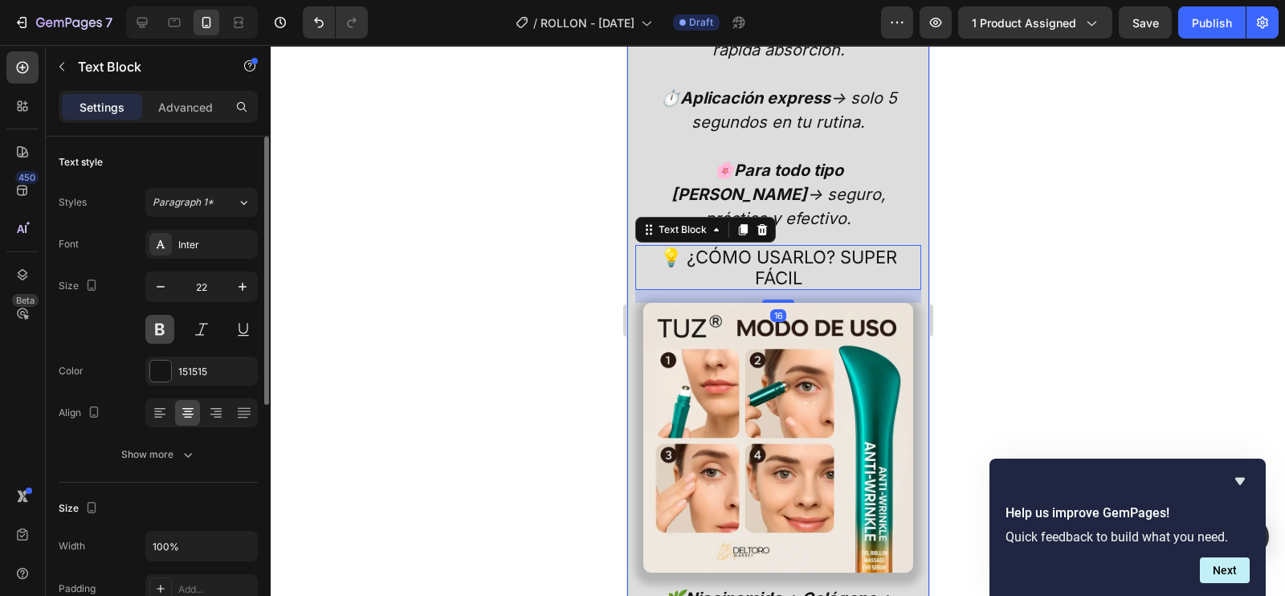
click at [165, 329] on button at bounding box center [159, 329] width 29 height 29
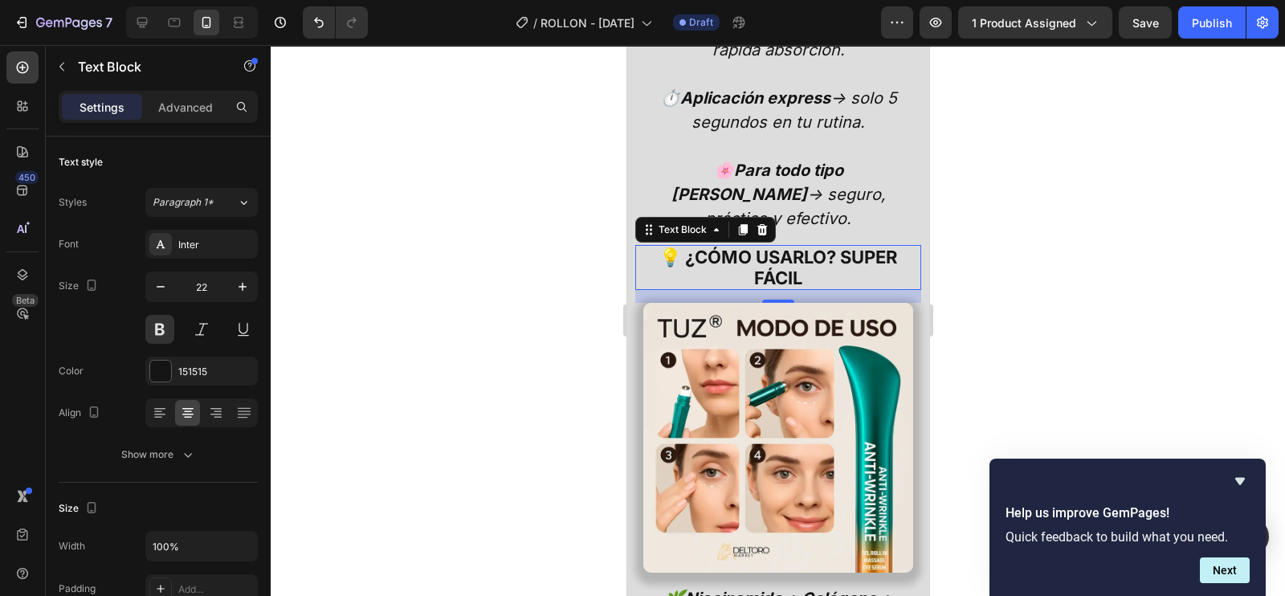
click at [972, 251] on div at bounding box center [778, 320] width 1015 height 551
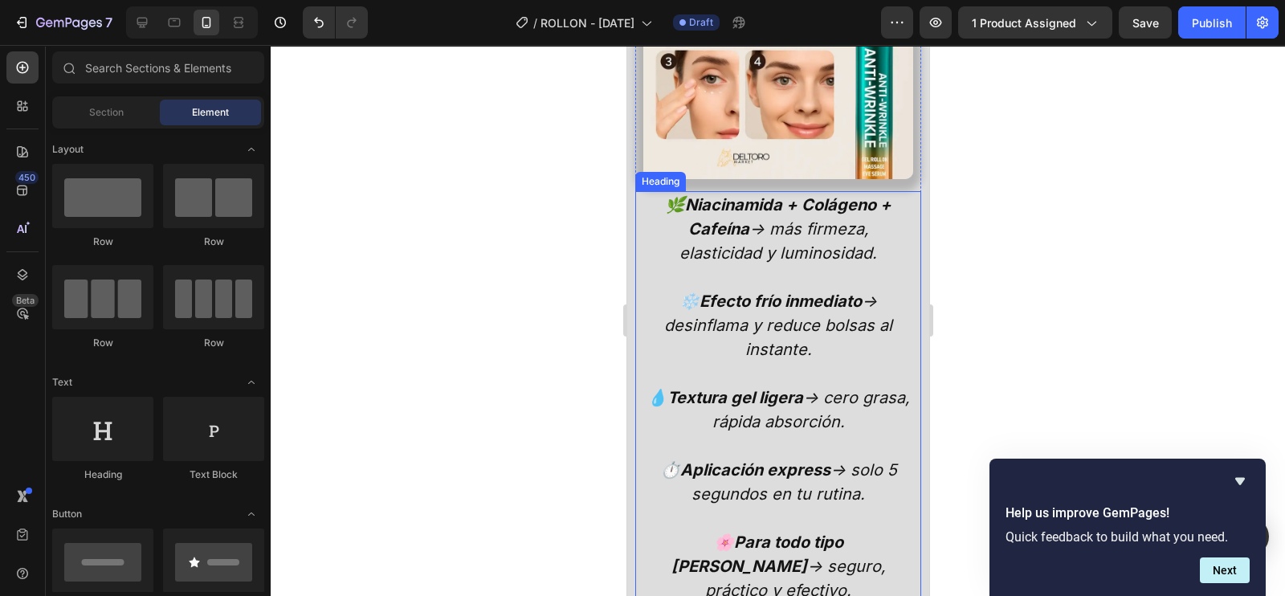
scroll to position [3598, 0]
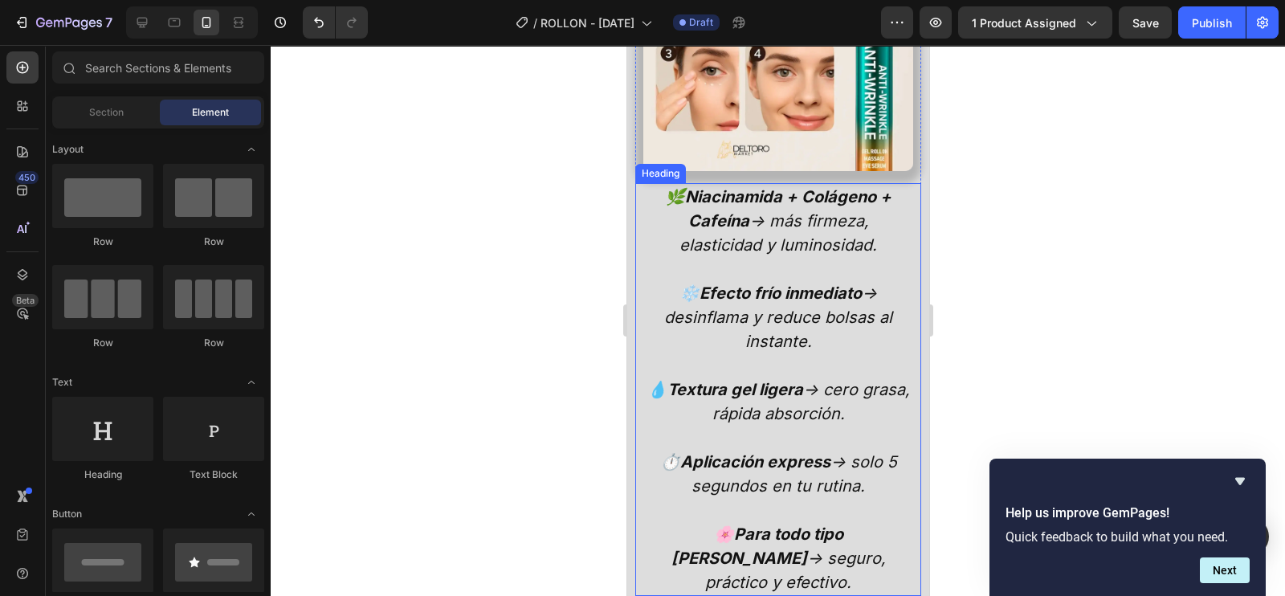
click at [773, 262] on h2 "🌿 Niacinamida + Colágeno + Cafeína → más firmeza, elasticidad y luminosidad. ❄️…" at bounding box center [778, 389] width 270 height 413
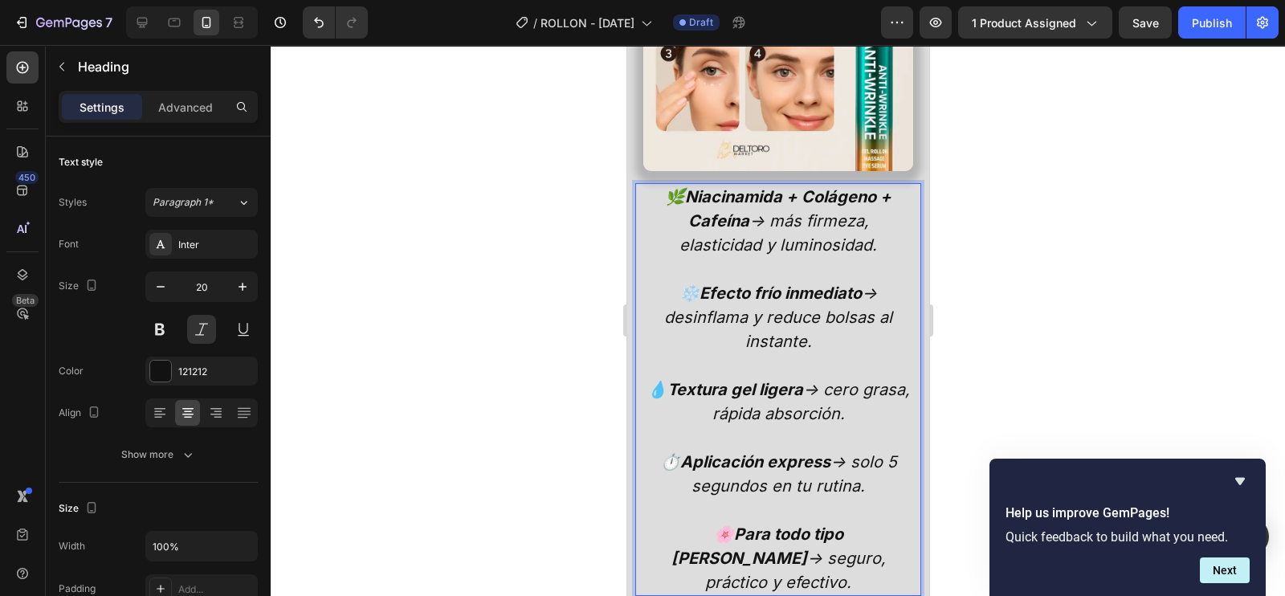
drag, startPoint x: 845, startPoint y: 465, endPoint x: 907, endPoint y: 512, distance: 77.4
click at [843, 525] on strong "Para todo tipo [PERSON_NAME]" at bounding box center [757, 546] width 172 height 43
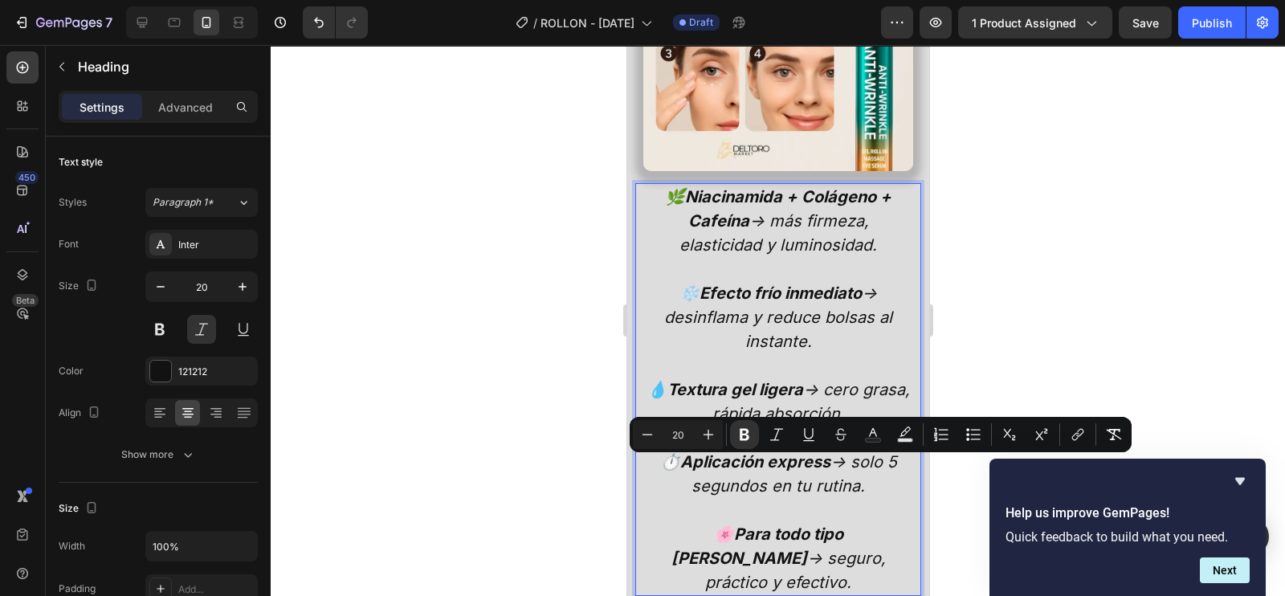
click at [888, 497] on p "🌿 Niacinamida + Colágeno + Cafeína → más firmeza, elasticidad y luminosidad. ❄️…" at bounding box center [777, 390] width 267 height 410
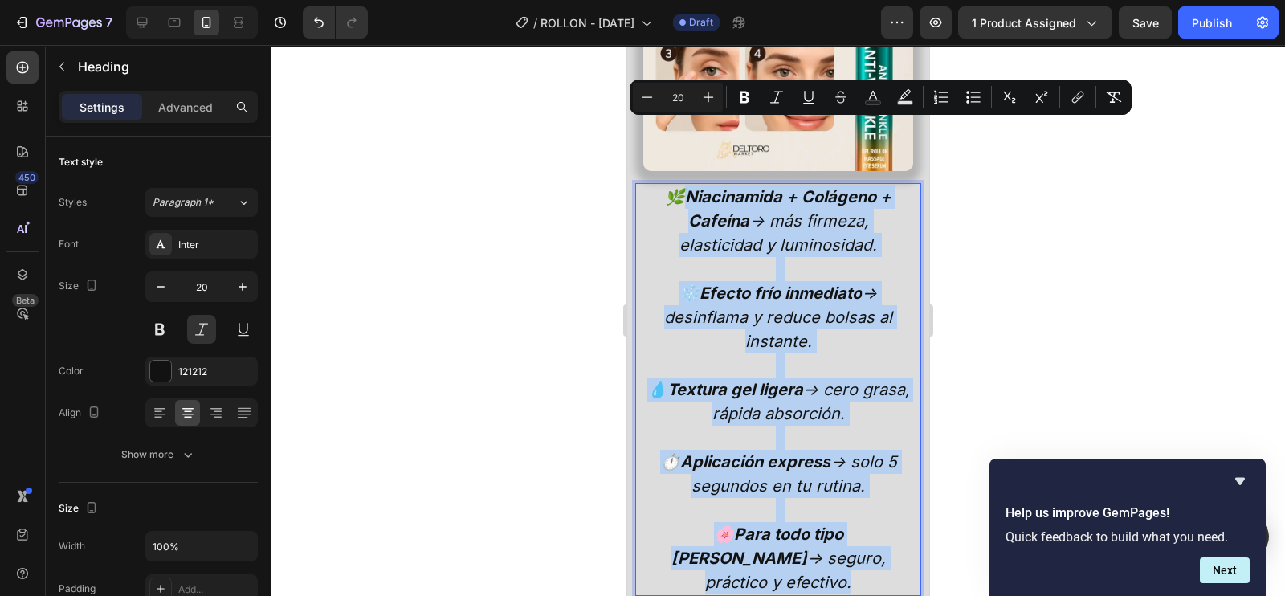
drag, startPoint x: 758, startPoint y: 404, endPoint x: 665, endPoint y: 135, distance: 284.5
click at [665, 185] on p "🌿 Niacinamida + Colágeno + Cafeína → más firmeza, elasticidad y luminosidad. ❄️…" at bounding box center [777, 390] width 267 height 410
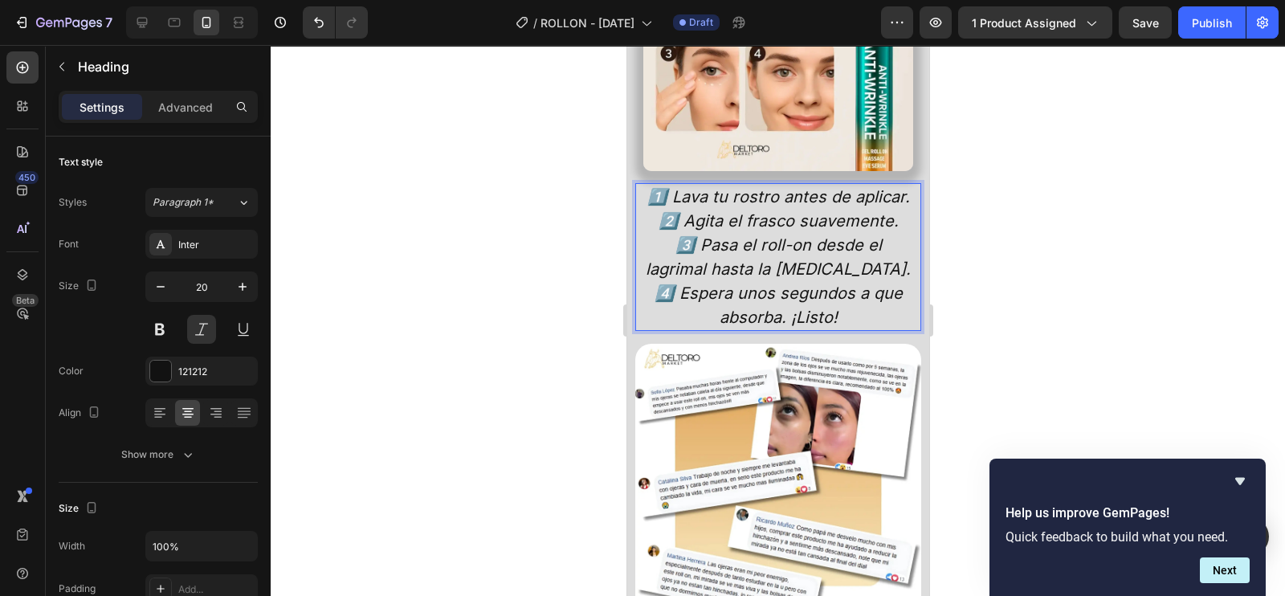
click at [974, 254] on div at bounding box center [778, 320] width 1015 height 551
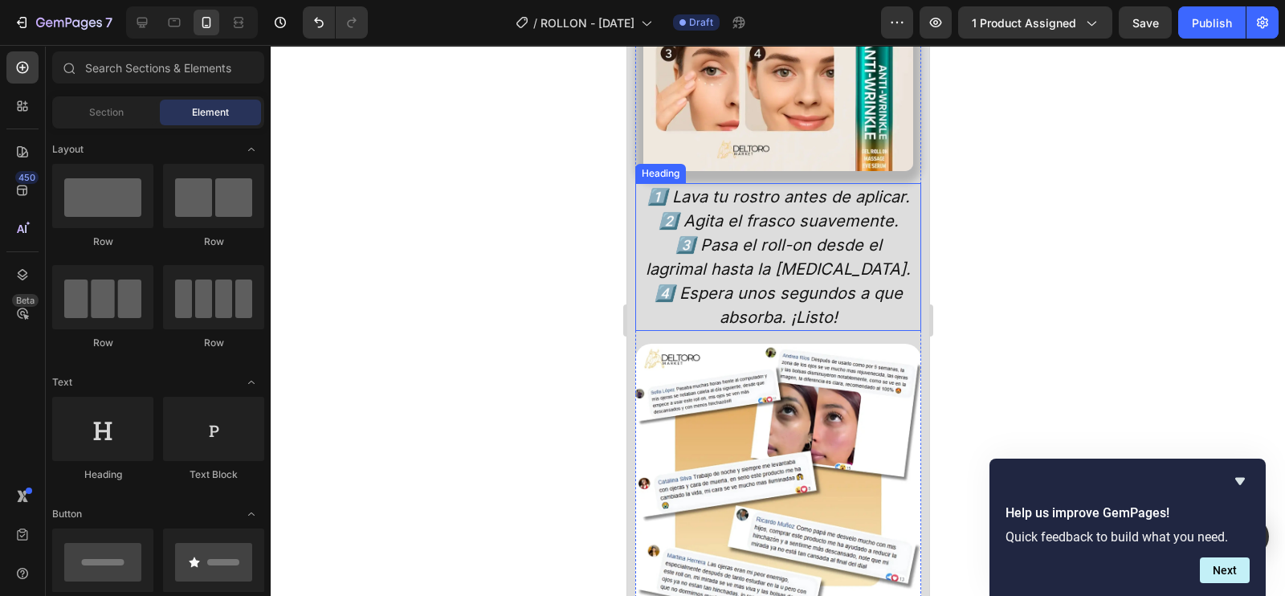
click at [801, 185] on p "1️⃣ Lava tu rostro antes de aplicar. 2️⃣ Agita el frasco suavemente. 3️⃣ Pasa e…" at bounding box center [777, 257] width 267 height 145
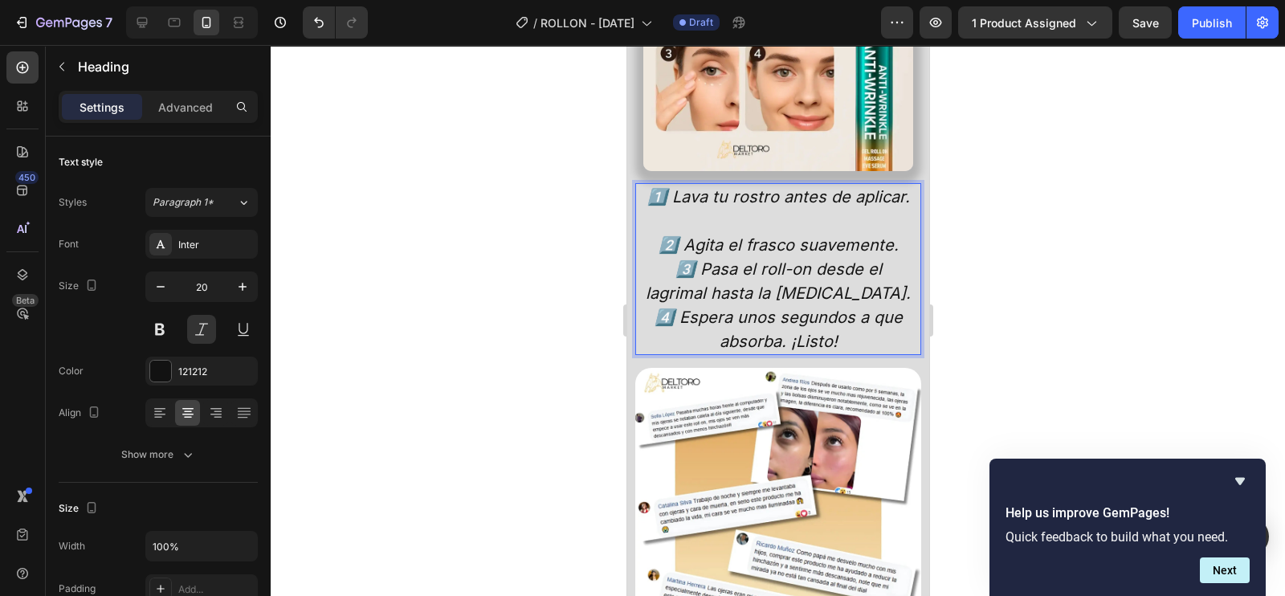
click at [893, 203] on p "1️⃣ Lava tu rostro antes de aplicar. ⁠⁠⁠⁠⁠⁠⁠ 2️⃣ Agita el frasco suavemente. 3️…" at bounding box center [777, 269] width 267 height 169
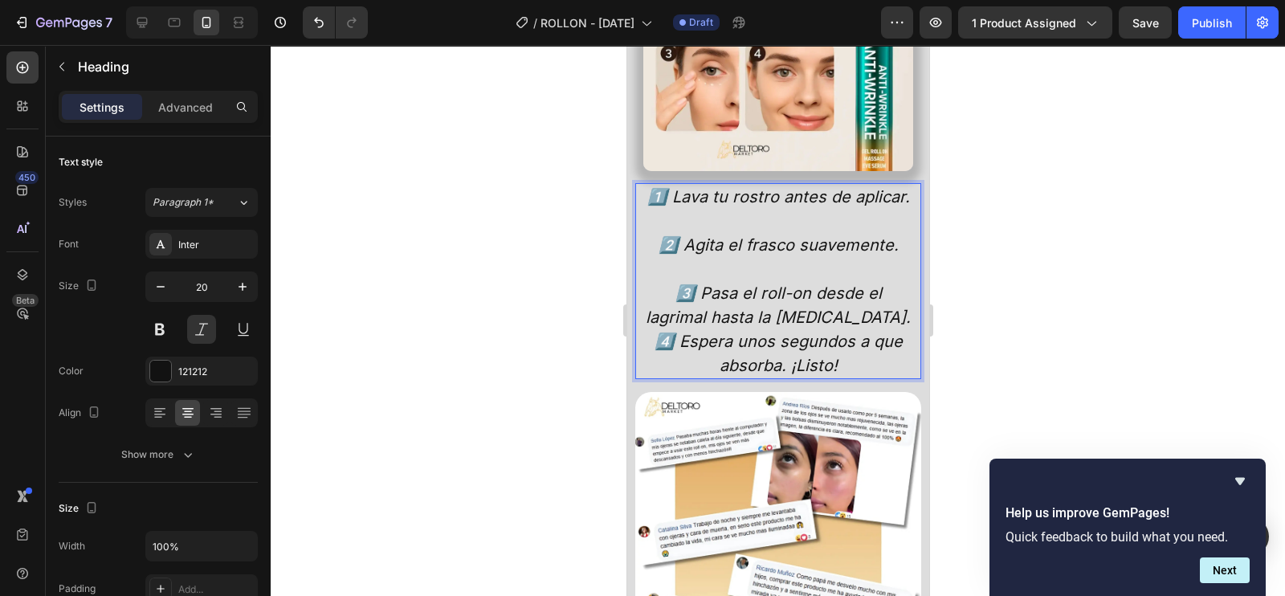
click at [871, 266] on p "1️⃣ Lava tu rostro antes de aplicar. 2️⃣ Agita el frasco suavemente. ⁠⁠⁠⁠⁠⁠⁠ 3️…" at bounding box center [777, 281] width 267 height 193
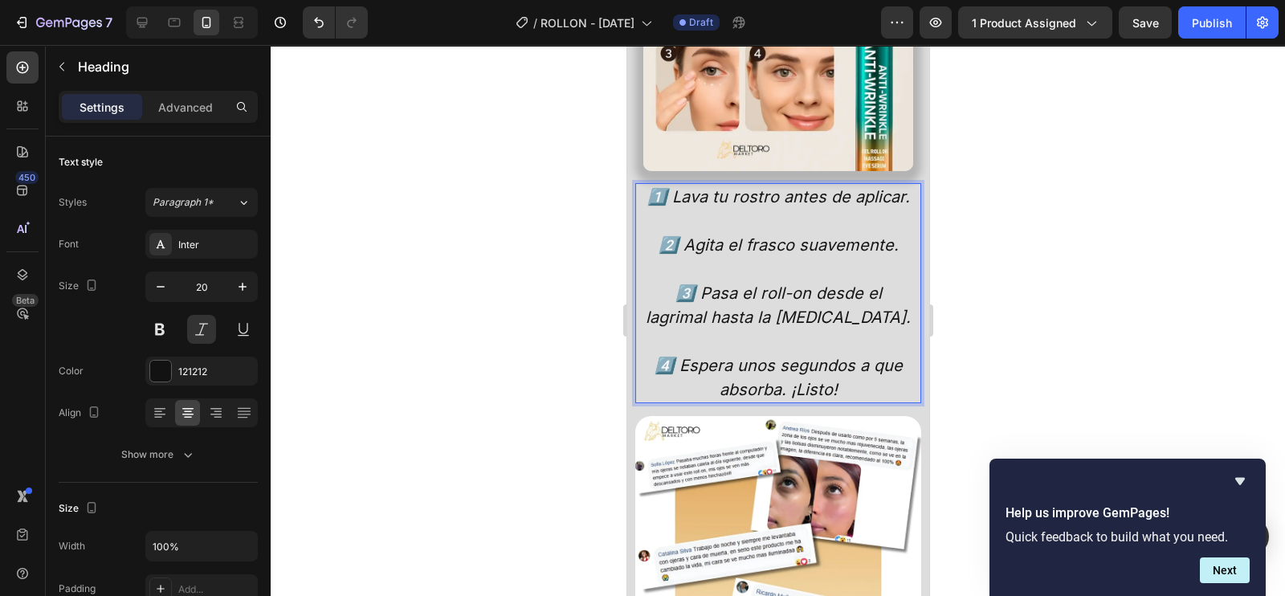
click at [846, 347] on p "1️⃣ Lava tu rostro antes de aplicar. 2️⃣ Agita el frasco suavemente. 3️⃣ Pasa e…" at bounding box center [777, 293] width 267 height 217
click at [1048, 246] on div at bounding box center [778, 320] width 1015 height 551
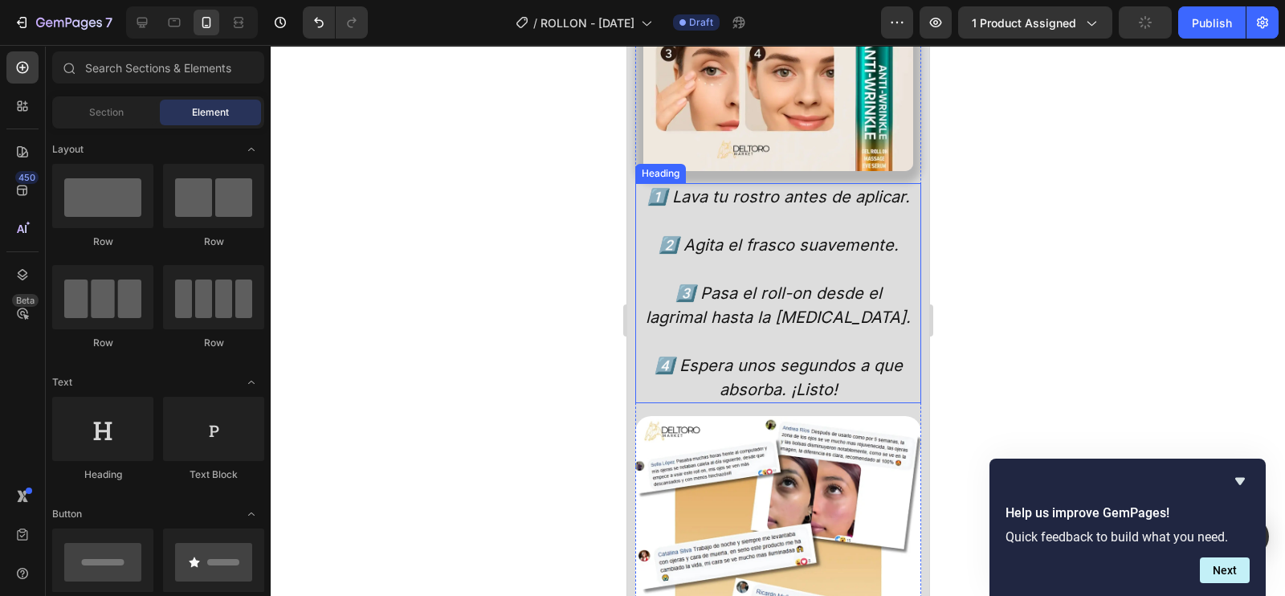
click at [793, 222] on p "1️⃣ Lava tu rostro antes de aplicar. 2️⃣ Agita el frasco suavemente. 3️⃣ Pasa e…" at bounding box center [777, 293] width 267 height 217
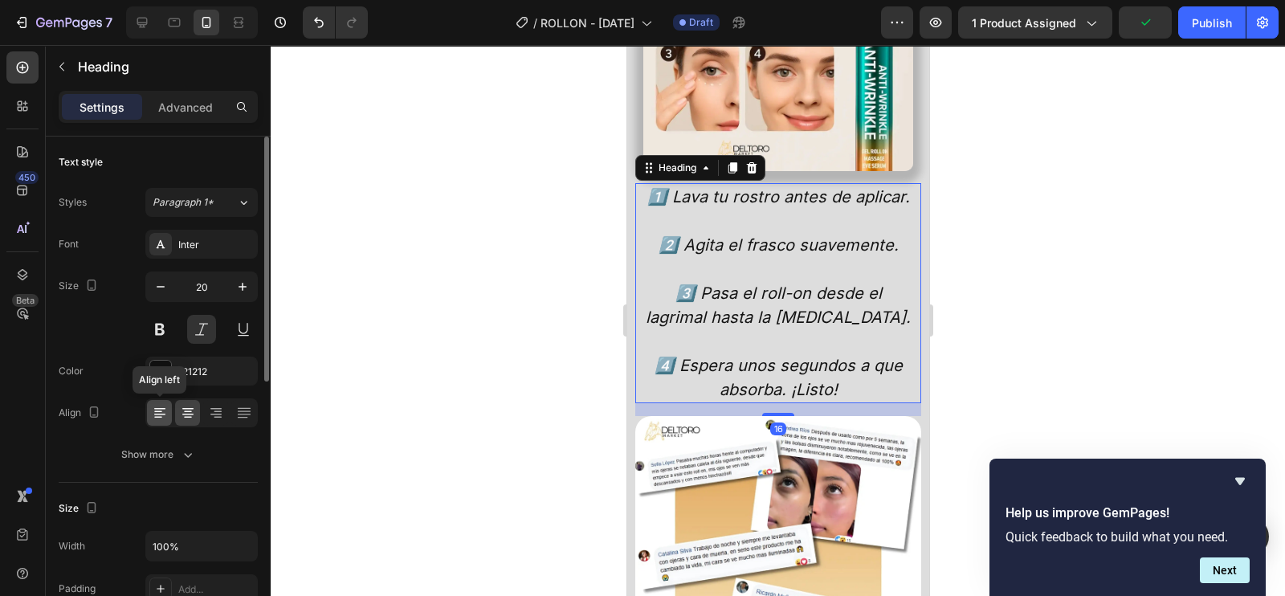
click at [161, 412] on icon at bounding box center [160, 413] width 16 height 16
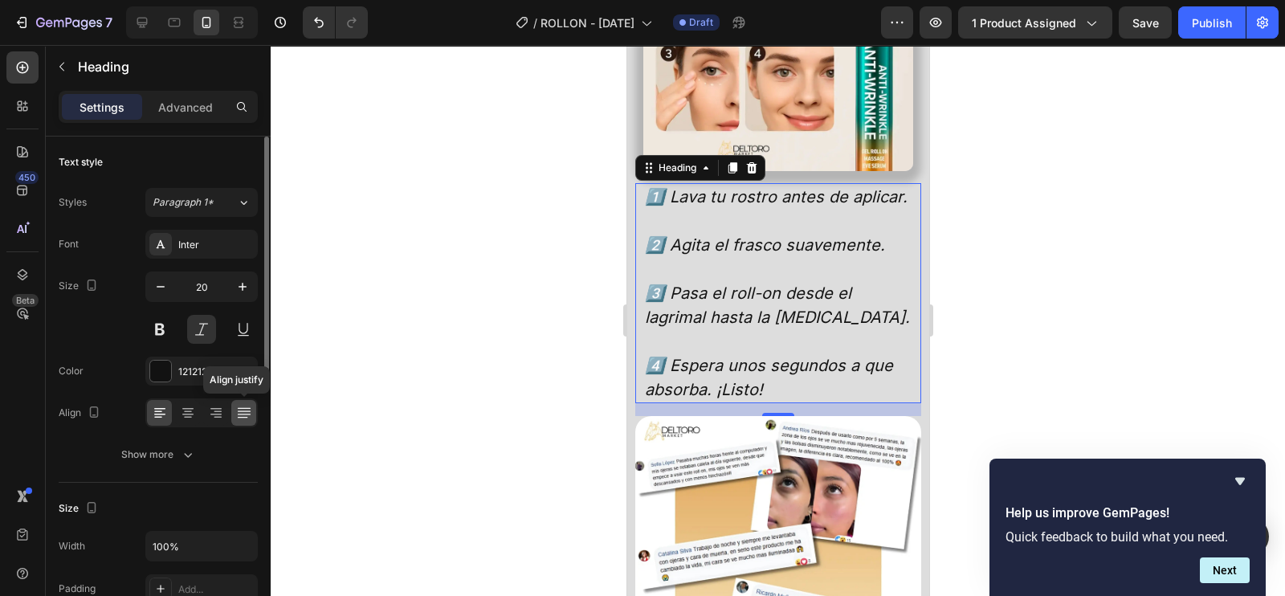
click at [244, 414] on icon at bounding box center [243, 414] width 13 height 1
click at [188, 418] on icon at bounding box center [188, 413] width 16 height 16
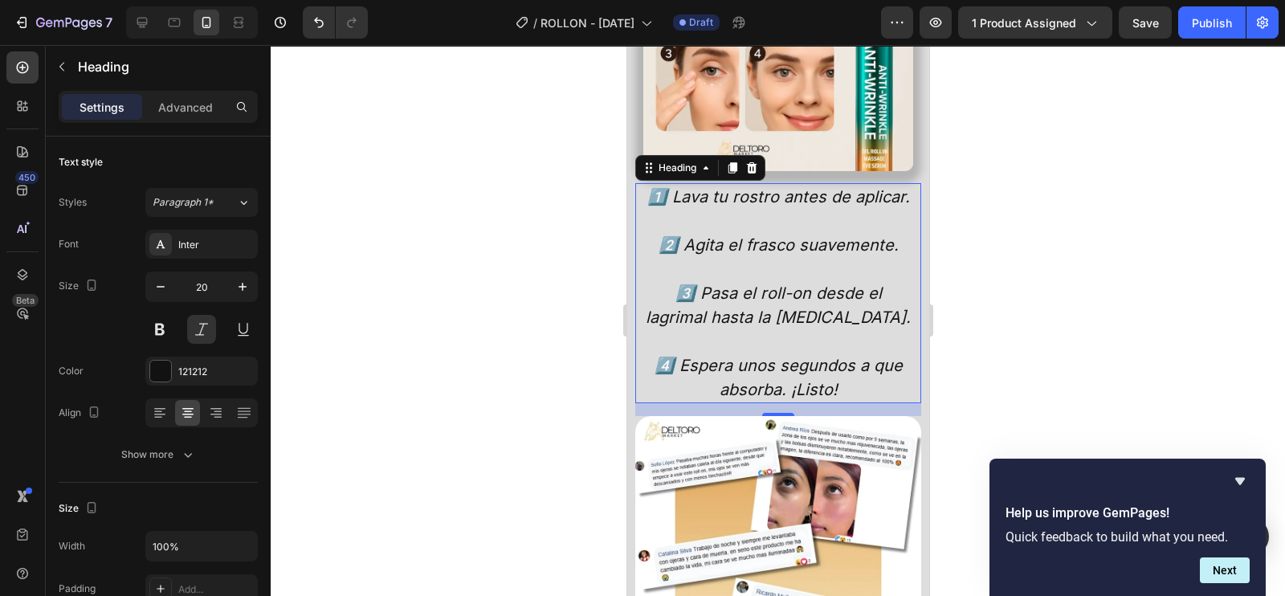
click at [1020, 216] on div at bounding box center [778, 320] width 1015 height 551
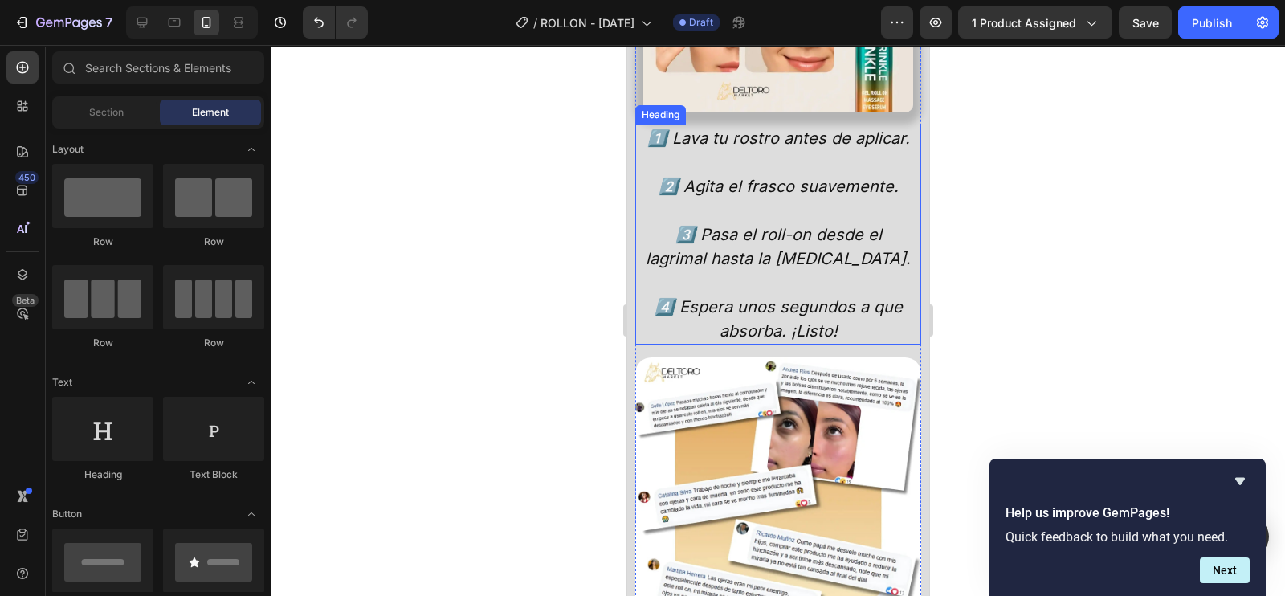
scroll to position [3699, 0]
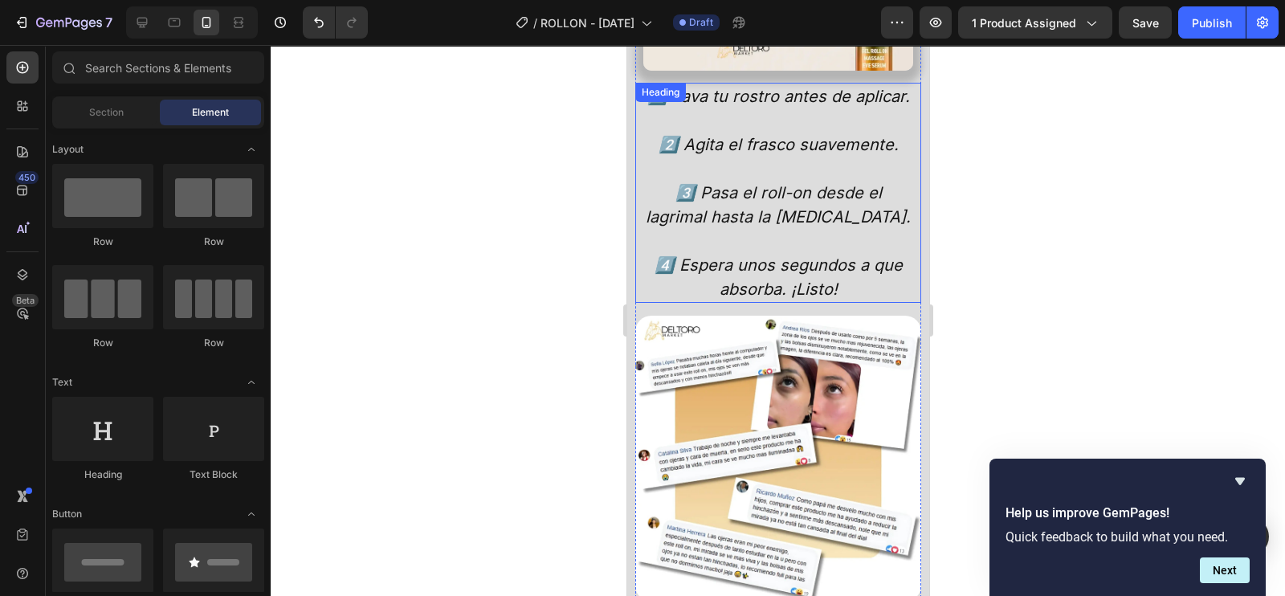
click at [663, 150] on p "1️⃣ Lava tu rostro antes de aplicar. 2️⃣ Agita el frasco suavemente. 3️⃣ Pasa e…" at bounding box center [777, 192] width 267 height 217
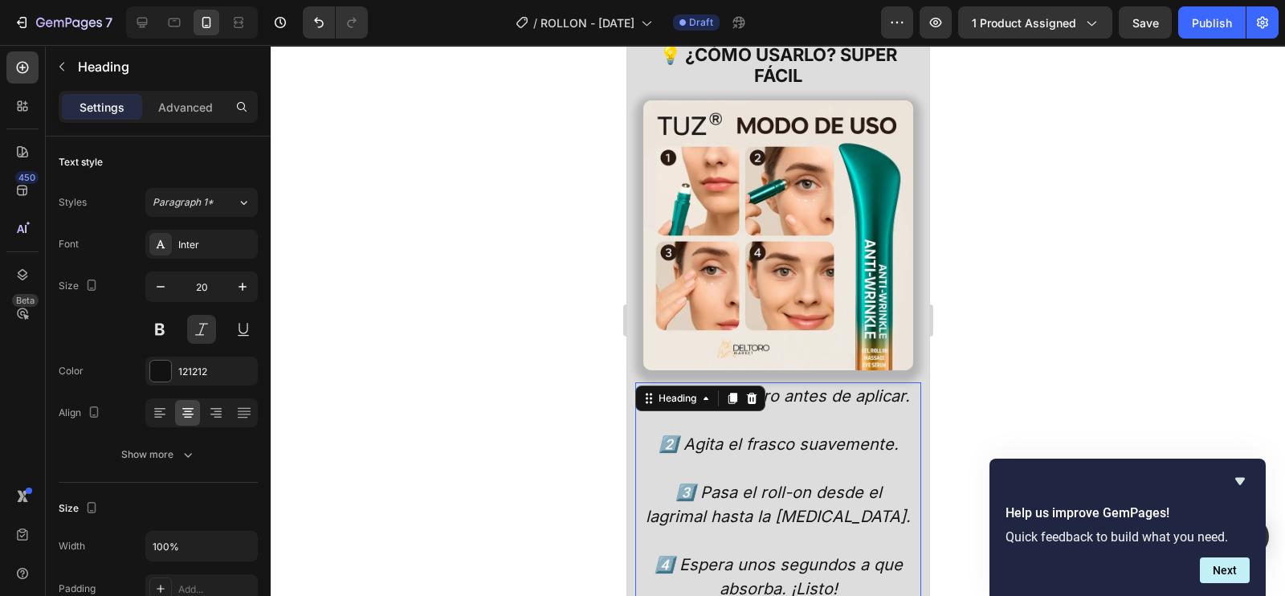
scroll to position [3397, 0]
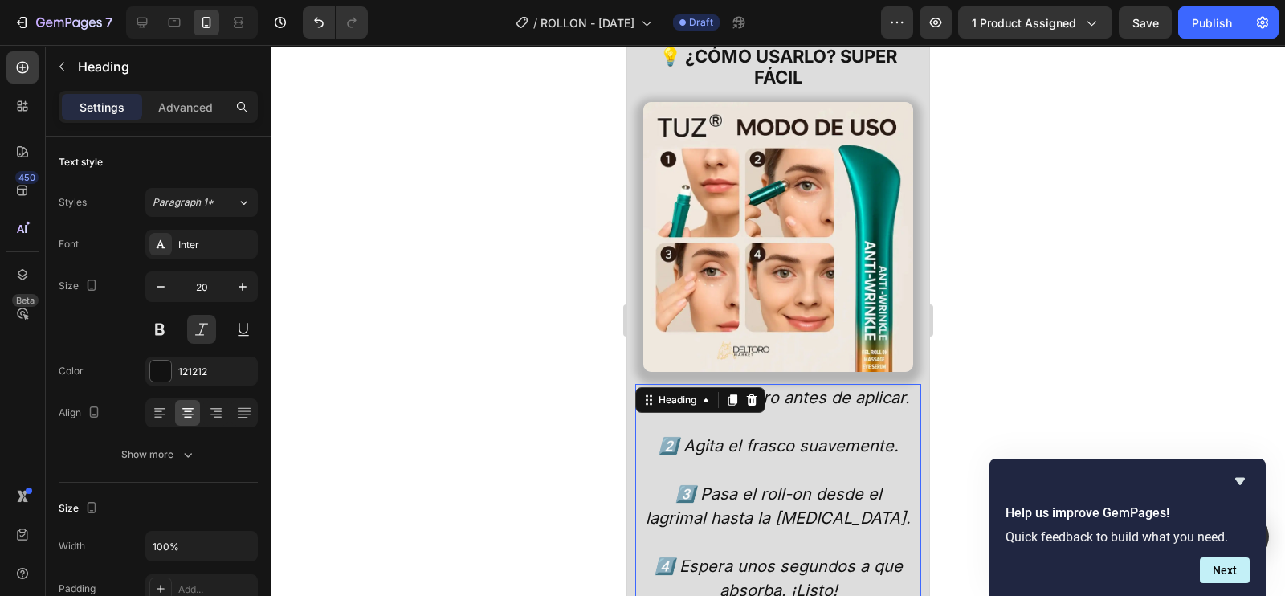
click at [1023, 206] on div at bounding box center [778, 320] width 1015 height 551
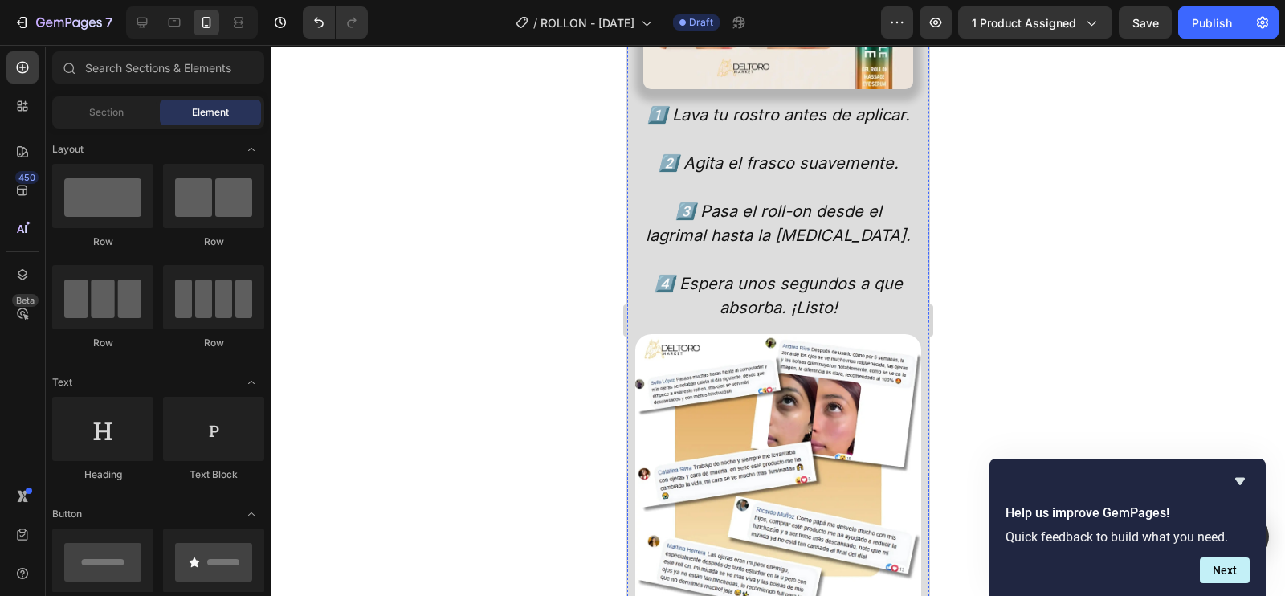
scroll to position [3699, 0]
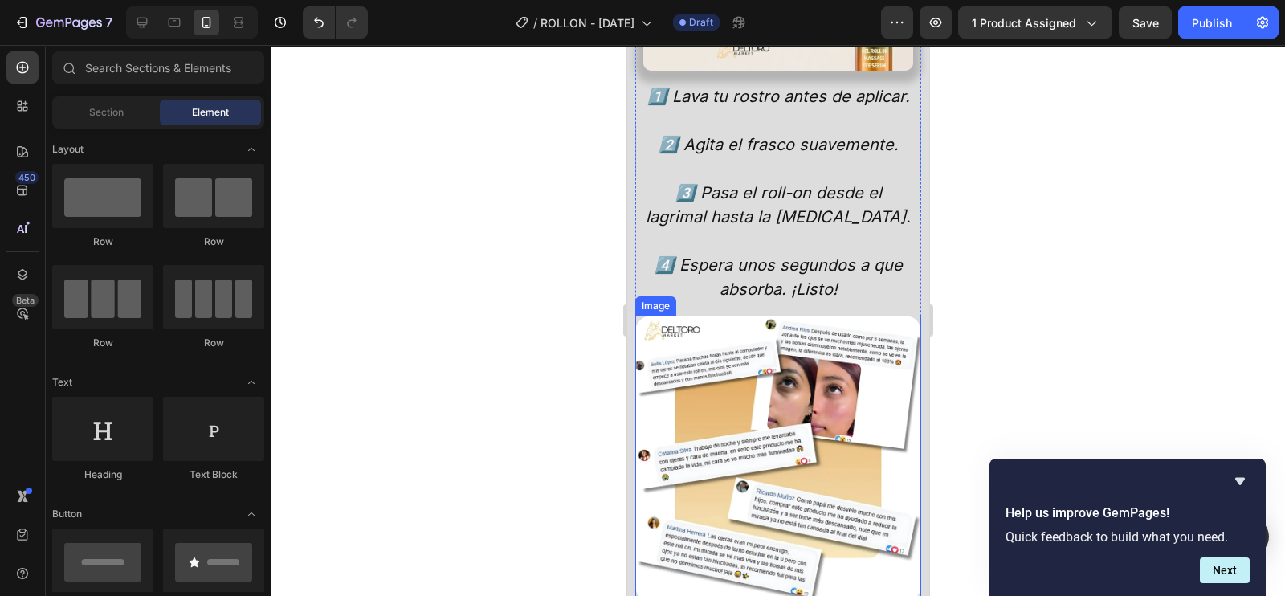
click at [780, 321] on img at bounding box center [778, 459] width 286 height 286
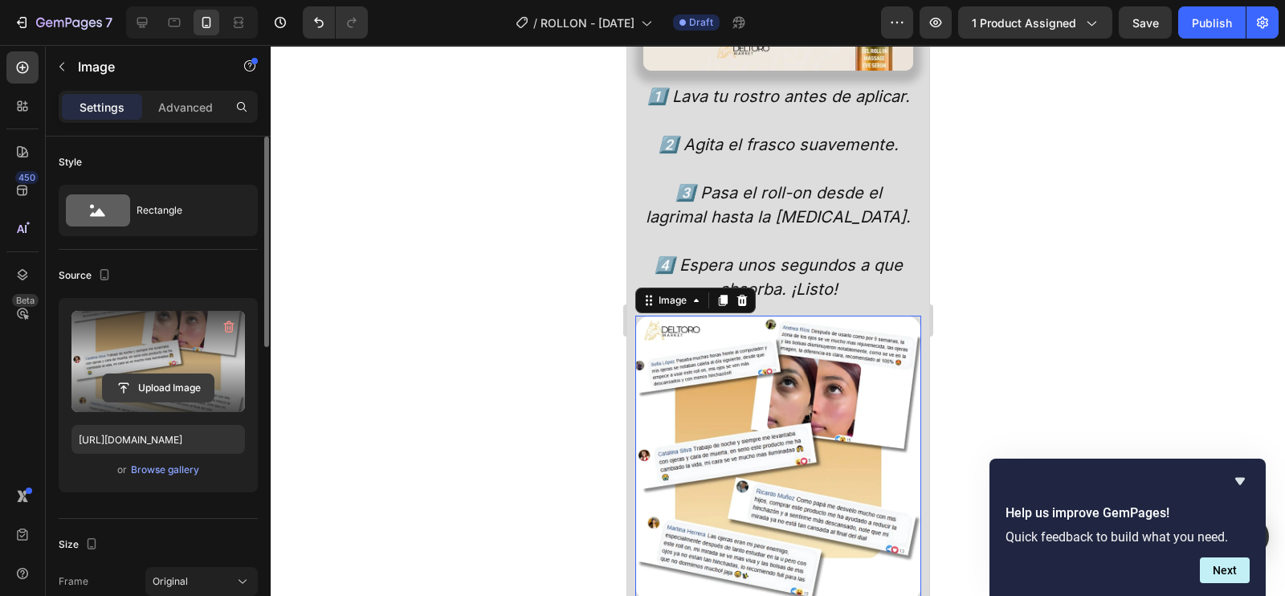
click at [148, 390] on input "file" at bounding box center [158, 387] width 111 height 27
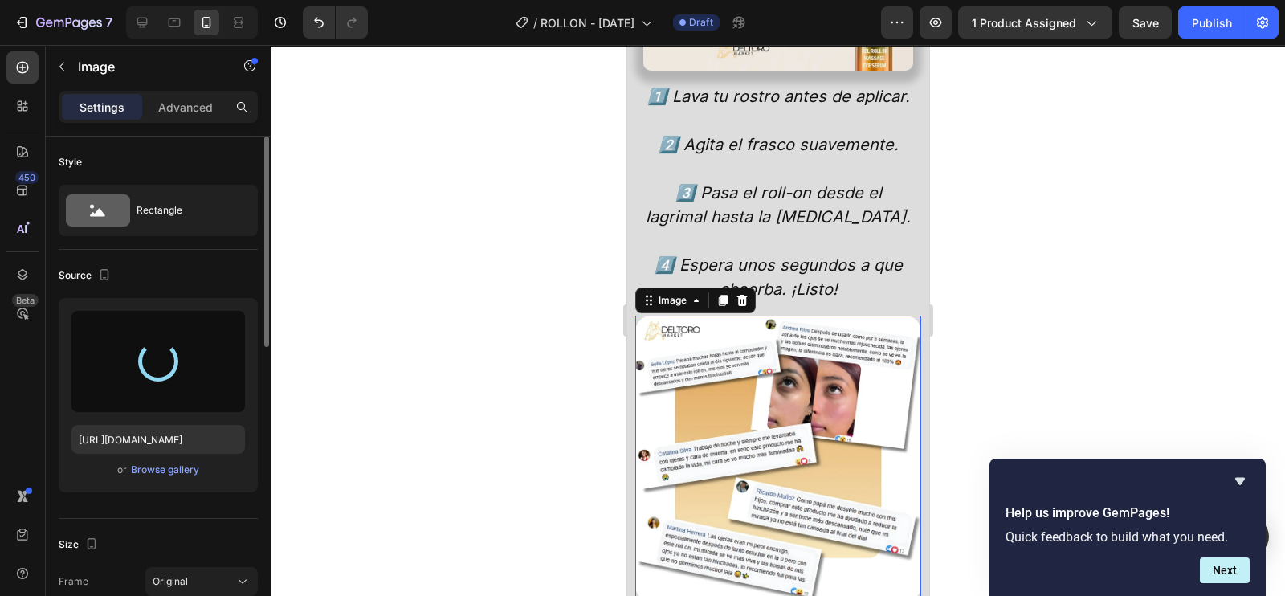
type input "[URL][DOMAIN_NAME]"
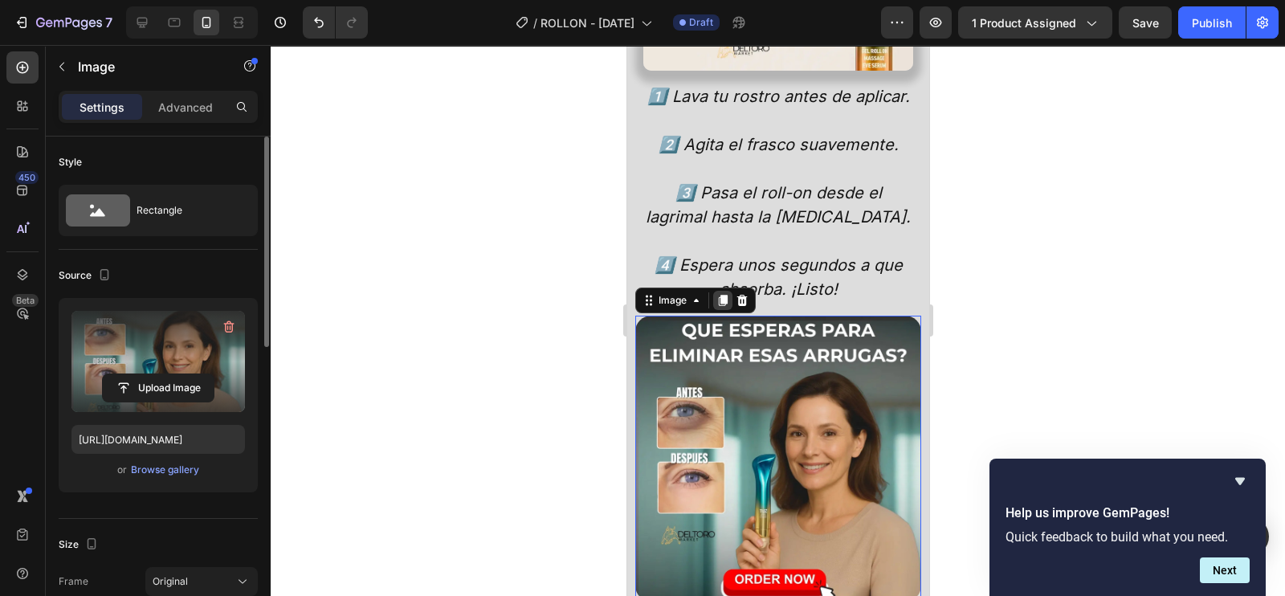
click at [717, 294] on icon at bounding box center [722, 300] width 13 height 13
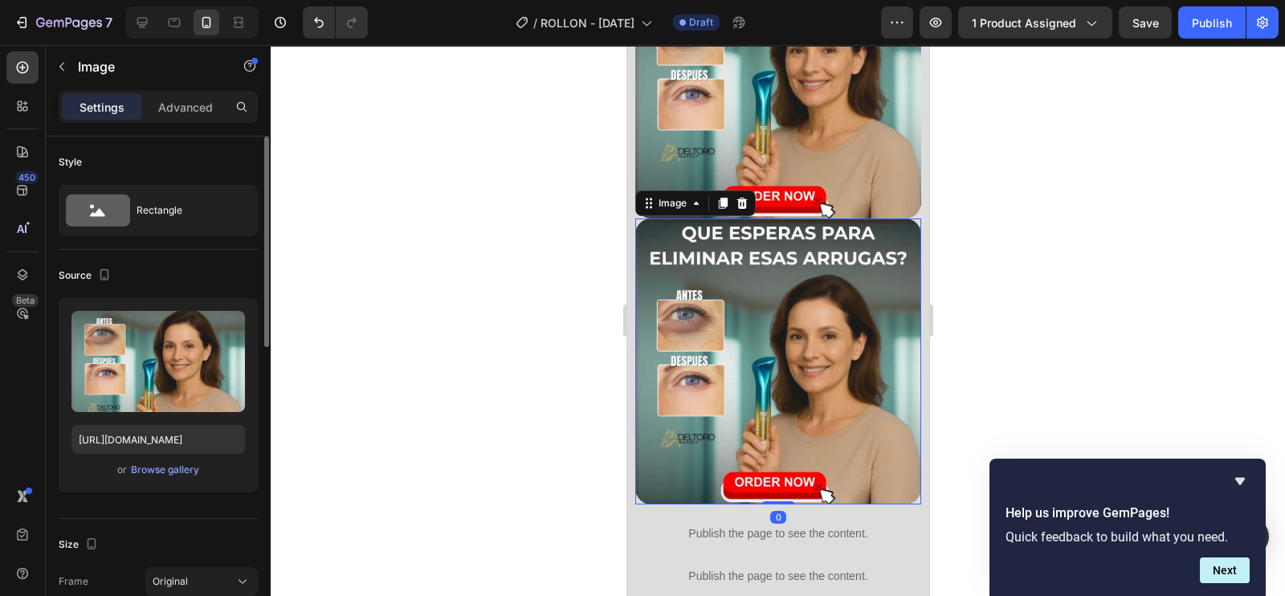
scroll to position [4142, 0]
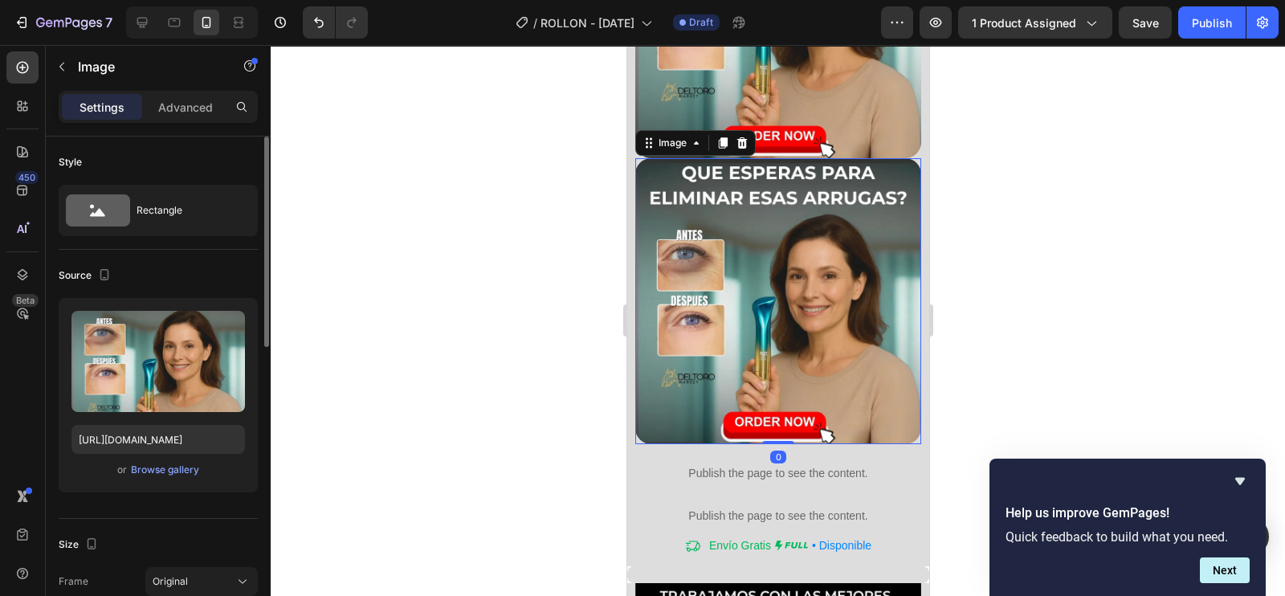
click at [1037, 184] on div at bounding box center [778, 320] width 1015 height 551
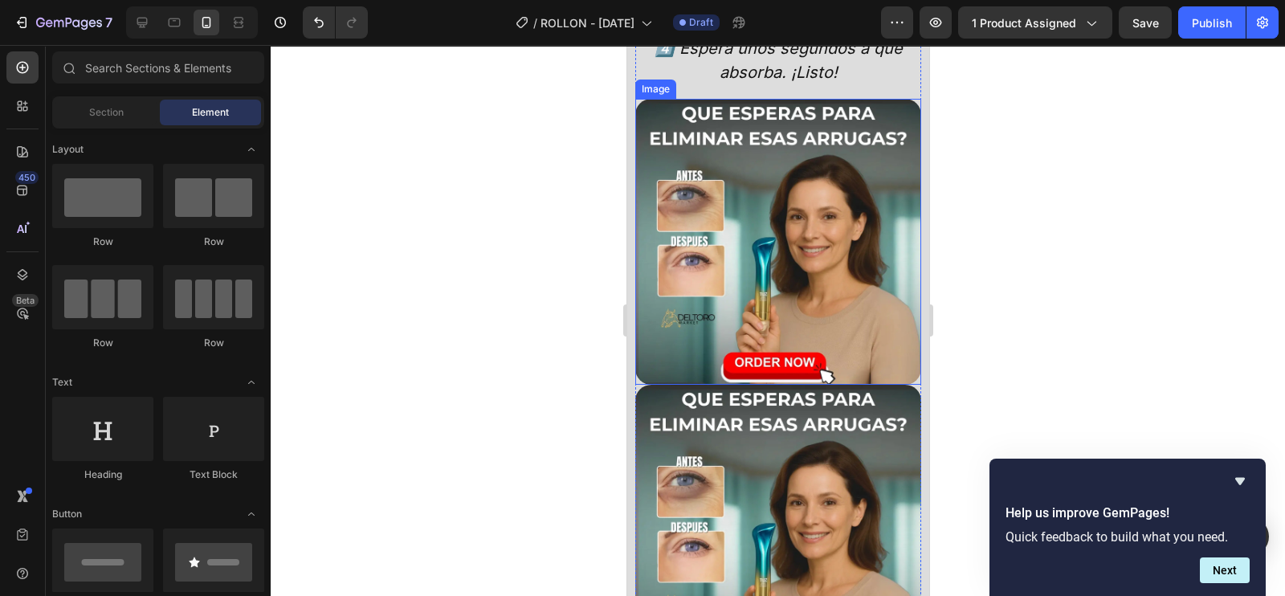
scroll to position [4042, 0]
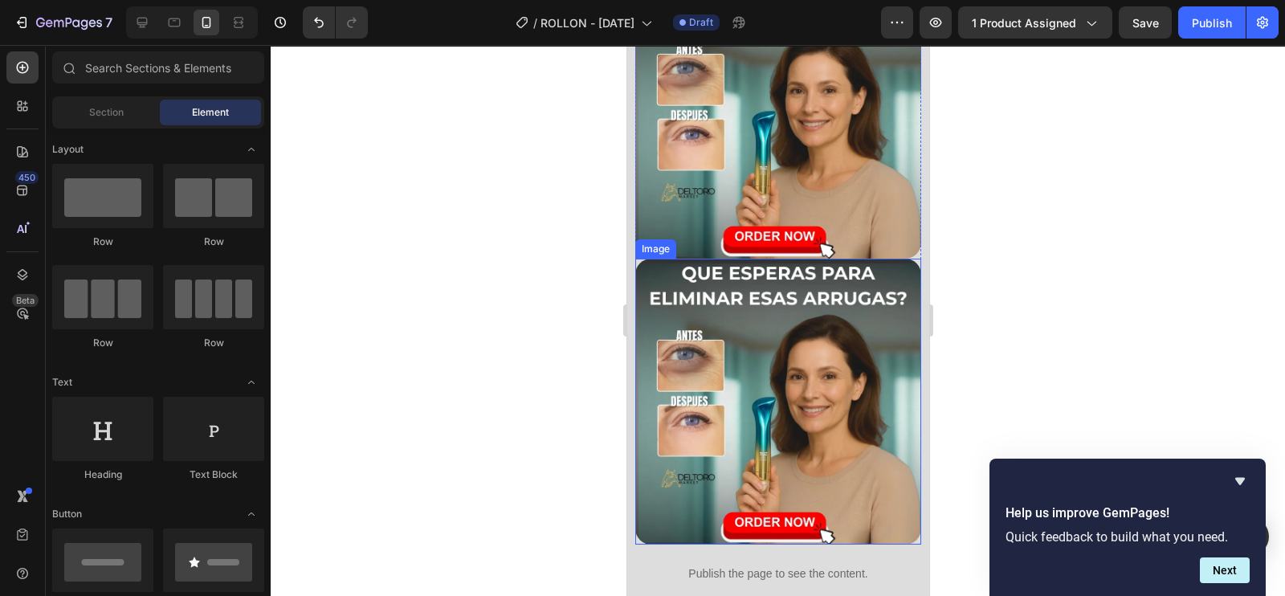
click at [791, 308] on img at bounding box center [778, 402] width 286 height 286
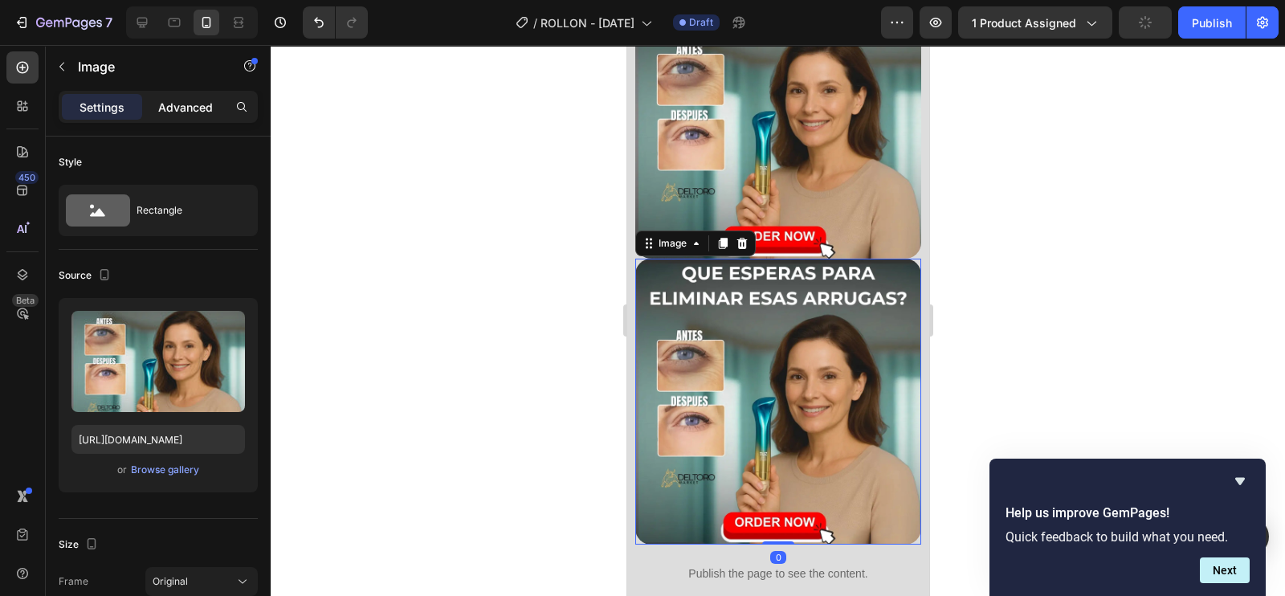
click at [183, 115] on div "Advanced" at bounding box center [185, 107] width 80 height 26
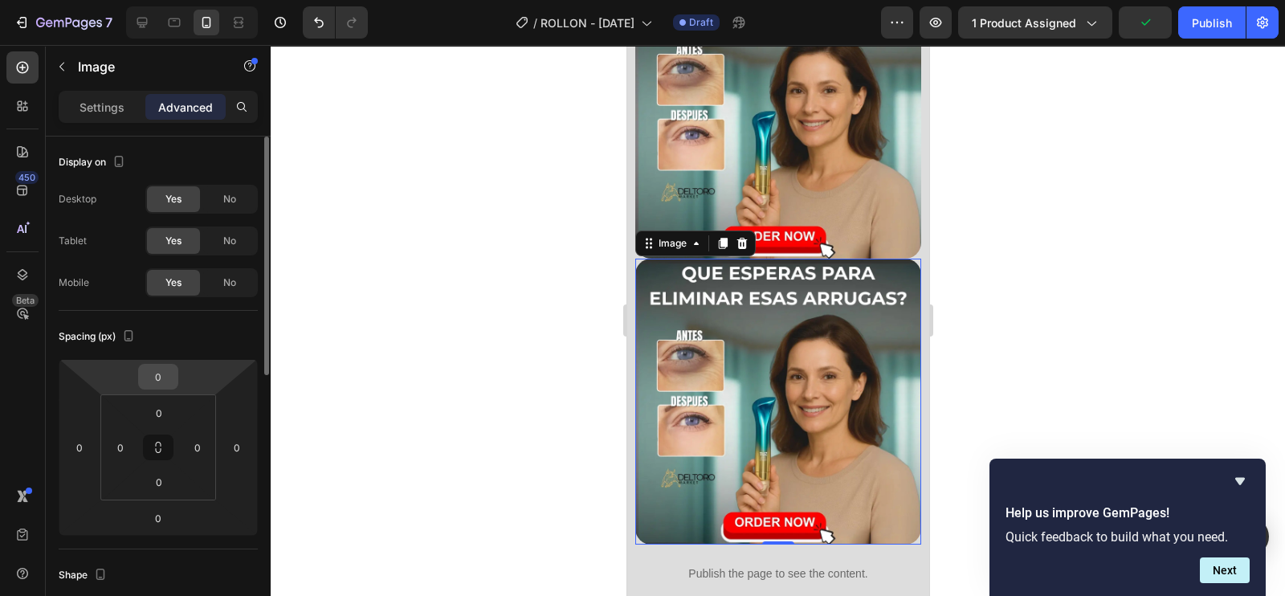
click at [170, 382] on input "0" at bounding box center [158, 377] width 32 height 24
type input "10"
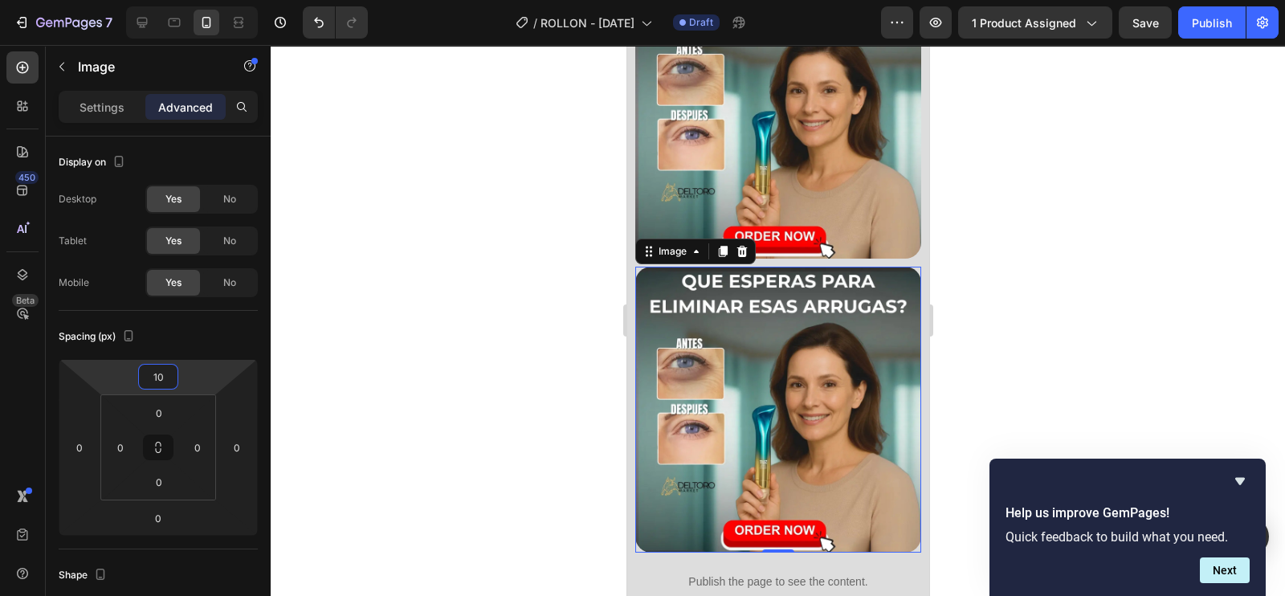
click at [586, 439] on div at bounding box center [778, 320] width 1015 height 551
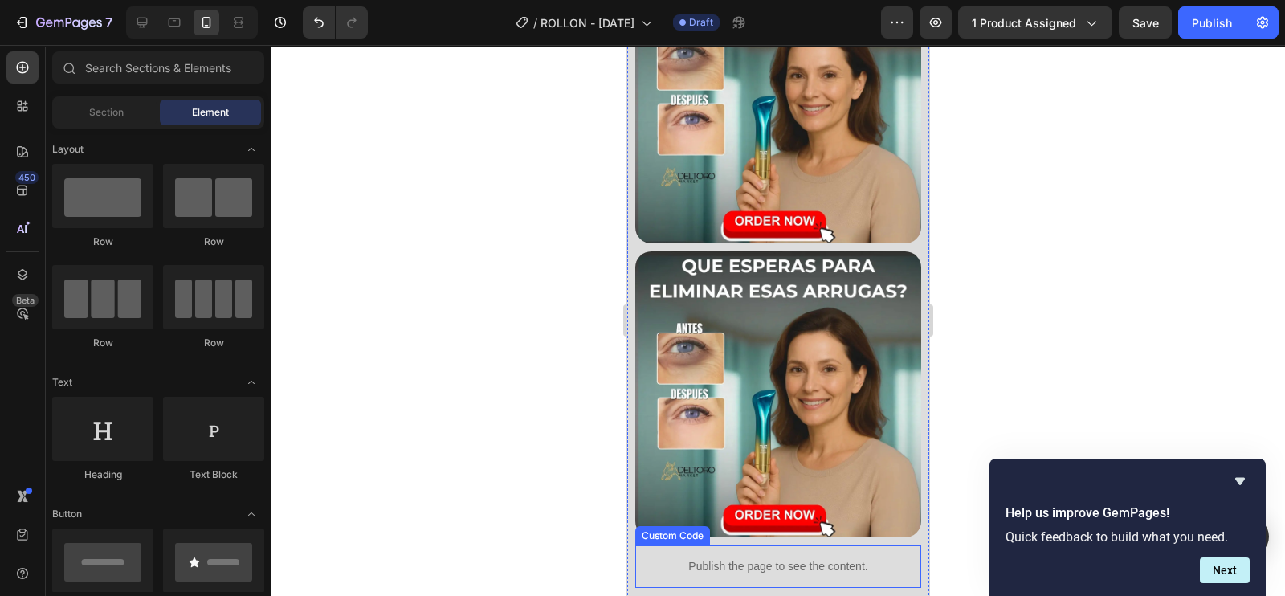
scroll to position [4142, 0]
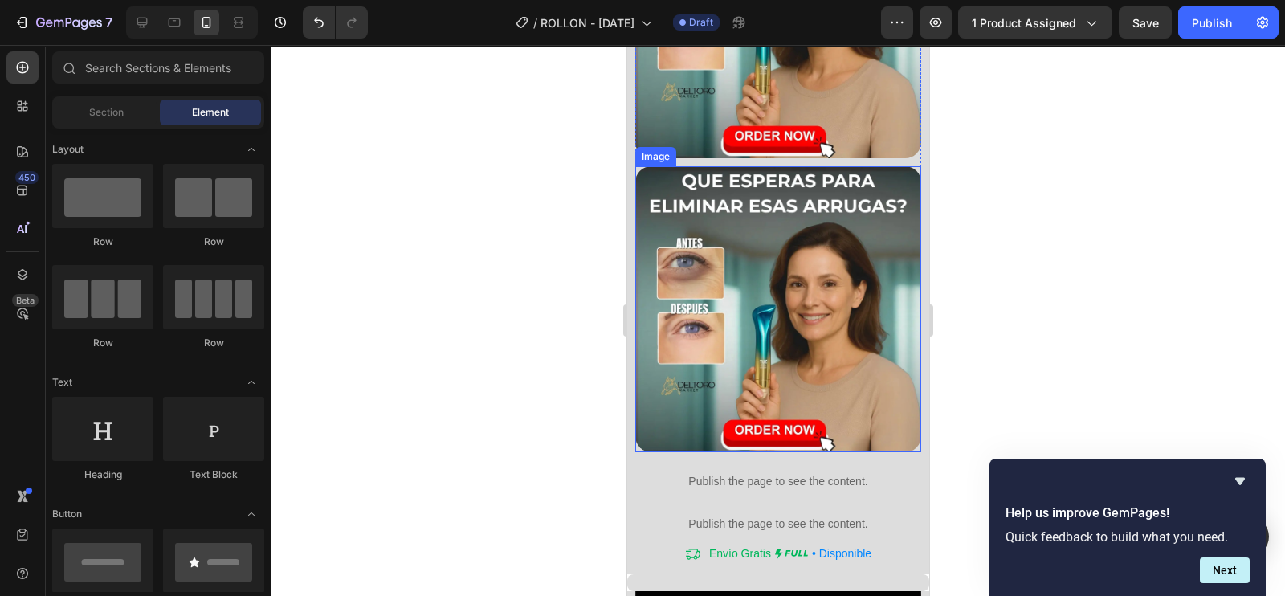
click at [727, 284] on img at bounding box center [778, 309] width 286 height 286
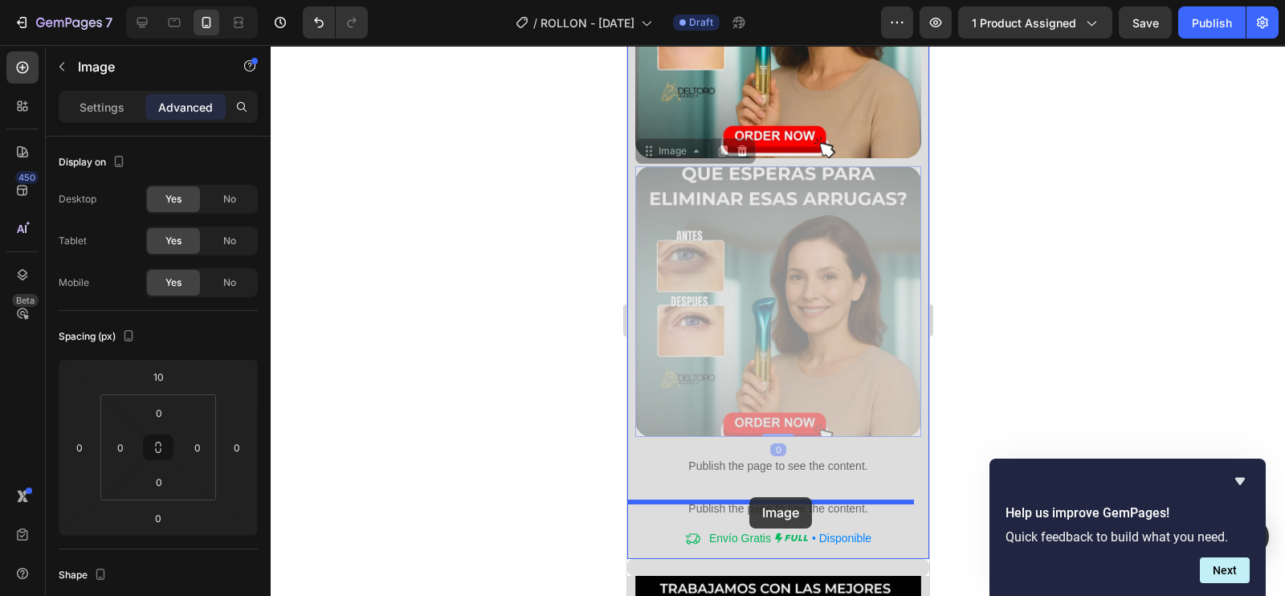
drag, startPoint x: 680, startPoint y: 96, endPoint x: 750, endPoint y: 497, distance: 406.8
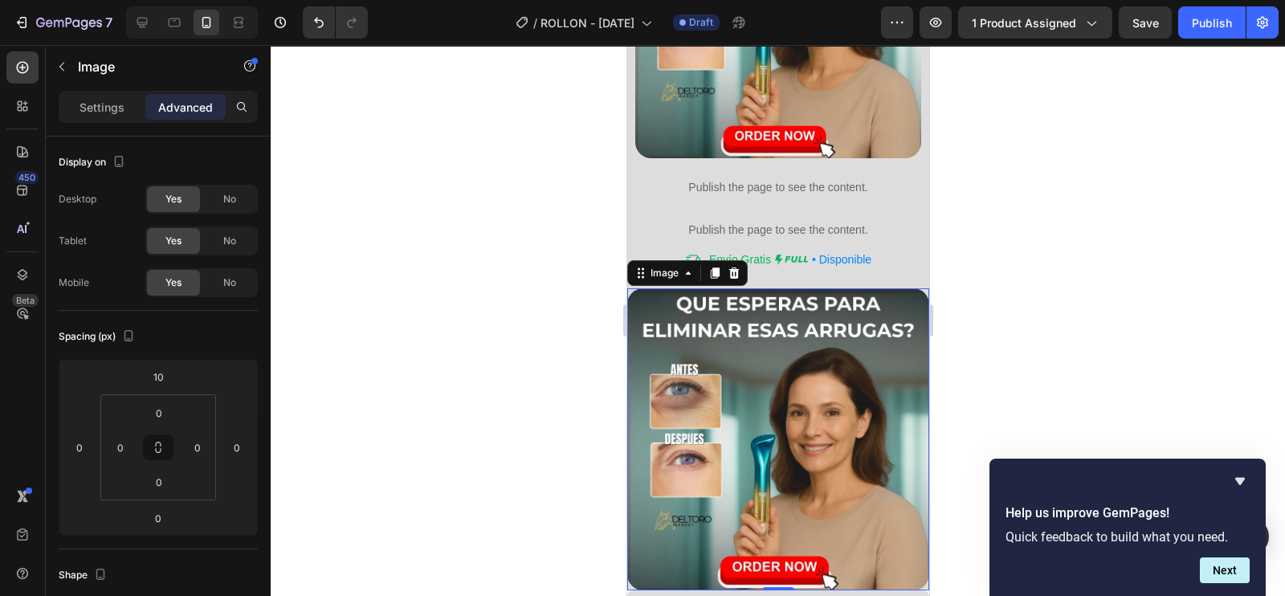
click at [1055, 312] on div at bounding box center [778, 320] width 1015 height 551
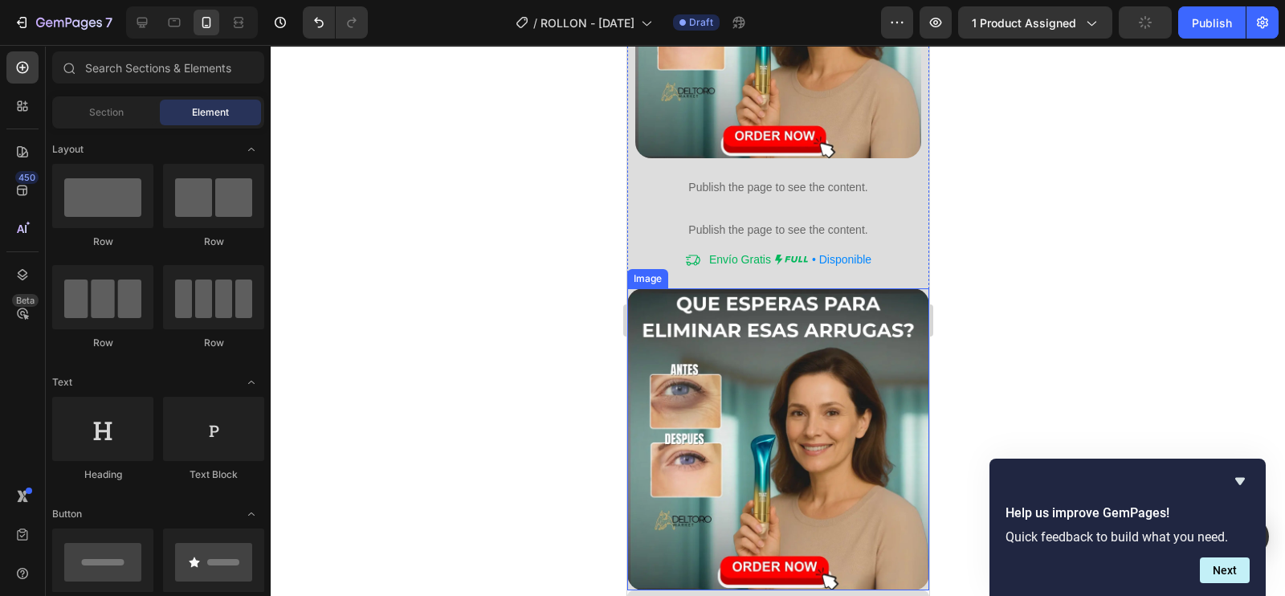
click at [781, 323] on img at bounding box center [778, 439] width 302 height 302
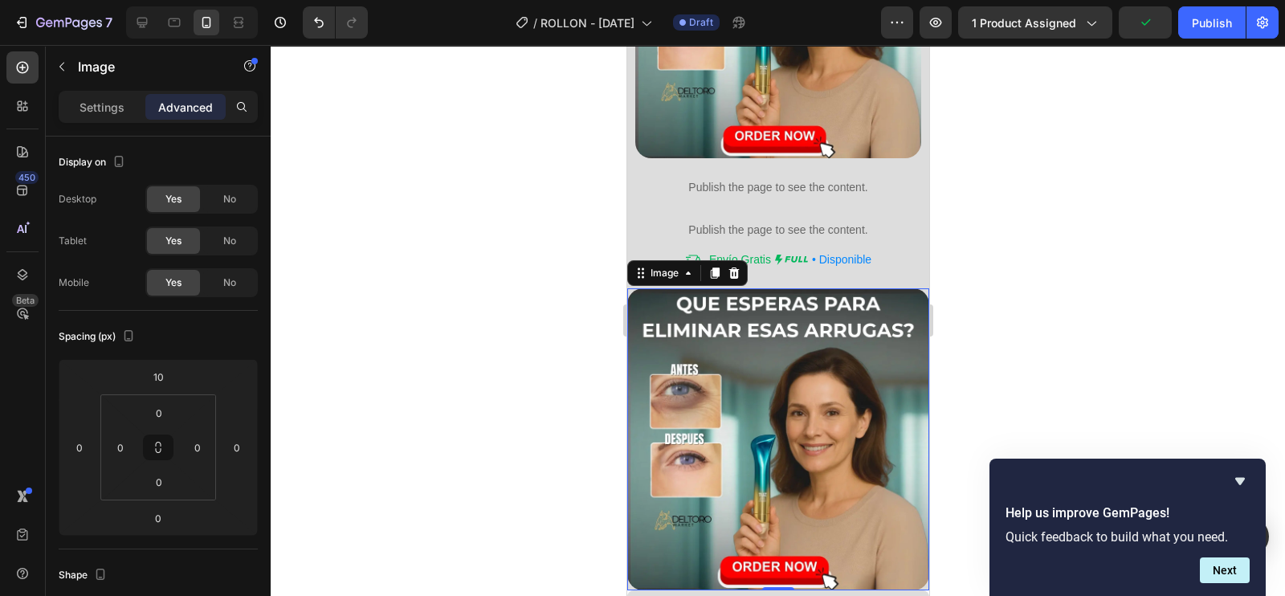
click at [717, 379] on img at bounding box center [778, 439] width 302 height 302
click at [104, 116] on div "Settings" at bounding box center [102, 107] width 80 height 26
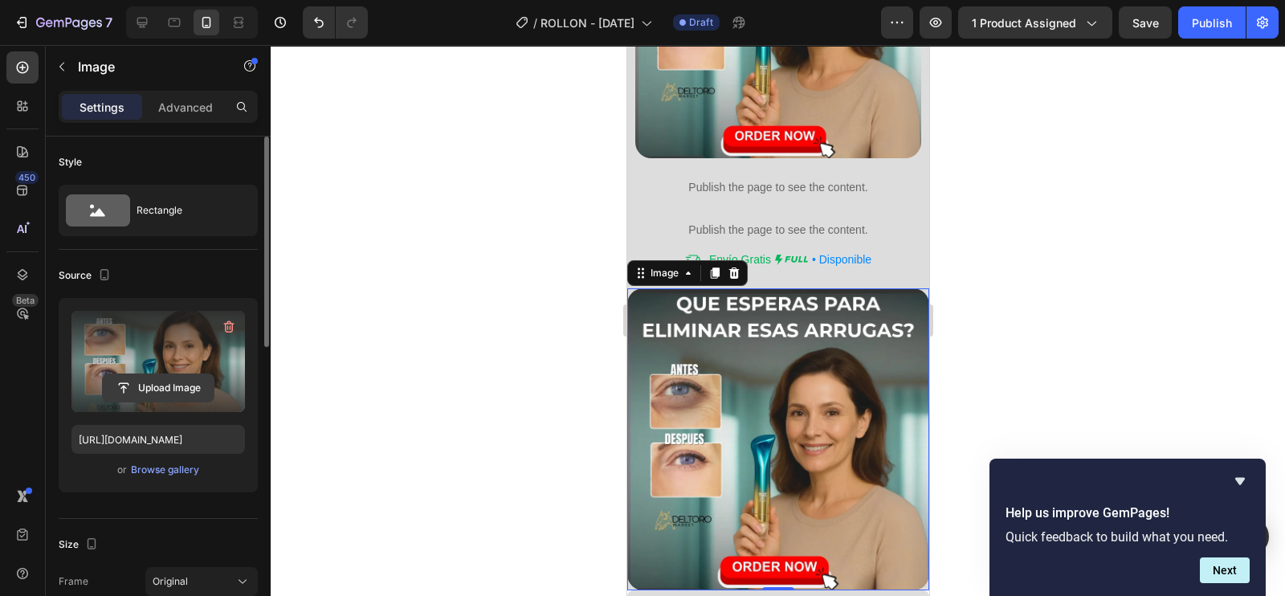
click at [145, 377] on input "file" at bounding box center [158, 387] width 111 height 27
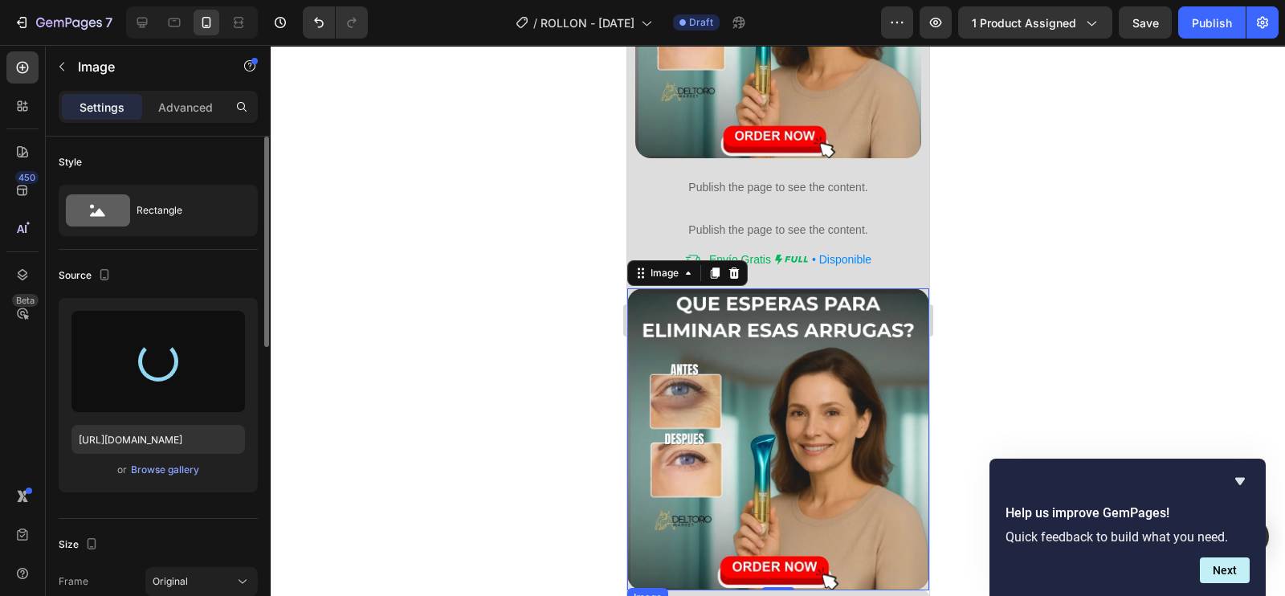
type input "[URL][DOMAIN_NAME]"
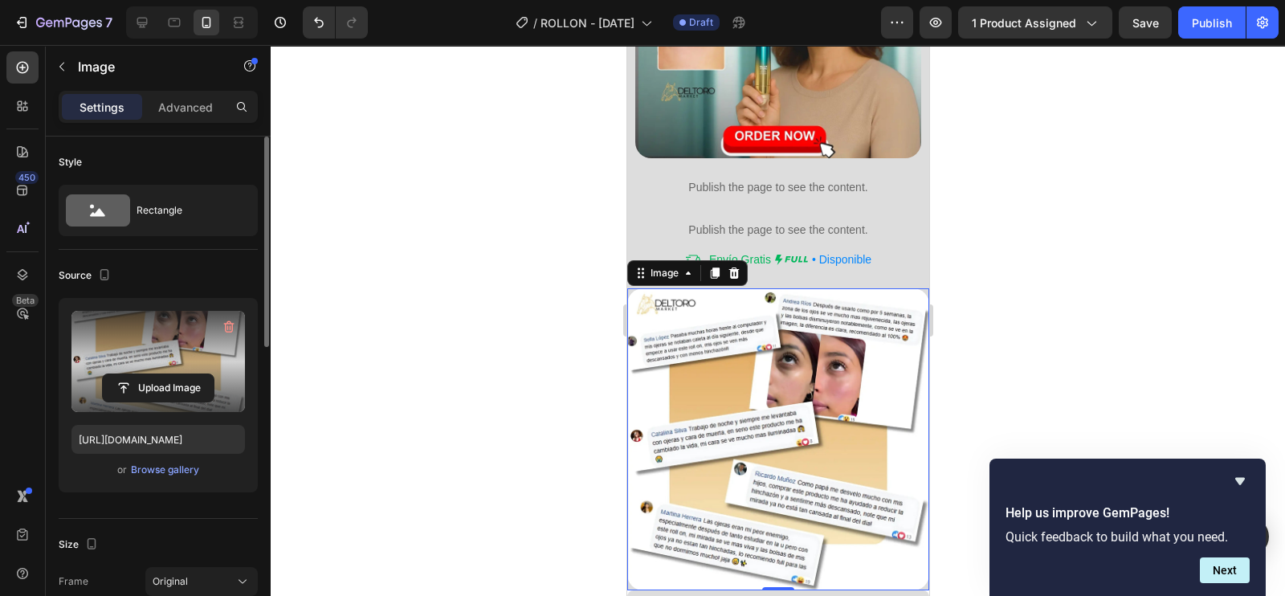
click at [1023, 274] on div at bounding box center [778, 320] width 1015 height 551
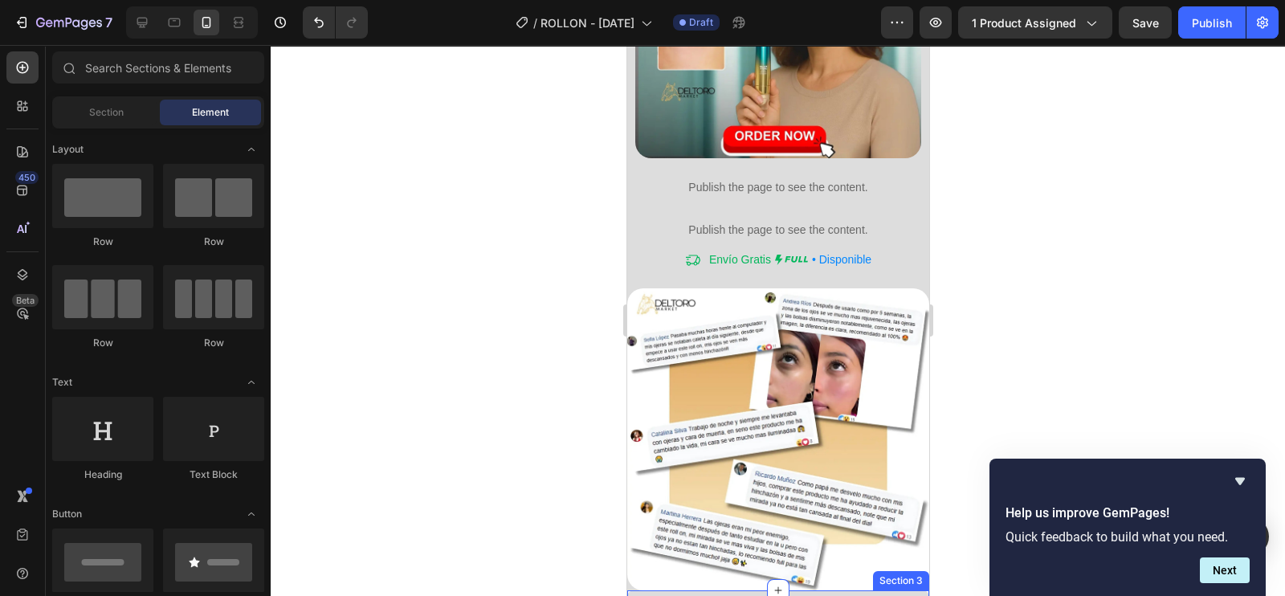
click at [737, 590] on div "¿Por qué elegir el PROCESADOR RAF? Heading Image Heading" at bounding box center [778, 597] width 302 height 15
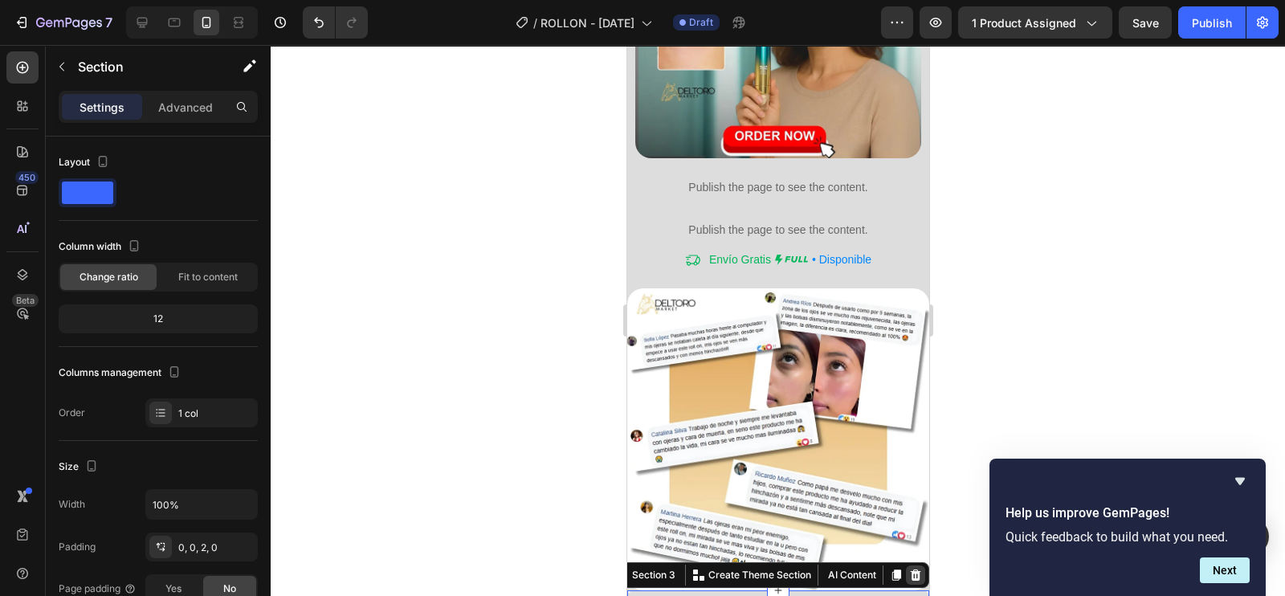
click at [910, 570] on icon at bounding box center [915, 575] width 10 height 11
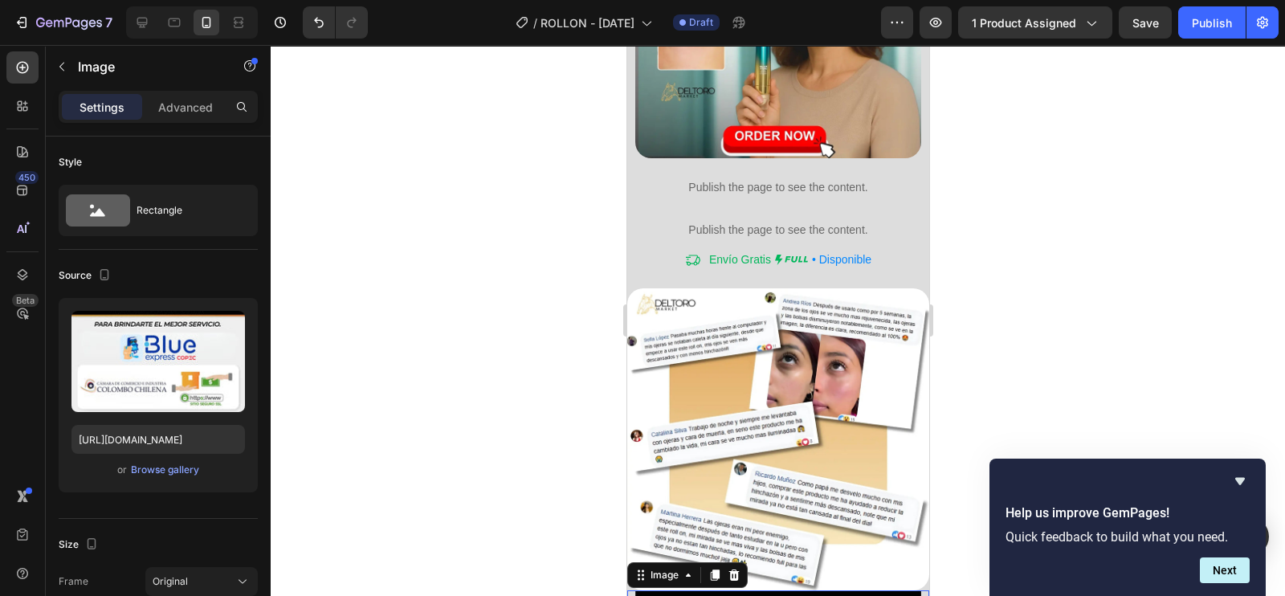
click at [190, 124] on div "Settings Advanced" at bounding box center [158, 114] width 225 height 46
click at [191, 116] on div "Advanced" at bounding box center [185, 107] width 80 height 26
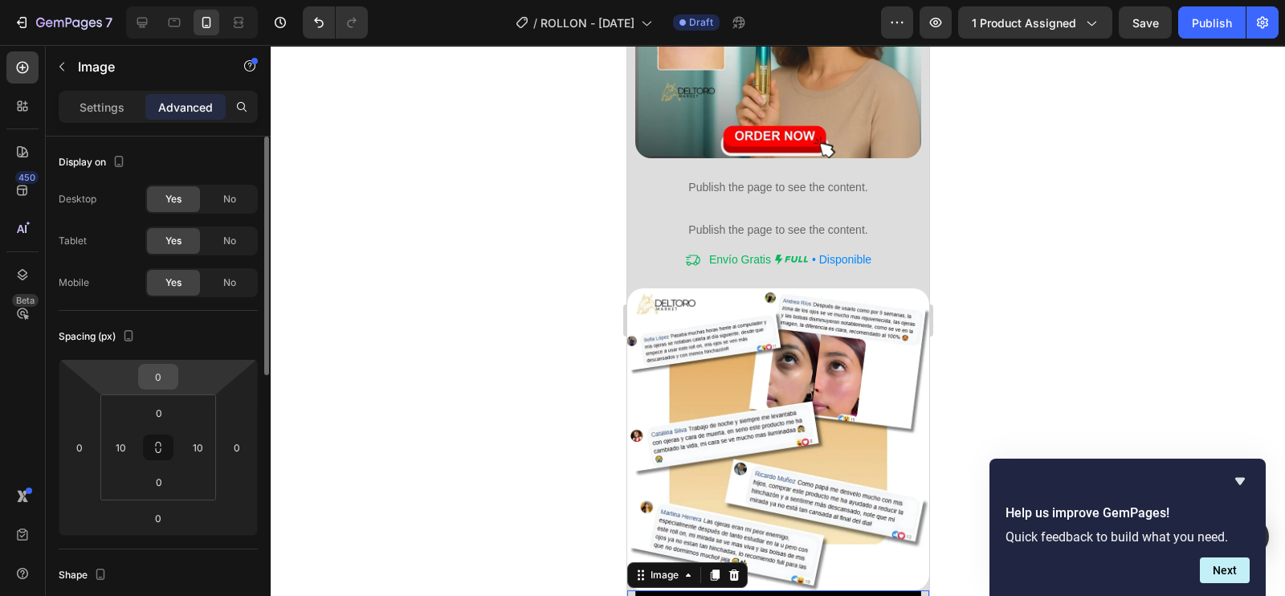
click at [169, 377] on input "0" at bounding box center [158, 377] width 32 height 24
type input "10"
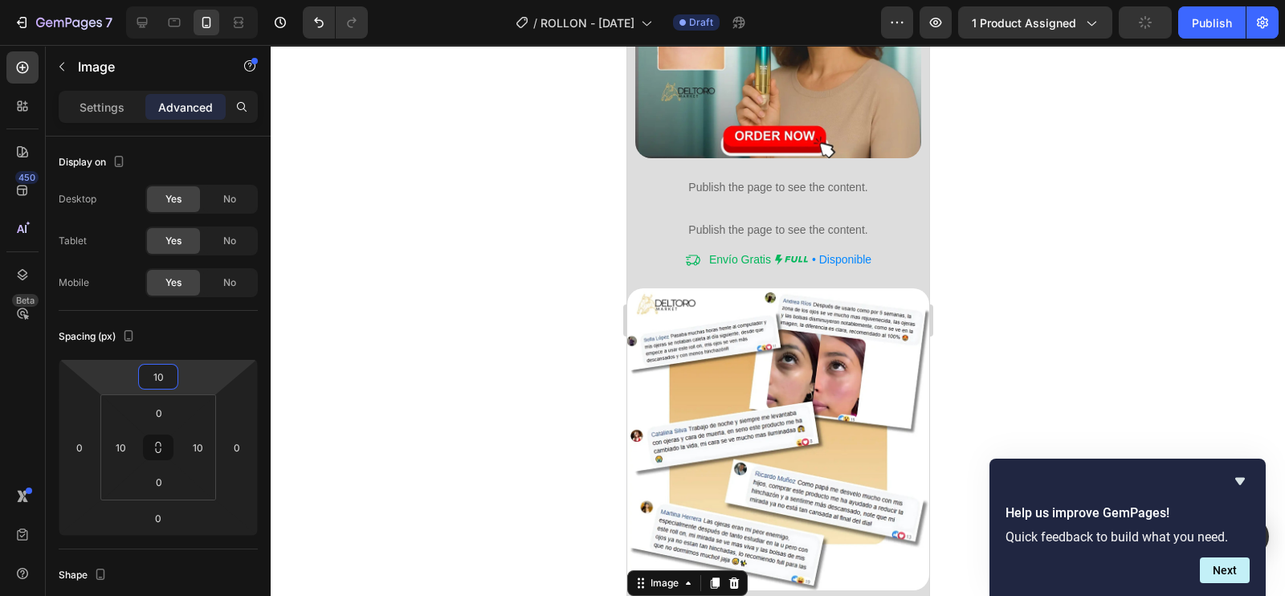
click at [1015, 269] on div at bounding box center [778, 320] width 1015 height 551
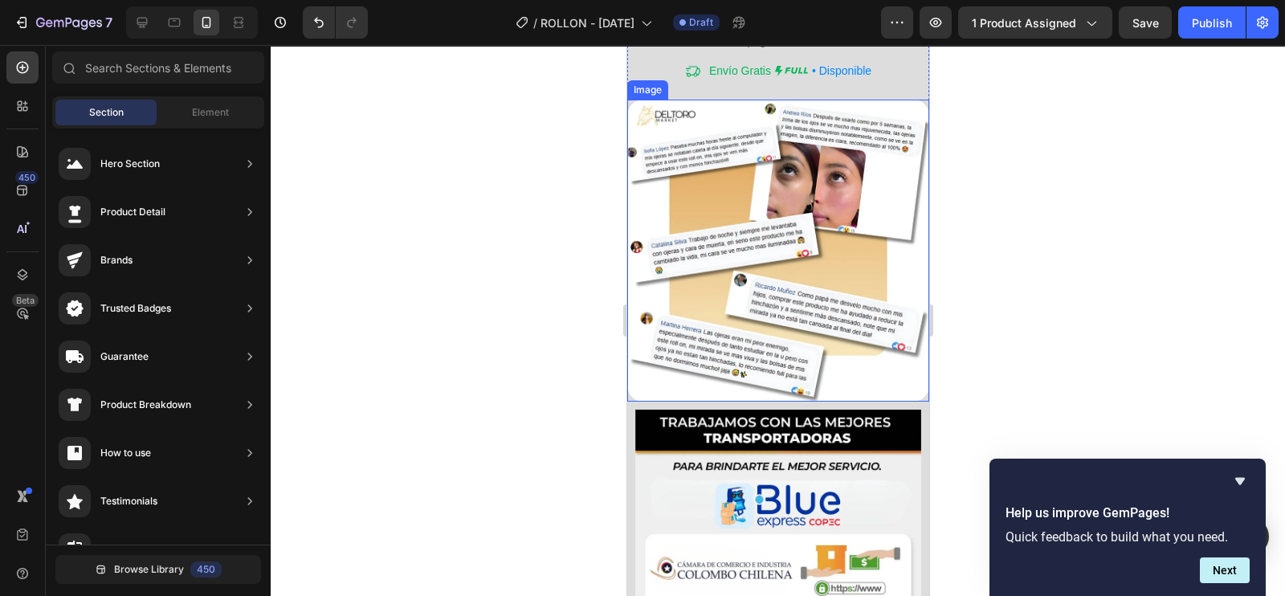
scroll to position [4343, 0]
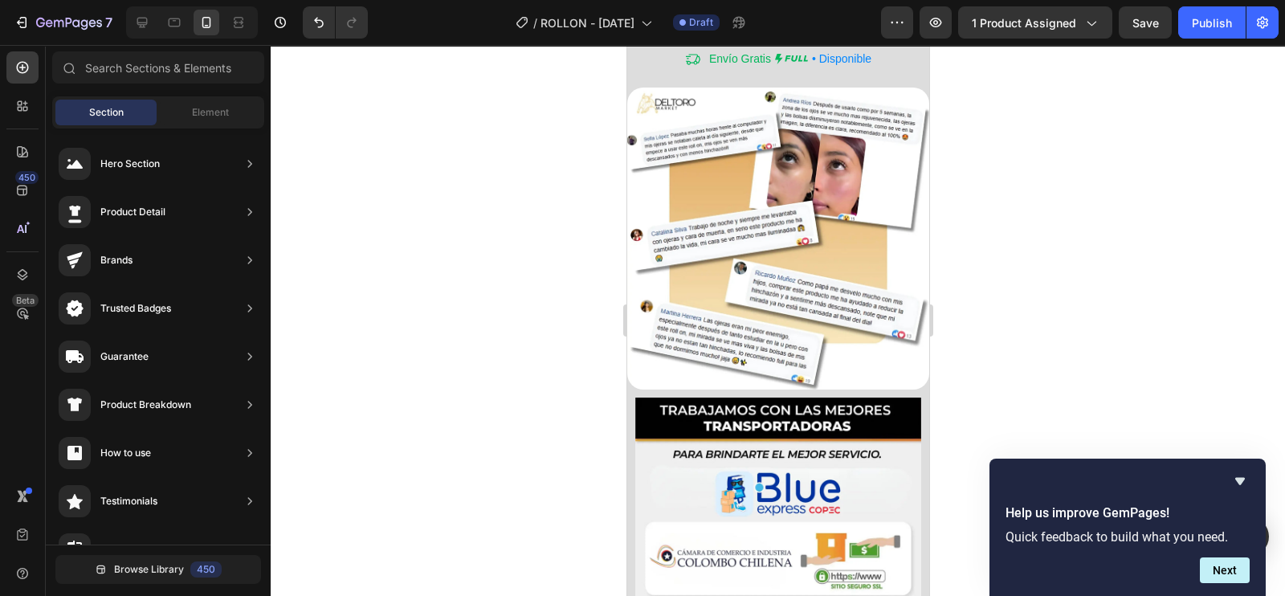
click at [1048, 231] on div at bounding box center [778, 320] width 1015 height 551
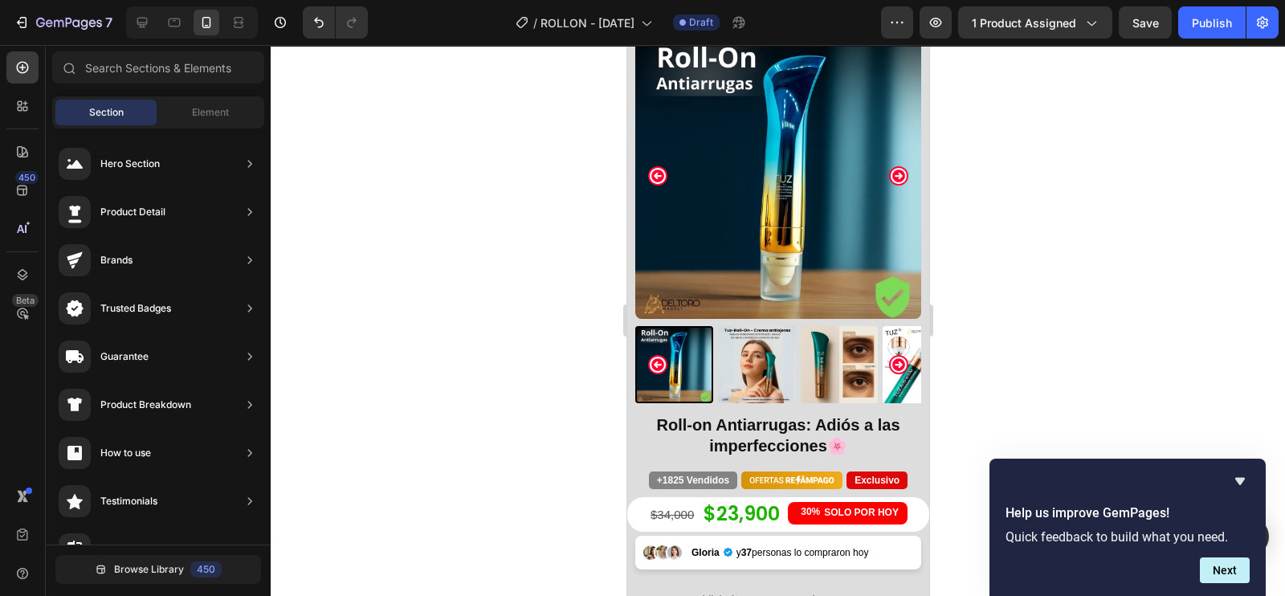
scroll to position [0, 0]
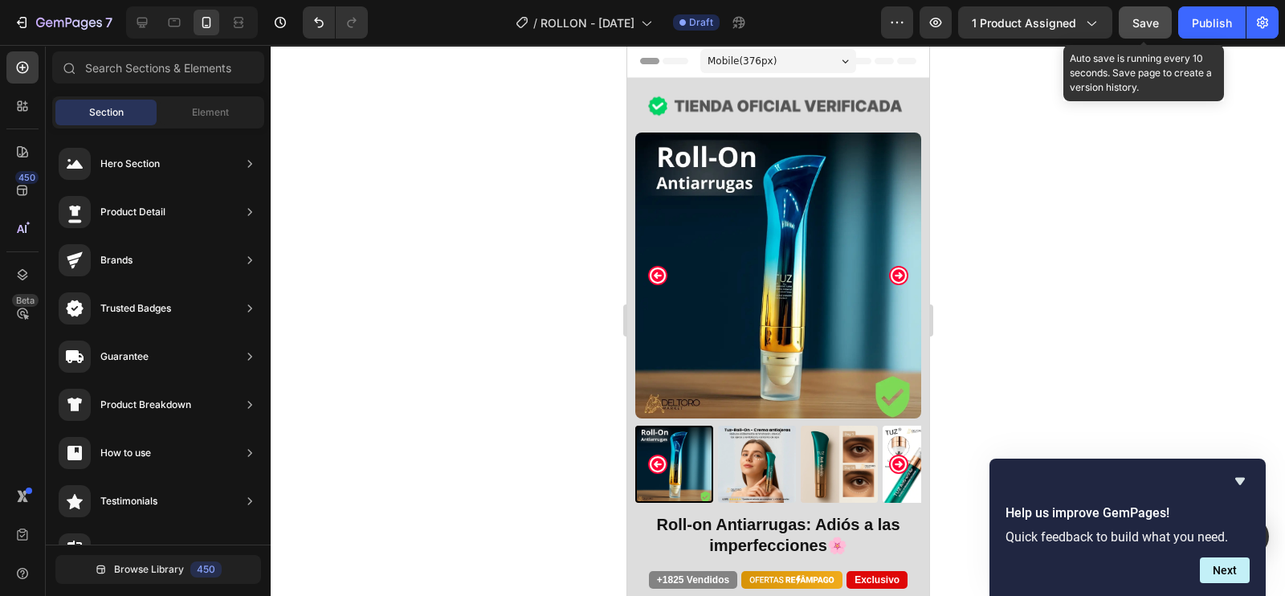
click at [1138, 35] on button "Save" at bounding box center [1145, 22] width 53 height 32
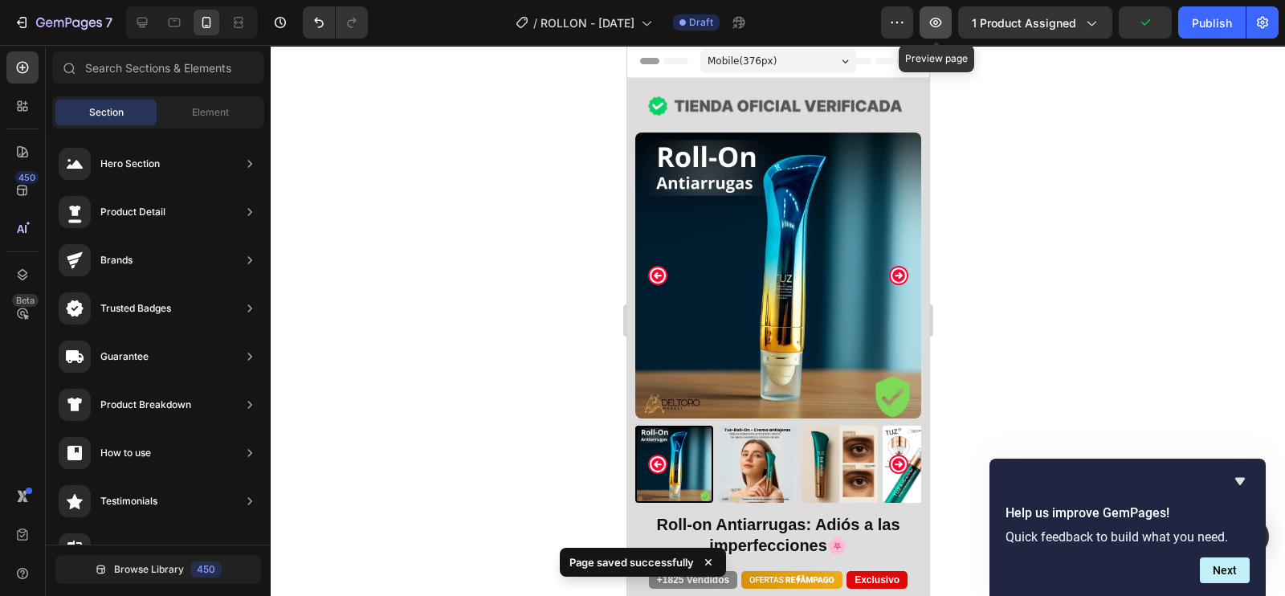
click at [933, 30] on icon "button" at bounding box center [936, 22] width 16 height 16
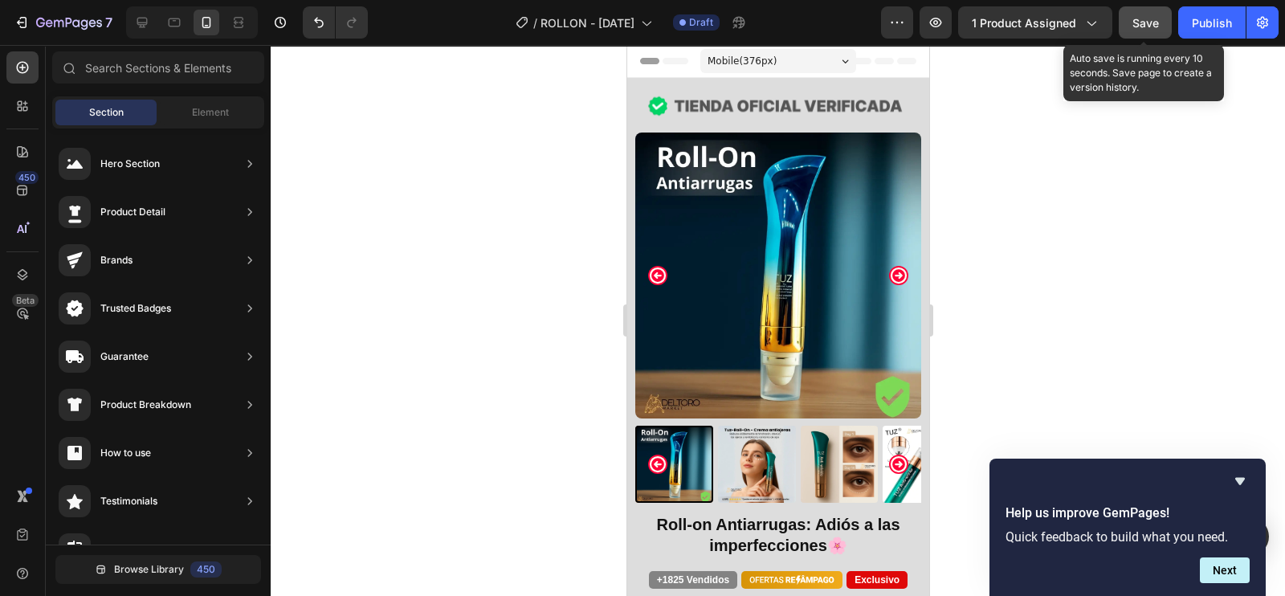
click at [1146, 22] on span "Save" at bounding box center [1146, 23] width 27 height 14
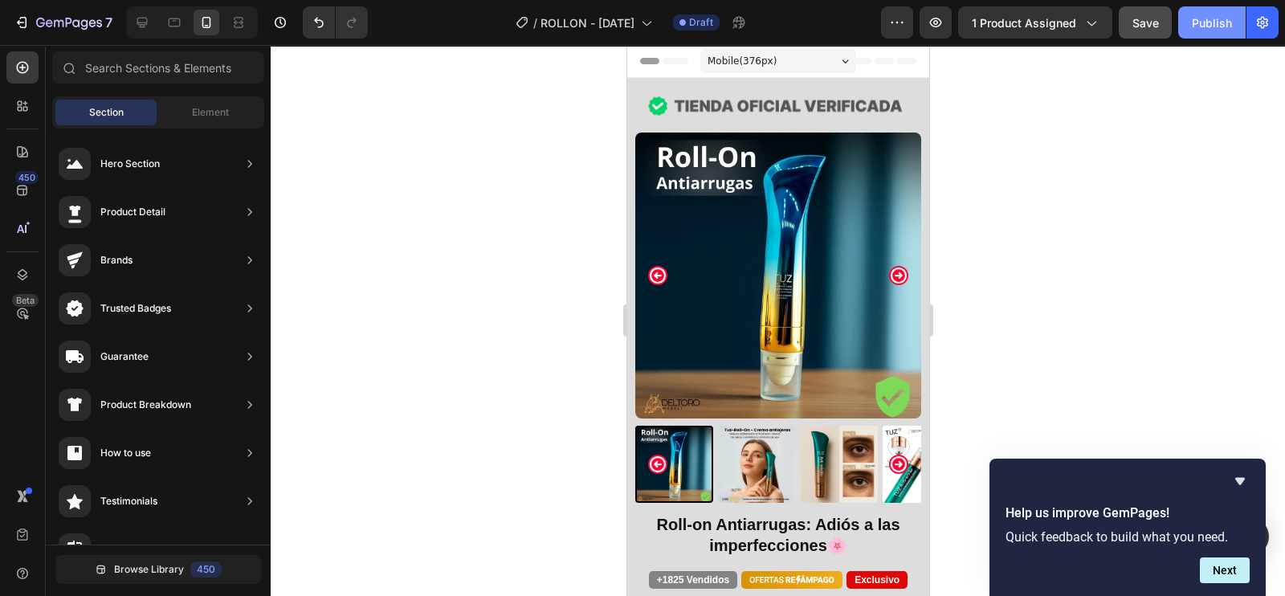
click at [1205, 26] on div "Publish" at bounding box center [1212, 22] width 40 height 17
